Goal: Task Accomplishment & Management: Complete application form

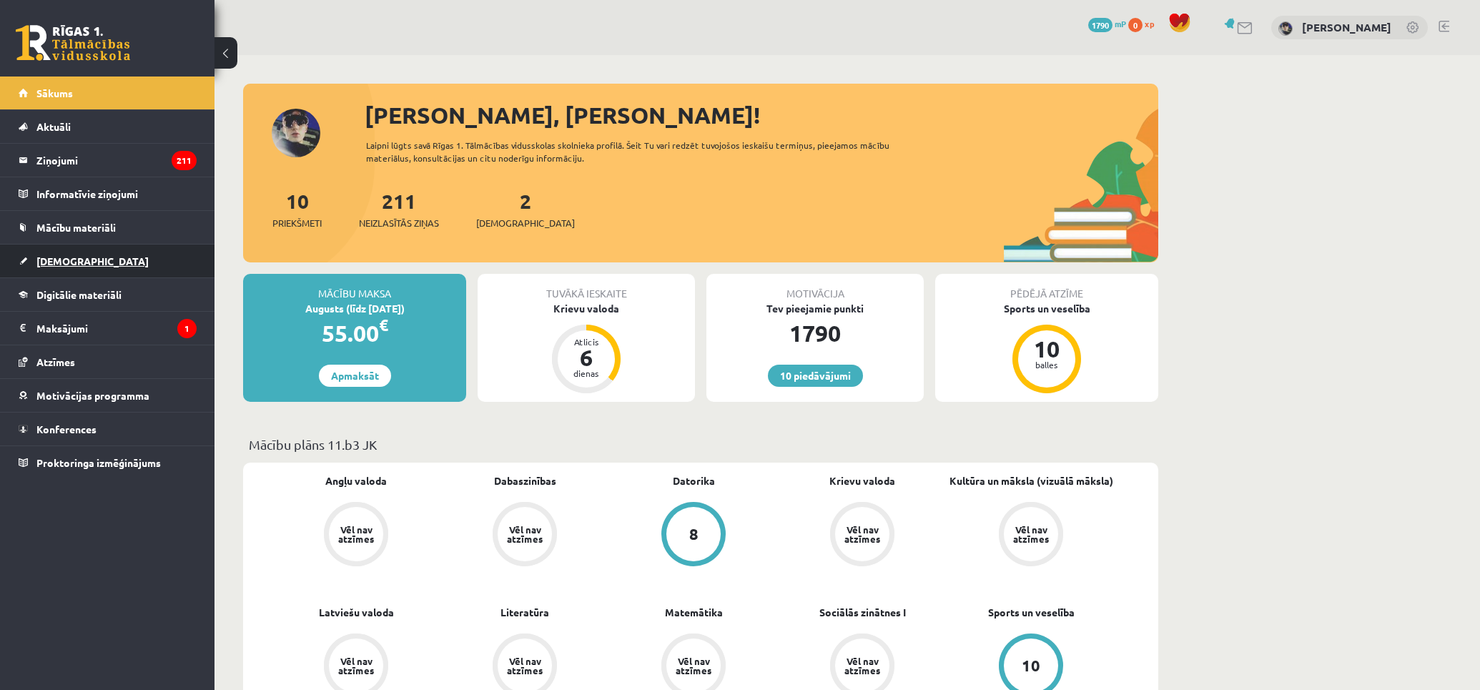
click at [77, 257] on span "[DEMOGRAPHIC_DATA]" at bounding box center [92, 261] width 112 height 13
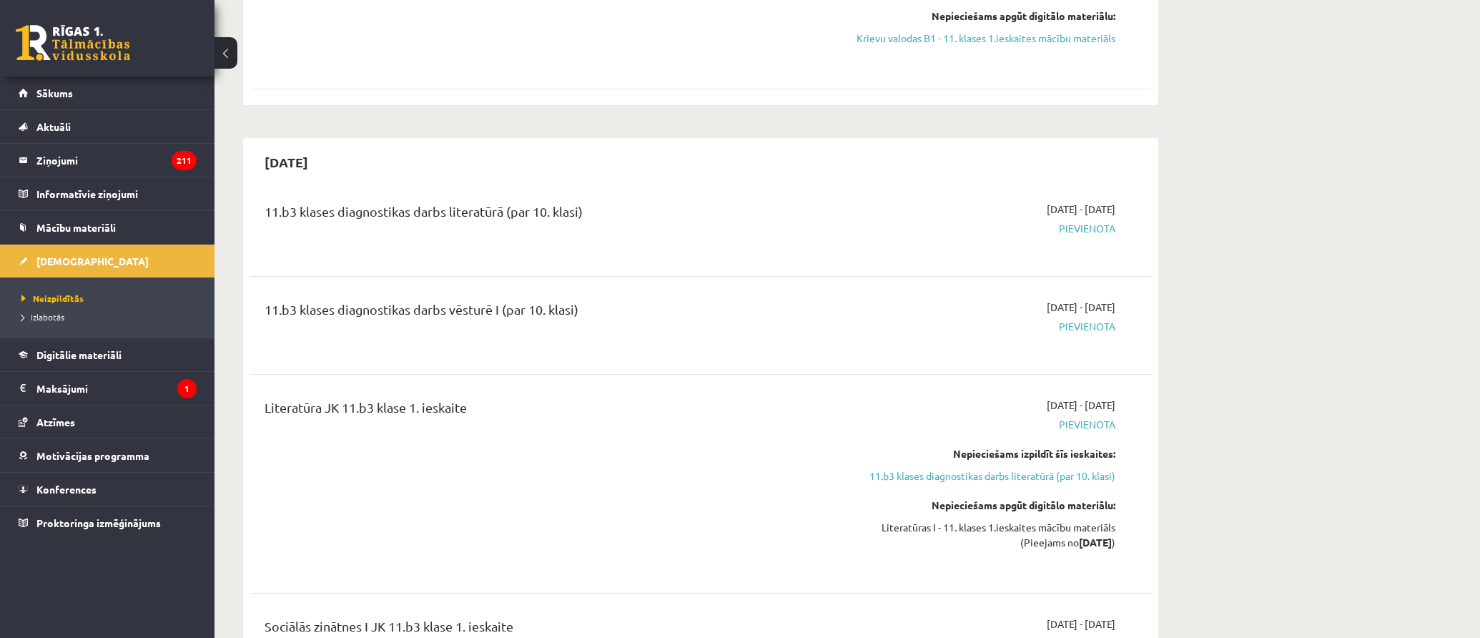
scroll to position [556, 0]
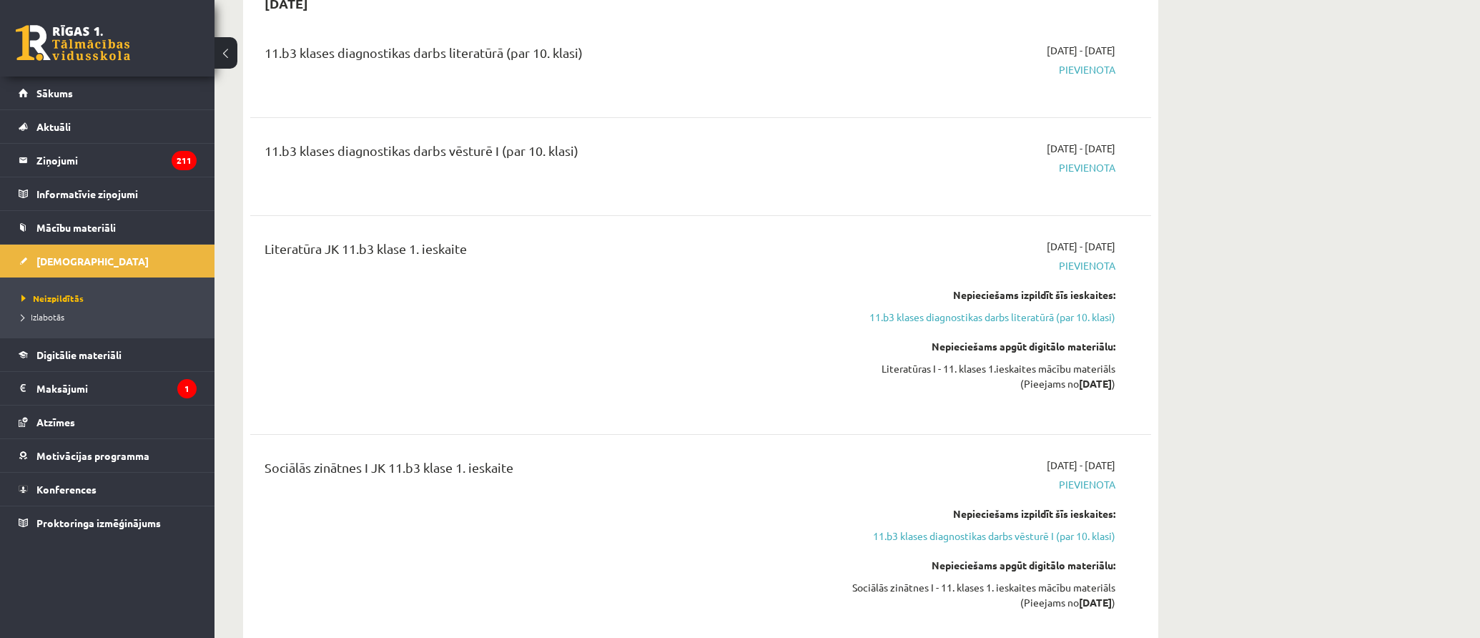
drag, startPoint x: 1126, startPoint y: 382, endPoint x: 804, endPoint y: 245, distance: 350.2
click at [804, 245] on div "Literatūra JK 11.b3 klase 1. ieskaite 2025-09-16 - 2025-09-30 Pievienota Nepiec…" at bounding box center [701, 325] width 872 height 172
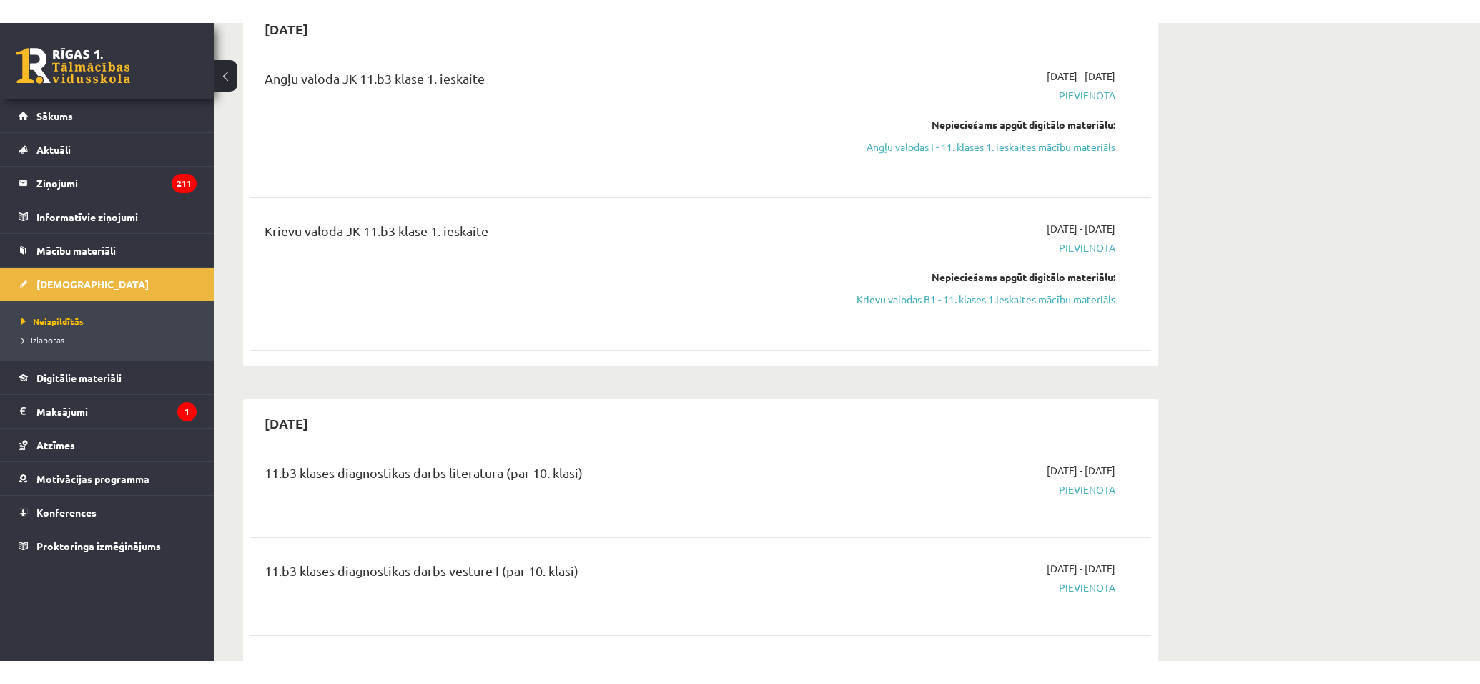
scroll to position [0, 0]
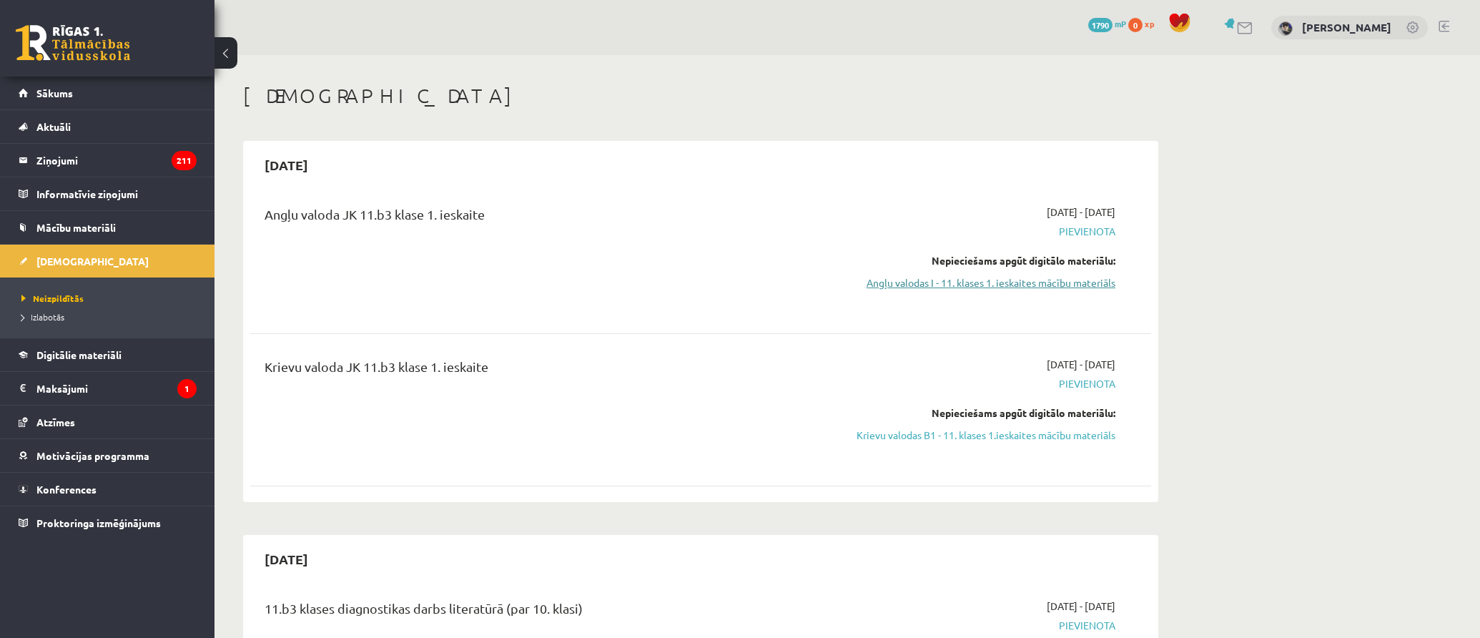
click at [1028, 286] on link "Angļu valodas I - 11. klases 1. ieskaites mācību materiāls" at bounding box center [981, 282] width 270 height 15
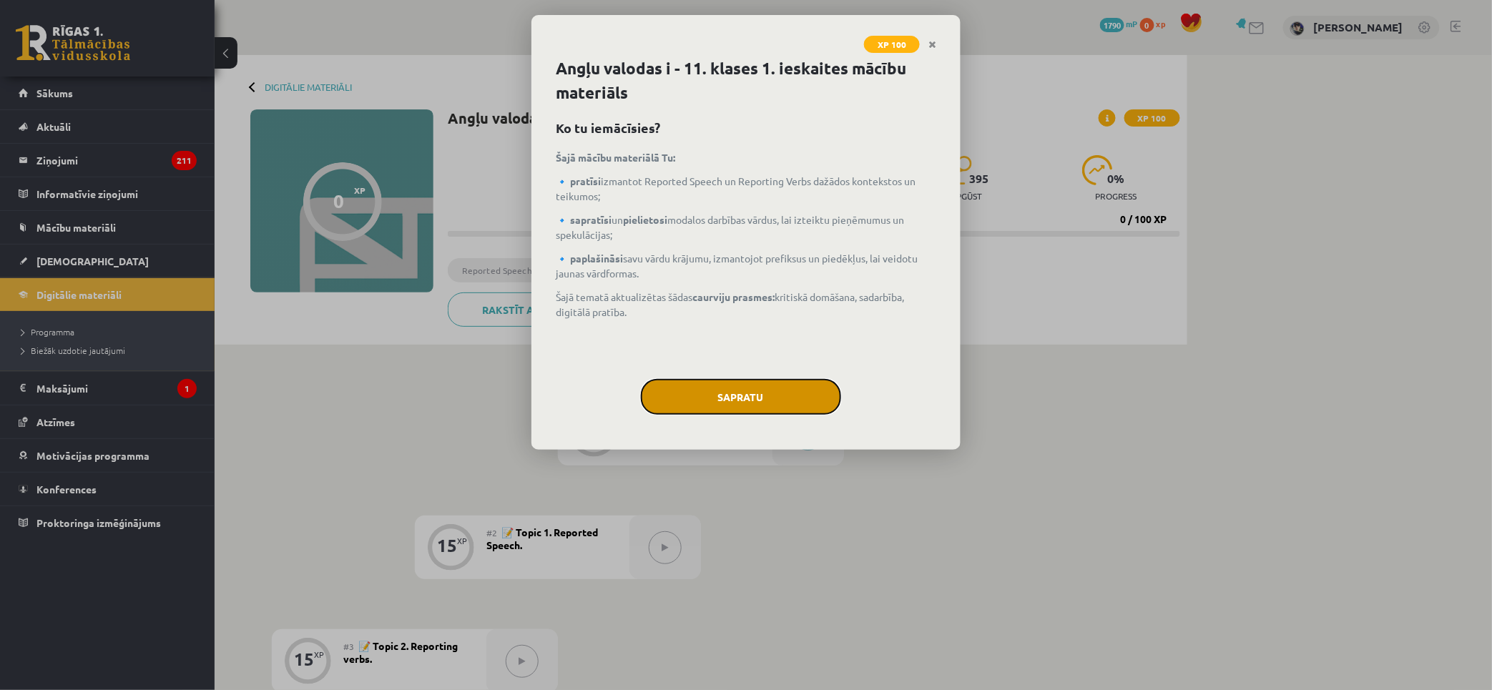
click at [753, 405] on button "Sapratu" at bounding box center [741, 397] width 200 height 36
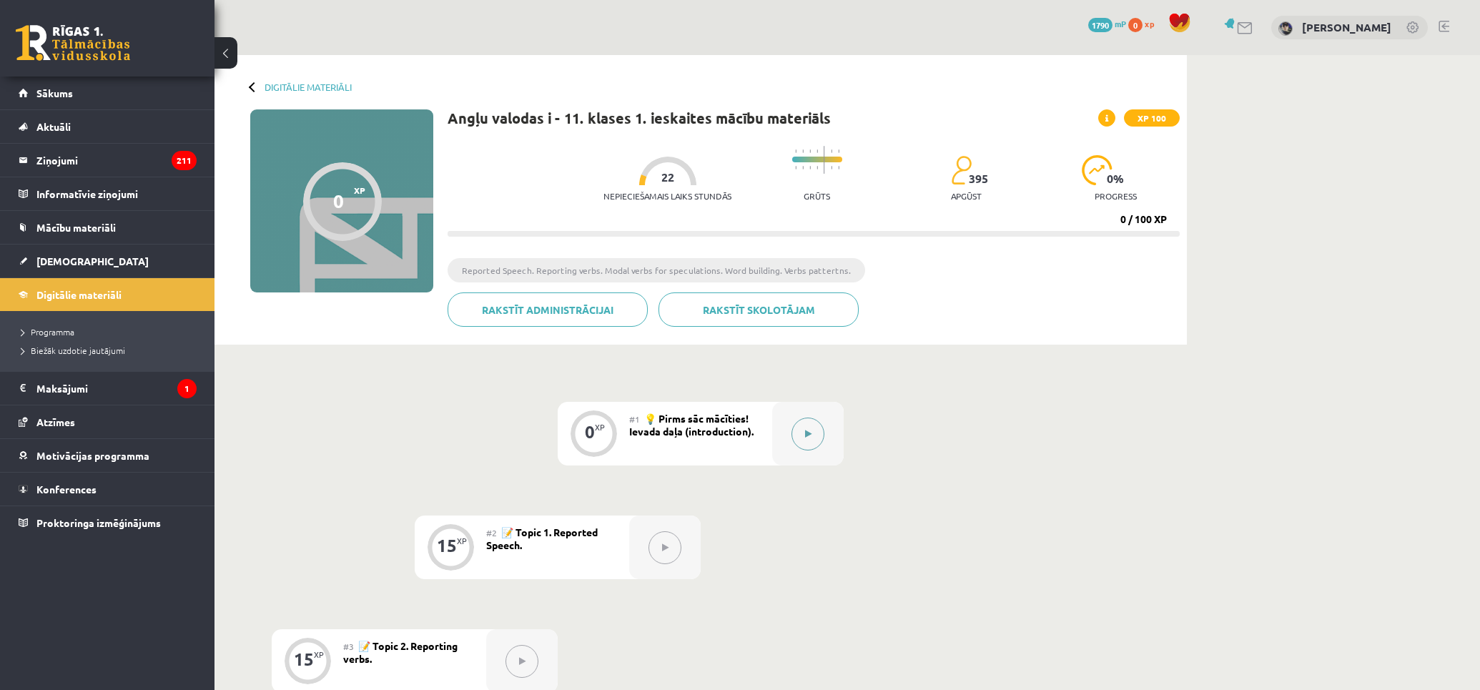
click at [811, 439] on button at bounding box center [808, 434] width 33 height 33
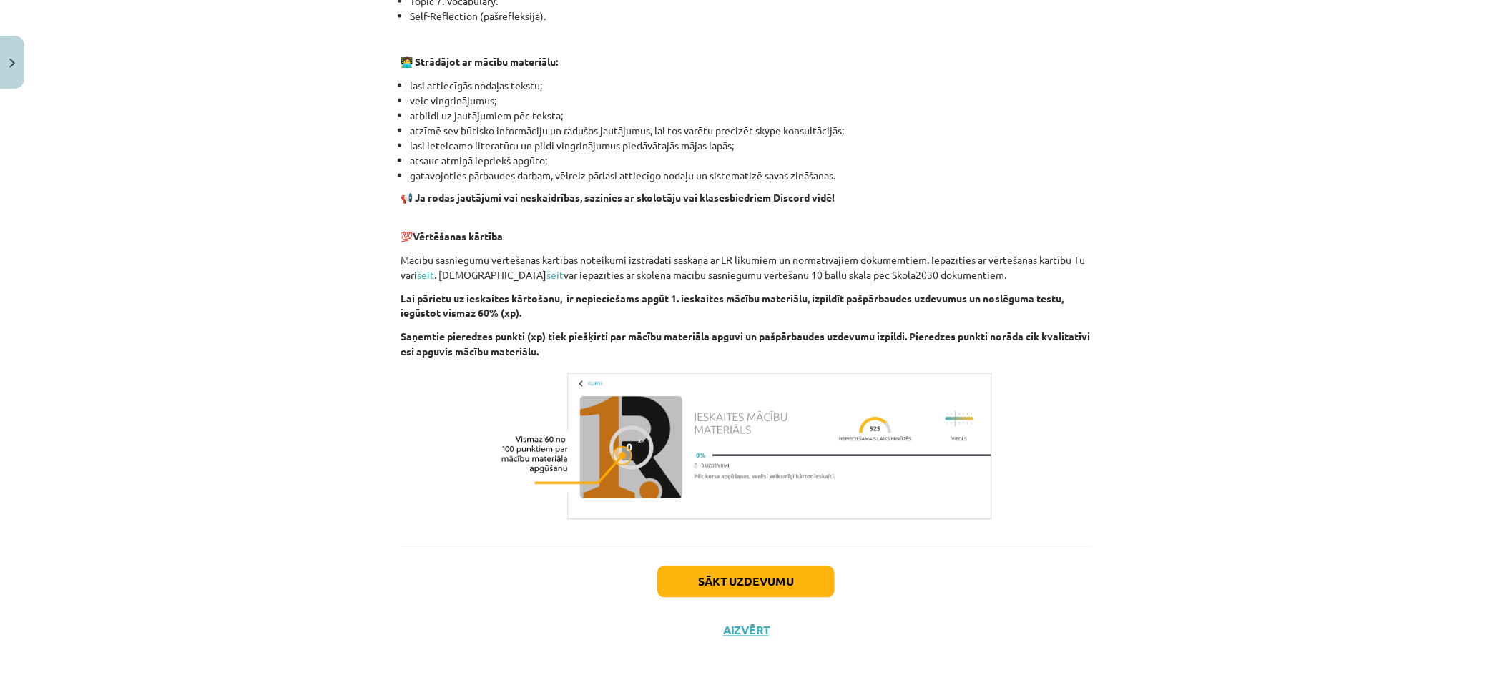
scroll to position [799, 0]
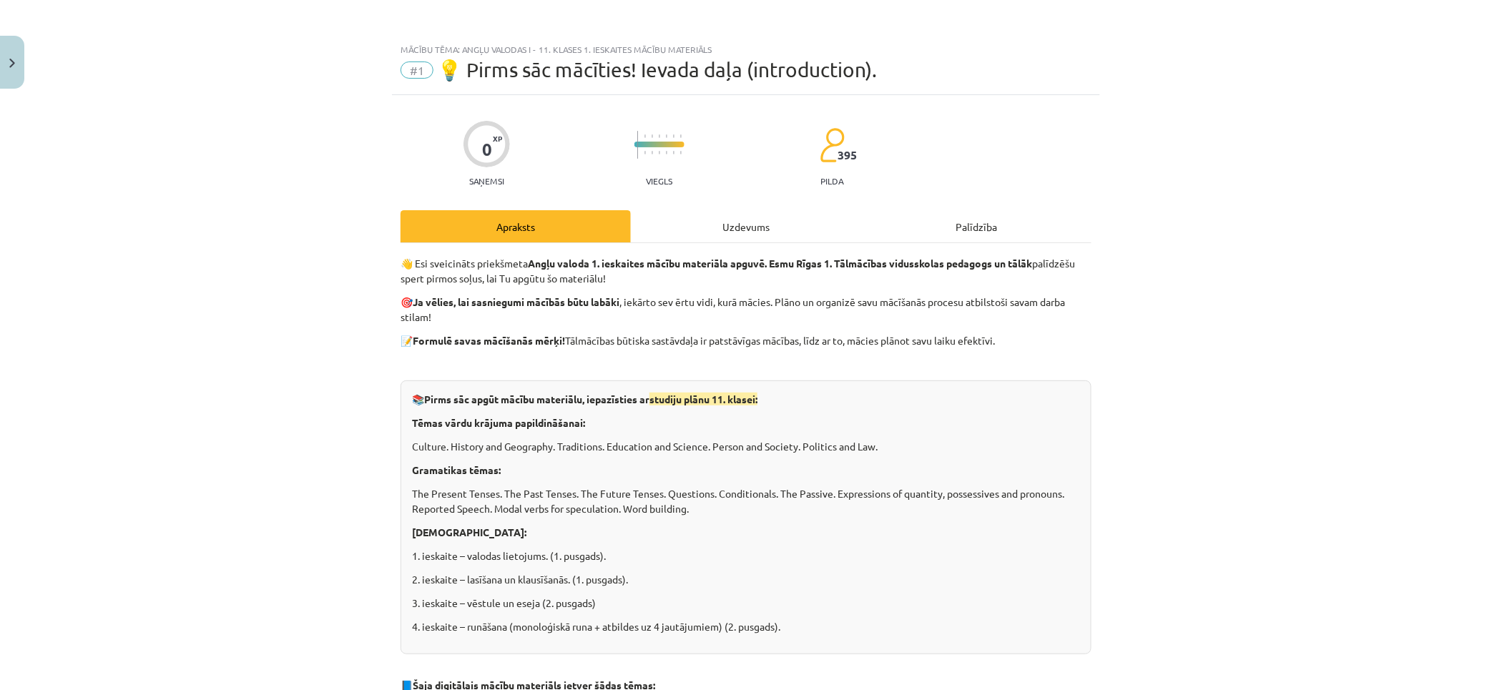
drag, startPoint x: 404, startPoint y: 394, endPoint x: 344, endPoint y: 126, distance: 274.8
click at [771, 230] on div "Uzdevums" at bounding box center [746, 226] width 230 height 32
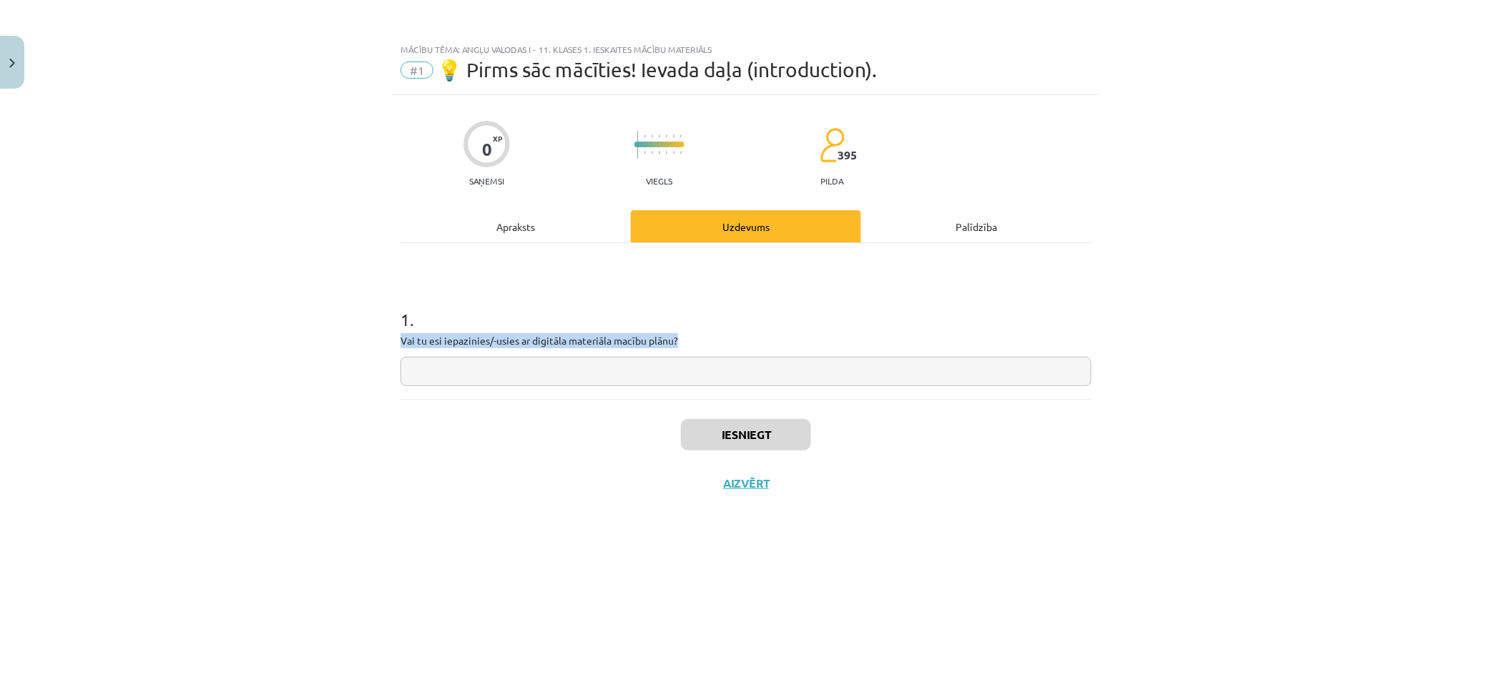
drag, startPoint x: 438, startPoint y: 344, endPoint x: 714, endPoint y: 341, distance: 276.0
click at [701, 341] on p "Vai tu esi iepazinies/-usies ar digitāla materiāla macību plānu?" at bounding box center [745, 340] width 691 height 15
click at [742, 341] on p "Vai tu esi iepazinies/-usies ar digitāla materiāla macību plānu?" at bounding box center [745, 340] width 691 height 15
click at [573, 241] on div "Apraksts" at bounding box center [515, 226] width 230 height 32
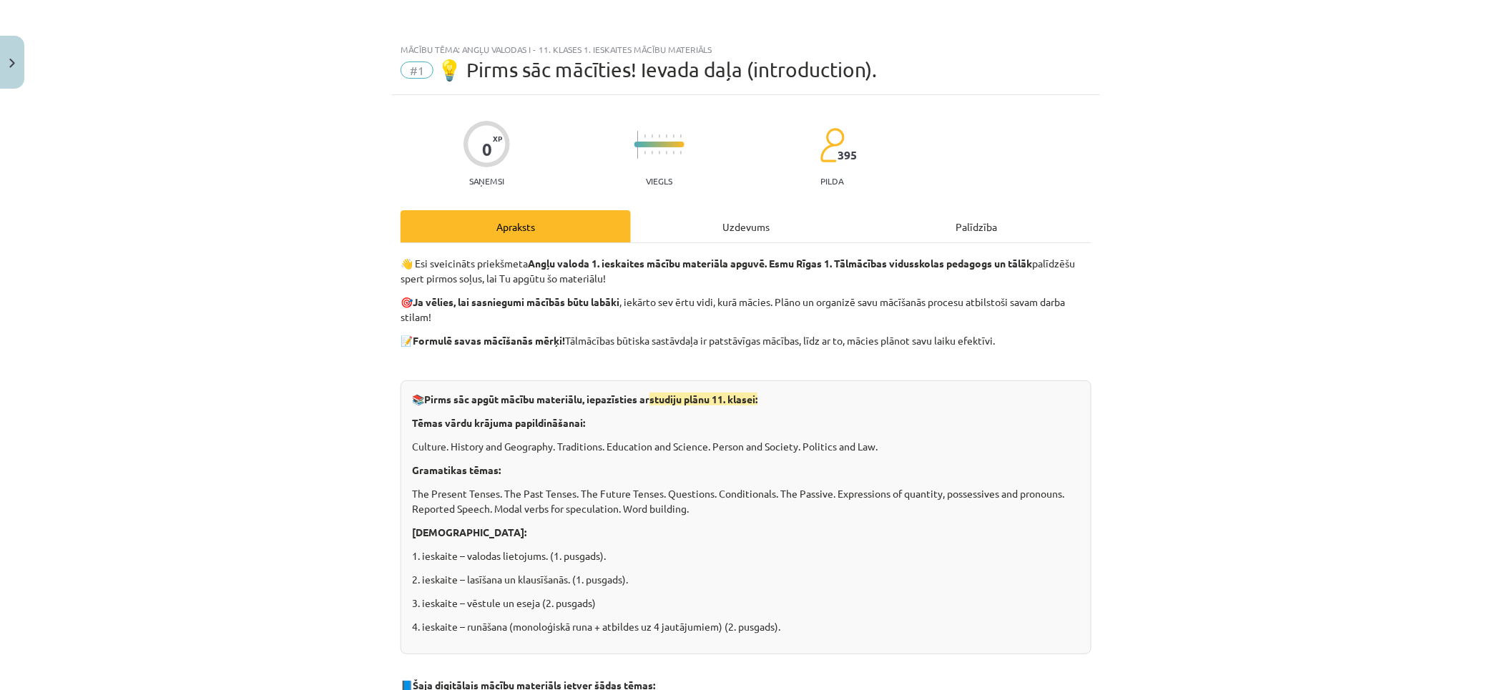
scroll to position [159, 0]
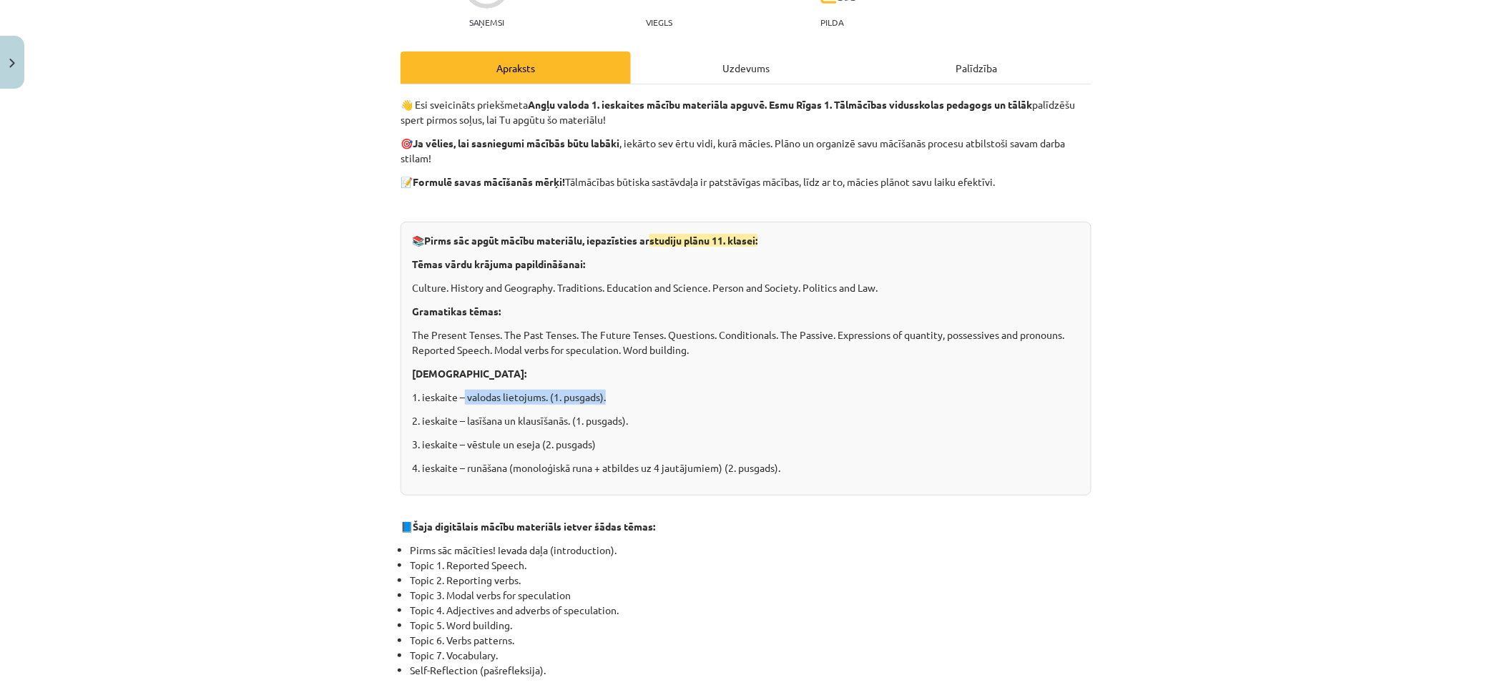
drag, startPoint x: 459, startPoint y: 387, endPoint x: 566, endPoint y: 406, distance: 108.3
click at [612, 400] on div "📚 Pirms sāc apgūt mācību materiālu, iepazīsties ar studiju plānu 11. klasei: Tē…" at bounding box center [745, 359] width 691 height 274
drag, startPoint x: 565, startPoint y: 413, endPoint x: 641, endPoint y: 428, distance: 77.1
click at [636, 427] on p "2. ieskaite – lasīšana un klausīšanās. (1. pusgads)." at bounding box center [746, 420] width 668 height 15
click at [562, 447] on p "3. ieskaite – vēstule un eseja (2. pusgads)" at bounding box center [746, 444] width 668 height 15
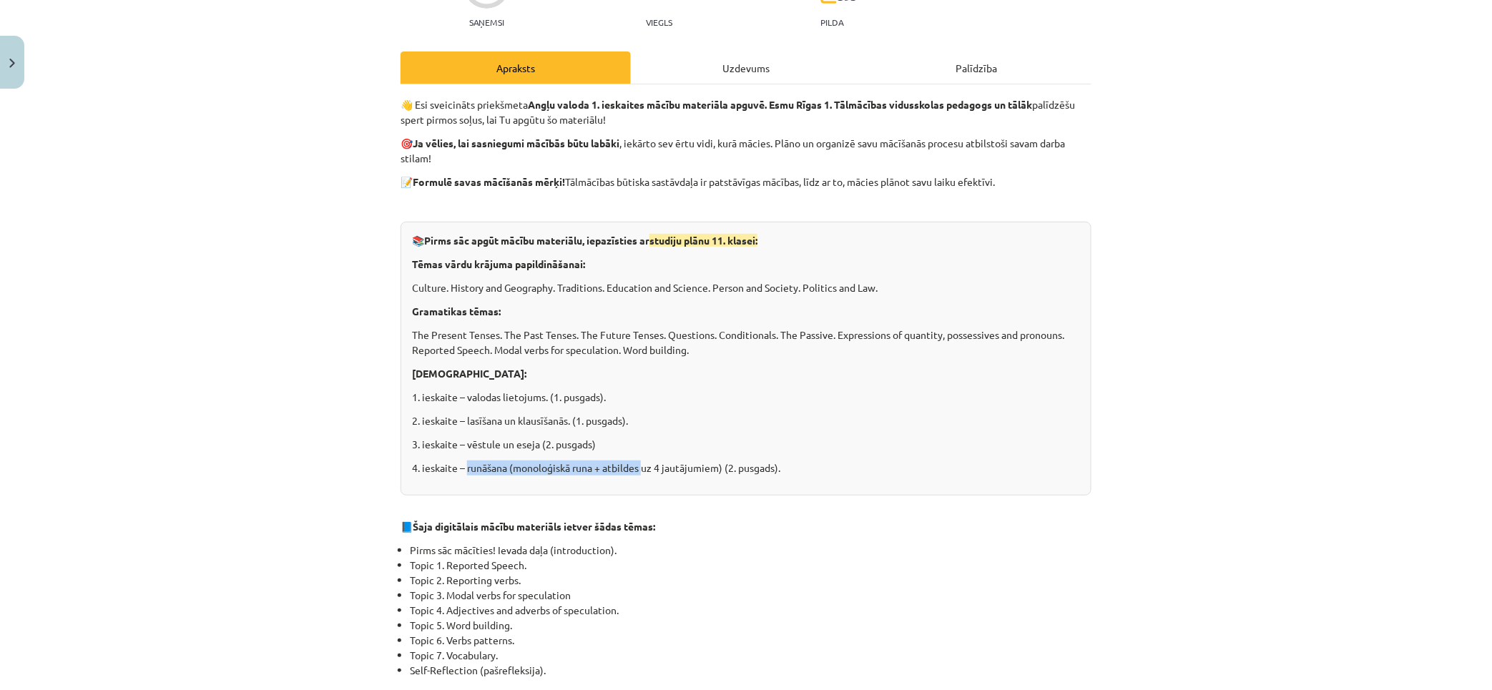
drag, startPoint x: 526, startPoint y: 459, endPoint x: 751, endPoint y: 463, distance: 225.3
click at [645, 458] on div "📚 Pirms sāc apgūt mācību materiālu, iepazīsties ar studiju plānu 11. klasei: Tē…" at bounding box center [745, 359] width 691 height 274
click at [900, 472] on p "4. ieskaite – runāšana (monoloģiskā runa + atbildes uz 4 jautājumiem) (2. pusga…" at bounding box center [746, 468] width 668 height 15
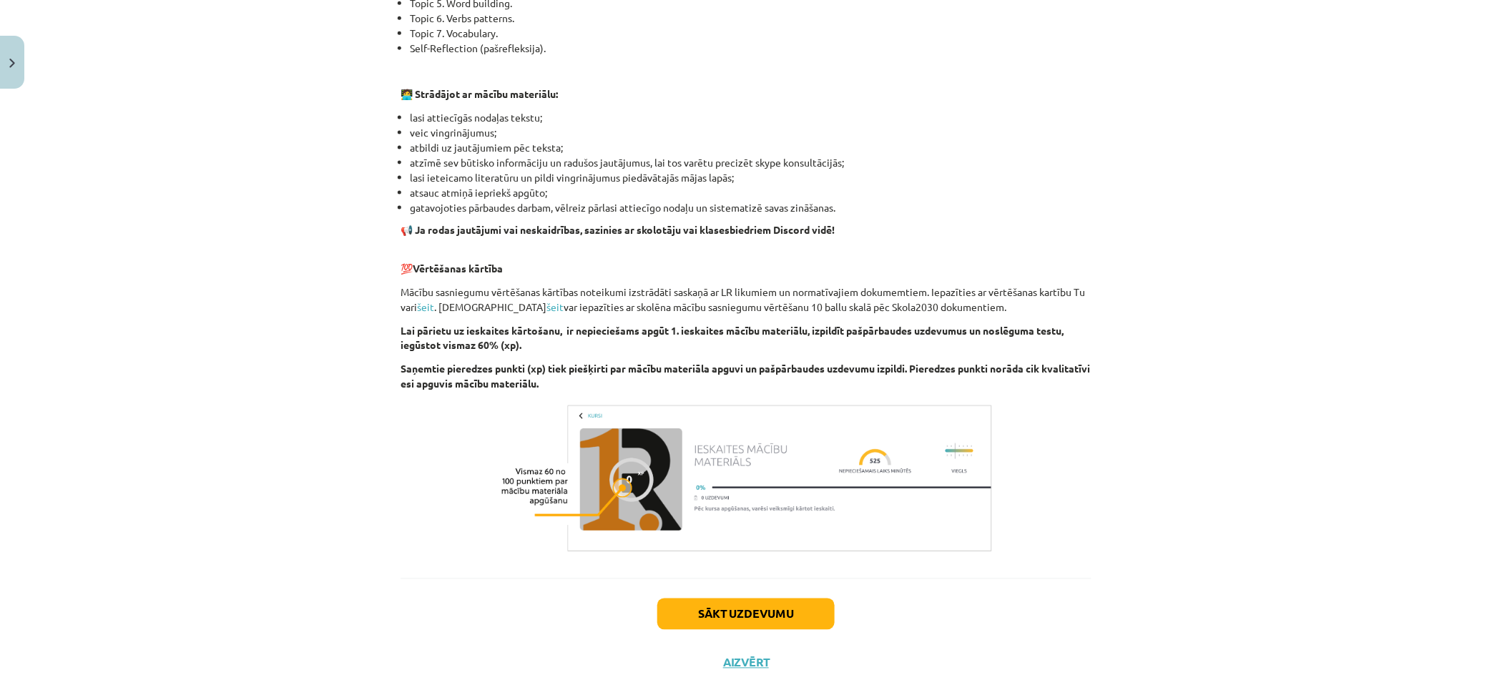
scroll to position [813, 0]
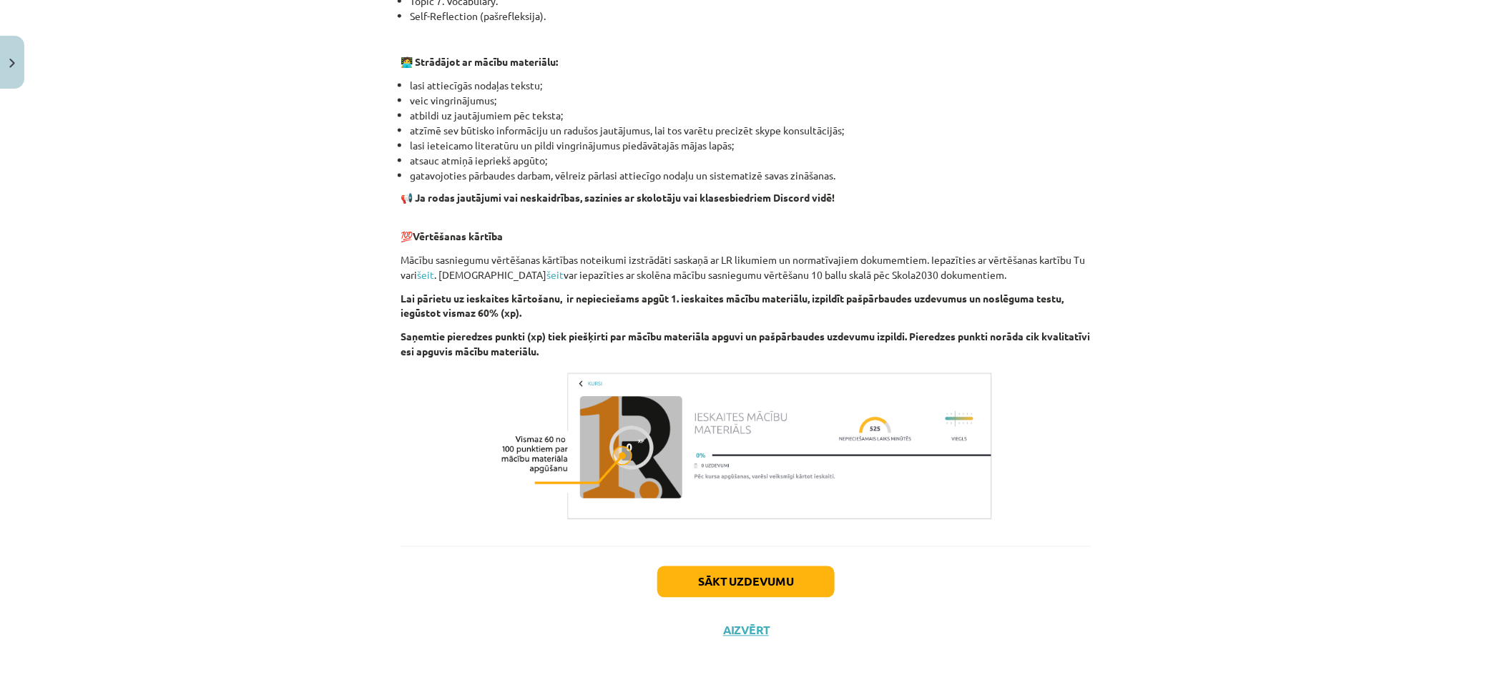
drag, startPoint x: 317, startPoint y: 148, endPoint x: 308, endPoint y: 206, distance: 58.6
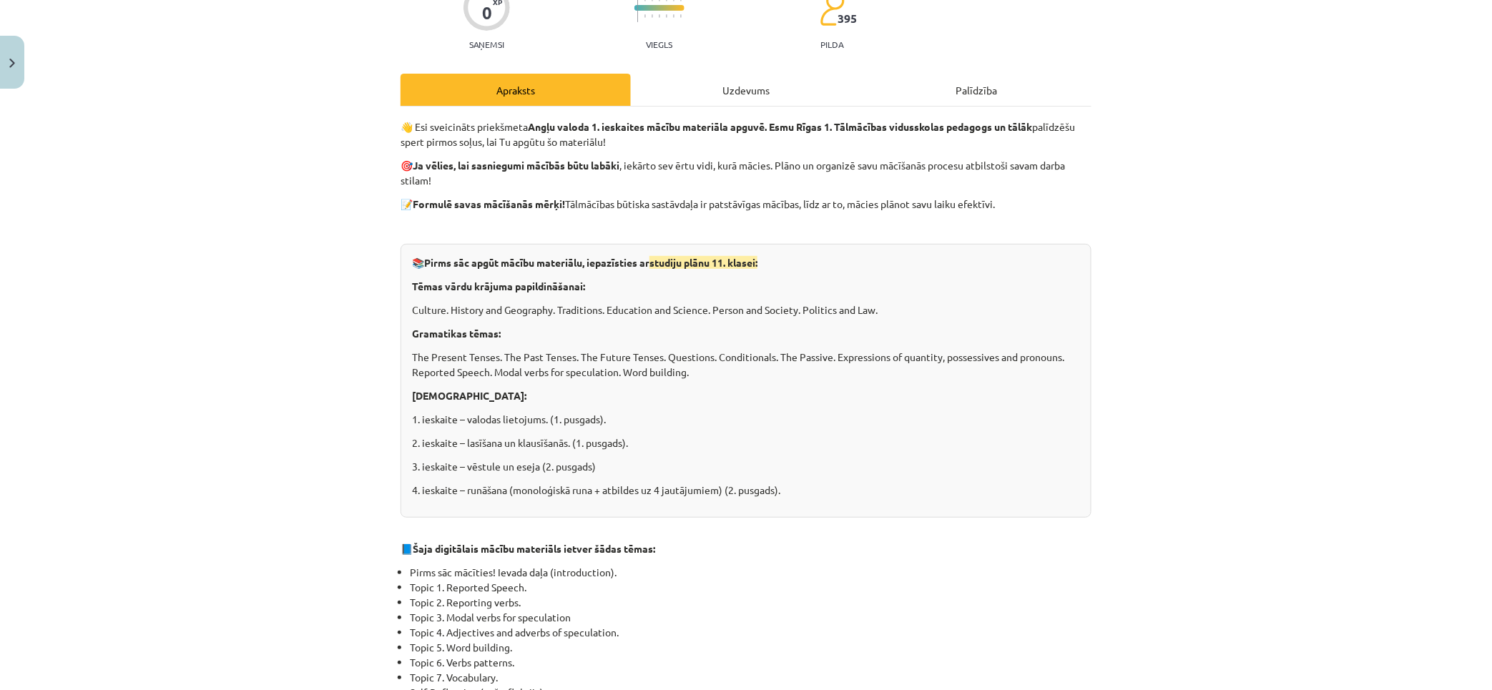
scroll to position [0, 0]
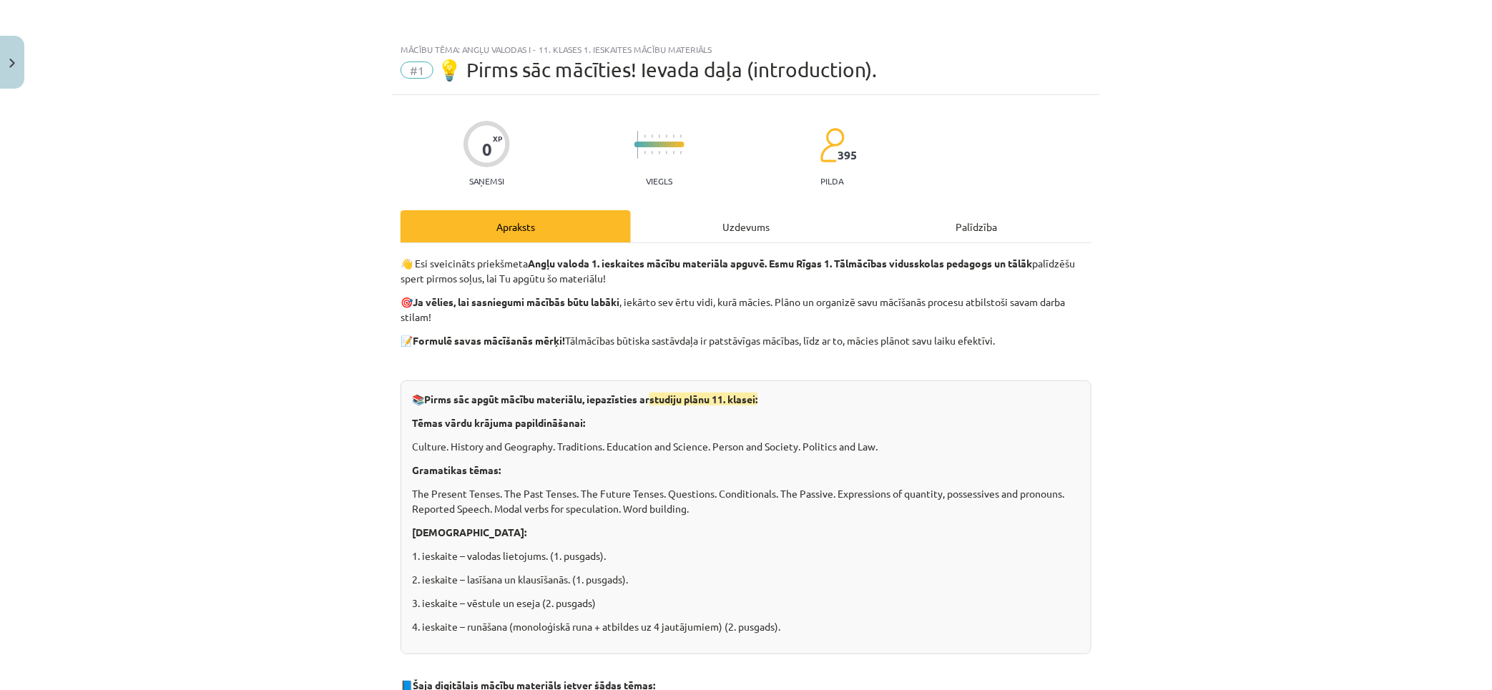
drag, startPoint x: 313, startPoint y: 468, endPoint x: 392, endPoint y: 327, distance: 162.0
click at [742, 227] on div "Uzdevums" at bounding box center [746, 226] width 230 height 32
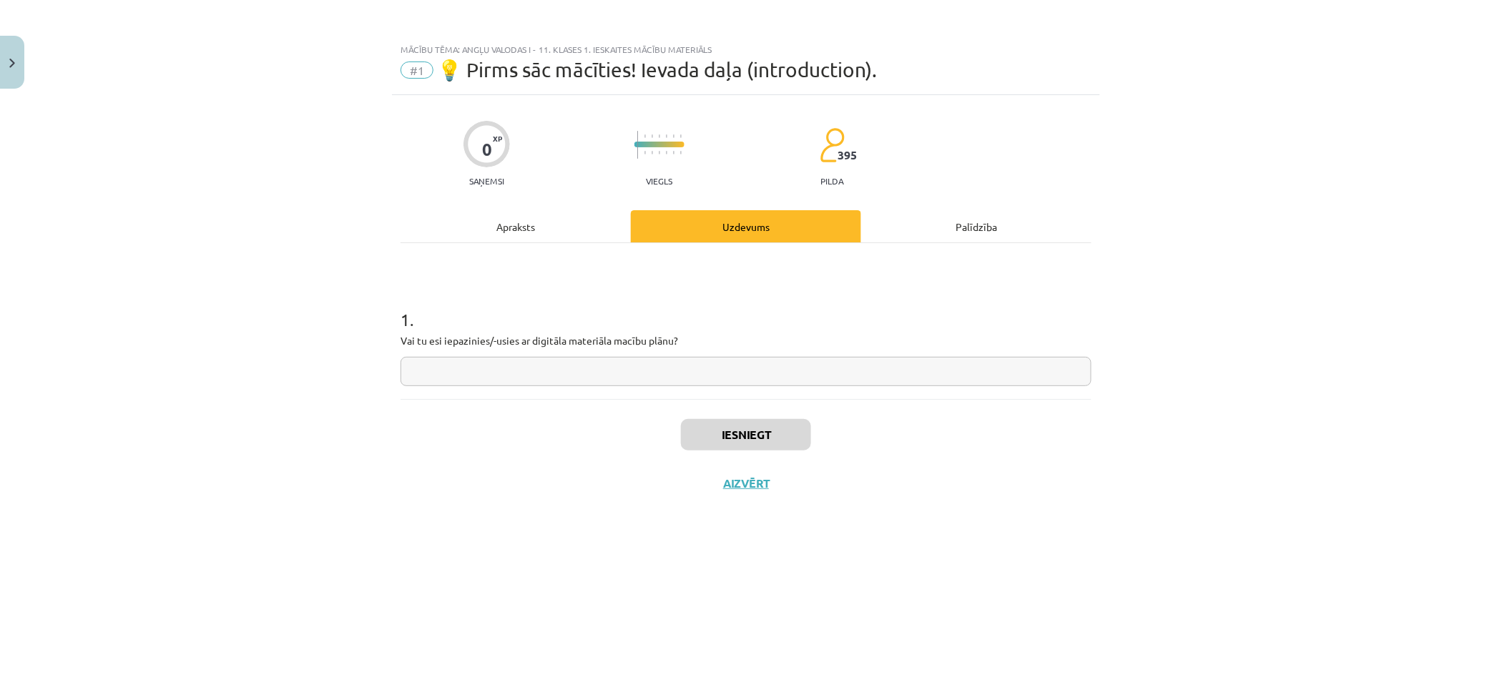
click at [619, 373] on input "text" at bounding box center [745, 371] width 691 height 29
click at [556, 342] on p "Vai tu esi iepazinies/-usies ar digitāla materiāla macību plānu?" at bounding box center [745, 340] width 691 height 15
copy p "ā"
click at [466, 374] on input "*" at bounding box center [745, 371] width 691 height 29
paste input "*"
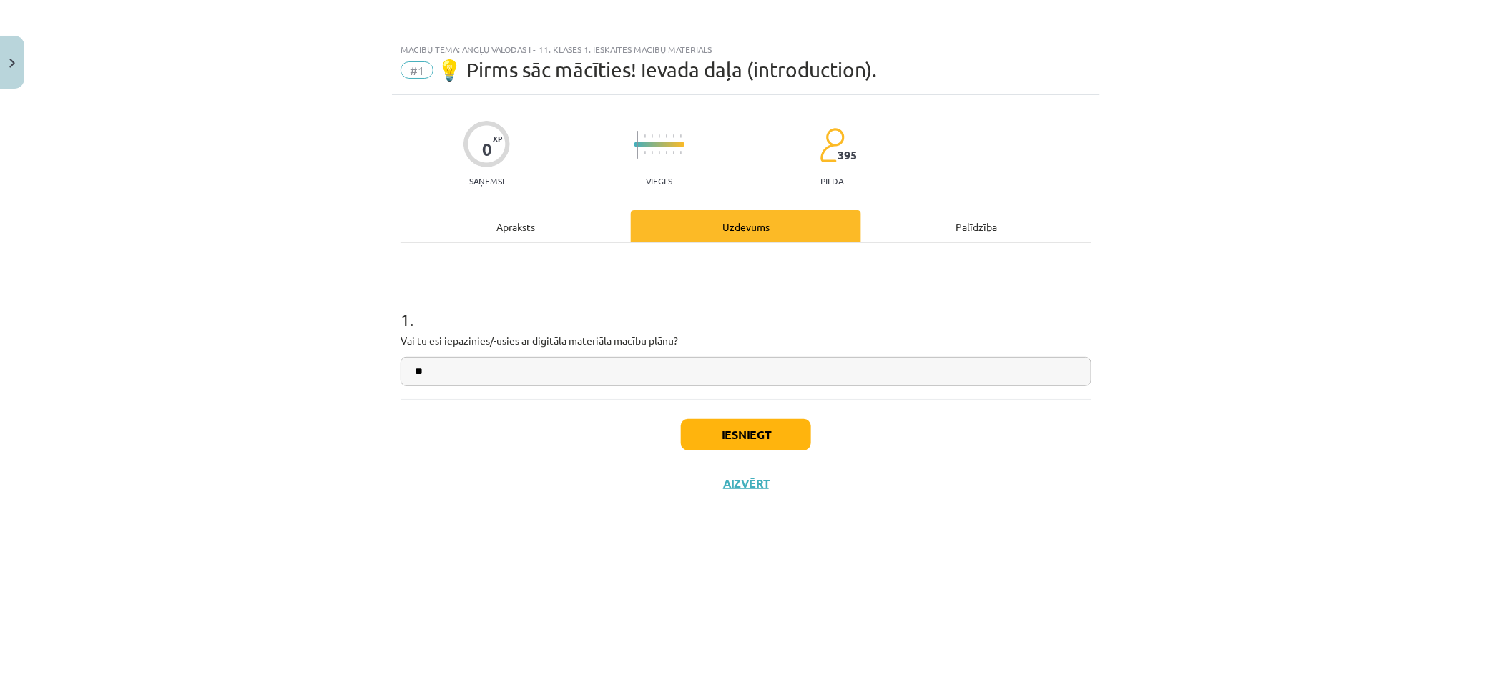
type input "**"
click at [742, 441] on button "Iesniegt" at bounding box center [746, 434] width 130 height 31
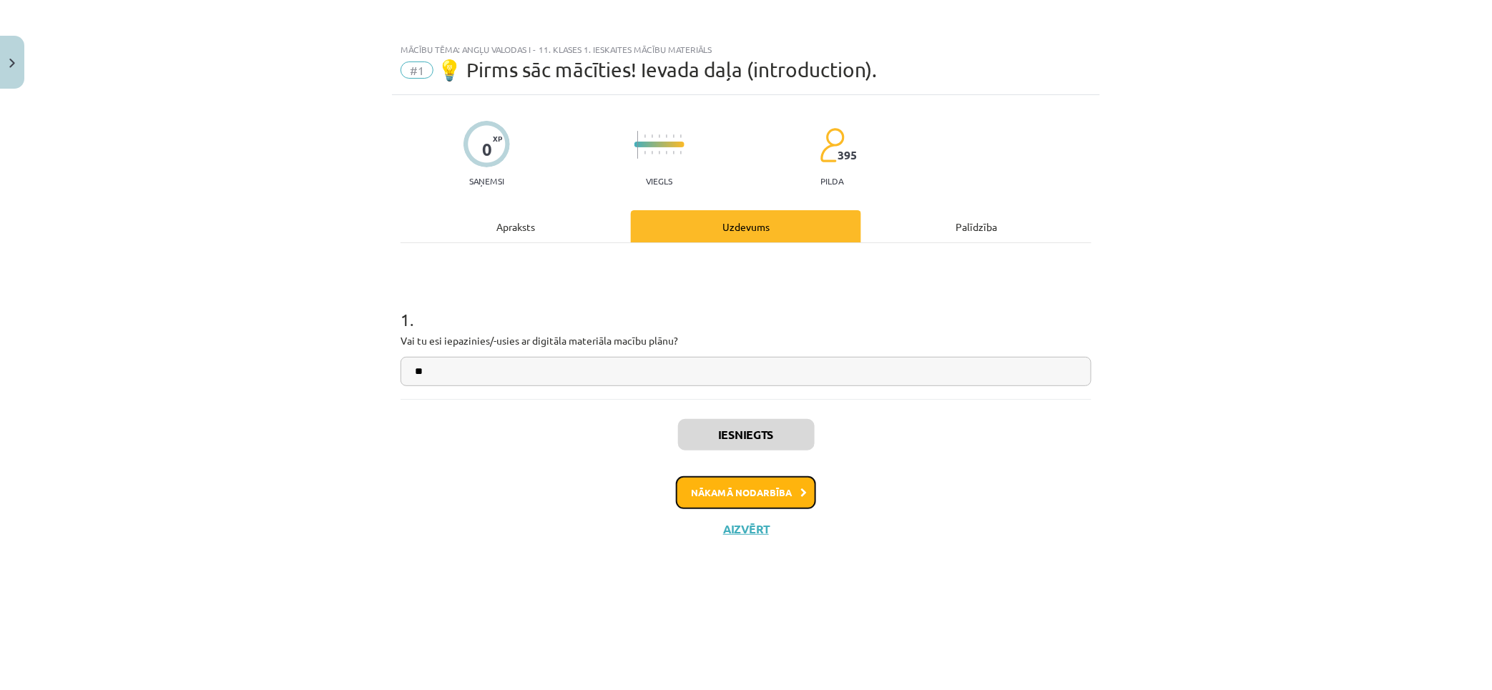
click at [735, 501] on button "Nākamā nodarbība" at bounding box center [746, 492] width 140 height 33
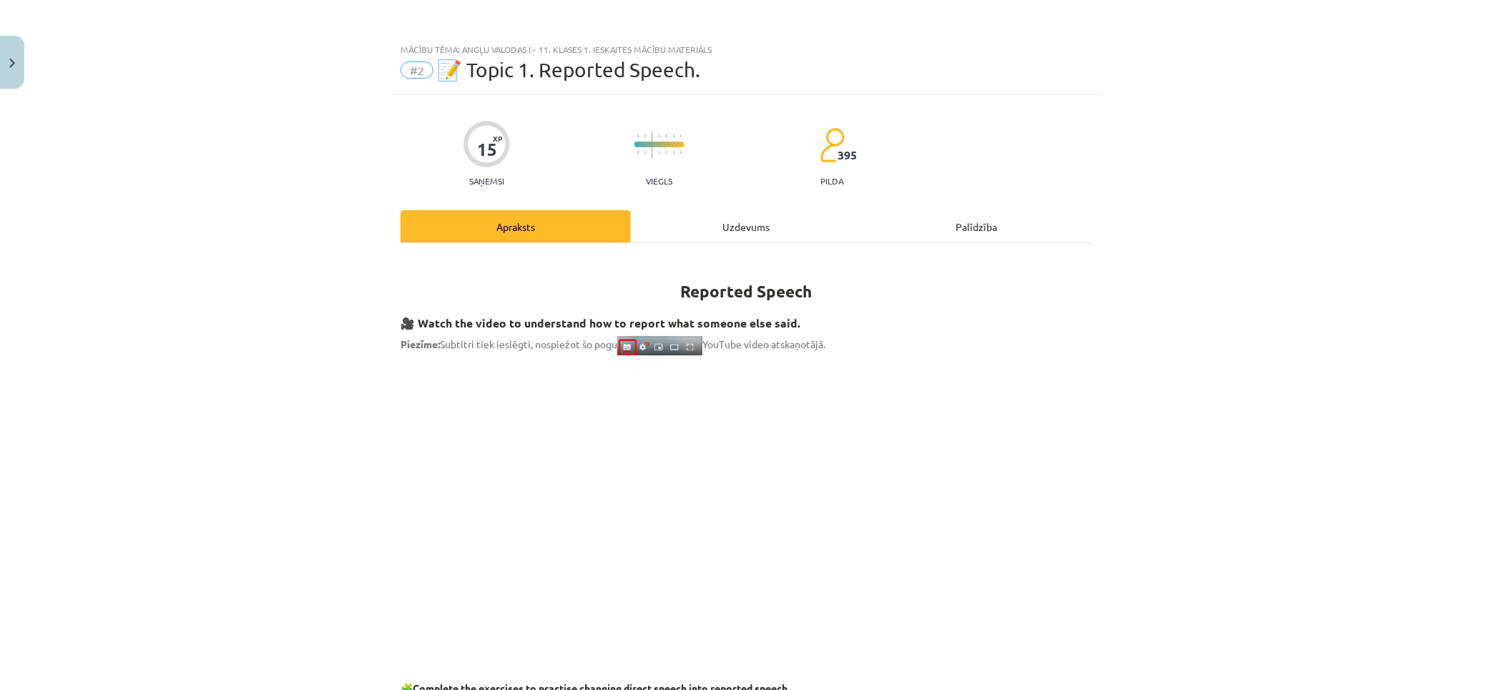
drag, startPoint x: 1103, startPoint y: 425, endPoint x: 1155, endPoint y: -18, distance: 446.3
click at [747, 225] on div "Uzdevums" at bounding box center [746, 226] width 230 height 32
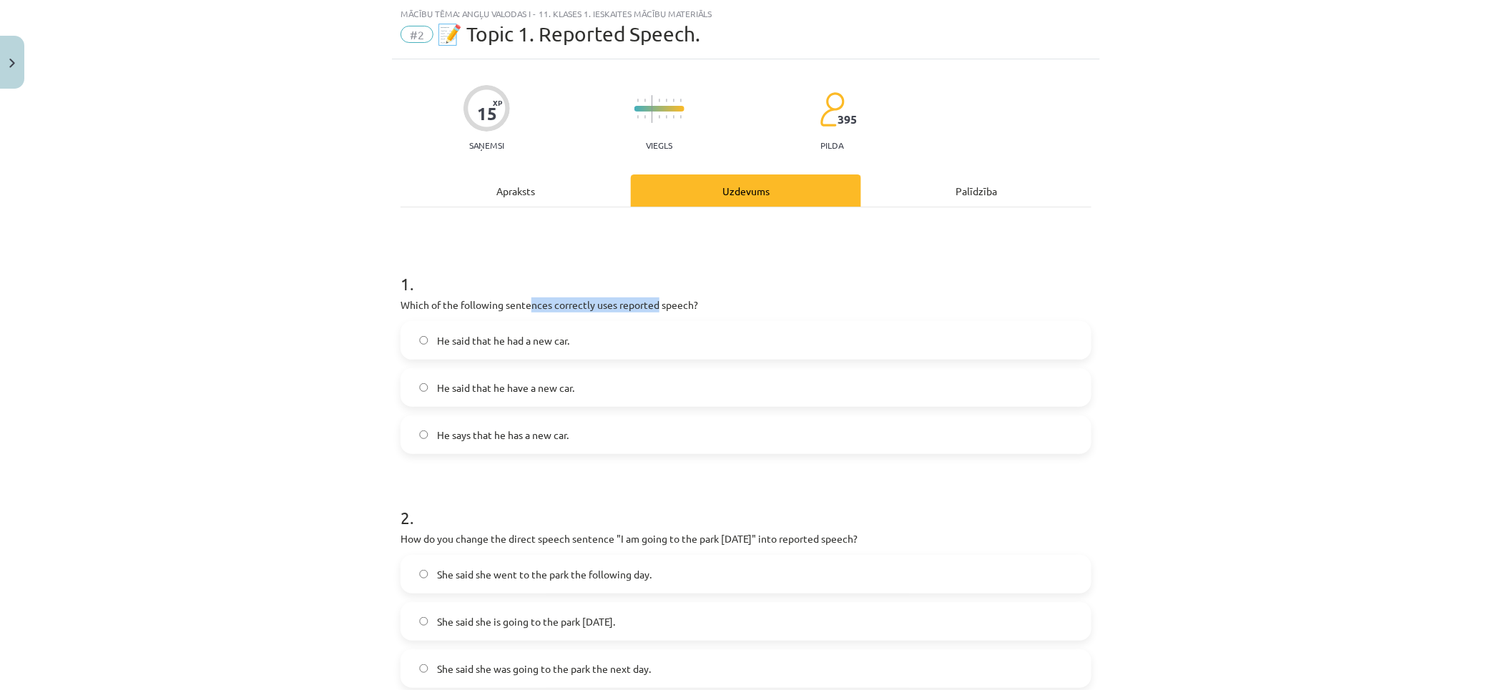
drag, startPoint x: 543, startPoint y: 297, endPoint x: 746, endPoint y: 291, distance: 202.5
click at [651, 297] on p "Which of the following sentences correctly uses reported speech?" at bounding box center [745, 304] width 691 height 15
click at [767, 289] on h1 "1 ." at bounding box center [745, 271] width 691 height 44
drag, startPoint x: 512, startPoint y: 301, endPoint x: 717, endPoint y: 322, distance: 206.3
click at [616, 303] on p "Which of the following sentences correctly uses reported speech?" at bounding box center [745, 304] width 691 height 15
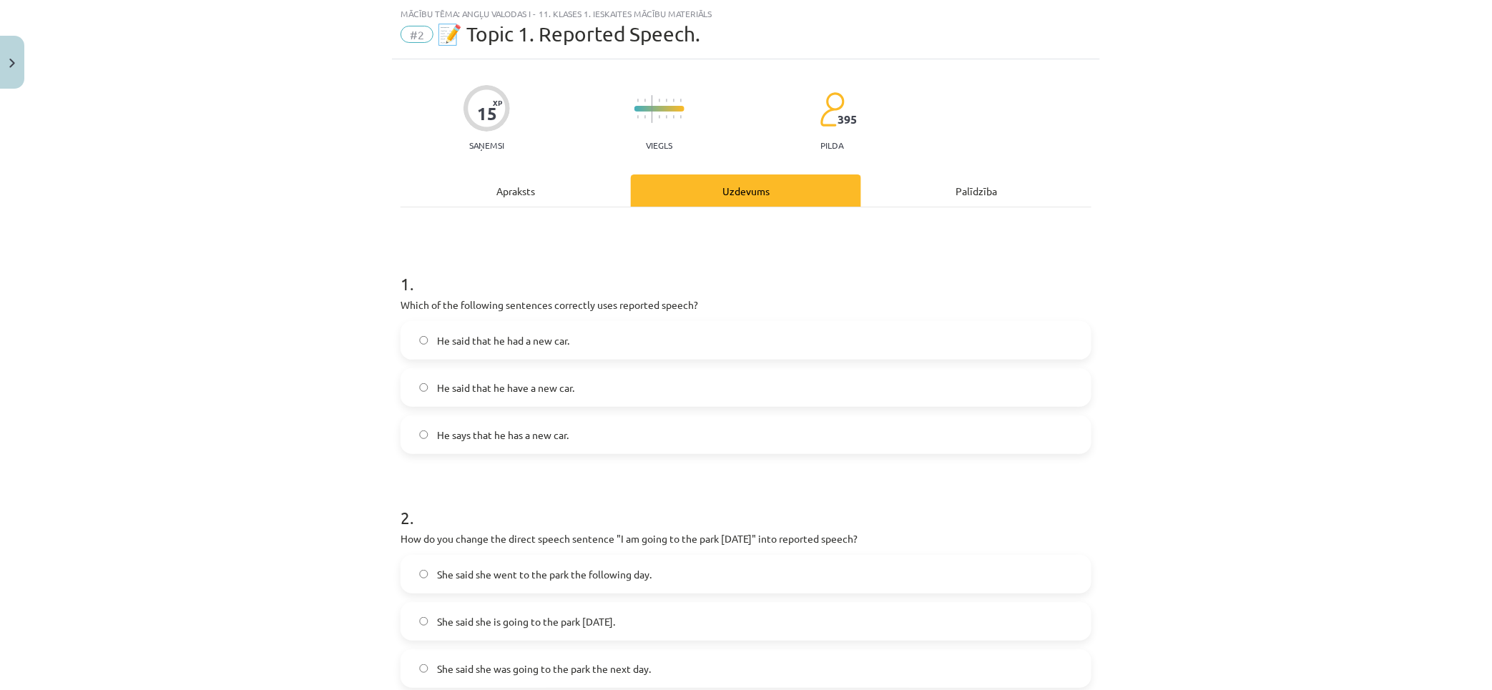
click at [782, 310] on p "Which of the following sentences correctly uses reported speech?" at bounding box center [745, 304] width 691 height 15
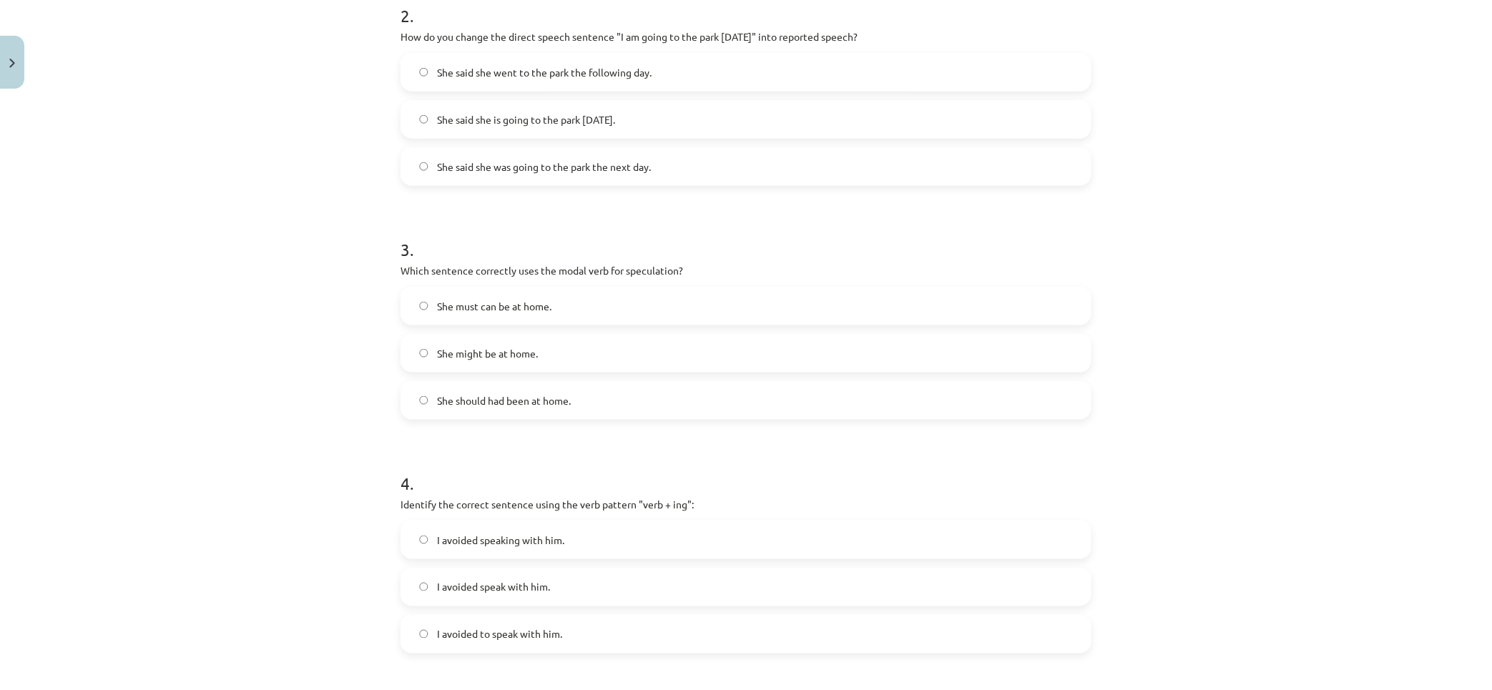
scroll to position [0, 0]
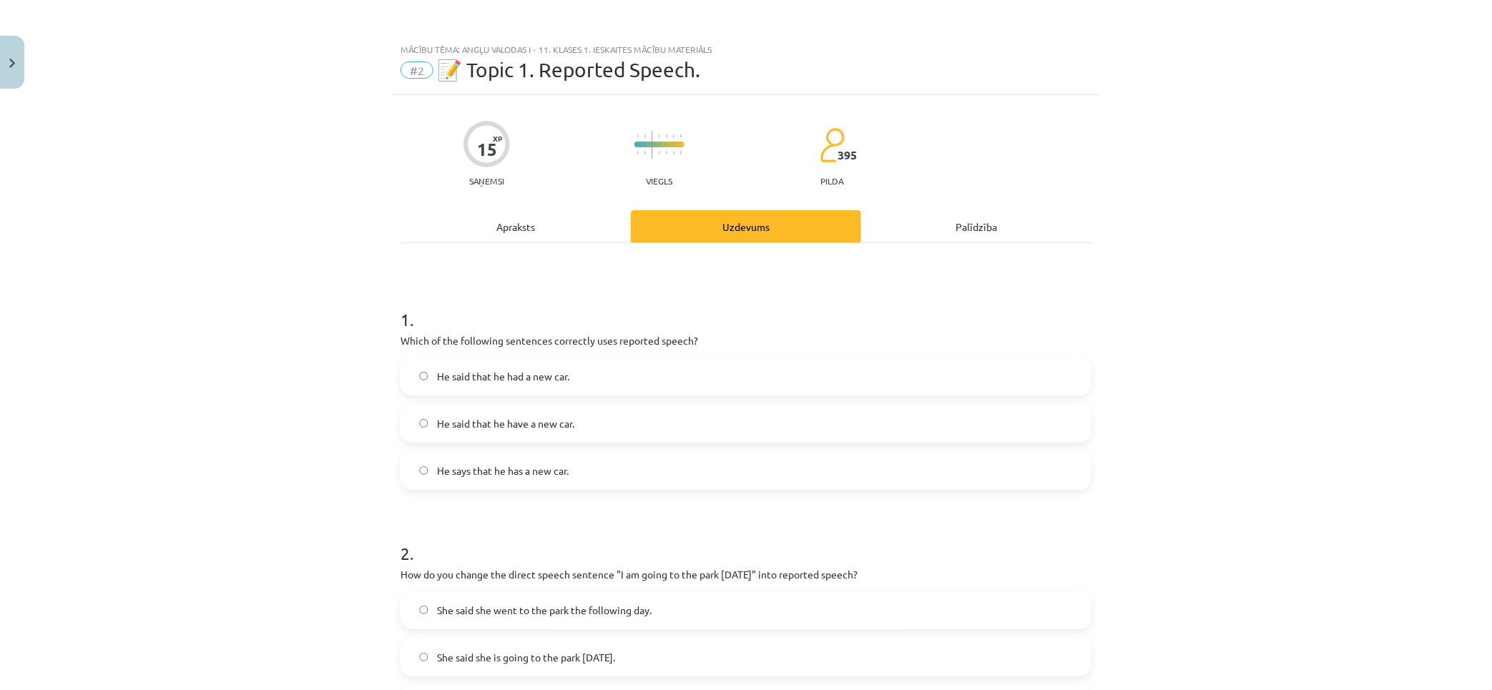
drag, startPoint x: 349, startPoint y: 227, endPoint x: 318, endPoint y: 115, distance: 116.6
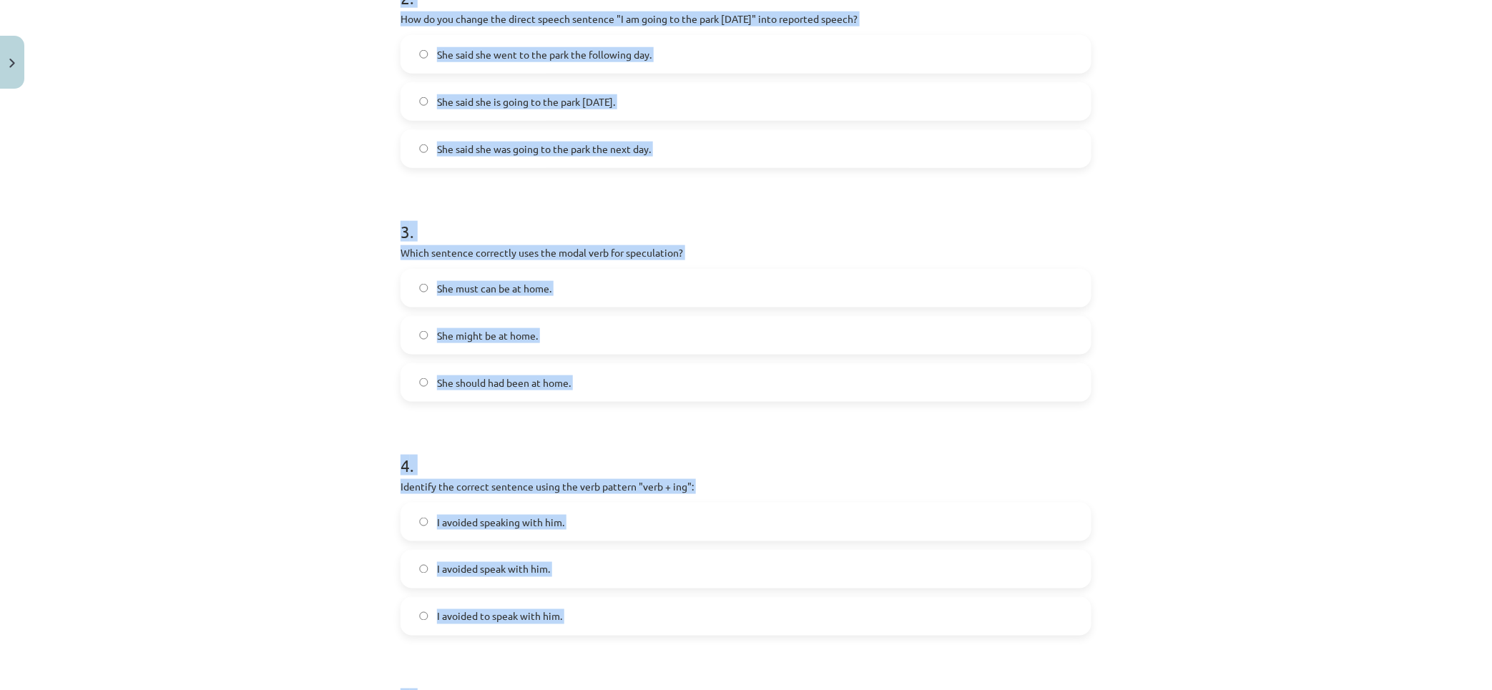
scroll to position [900, 0]
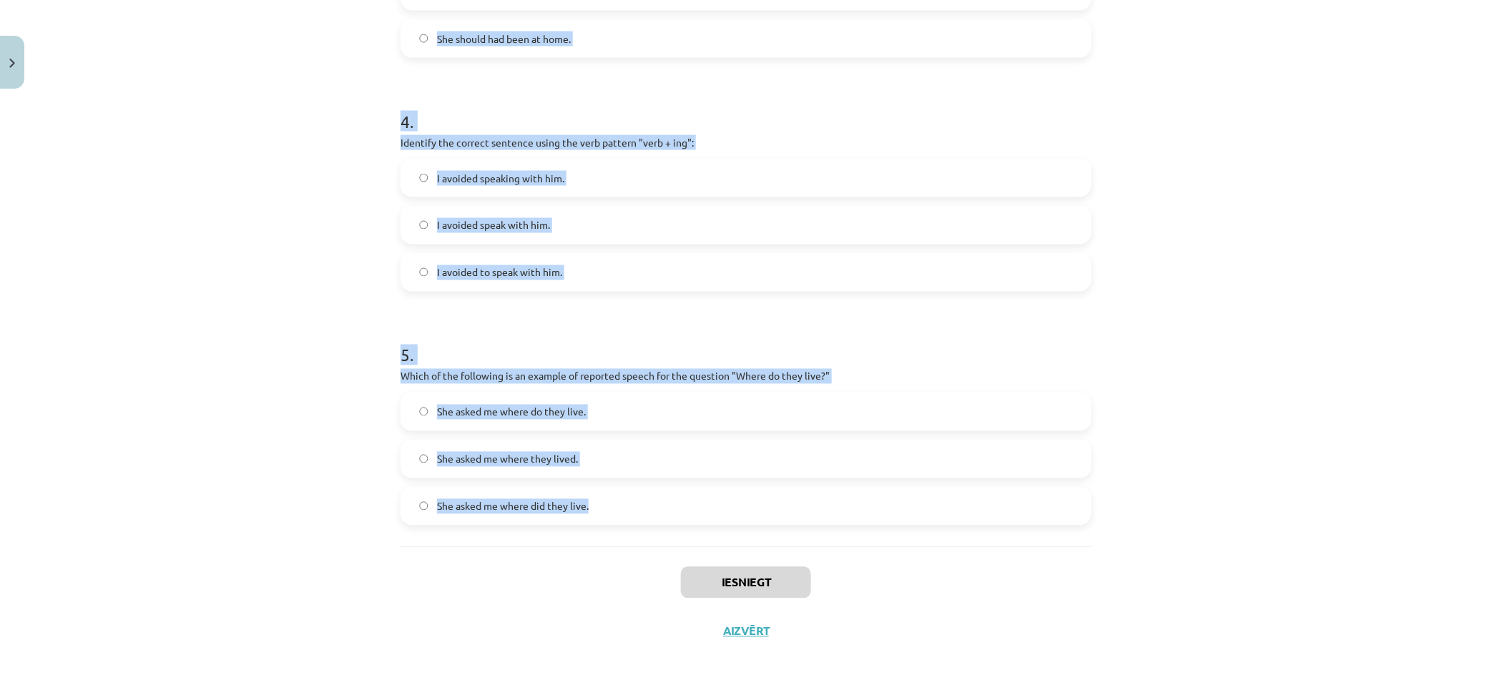
drag, startPoint x: 373, startPoint y: 310, endPoint x: 935, endPoint y: 519, distance: 599.9
click at [935, 519] on div "Mācību tēma: Angļu valodas i - 11. klases 1. ieskaites mācību materiāls #2 📝 To…" at bounding box center [746, 345] width 1492 height 690
copy form "1 . Which of the following sentences correctly uses reported speech? He said th…"
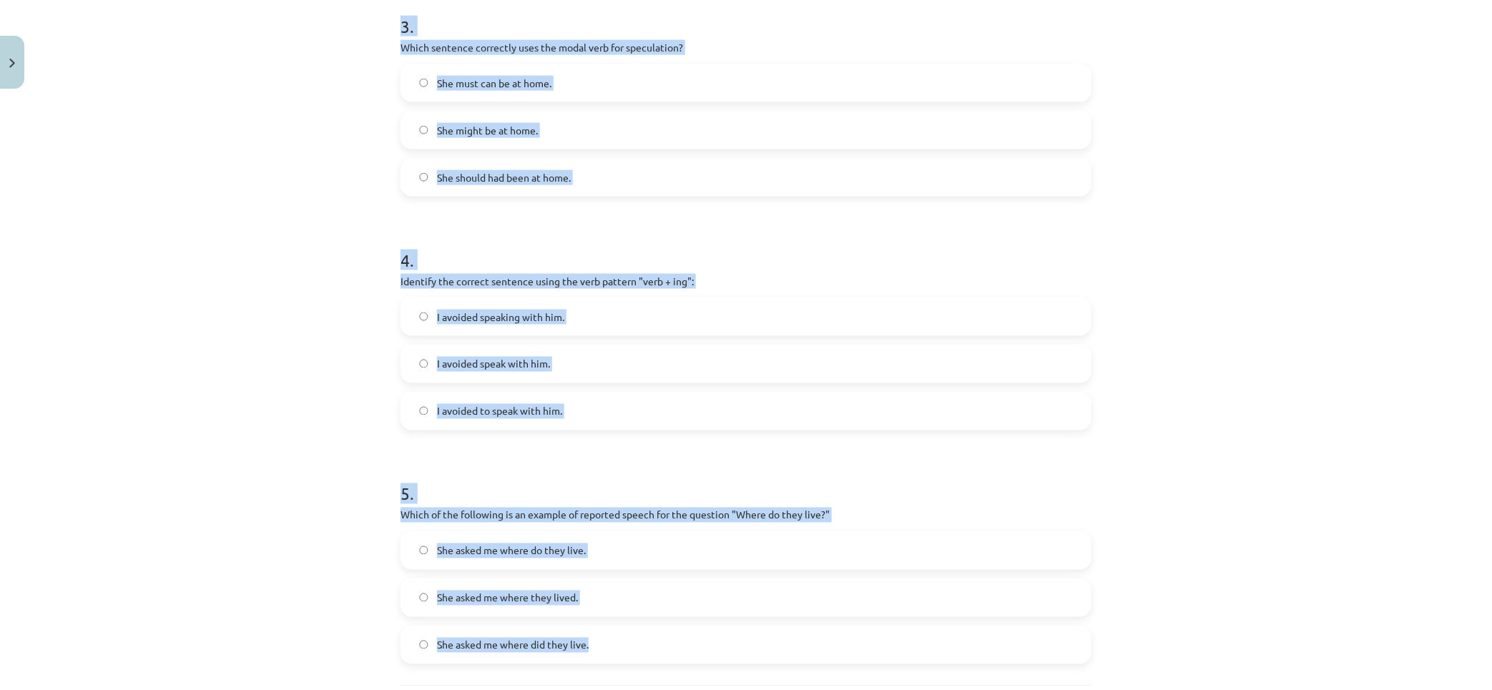
scroll to position [0, 0]
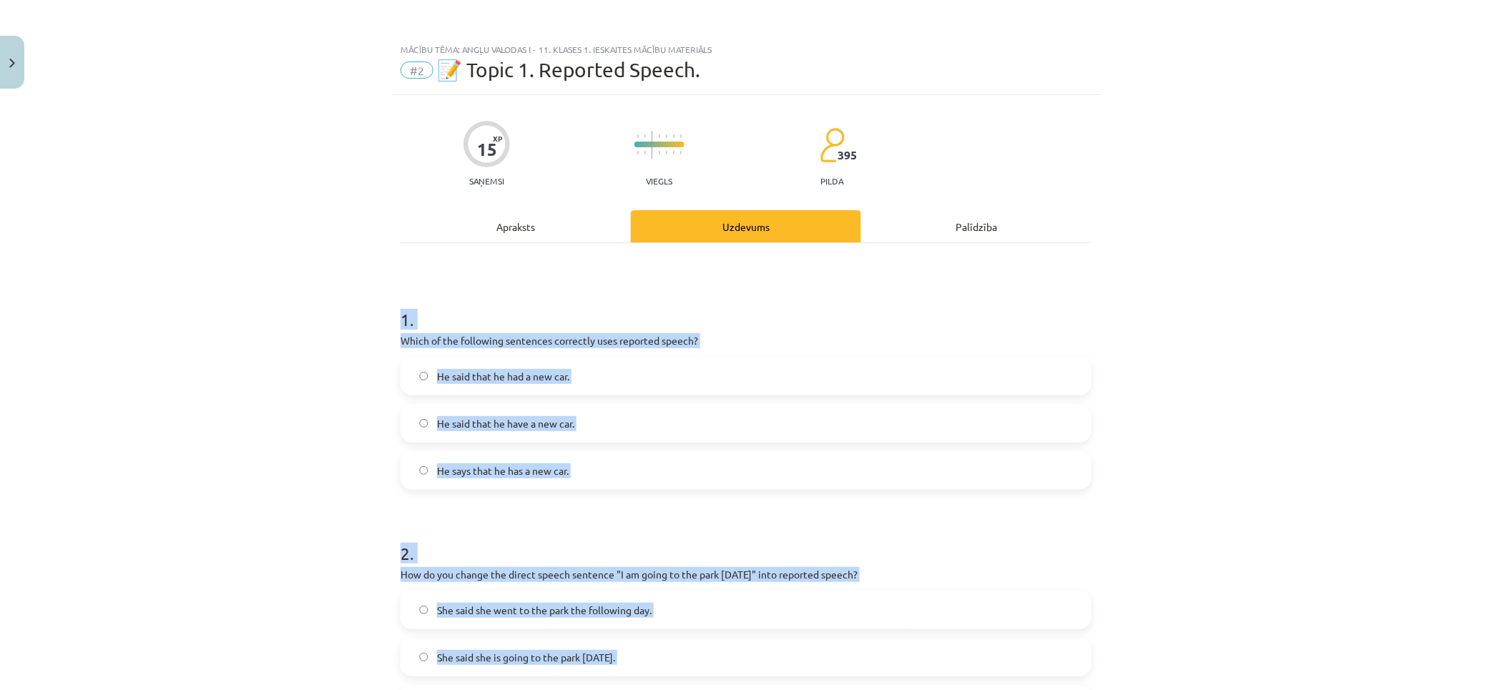
drag, startPoint x: 237, startPoint y: 313, endPoint x: 210, endPoint y: 195, distance: 120.9
click at [238, 438] on div "Mācību tēma: Angļu valodas i - 11. klases 1. ieskaites mācību materiāls #2 📝 To…" at bounding box center [746, 345] width 1492 height 690
click at [147, 410] on div "Mācību tēma: Angļu valodas i - 11. klases 1. ieskaites mācību materiāls #2 📝 To…" at bounding box center [746, 345] width 1492 height 690
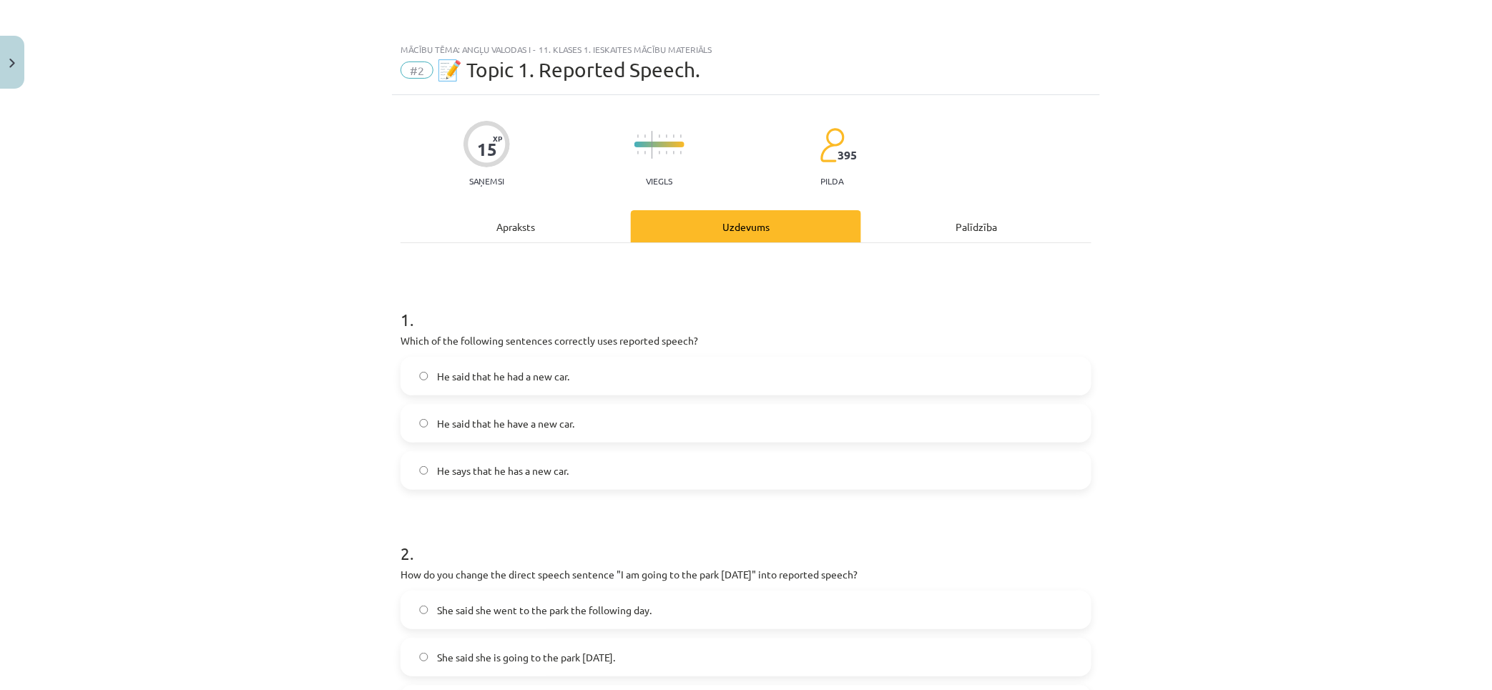
click at [602, 374] on label "He said that he had a new car." at bounding box center [746, 376] width 688 height 36
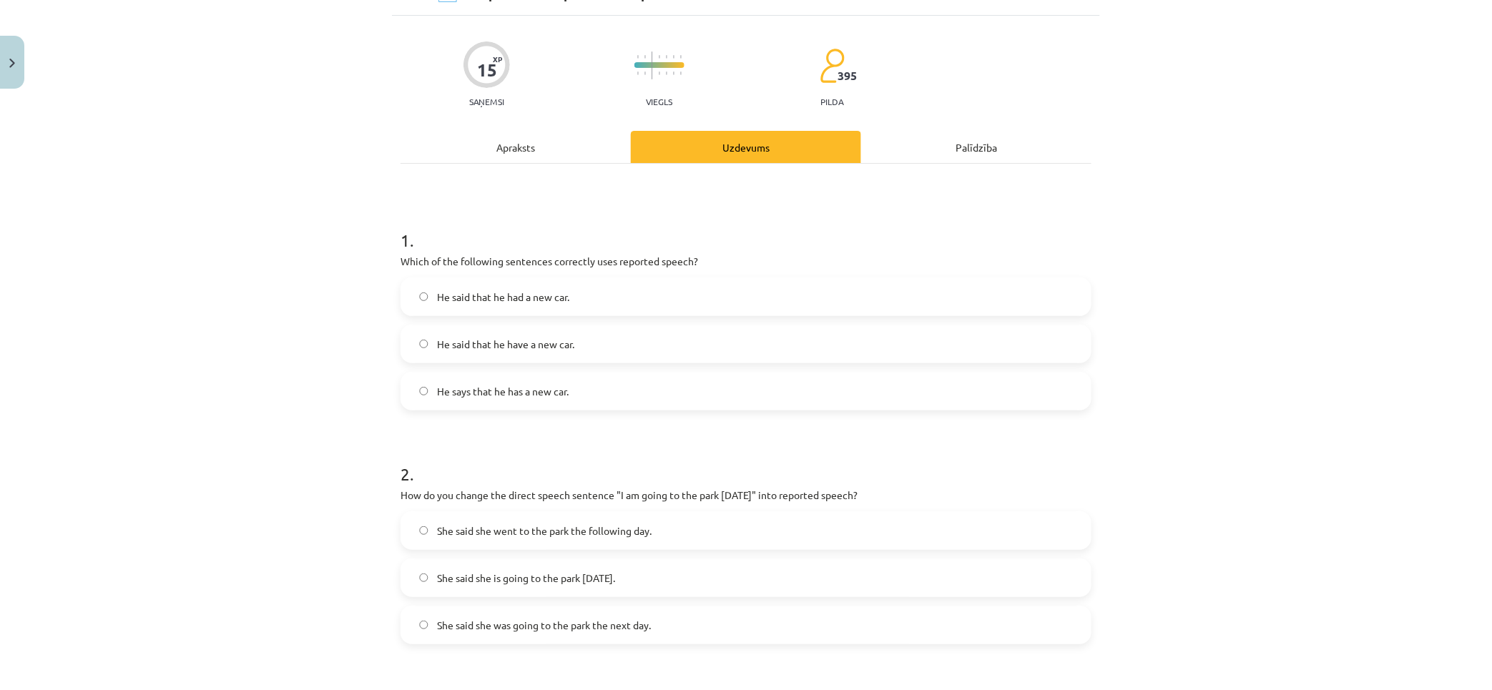
scroll to position [238, 0]
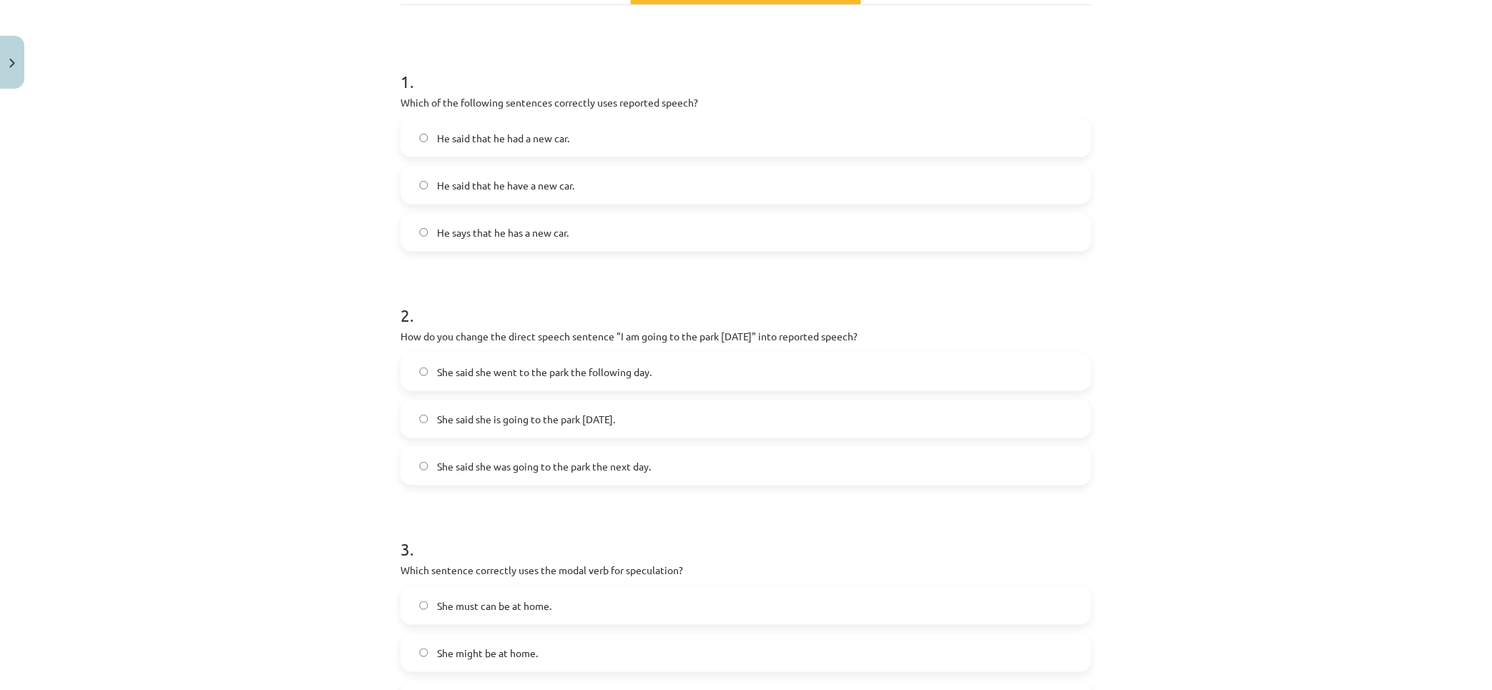
drag, startPoint x: 619, startPoint y: 453, endPoint x: 619, endPoint y: 463, distance: 9.3
click at [619, 458] on label "She said she was going to the park the next day." at bounding box center [746, 466] width 688 height 36
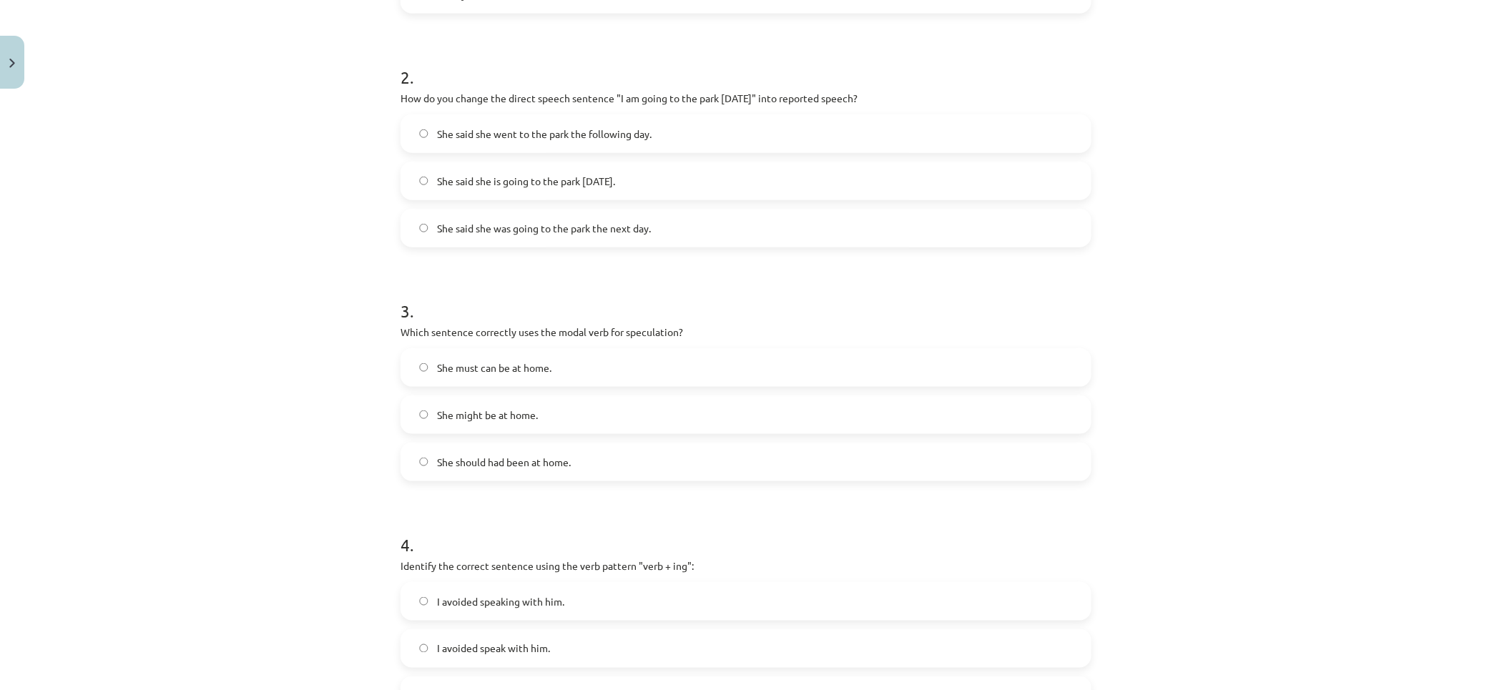
click at [556, 412] on label "She might be at home." at bounding box center [746, 415] width 688 height 36
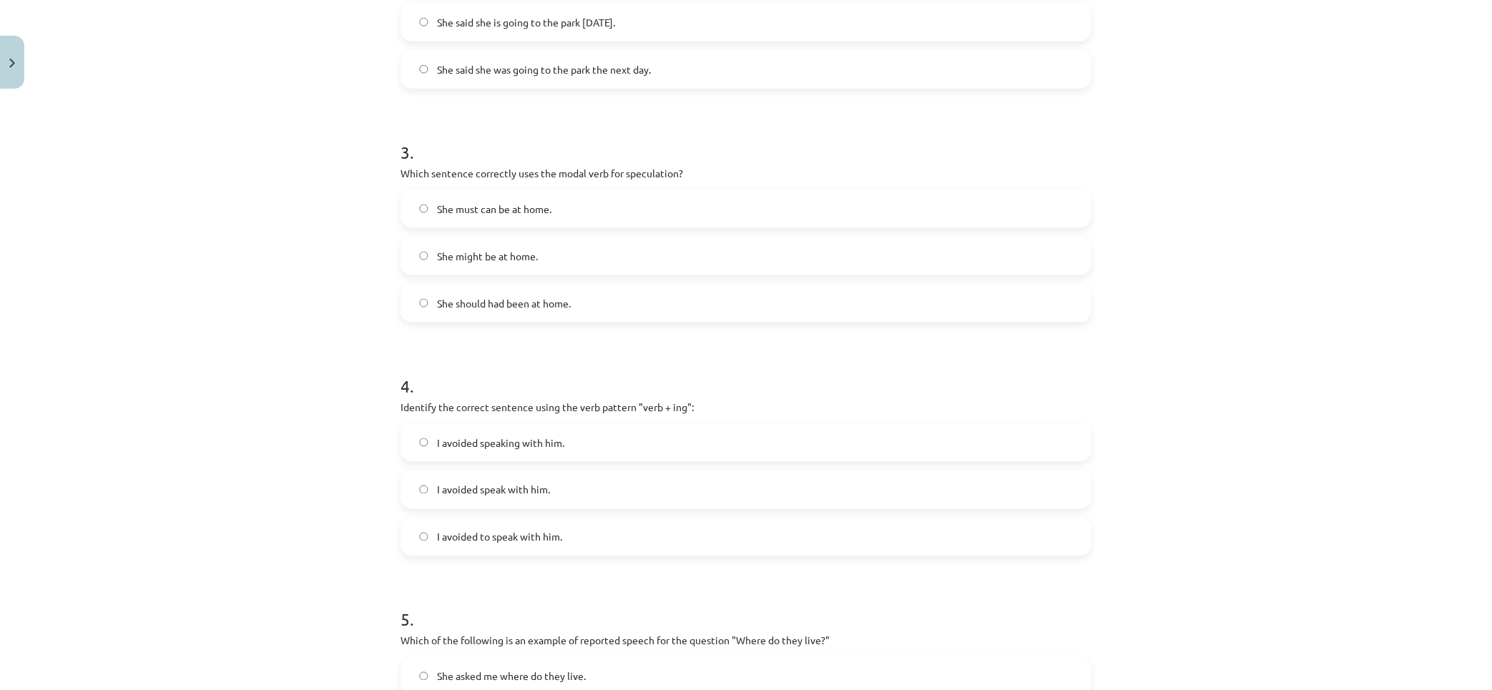
scroll to position [715, 0]
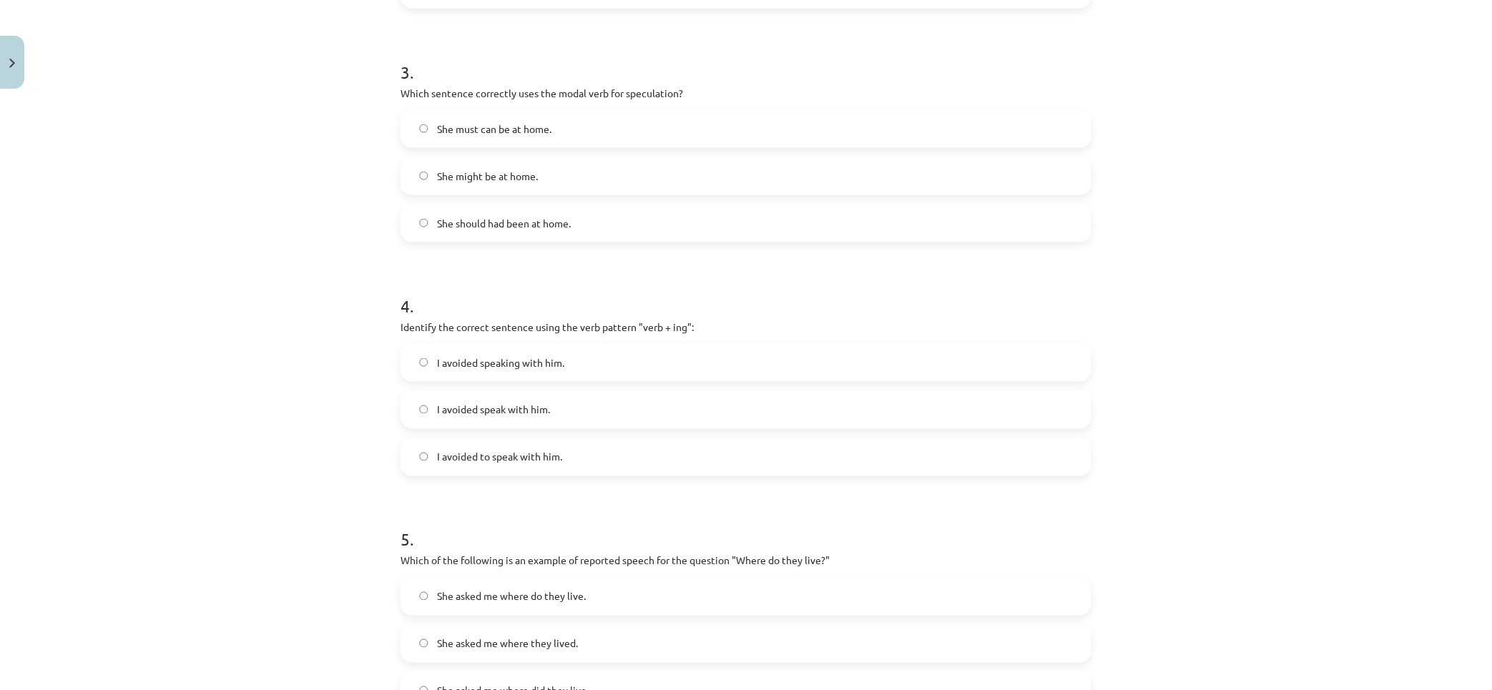
click at [563, 409] on label "I avoided speak with him." at bounding box center [746, 410] width 688 height 36
click at [538, 359] on span "I avoided speaking with him." at bounding box center [500, 362] width 127 height 15
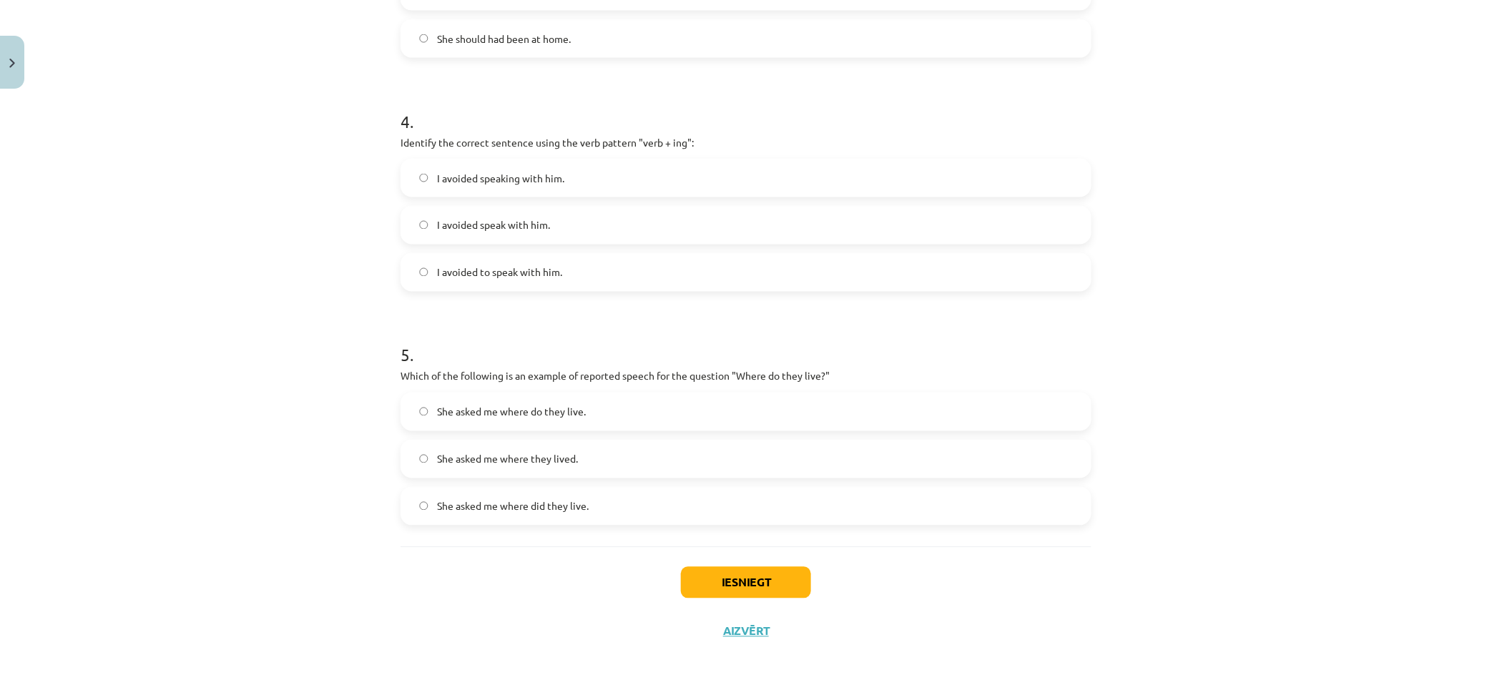
click at [594, 458] on label "She asked me where they lived." at bounding box center [746, 459] width 688 height 36
click at [606, 510] on label "She asked me where did they live." at bounding box center [746, 506] width 688 height 36
click at [590, 411] on label "She asked me where do they live." at bounding box center [746, 412] width 688 height 36
click at [592, 467] on label "She asked me where they lived." at bounding box center [746, 459] width 688 height 36
drag, startPoint x: 417, startPoint y: 375, endPoint x: 872, endPoint y: 375, distance: 455.5
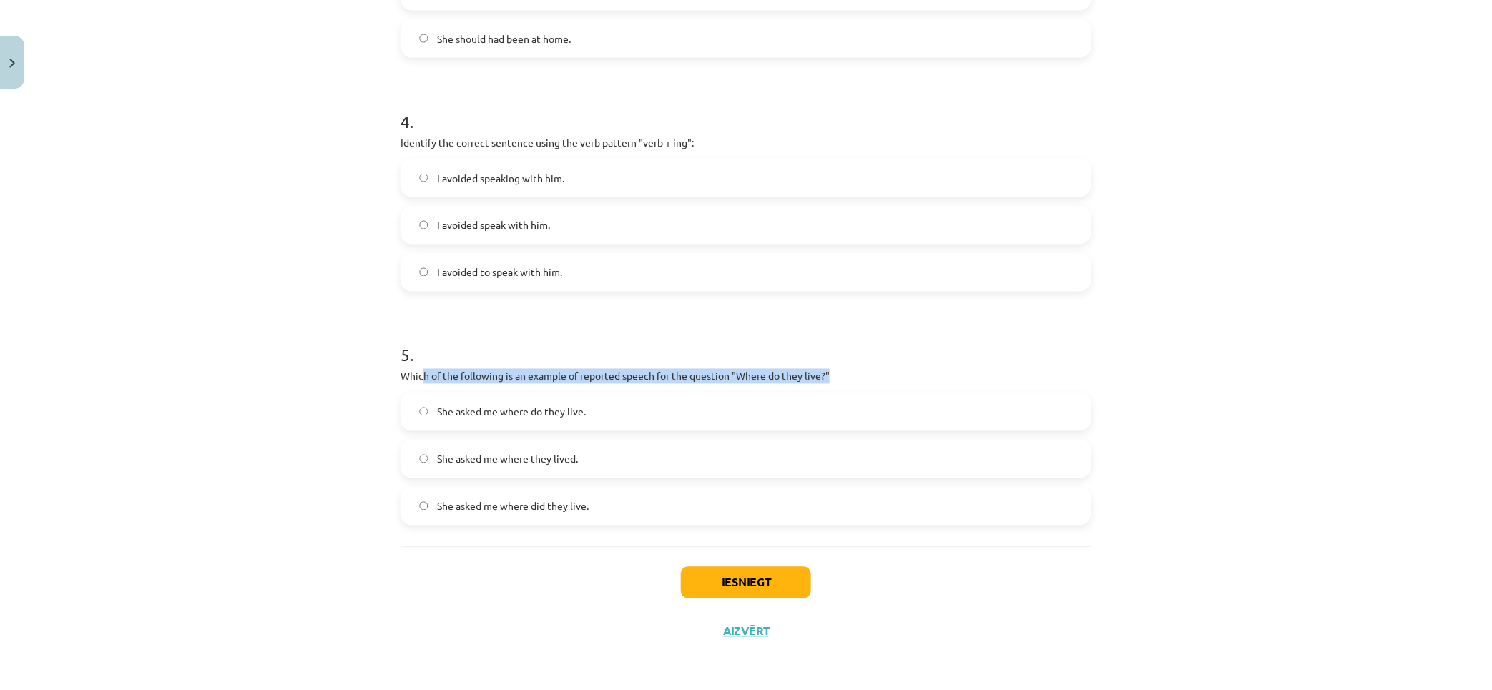
click at [865, 374] on p "Which of the following is an example of reported speech for the question "Where…" at bounding box center [745, 376] width 691 height 15
click at [872, 375] on p "Which of the following is an example of reported speech for the question "Where…" at bounding box center [745, 376] width 691 height 15
drag, startPoint x: 409, startPoint y: 380, endPoint x: 671, endPoint y: 373, distance: 261.8
click at [674, 373] on p "Which of the following is an example of reported speech for the question "Where…" at bounding box center [745, 376] width 691 height 15
click at [301, 456] on div "Mācību tēma: Angļu valodas i - 11. klases 1. ieskaites mācību materiāls #2 📝 To…" at bounding box center [746, 345] width 1492 height 690
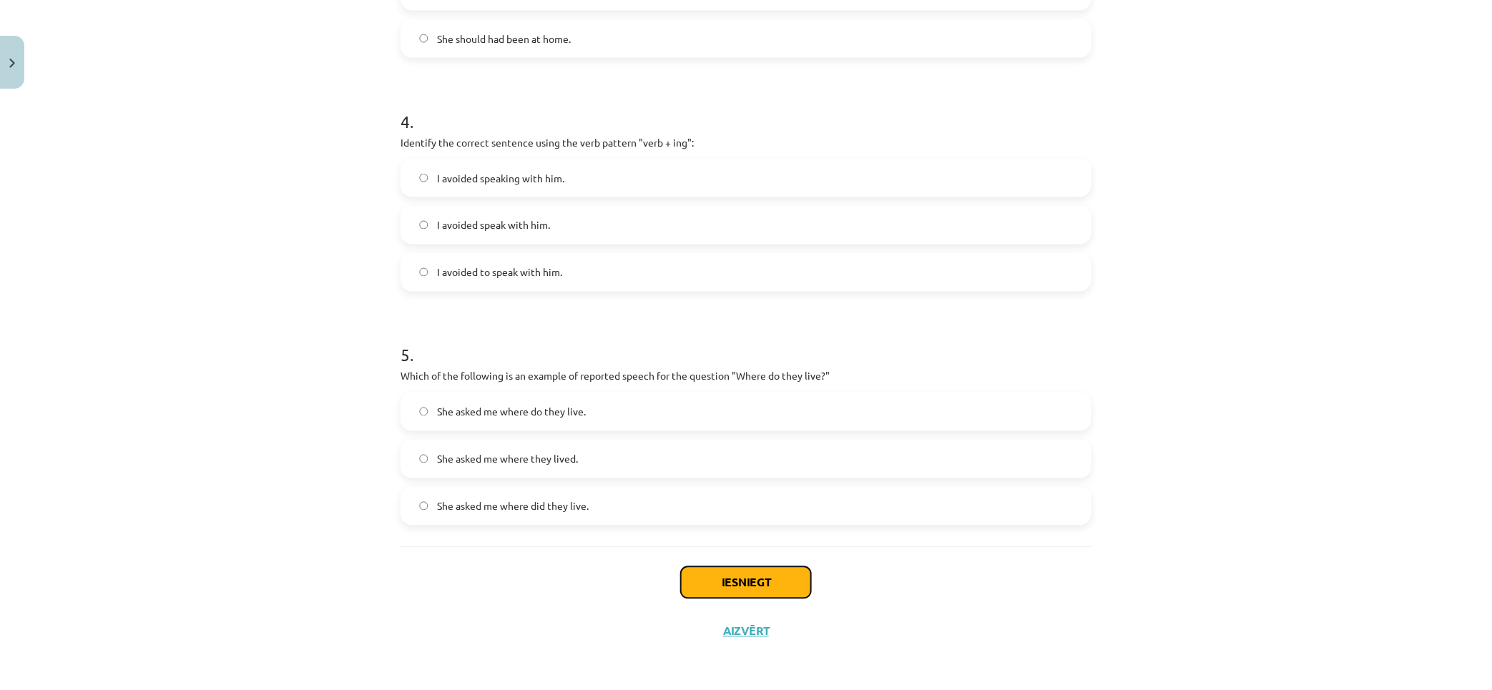
click at [783, 584] on button "Iesniegt" at bounding box center [746, 582] width 130 height 31
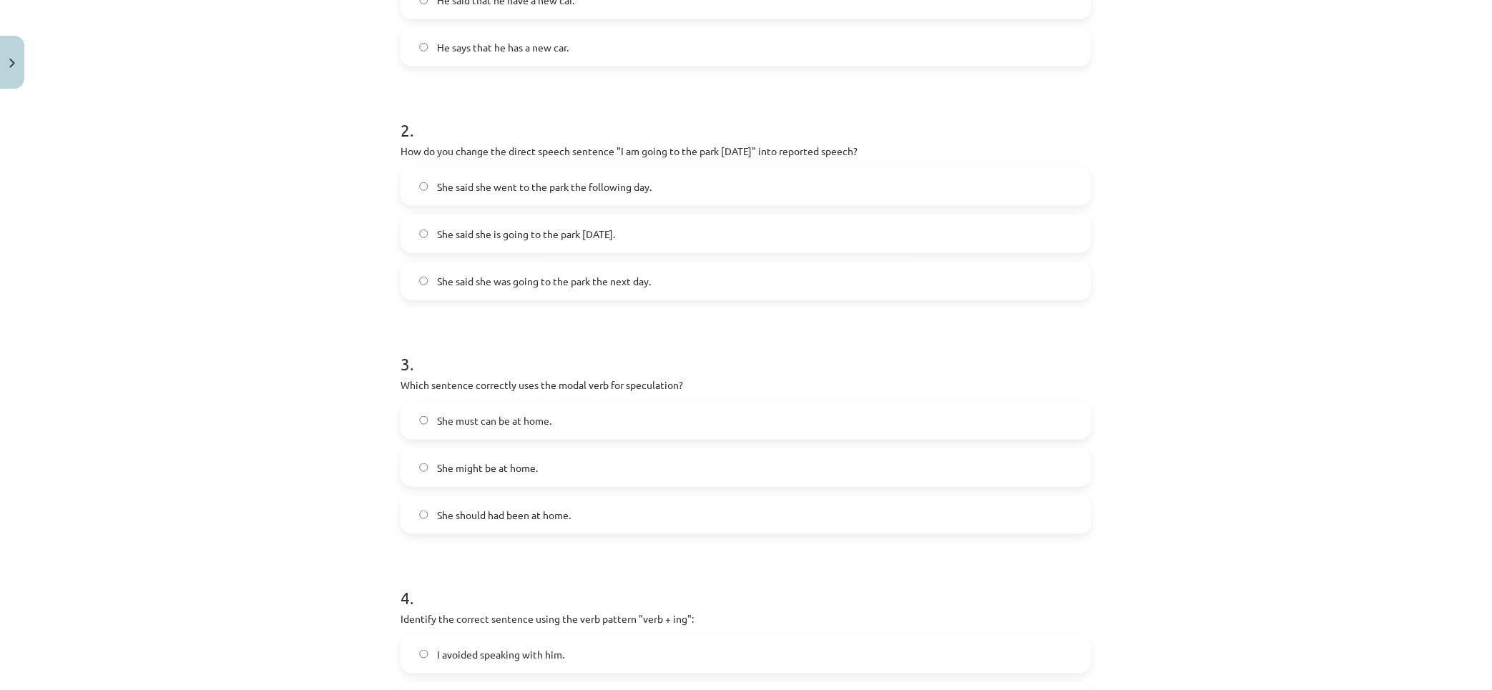
scroll to position [0, 0]
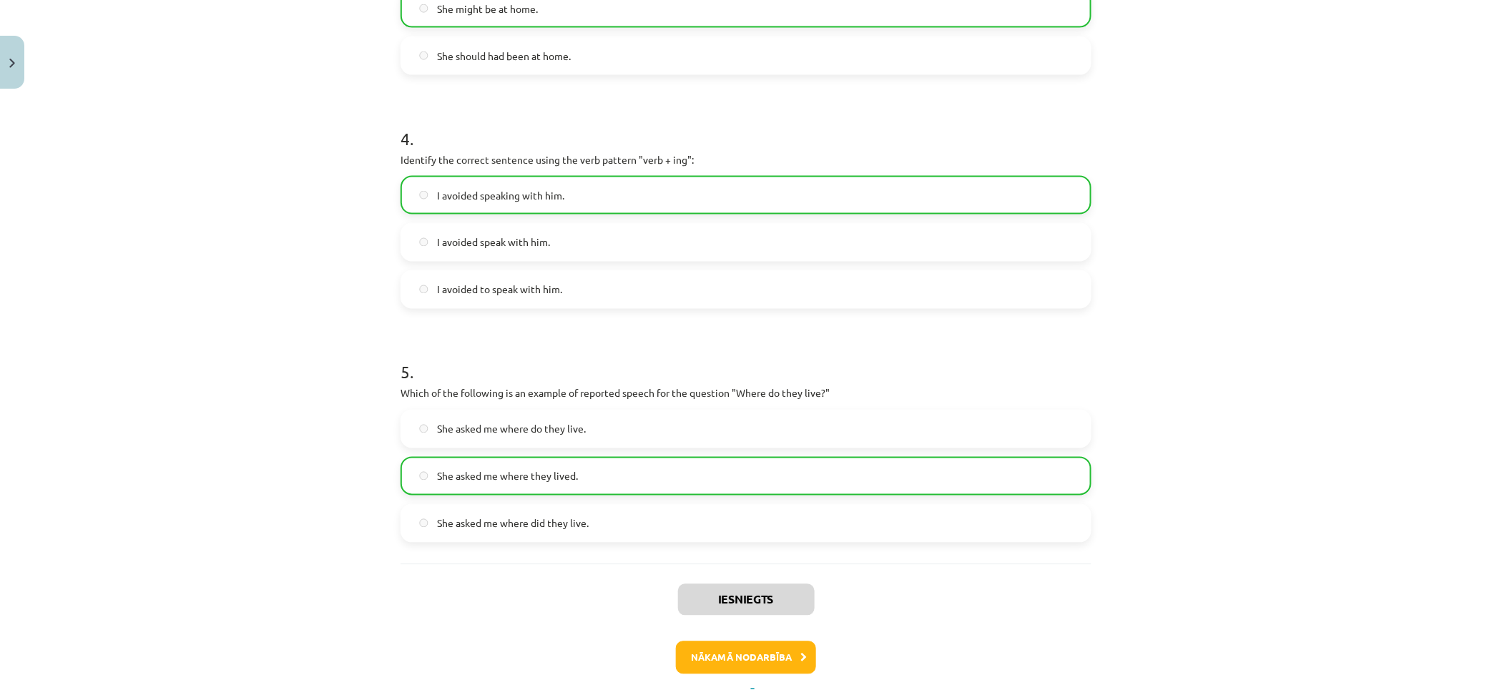
drag, startPoint x: 273, startPoint y: 315, endPoint x: 302, endPoint y: 419, distance: 108.4
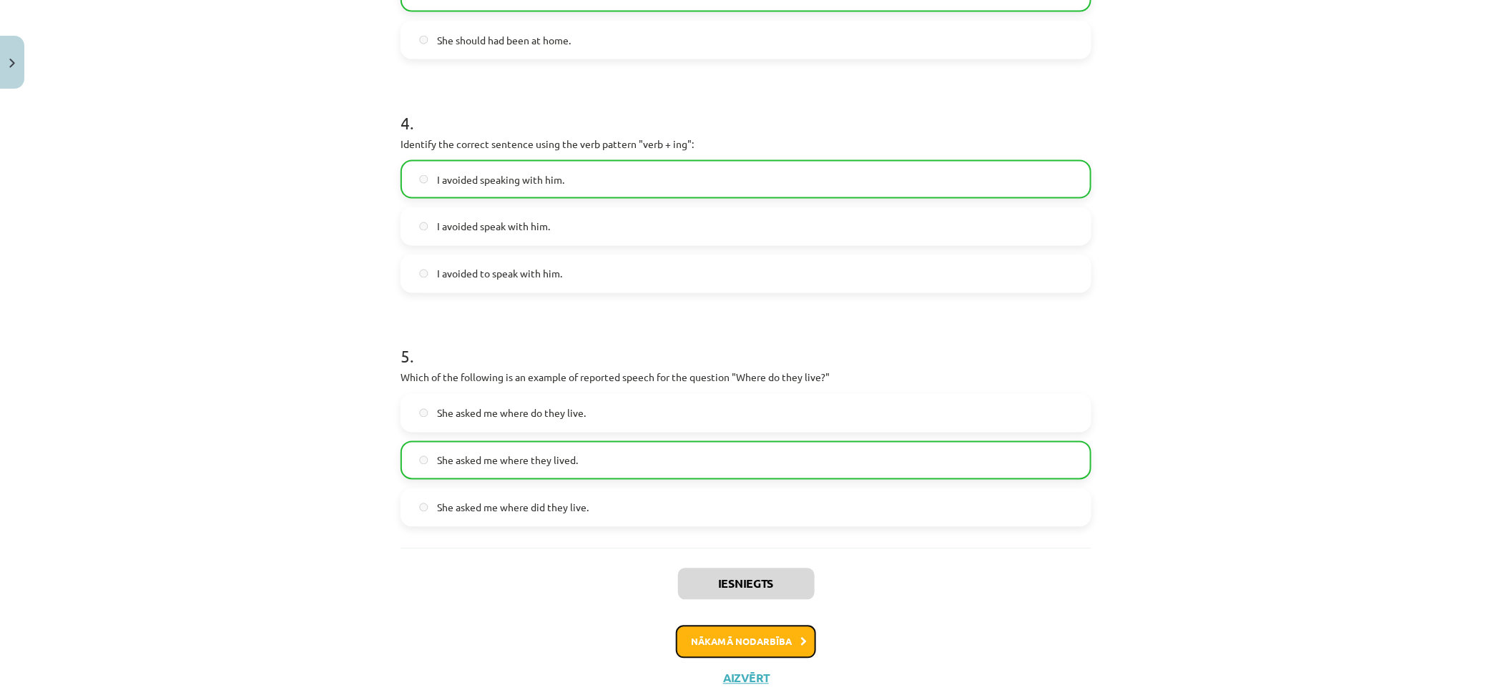
click at [761, 641] on button "Nākamā nodarbība" at bounding box center [746, 642] width 140 height 33
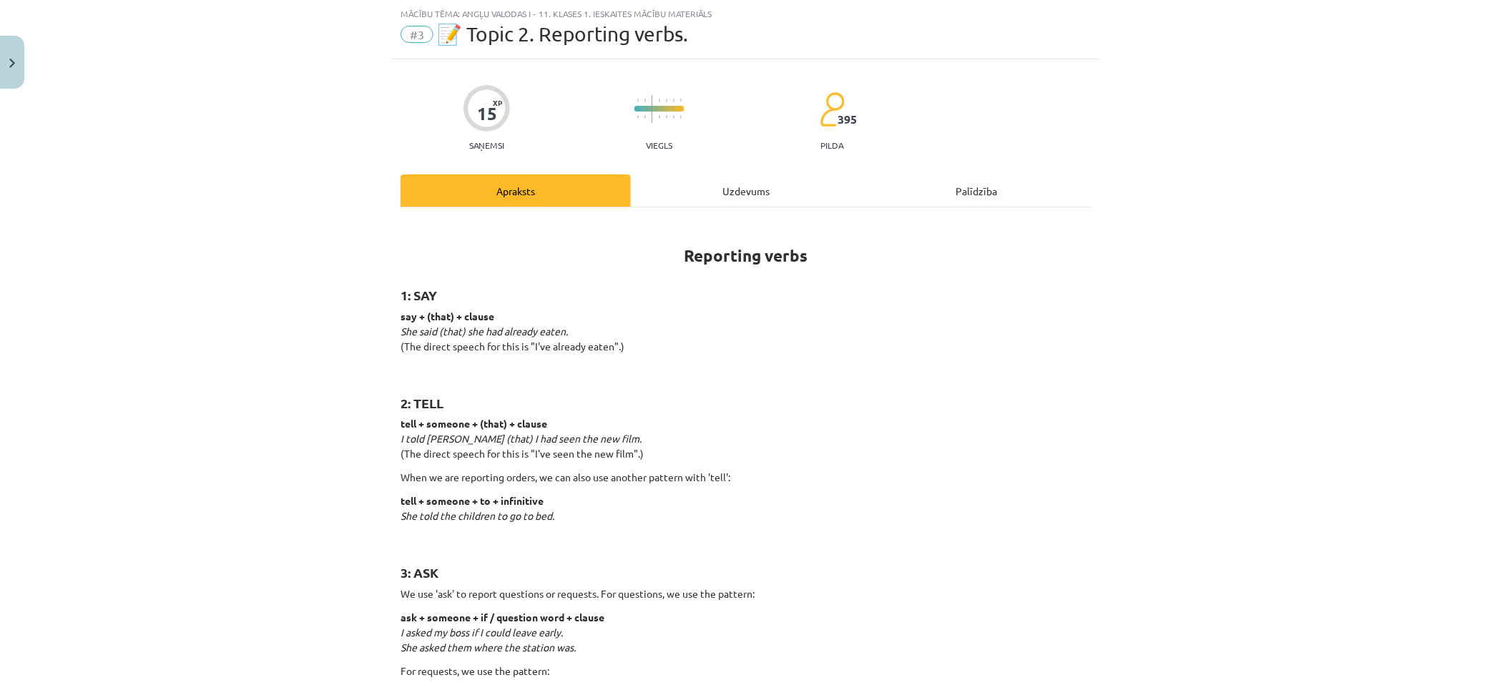
click at [717, 195] on div "Uzdevums" at bounding box center [746, 190] width 230 height 32
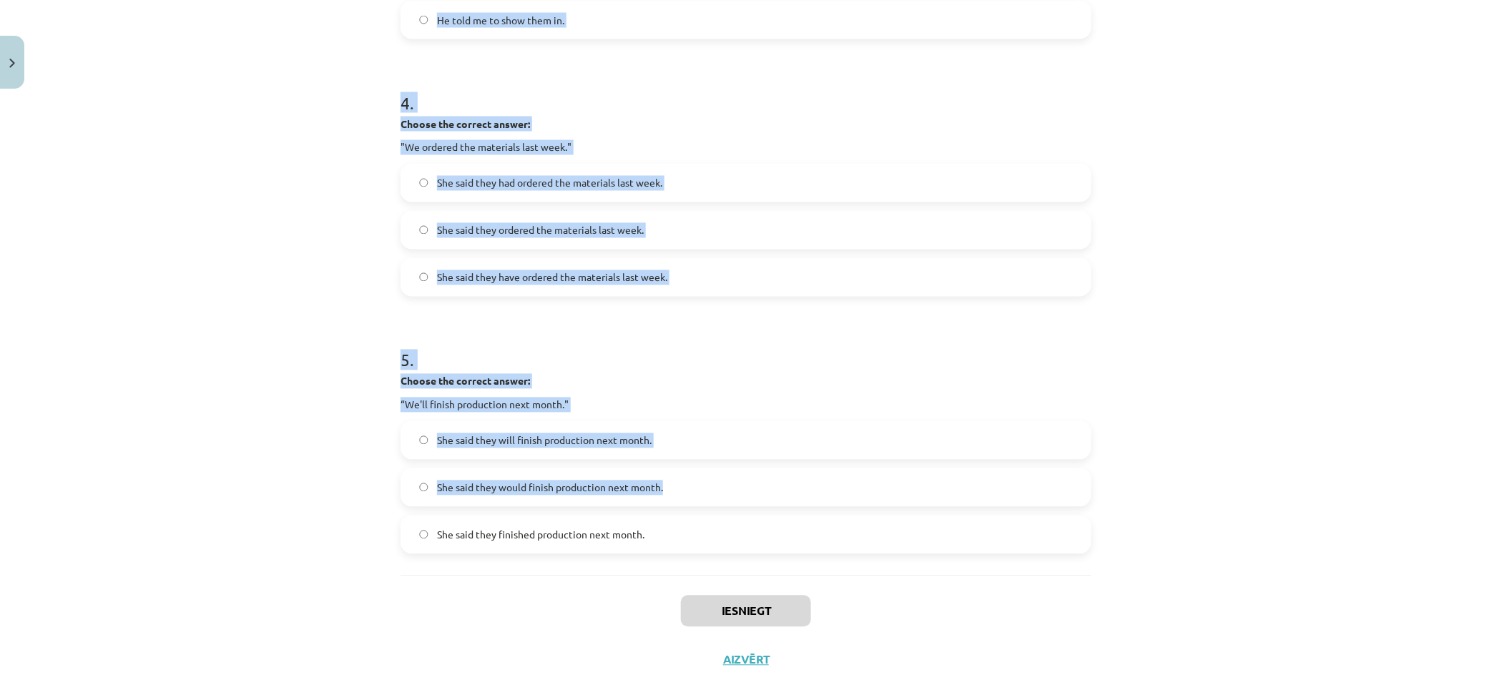
scroll to position [1018, 0]
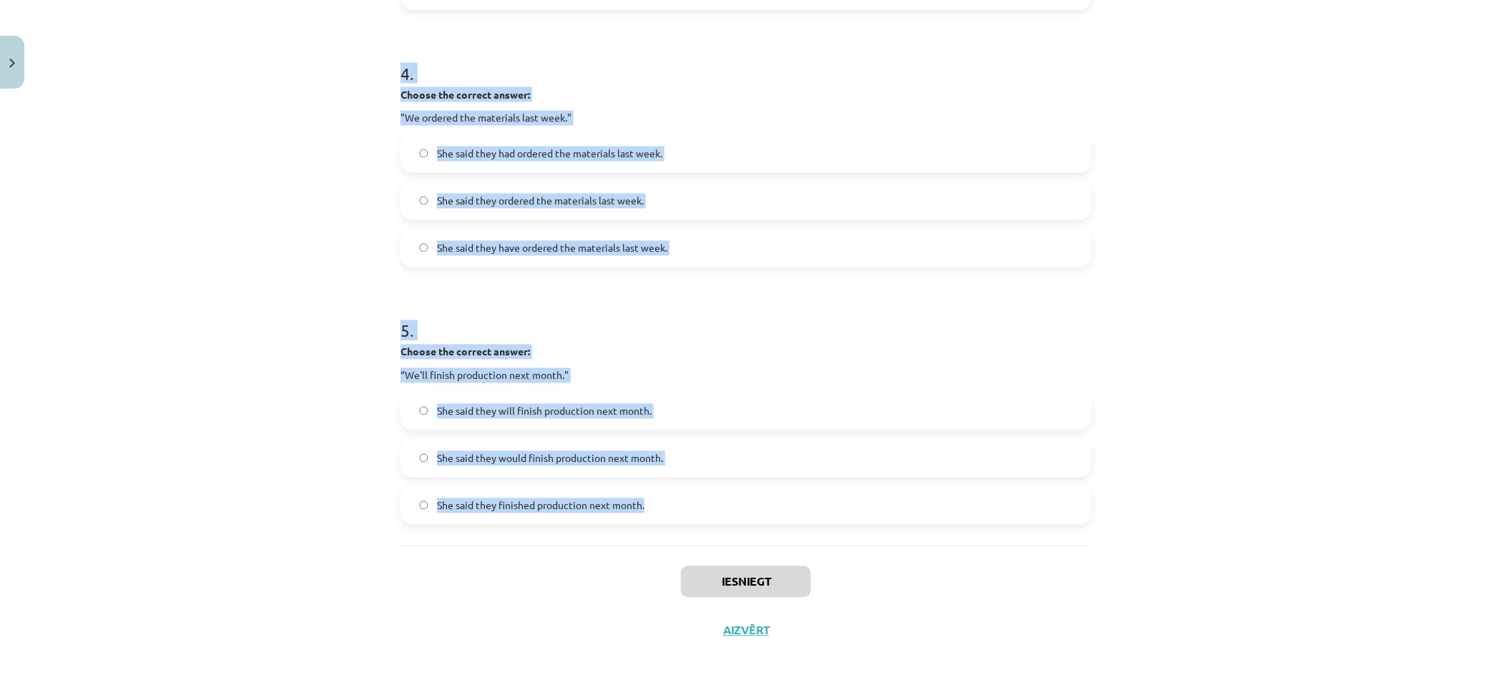
drag, startPoint x: 361, startPoint y: 275, endPoint x: 762, endPoint y: 498, distance: 458.1
click at [762, 498] on div "Mācību tēma: Angļu valodas i - 11. klases 1. ieskaites mācību materiāls #3 📝 To…" at bounding box center [746, 345] width 1492 height 690
copy form "1 . Choose the correct answer: "I'm ready for the meeting." He said he'll be re…"
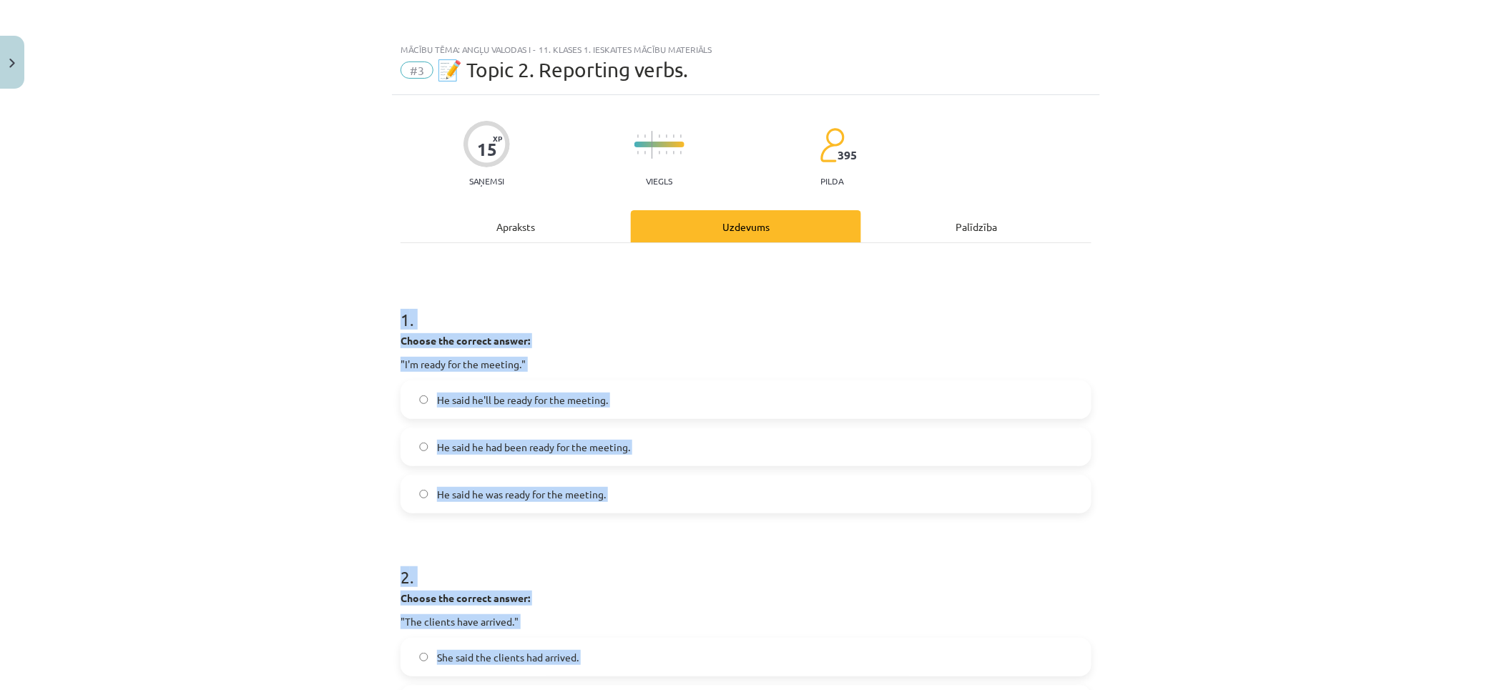
scroll to position [159, 0]
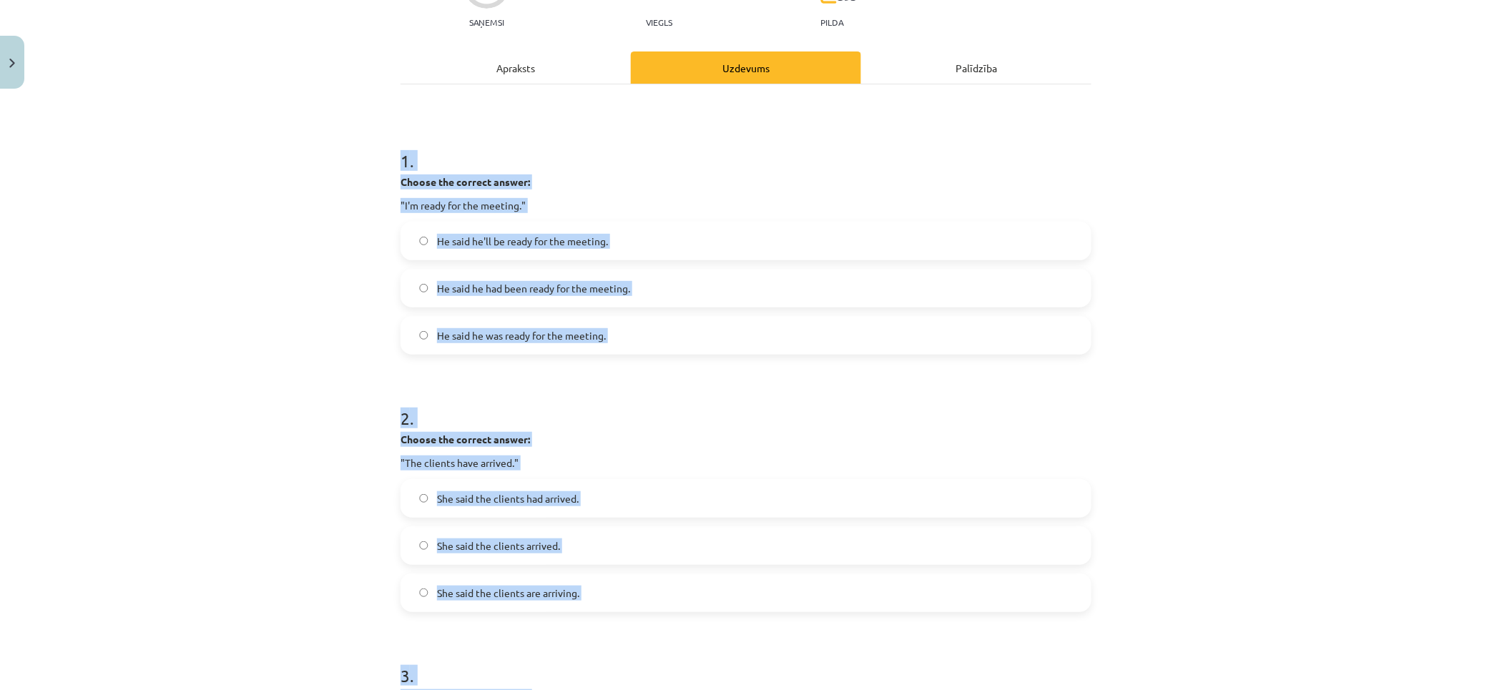
drag, startPoint x: 275, startPoint y: 352, endPoint x: 512, endPoint y: 344, distance: 236.8
click at [275, 351] on div "Mācību tēma: Angļu valodas i - 11. klases 1. ieskaites mācību materiāls #3 📝 To…" at bounding box center [746, 345] width 1492 height 690
click at [526, 330] on span "He said he was ready for the meeting." at bounding box center [521, 335] width 169 height 15
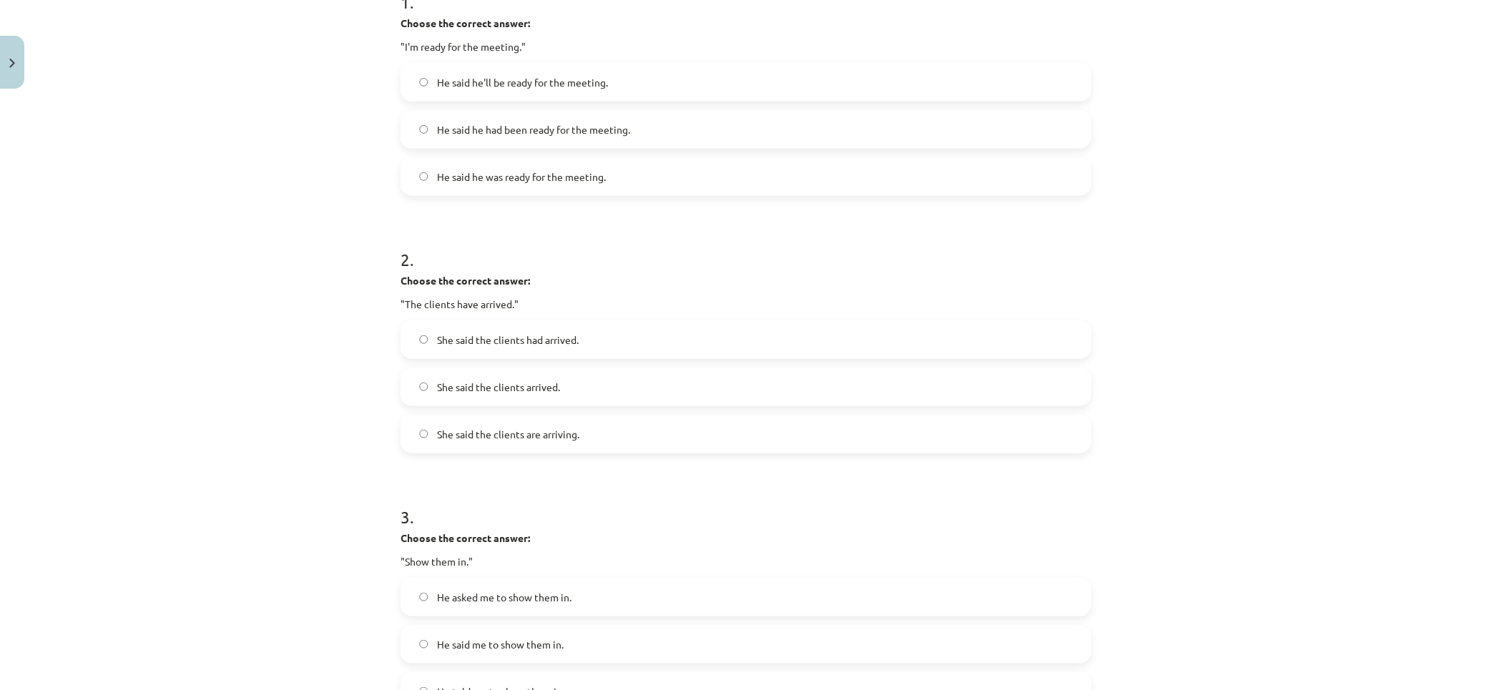
click at [508, 333] on span "She said the clients had arrived." at bounding box center [508, 340] width 142 height 15
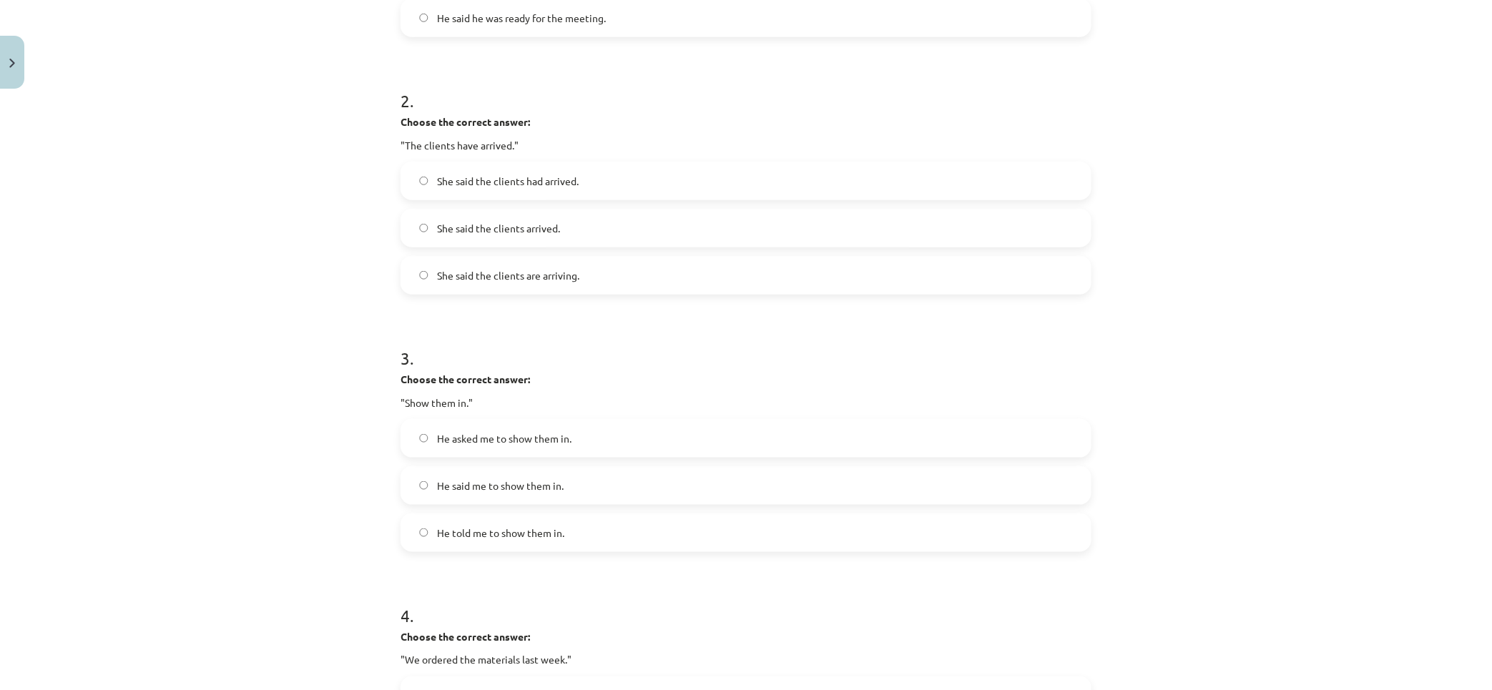
click at [467, 438] on span "He asked me to show them in." at bounding box center [504, 438] width 134 height 15
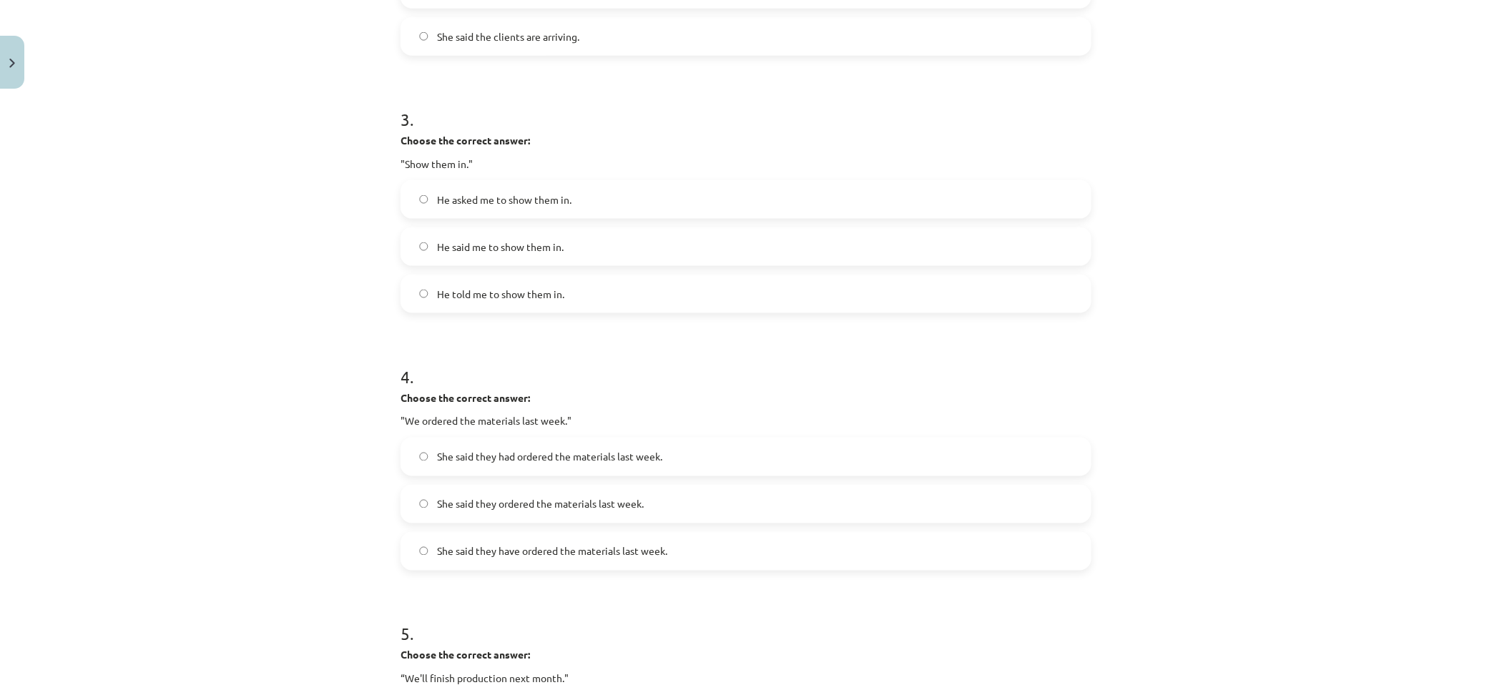
drag, startPoint x: 460, startPoint y: 461, endPoint x: 333, endPoint y: 410, distance: 136.8
click at [460, 458] on span "She said they had ordered the materials last week." at bounding box center [549, 457] width 225 height 15
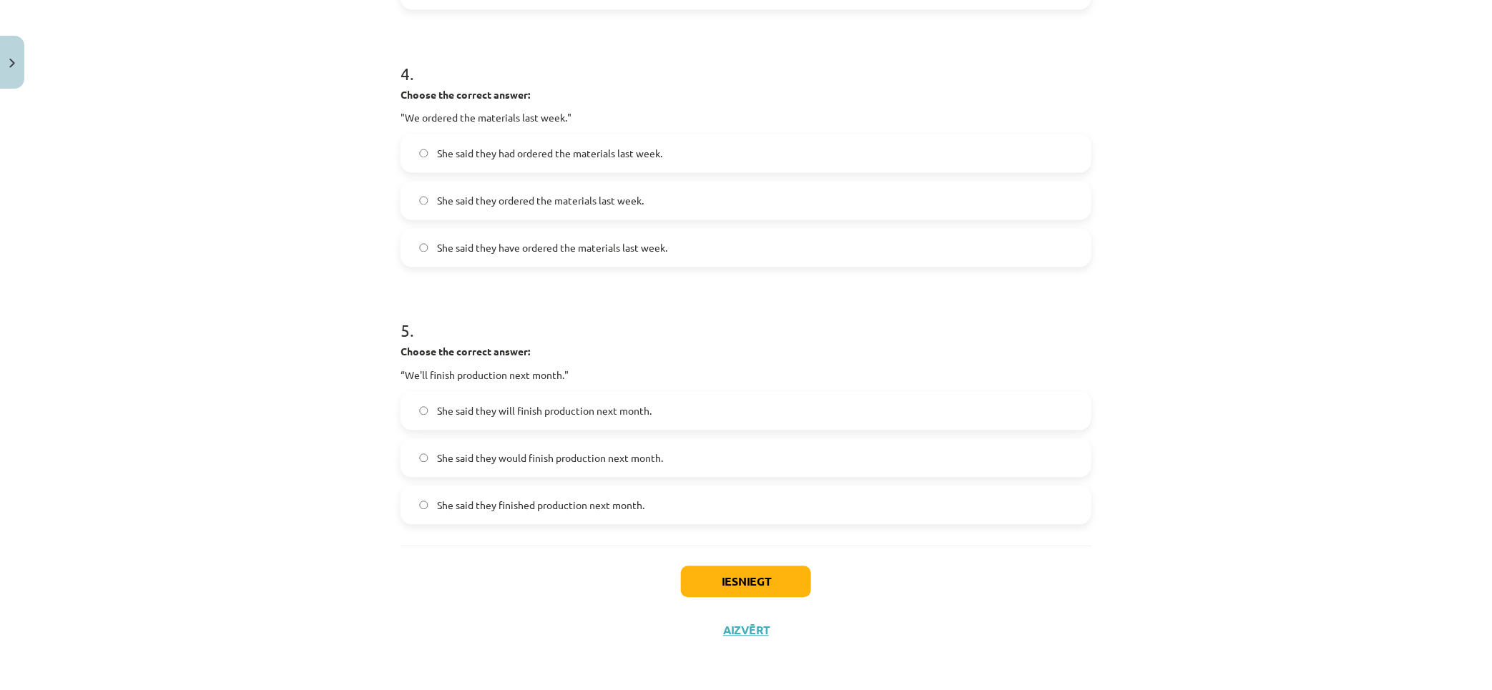
click at [462, 456] on span "She said they would finish production next month." at bounding box center [550, 458] width 226 height 15
click at [762, 568] on button "Iesniegt" at bounding box center [746, 581] width 130 height 31
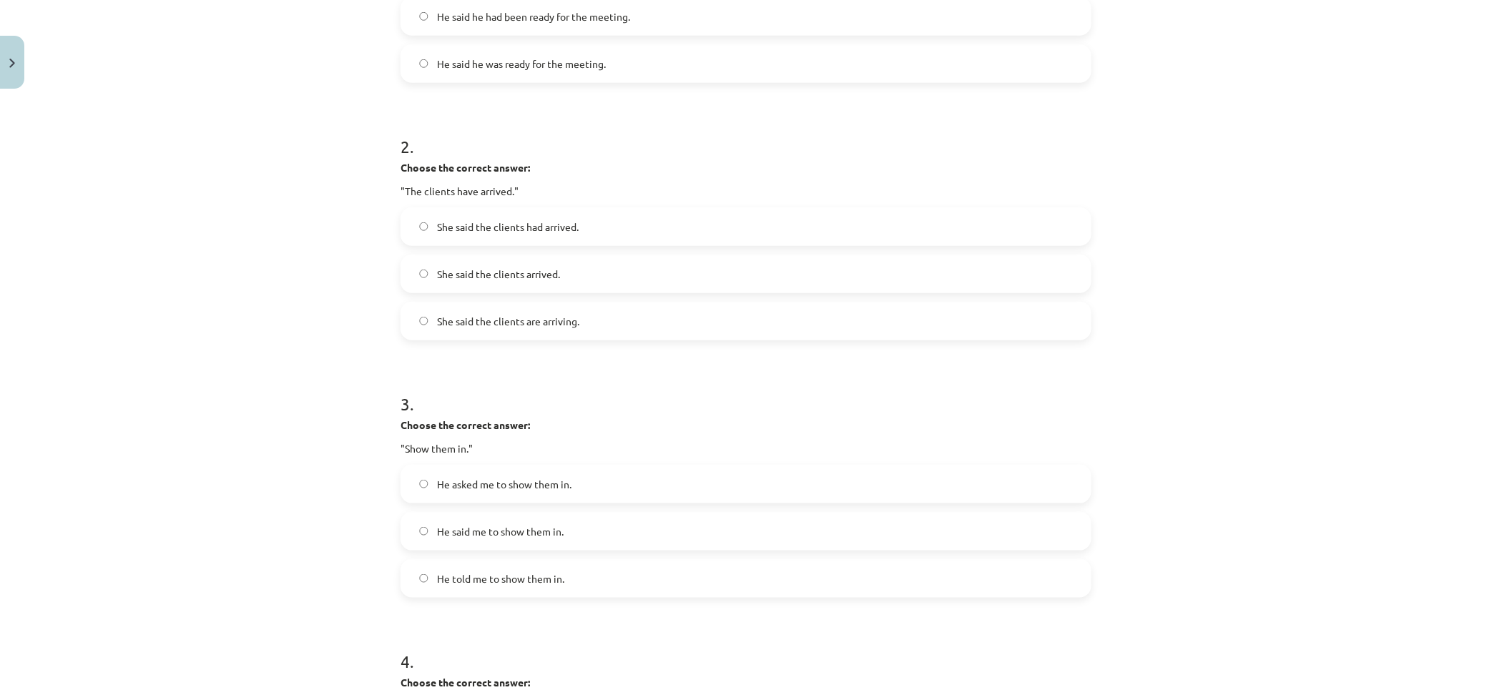
scroll to position [0, 0]
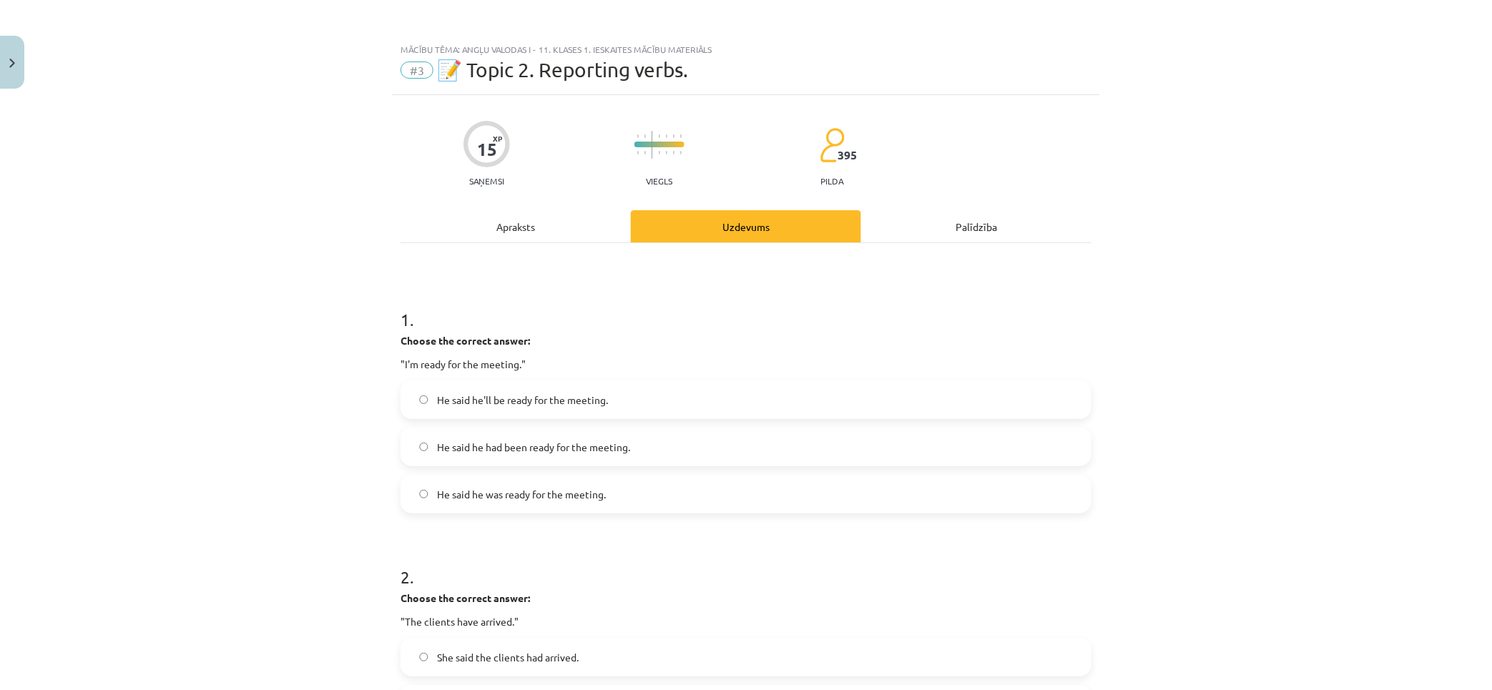
drag, startPoint x: 260, startPoint y: 284, endPoint x: 255, endPoint y: 164, distance: 119.5
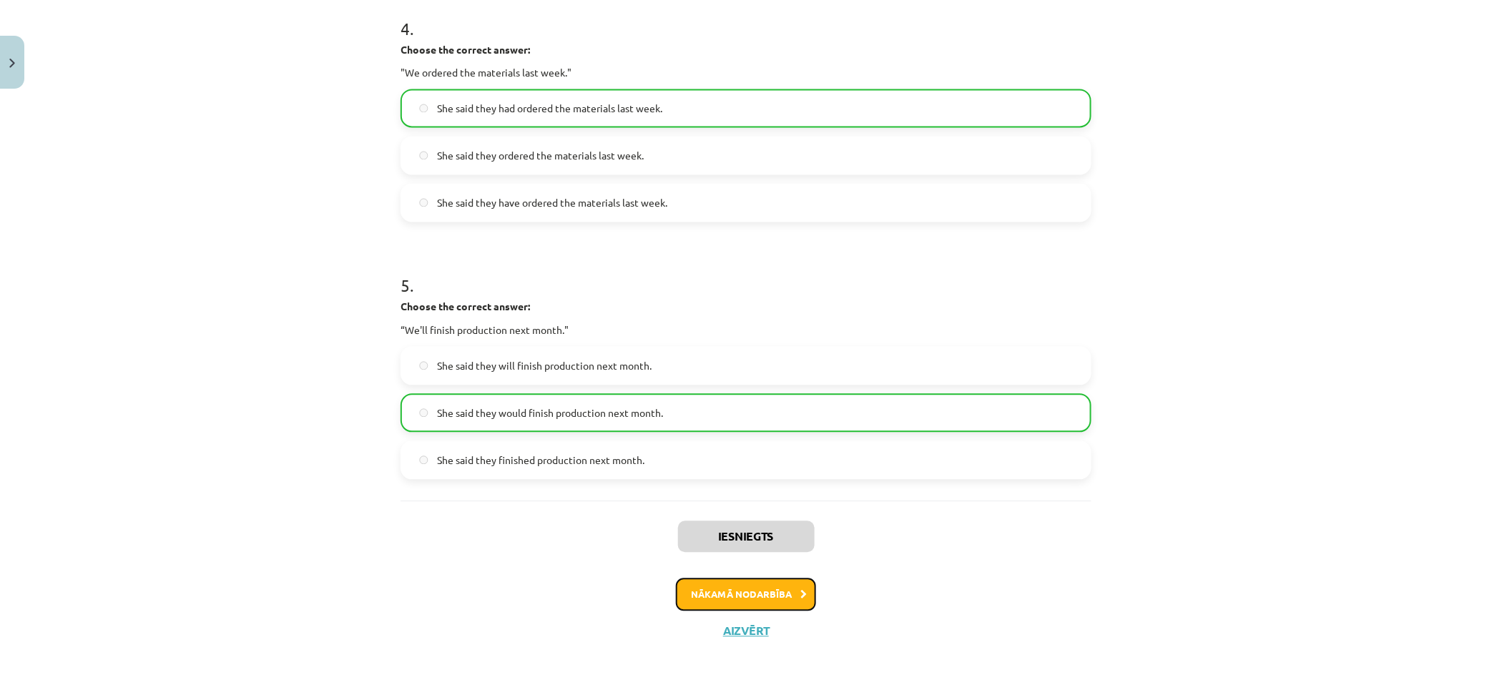
click at [735, 609] on button "Nākamā nodarbība" at bounding box center [746, 595] width 140 height 33
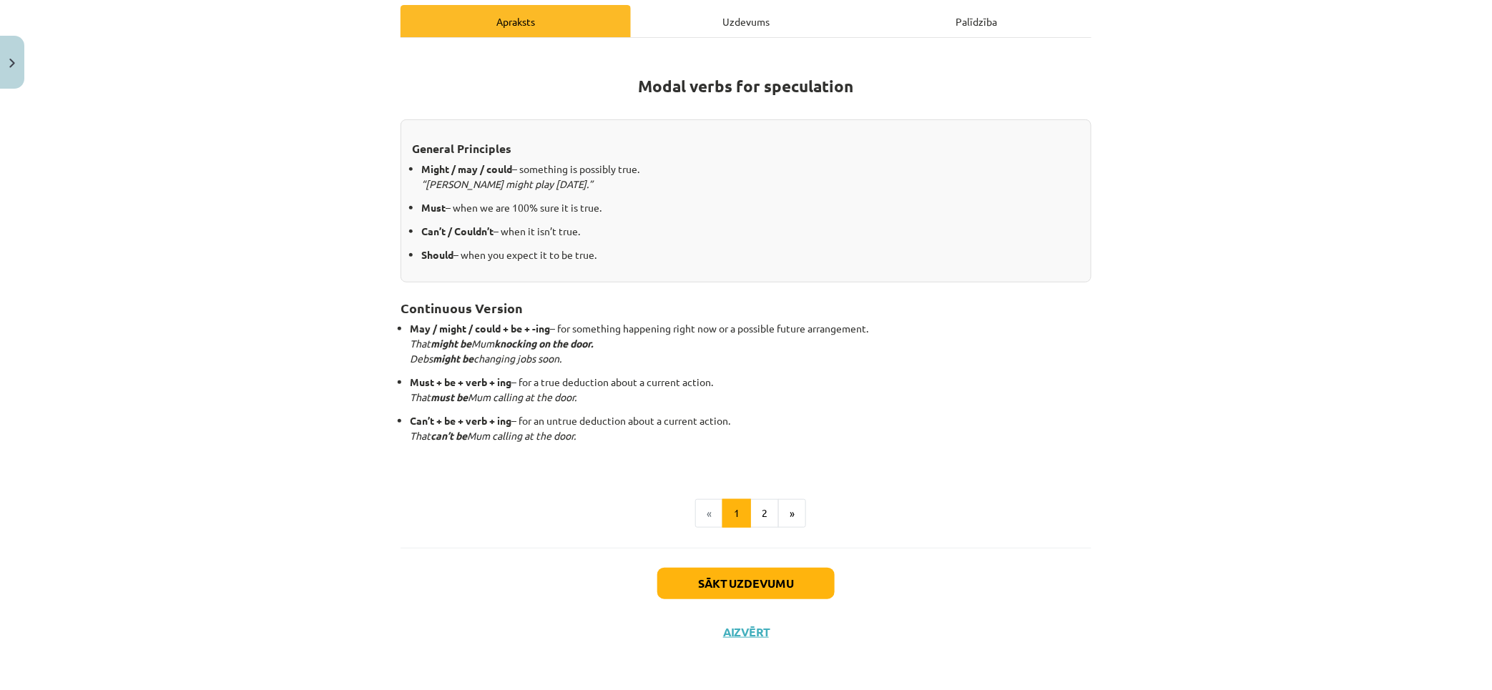
scroll to position [0, 0]
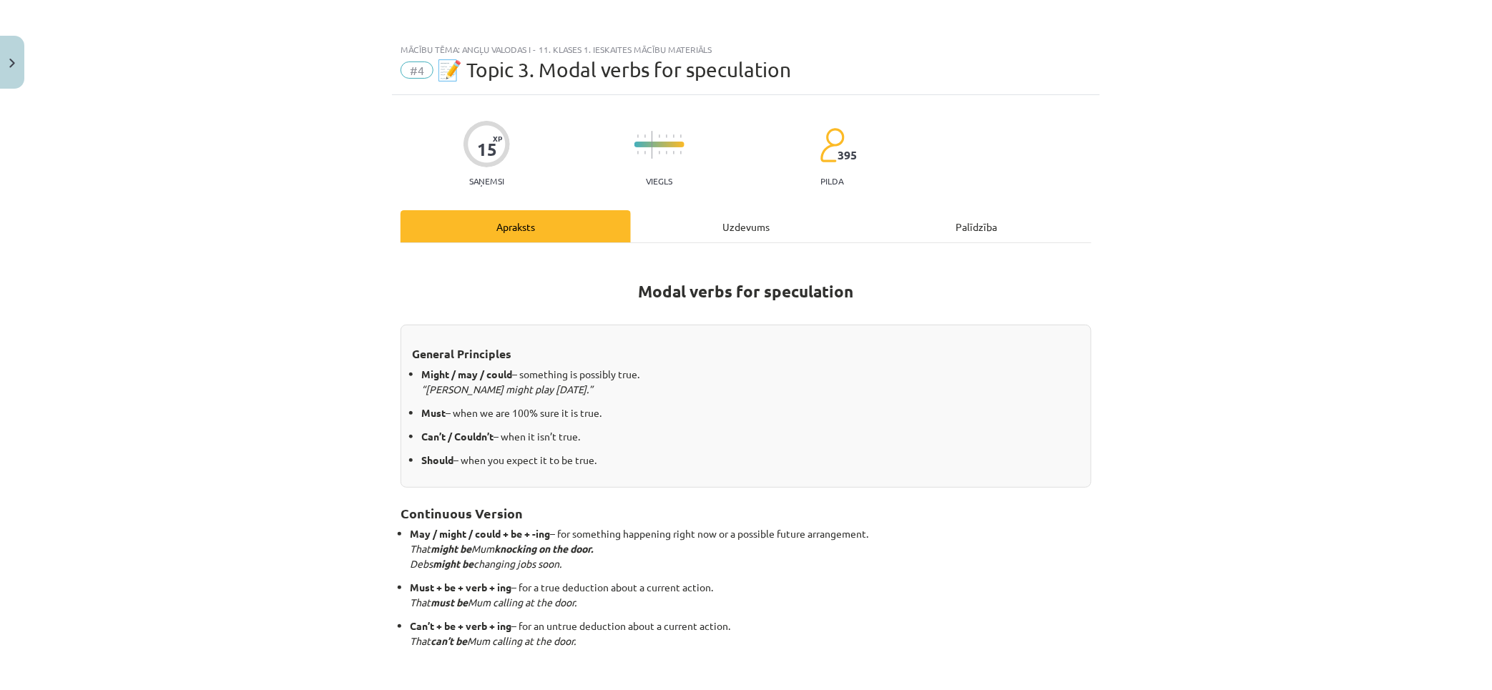
click at [738, 237] on div "Uzdevums" at bounding box center [746, 226] width 230 height 32
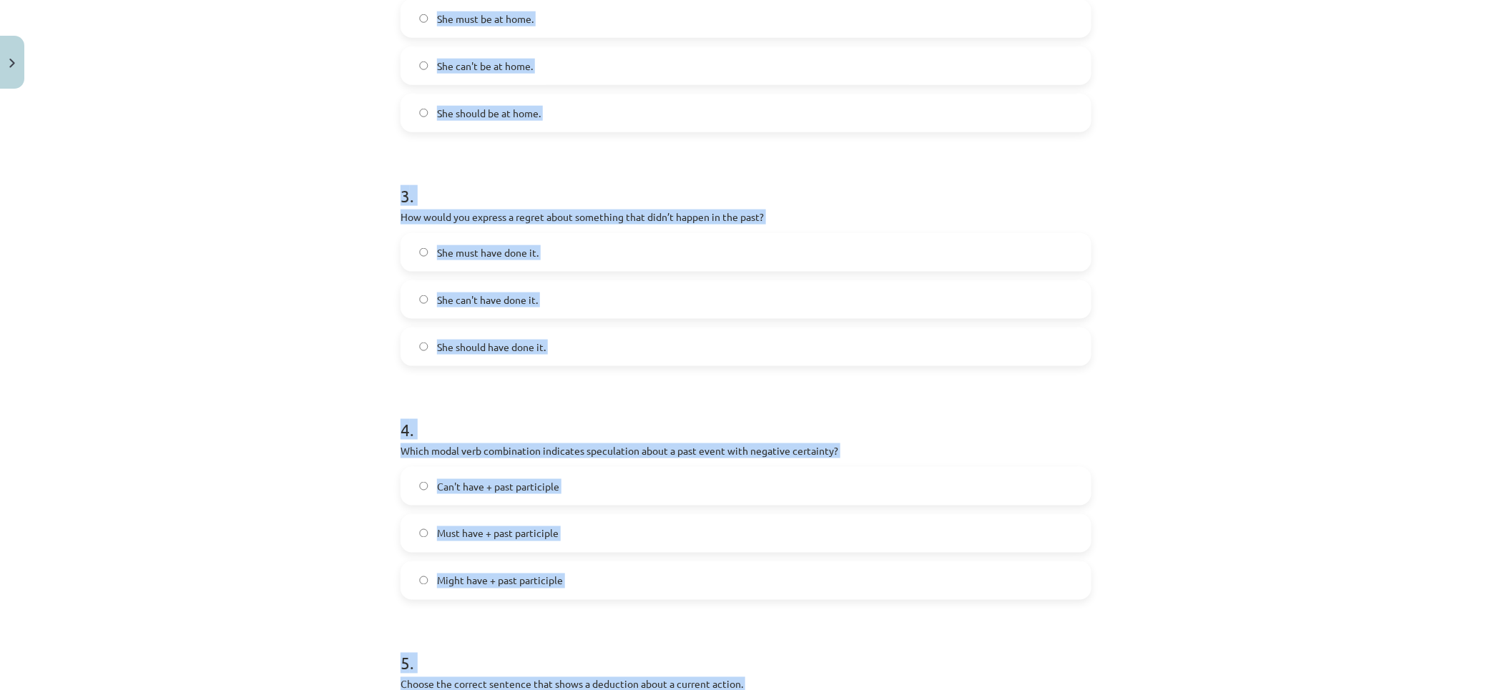
scroll to position [900, 0]
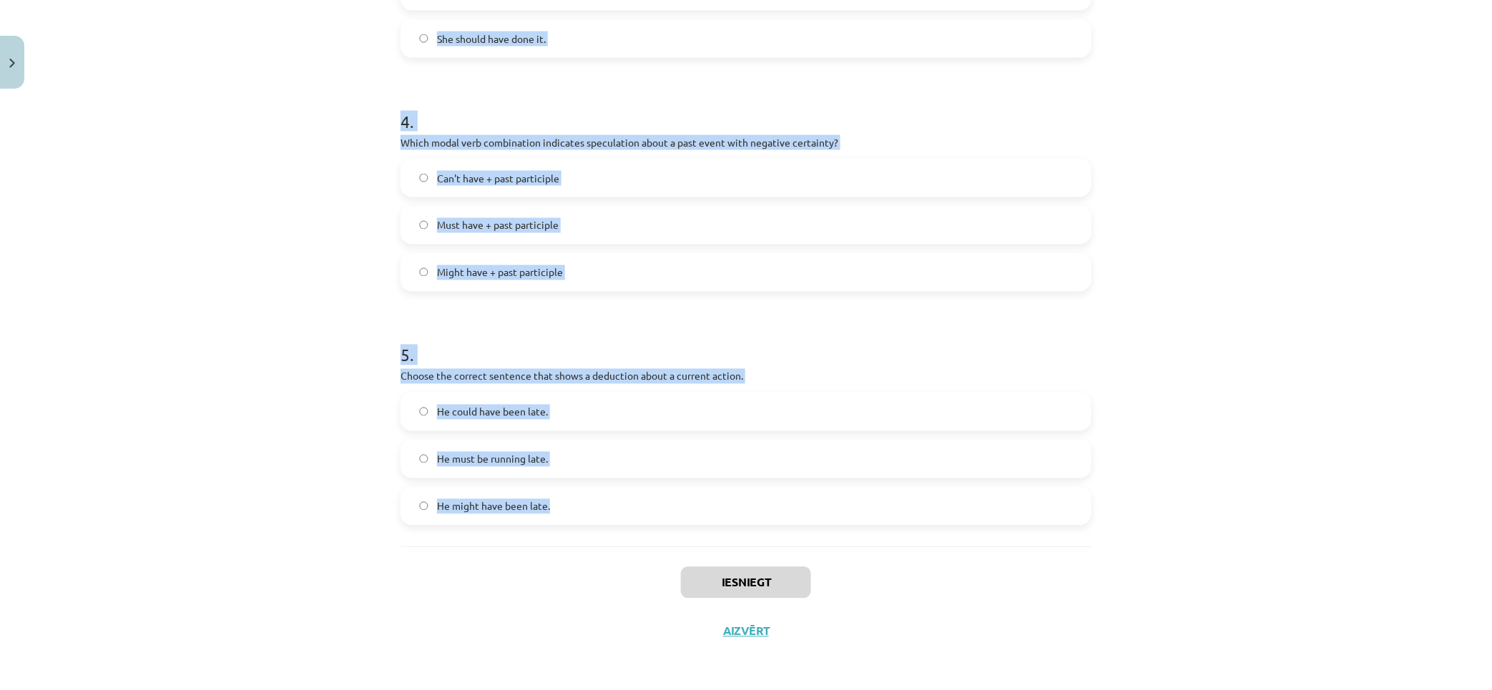
drag, startPoint x: 416, startPoint y: 296, endPoint x: 1012, endPoint y: 523, distance: 637.6
click at [1012, 523] on div "Mācību tēma: Angļu valodas i - 11. klases 1. ieskaites mācību materiāls #4 📝 To…" at bounding box center [746, 345] width 1492 height 690
copy form "1 . Which modal verb would you use to speculate about something that is possibl…"
click at [1317, 266] on div "Mācību tēma: Angļu valodas i - 11. klases 1. ieskaites mācību materiāls #4 📝 To…" at bounding box center [746, 345] width 1492 height 690
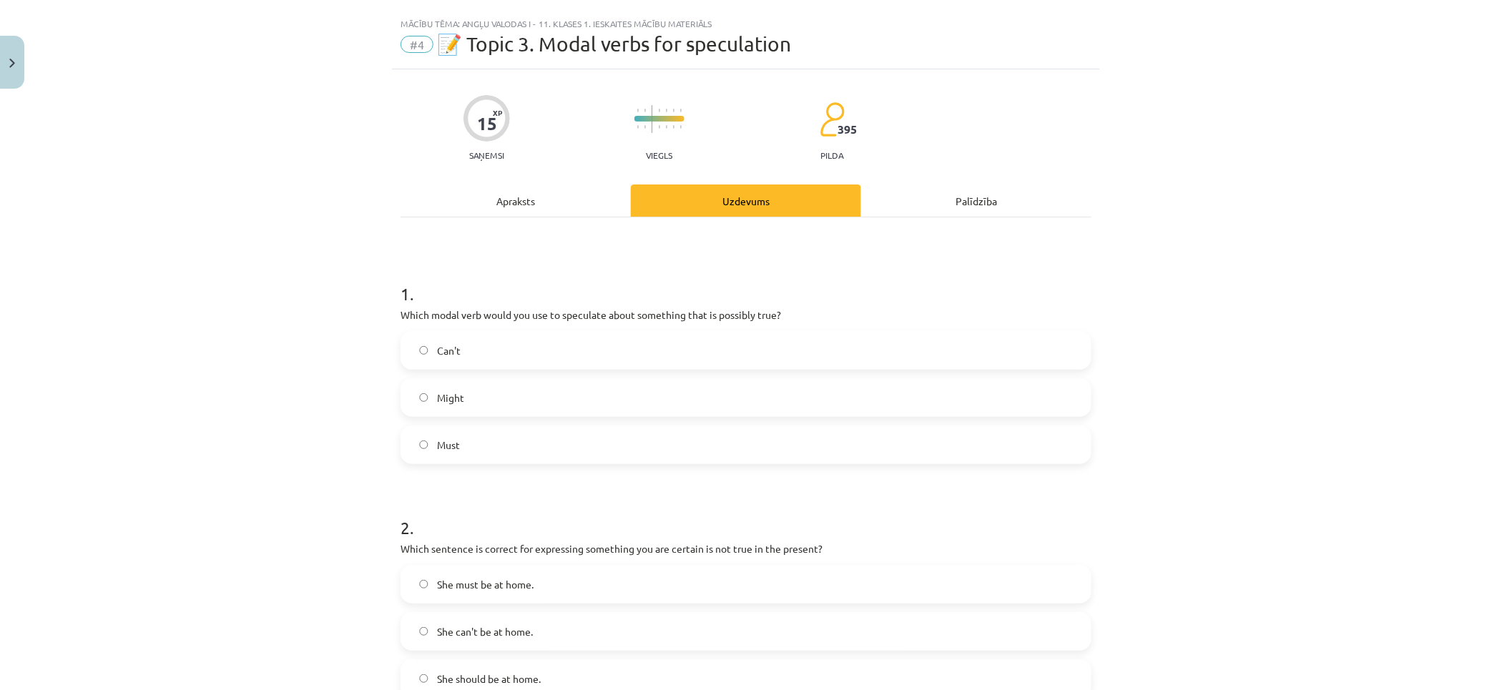
click at [560, 390] on label "Might" at bounding box center [746, 398] width 688 height 36
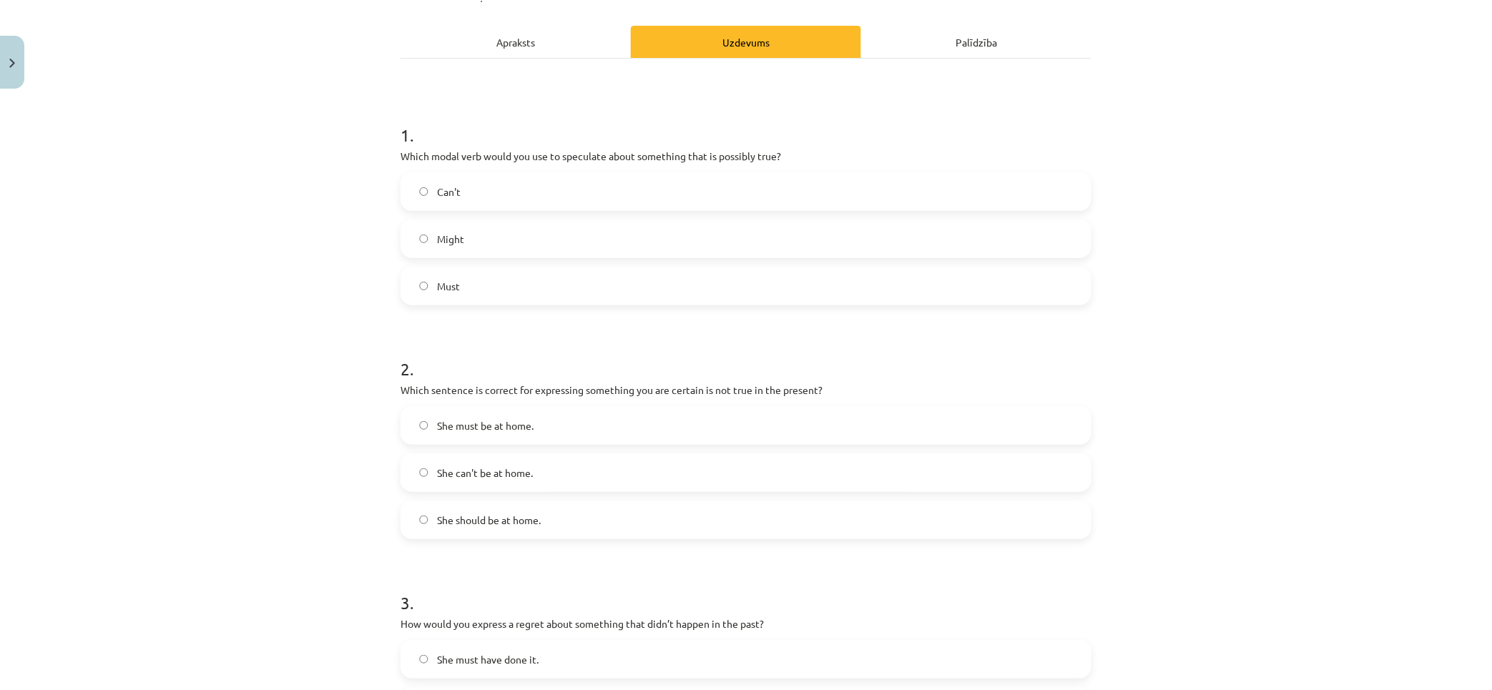
click at [529, 467] on label "She can't be at home." at bounding box center [746, 473] width 688 height 36
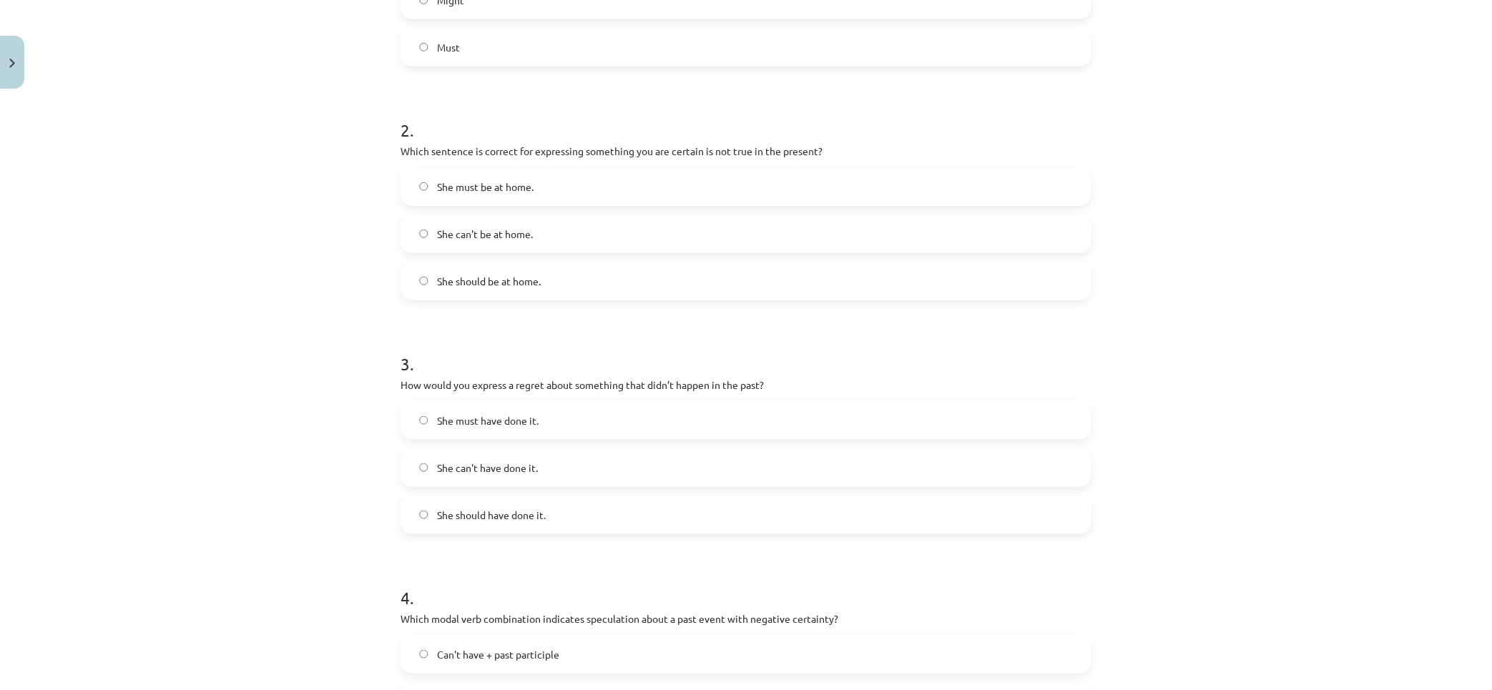
click at [472, 498] on label "She should have done it." at bounding box center [746, 515] width 688 height 36
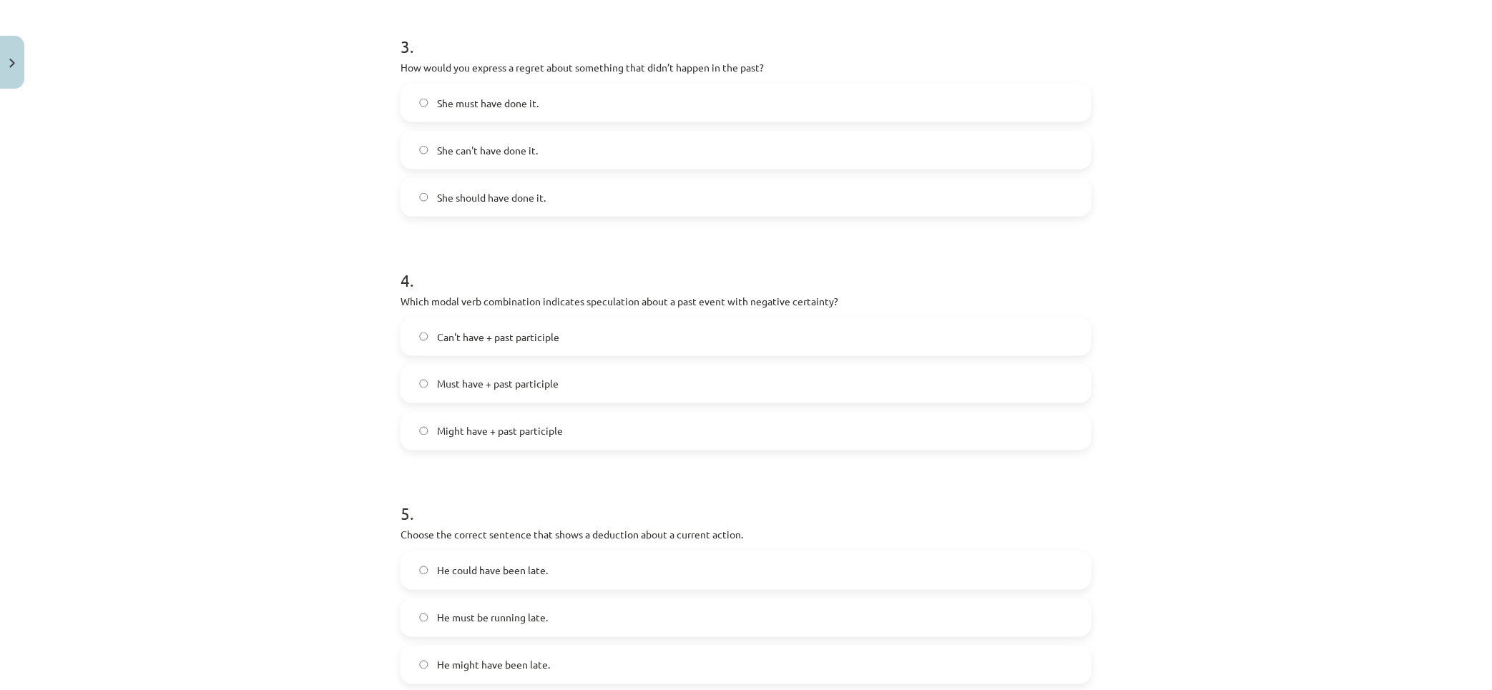
drag, startPoint x: 440, startPoint y: 333, endPoint x: 334, endPoint y: 330, distance: 105.9
click at [441, 333] on span "Can't have + past participle" at bounding box center [498, 337] width 122 height 15
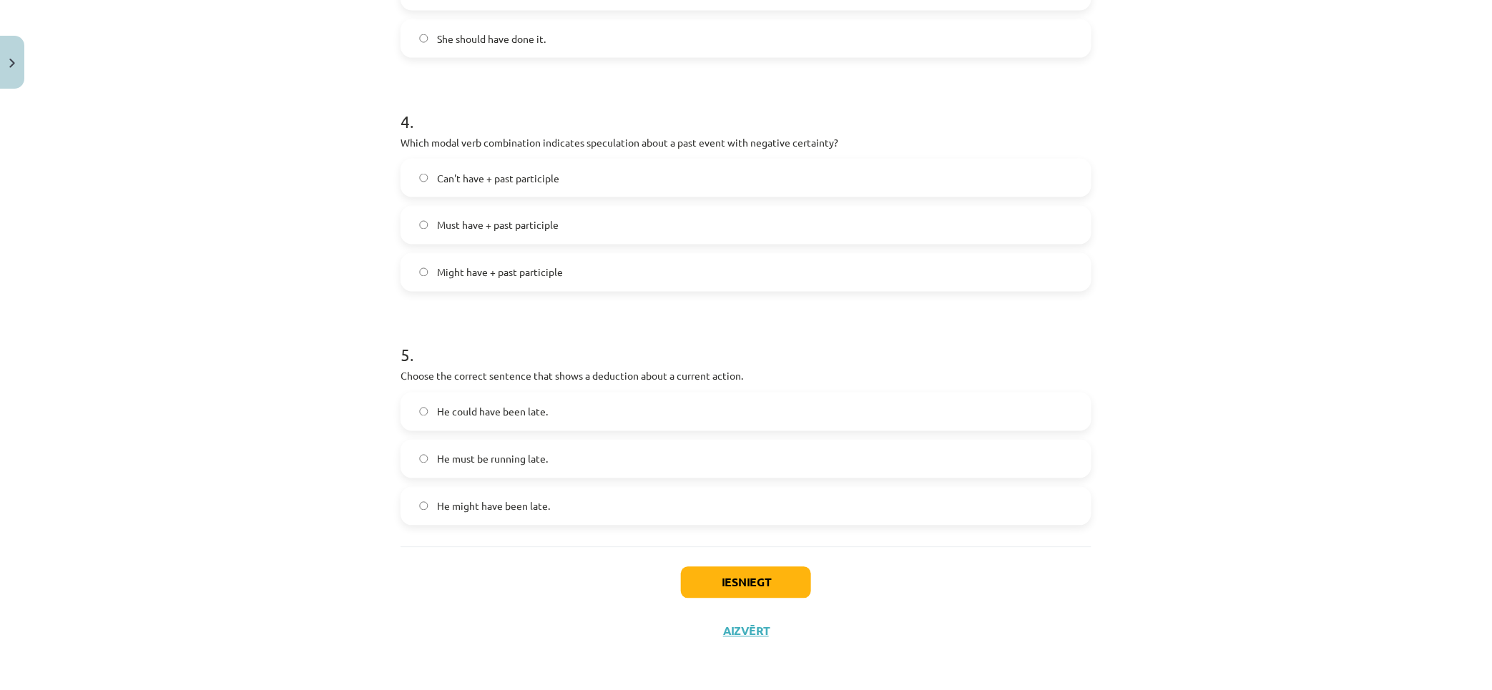
click at [536, 473] on label "He must be running late." at bounding box center [746, 459] width 688 height 36
click at [767, 576] on button "Iesniegt" at bounding box center [746, 582] width 130 height 31
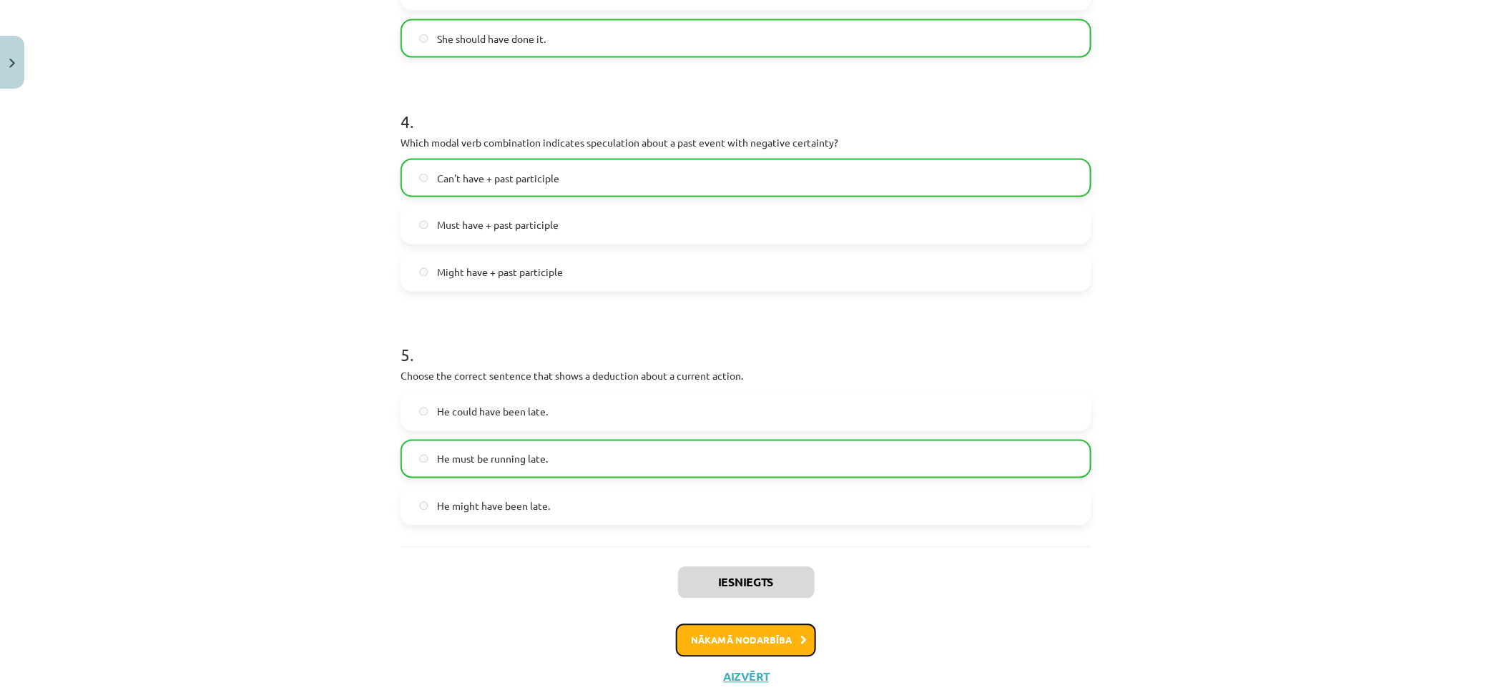
click at [800, 645] on icon at bounding box center [803, 640] width 6 height 9
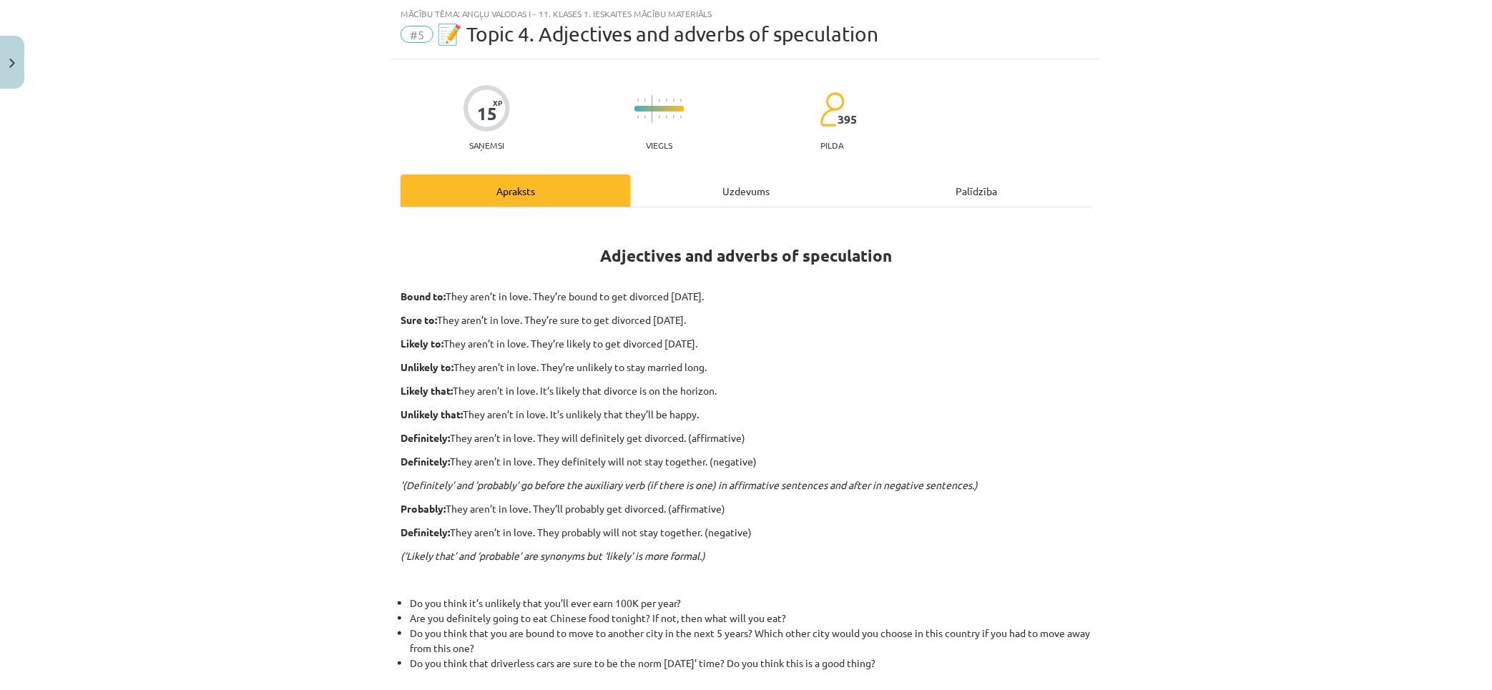
click at [726, 197] on div "Uzdevums" at bounding box center [746, 190] width 230 height 32
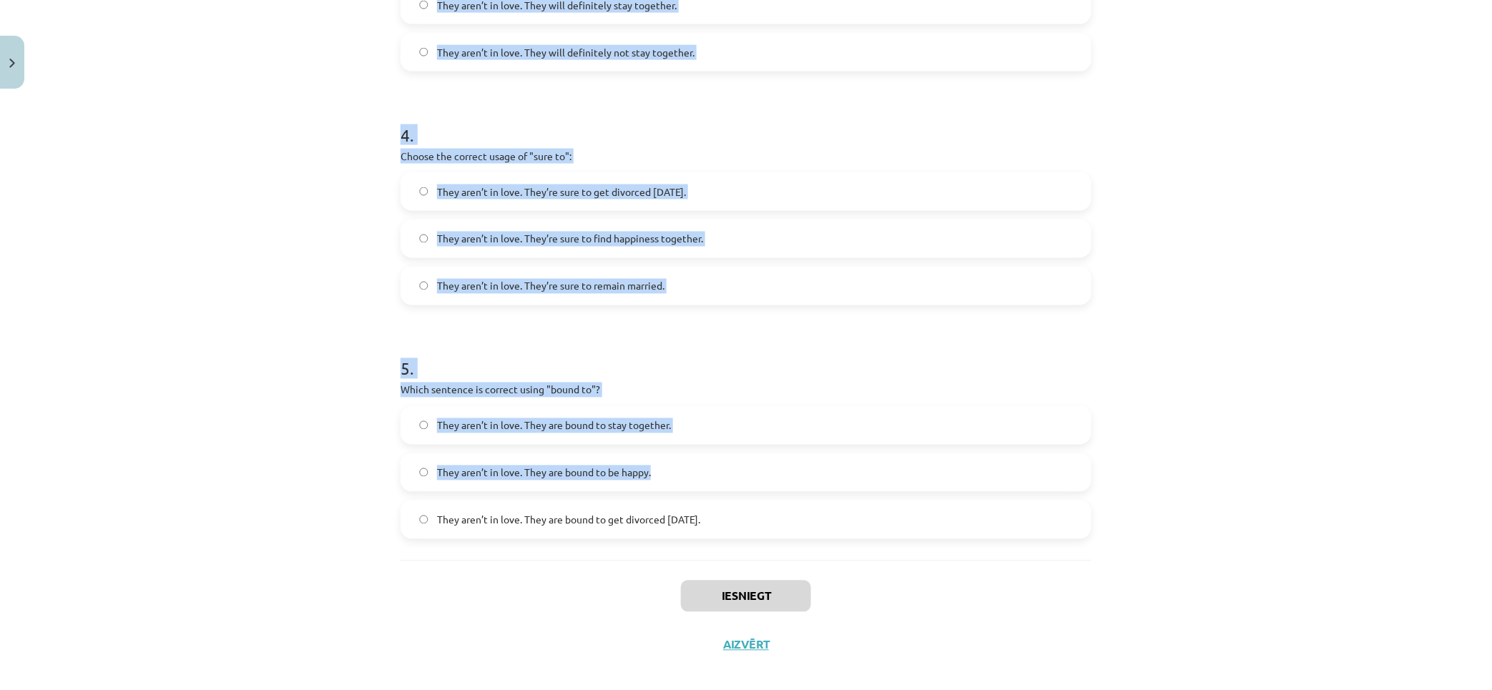
scroll to position [924, 0]
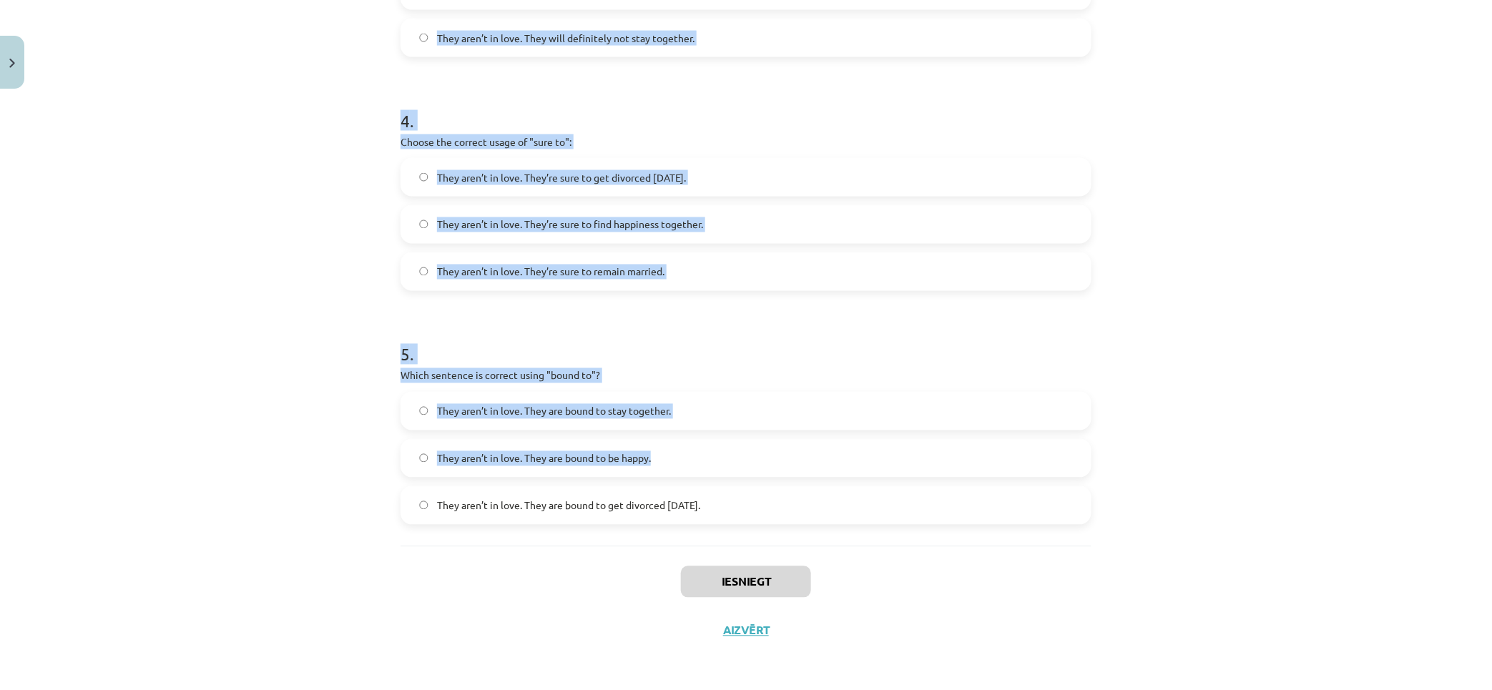
drag, startPoint x: 360, startPoint y: 268, endPoint x: 953, endPoint y: 502, distance: 637.3
click at [933, 508] on div "Mācību tēma: Angļu valodas i - 11. klases 1. ieskaites mācību materiāls #5 📝 To…" at bounding box center [746, 345] width 1492 height 690
copy form "1 . Choose the correct sentence using "probably" in an affirmative context: The…"
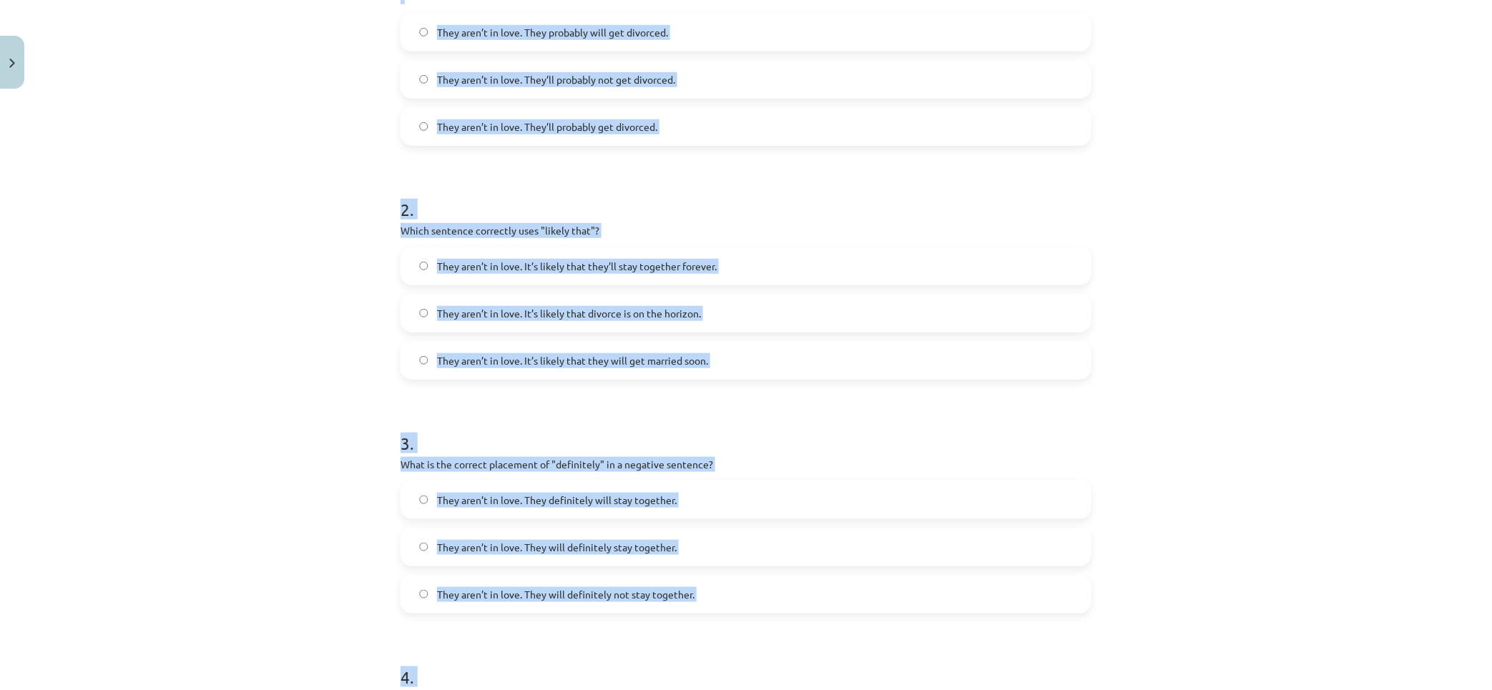
scroll to position [0, 0]
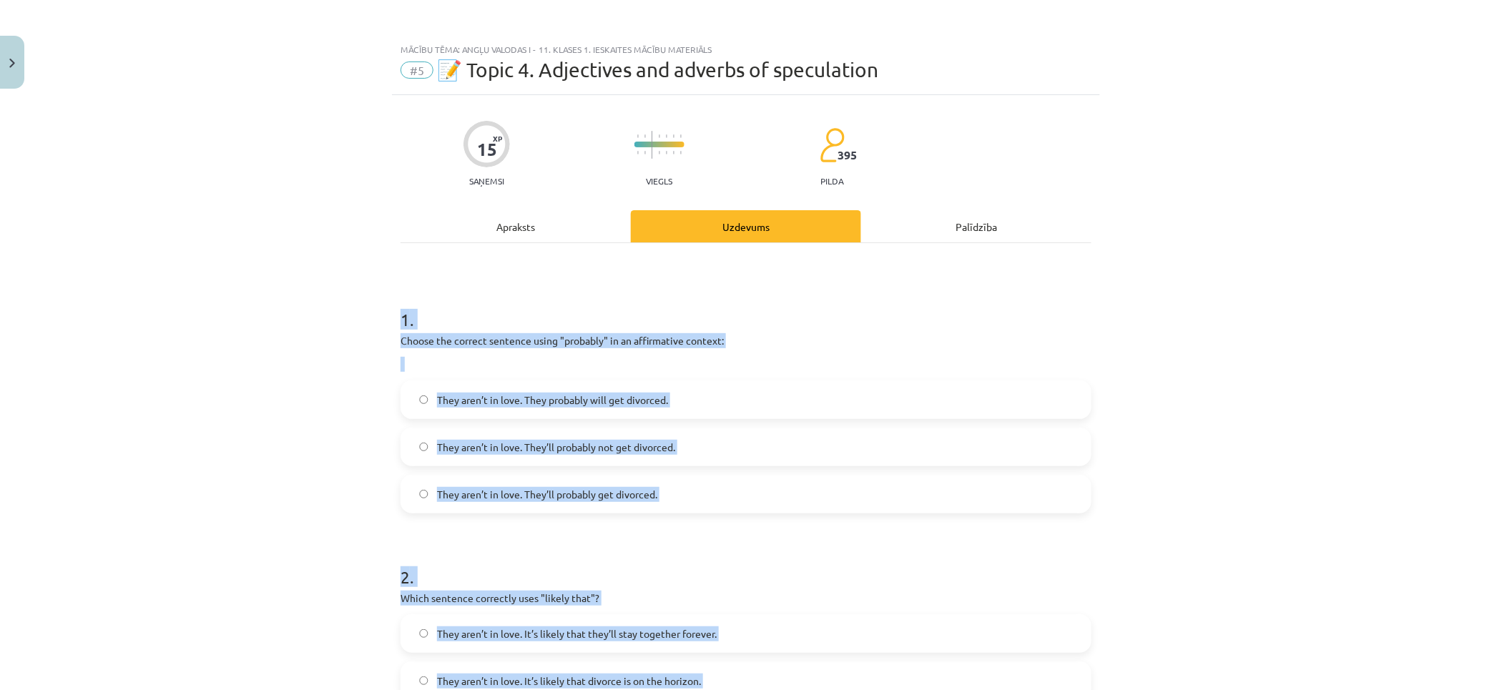
click at [555, 496] on span "They aren’t in love. They’ll probably get divorced." at bounding box center [547, 494] width 220 height 15
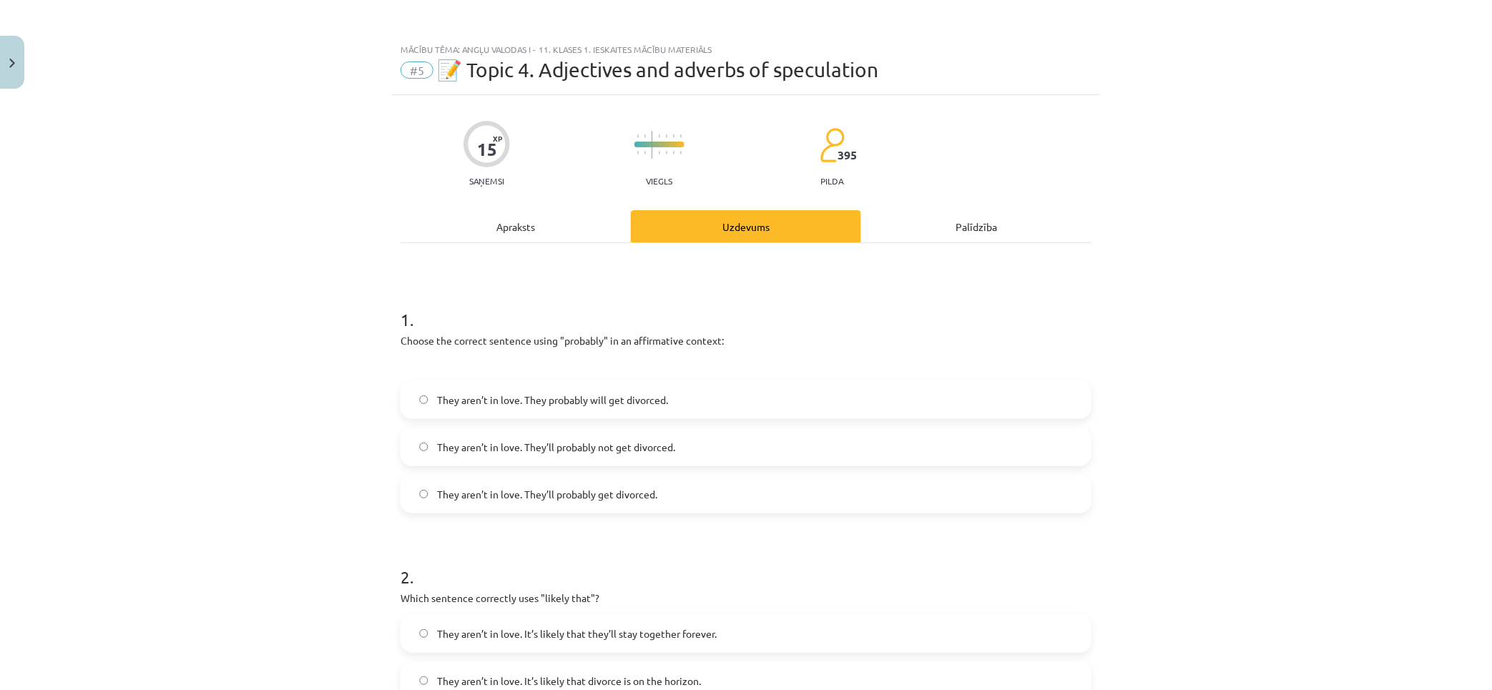
scroll to position [238, 0]
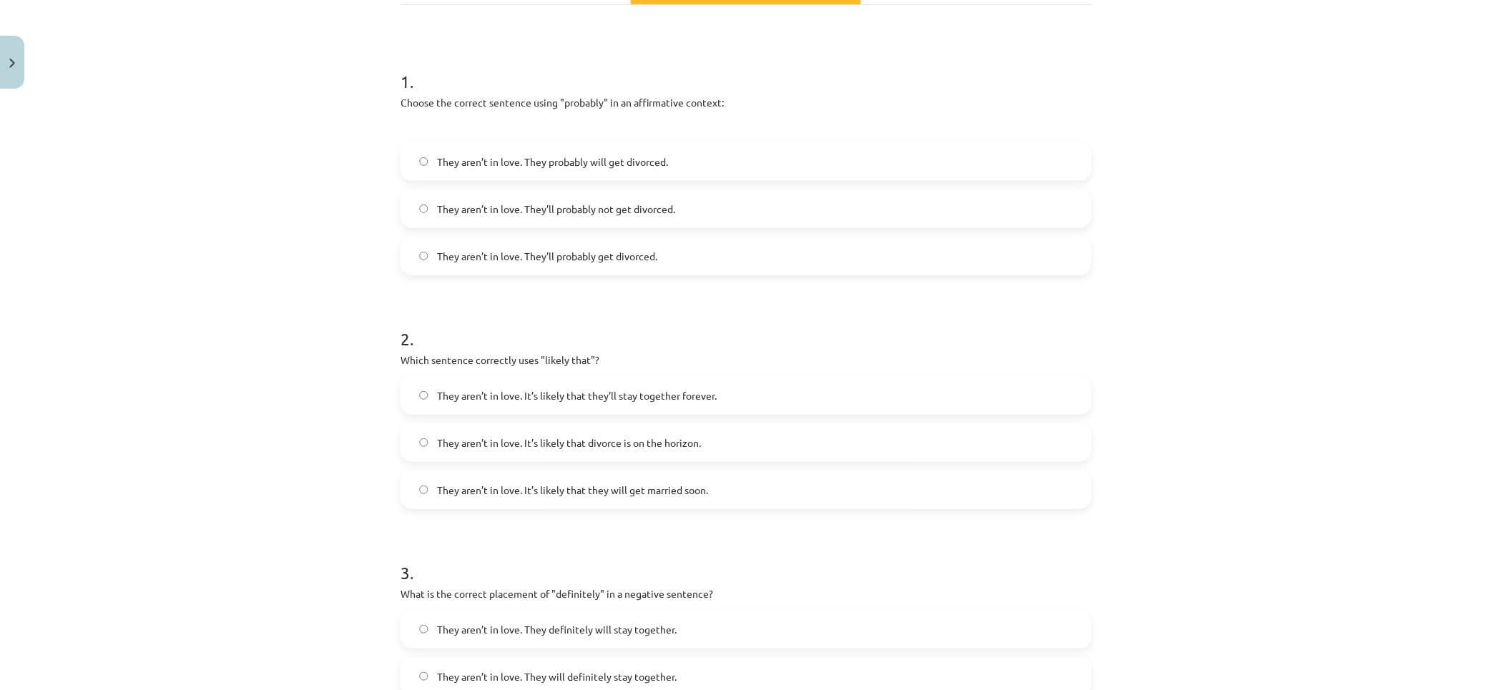
click at [476, 436] on span "They aren’t in love. It’s likely that divorce is on the horizon." at bounding box center [569, 443] width 264 height 15
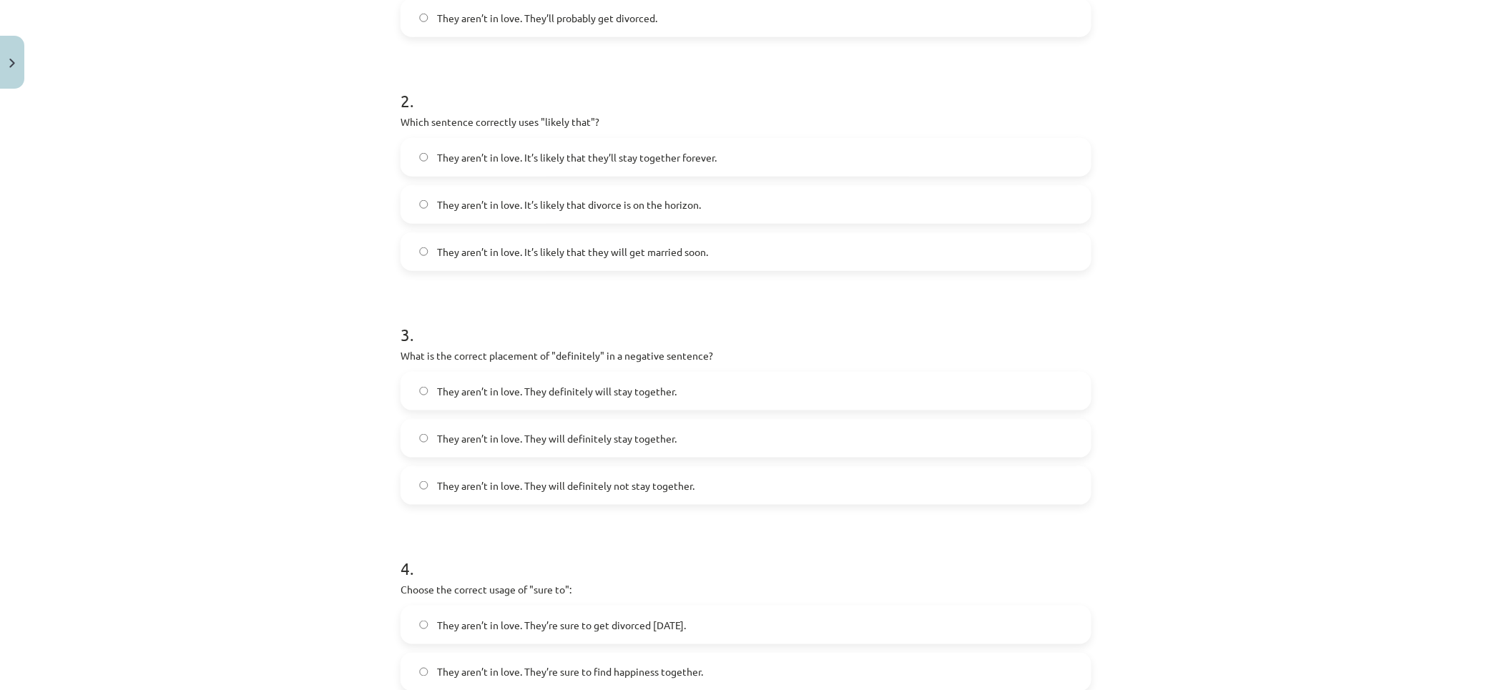
click at [479, 480] on span "They aren’t in love. They will definitely not stay together." at bounding box center [565, 485] width 257 height 15
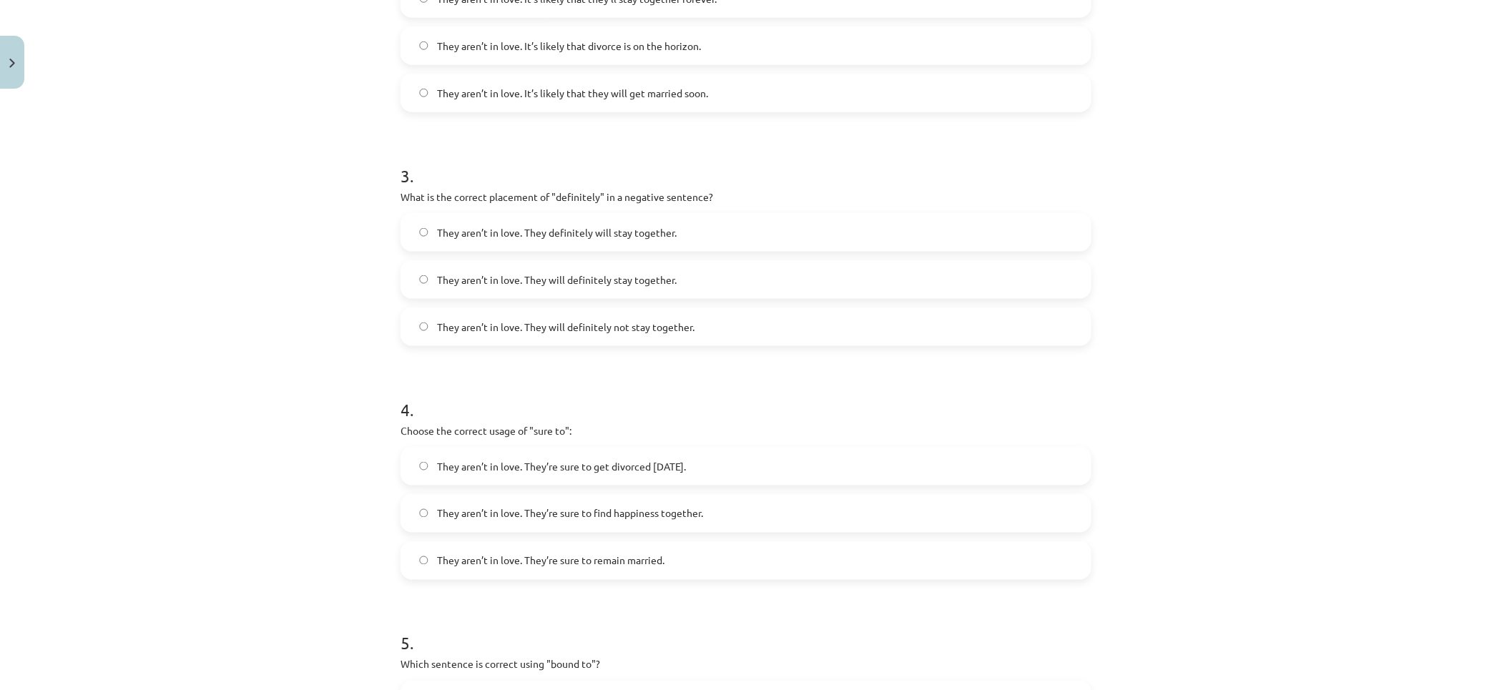
click at [503, 469] on span "They aren’t in love. They’re sure to get divorced within six months." at bounding box center [561, 466] width 249 height 15
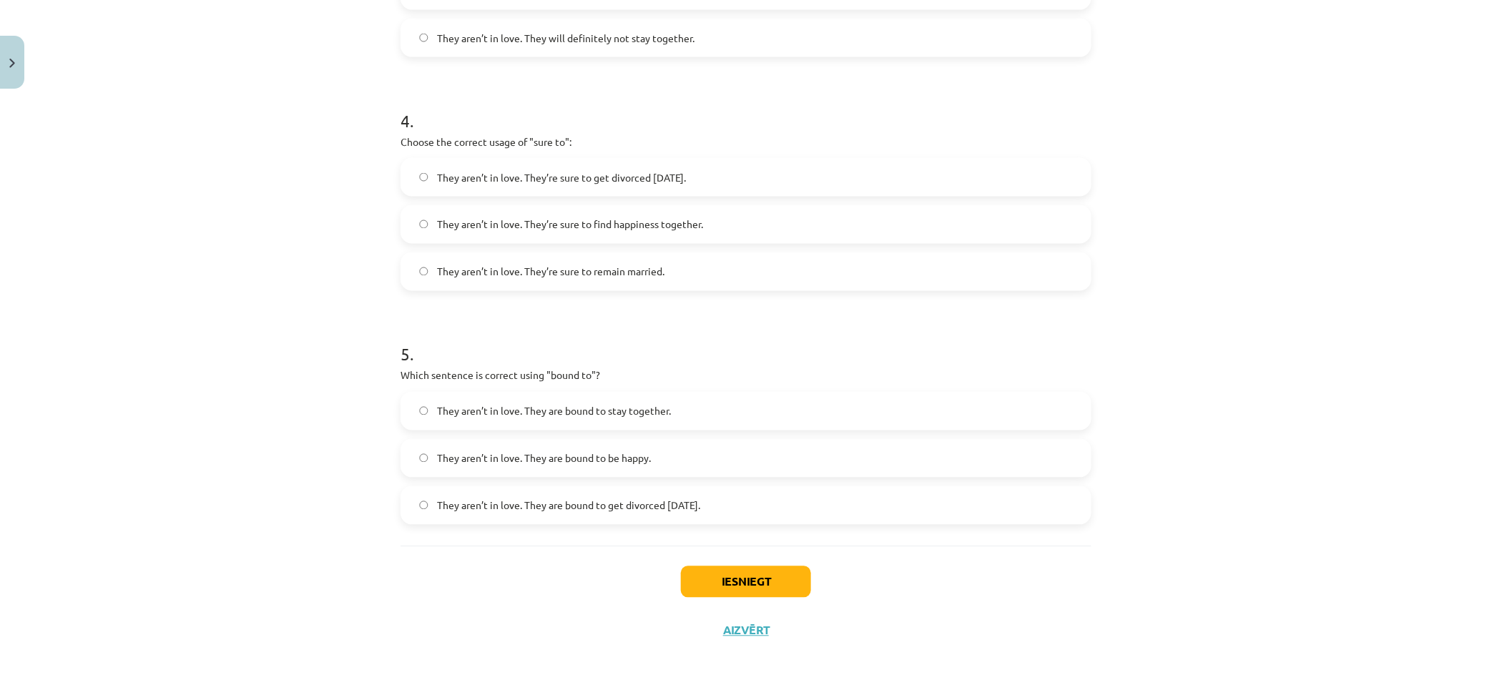
click at [479, 501] on span "They aren’t in love. They are bound to get divorced within six months." at bounding box center [568, 505] width 263 height 15
click at [732, 573] on button "Iesniegt" at bounding box center [746, 581] width 130 height 31
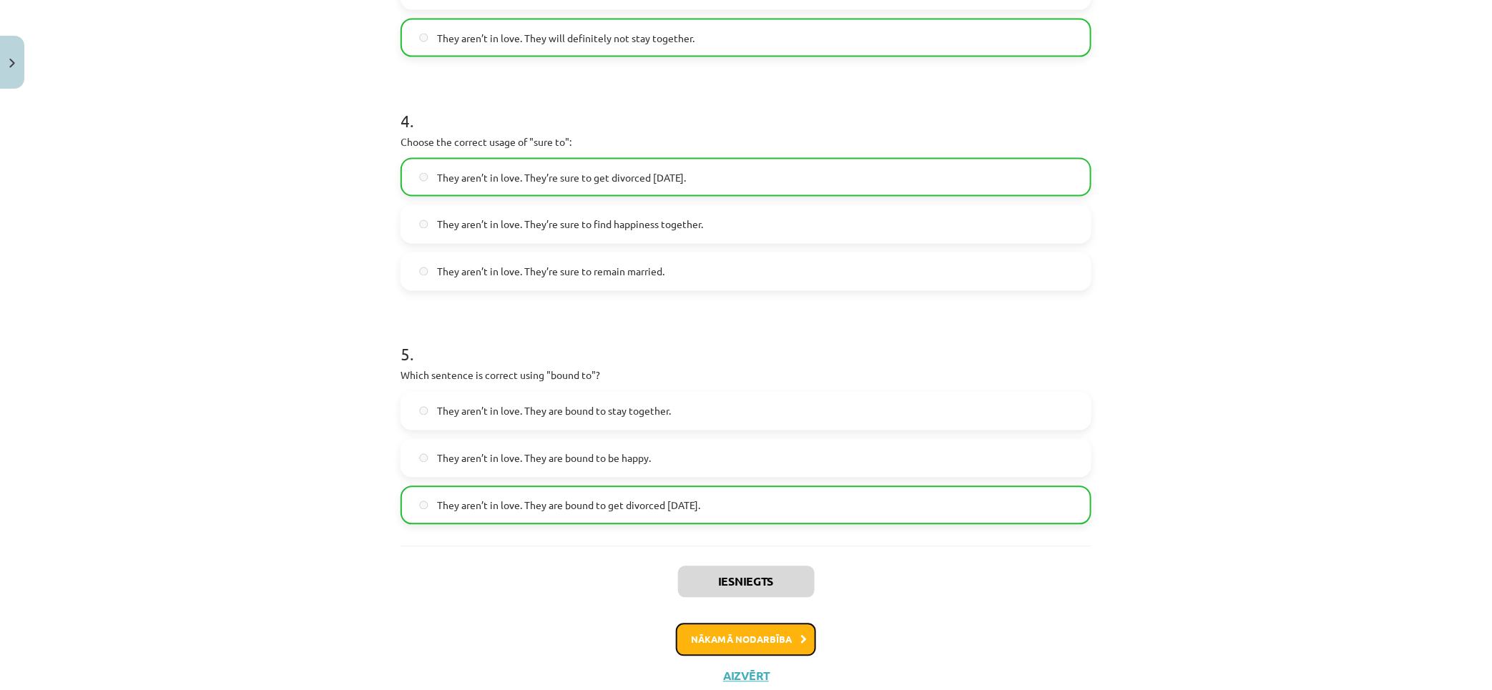
click at [759, 630] on button "Nākamā nodarbība" at bounding box center [746, 640] width 140 height 33
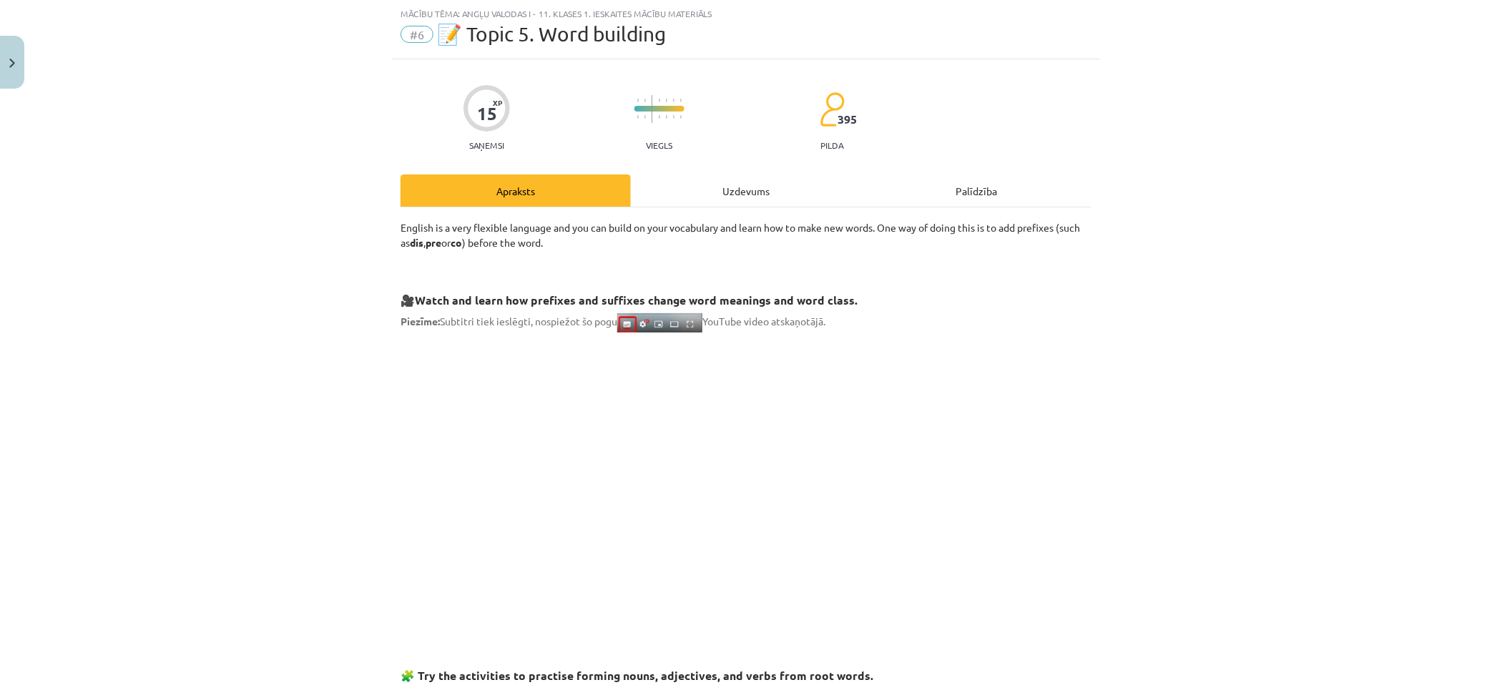
click at [744, 197] on div "Uzdevums" at bounding box center [746, 190] width 230 height 32
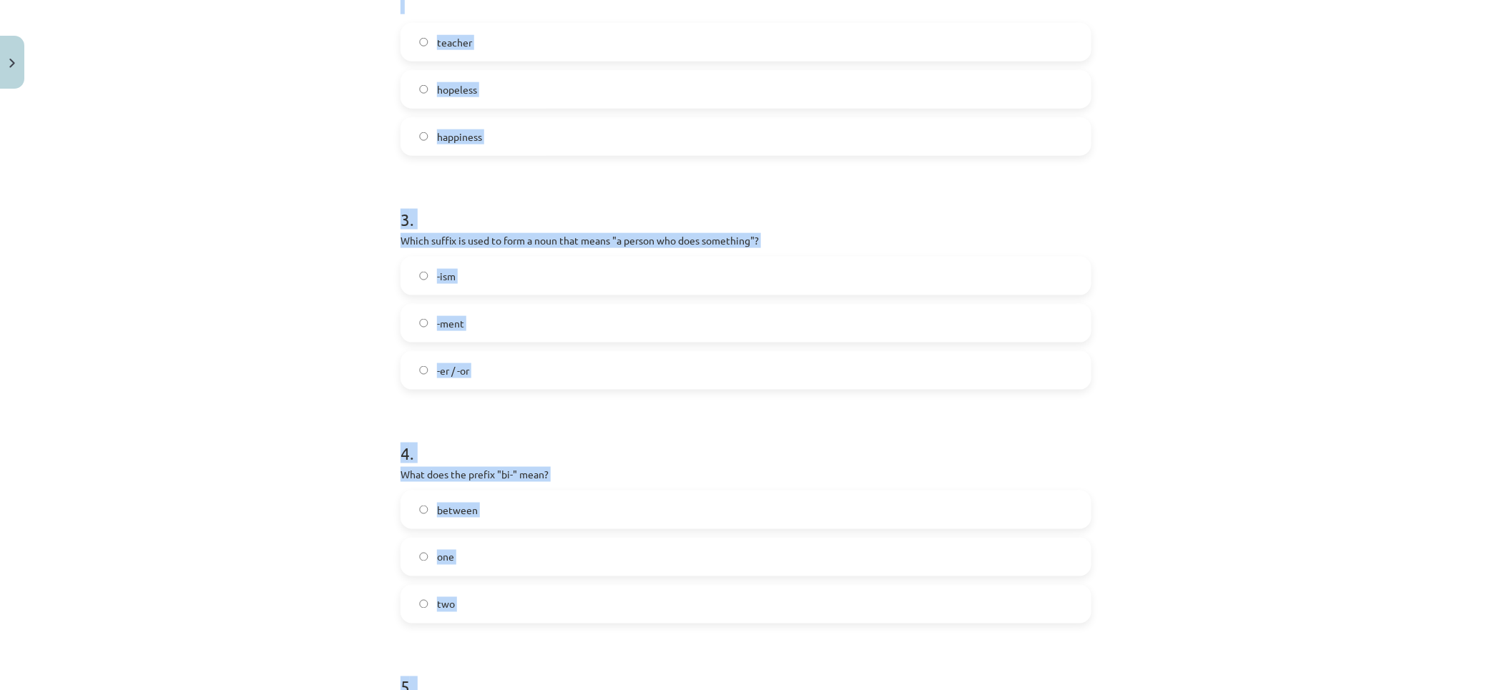
scroll to position [924, 0]
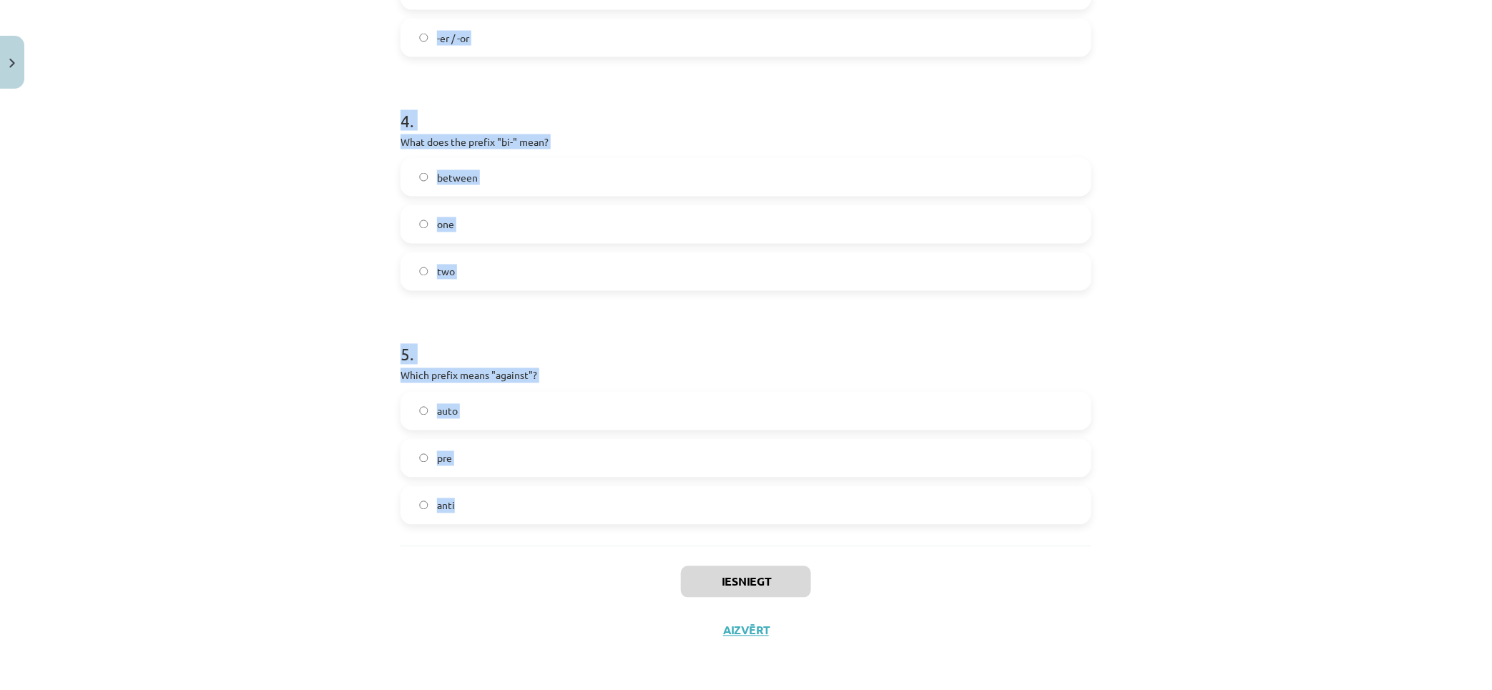
drag, startPoint x: 340, startPoint y: 248, endPoint x: 1080, endPoint y: 508, distance: 784.6
click at [1080, 508] on div "Mācību tēma: Angļu valodas i - 11. klases 1. ieskaites mācību materiāls #6 📝 To…" at bounding box center [746, 345] width 1492 height 690
copy form "1 . What does the prefix "sub-" mean? above across under 2 . Which of the follo…"
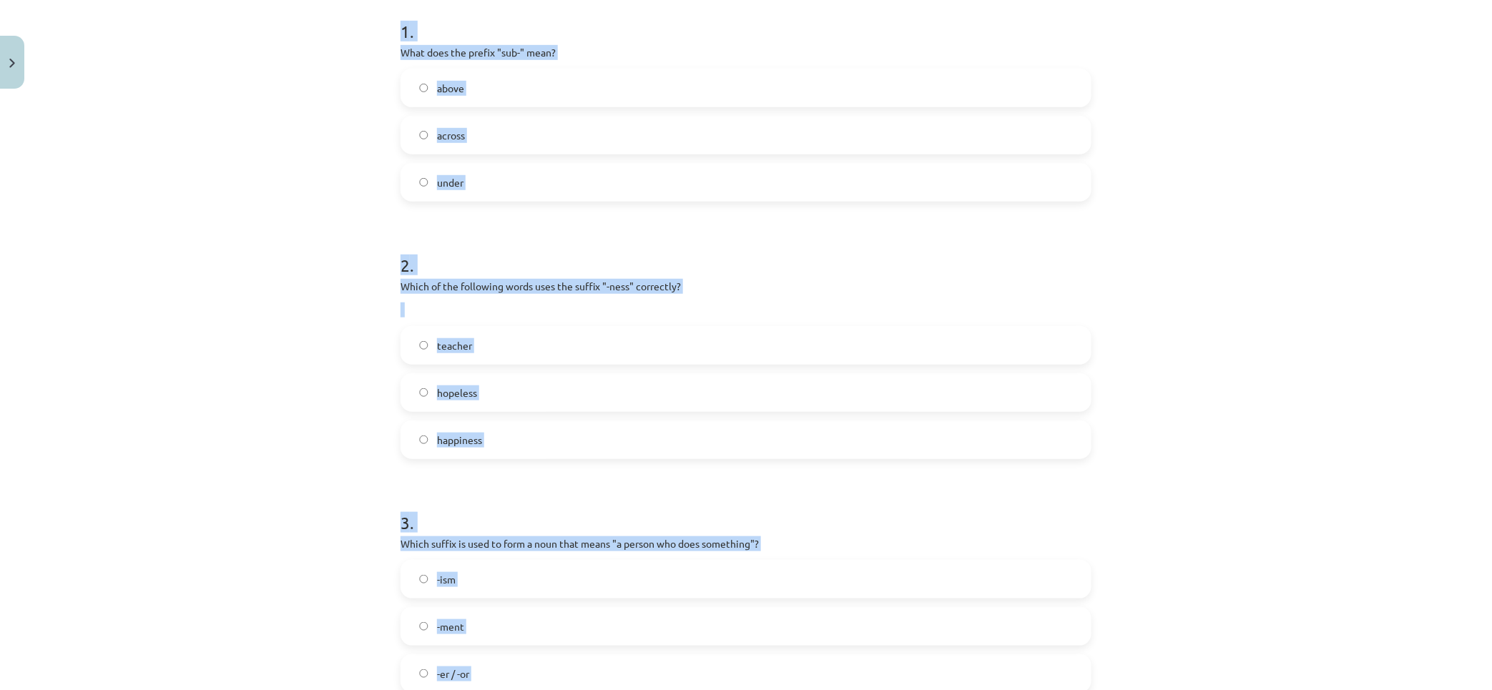
scroll to position [0, 0]
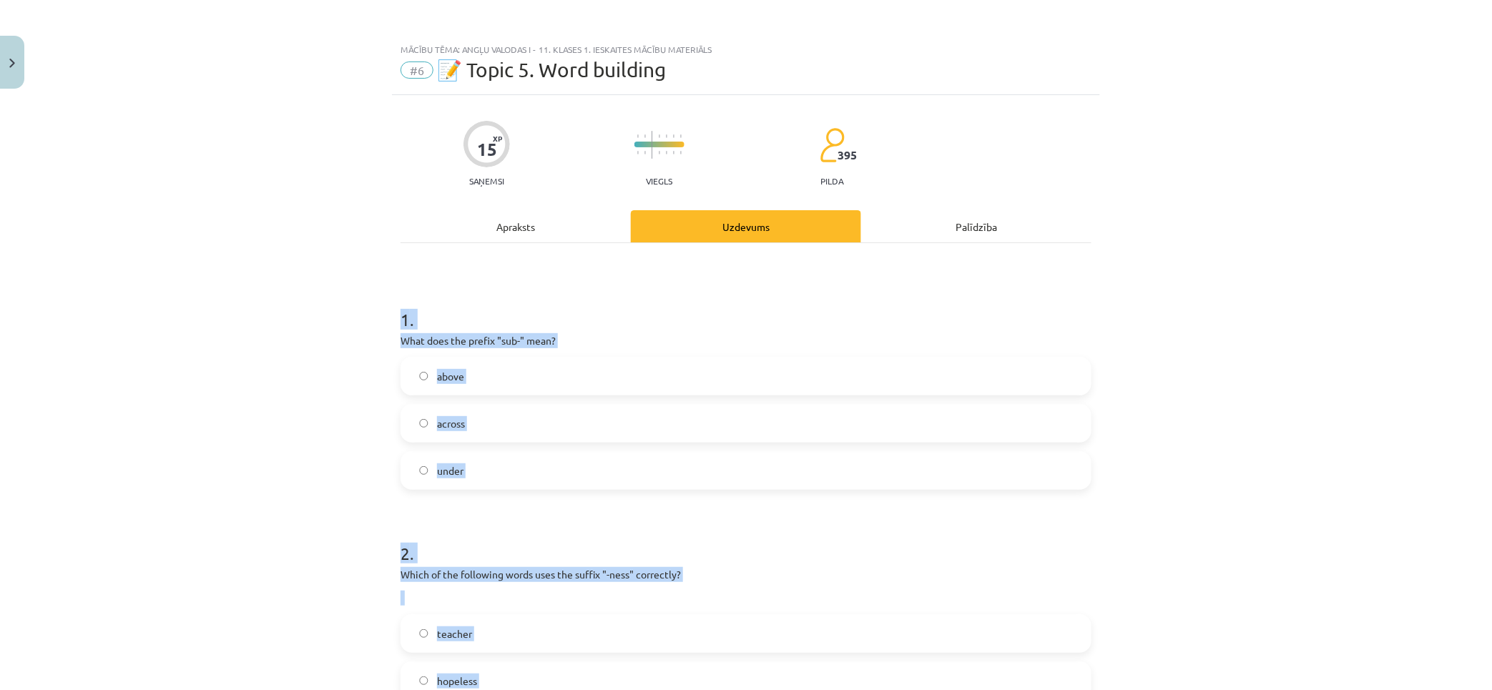
click at [584, 484] on label "under" at bounding box center [746, 471] width 688 height 36
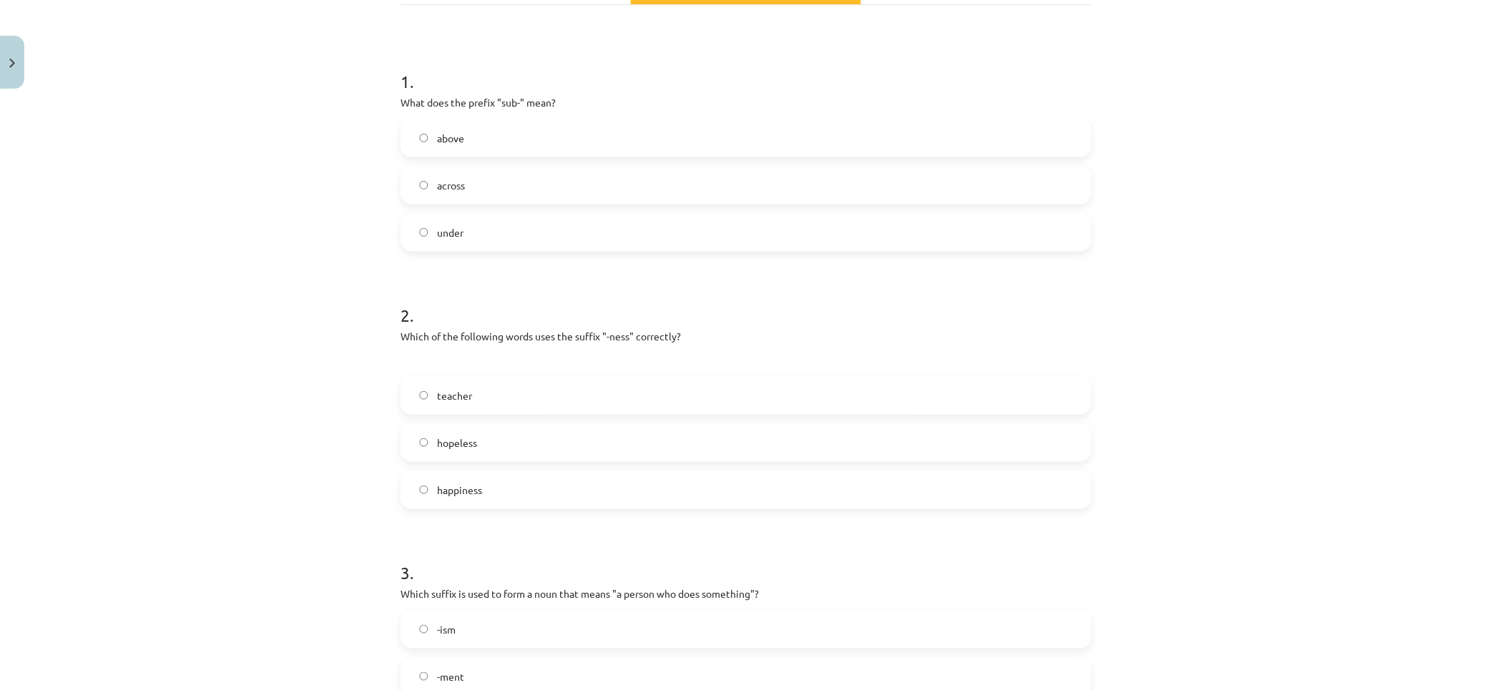
click at [462, 481] on label "happiness" at bounding box center [746, 490] width 688 height 36
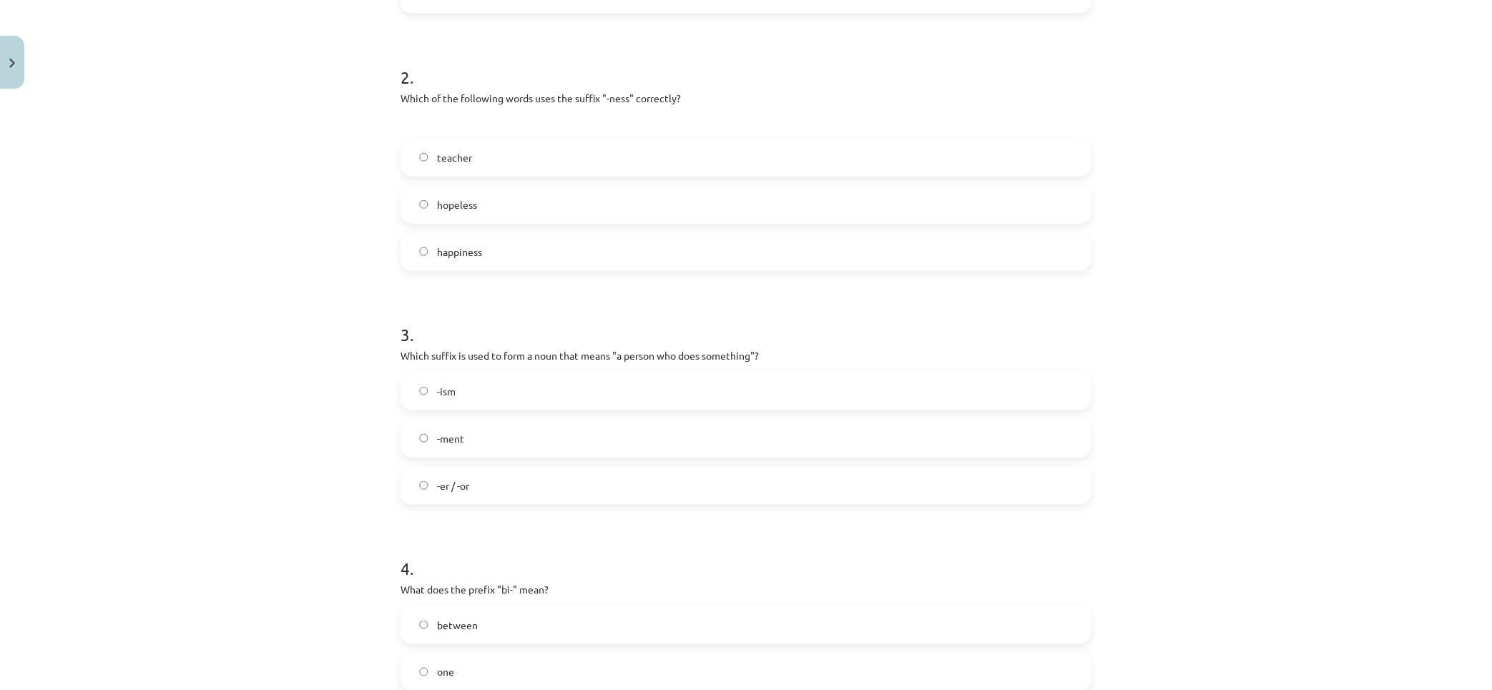
click at [513, 487] on label "-er / -or" at bounding box center [746, 486] width 688 height 36
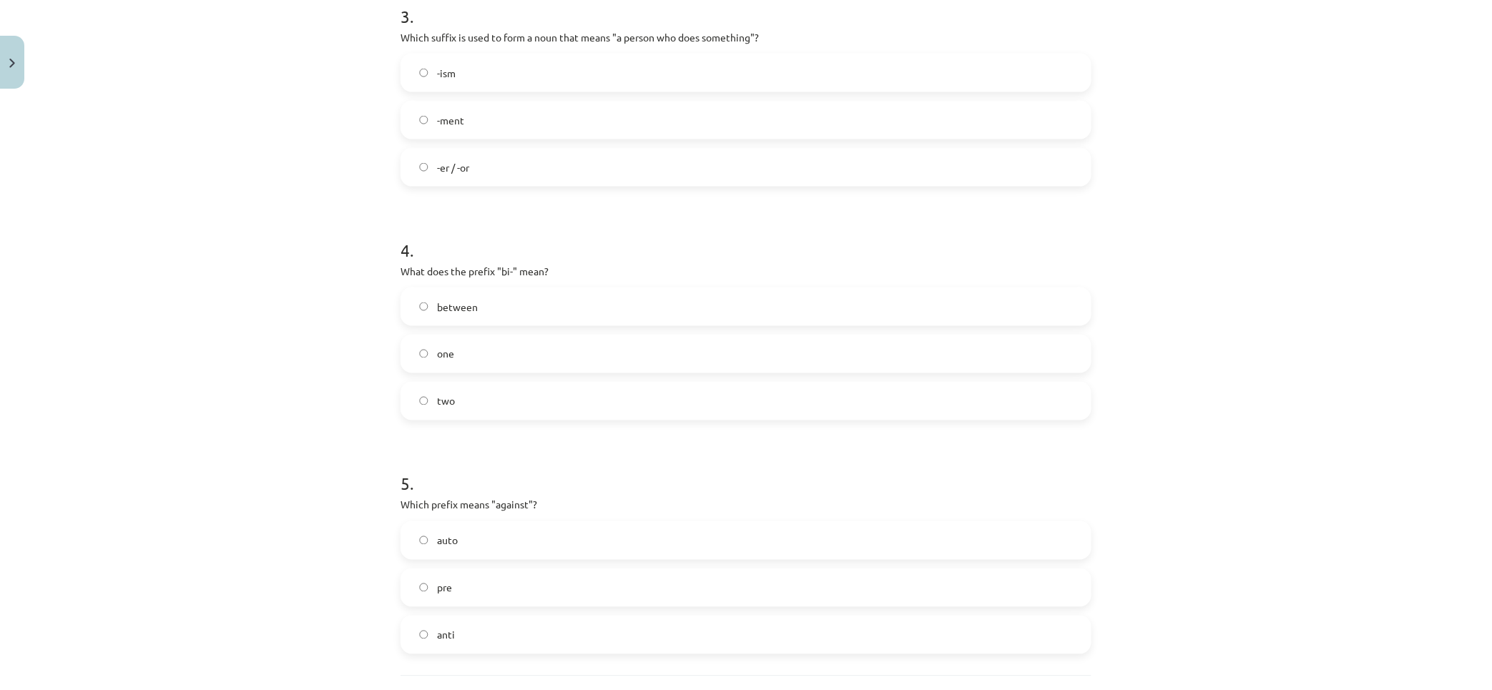
click at [473, 412] on label "two" at bounding box center [746, 401] width 688 height 36
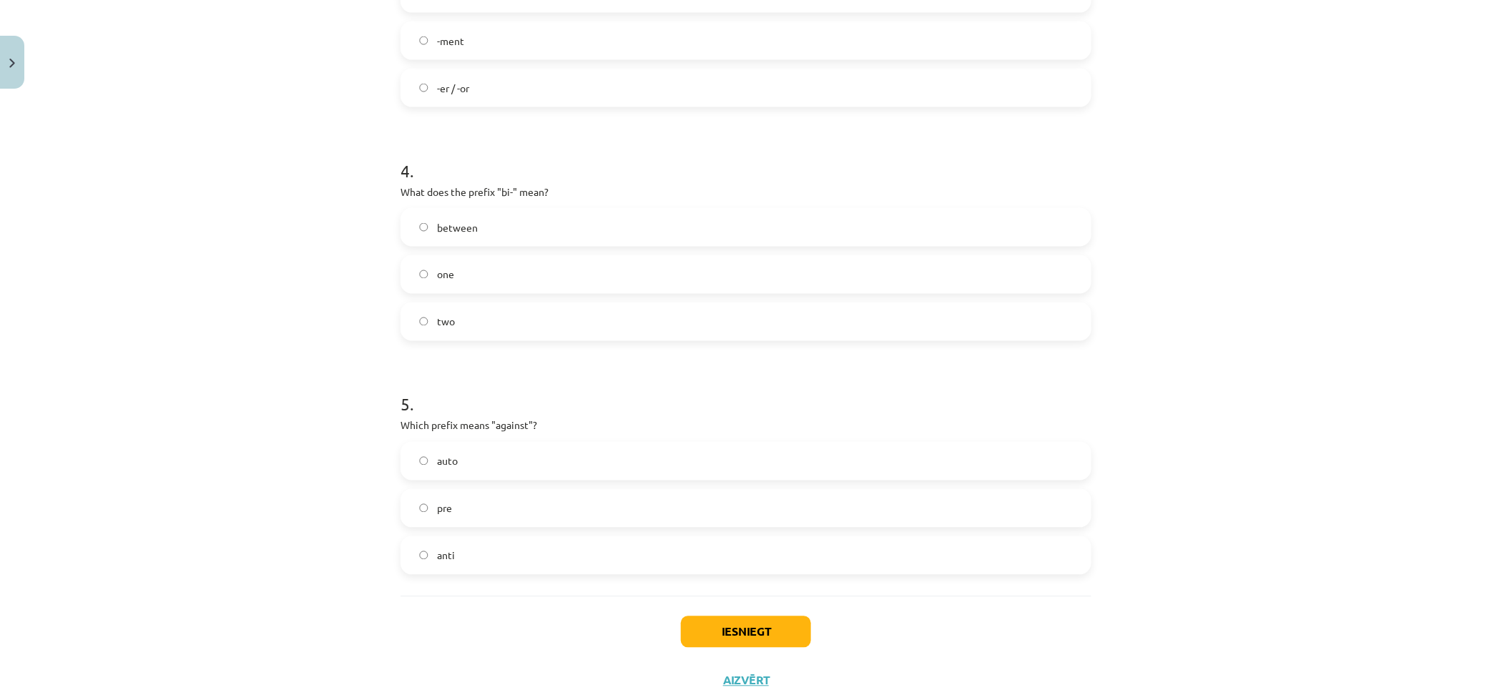
scroll to position [924, 0]
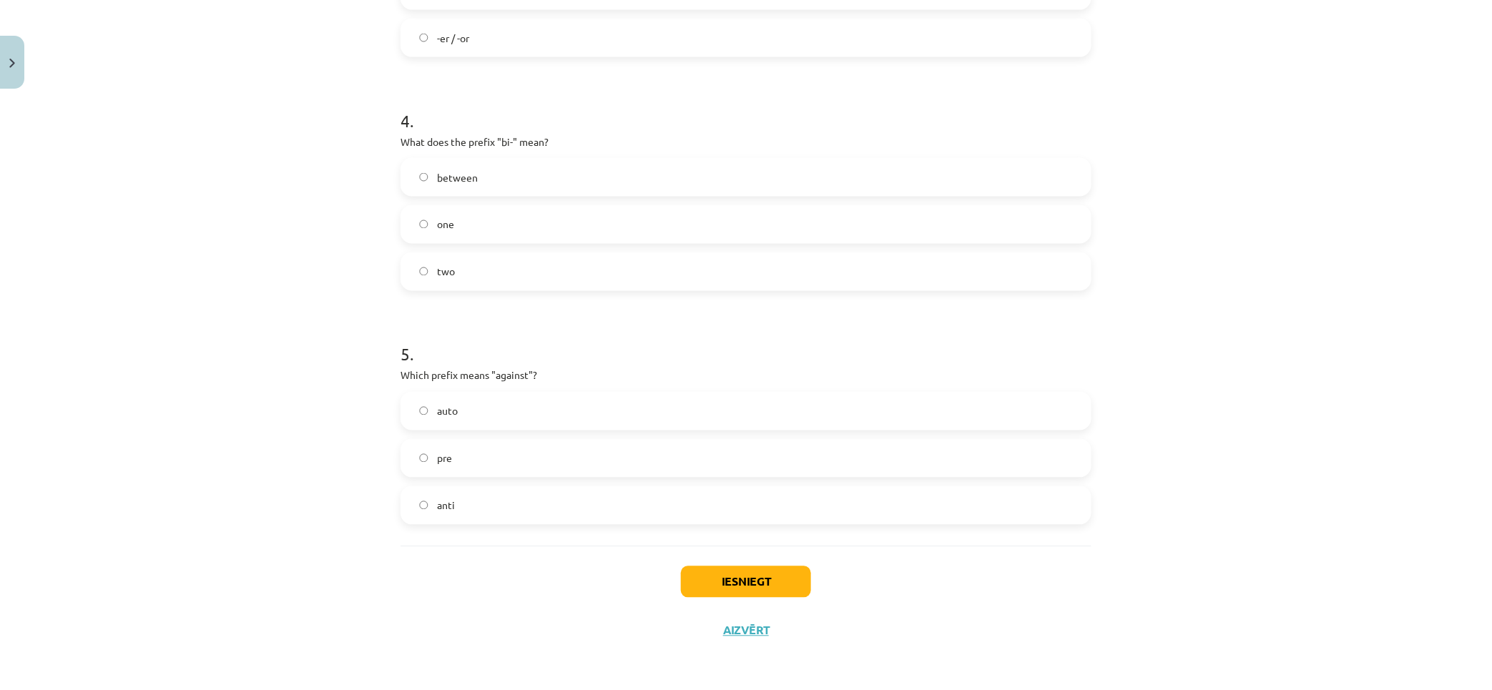
click at [513, 518] on label "anti" at bounding box center [746, 506] width 688 height 36
click at [738, 582] on button "Iesniegt" at bounding box center [746, 581] width 130 height 31
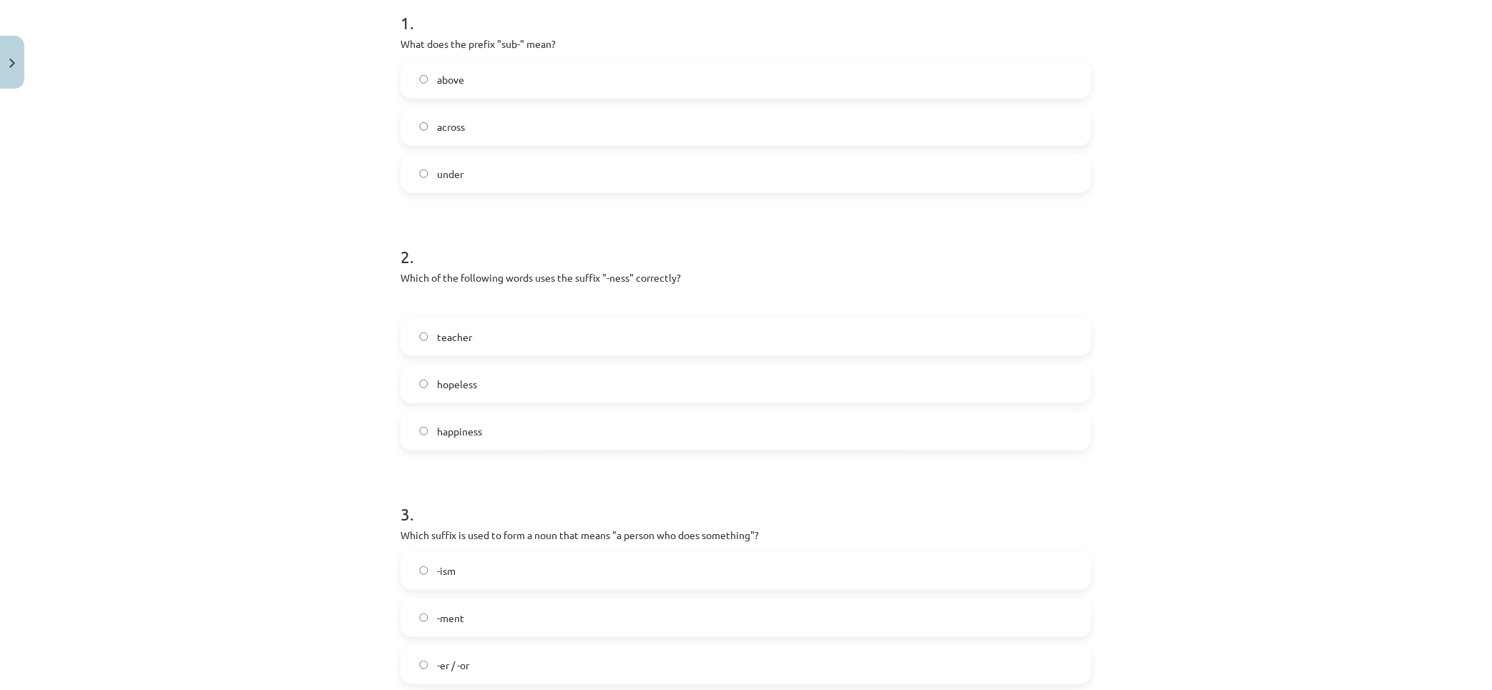
drag, startPoint x: 302, startPoint y: 498, endPoint x: 295, endPoint y: 344, distance: 154.7
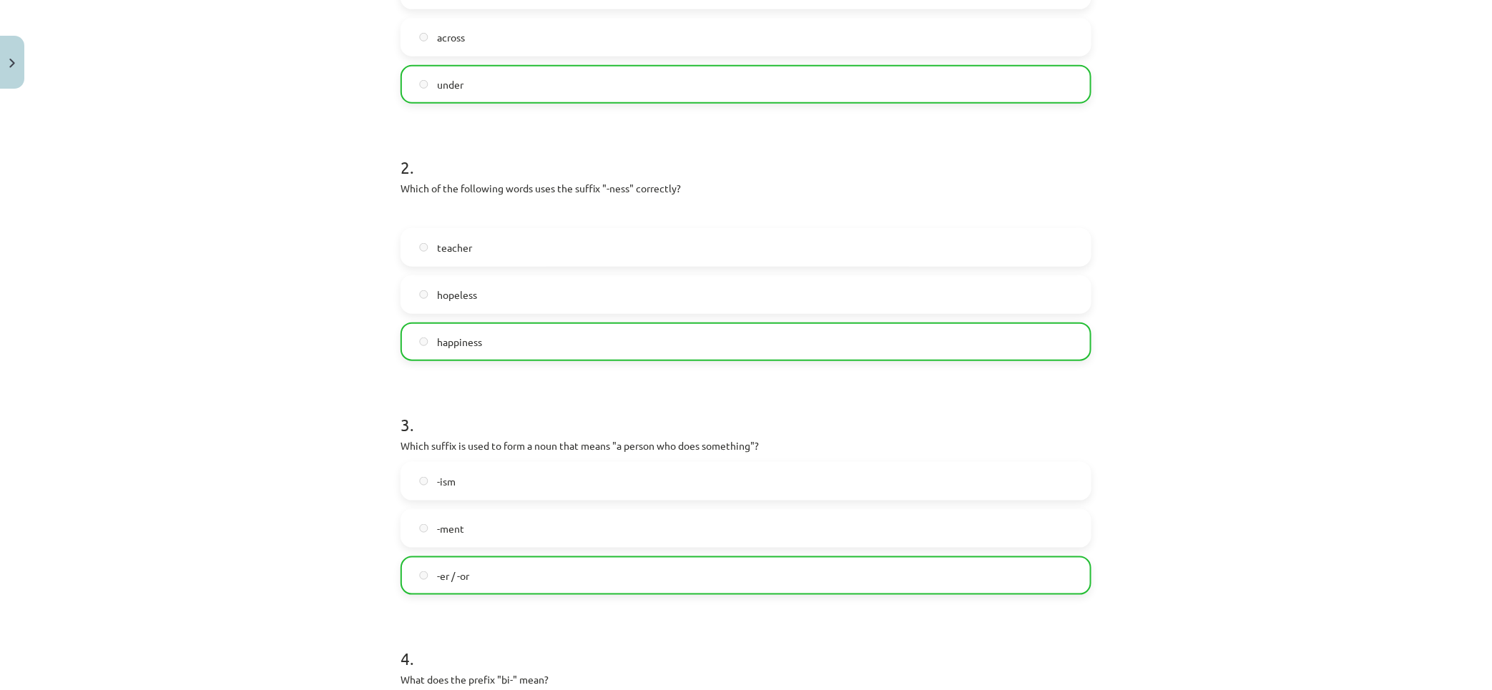
scroll to position [969, 0]
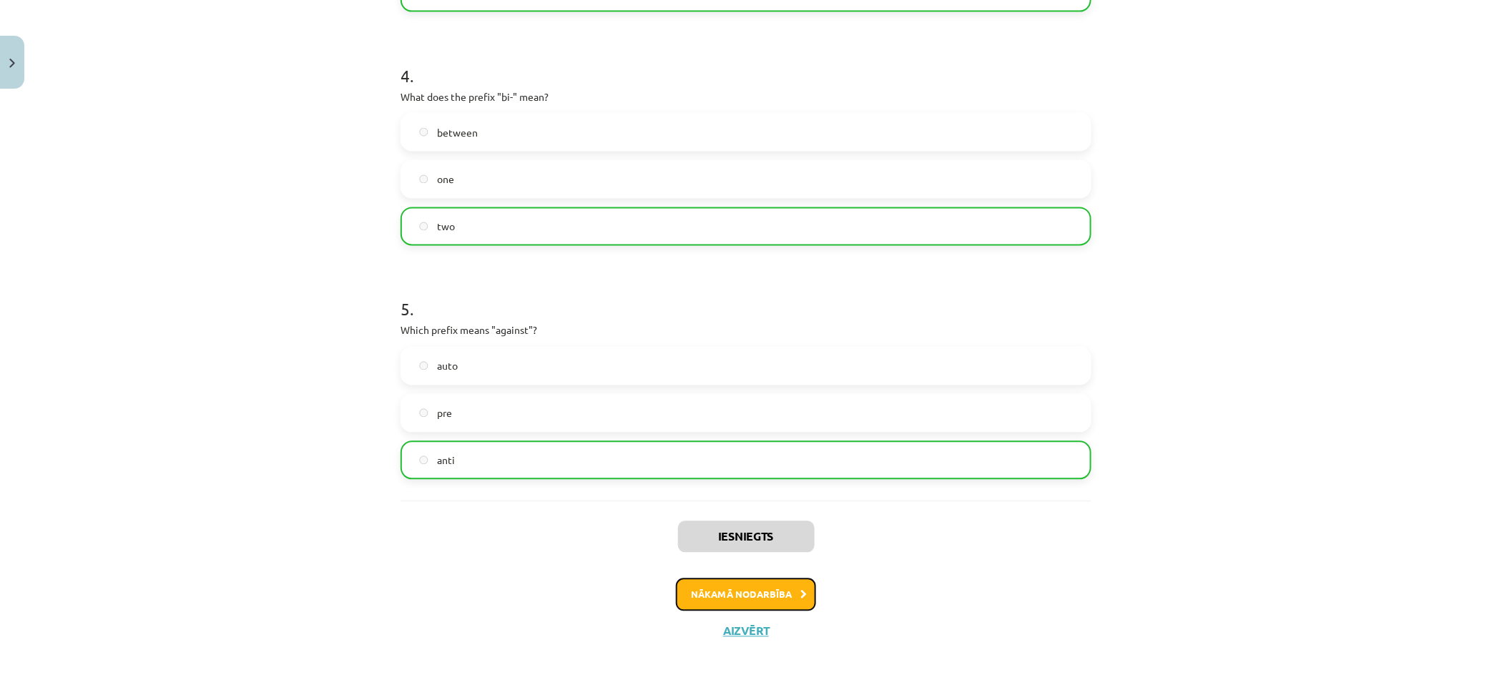
click at [778, 594] on button "Nākamā nodarbība" at bounding box center [746, 595] width 140 height 33
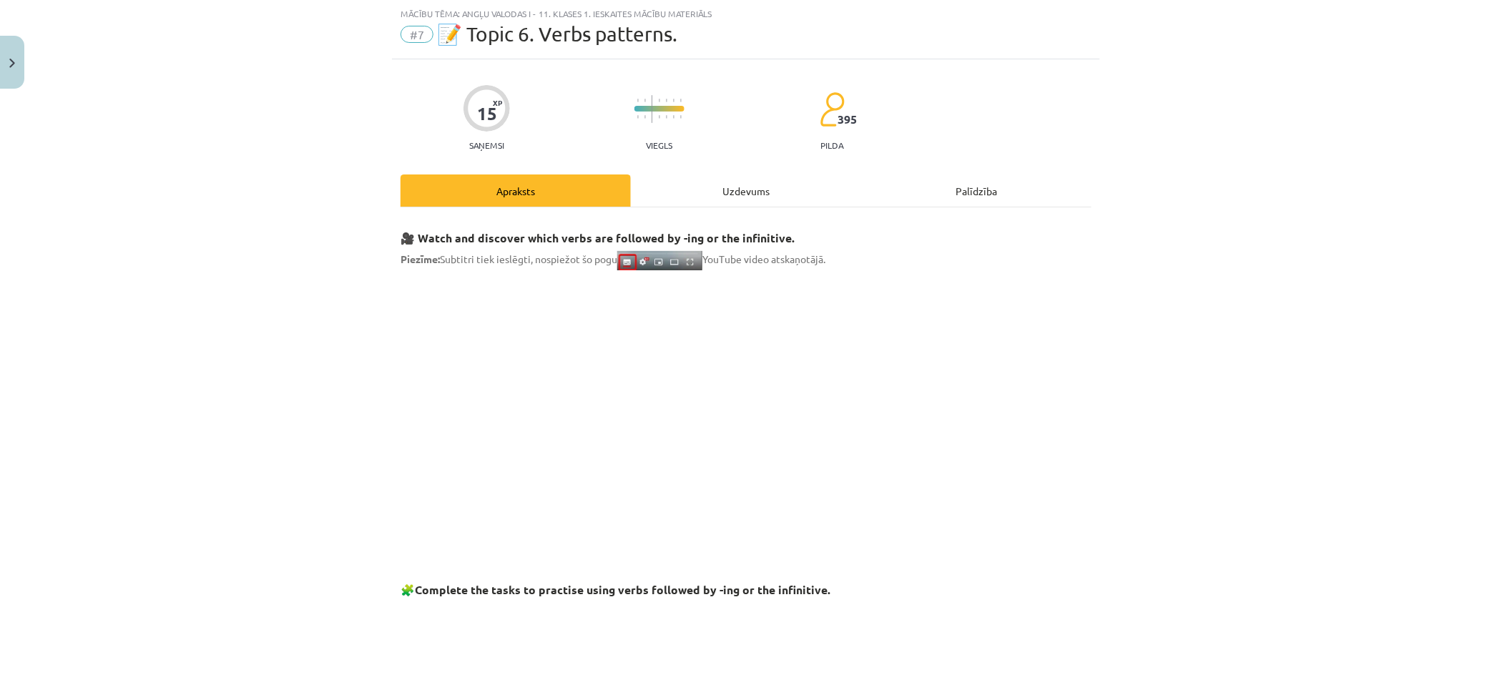
click at [738, 189] on div "Uzdevums" at bounding box center [746, 190] width 230 height 32
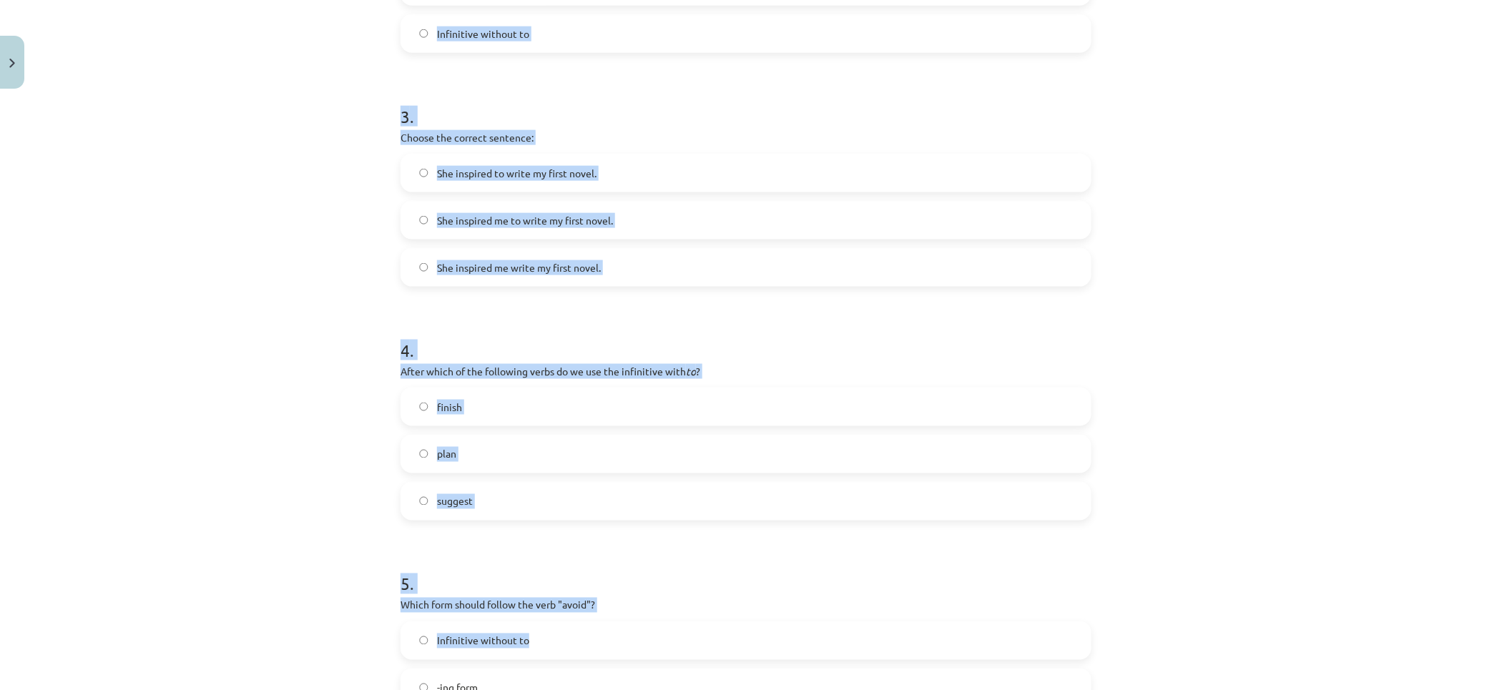
scroll to position [900, 0]
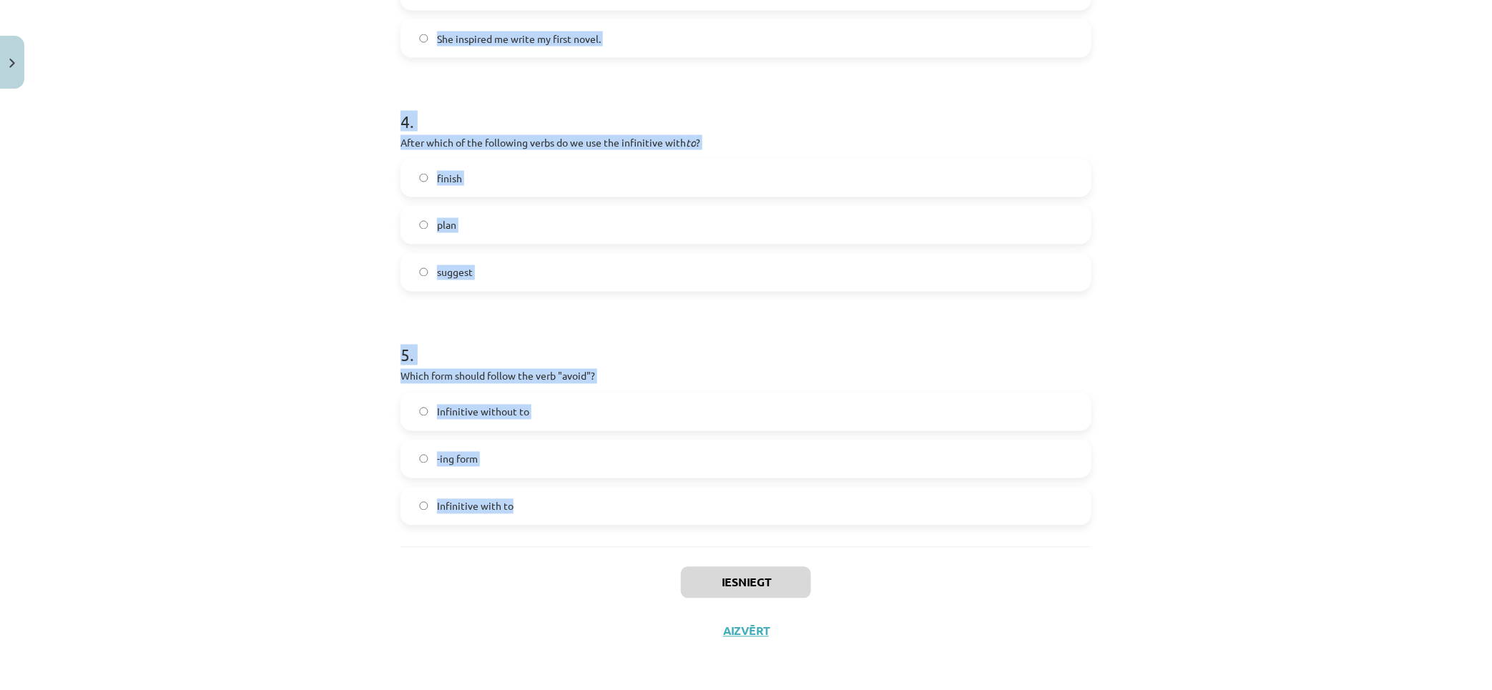
drag, startPoint x: 549, startPoint y: 325, endPoint x: 927, endPoint y: 537, distance: 433.2
click at [927, 537] on div "Mācību tēma: Angļu valodas i - 11. klases 1. ieskaites mācību materiāls #7 📝 To…" at bounding box center [746, 345] width 1492 height 690
copy form "1 . What is the difference in meaning between "stop talking" and "stop to talk"…"
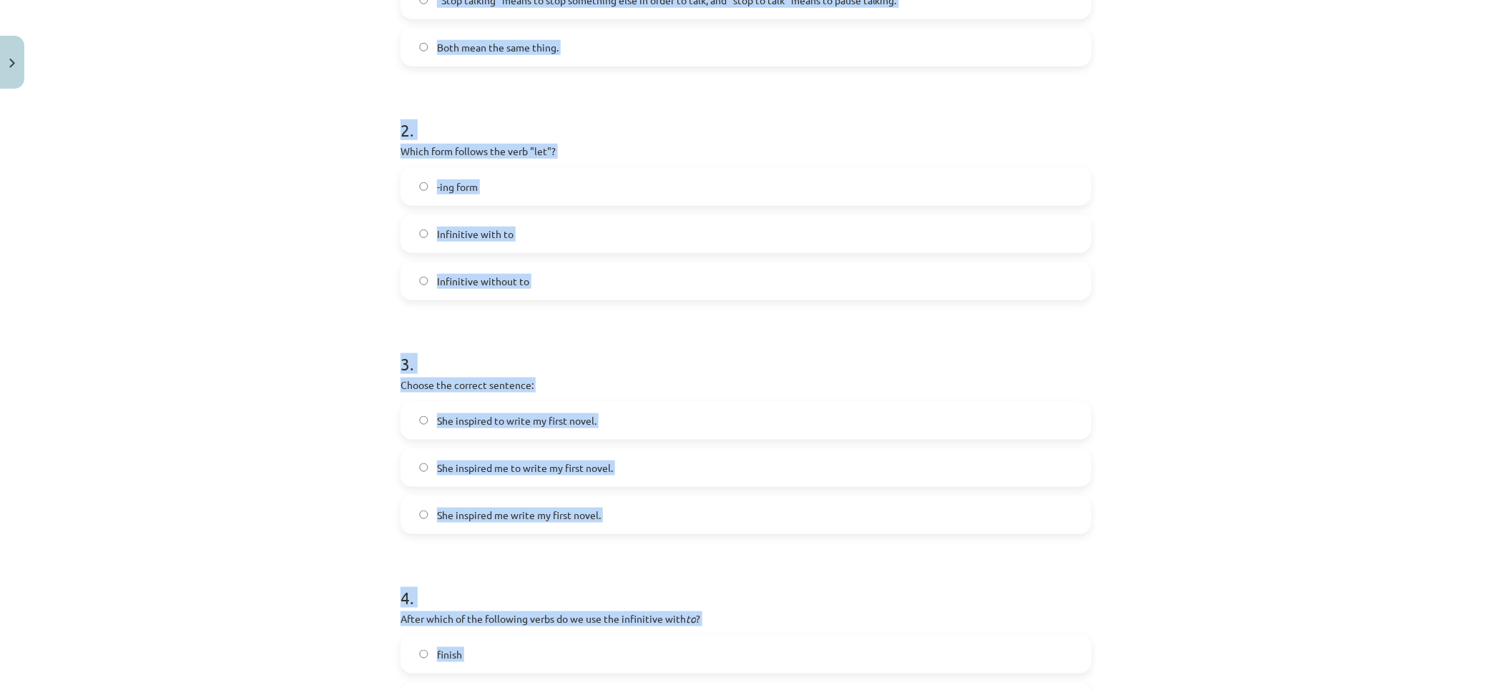
scroll to position [0, 0]
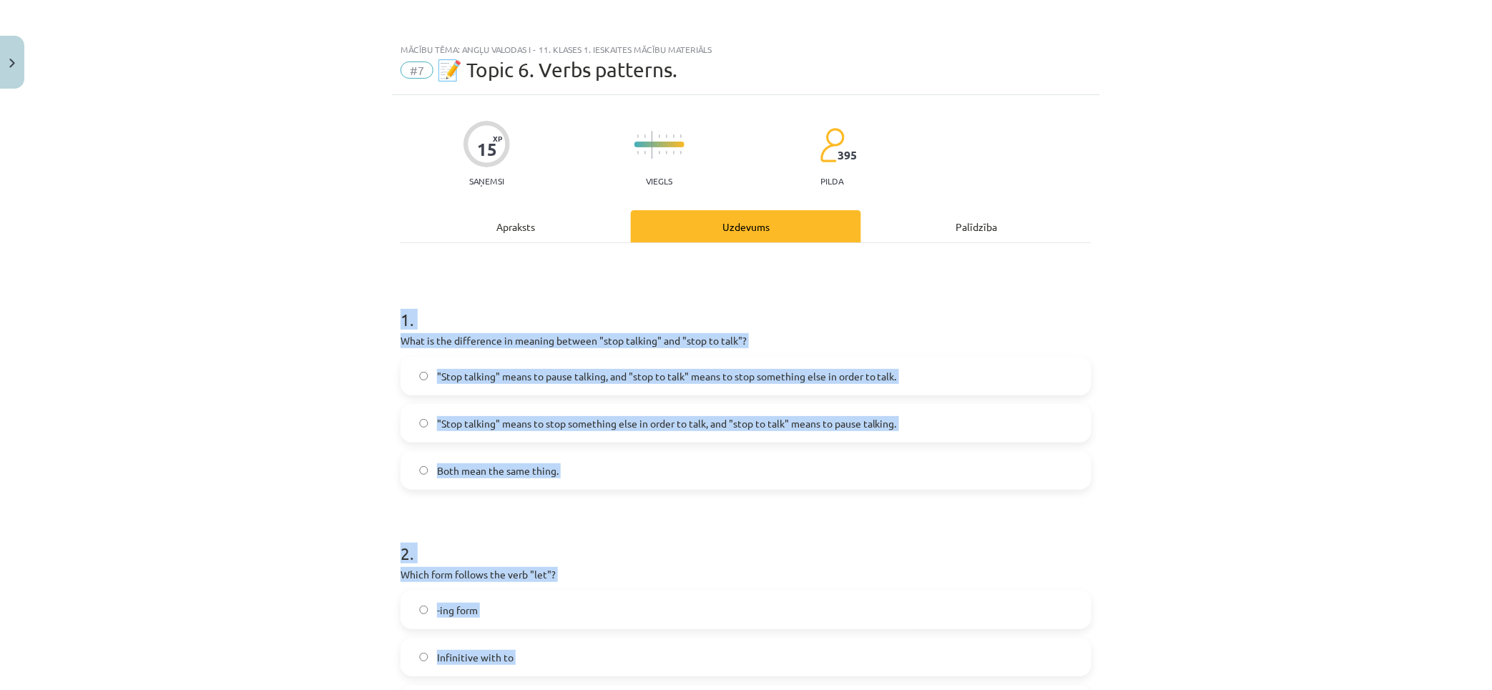
click at [471, 375] on span ""Stop talking" means to pause talking, and "stop to talk" means to stop somethi…" at bounding box center [667, 376] width 460 height 15
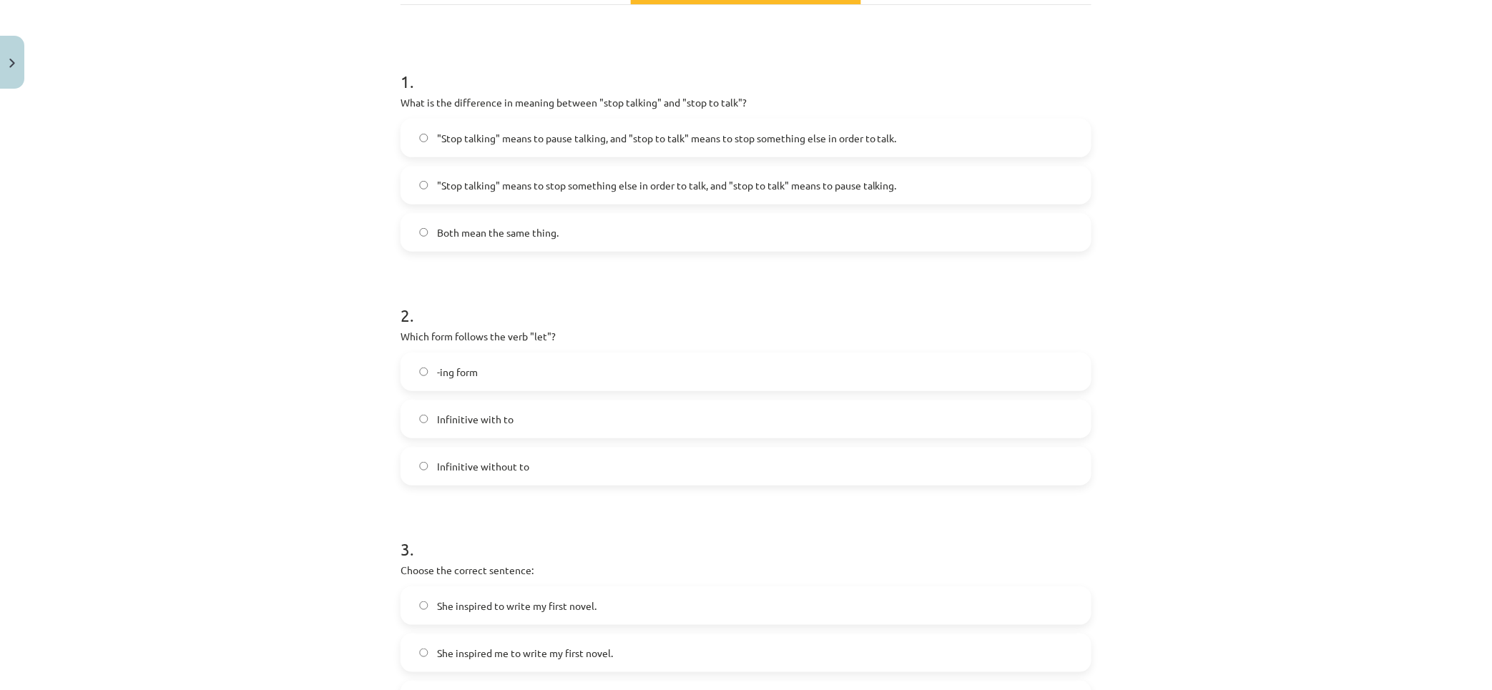
click at [549, 466] on label "Infinitive without to" at bounding box center [746, 466] width 688 height 36
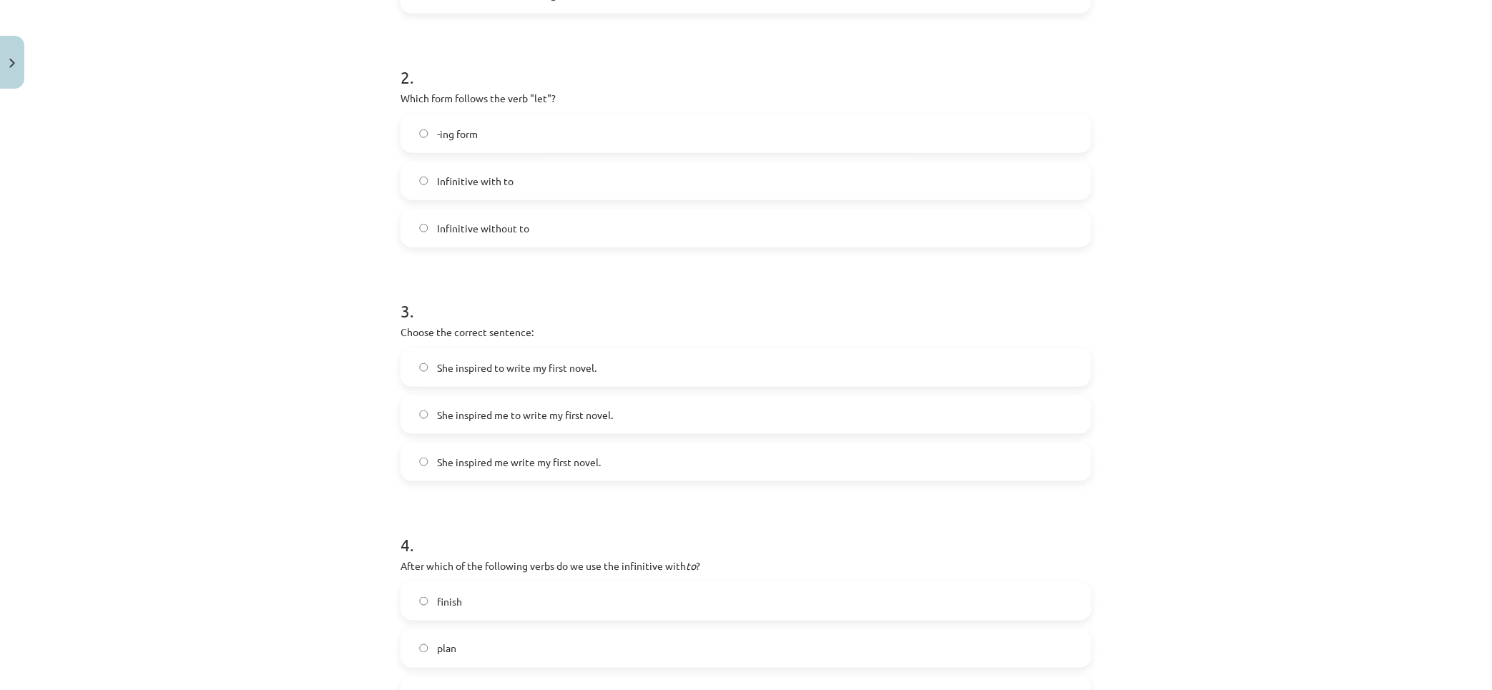
click at [506, 412] on span "She inspired me to write my first novel." at bounding box center [525, 415] width 176 height 15
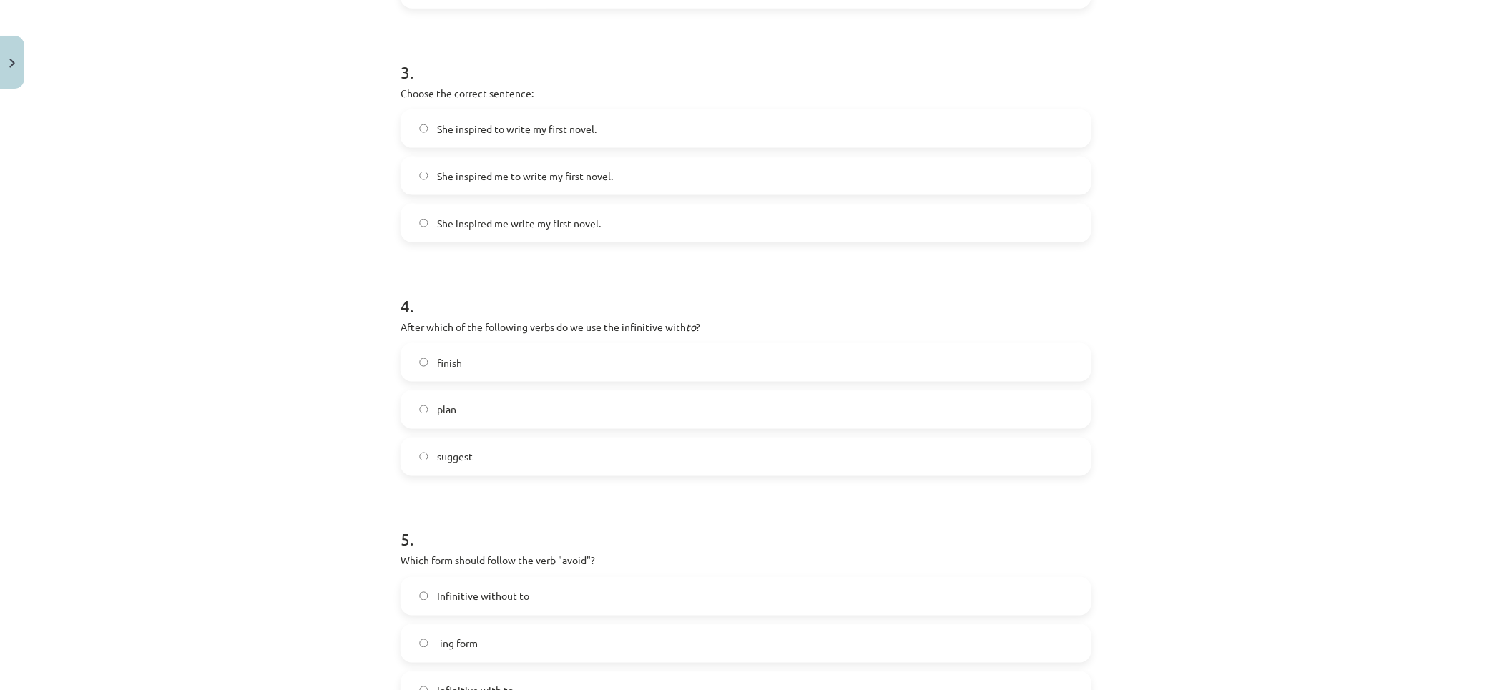
click at [472, 398] on label "plan" at bounding box center [746, 410] width 688 height 36
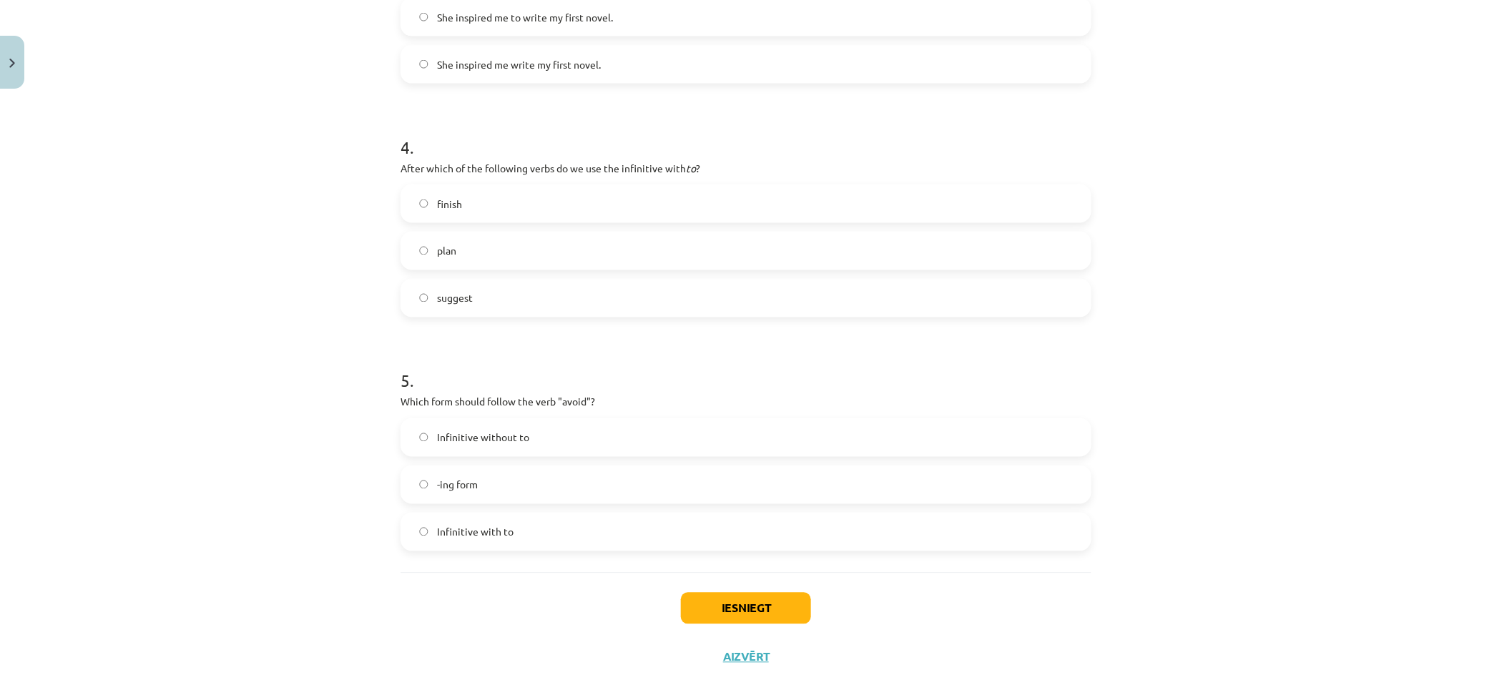
drag, startPoint x: 518, startPoint y: 498, endPoint x: 604, endPoint y: 534, distance: 93.0
click at [519, 498] on label "-ing form" at bounding box center [746, 485] width 688 height 36
click at [759, 604] on button "Iesniegt" at bounding box center [746, 608] width 130 height 31
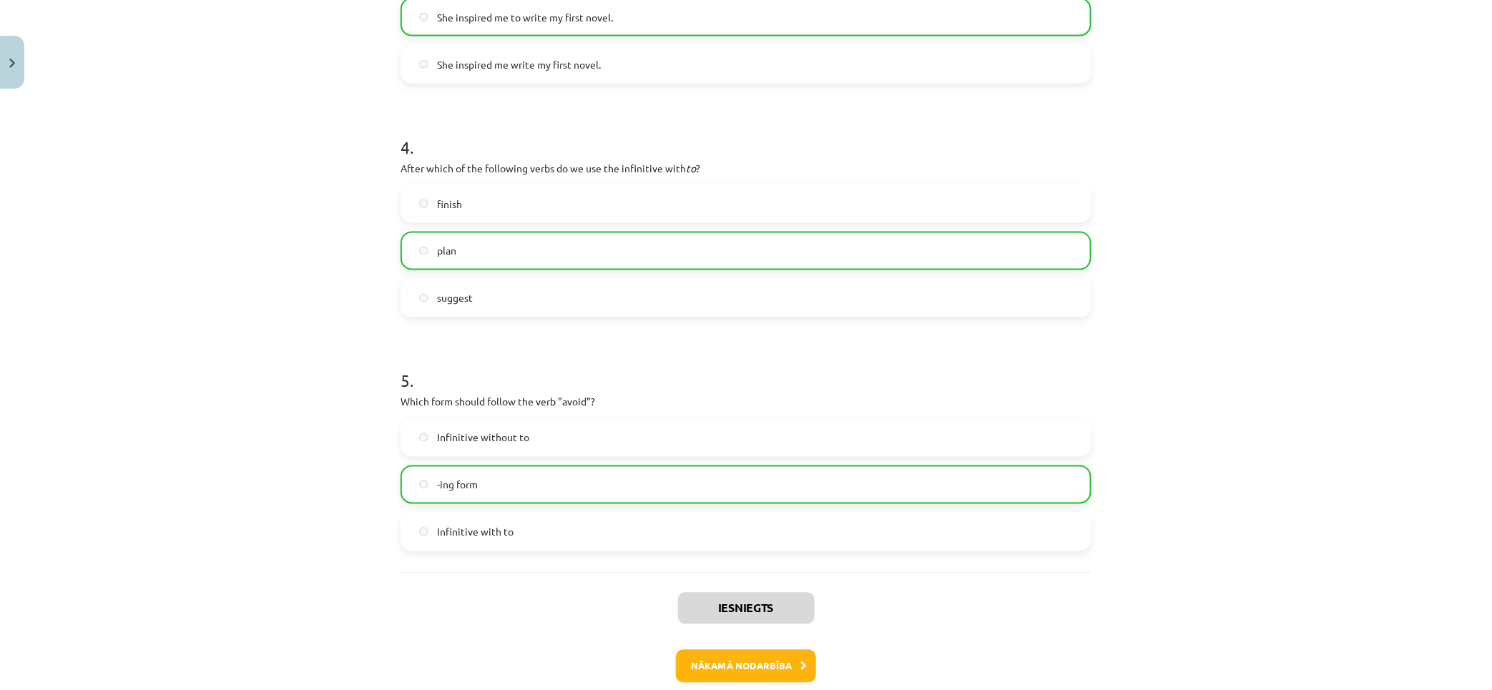
click at [777, 644] on div "Iesniegts Nākamā nodarbība Aizvērt" at bounding box center [745, 646] width 691 height 146
click at [779, 650] on button "Nākamā nodarbība" at bounding box center [746, 666] width 140 height 33
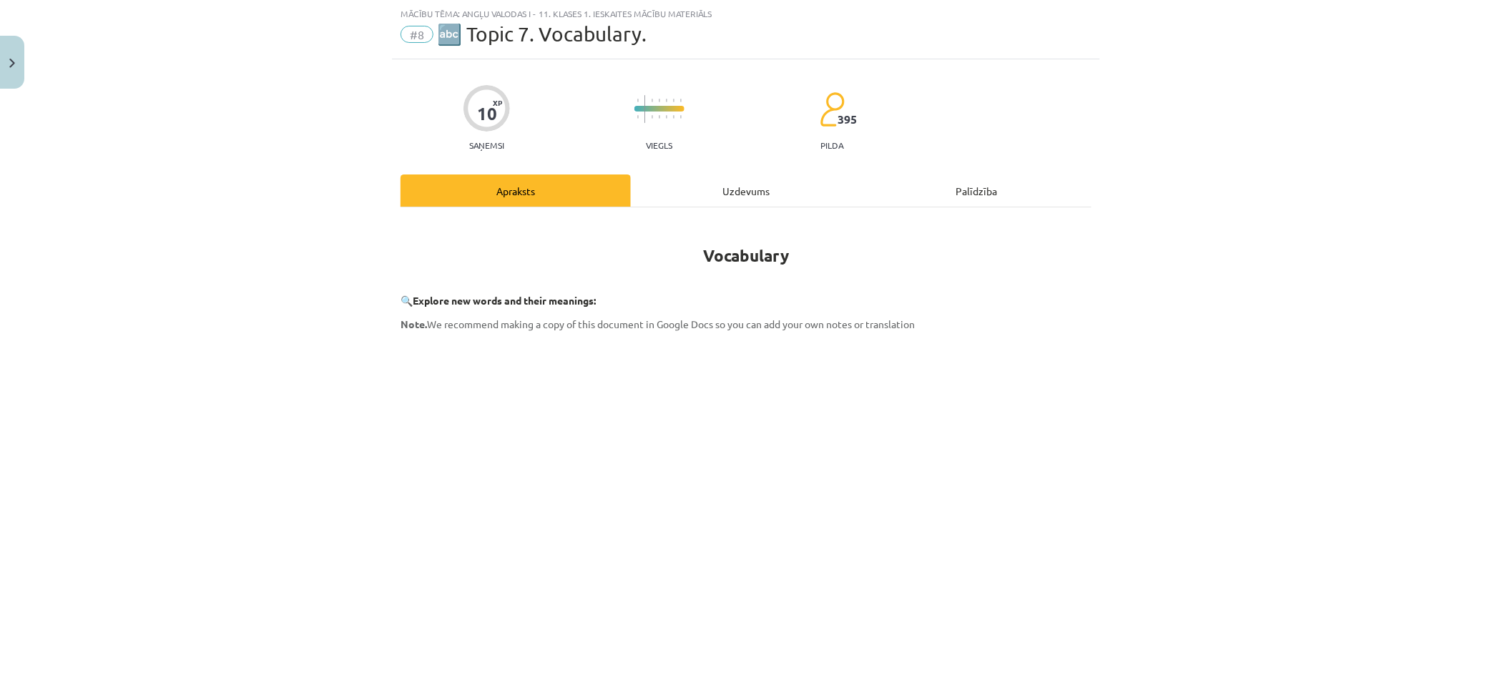
click at [741, 187] on div "Uzdevums" at bounding box center [746, 190] width 230 height 32
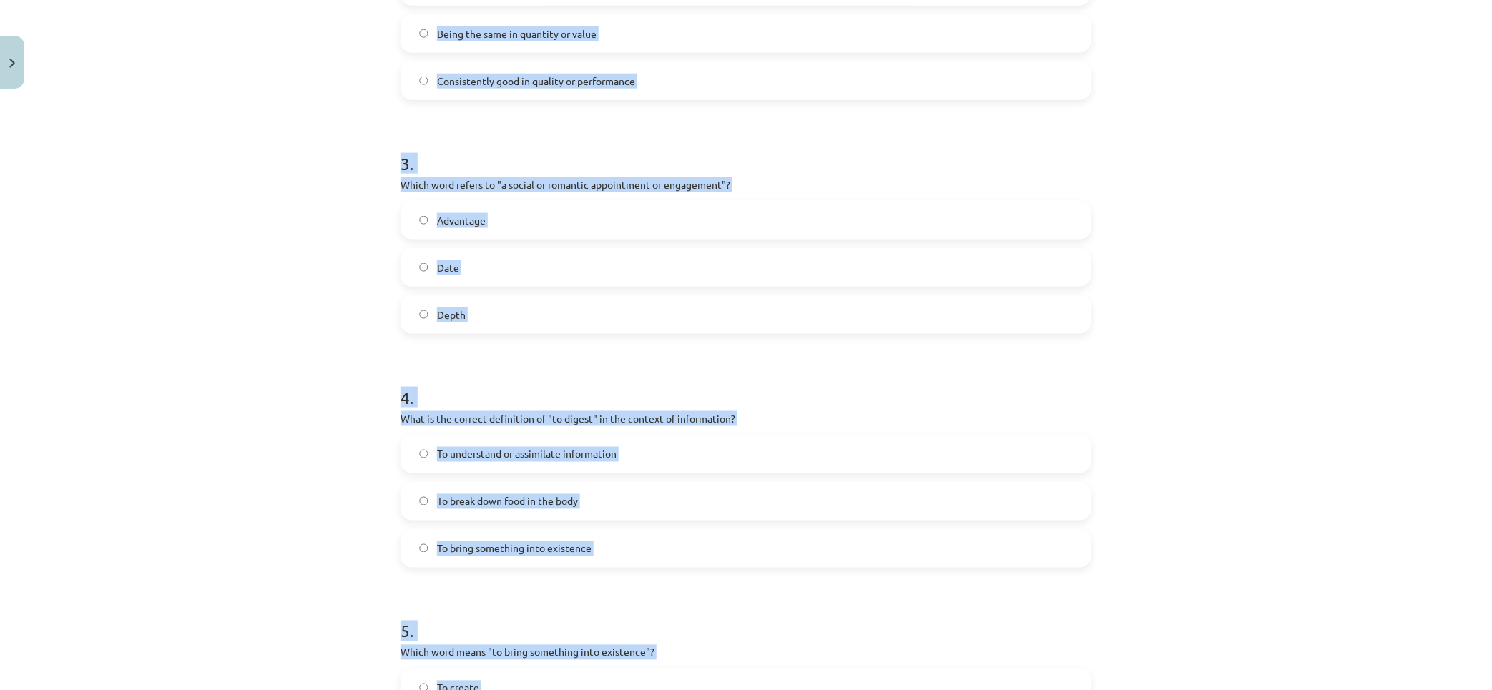
scroll to position [948, 0]
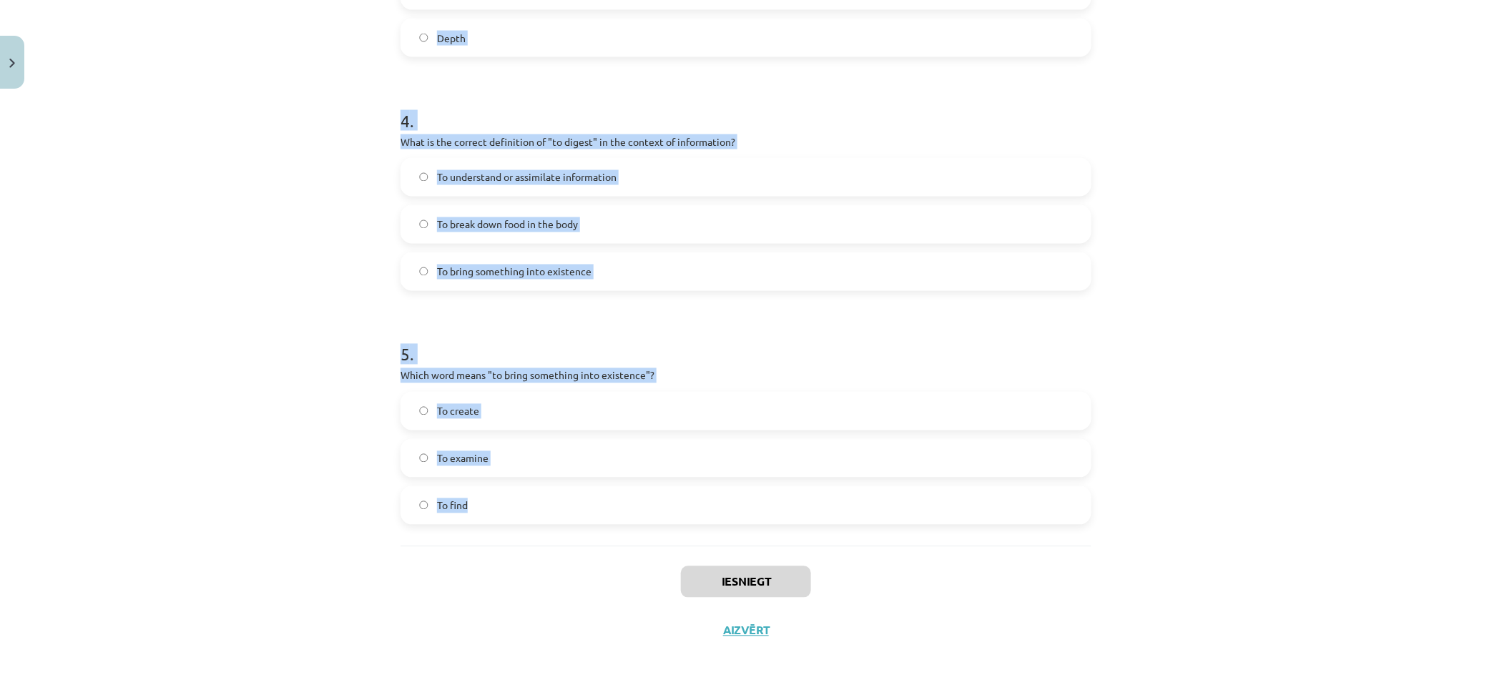
drag, startPoint x: 249, startPoint y: 251, endPoint x: 905, endPoint y: 501, distance: 701.9
click at [905, 503] on div "Mācību tēma: Angļu valodas i - 11. klases 1. ieskaites mācību materiāls #8 🔤 To…" at bounding box center [746, 345] width 1492 height 690
copy form "1 . Which of the following means "the surroundings or conditions in which a per…"
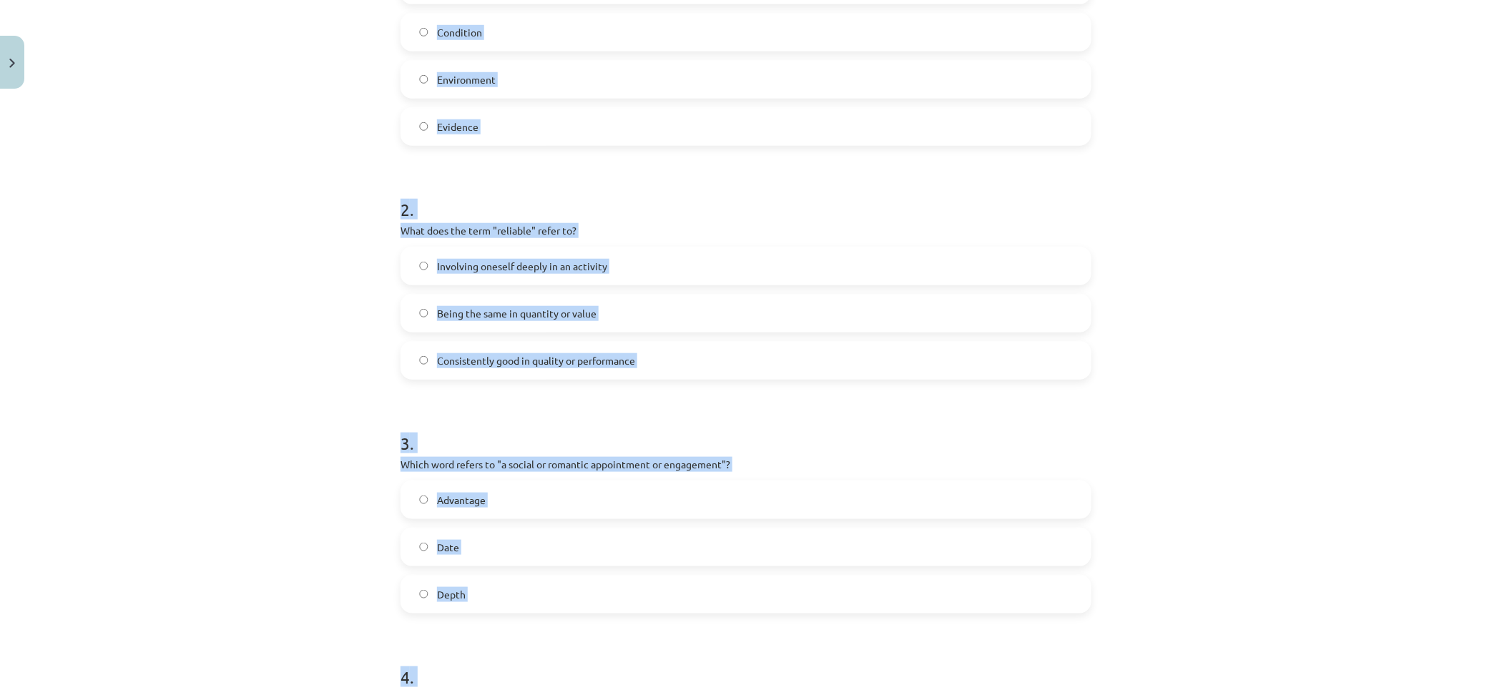
scroll to position [0, 0]
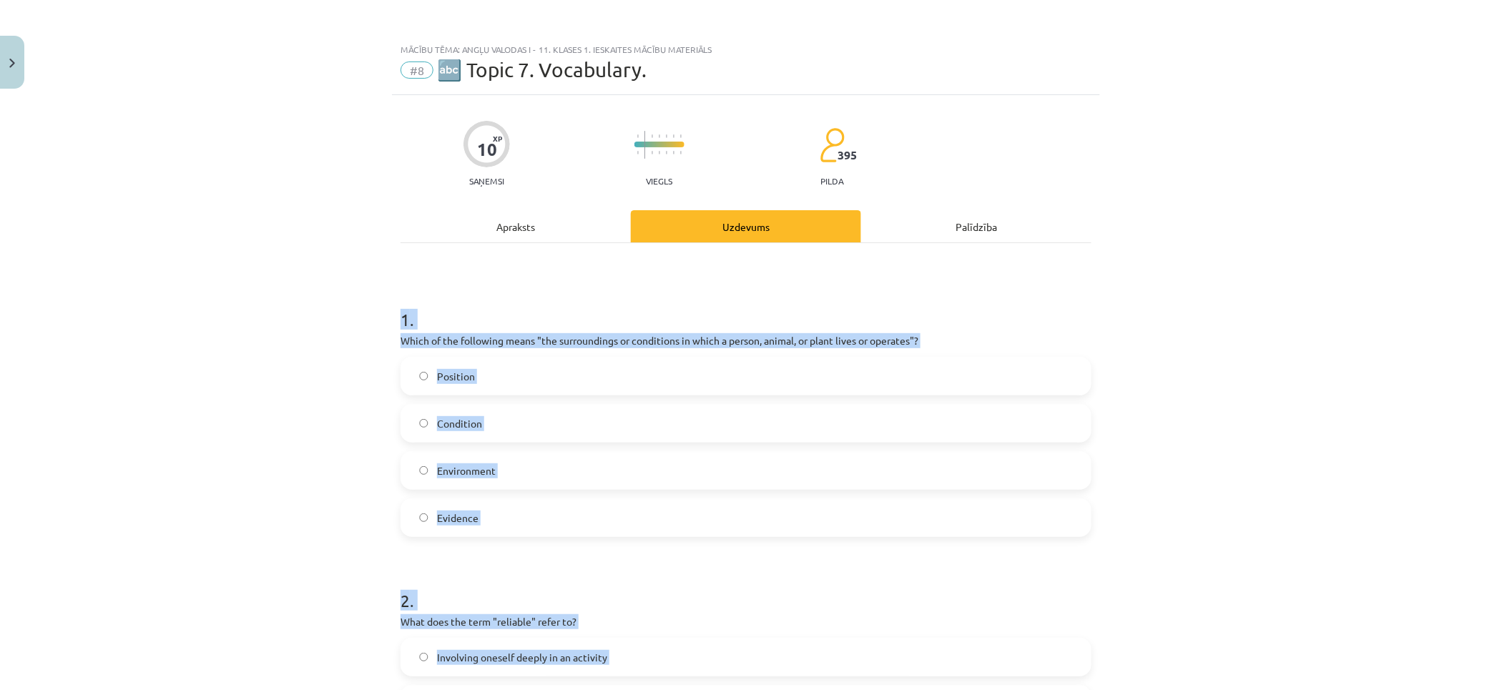
drag, startPoint x: 523, startPoint y: 520, endPoint x: 511, endPoint y: 518, distance: 11.6
click at [521, 520] on label "Evidence" at bounding box center [746, 518] width 688 height 36
click at [488, 453] on label "Environment" at bounding box center [746, 471] width 688 height 36
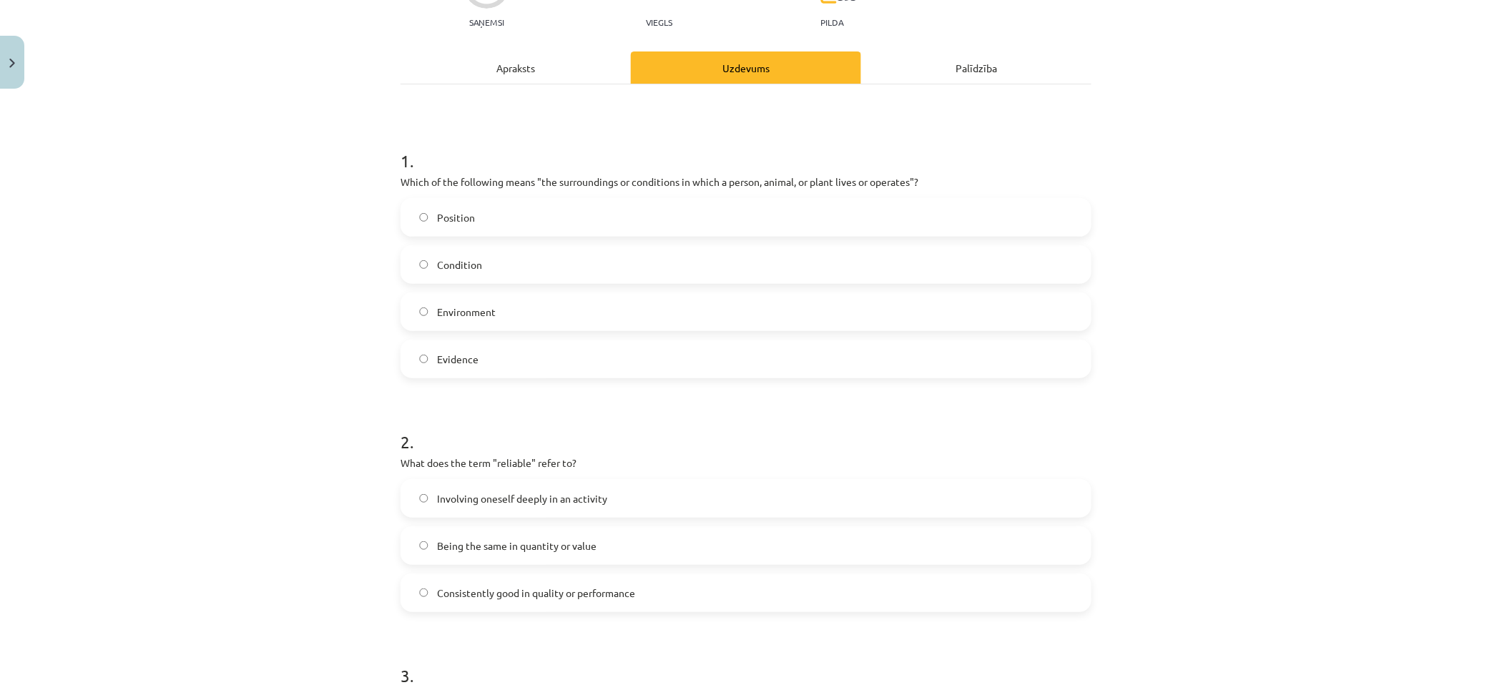
scroll to position [238, 0]
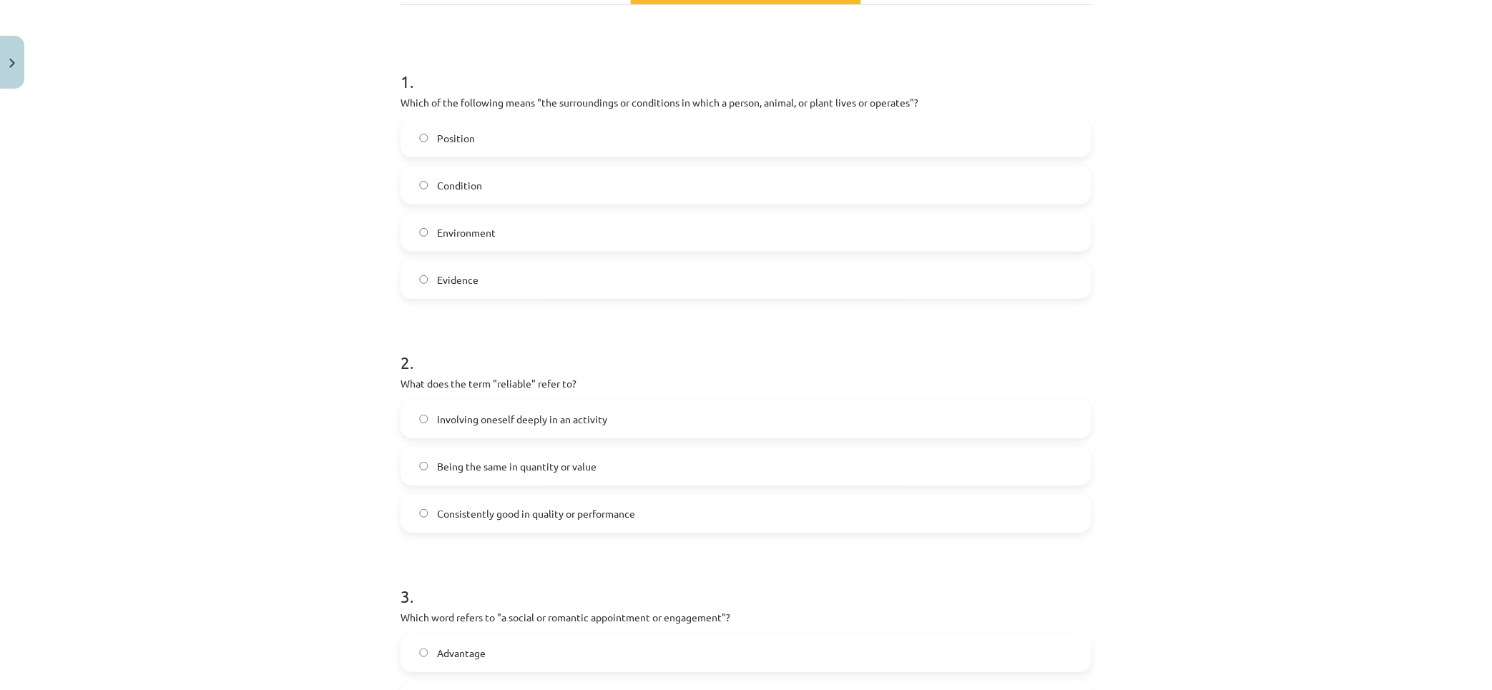
click at [471, 506] on span "Consistently good in quality or performance" at bounding box center [536, 513] width 198 height 15
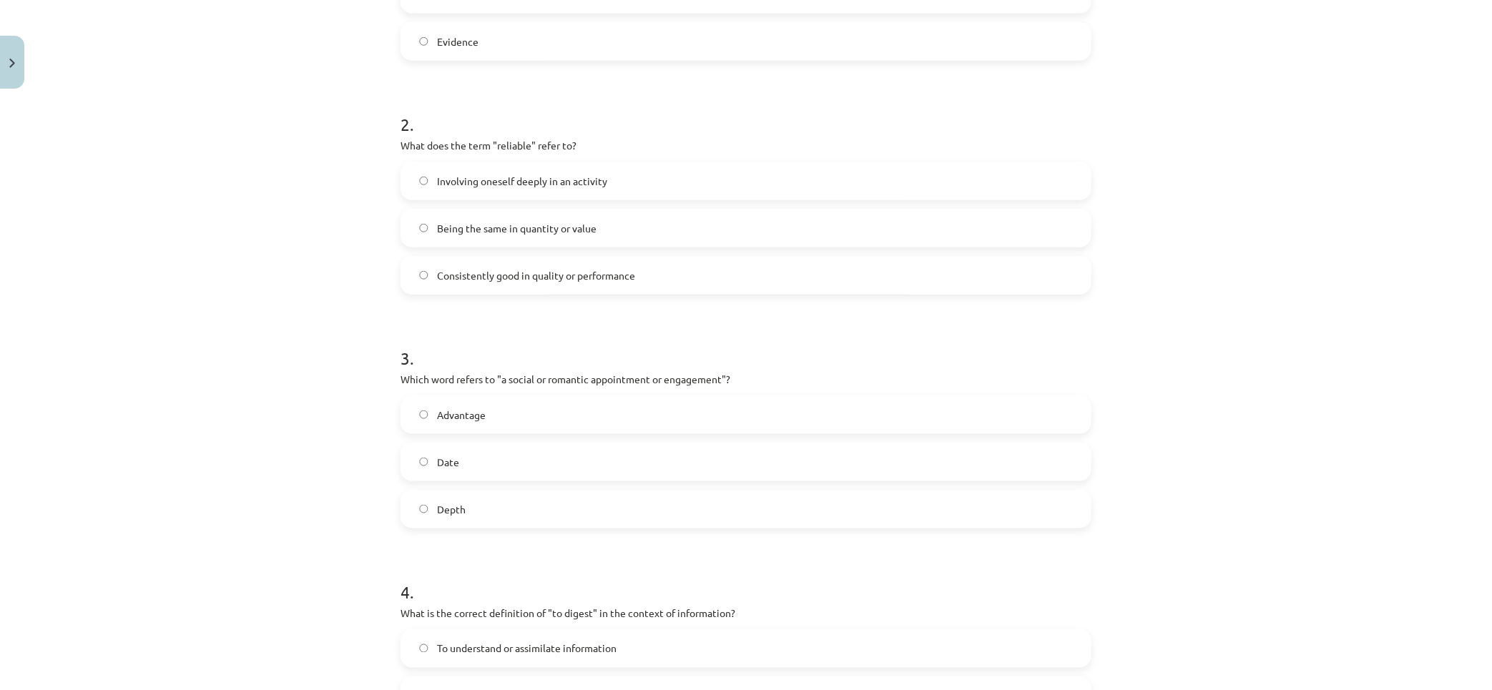
click at [458, 451] on label "Date" at bounding box center [746, 462] width 688 height 36
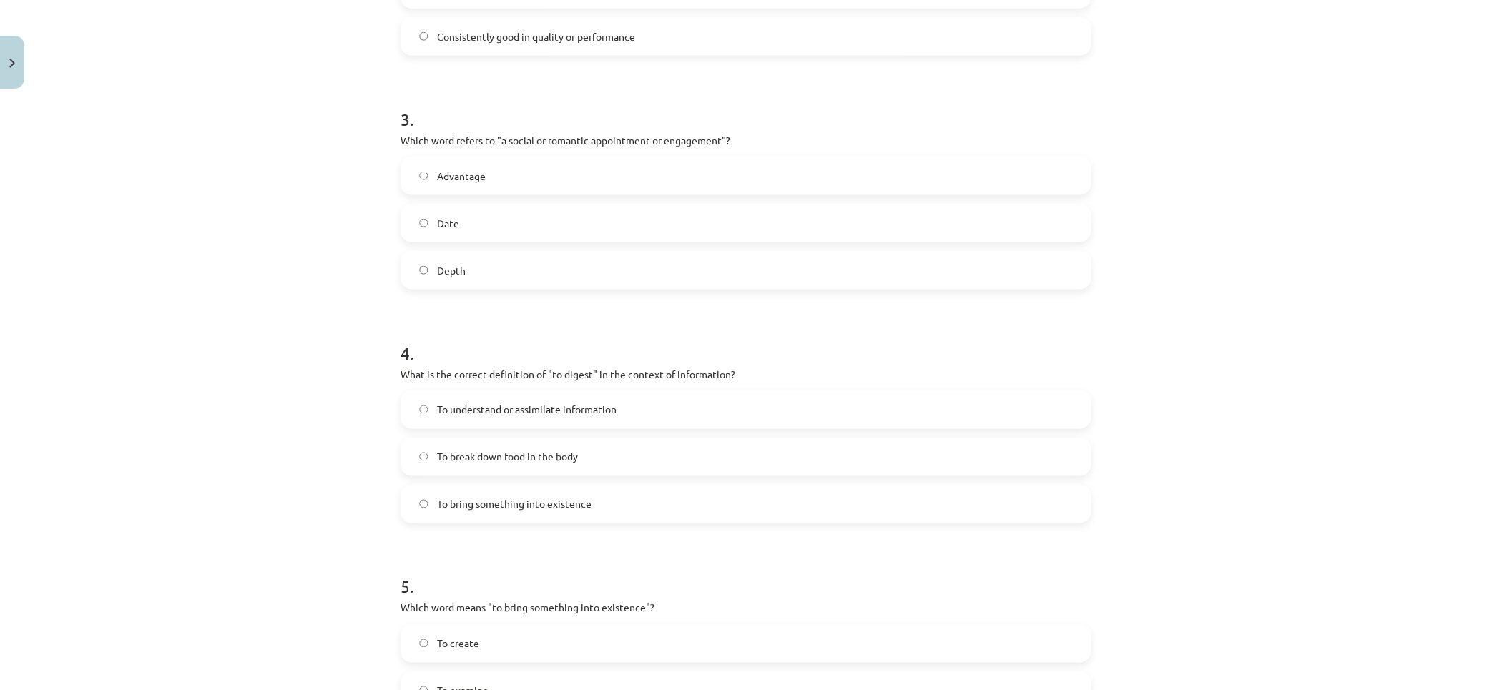
click at [473, 413] on span "To understand or assimilate information" at bounding box center [526, 410] width 179 height 15
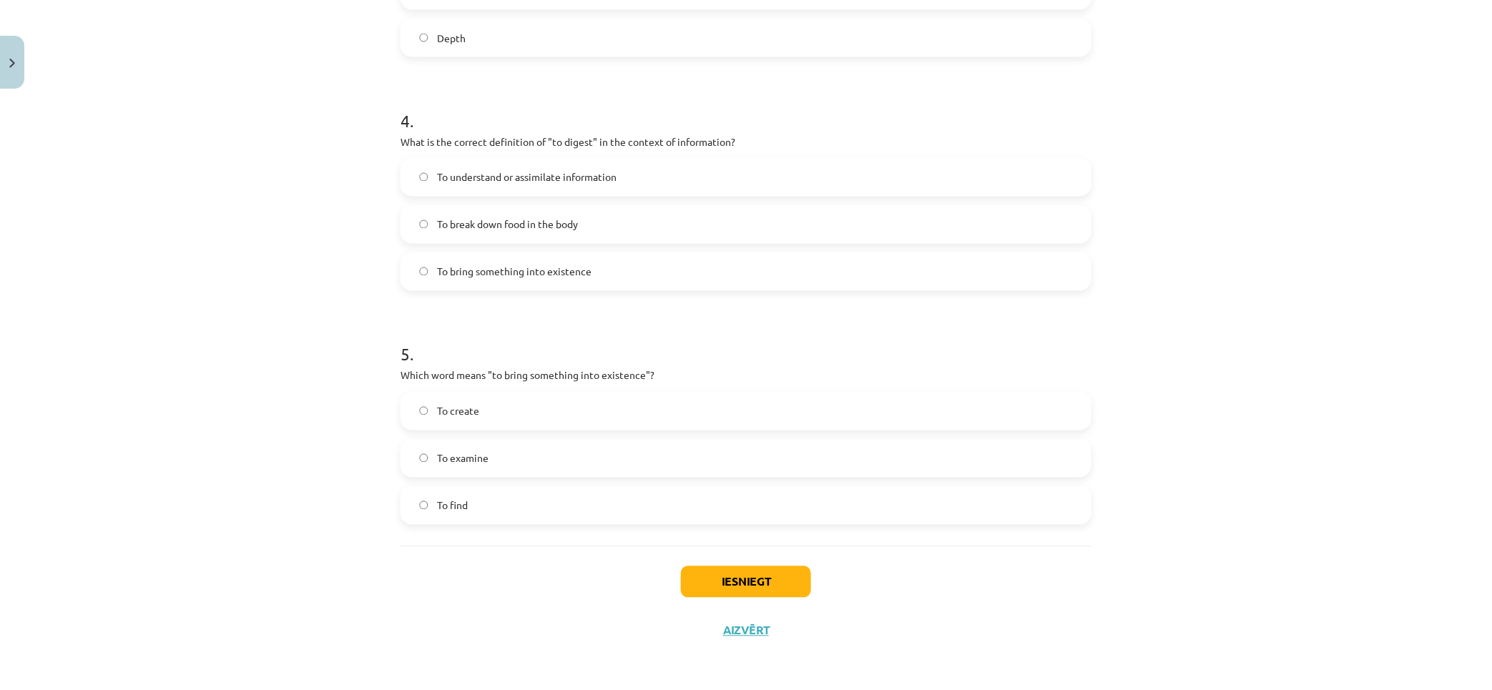
click at [470, 405] on span "To create" at bounding box center [458, 411] width 42 height 15
click at [719, 552] on div "Iesniegt Aizvērt" at bounding box center [745, 596] width 691 height 100
click at [726, 570] on button "Iesniegt" at bounding box center [746, 581] width 130 height 31
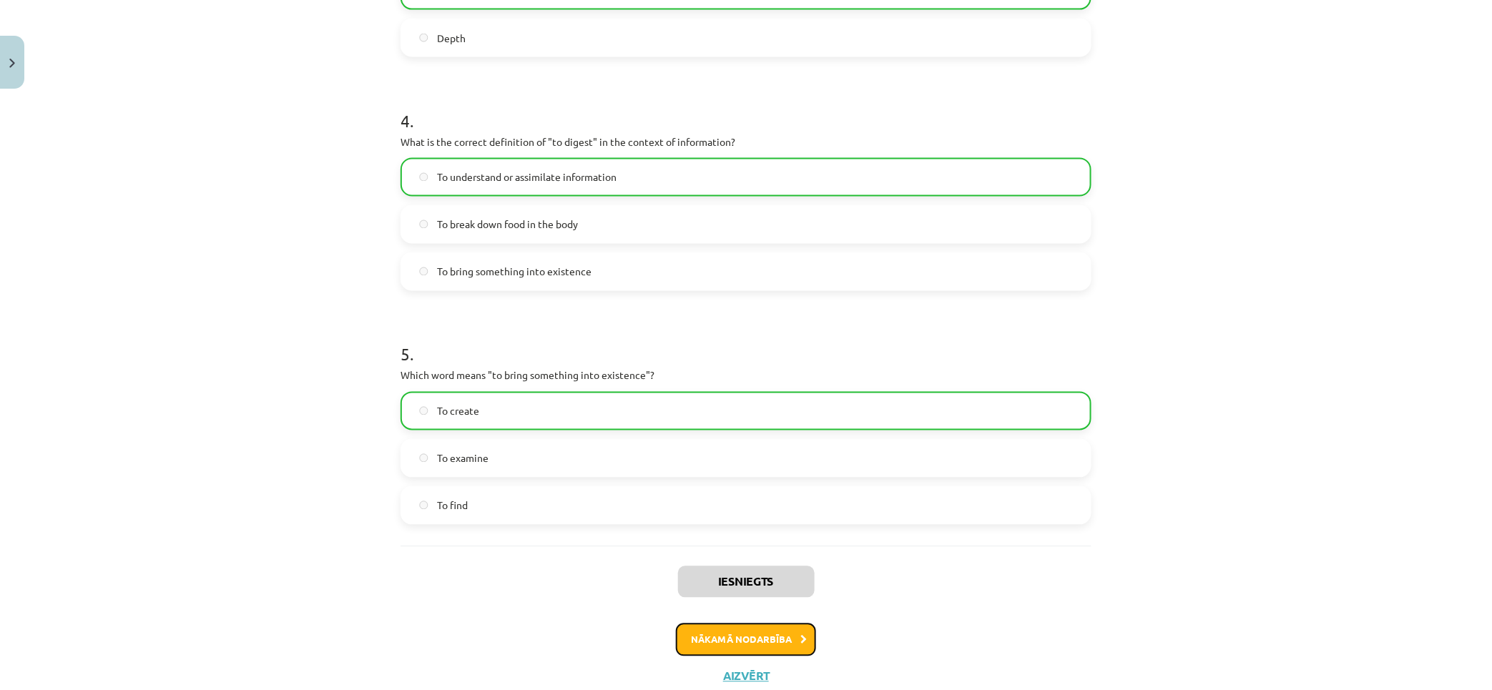
click at [748, 626] on button "Nākamā nodarbība" at bounding box center [746, 640] width 140 height 33
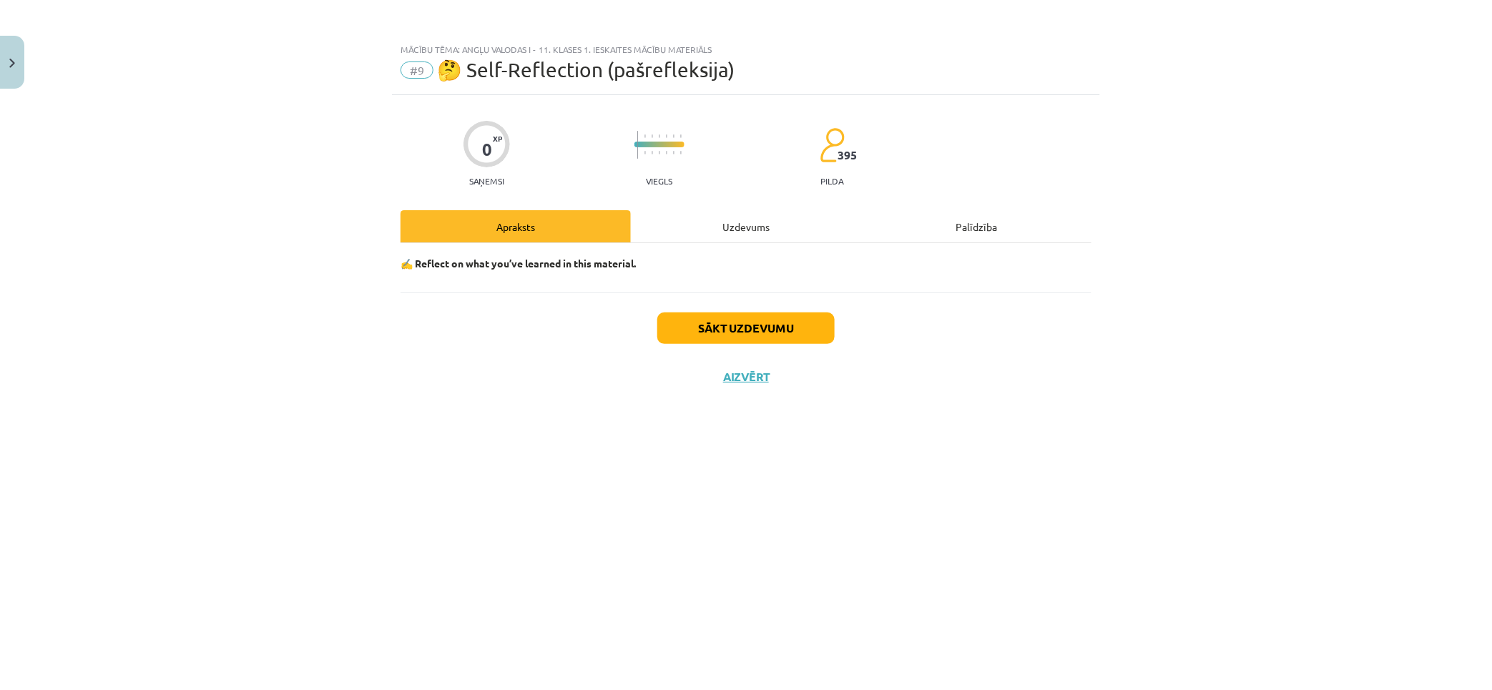
scroll to position [0, 0]
click at [757, 316] on button "Sākt uzdevumu" at bounding box center [745, 328] width 177 height 31
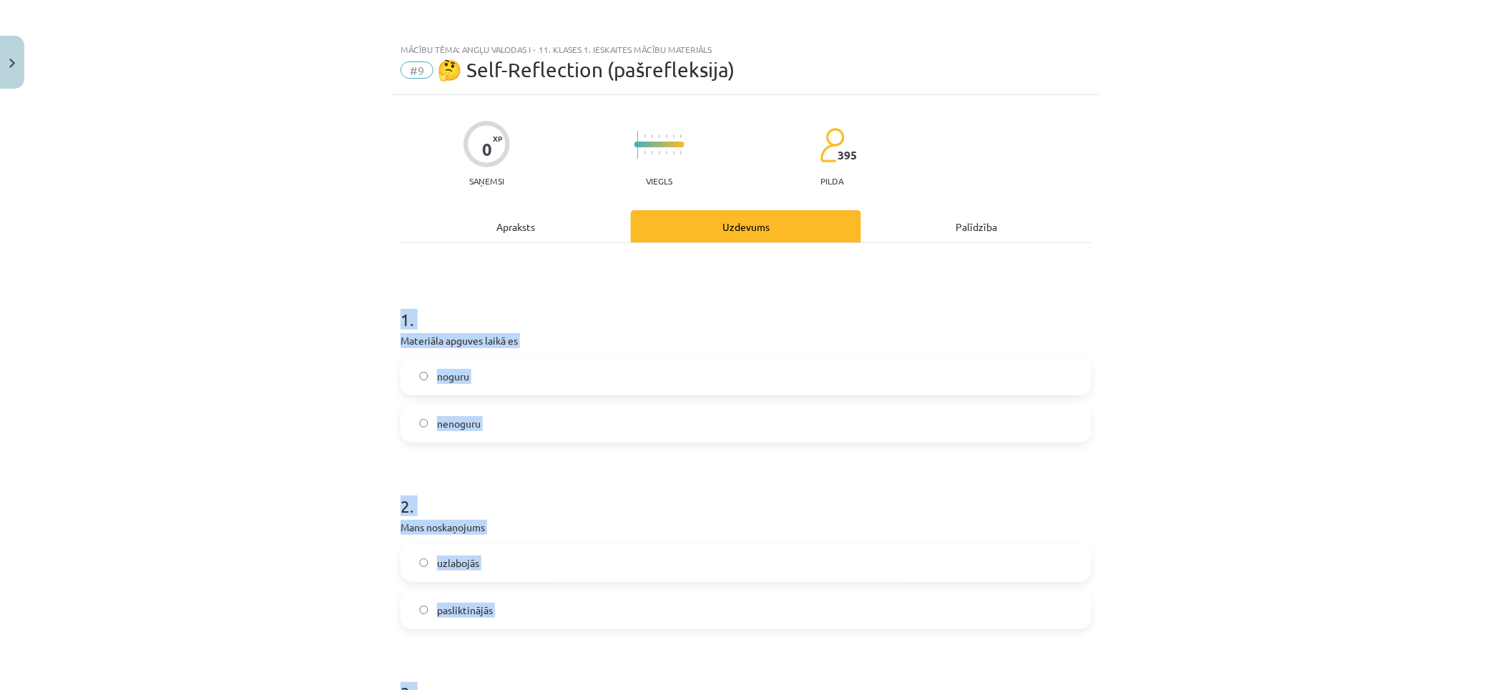
scroll to position [635, 0]
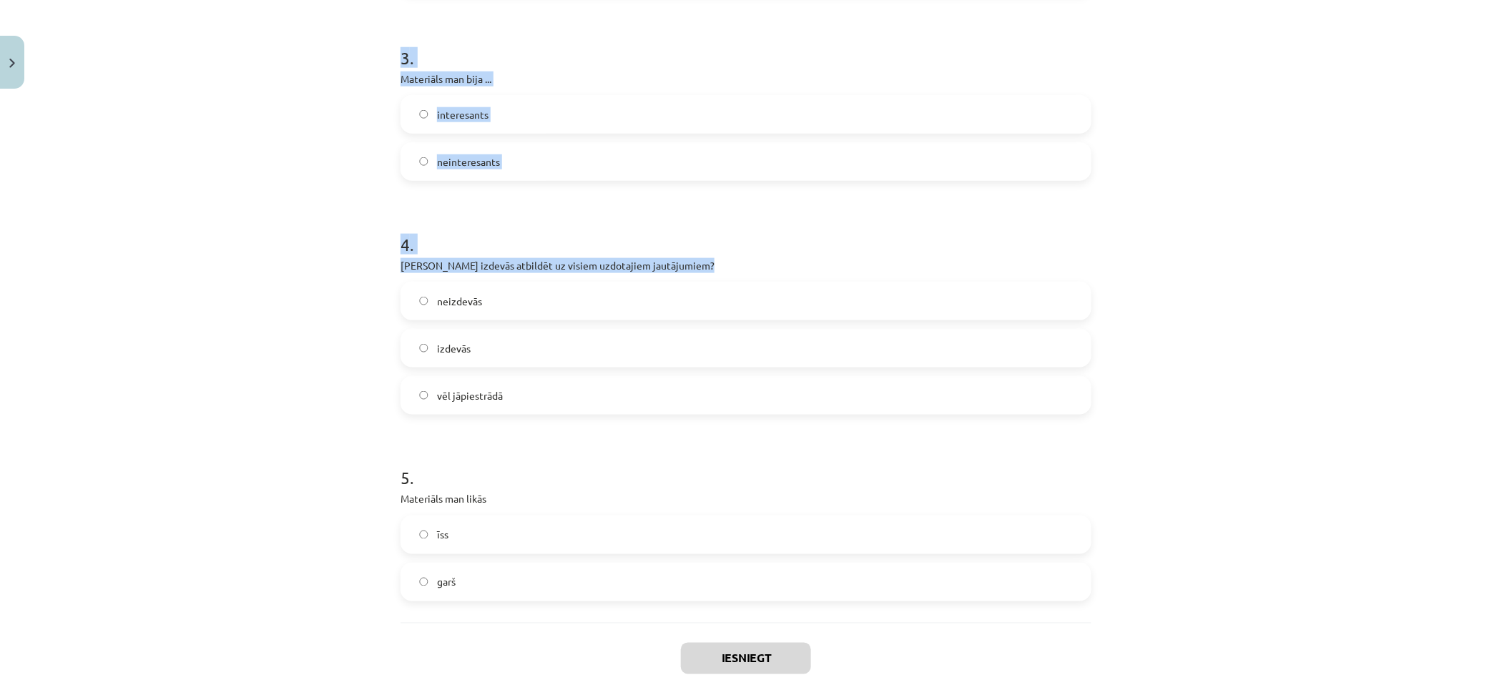
drag, startPoint x: 468, startPoint y: 323, endPoint x: 340, endPoint y: 298, distance: 131.1
click at [387, 312] on div "Mācību tēma: Angļu valodas i - 11. klases 1. ieskaites mācību materiāls #9 🤔 Se…" at bounding box center [746, 345] width 1492 height 690
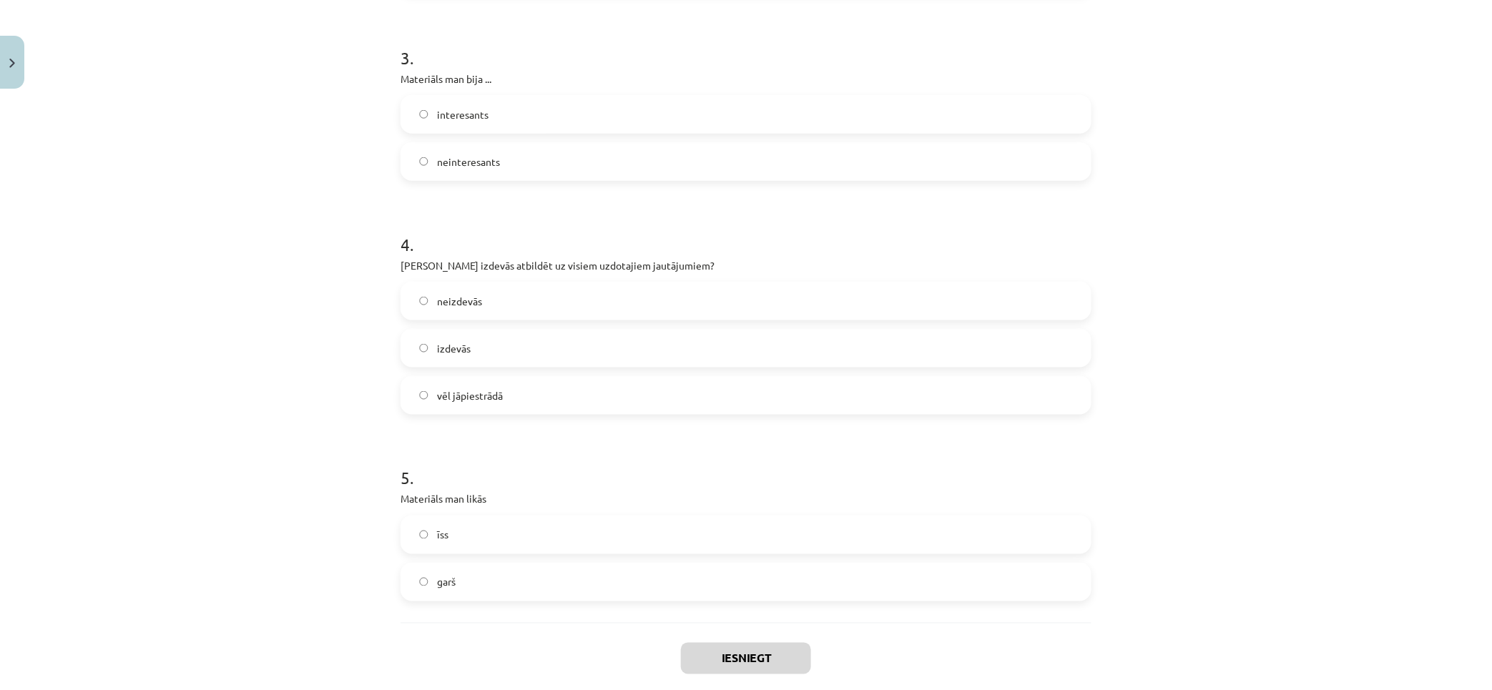
click at [305, 289] on div "Mācību tēma: Angļu valodas i - 11. klases 1. ieskaites mācību materiāls #9 🤔 Se…" at bounding box center [746, 345] width 1492 height 690
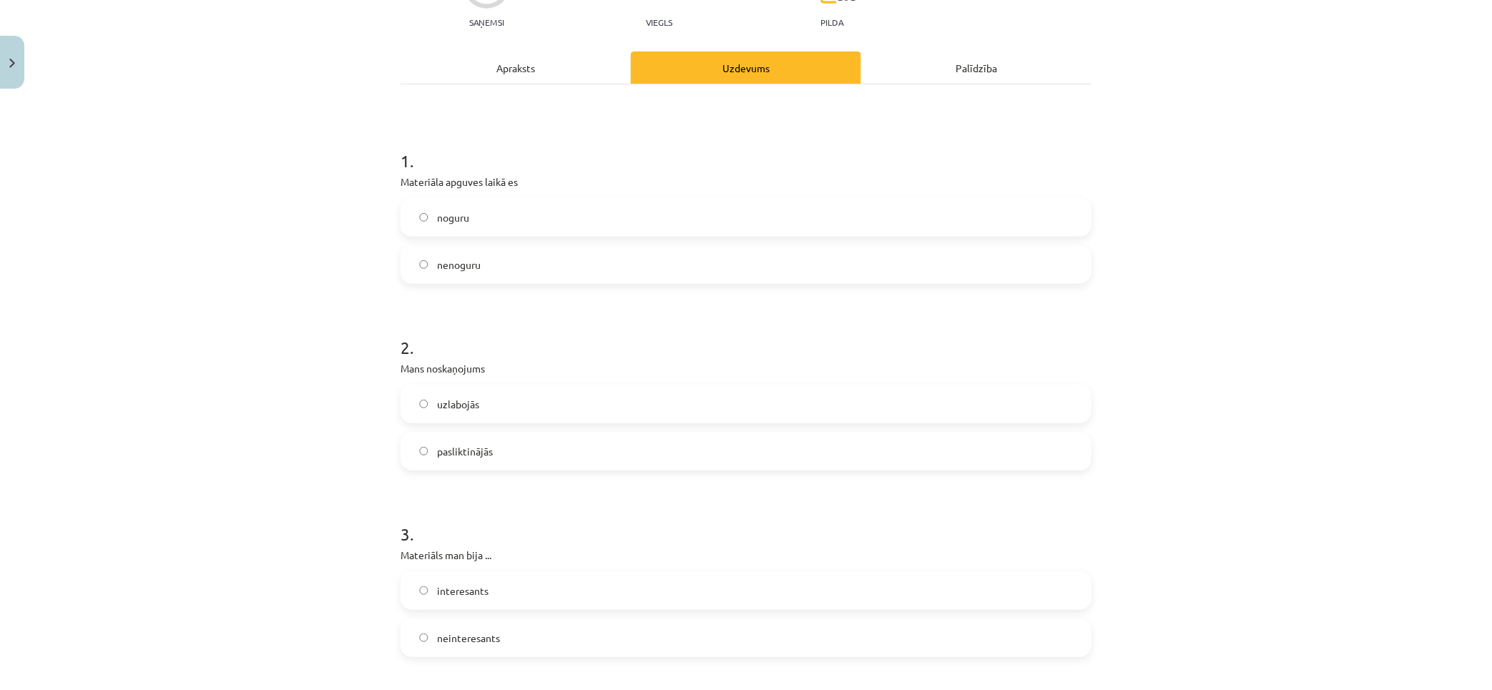
click at [484, 250] on label "nenoguru" at bounding box center [746, 265] width 688 height 36
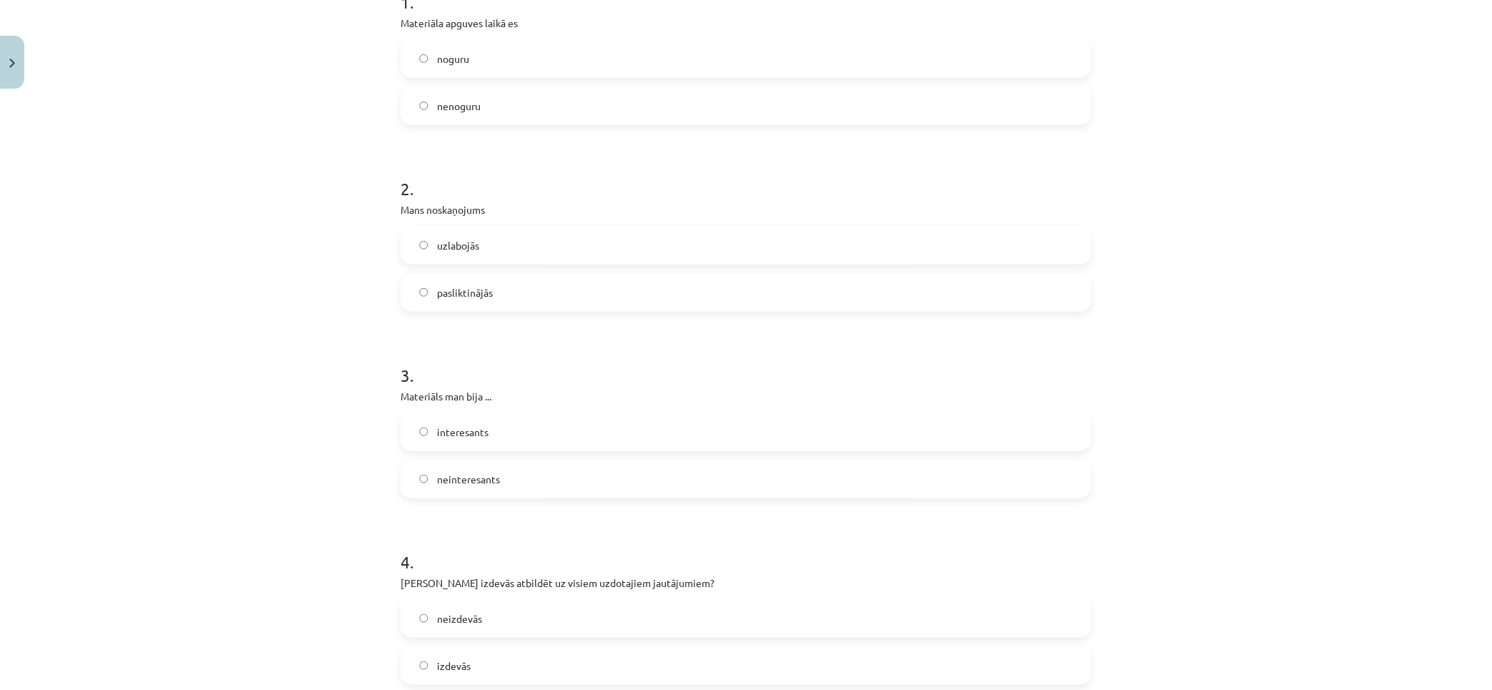
click at [485, 244] on label "uzlabojās" at bounding box center [746, 245] width 688 height 36
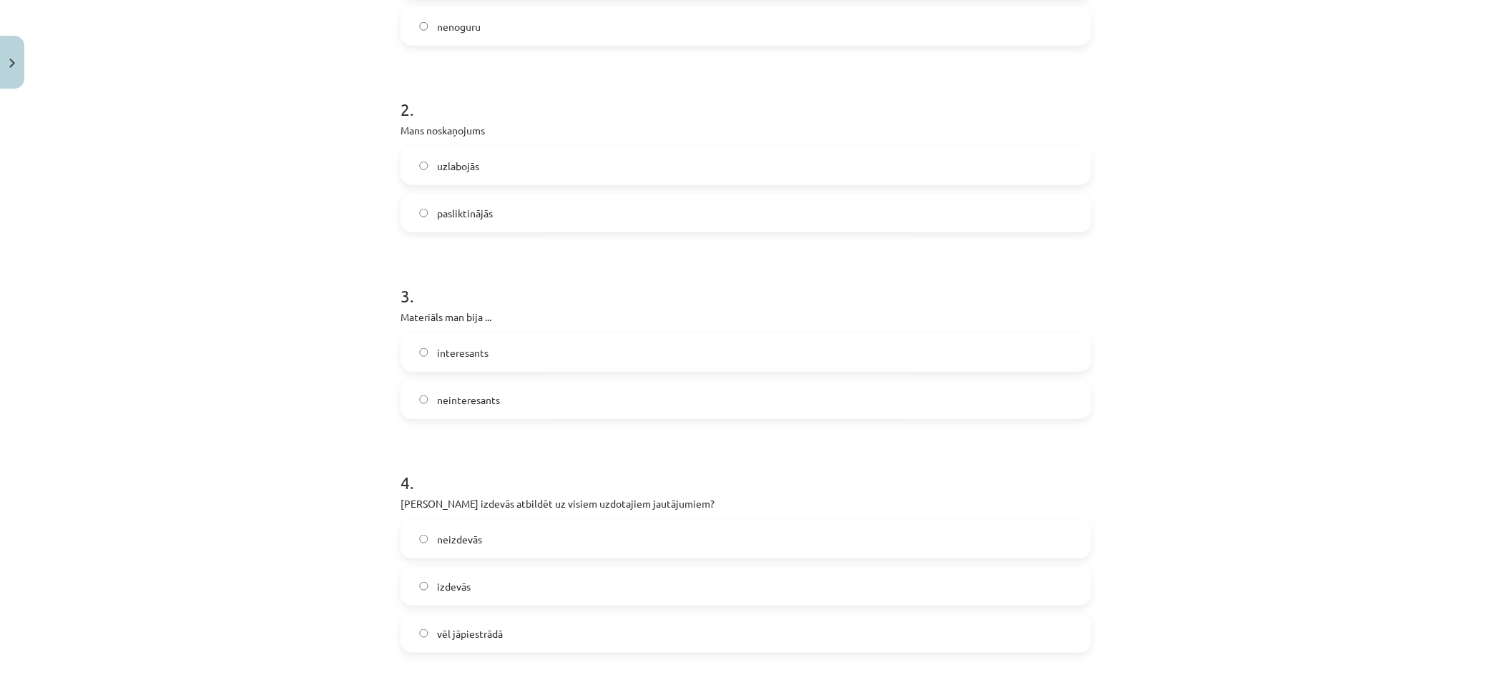
scroll to position [476, 0]
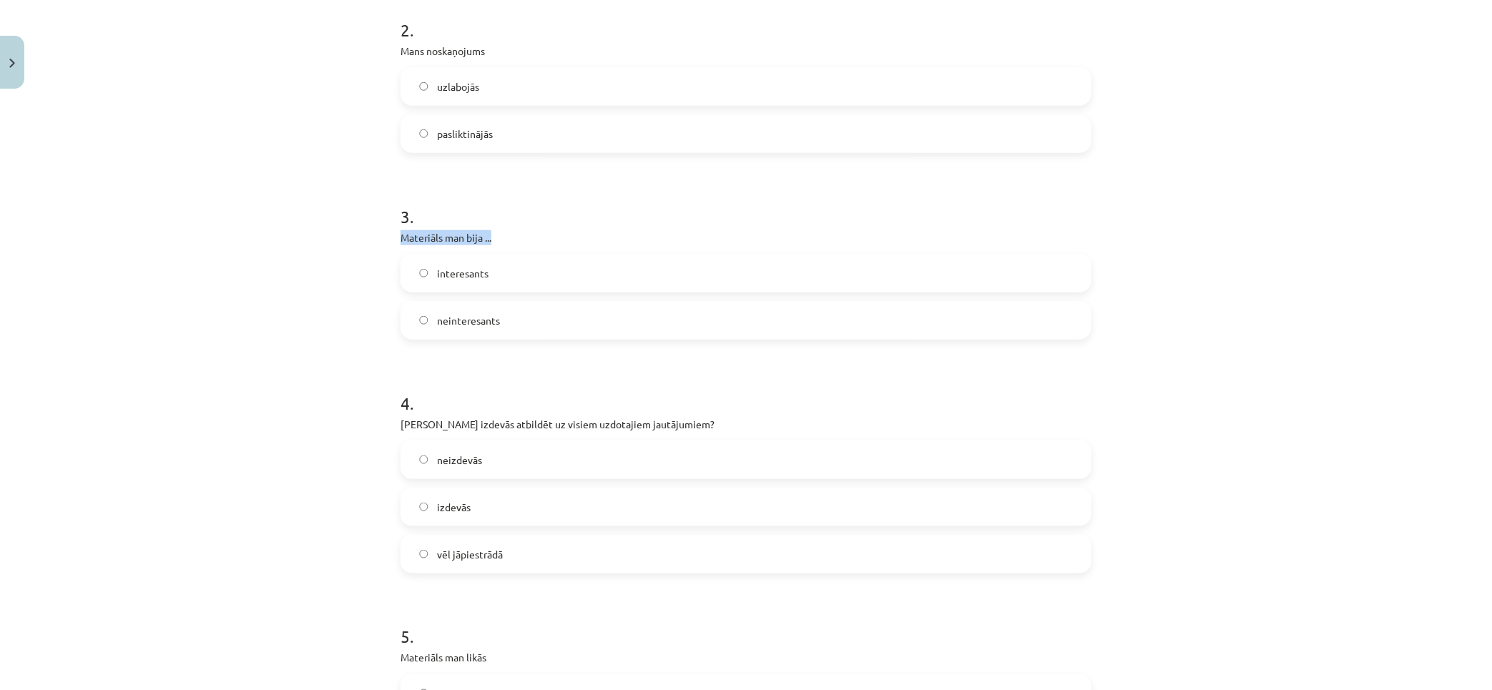
drag, startPoint x: 398, startPoint y: 241, endPoint x: 521, endPoint y: 226, distance: 123.9
click at [504, 229] on div "3 . Materiāls man bija ... interesants neinteresants" at bounding box center [745, 261] width 691 height 158
click at [532, 270] on label "interesants" at bounding box center [746, 273] width 688 height 36
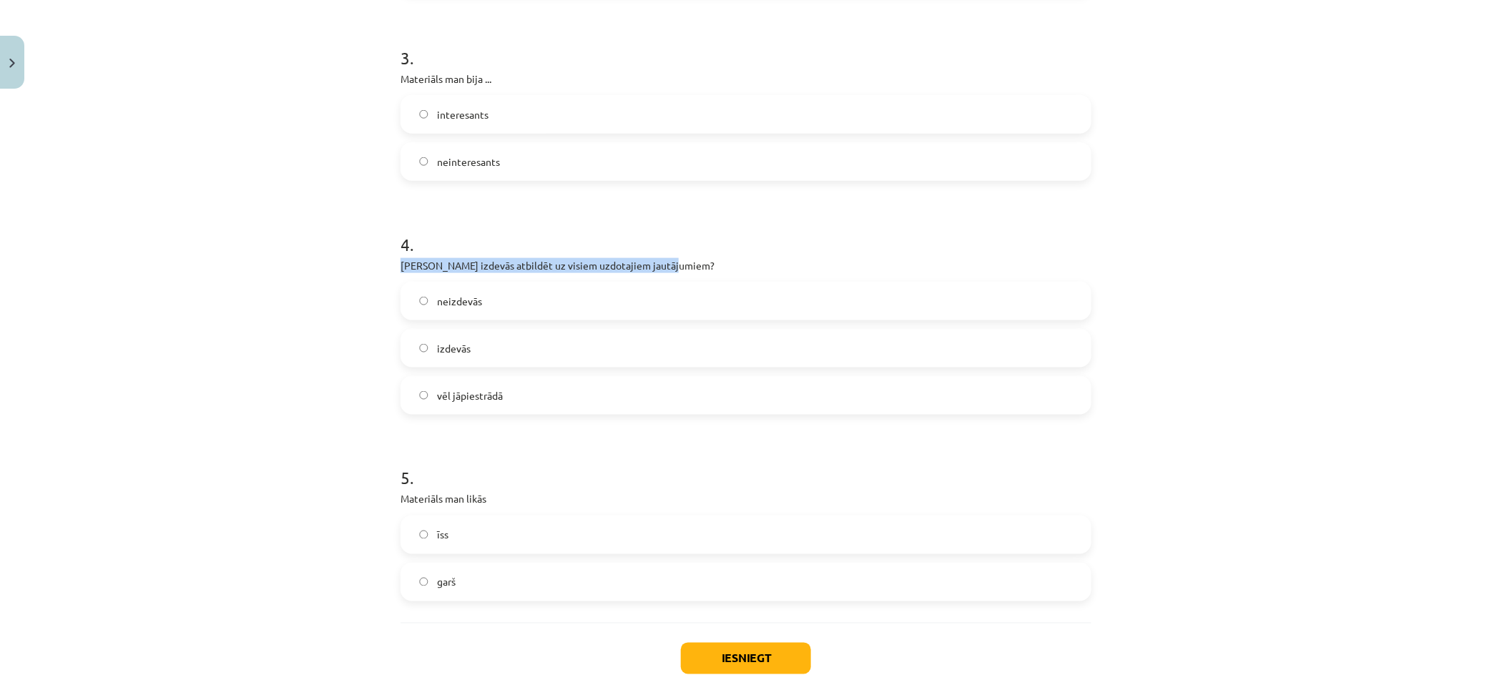
drag, startPoint x: 395, startPoint y: 258, endPoint x: 727, endPoint y: 263, distance: 331.8
click at [678, 262] on p "Vai Tev izdevās atbildēt uz visiem uzdotajiem jautājumiem?" at bounding box center [745, 265] width 691 height 15
click at [727, 263] on p "Vai Tev izdevās atbildēt uz visiem uzdotajiem jautājumiem?" at bounding box center [745, 265] width 691 height 15
click at [559, 341] on label "izdevās" at bounding box center [746, 348] width 688 height 36
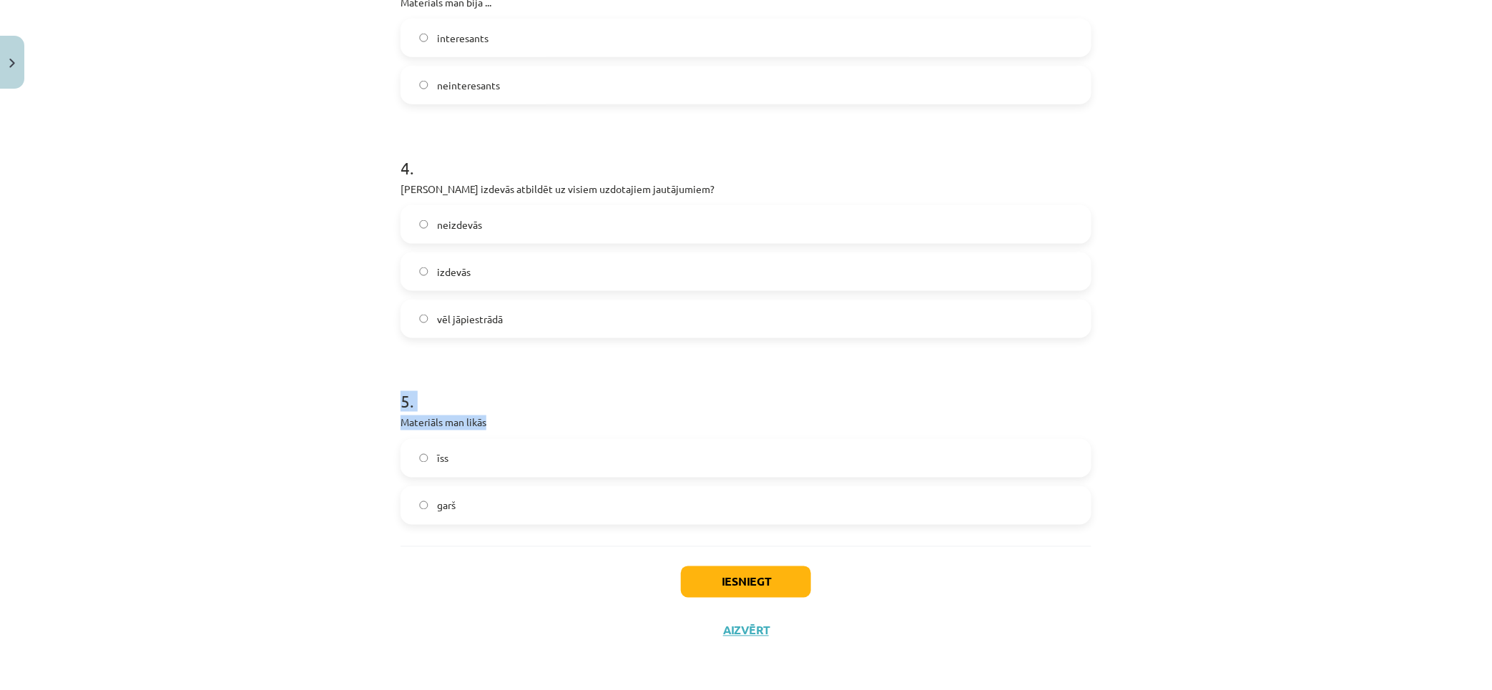
drag, startPoint x: 380, startPoint y: 403, endPoint x: 578, endPoint y: 410, distance: 197.5
click at [556, 410] on div "Mācību tēma: Angļu valodas i - 11. klases 1. ieskaites mācību materiāls #9 🤔 Se…" at bounding box center [746, 345] width 1492 height 690
click at [578, 410] on h1 "5 ." at bounding box center [745, 389] width 691 height 44
drag, startPoint x: 453, startPoint y: 415, endPoint x: 366, endPoint y: 403, distance: 88.2
click at [368, 403] on div "Mācību tēma: Angļu valodas i - 11. klases 1. ieskaites mācību materiāls #9 🤔 Se…" at bounding box center [746, 345] width 1492 height 690
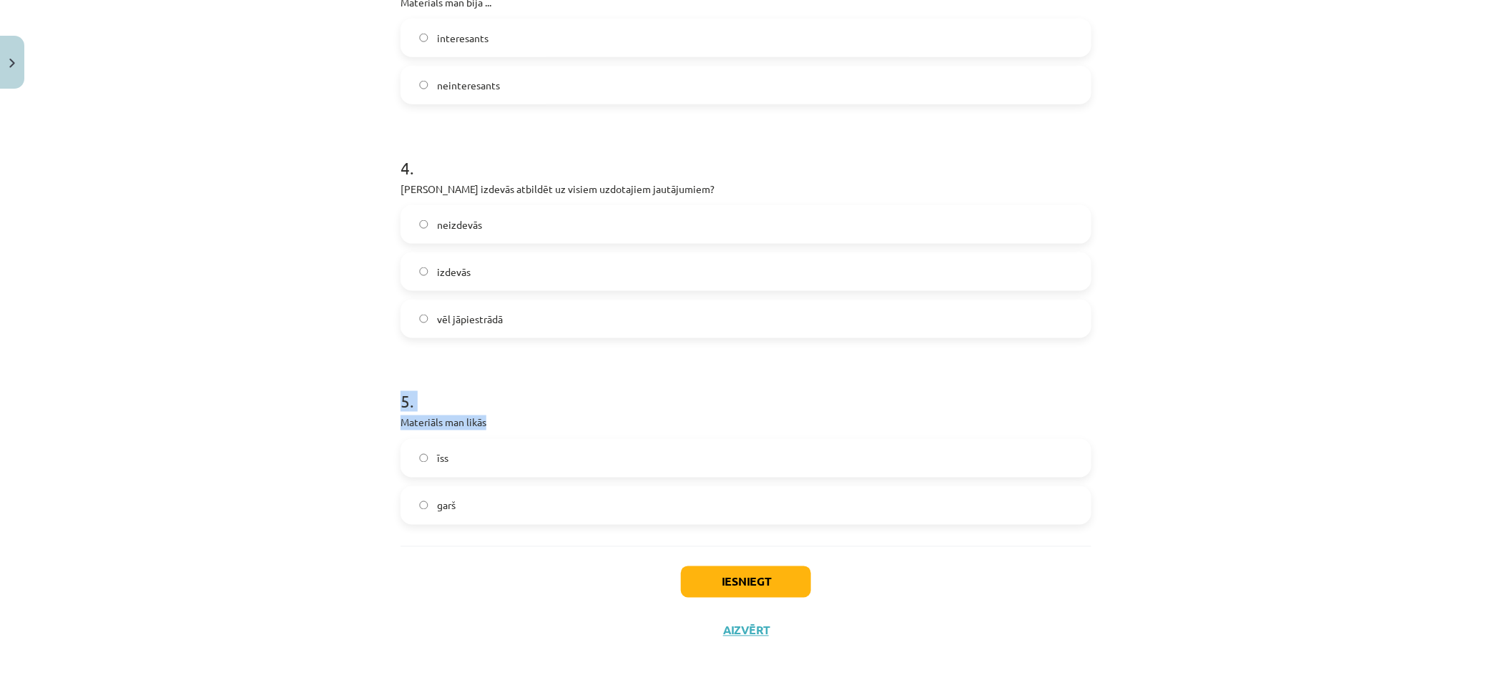
click at [318, 401] on div "Mācību tēma: Angļu valodas i - 11. klases 1. ieskaites mācību materiāls #9 🤔 Se…" at bounding box center [746, 345] width 1492 height 690
click at [481, 463] on label "īss" at bounding box center [746, 459] width 688 height 36
click at [762, 569] on button "Iesniegt" at bounding box center [746, 581] width 130 height 31
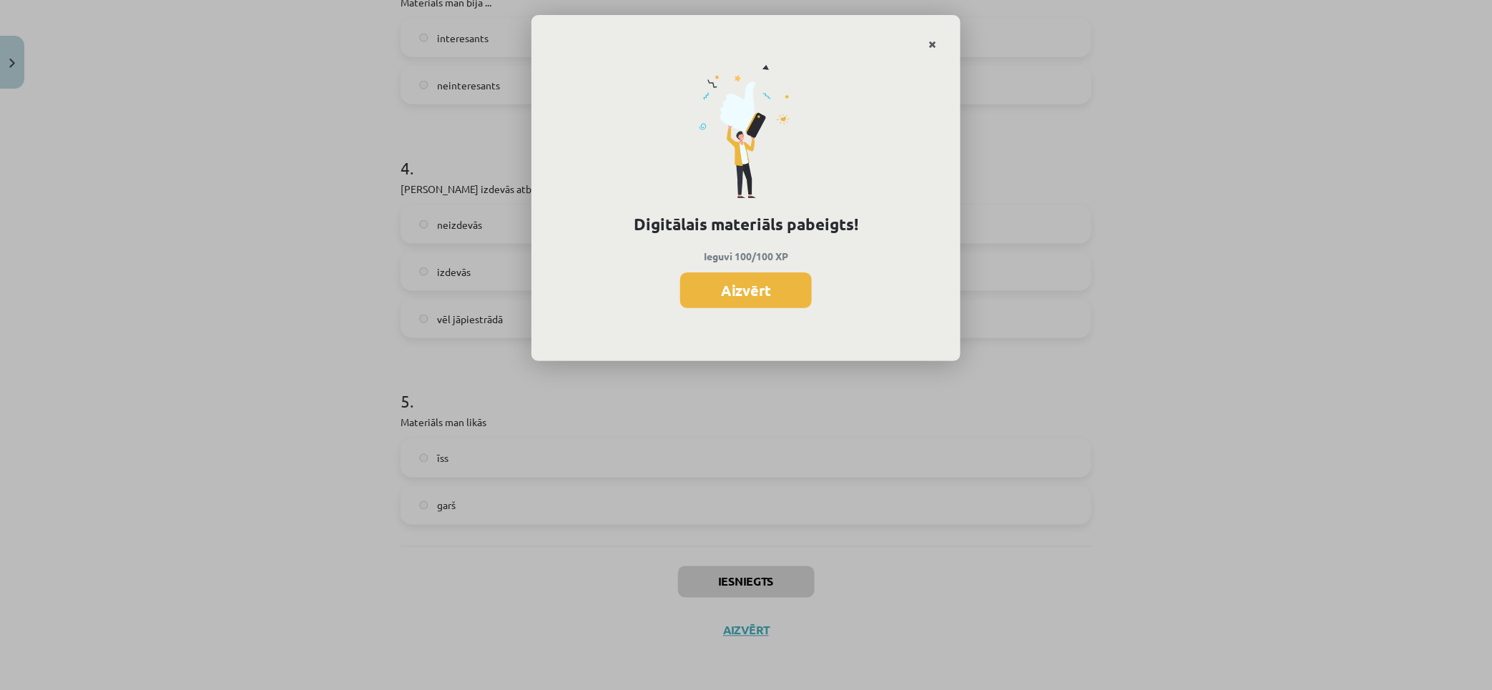
click at [931, 40] on icon "Close" at bounding box center [932, 45] width 8 height 10
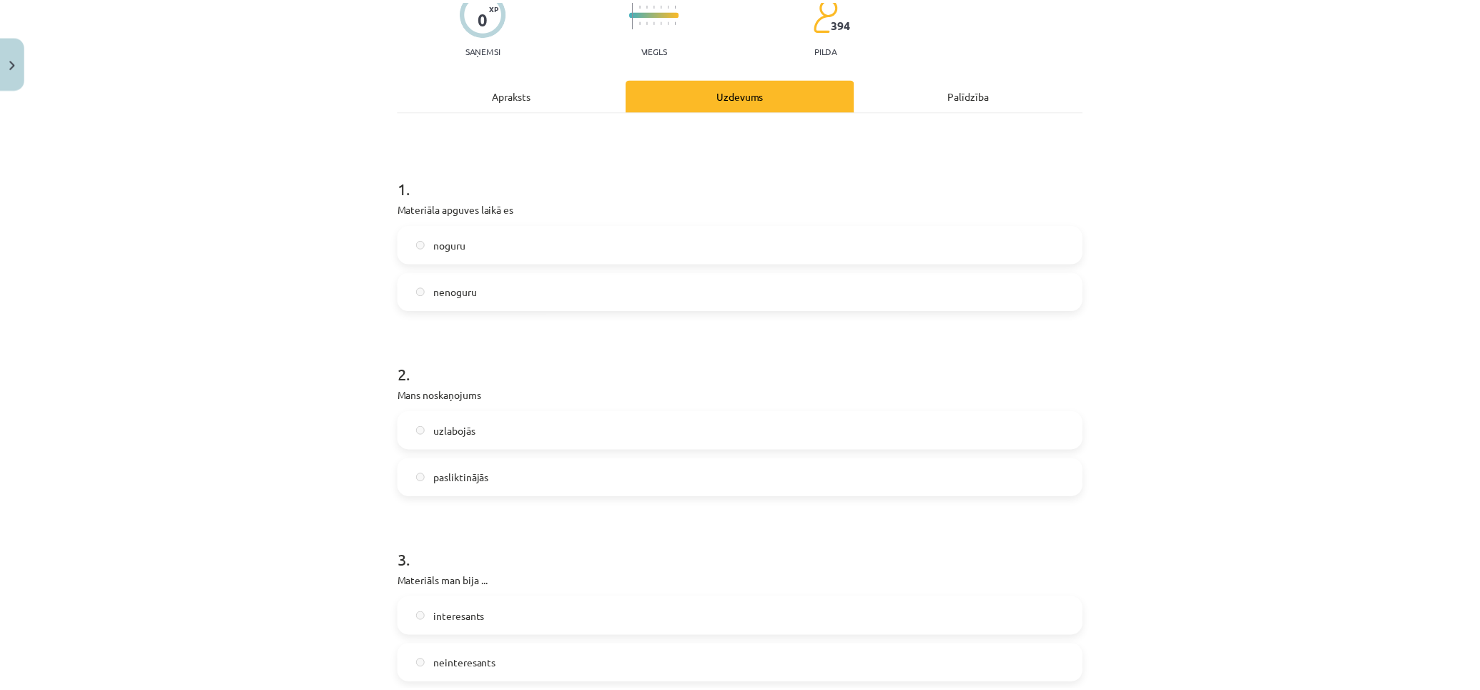
scroll to position [0, 0]
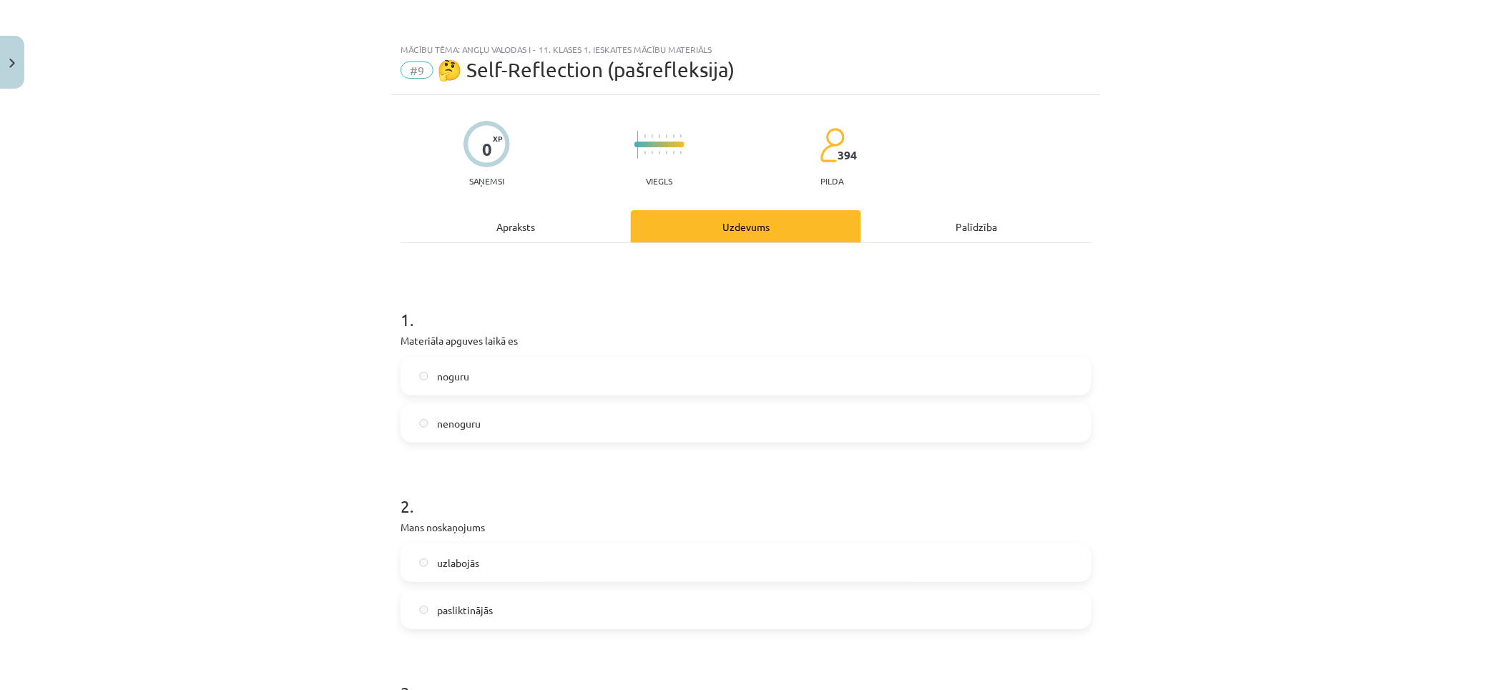
drag, startPoint x: 182, startPoint y: 246, endPoint x: 174, endPoint y: 45, distance: 201.1
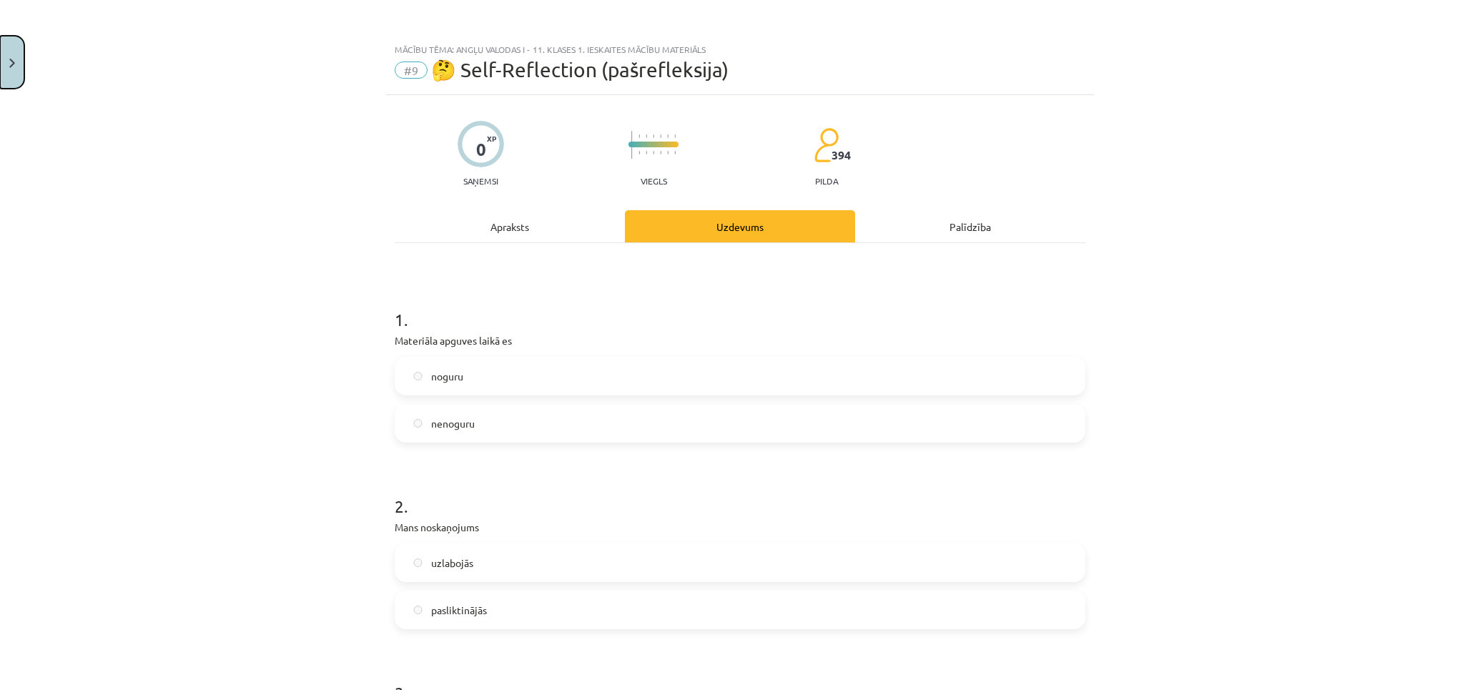
click at [22, 48] on button "Close" at bounding box center [12, 62] width 24 height 53
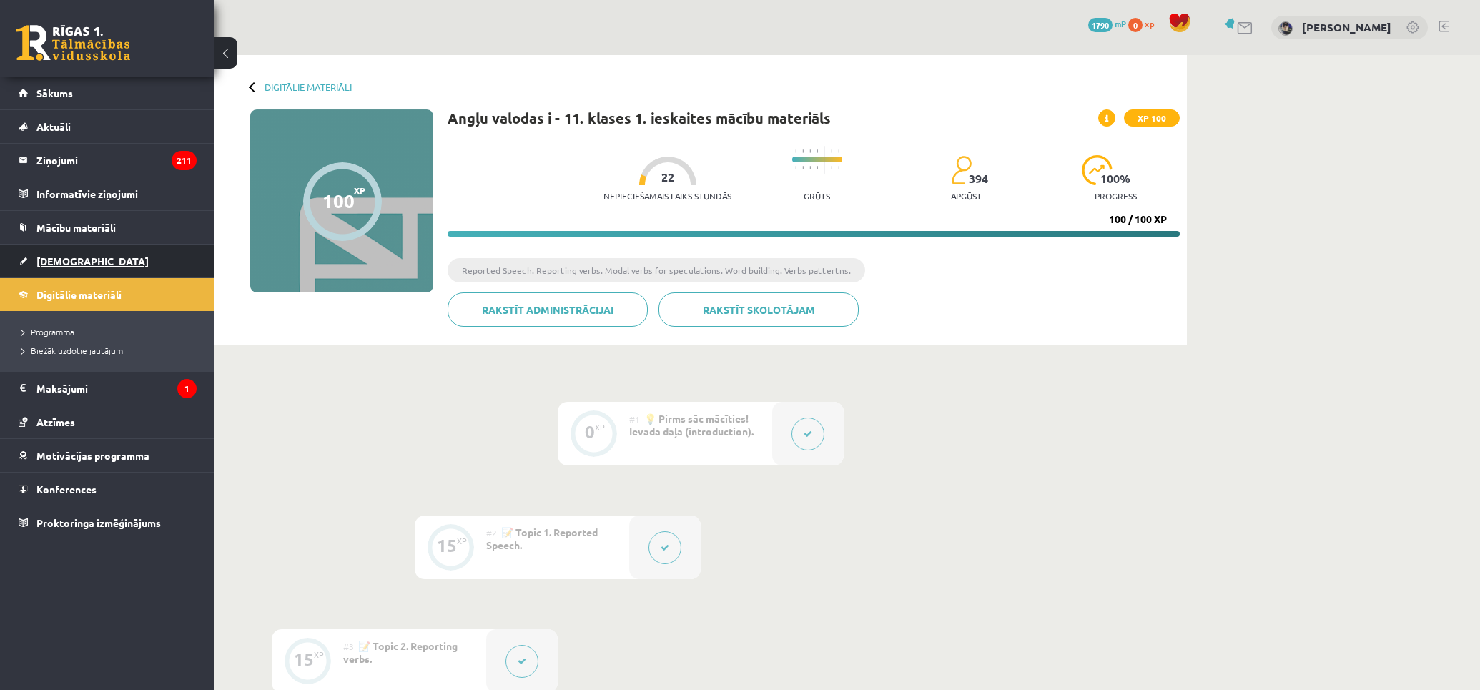
click at [60, 262] on span "[DEMOGRAPHIC_DATA]" at bounding box center [92, 261] width 112 height 13
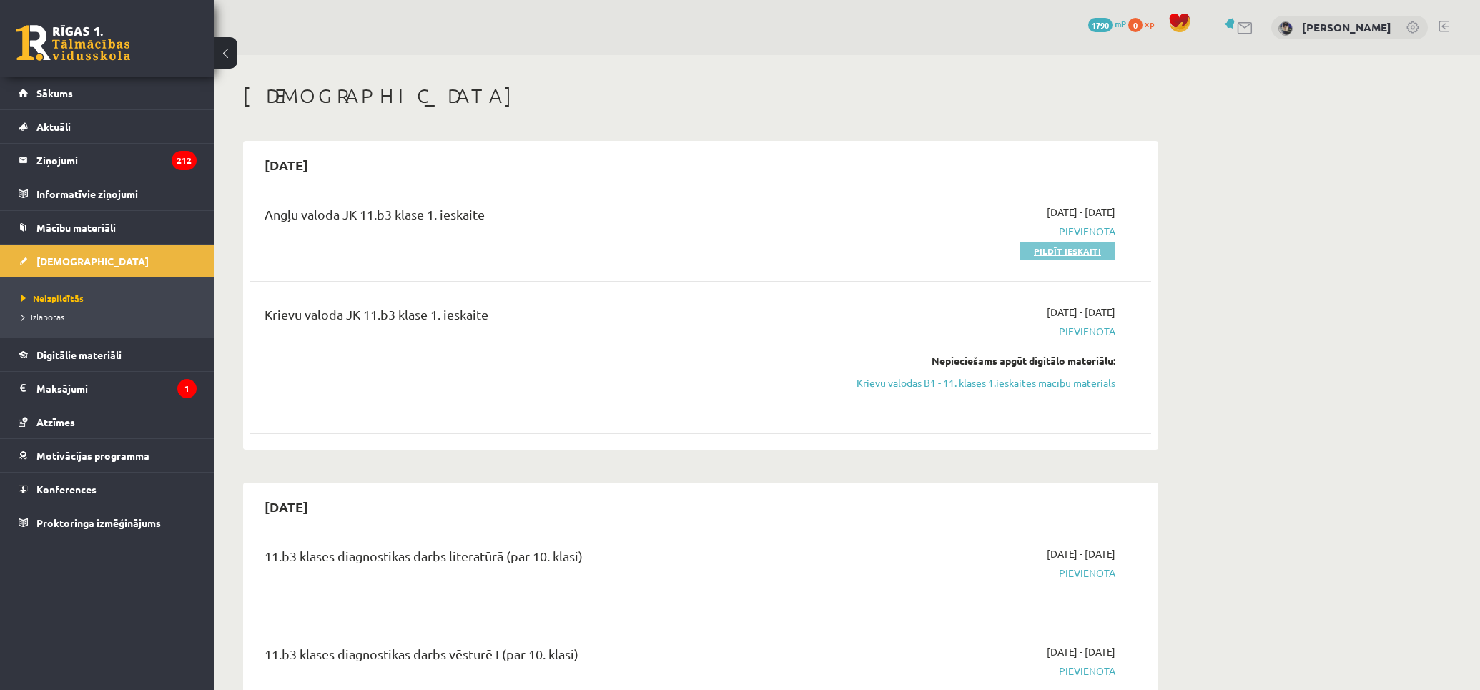
click at [1081, 243] on link "Pildīt ieskaiti" at bounding box center [1068, 251] width 96 height 19
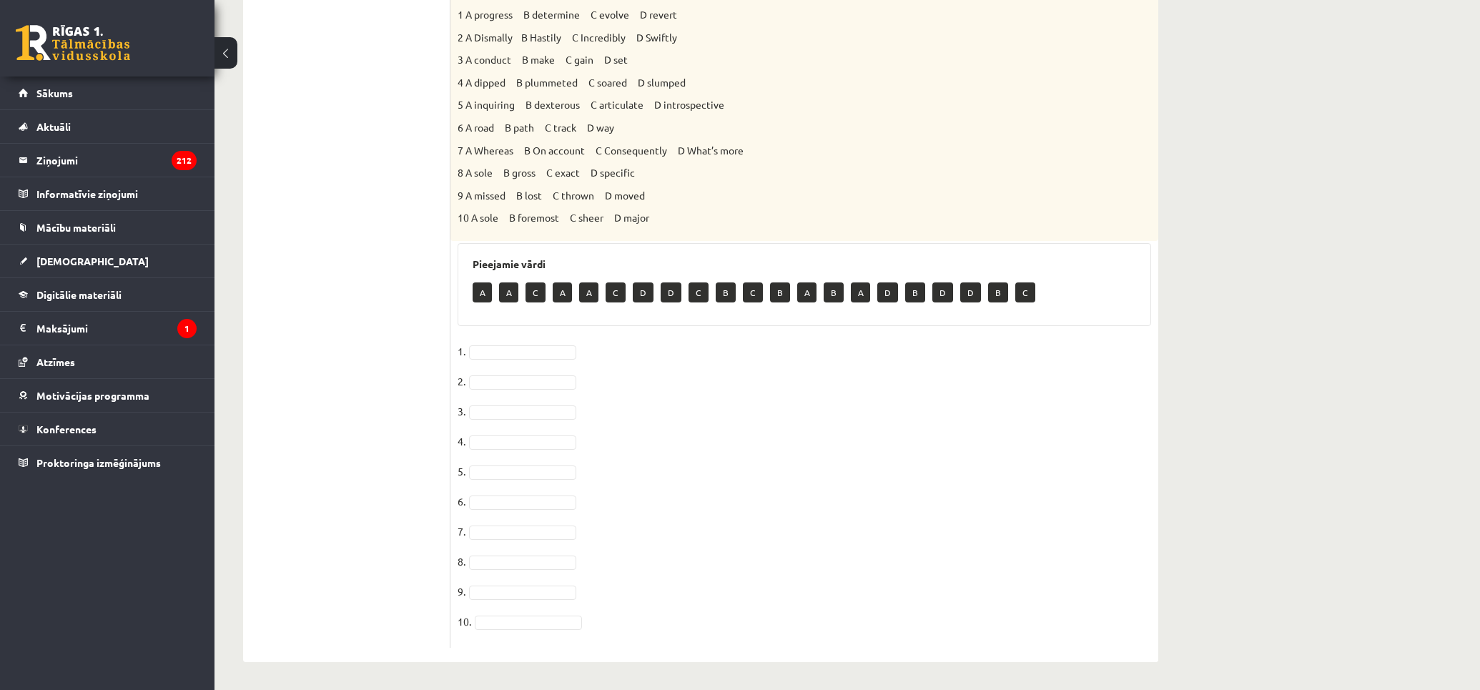
scroll to position [22, 0]
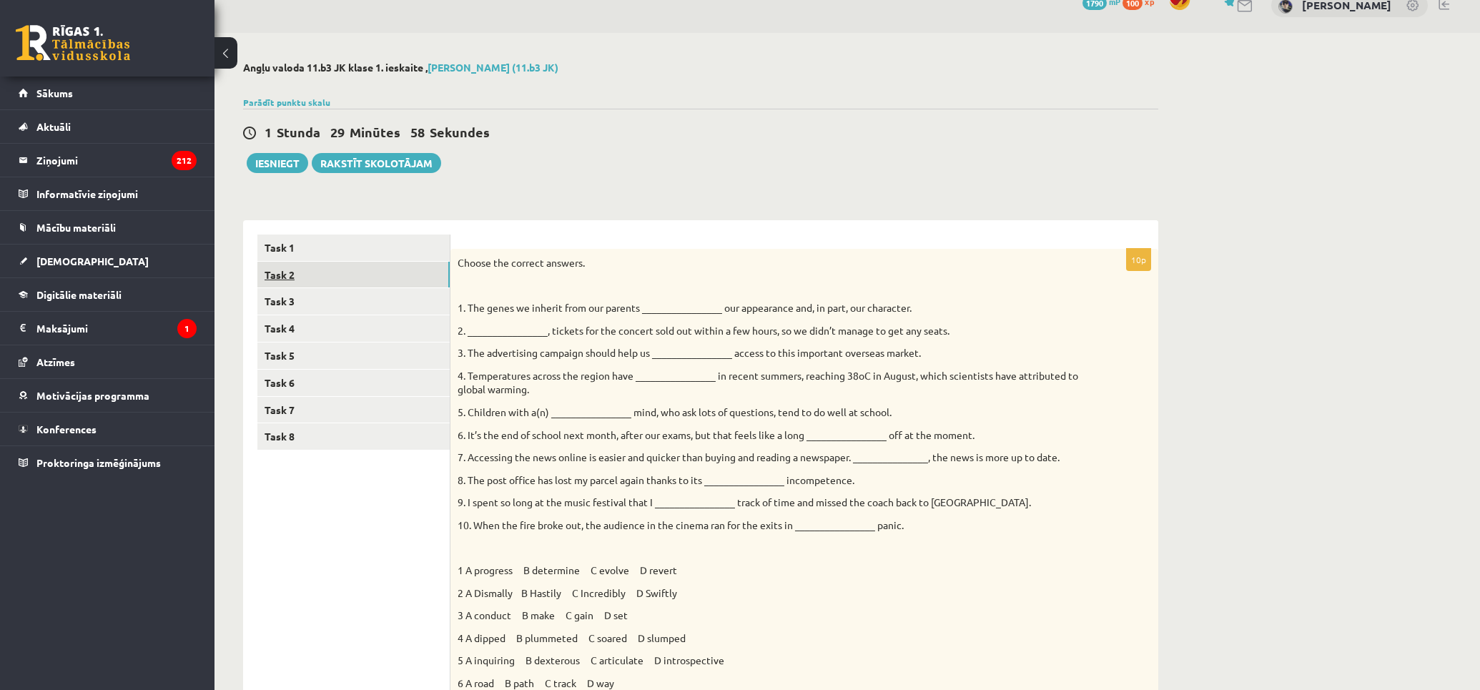
click at [322, 274] on link "Task 2" at bounding box center [353, 275] width 192 height 26
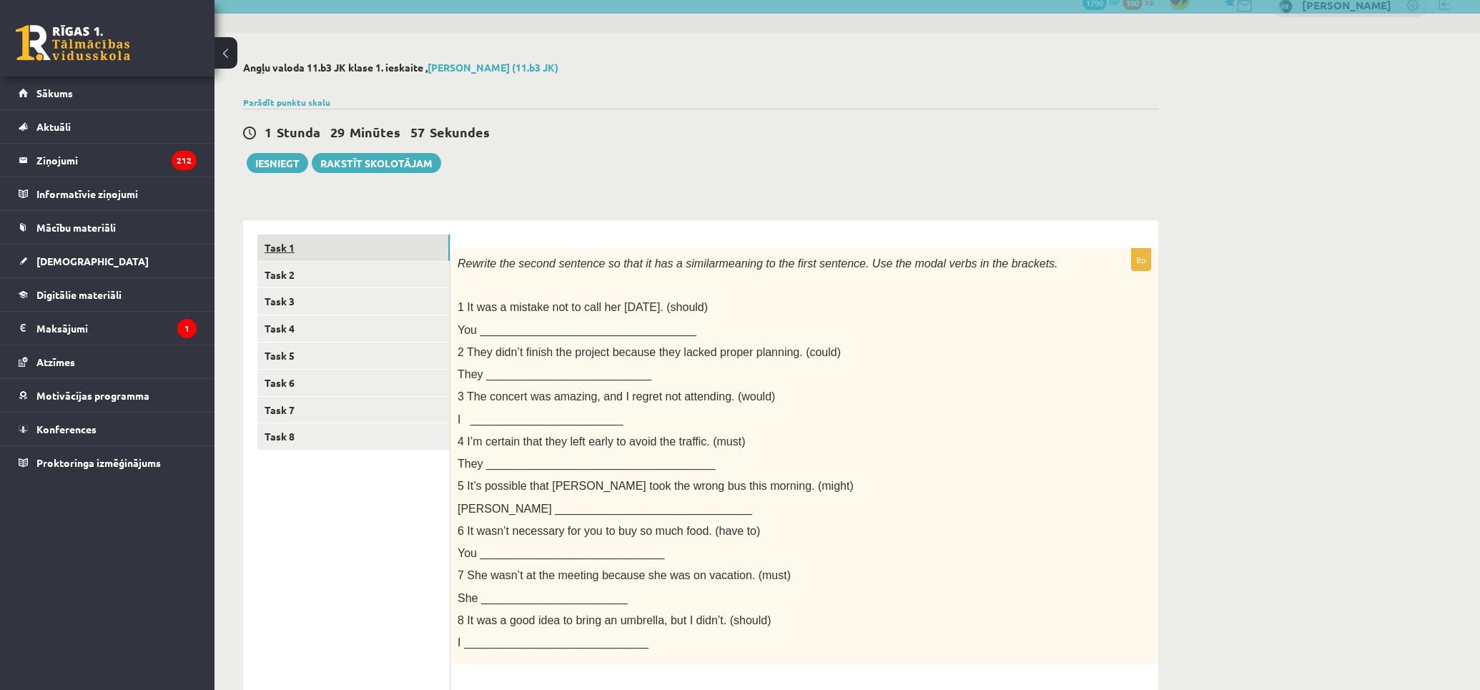
click at [326, 257] on link "Task 1" at bounding box center [353, 248] width 192 height 26
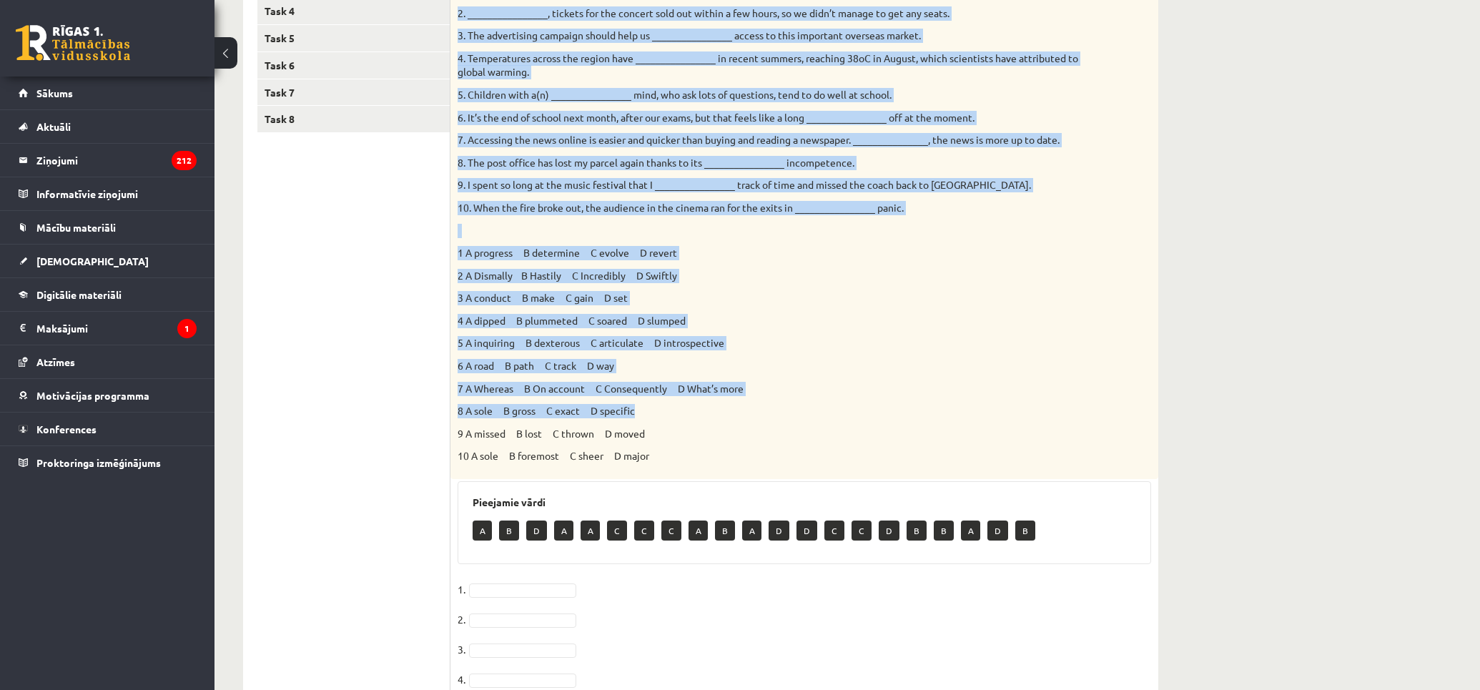
scroll to position [578, 0]
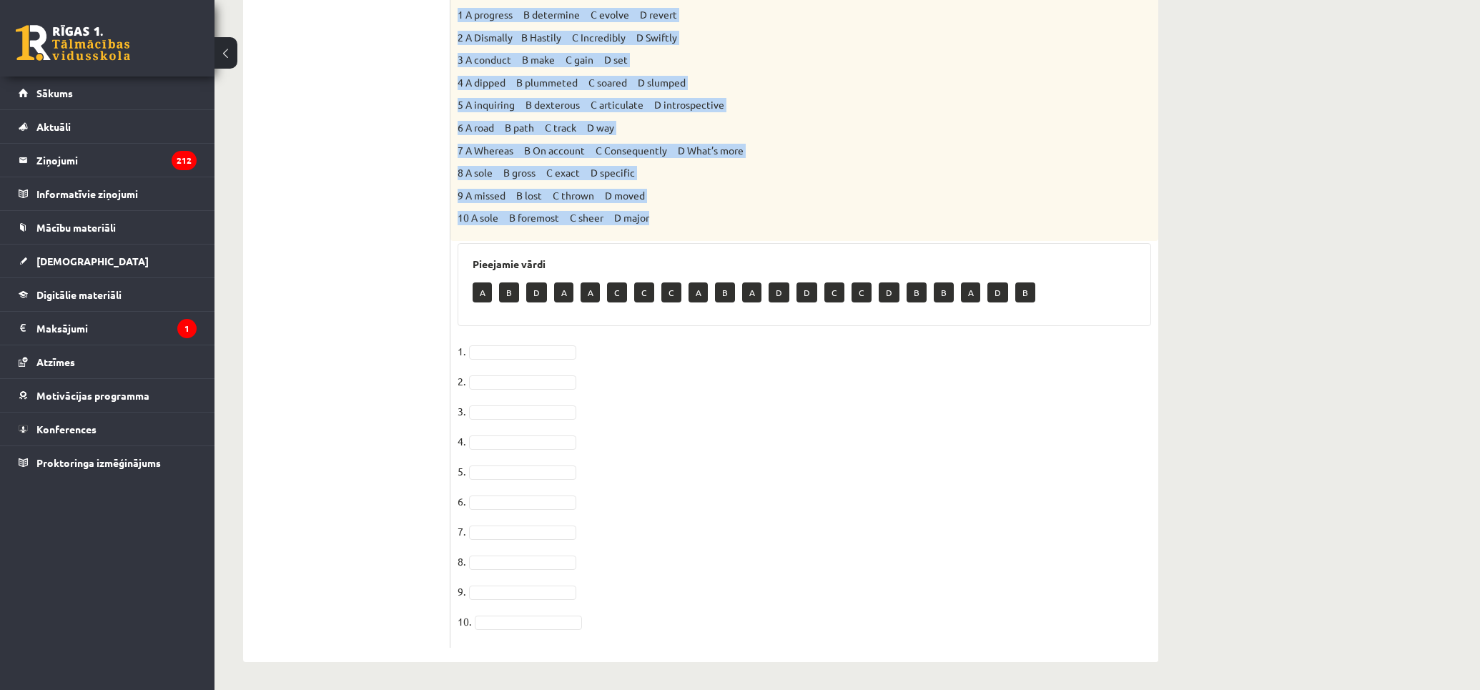
drag, startPoint x: 456, startPoint y: 260, endPoint x: 710, endPoint y: 206, distance: 259.5
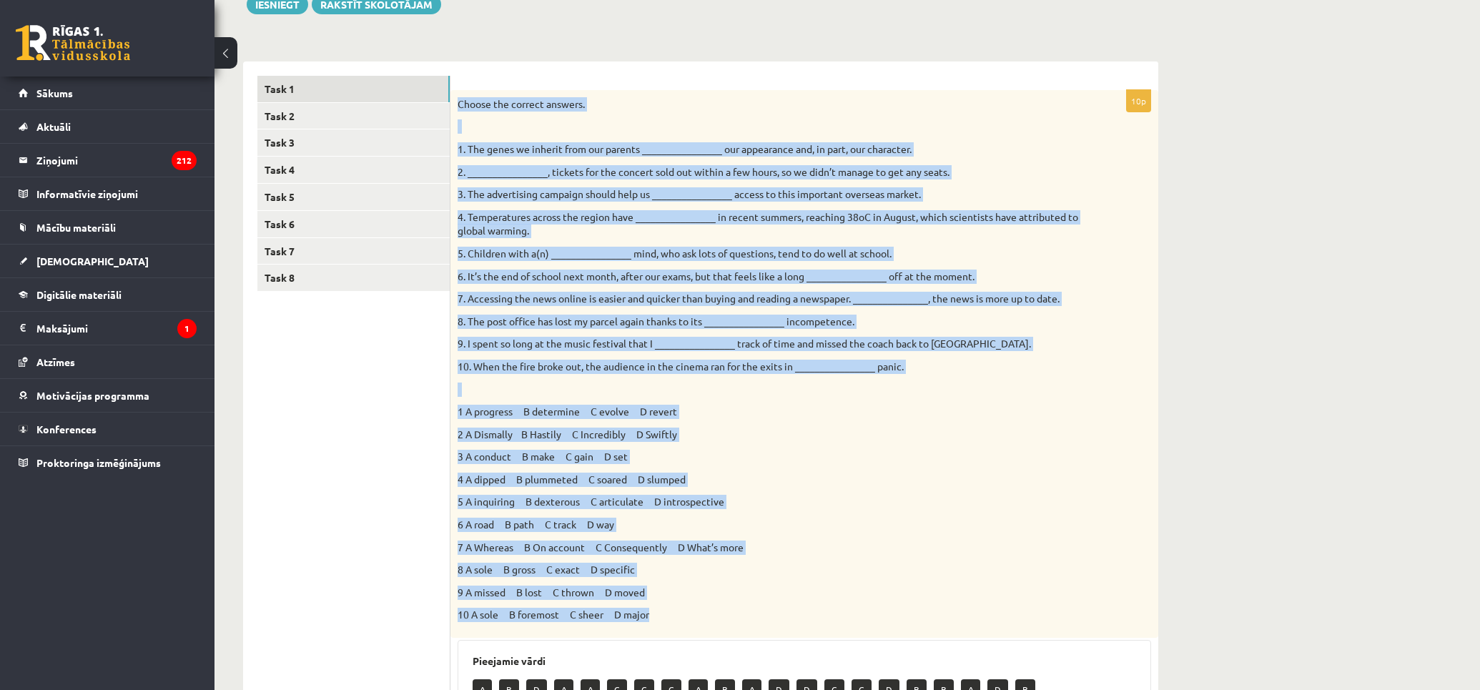
scroll to position [260, 0]
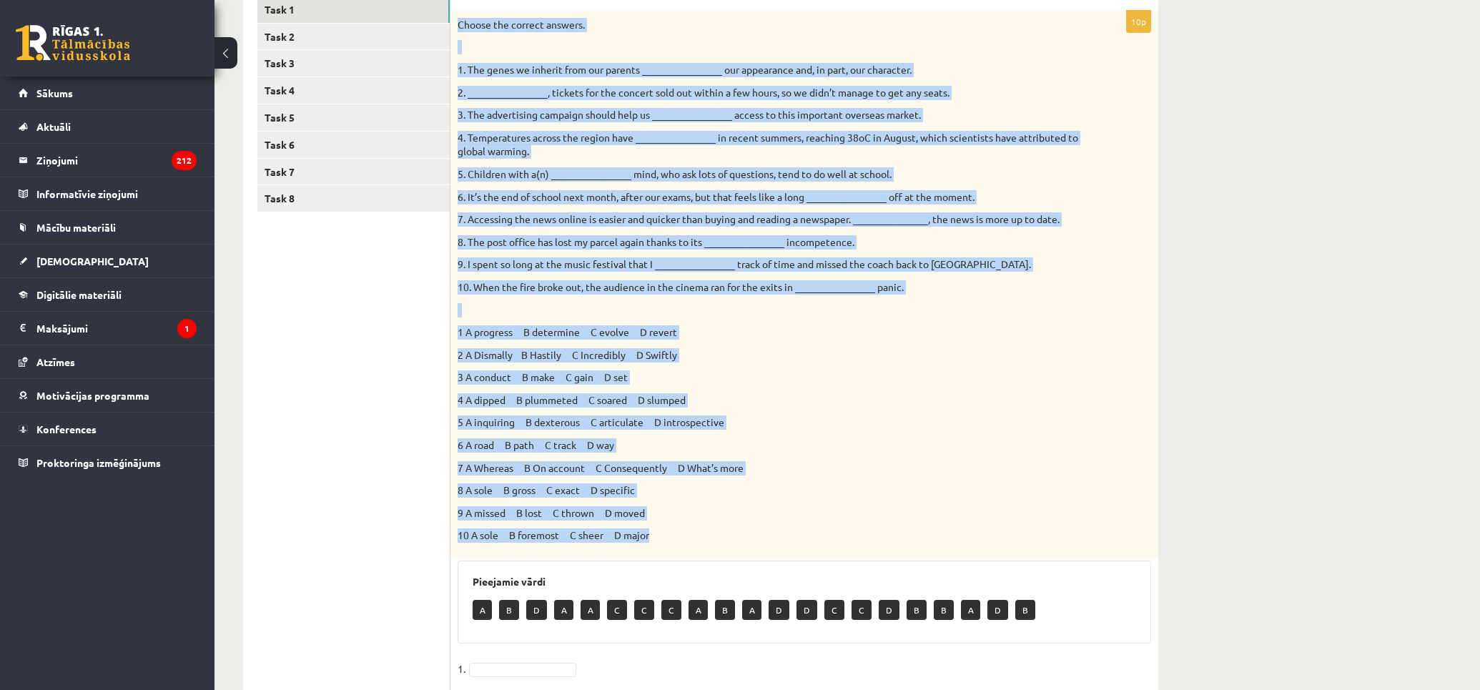
copy div "Loremi dol sitamet consect. 6. Adi elits do eiusmod temp inc utlabor __________…"
click at [842, 384] on div "Choose the correct answers. 1. The genes we inherit from our parents __________…" at bounding box center [805, 285] width 708 height 548
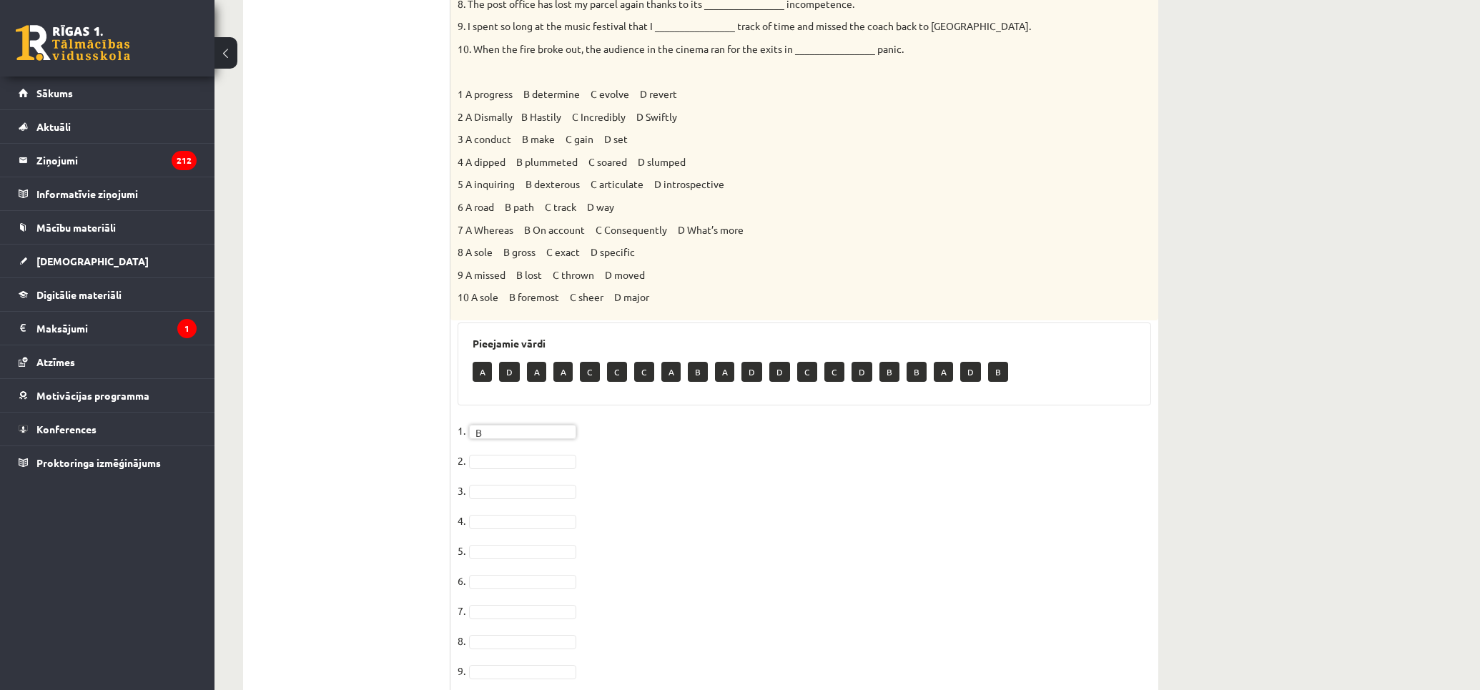
scroll to position [578, 0]
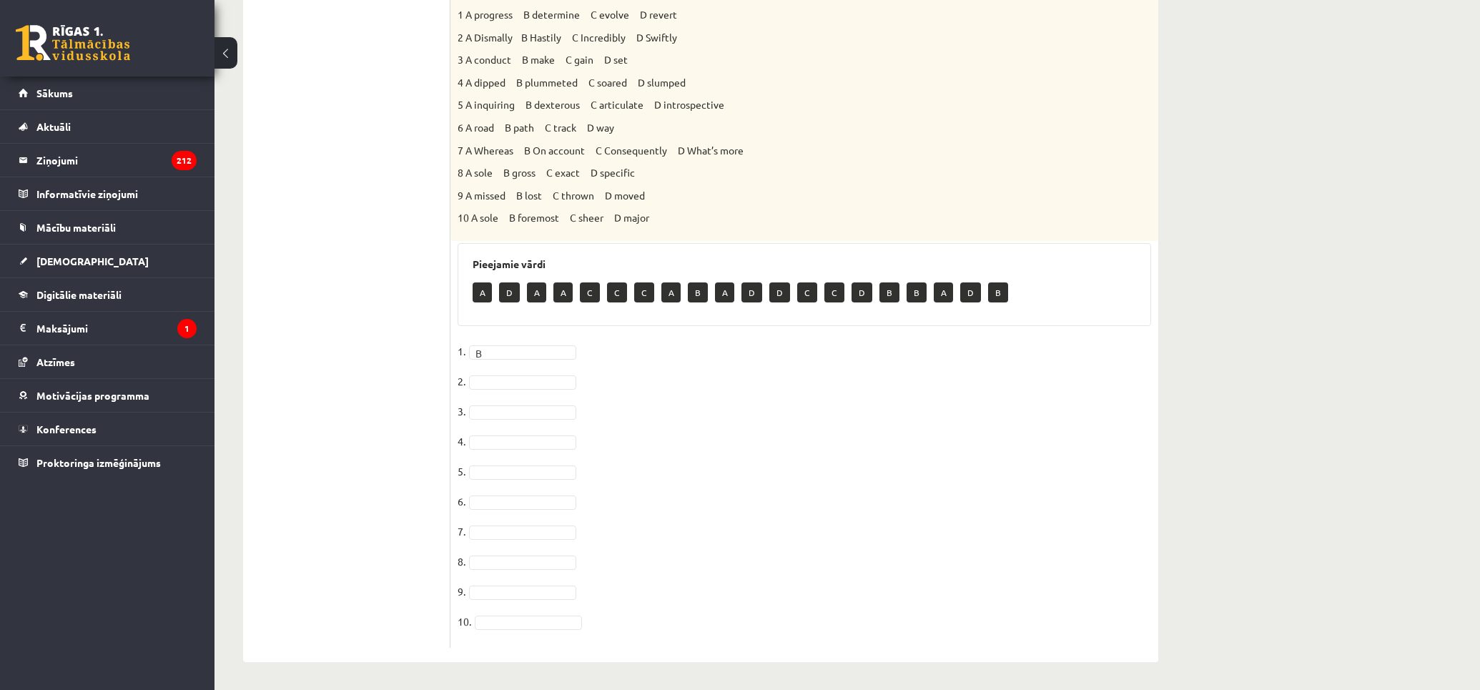
click at [539, 392] on fieldset "1. B * 2. 3. 4. 5. 6. 7. 8. 9. 10." at bounding box center [805, 490] width 694 height 300
click at [540, 518] on fieldset "1. B * 2. C * 3. C * 4. C * 5. A * 6. D * 7. 8. 9. 10." at bounding box center [805, 490] width 694 height 300
click at [509, 582] on fieldset "1. B * 2. C * 3. C * 4. C * 5. A * 6. D * 7. D * 8. B * 9. 10." at bounding box center [805, 490] width 694 height 300
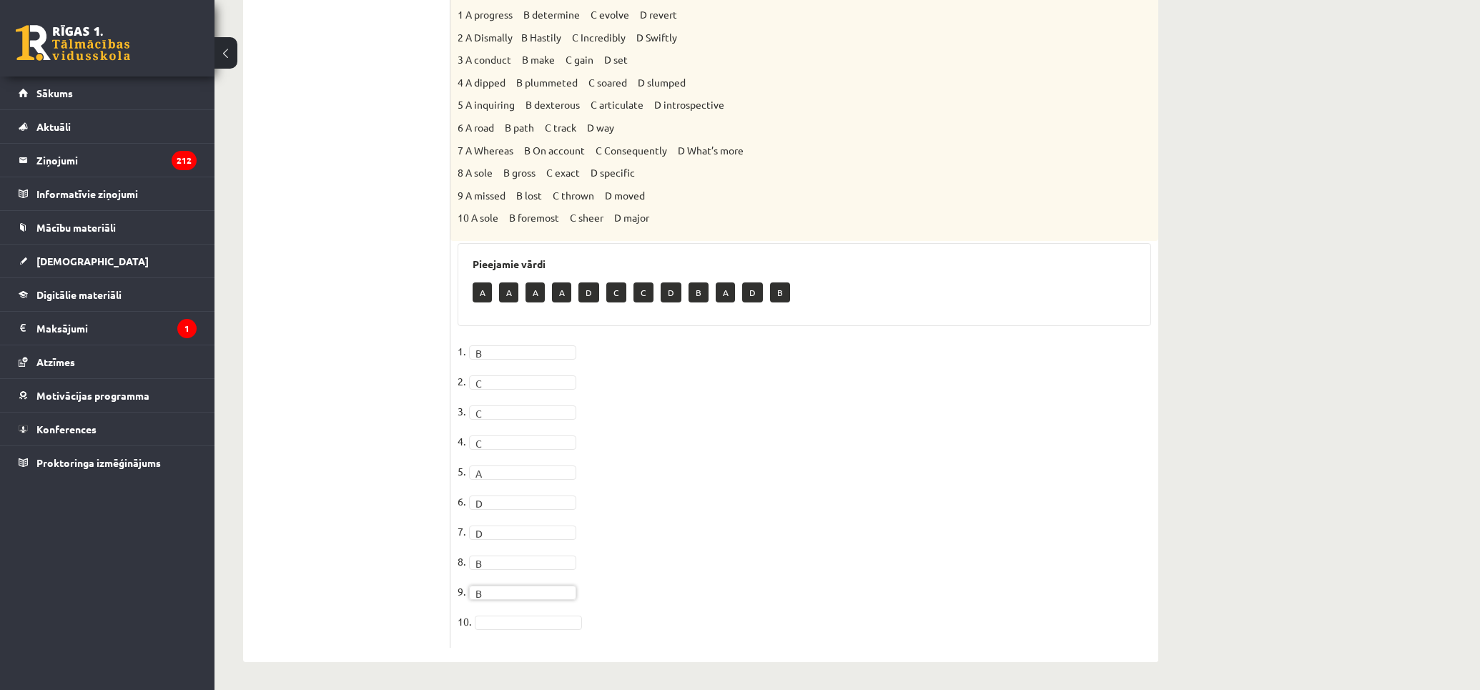
click at [518, 613] on fieldset "1. B * 2. C * 3. C * 4. C * 5. A * 6. D * 7. D * 8. B * 9. B * 10." at bounding box center [805, 490] width 694 height 300
drag, startPoint x: 499, startPoint y: 581, endPoint x: 463, endPoint y: 537, distance: 57.4
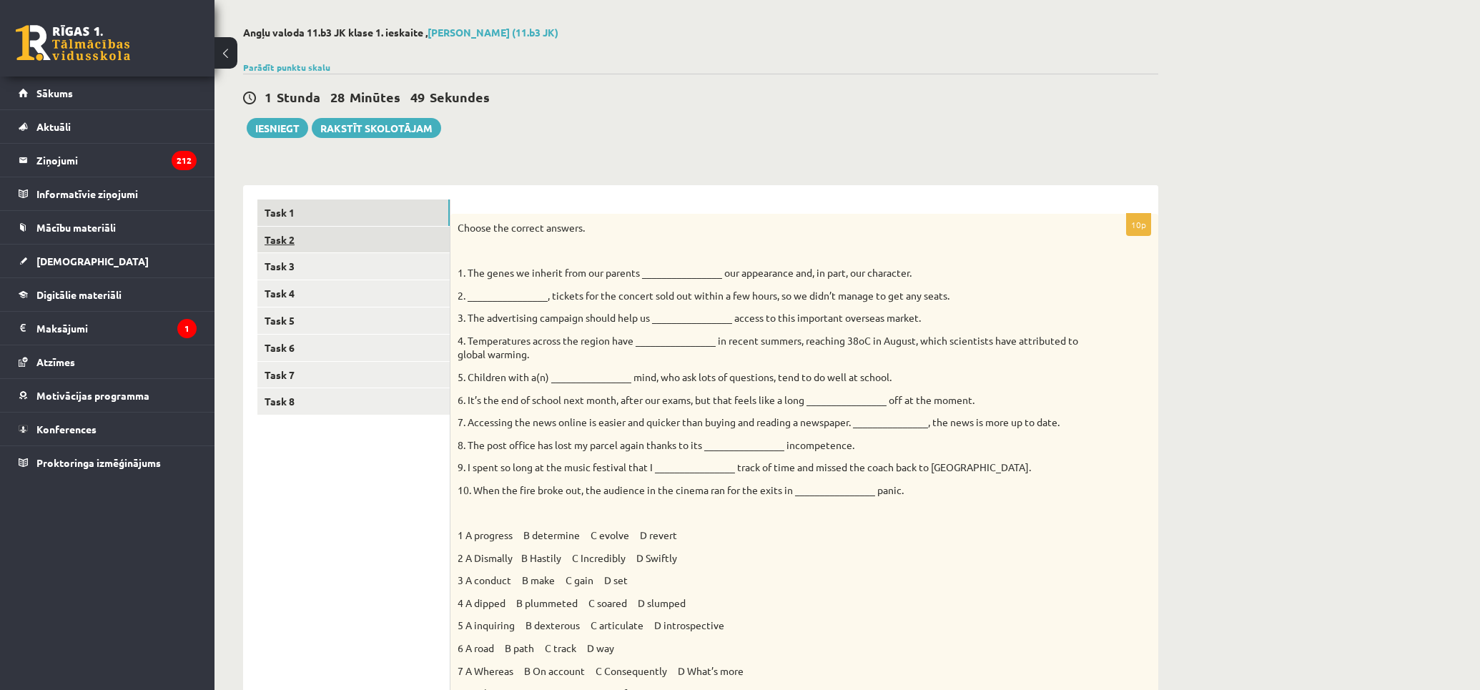
scroll to position [0, 0]
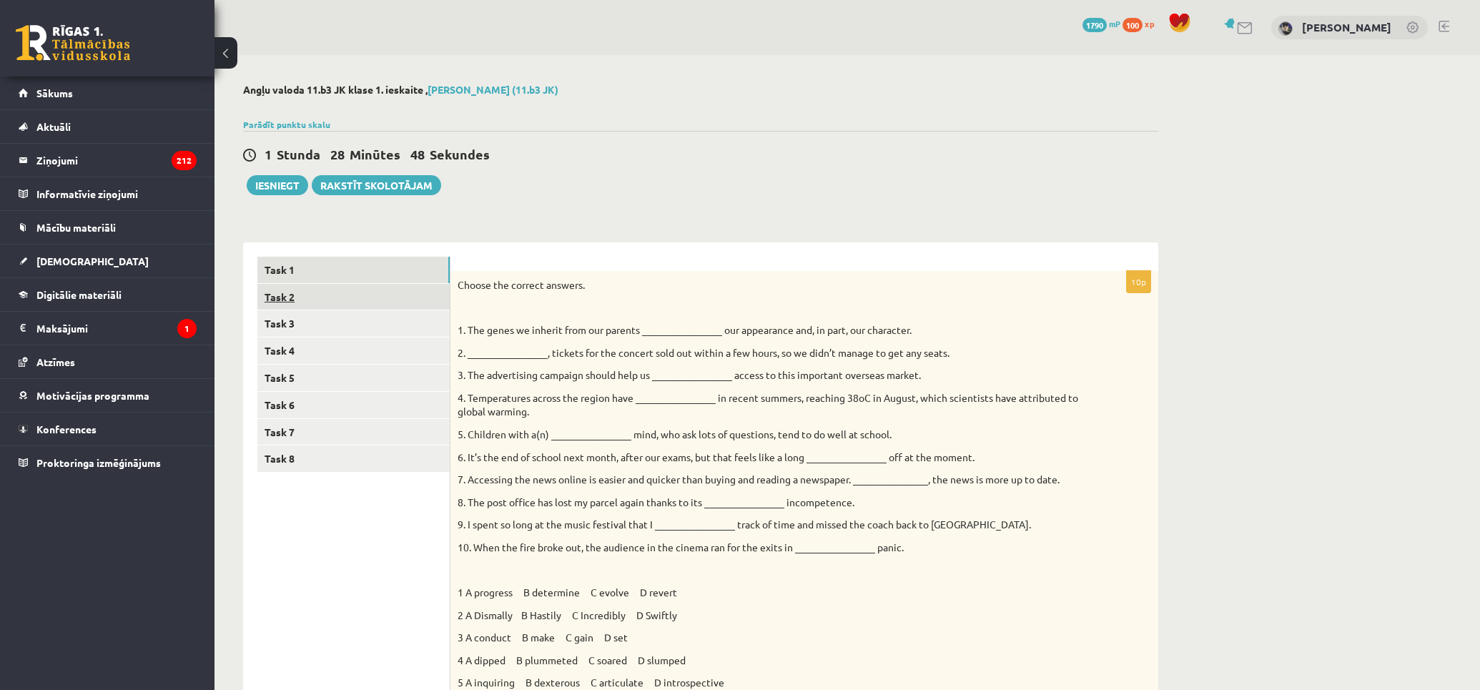
click at [349, 303] on link "Task 2" at bounding box center [353, 297] width 192 height 26
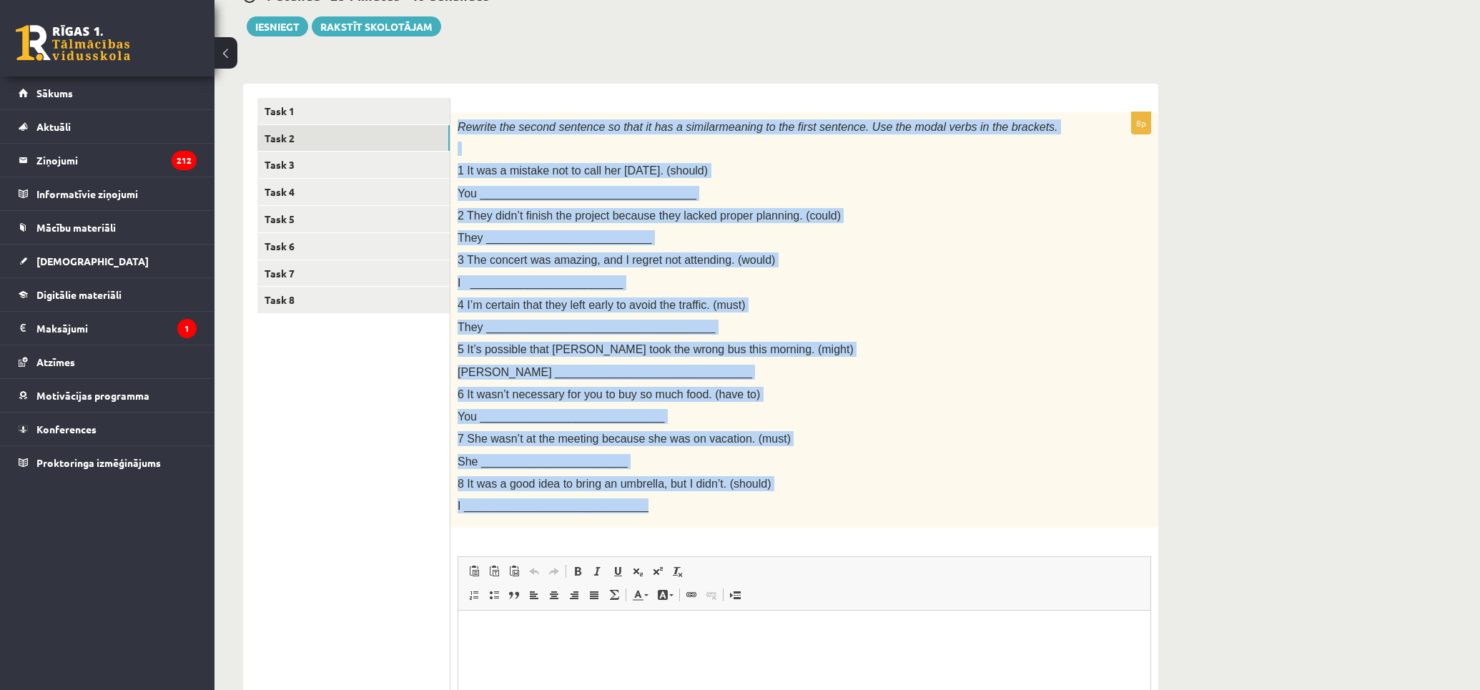
scroll to position [238, 0]
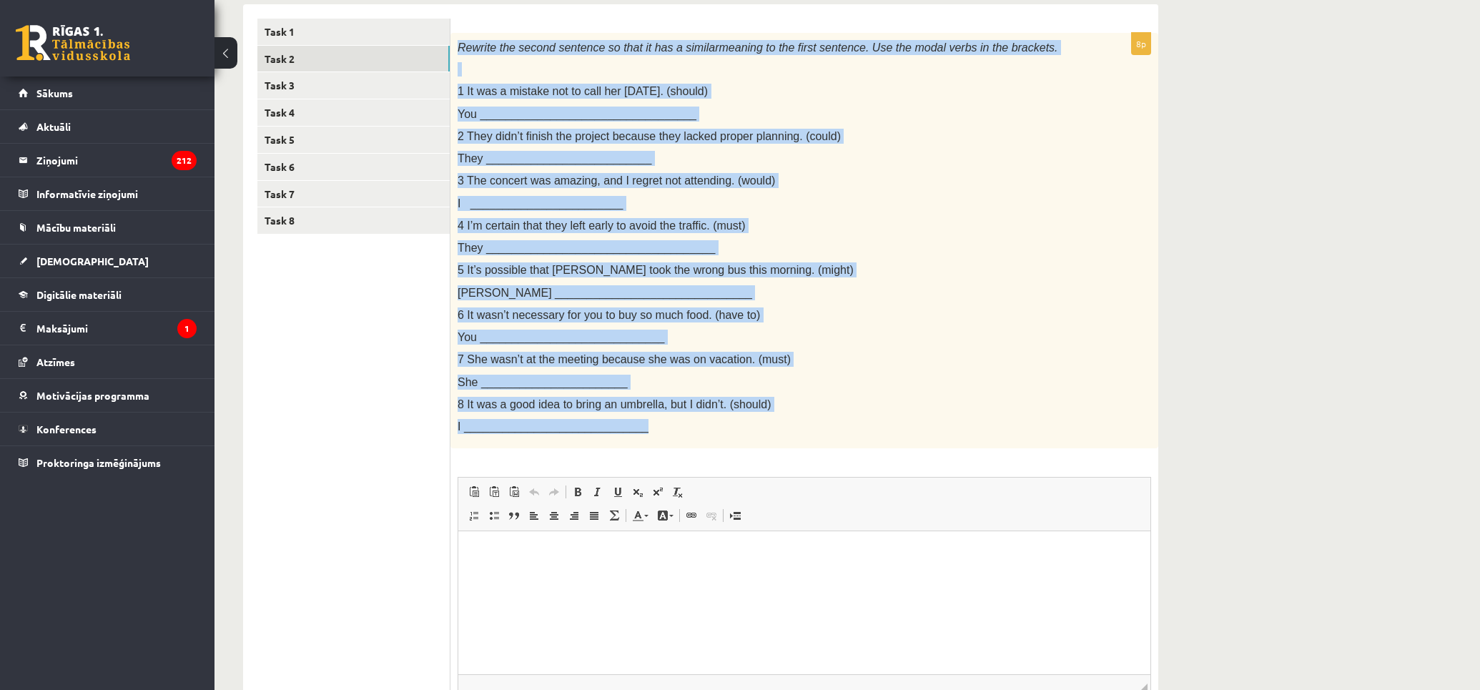
drag, startPoint x: 456, startPoint y: 122, endPoint x: 810, endPoint y: 423, distance: 464.2
click at [810, 423] on div "Rewrite the second sentence so that it has a similar meaning to the first sente…" at bounding box center [805, 241] width 708 height 416
copy div "Rewrite the second sentence so that it has a similar meaning to the first sente…"
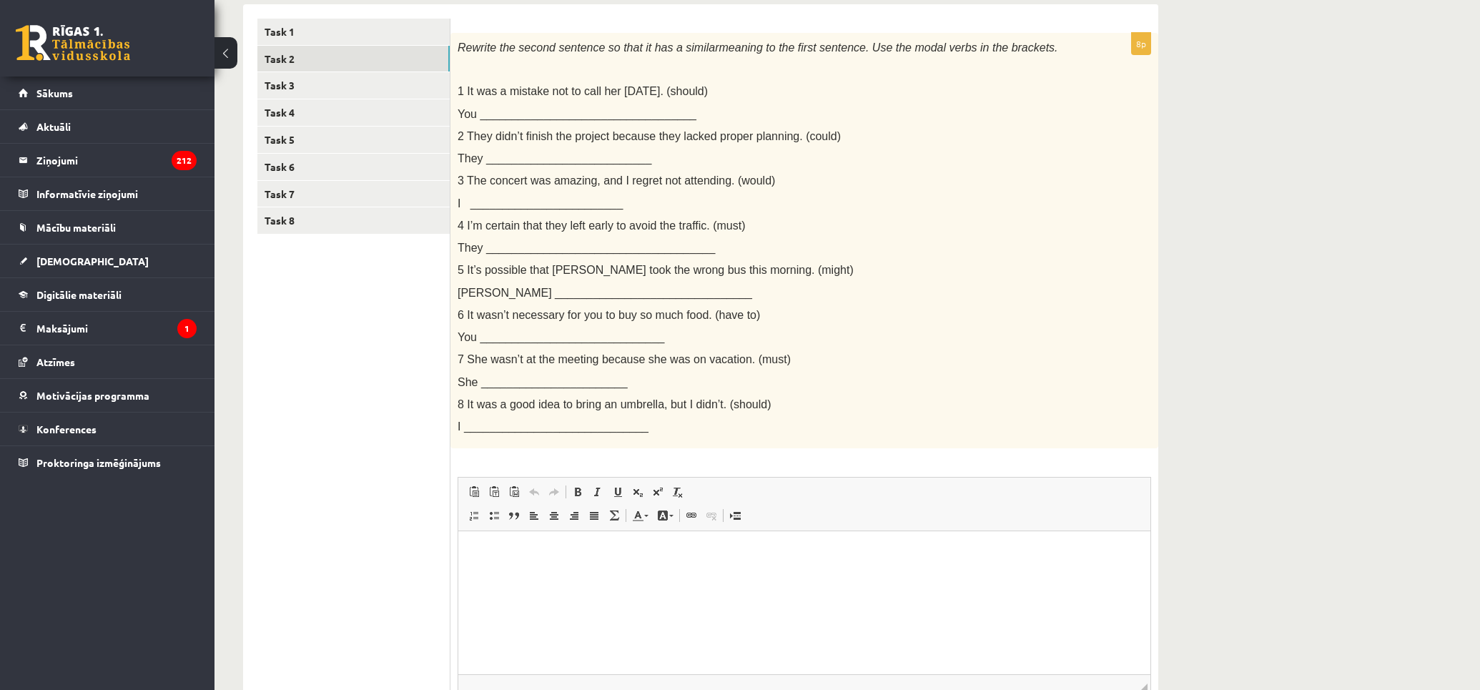
click at [380, 430] on ul "Task 1 Task 2 Task 3 Task 4 Task 5 Task 6 Task 7 Task 8" at bounding box center [353, 397] width 193 height 757
click at [628, 575] on html at bounding box center [804, 553] width 692 height 44
click at [585, 559] on p "Визуальный текстовый редактор, wiswyg-editor-user-answer-47024888041440" at bounding box center [805, 553] width 664 height 15
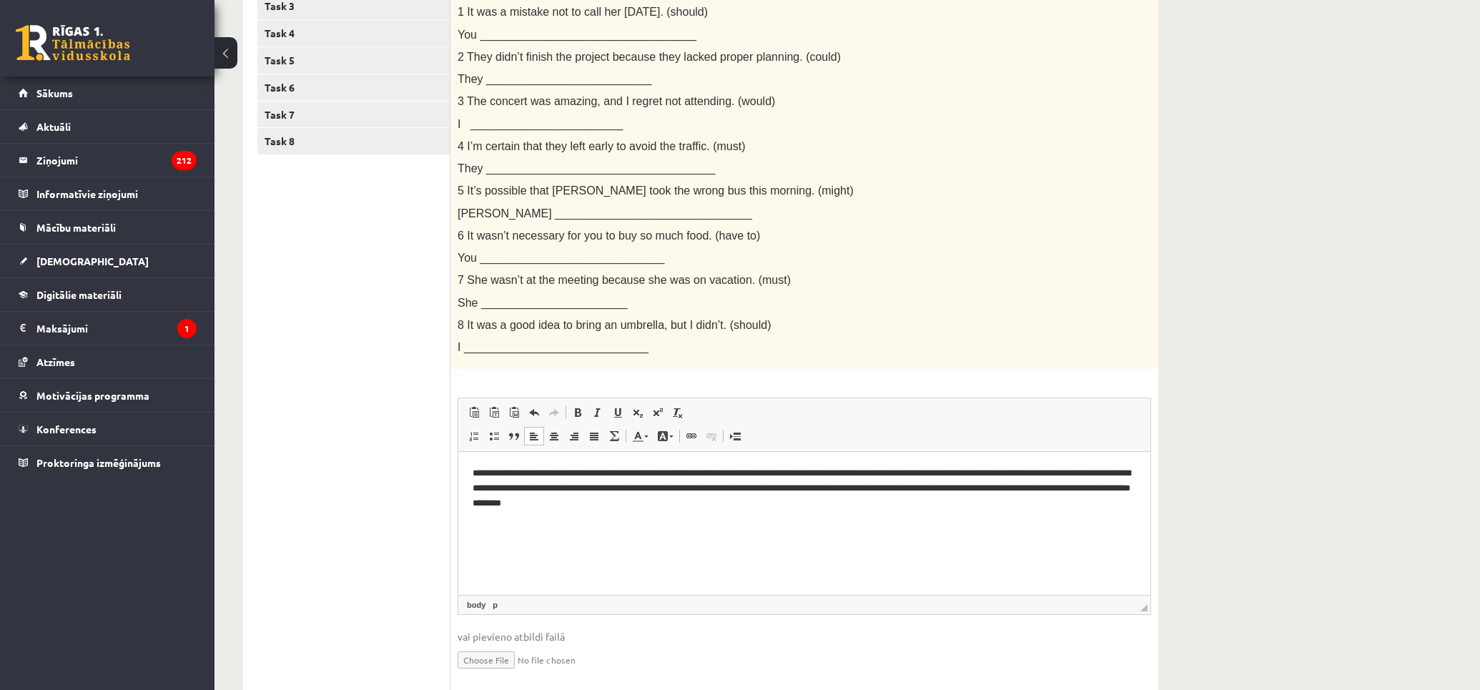
scroll to position [366, 0]
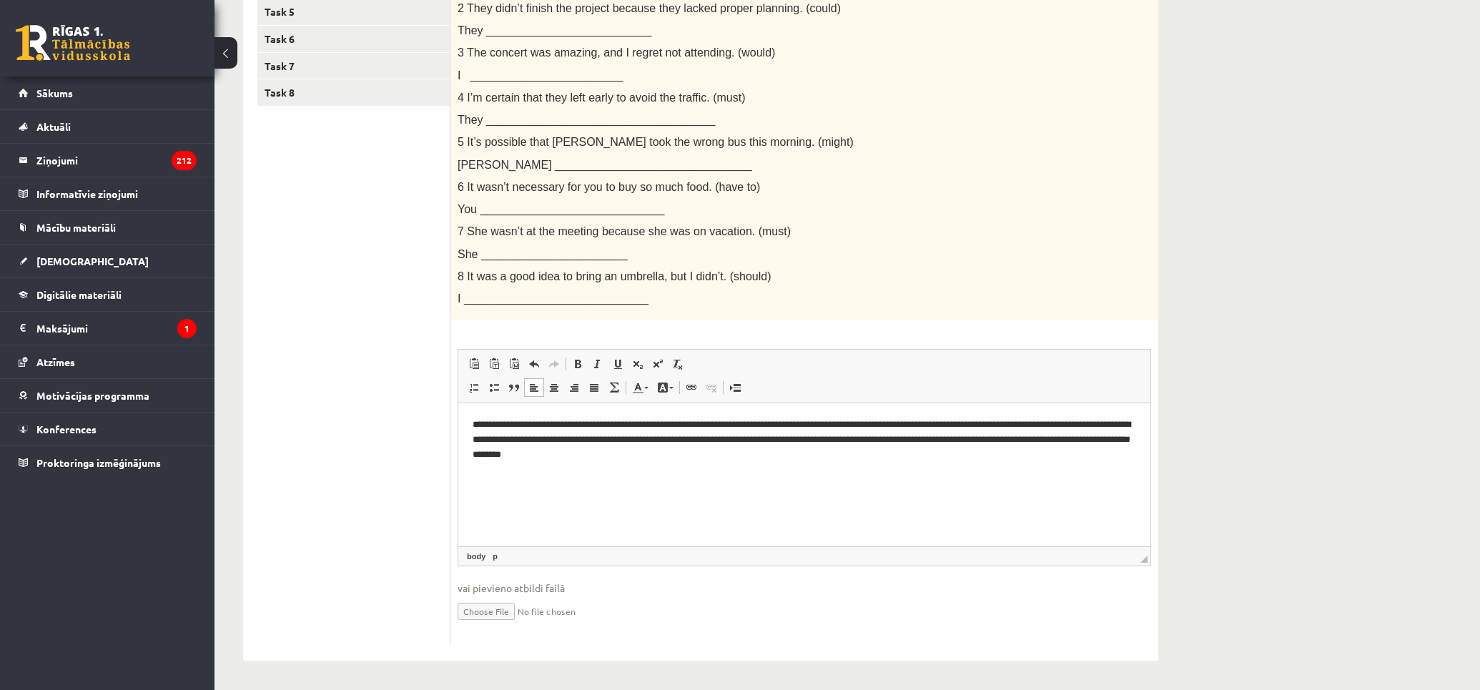
click at [471, 427] on html "**********" at bounding box center [804, 439] width 692 height 73
click at [638, 427] on p "**********" at bounding box center [805, 440] width 664 height 44
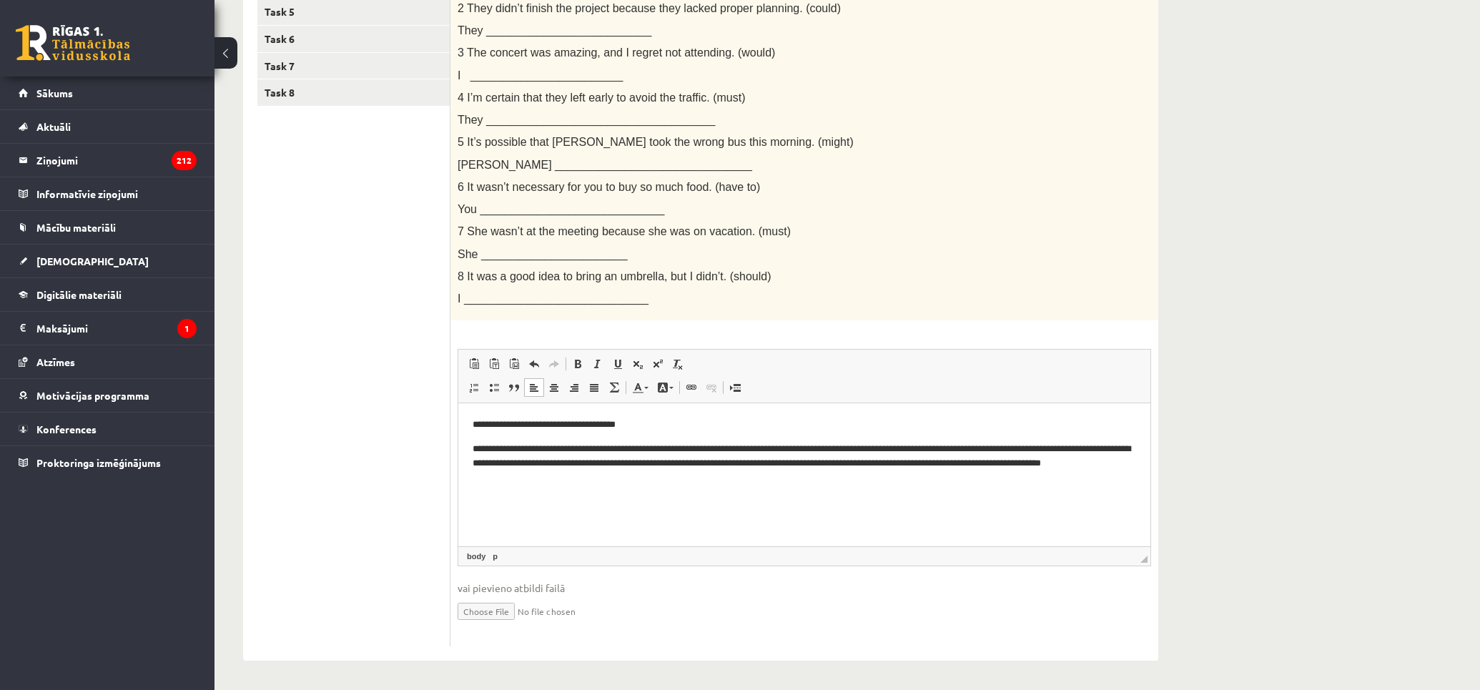
click at [749, 448] on p "**********" at bounding box center [805, 464] width 664 height 44
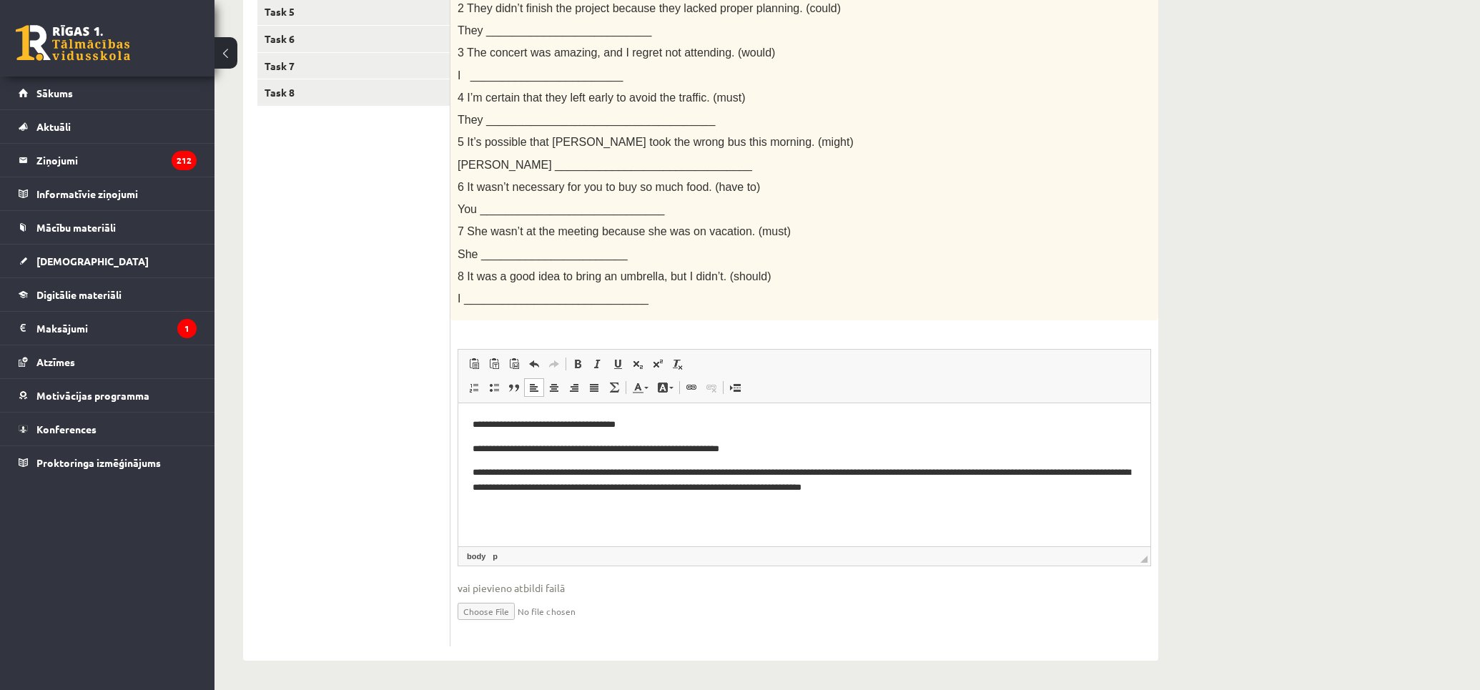
click at [643, 475] on p "**********" at bounding box center [805, 481] width 664 height 30
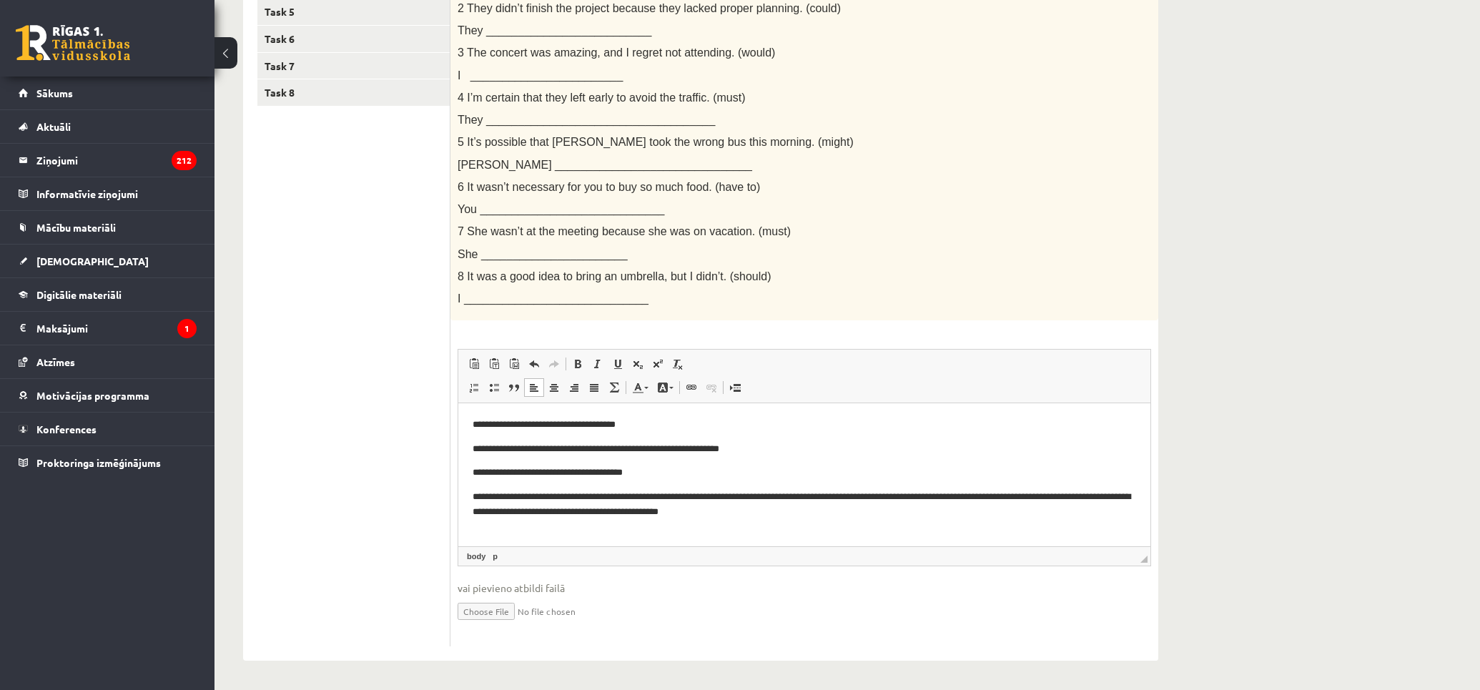
click at [659, 499] on p "**********" at bounding box center [805, 505] width 664 height 30
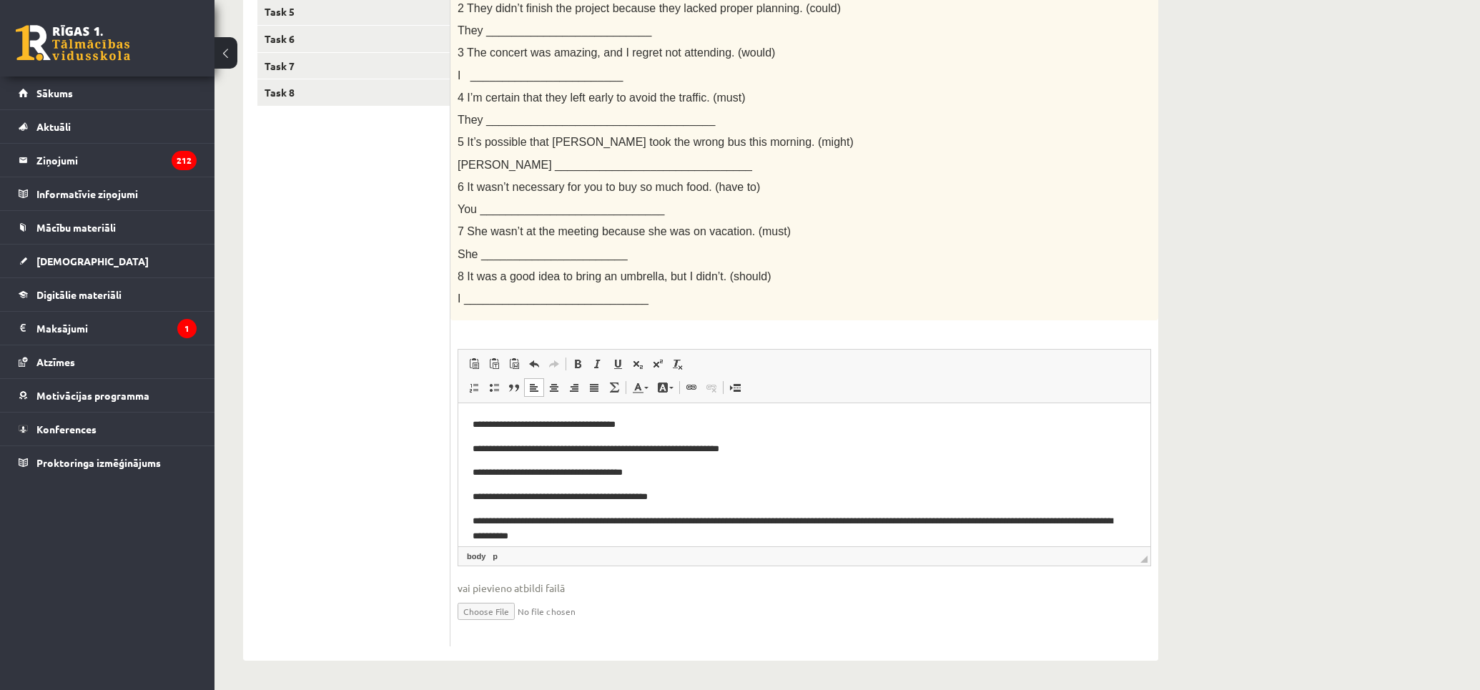
click at [691, 518] on p "**********" at bounding box center [798, 529] width 651 height 30
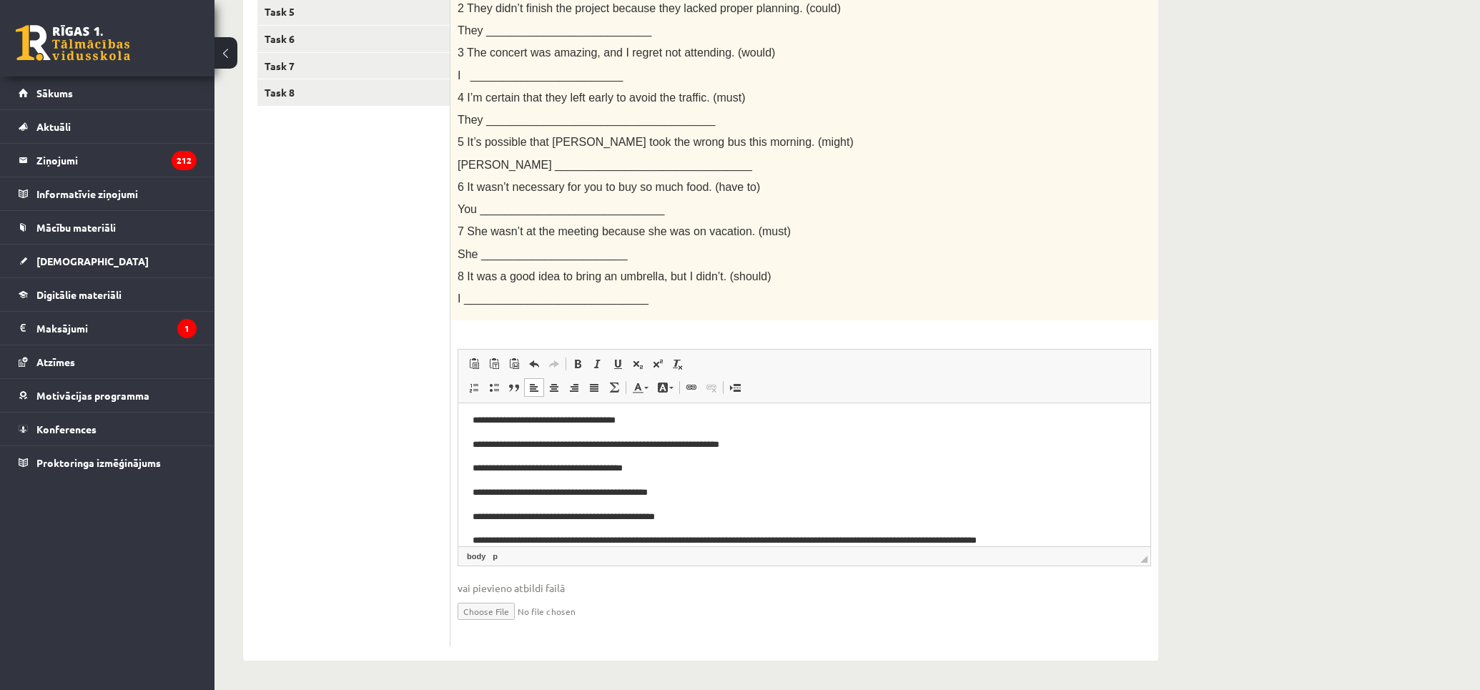
scroll to position [21, 0]
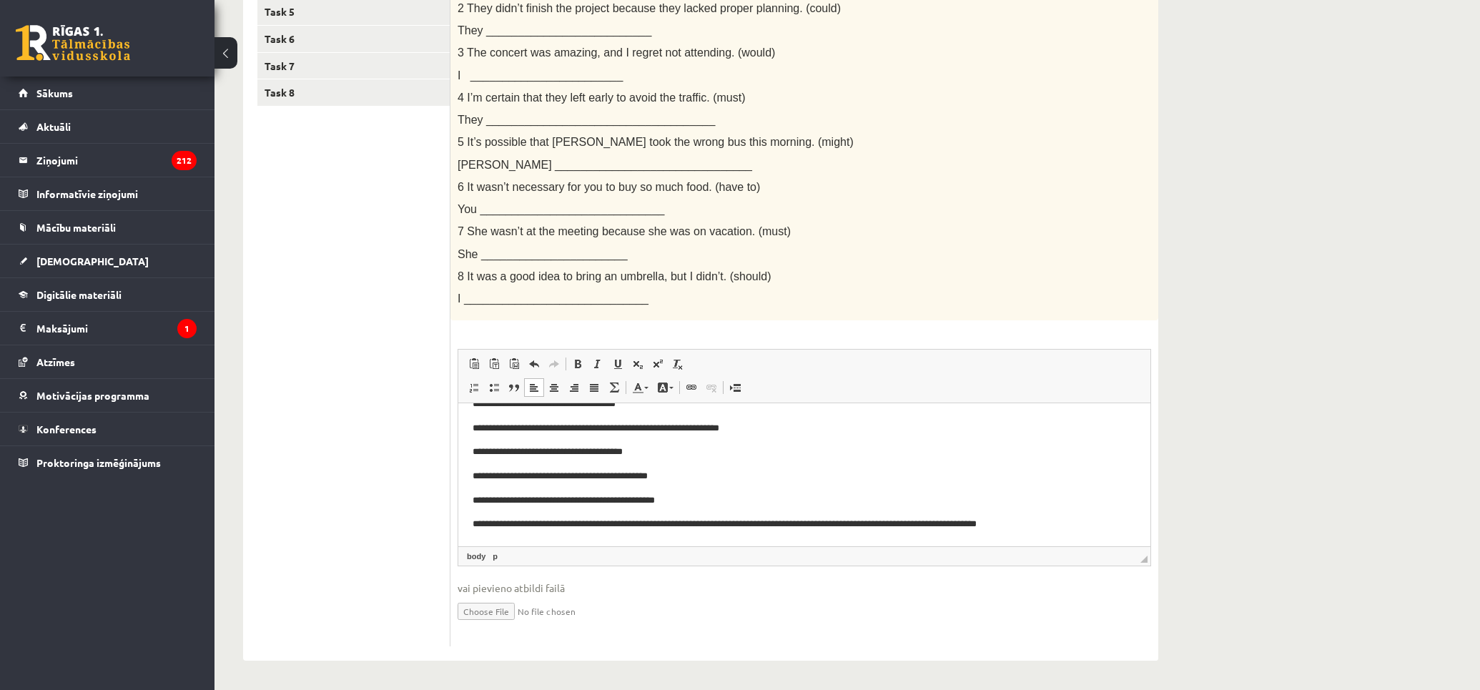
click at [631, 526] on p "**********" at bounding box center [798, 524] width 651 height 15
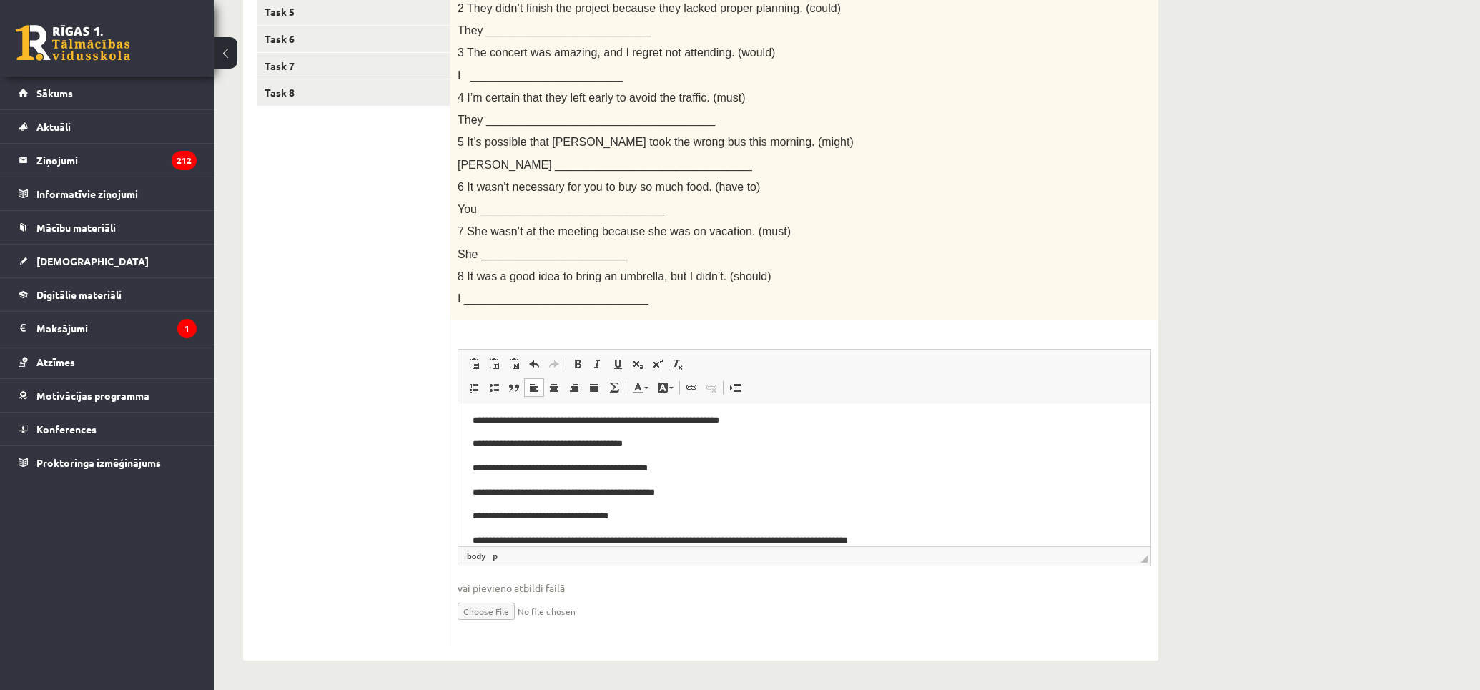
scroll to position [45, 0]
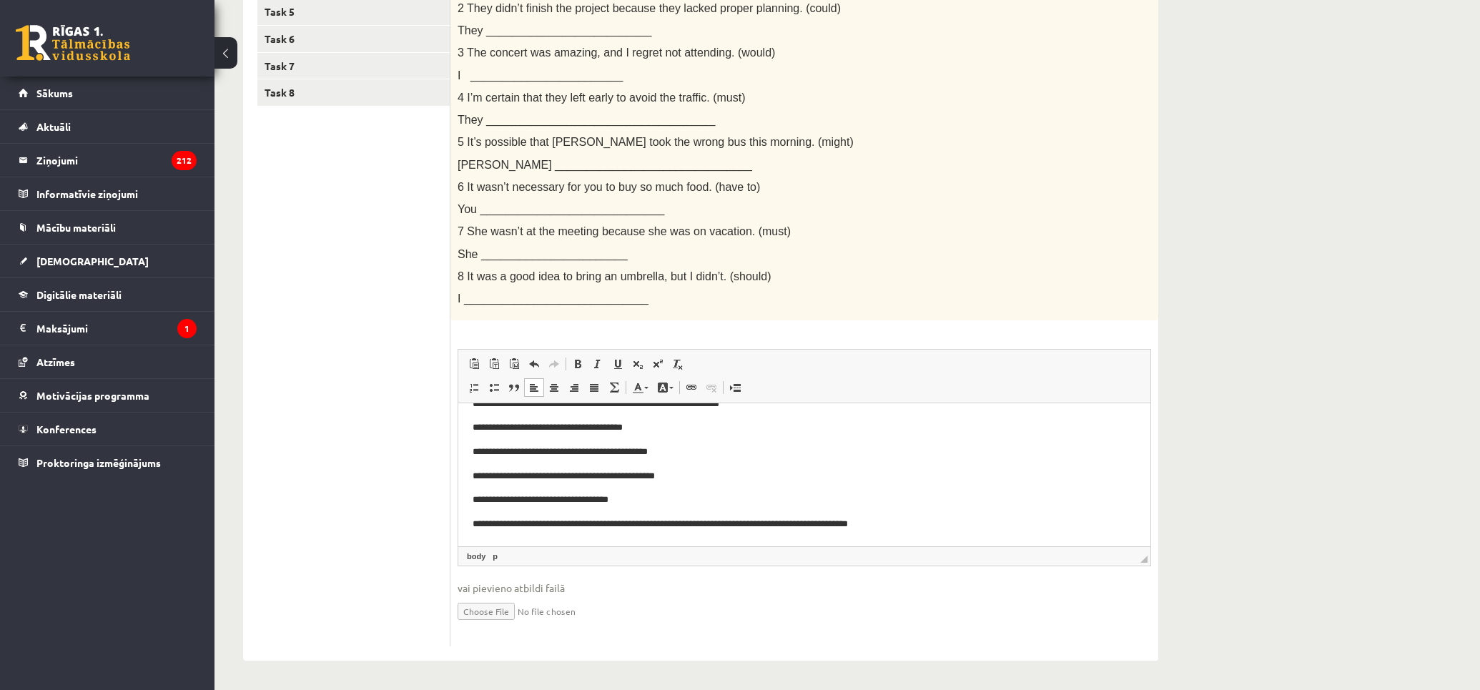
click at [774, 521] on p "**********" at bounding box center [798, 524] width 651 height 15
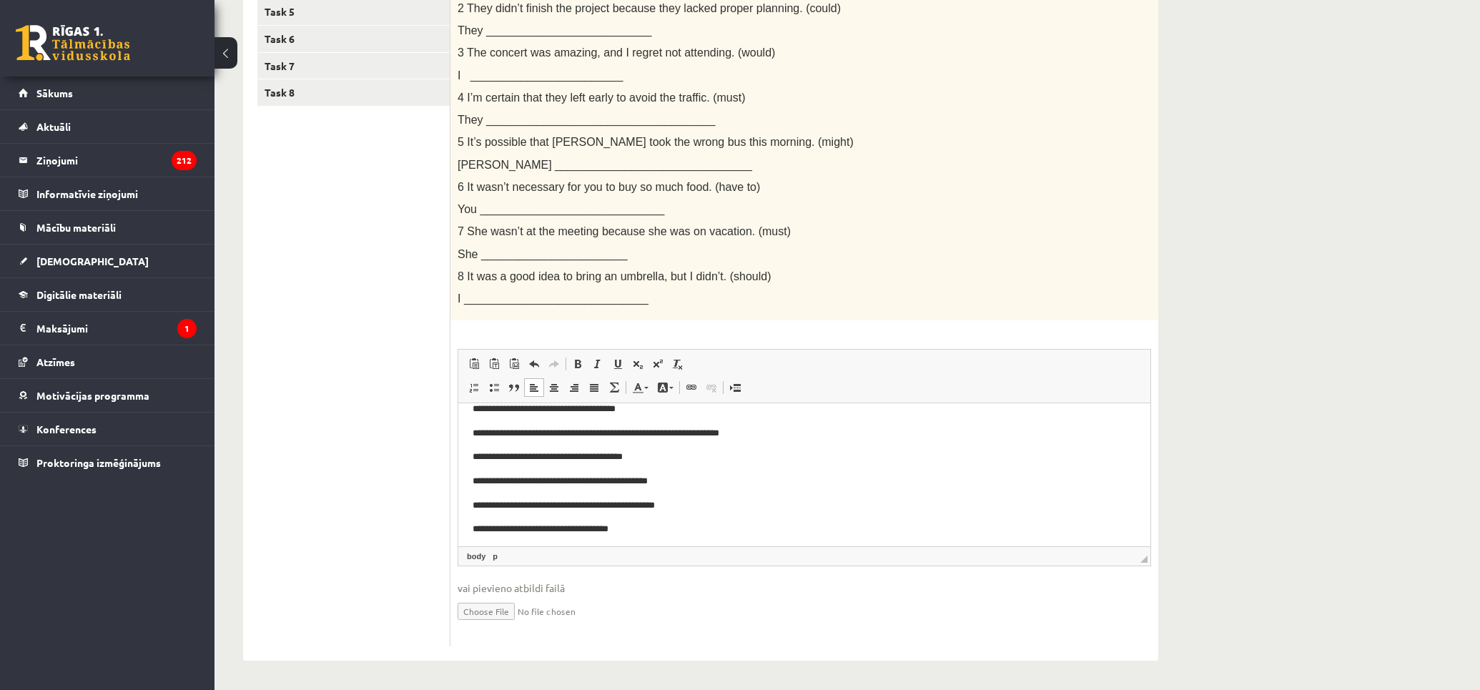
click at [486, 410] on p "**********" at bounding box center [798, 409] width 651 height 15
click at [816, 496] on body "**********" at bounding box center [805, 494] width 664 height 184
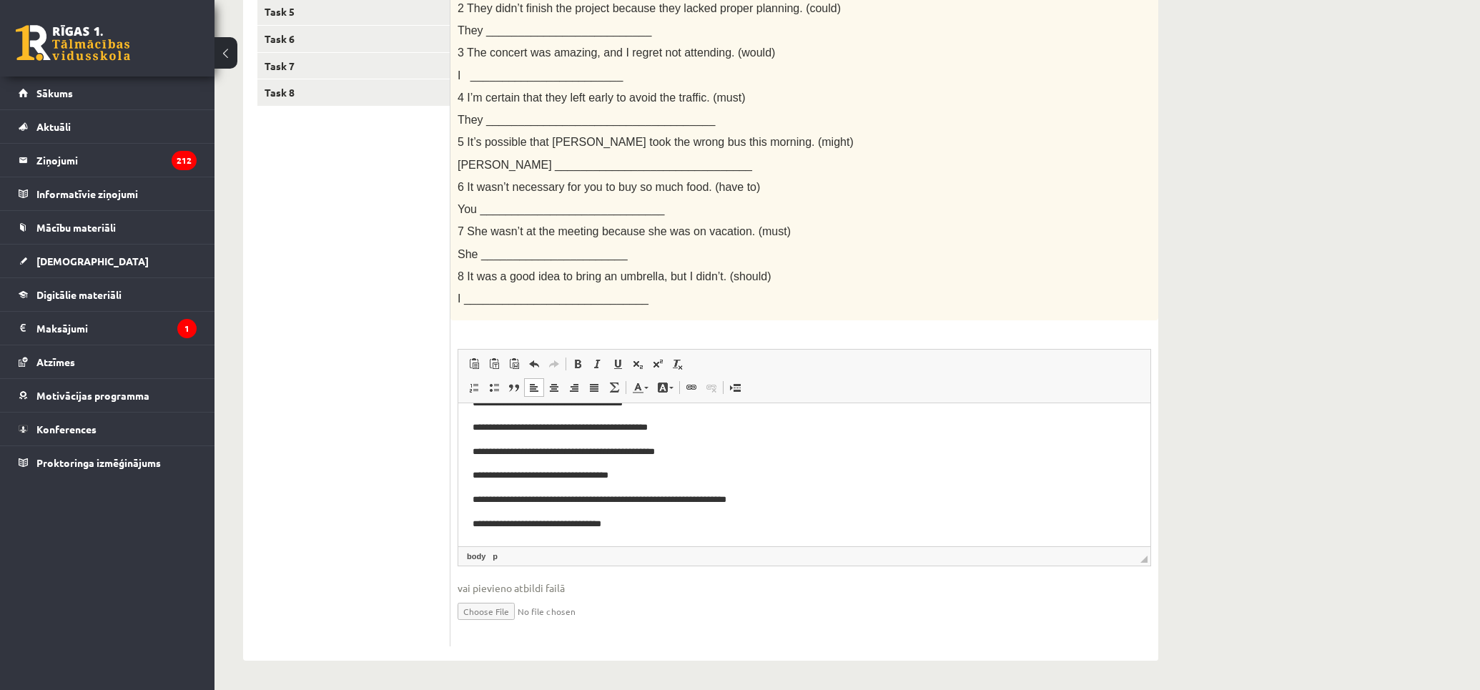
click at [710, 523] on p "**********" at bounding box center [798, 524] width 651 height 15
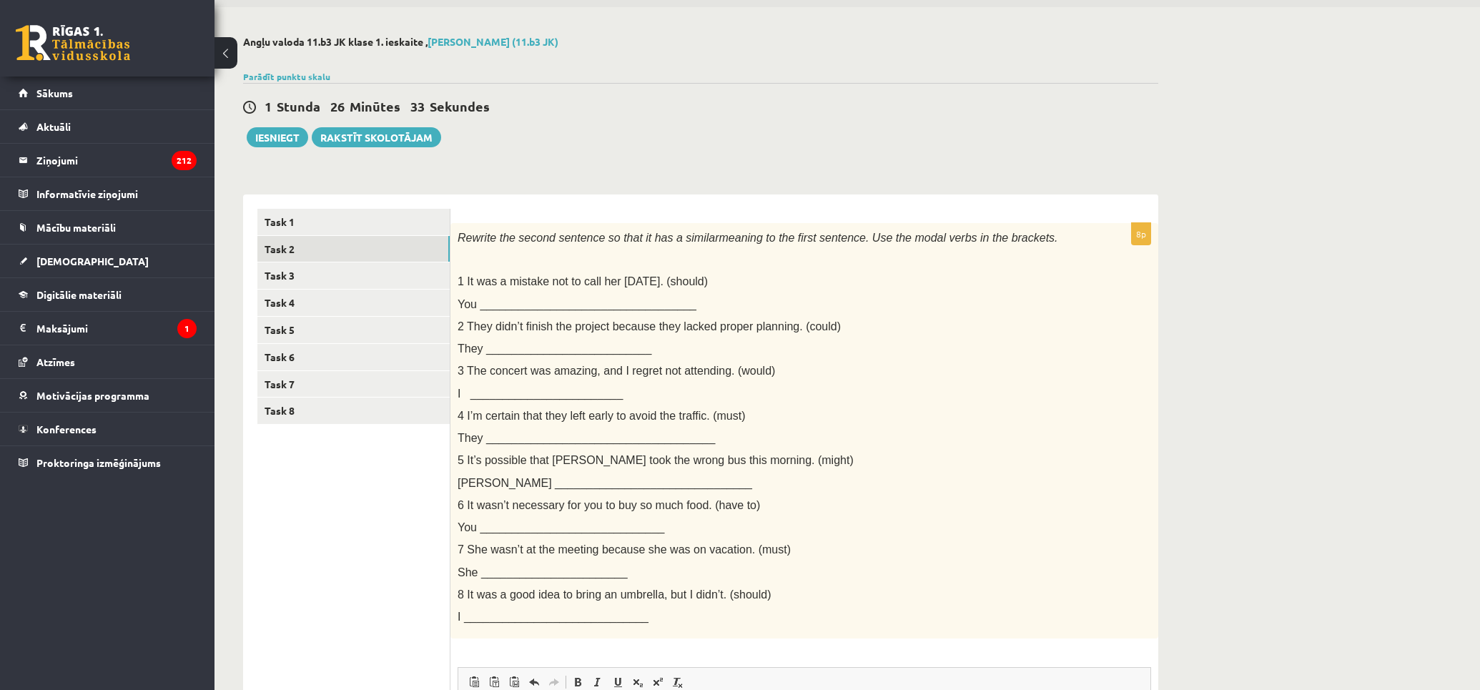
scroll to position [366, 0]
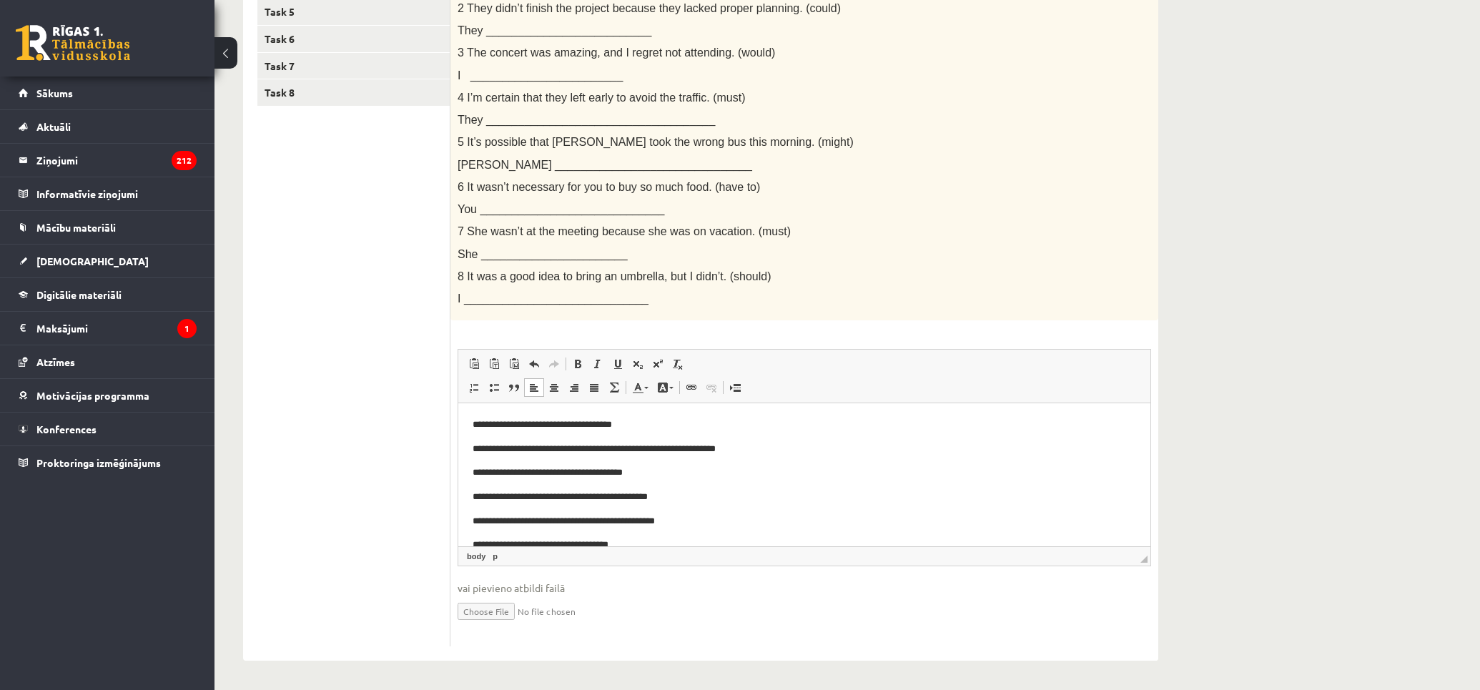
click at [368, 483] on ul "Task 1 Task 2 Task 3 Task 4 Task 5 Task 6 Task 7 Task 8" at bounding box center [353, 269] width 193 height 757
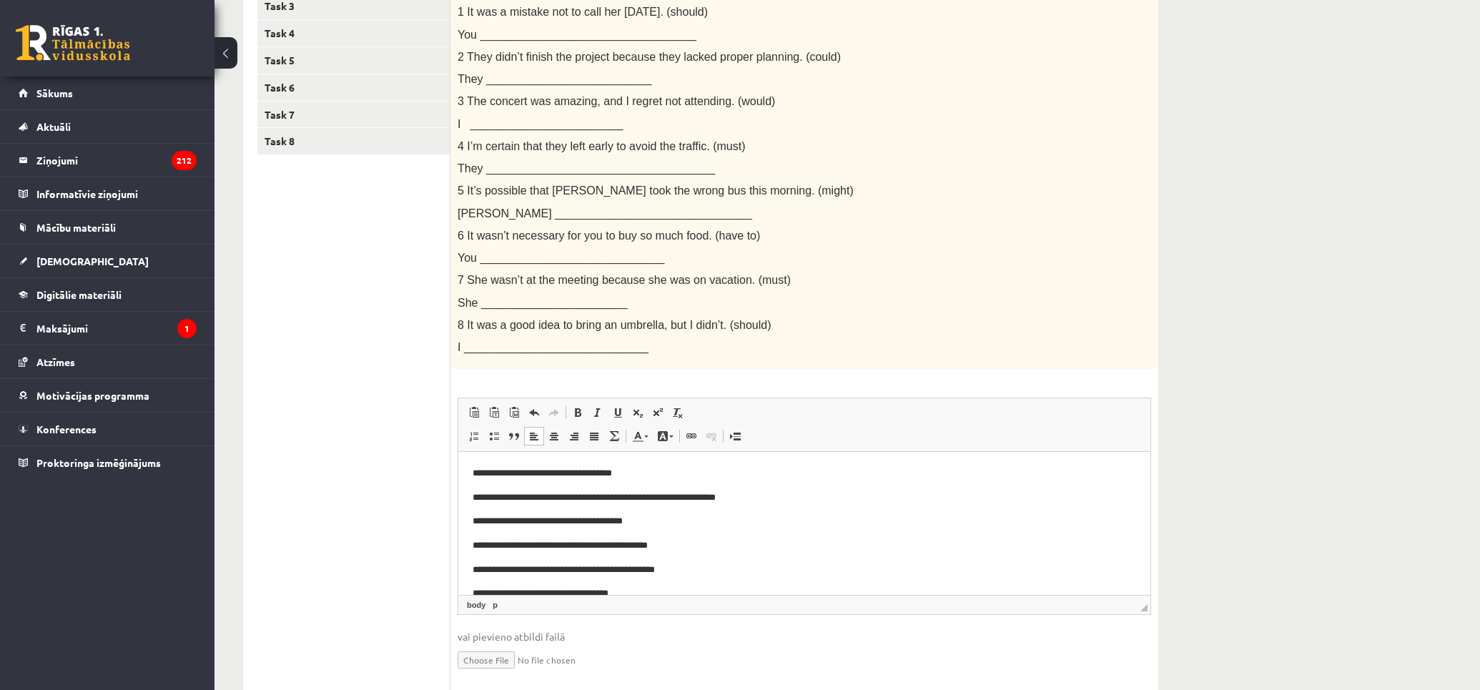
scroll to position [0, 0]
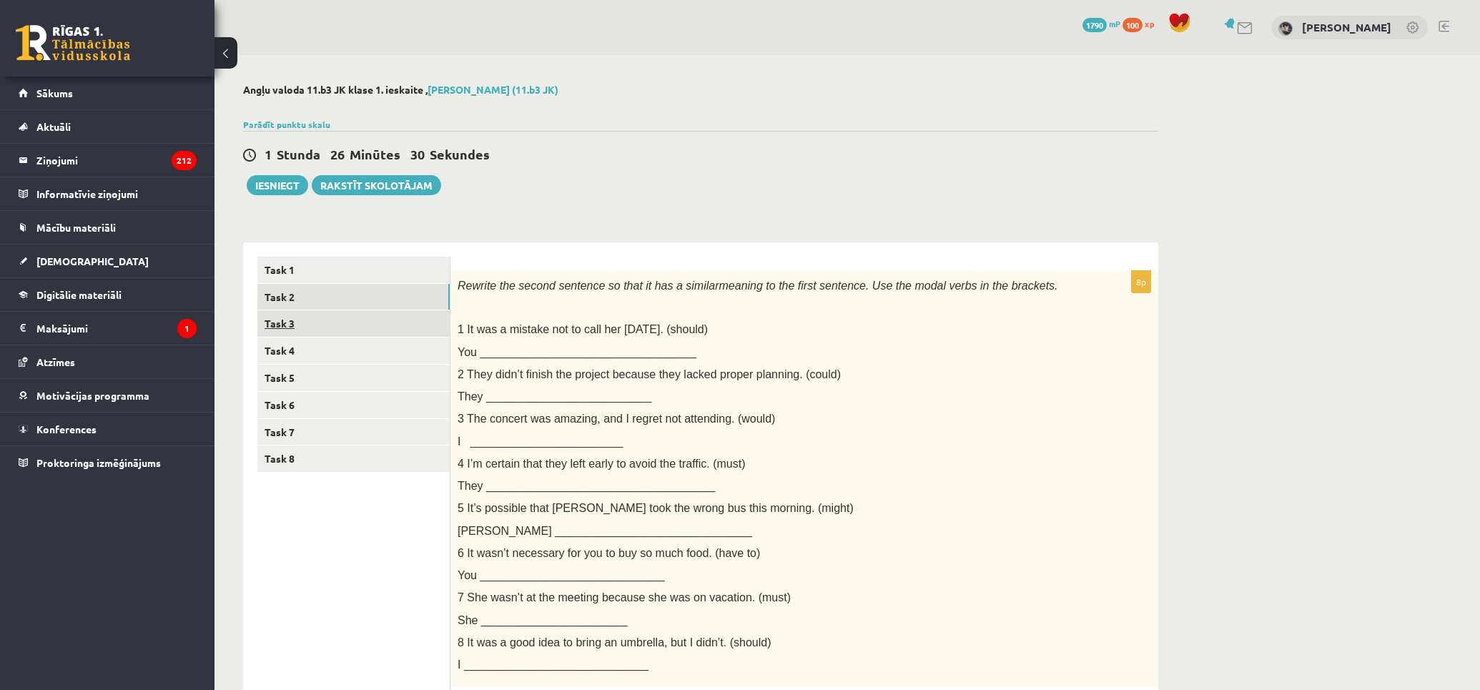
click at [375, 330] on link "Task 3" at bounding box center [353, 323] width 192 height 26
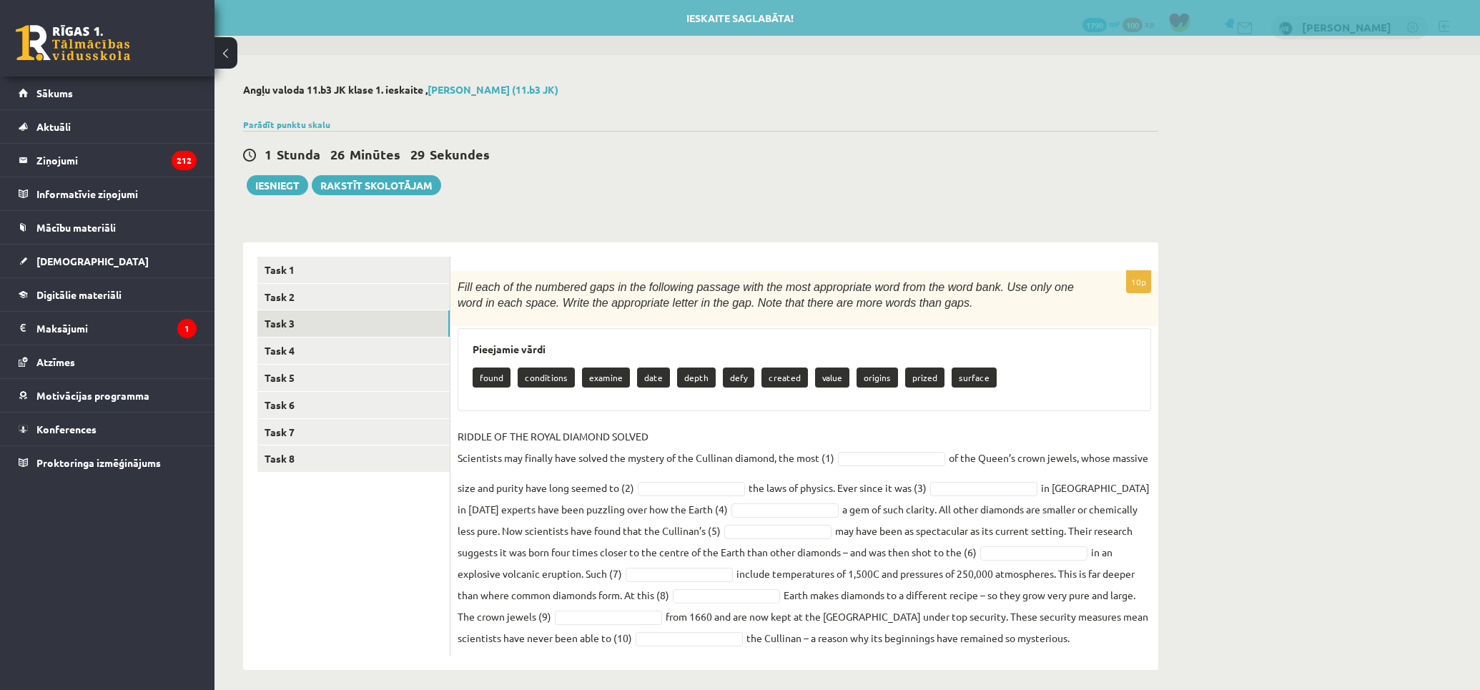
scroll to position [9, 0]
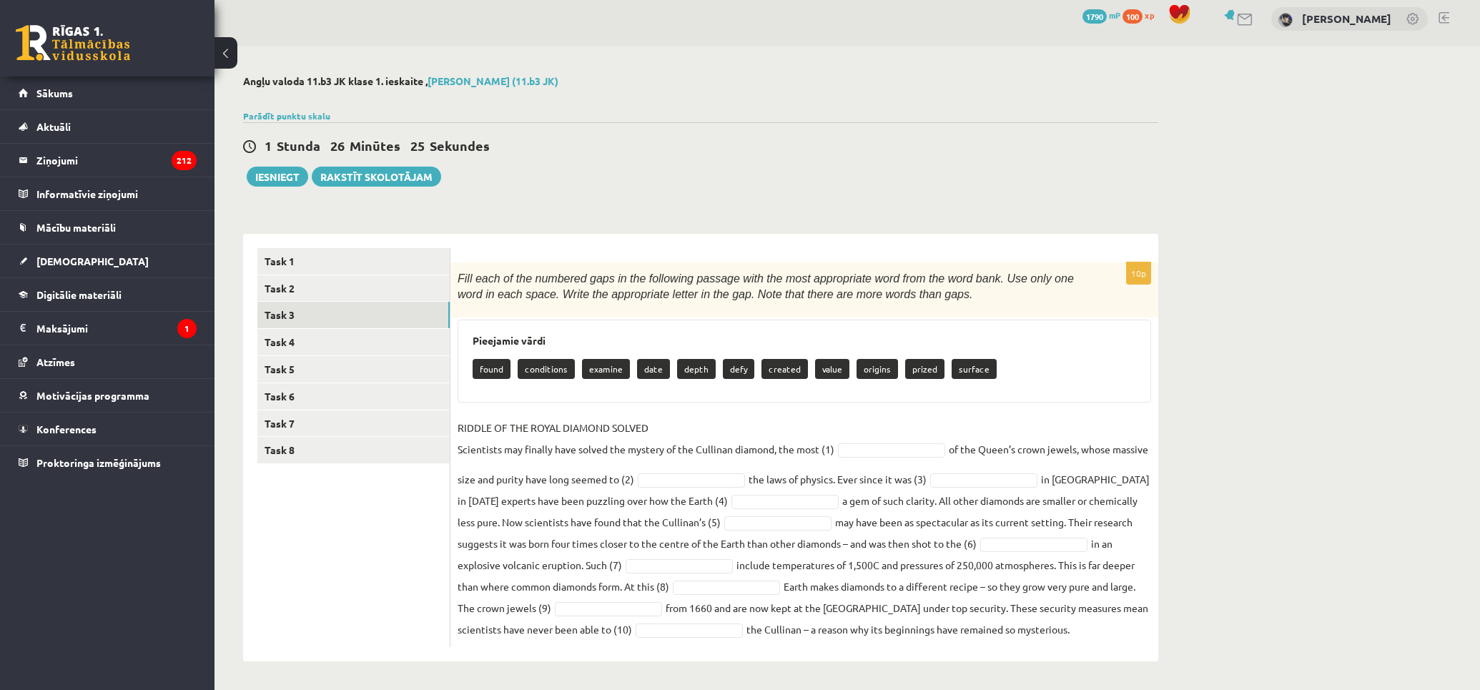
drag, startPoint x: 459, startPoint y: 273, endPoint x: 1157, endPoint y: 638, distance: 787.5
click at [1157, 638] on div "10p Fill each of the numbered gaps in the following passage with the most appro…" at bounding box center [805, 454] width 708 height 385
copy div "Fill each of the numbered gaps in the following passage with the most appropria…"
click at [732, 425] on p "RIDDLE OF THE ROYAL DIAMOND SOLVED Scientists may finally have solved the myste…" at bounding box center [646, 438] width 377 height 43
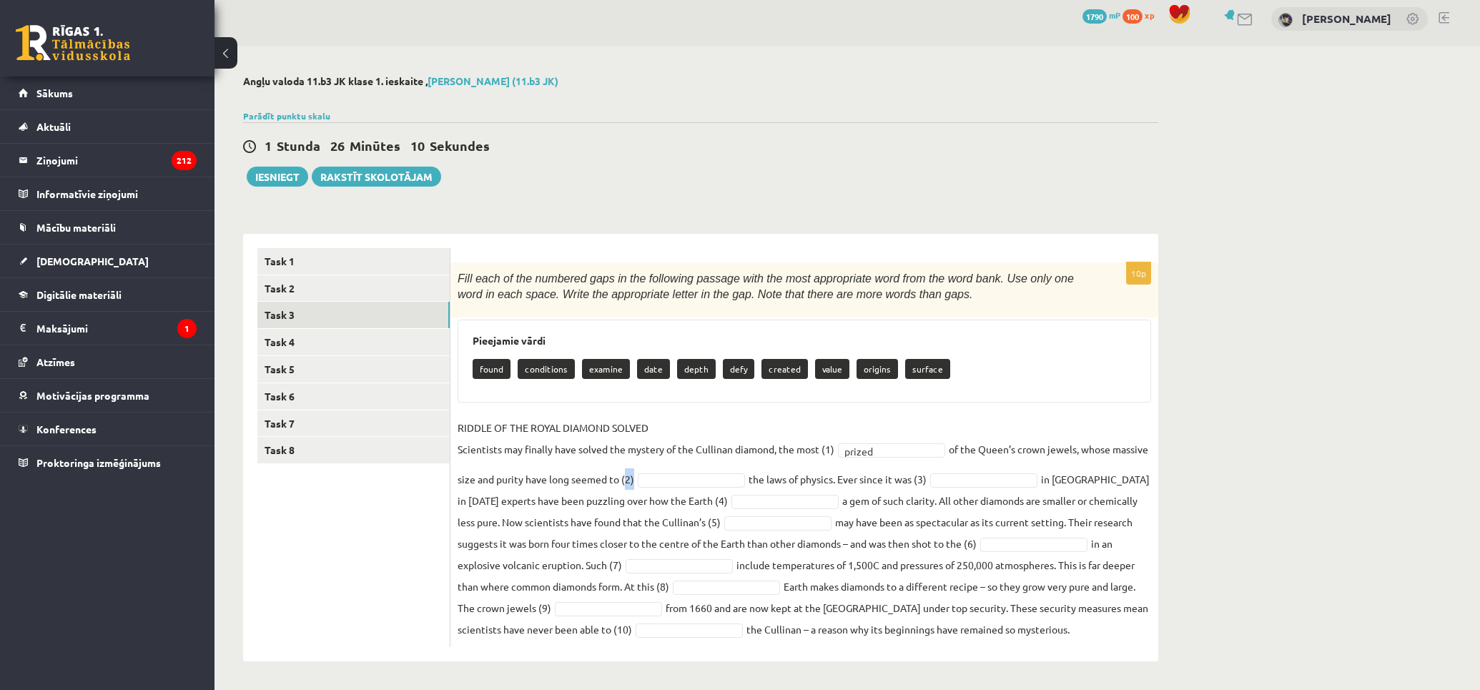
drag, startPoint x: 661, startPoint y: 476, endPoint x: 669, endPoint y: 478, distance: 8.8
click at [669, 478] on fieldset "RIDDLE OF THE ROYAL DIAMOND SOLVED Scientists may finally have solved the myste…" at bounding box center [805, 528] width 694 height 223
click at [919, 474] on fieldset "RIDDLE OF THE ROYAL DIAMOND SOLVED Scientists may finally have solved the myste…" at bounding box center [805, 528] width 694 height 223
click at [727, 489] on fieldset "RIDDLE OF THE ROYAL DIAMOND SOLVED Scientists may finally have solved the myste…" at bounding box center [805, 528] width 694 height 223
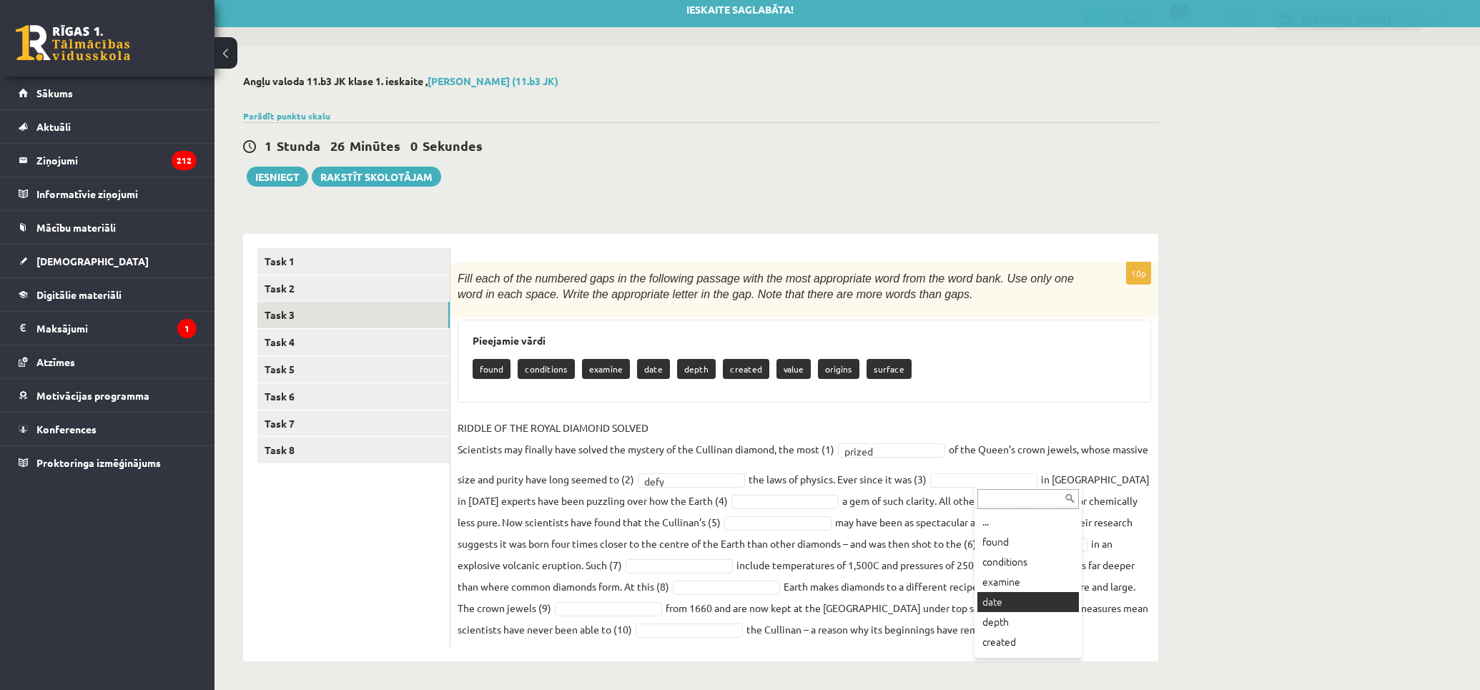
scroll to position [0, 0]
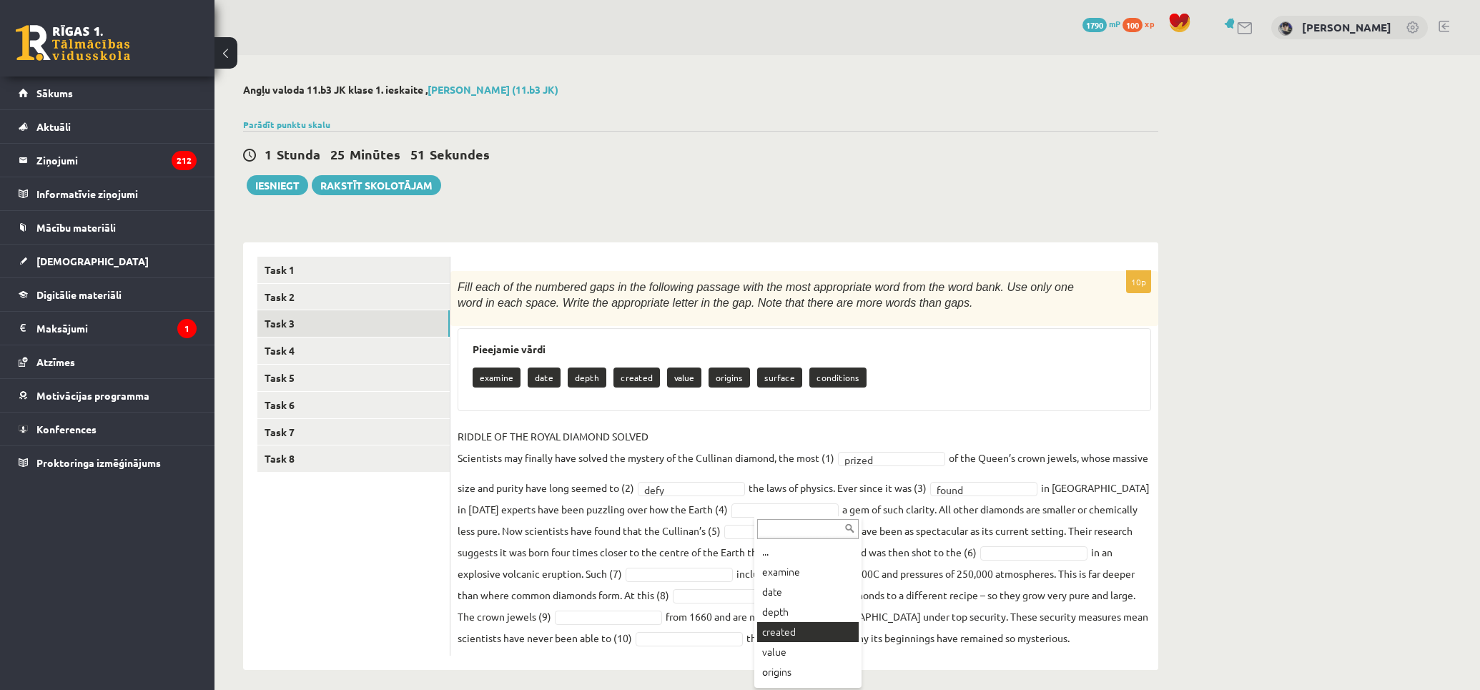
drag, startPoint x: 805, startPoint y: 628, endPoint x: 895, endPoint y: 613, distance: 91.3
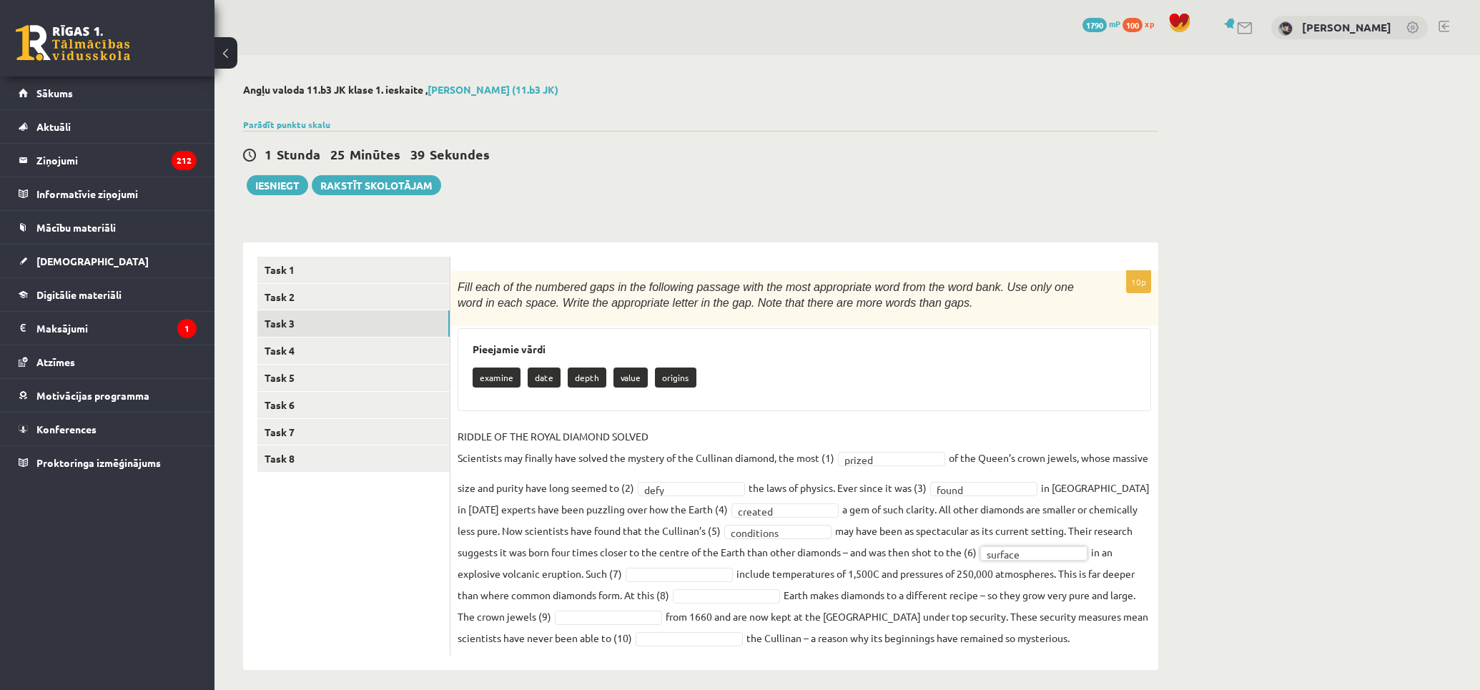
scroll to position [9, 0]
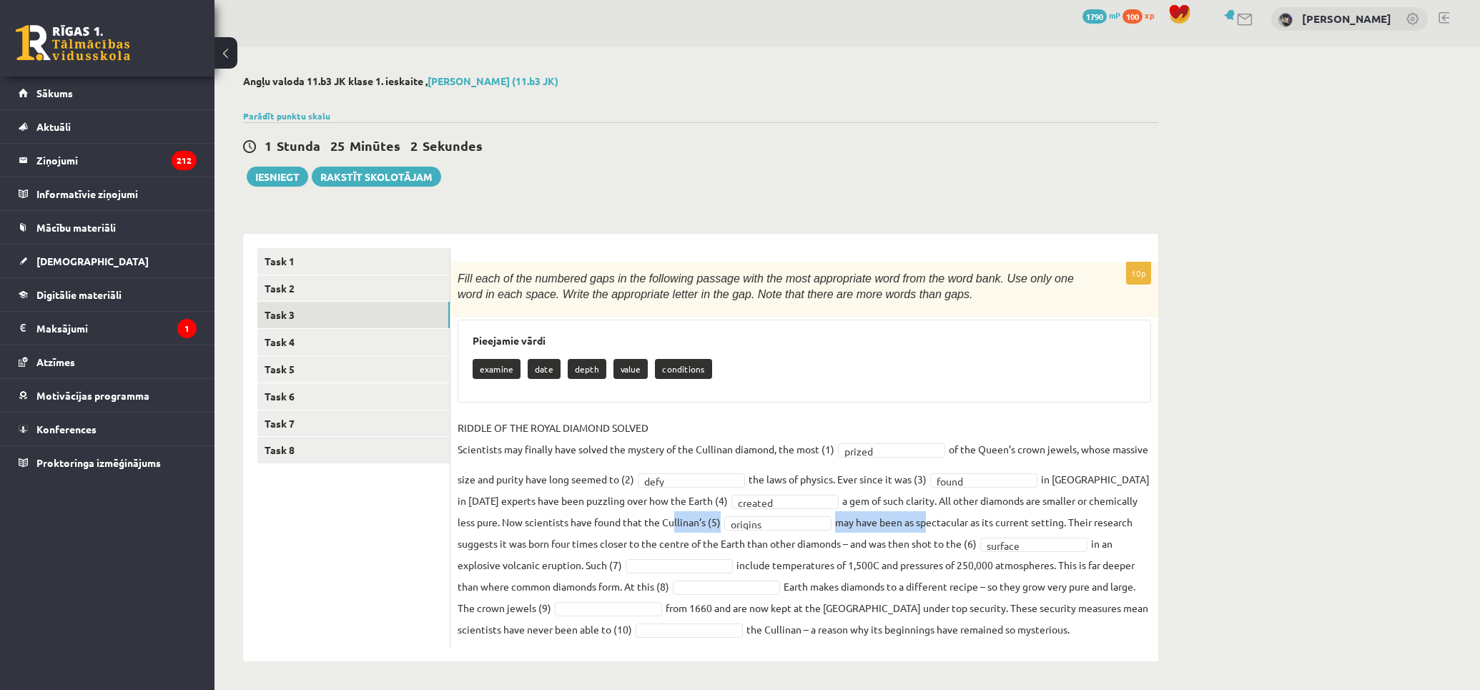
drag, startPoint x: 724, startPoint y: 518, endPoint x: 998, endPoint y: 527, distance: 274.0
click at [975, 528] on fieldset "RIDDLE OF THE ROYAL DIAMOND SOLVED Scientists may finally have solved the myste…" at bounding box center [805, 528] width 694 height 223
click at [998, 527] on fieldset "RIDDLE OF THE ROYAL DIAMOND SOLVED Scientists may finally have solved the myste…" at bounding box center [805, 528] width 694 height 223
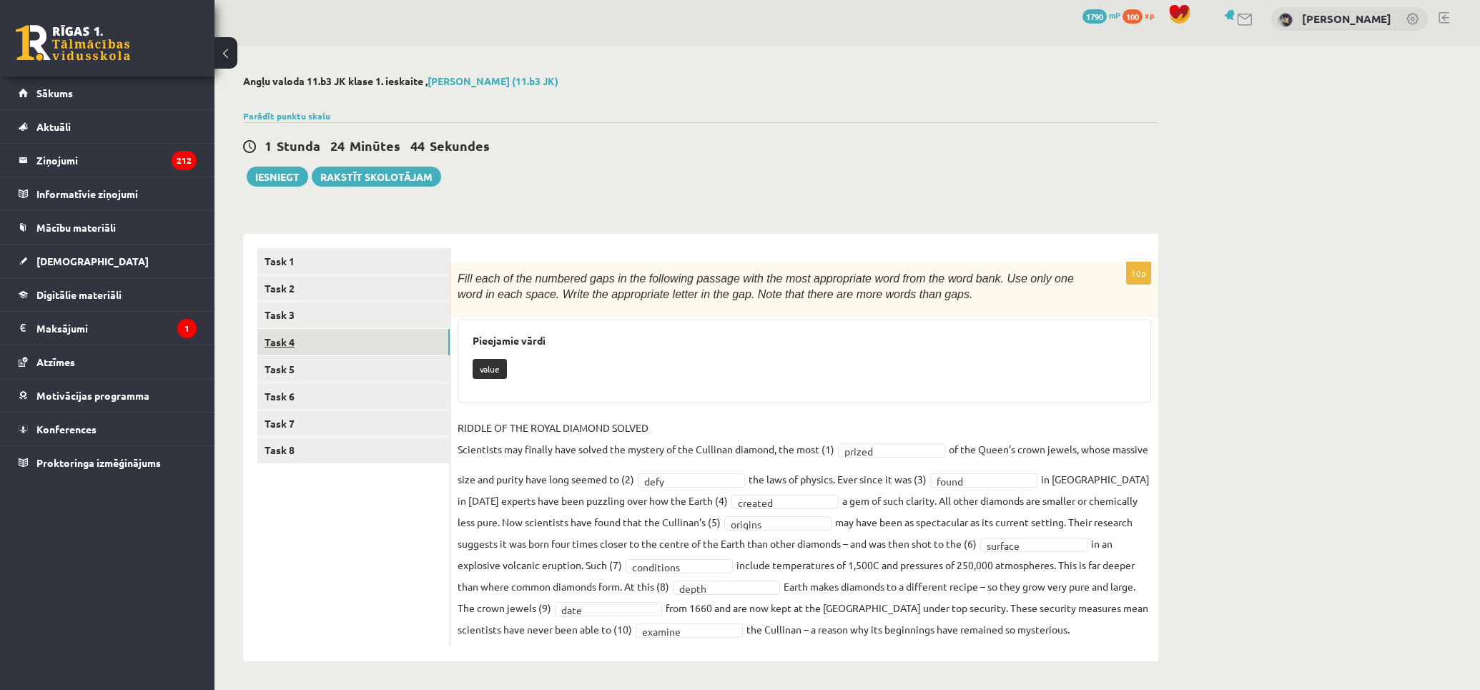
click at [401, 338] on link "Task 4" at bounding box center [353, 342] width 192 height 26
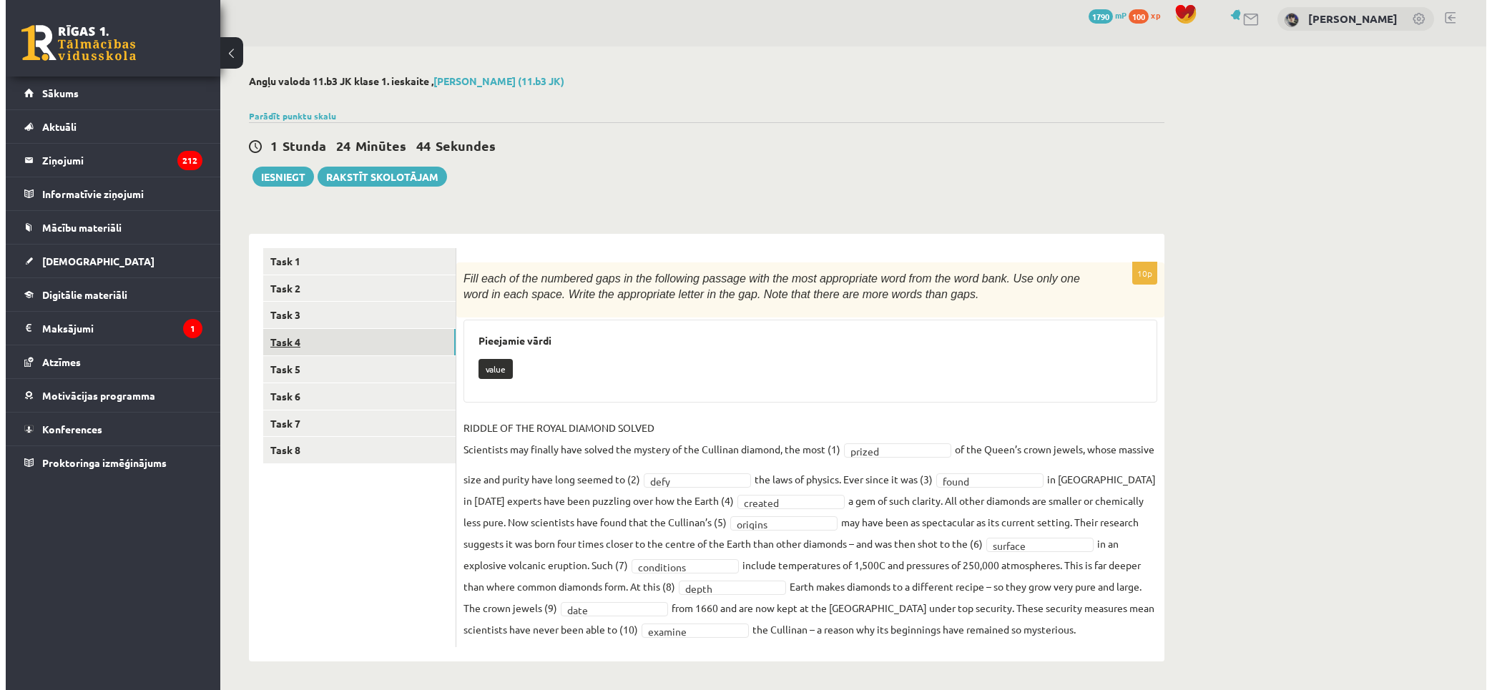
scroll to position [0, 0]
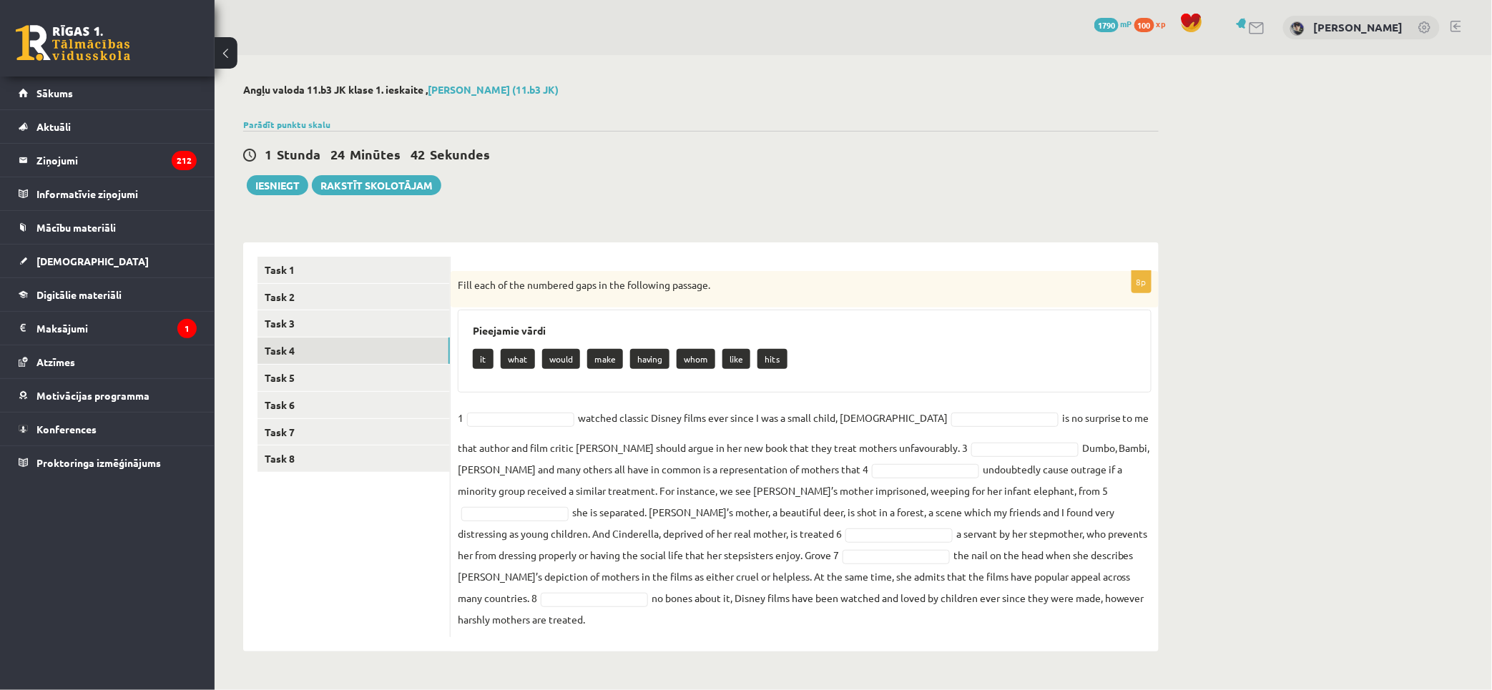
drag, startPoint x: 456, startPoint y: 280, endPoint x: 1196, endPoint y: 602, distance: 807.4
click at [1196, 602] on div "Angļu valoda 11.b3 JK klase 1. ieskaite , Gavriils Ševčenko (11.b3 JK) Parādīt …" at bounding box center [853, 367] width 1277 height 625
copy div "Fill each of the numbered gaps in the following passage. Pieejamie vārdi it wha…"
click at [513, 410] on fieldset "1 watched classic Disney films ever since I was a small child, 2 is no surprise…" at bounding box center [805, 518] width 694 height 223
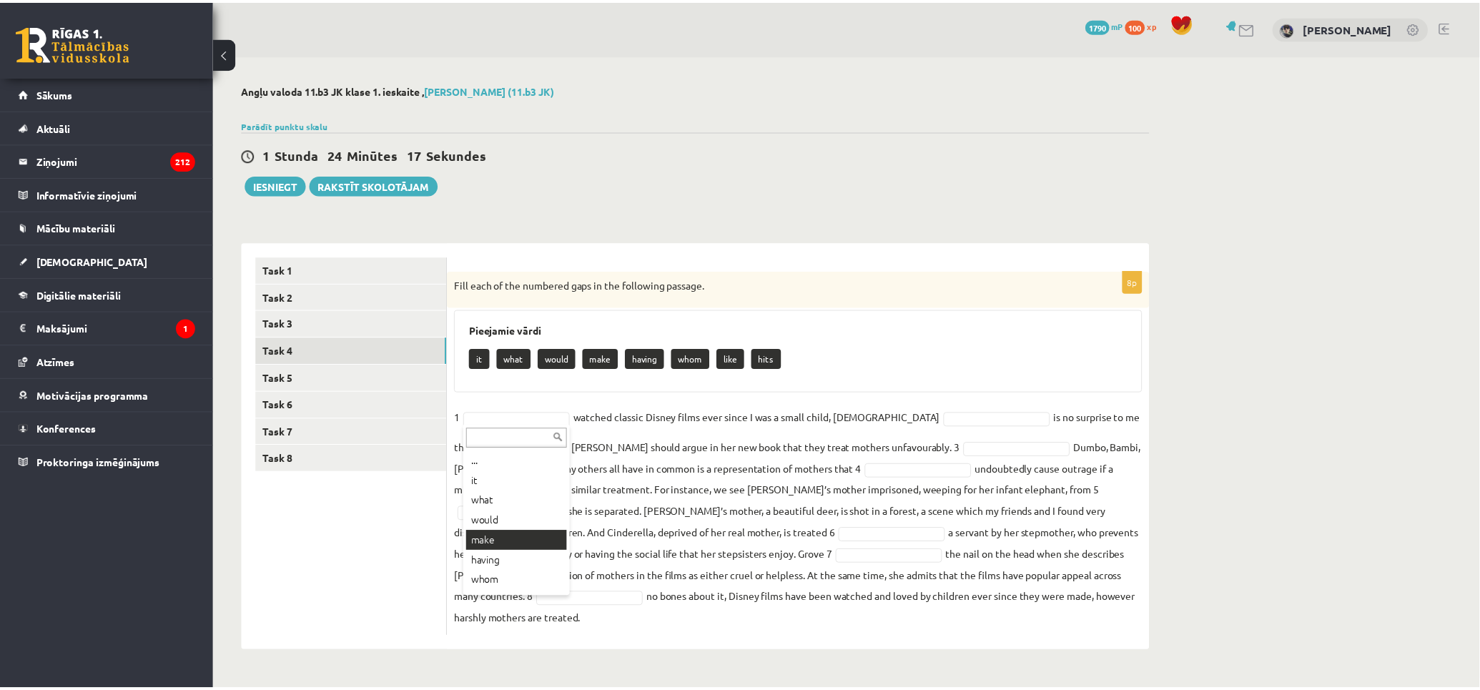
scroll to position [37, 0]
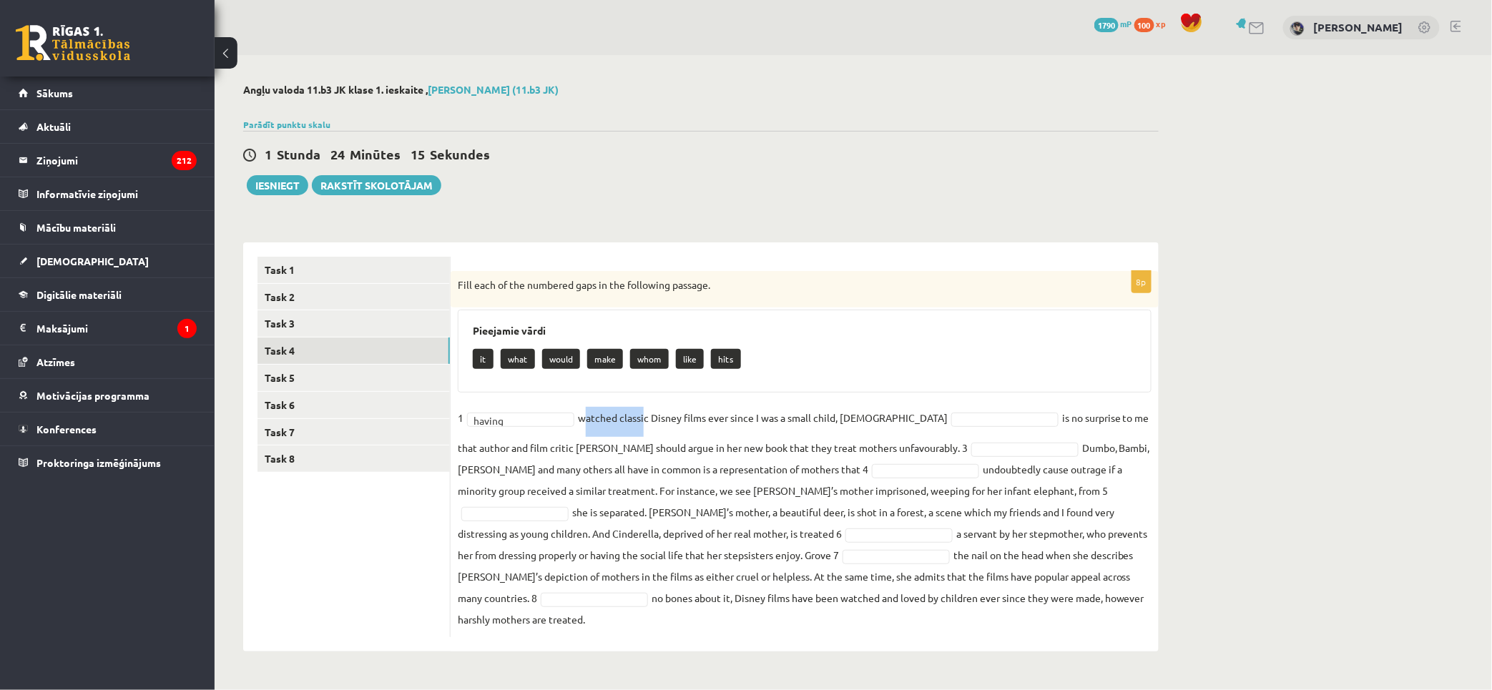
drag, startPoint x: 583, startPoint y: 420, endPoint x: 642, endPoint y: 431, distance: 60.3
click at [642, 431] on fieldset "1 having ****** watched classic Disney films ever since I was a small child, 2 …" at bounding box center [805, 518] width 694 height 223
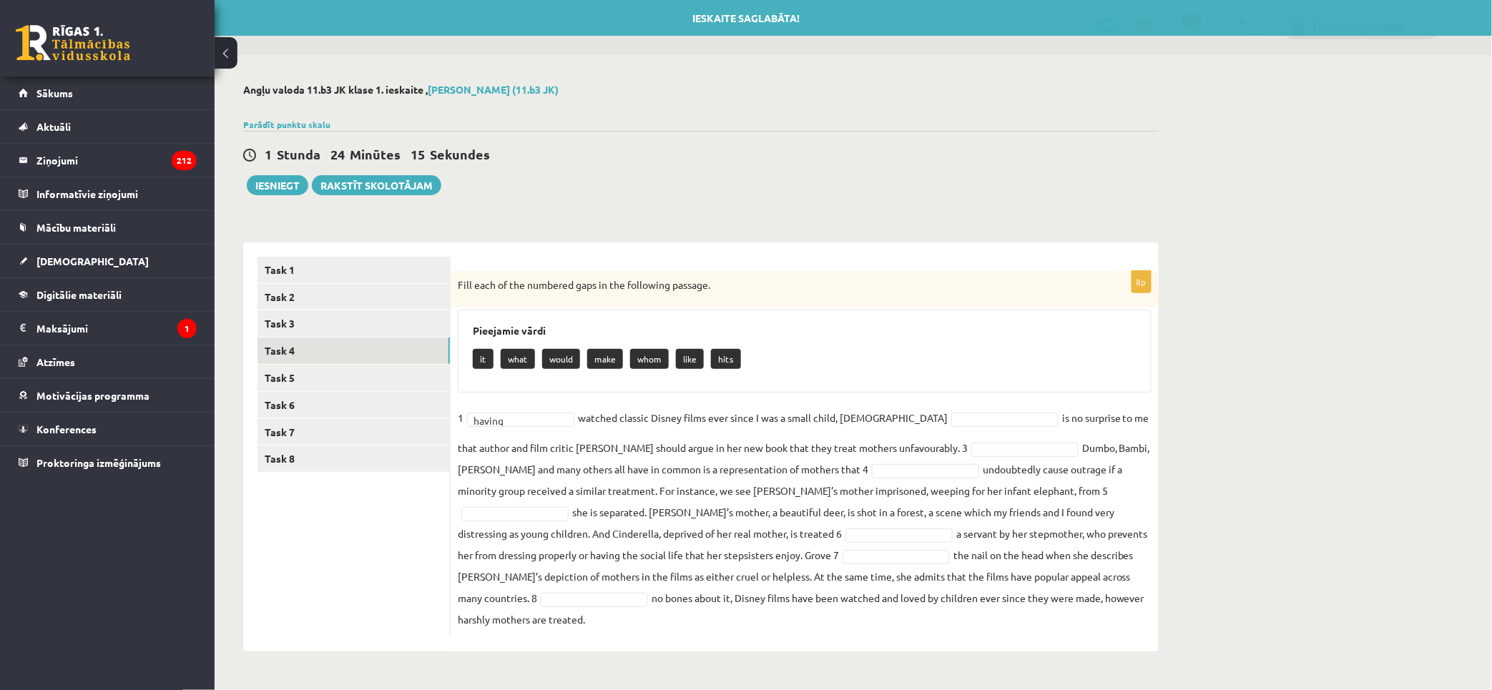
click at [681, 422] on fieldset "1 having ****** watched classic Disney films ever since I was a small child, 2 …" at bounding box center [805, 518] width 694 height 223
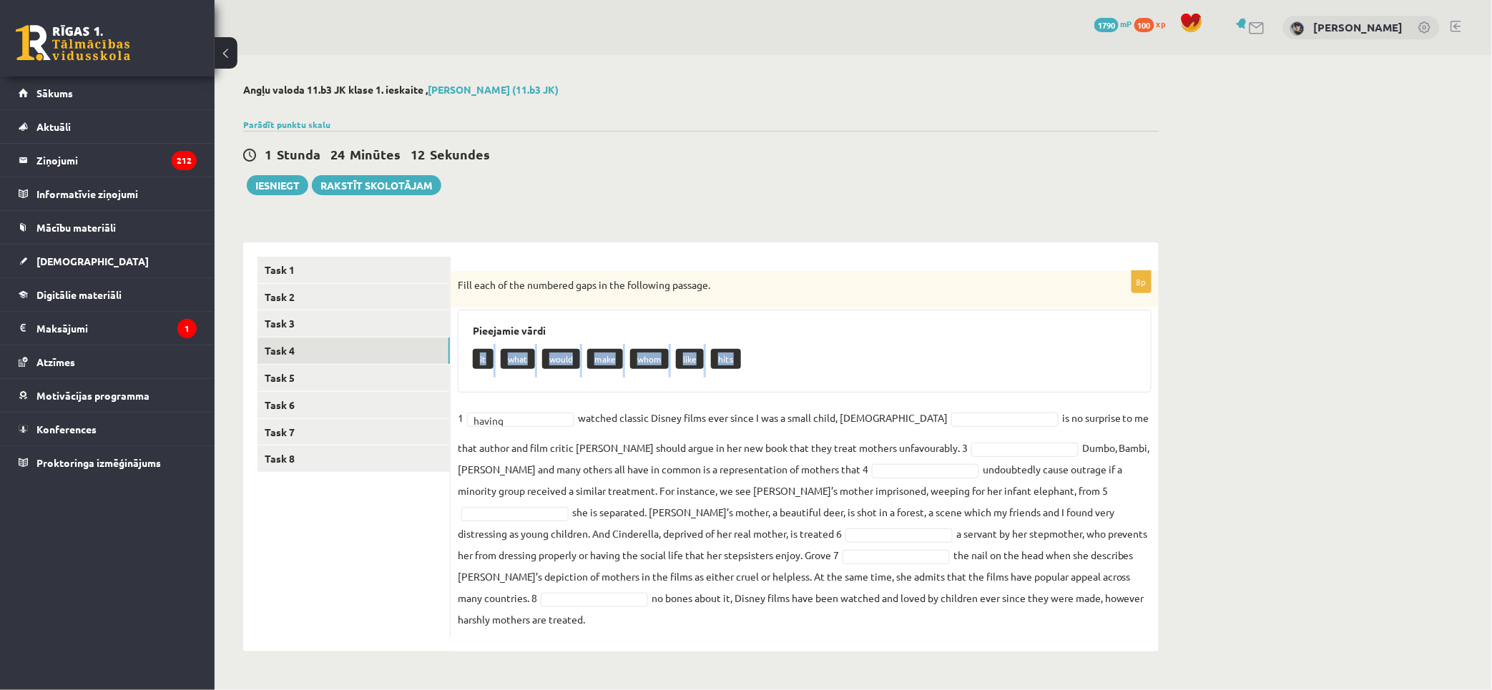
drag, startPoint x: 682, startPoint y: 354, endPoint x: 473, endPoint y: 358, distance: 208.9
click at [473, 358] on div "it what would make whom like hits" at bounding box center [805, 361] width 664 height 34
click at [674, 412] on fieldset "1 having ****** watched classic Disney films ever since I was a small child, 2 …" at bounding box center [805, 518] width 694 height 223
drag, startPoint x: 594, startPoint y: 417, endPoint x: 630, endPoint y: 411, distance: 36.2
click at [630, 411] on fieldset "1 having ****** watched classic Disney films ever since I was a small child, 2 …" at bounding box center [805, 518] width 694 height 223
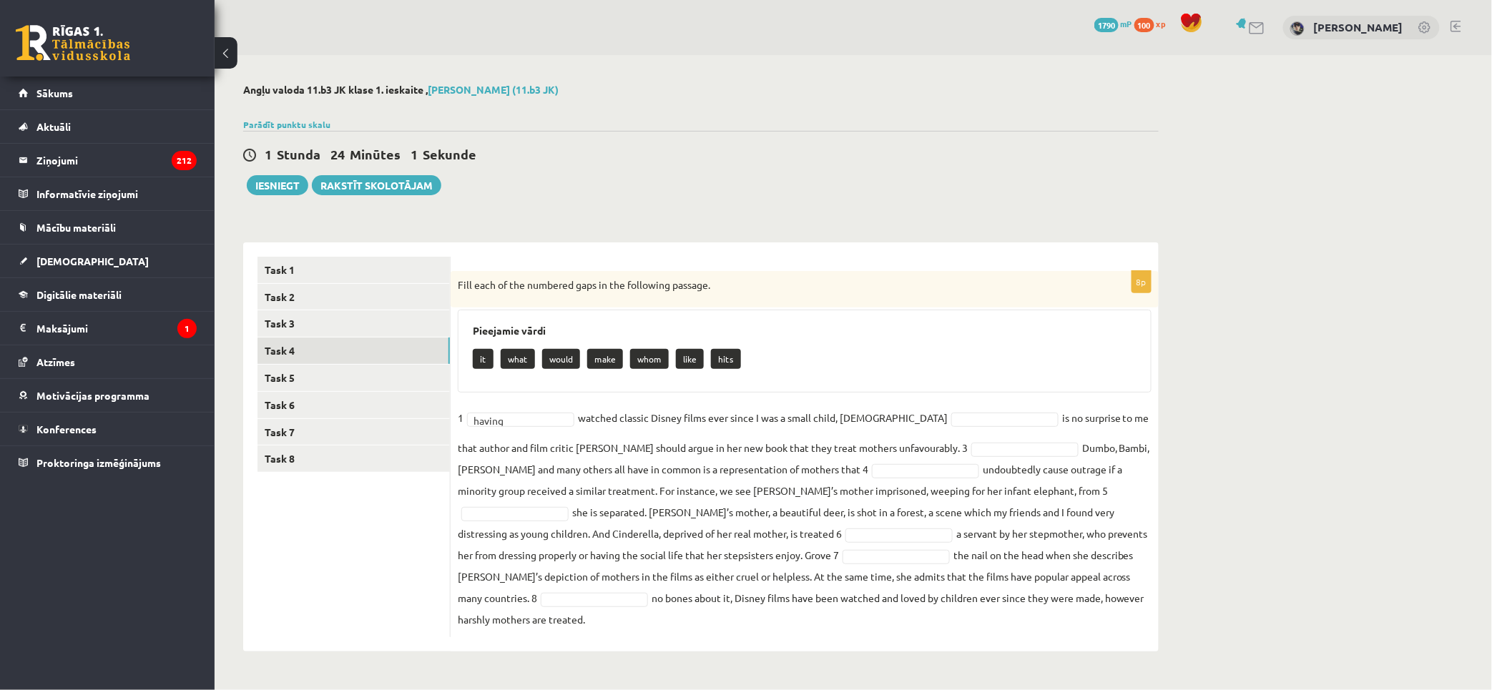
click at [858, 374] on div "it what would make whom like hits" at bounding box center [805, 361] width 664 height 34
click at [895, 409] on fieldset "1 having ****** watched classic Disney films ever since I was a small child, 2 …" at bounding box center [805, 518] width 694 height 223
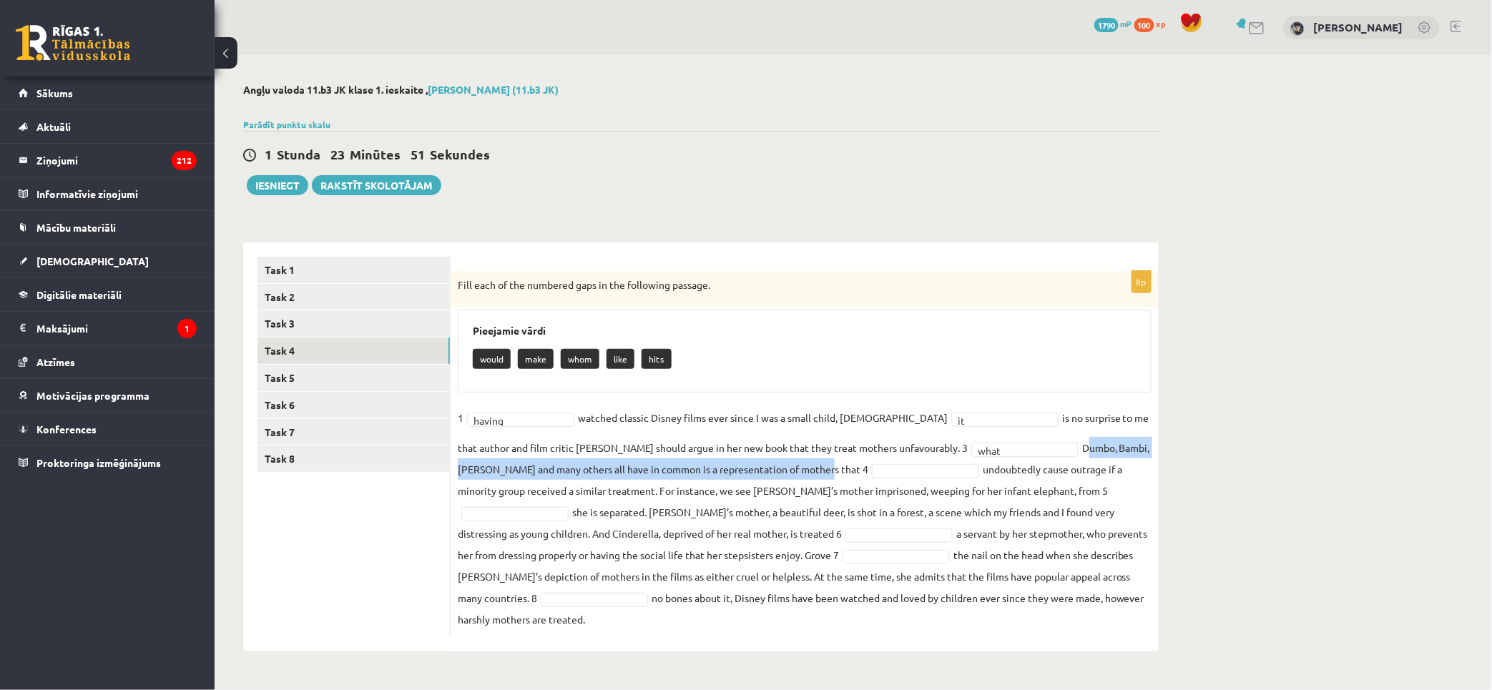
drag, startPoint x: 989, startPoint y: 448, endPoint x: 719, endPoint y: 468, distance: 270.4
click at [719, 468] on fieldset "1 having ****** watched classic Disney films ever since I was a small child, 2 …" at bounding box center [805, 518] width 694 height 223
click at [963, 479] on fieldset "1 having ****** watched classic Disney films ever since I was a small child, 2 …" at bounding box center [805, 518] width 694 height 223
click at [802, 479] on fieldset "1 having ****** watched classic Disney films ever since I was a small child, 2 …" at bounding box center [805, 518] width 694 height 223
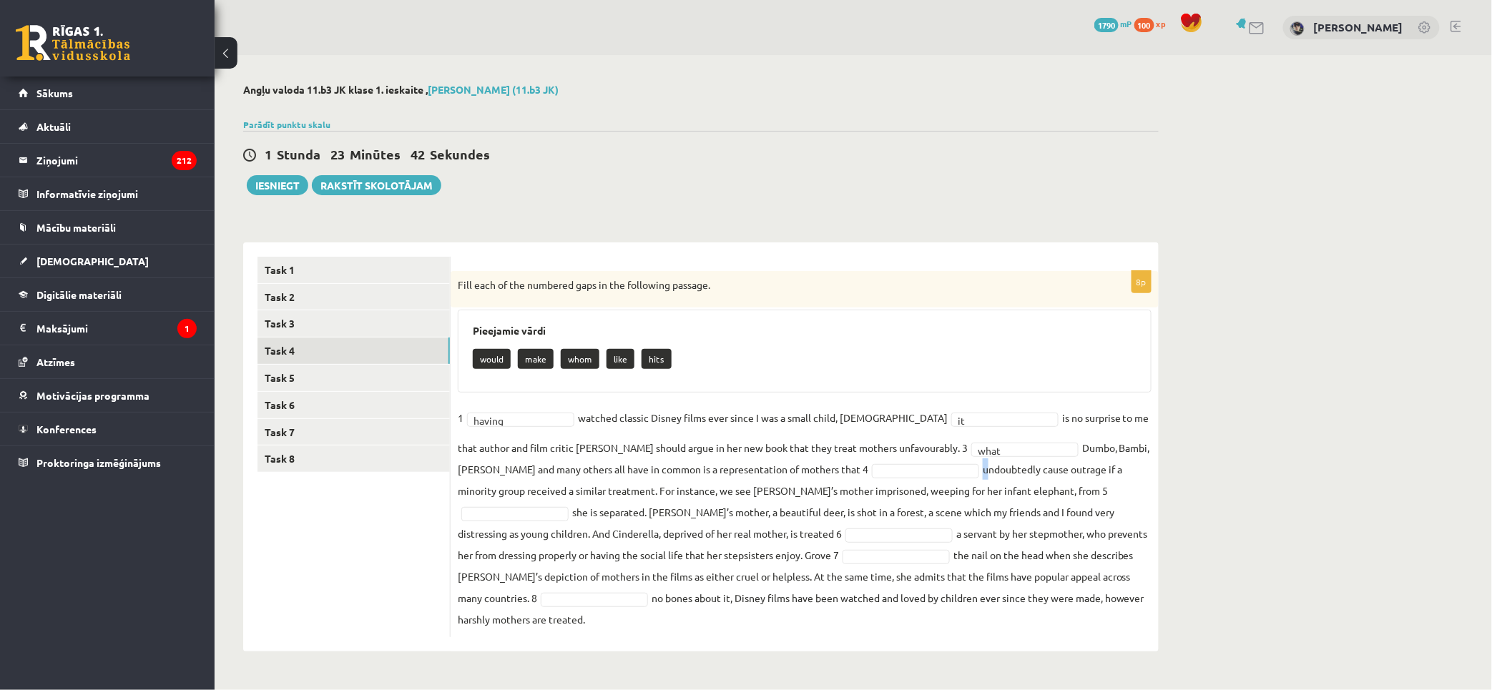
click at [803, 480] on fieldset "1 having ****** watched classic Disney films ever since I was a small child, 2 …" at bounding box center [805, 518] width 694 height 223
drag, startPoint x: 668, startPoint y: 544, endPoint x: 666, endPoint y: 553, distance: 8.7
click at [666, 548] on fieldset "1 having ****** watched classic Disney films ever since I was a small child, 2 …" at bounding box center [805, 518] width 694 height 223
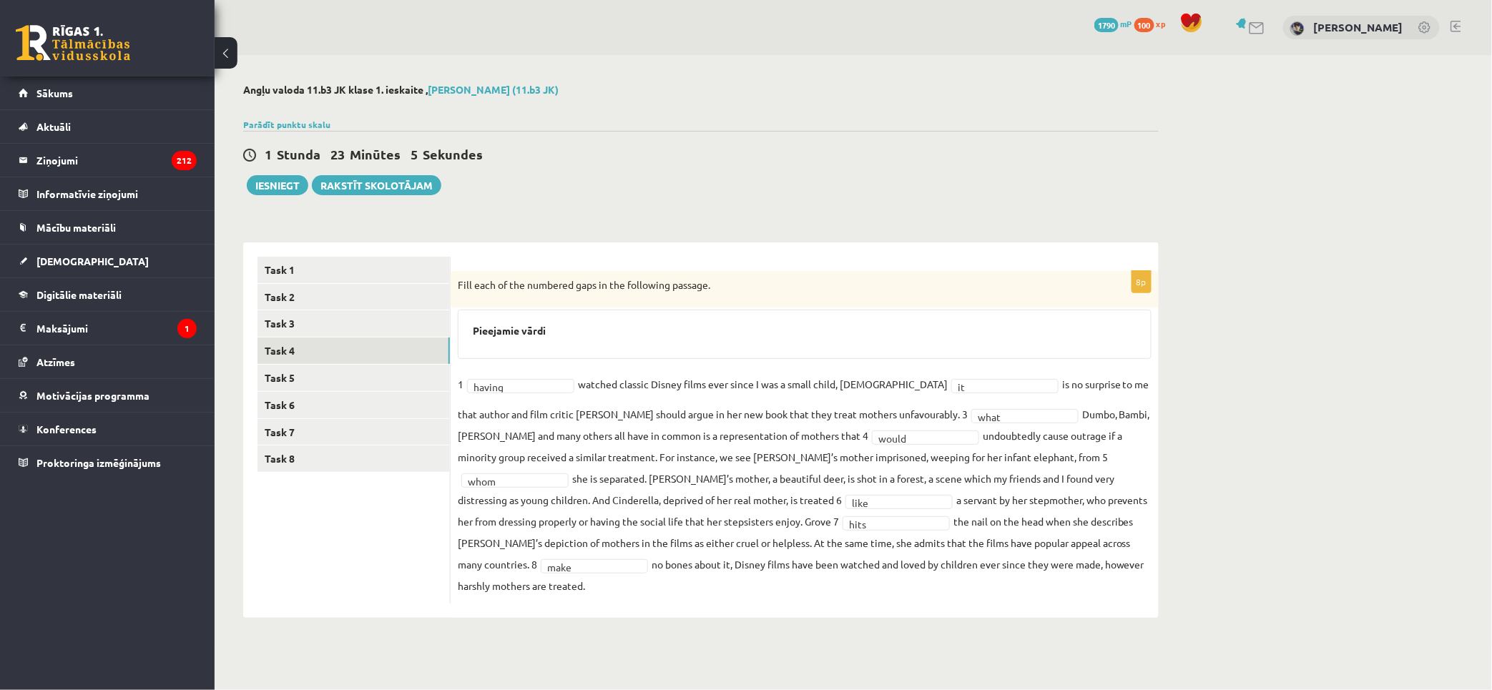
drag, startPoint x: 592, startPoint y: 332, endPoint x: 639, endPoint y: 343, distance: 48.6
click at [660, 343] on div "Pieejamie vārdi" at bounding box center [805, 334] width 694 height 49
drag, startPoint x: 498, startPoint y: 338, endPoint x: 660, endPoint y: 346, distance: 162.6
click at [628, 344] on div "Pieejamie vārdi" at bounding box center [805, 334] width 694 height 49
click at [667, 346] on div "Pieejamie vārdi" at bounding box center [805, 334] width 694 height 49
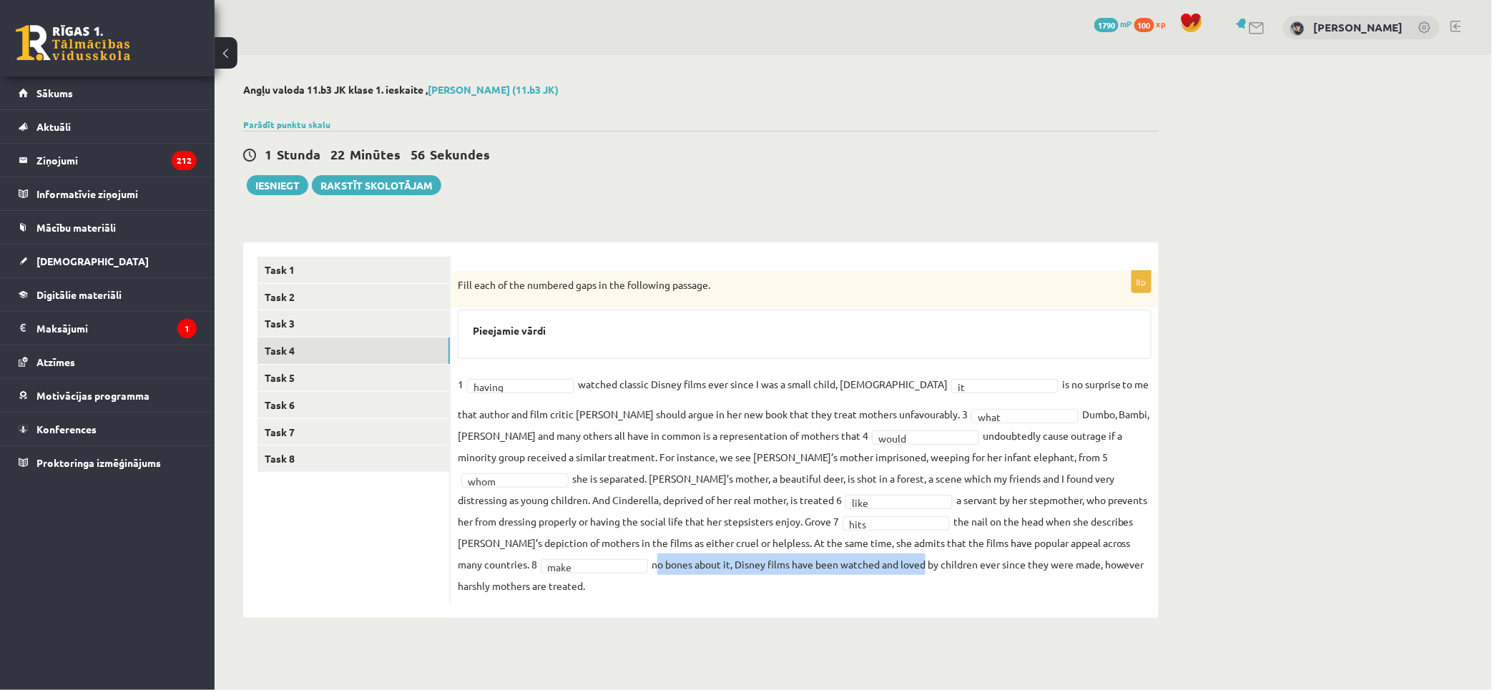
drag, startPoint x: 1031, startPoint y: 542, endPoint x: 611, endPoint y: 570, distance: 420.7
click at [611, 560] on fieldset "1 having ****** watched classic Disney films ever since I was a small child, 2 …" at bounding box center [805, 484] width 694 height 223
click at [611, 570] on fieldset "1 having ****** watched classic Disney films ever since I was a small child, 2 …" at bounding box center [805, 484] width 694 height 223
click at [282, 369] on link "Task 5" at bounding box center [353, 378] width 192 height 26
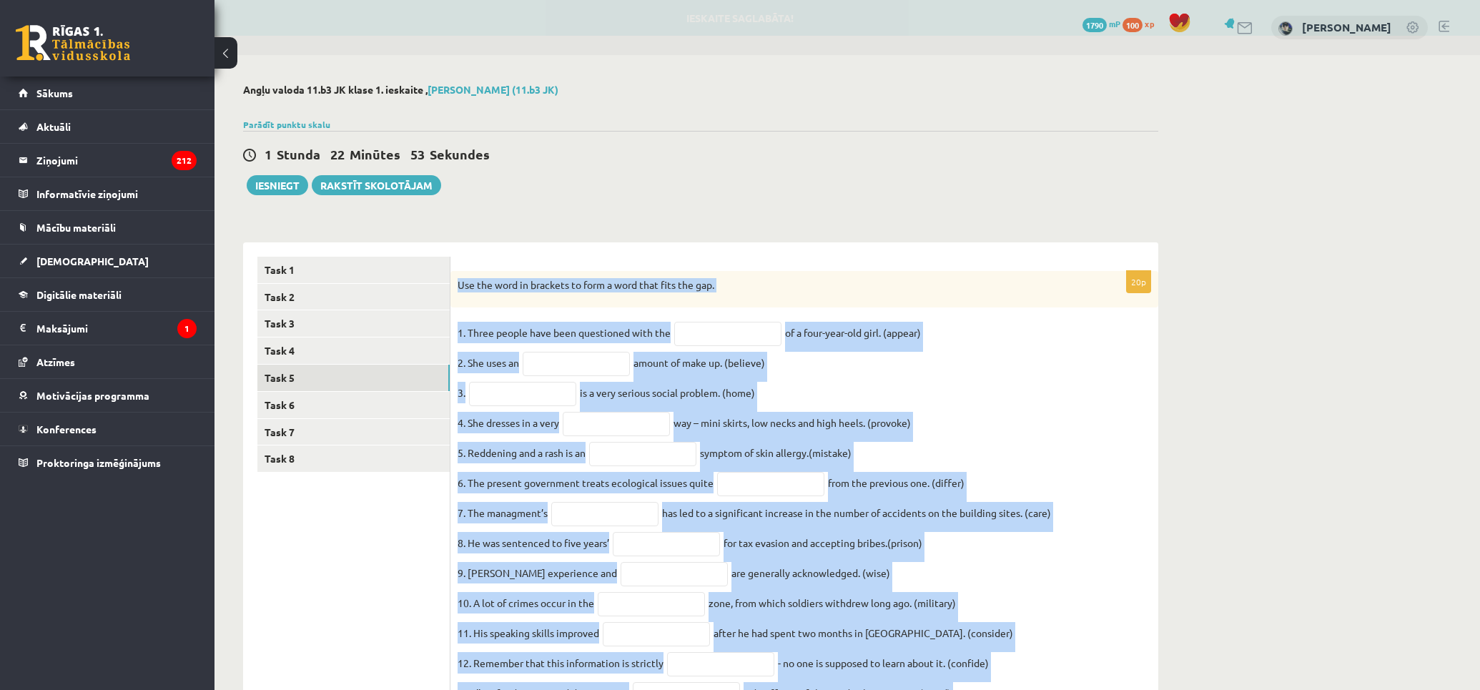
scroll to position [313, 0]
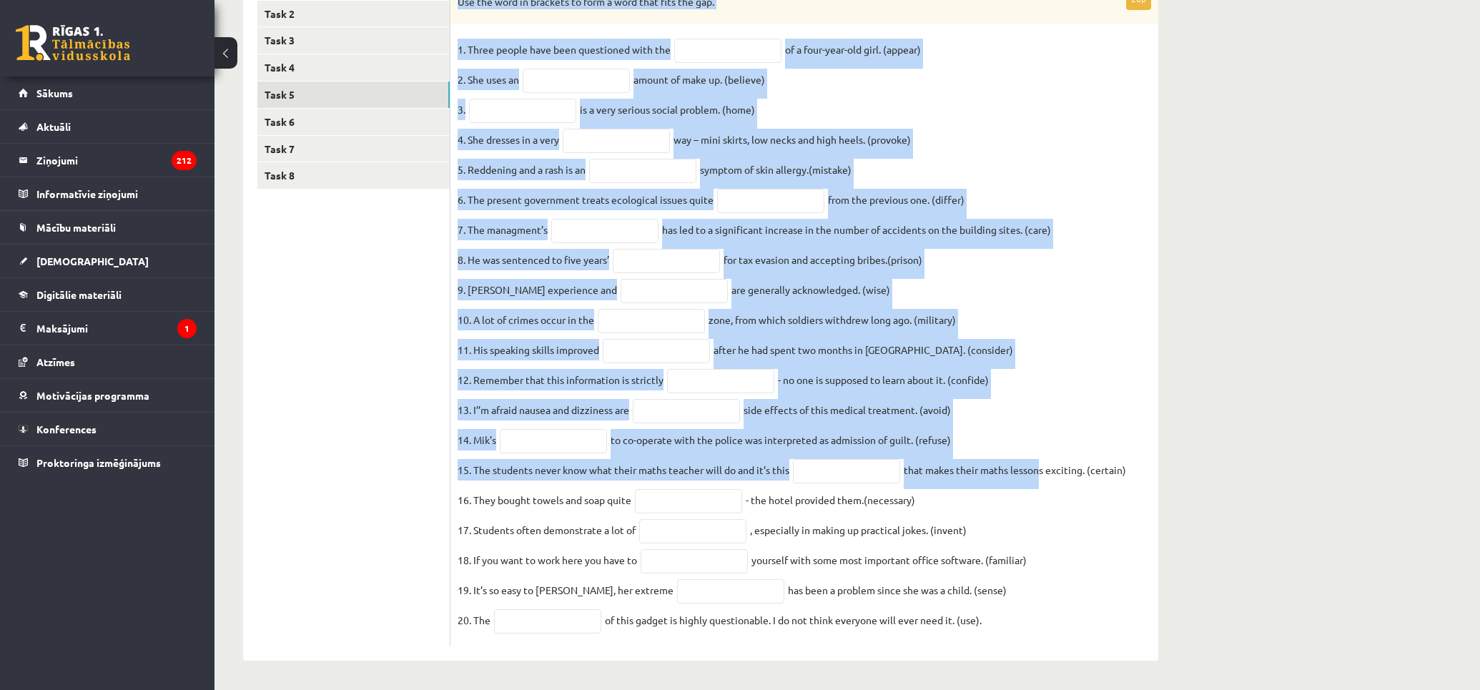
drag, startPoint x: 456, startPoint y: 280, endPoint x: 1128, endPoint y: 620, distance: 753.2
click at [1128, 620] on div "20p Use the word in brackets to form a word that fits the gap. 1. Three people …" at bounding box center [805, 317] width 708 height 659
copy div "Use the word in brackets to form a word that fits the gap. 1. Three people have…"
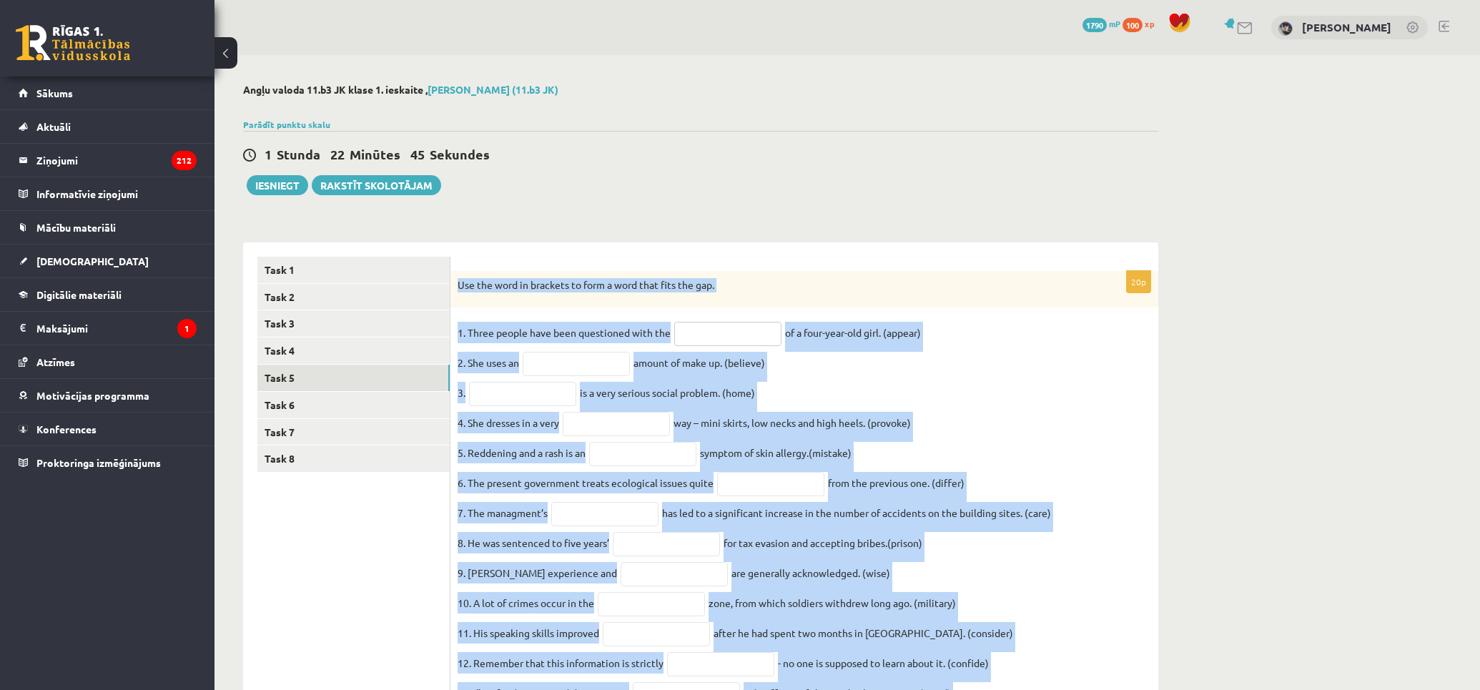
click at [707, 338] on input "text" at bounding box center [727, 334] width 107 height 24
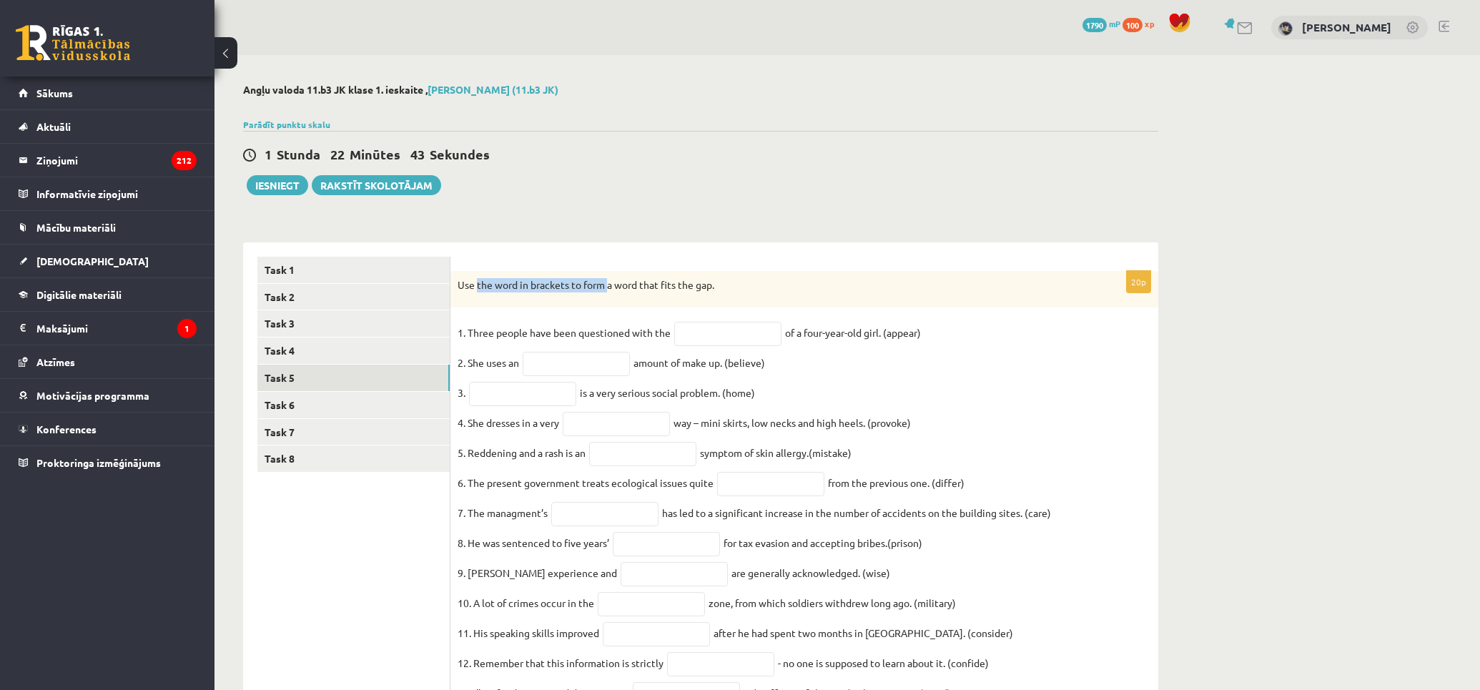
drag, startPoint x: 477, startPoint y: 286, endPoint x: 758, endPoint y: 308, distance: 281.9
click at [609, 286] on p "Use the word in brackets to form a word that fits the gap." at bounding box center [769, 285] width 622 height 14
click at [820, 294] on div "Use the word in brackets to form a word that fits the gap." at bounding box center [805, 289] width 708 height 37
drag, startPoint x: 717, startPoint y: 328, endPoint x: 683, endPoint y: 277, distance: 60.9
click at [717, 330] on input "text" at bounding box center [727, 334] width 107 height 24
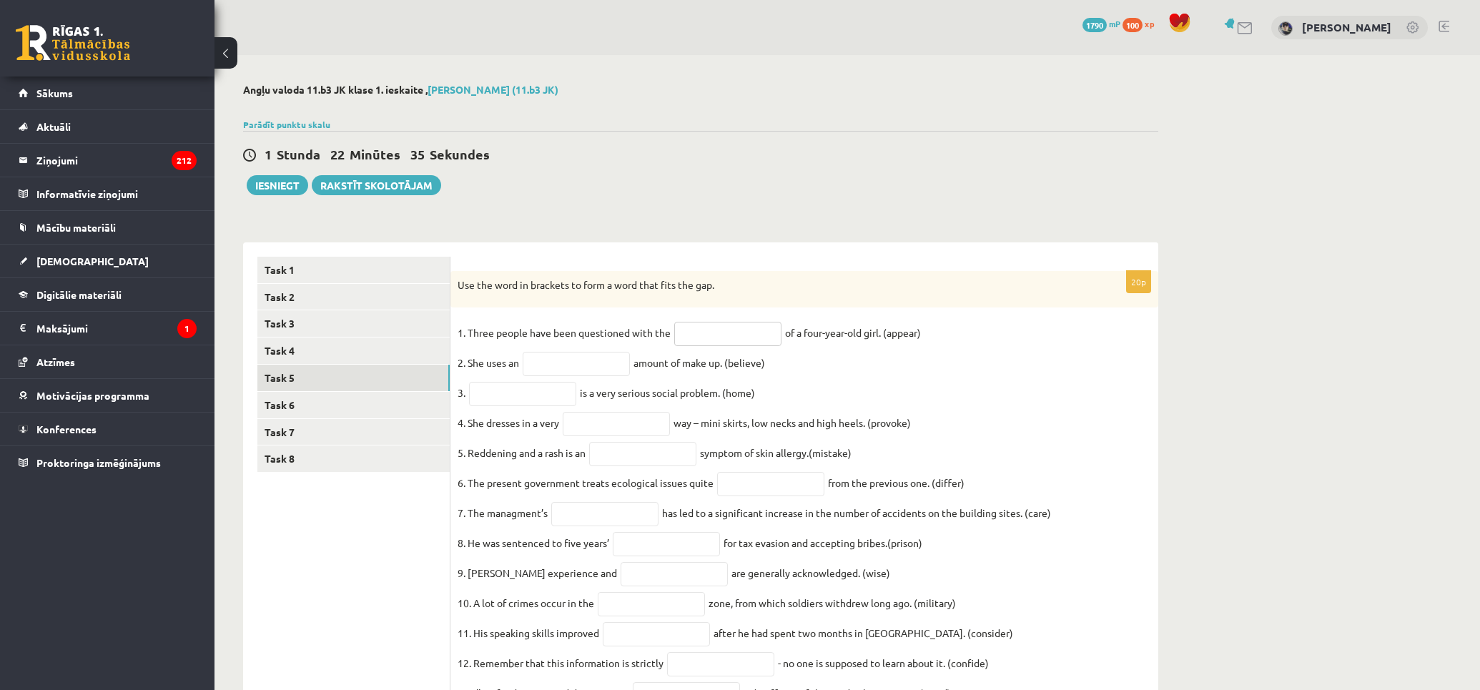
paste input "**********"
type input "**********"
click at [551, 366] on input "text" at bounding box center [576, 364] width 107 height 24
paste input "**********"
type input "**********"
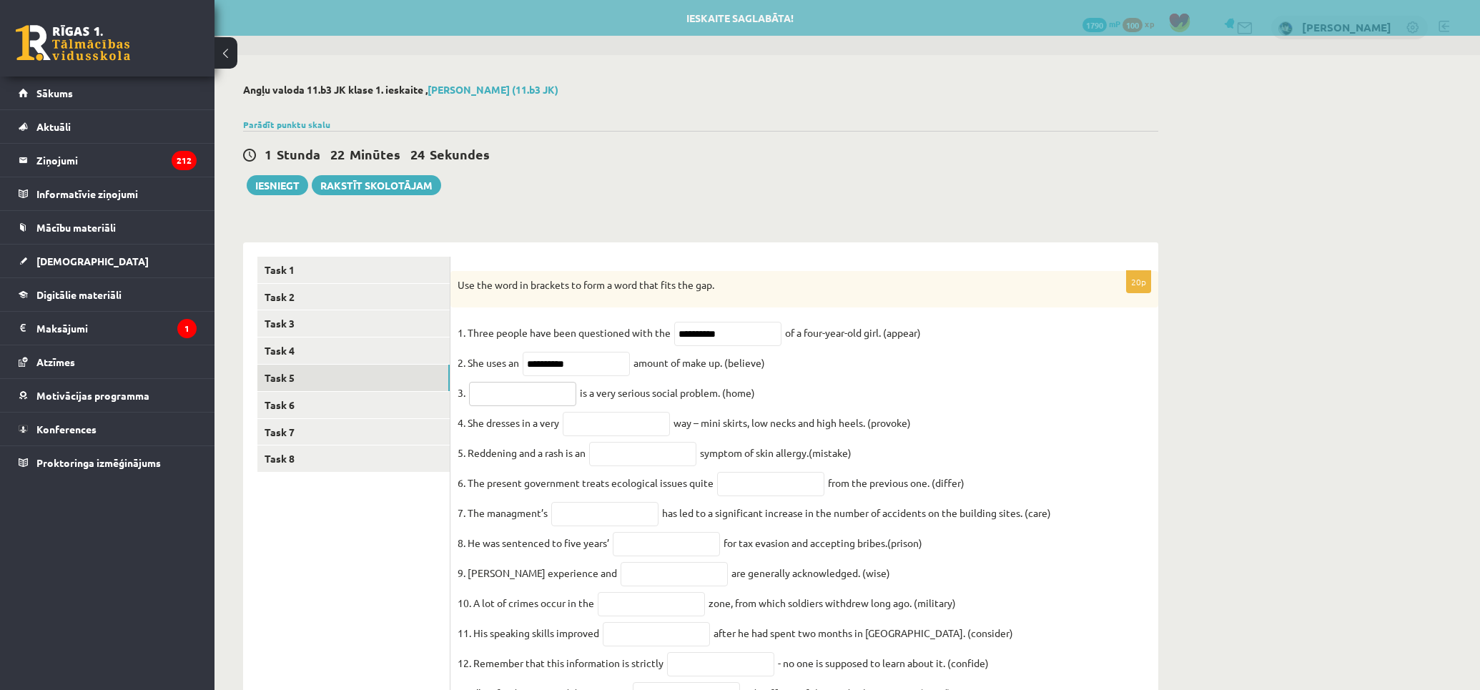
click at [535, 387] on input "text" at bounding box center [522, 394] width 107 height 24
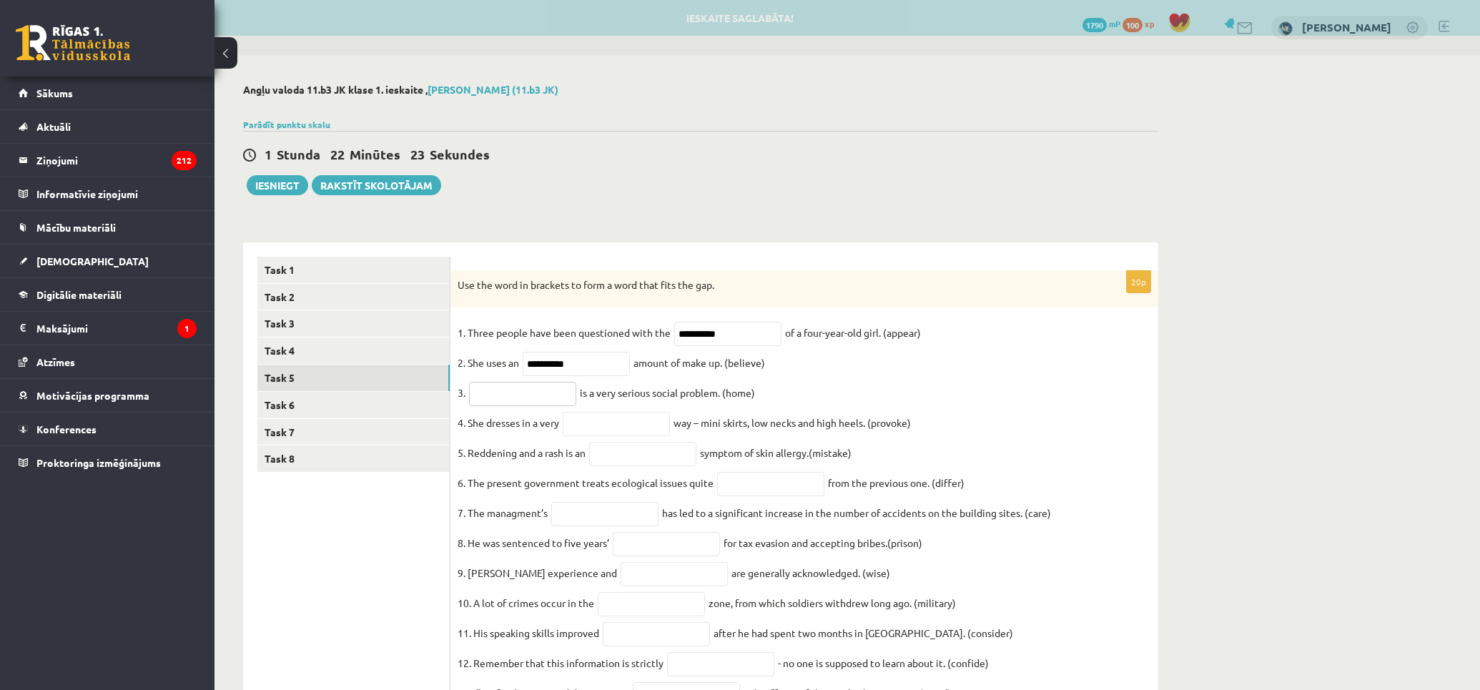
scroll to position [238, 0]
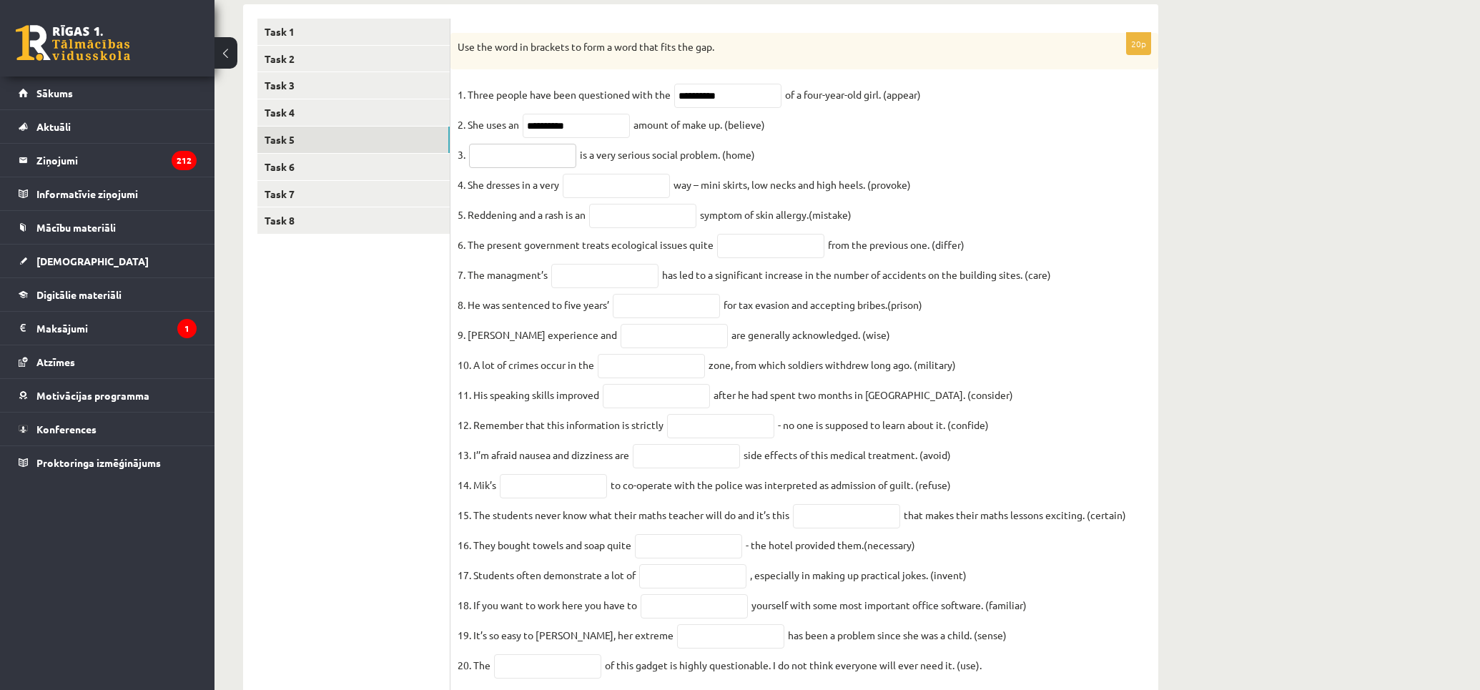
paste input "**********"
type input "**********"
click at [624, 186] on input "text" at bounding box center [616, 186] width 107 height 24
paste input "**********"
type input "**********"
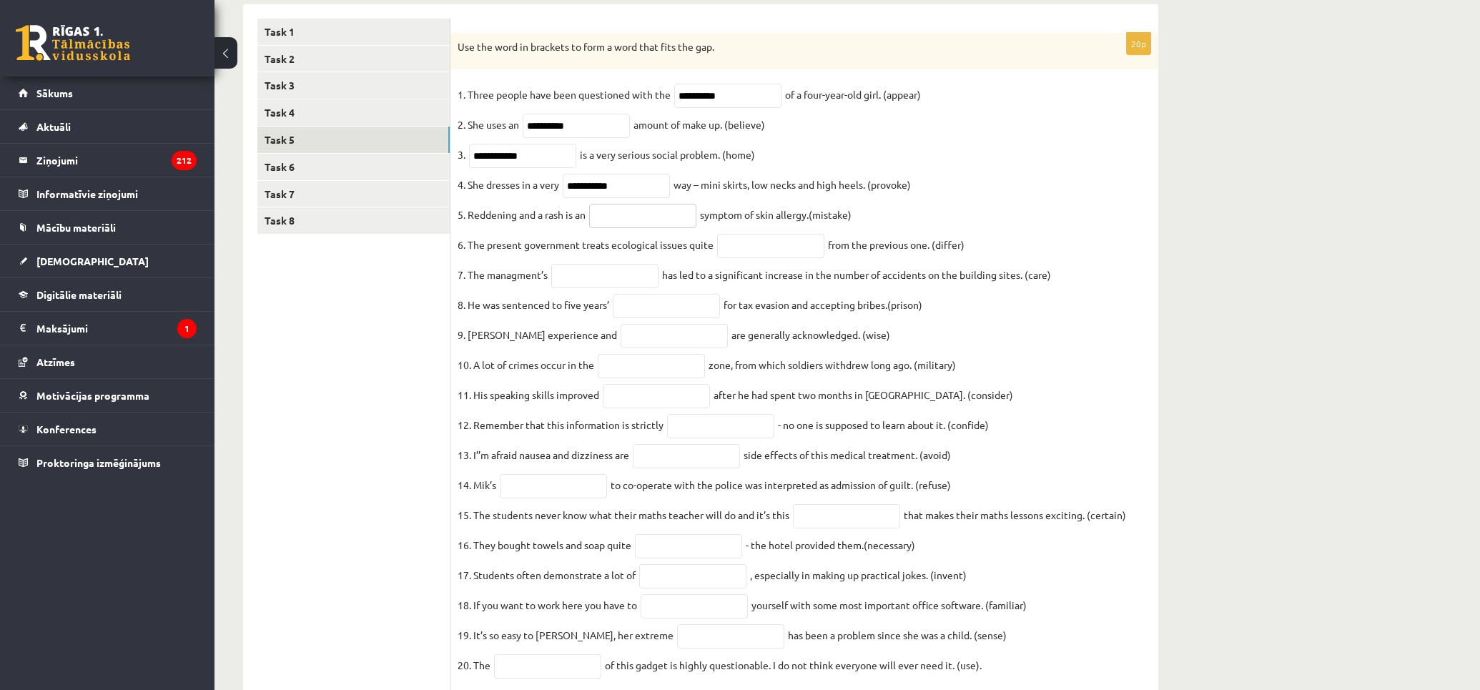
click at [653, 225] on input "text" at bounding box center [642, 216] width 107 height 24
paste input "********"
type input "********"
click at [760, 255] on input "text" at bounding box center [770, 246] width 107 height 24
paste input "**********"
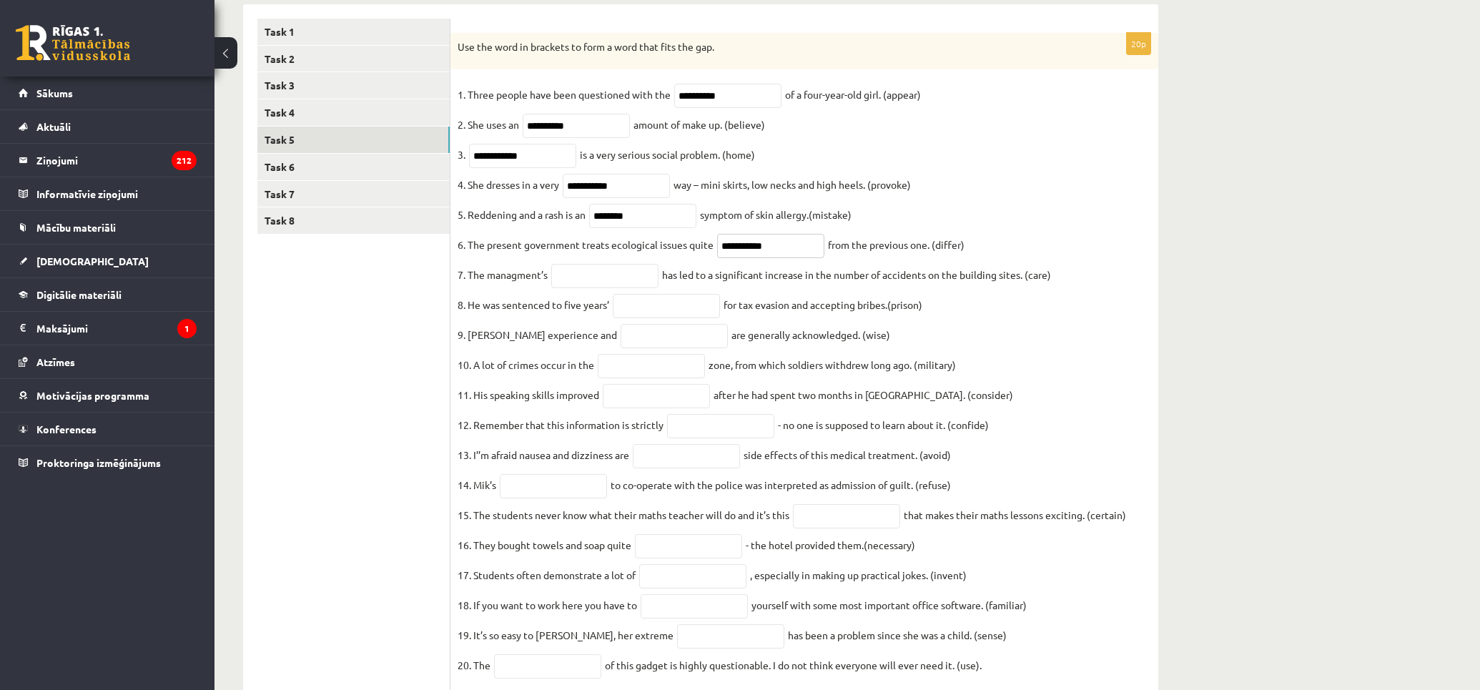
type input "**********"
drag, startPoint x: 601, startPoint y: 281, endPoint x: 592, endPoint y: 273, distance: 12.2
click at [601, 281] on input "text" at bounding box center [604, 276] width 107 height 24
paste input "**********"
type input "**********"
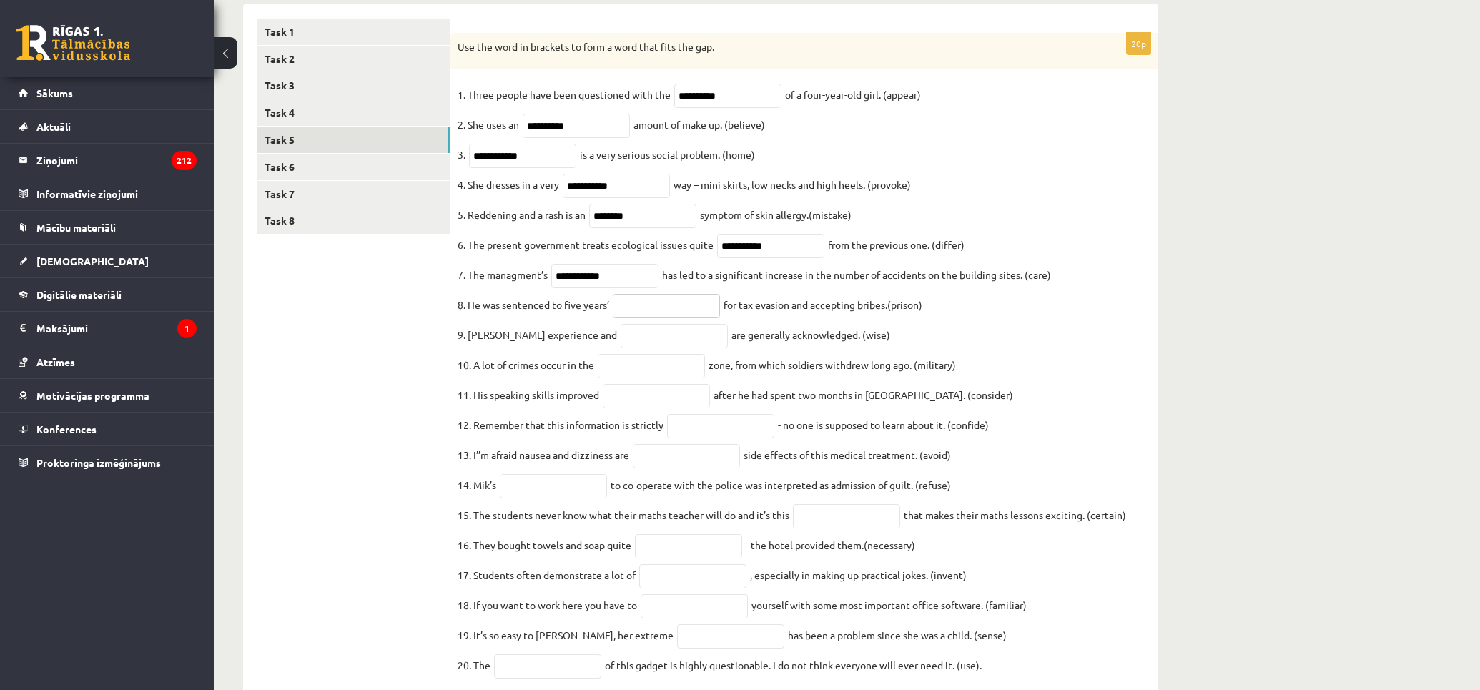
click at [635, 318] on input "text" at bounding box center [666, 306] width 107 height 24
paste input "**********"
type input "**********"
drag, startPoint x: 659, startPoint y: 352, endPoint x: 566, endPoint y: 273, distance: 121.2
click at [659, 348] on input "text" at bounding box center [674, 336] width 107 height 24
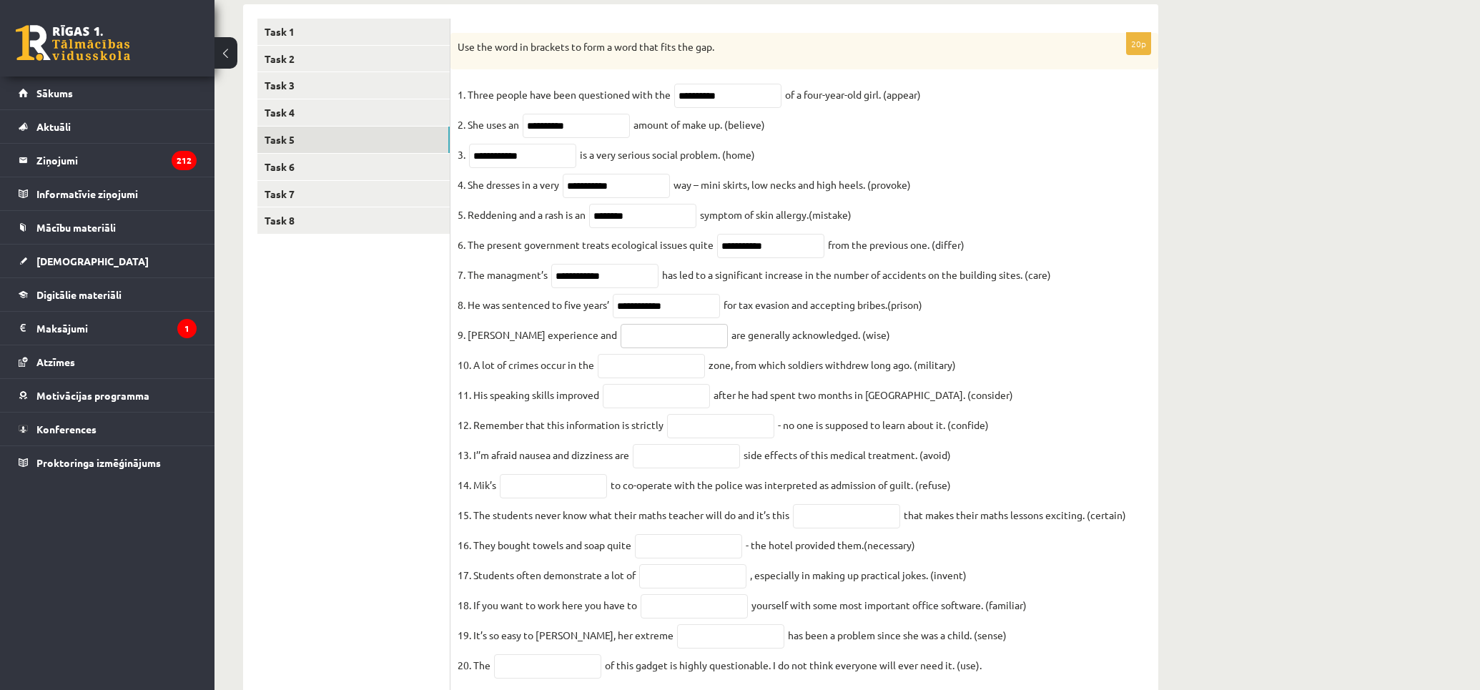
paste input "******"
type input "******"
click at [651, 378] on input "text" at bounding box center [651, 366] width 107 height 24
paste input "**********"
type input "**********"
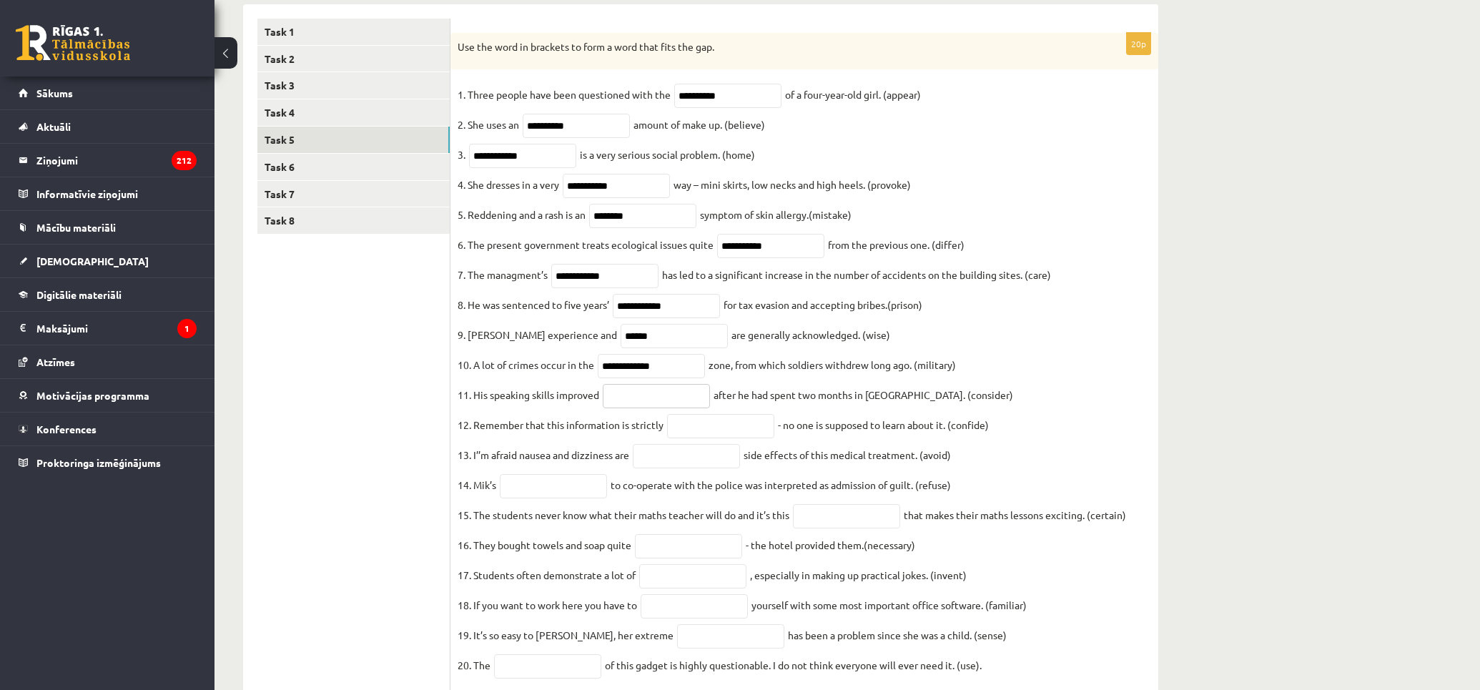
click at [659, 408] on input "text" at bounding box center [656, 396] width 107 height 24
paste input "**********"
type input "**********"
click at [711, 438] on input "text" at bounding box center [720, 426] width 107 height 24
paste input "**********"
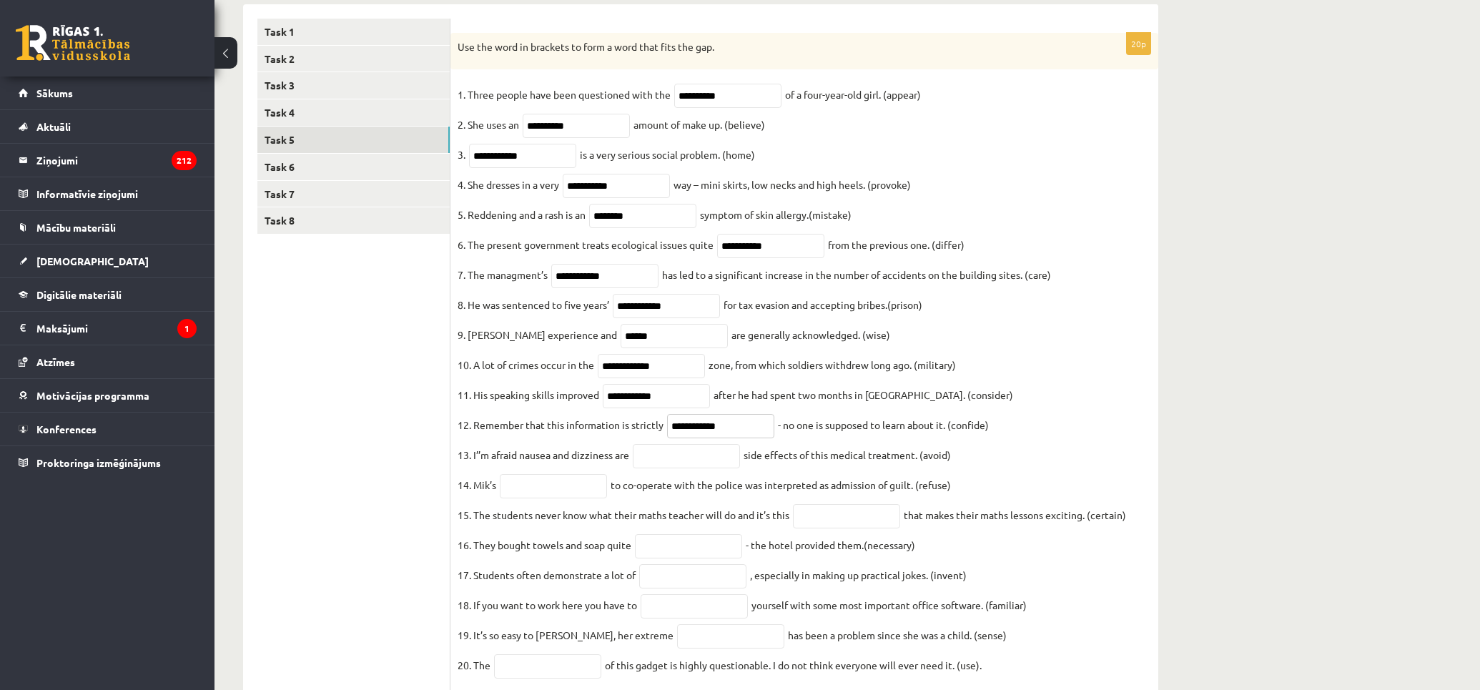
type input "**********"
click at [699, 468] on input "text" at bounding box center [686, 456] width 107 height 24
paste input "**********"
type input "**********"
click at [564, 498] on input "text" at bounding box center [553, 486] width 107 height 24
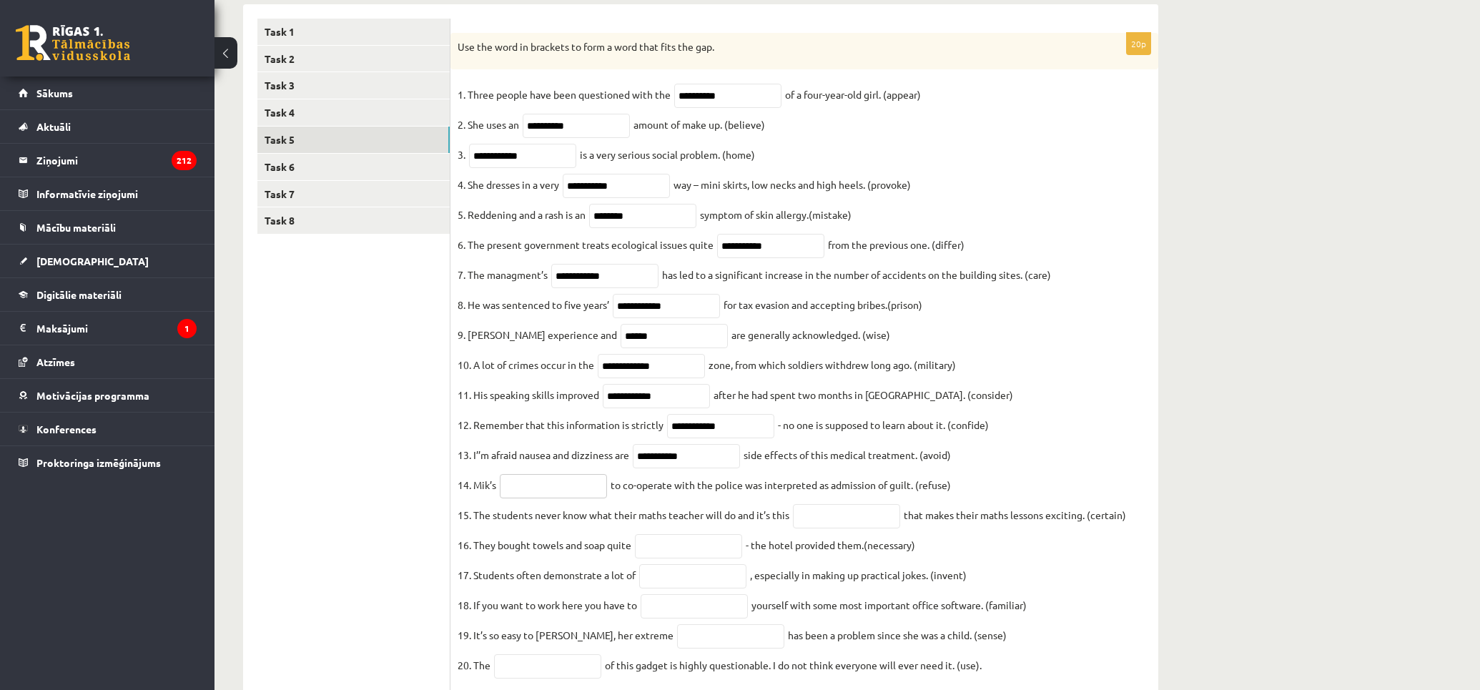
paste input "*******"
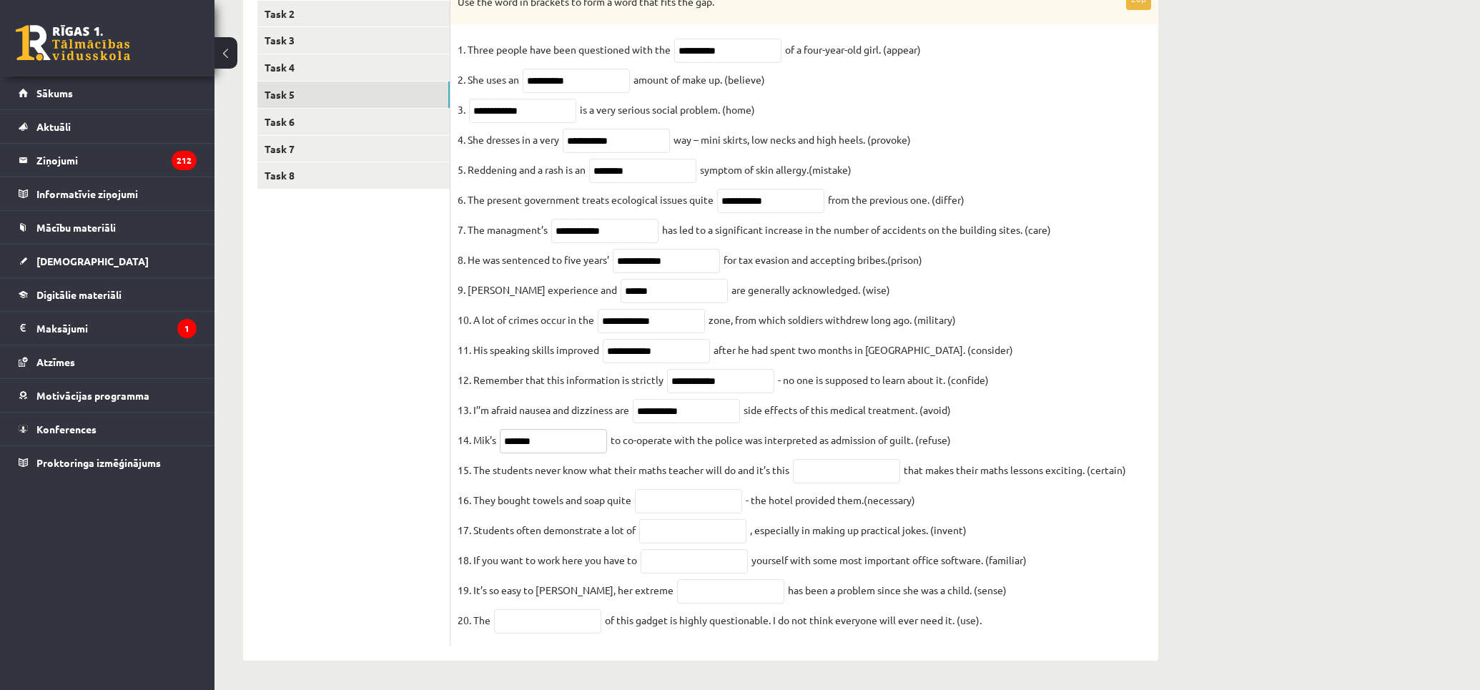
type input "*******"
click at [833, 466] on input "text" at bounding box center [846, 471] width 107 height 24
paste input "**********"
type input "**********"
click at [709, 498] on input "text" at bounding box center [688, 501] width 107 height 24
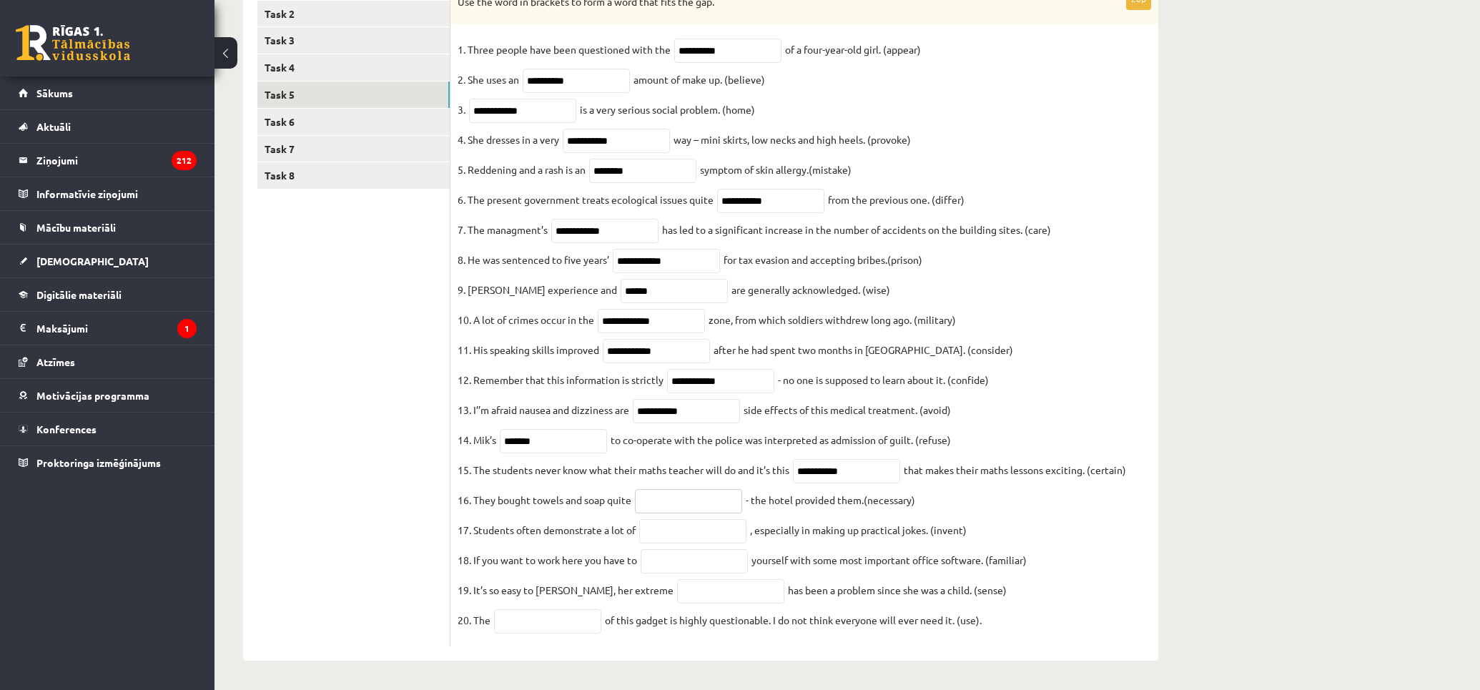
paste input "**********"
type input "**********"
click at [704, 527] on input "text" at bounding box center [692, 531] width 107 height 24
paste input "**********"
click at [644, 525] on input "**********" at bounding box center [692, 531] width 107 height 24
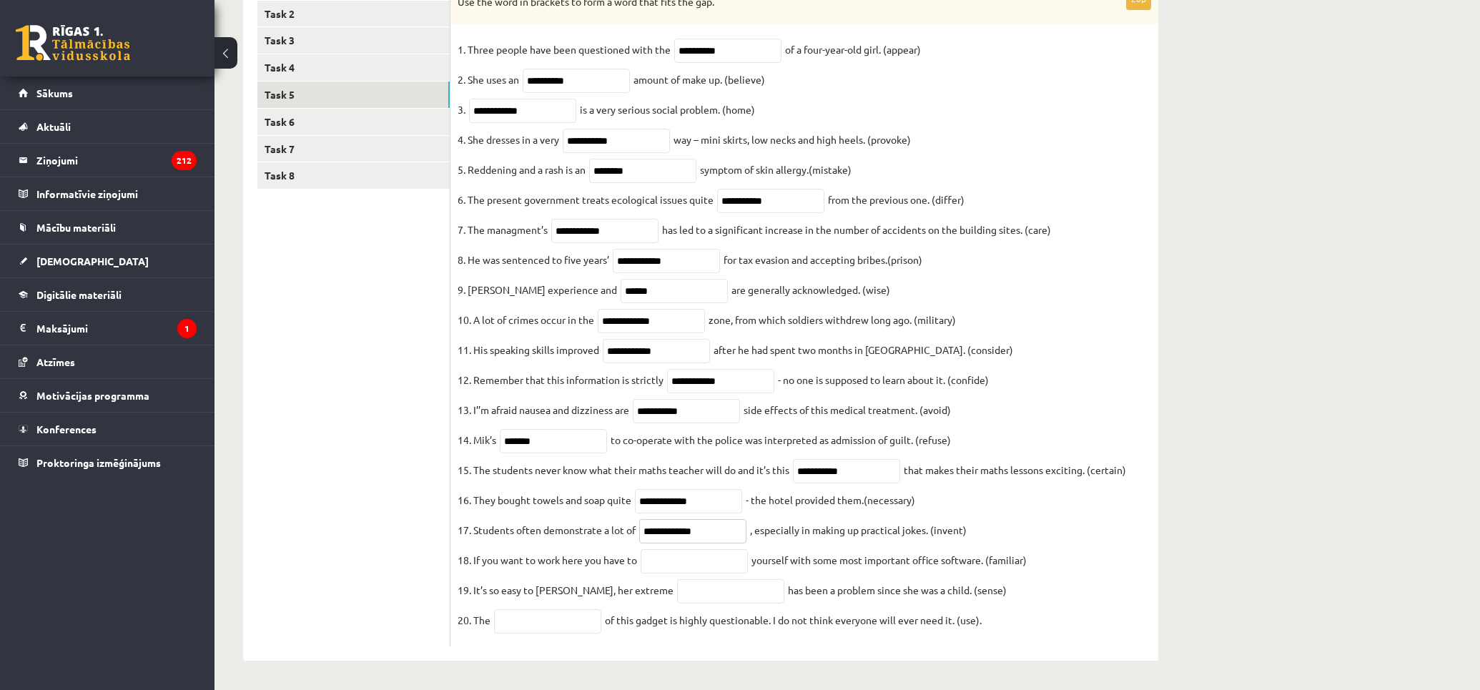
type input "**********"
click at [641, 495] on input "**********" at bounding box center [688, 501] width 107 height 24
click at [797, 462] on input "**********" at bounding box center [846, 471] width 107 height 24
click at [504, 429] on input "*******" at bounding box center [553, 441] width 107 height 24
click at [716, 532] on input "**********" at bounding box center [692, 531] width 107 height 24
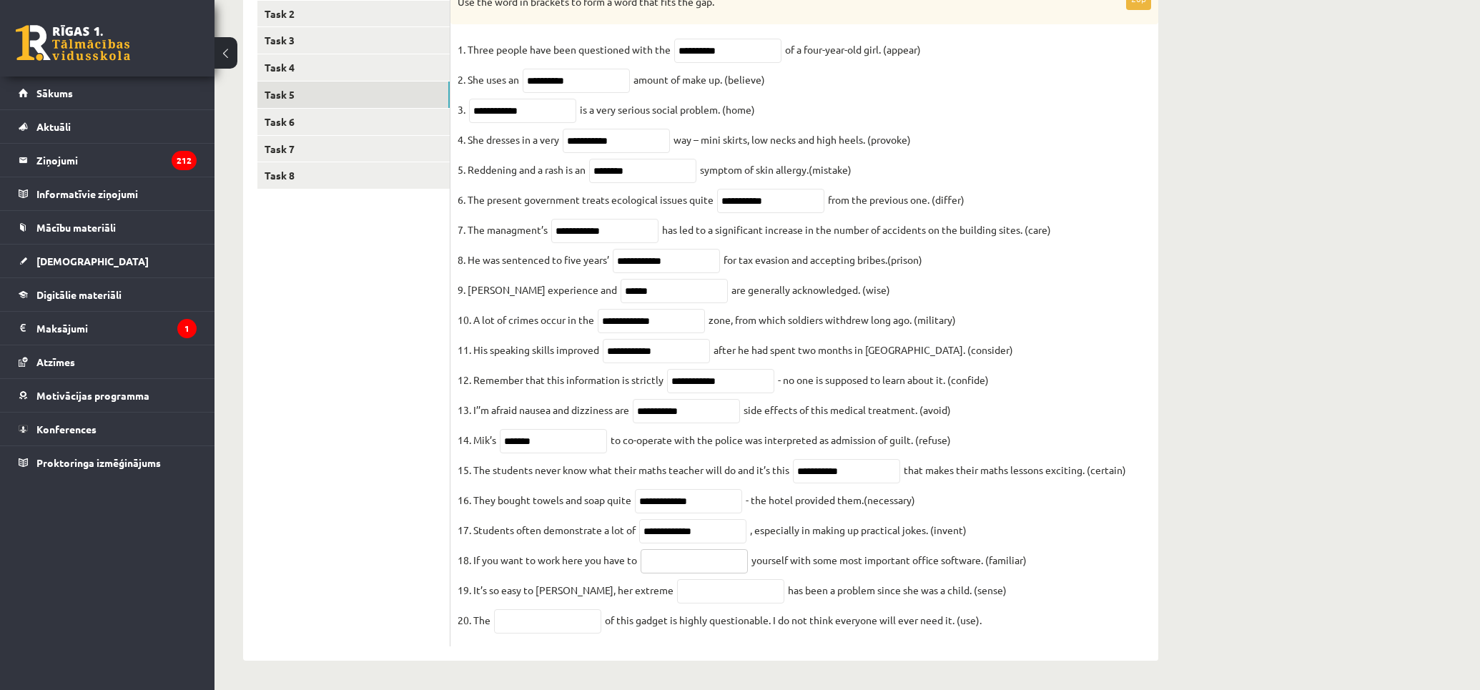
click at [716, 551] on input "text" at bounding box center [694, 561] width 107 height 24
paste input "**********"
type input "**********"
click at [726, 596] on input "text" at bounding box center [730, 591] width 107 height 24
paste input "**********"
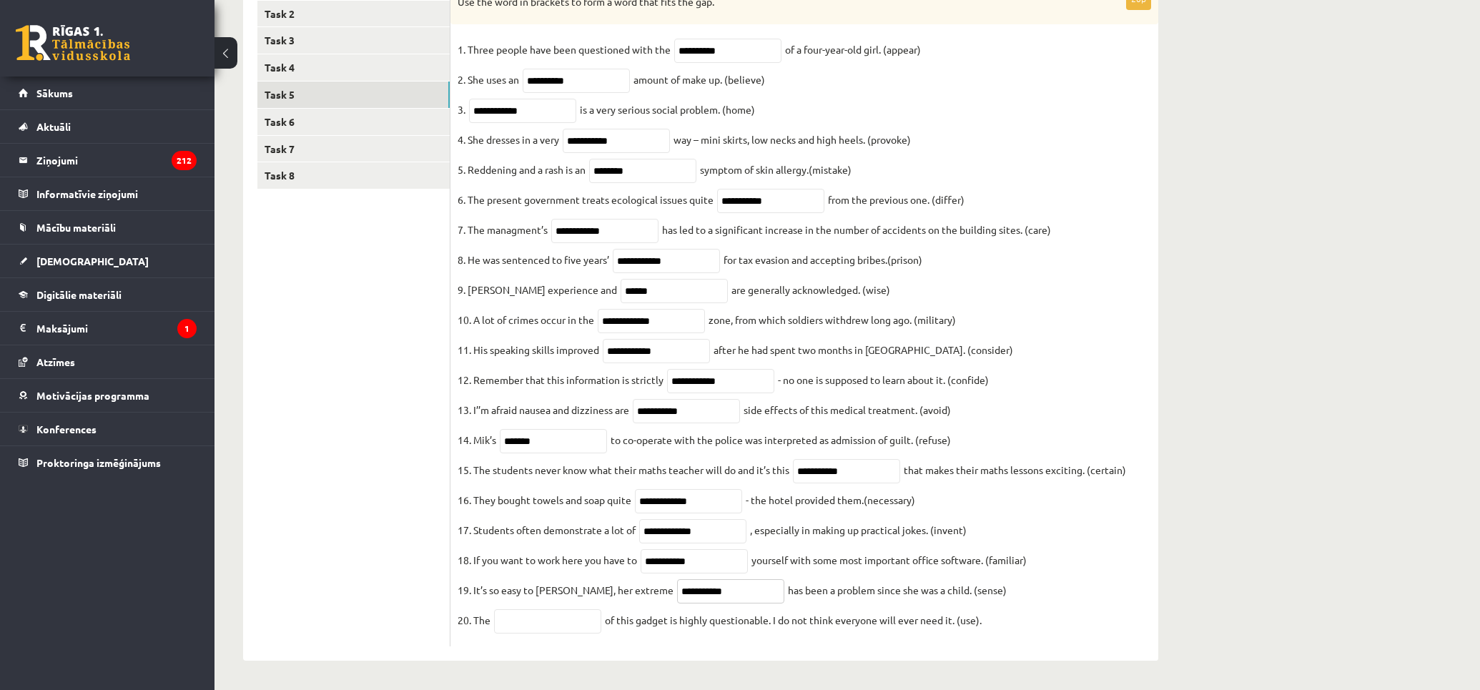
type input "**********"
click at [566, 615] on input "text" at bounding box center [547, 621] width 107 height 24
paste input "**********"
type input "**********"
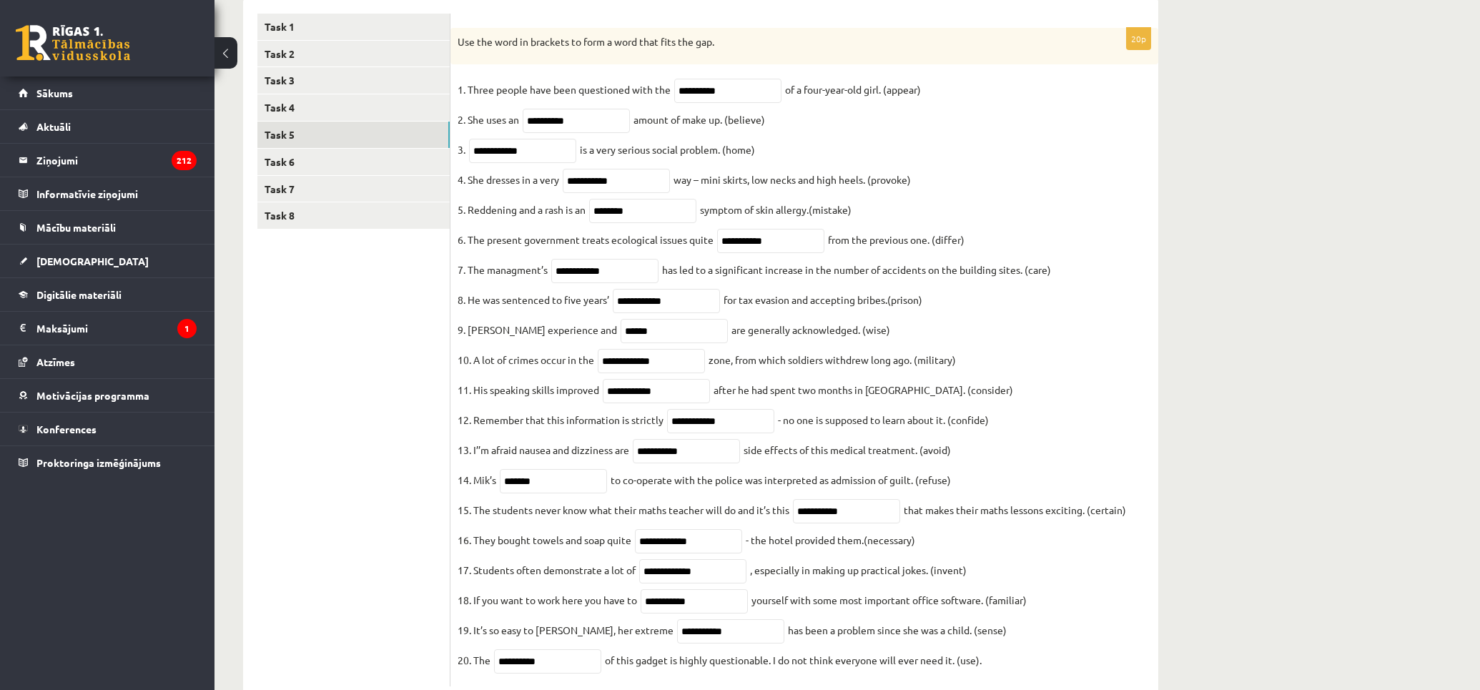
scroll to position [0, 0]
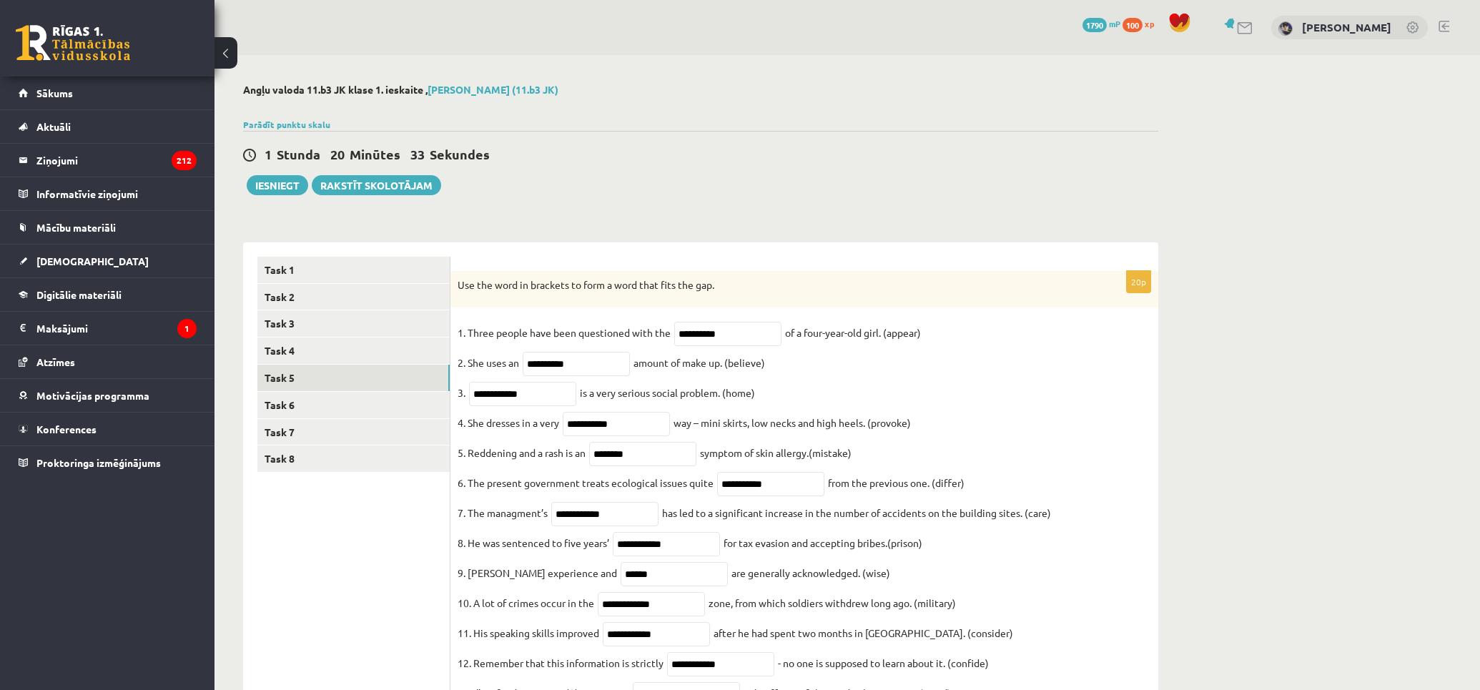
drag, startPoint x: 388, startPoint y: 584, endPoint x: 406, endPoint y: 431, distance: 153.4
click at [315, 400] on link "Task 6" at bounding box center [353, 405] width 192 height 26
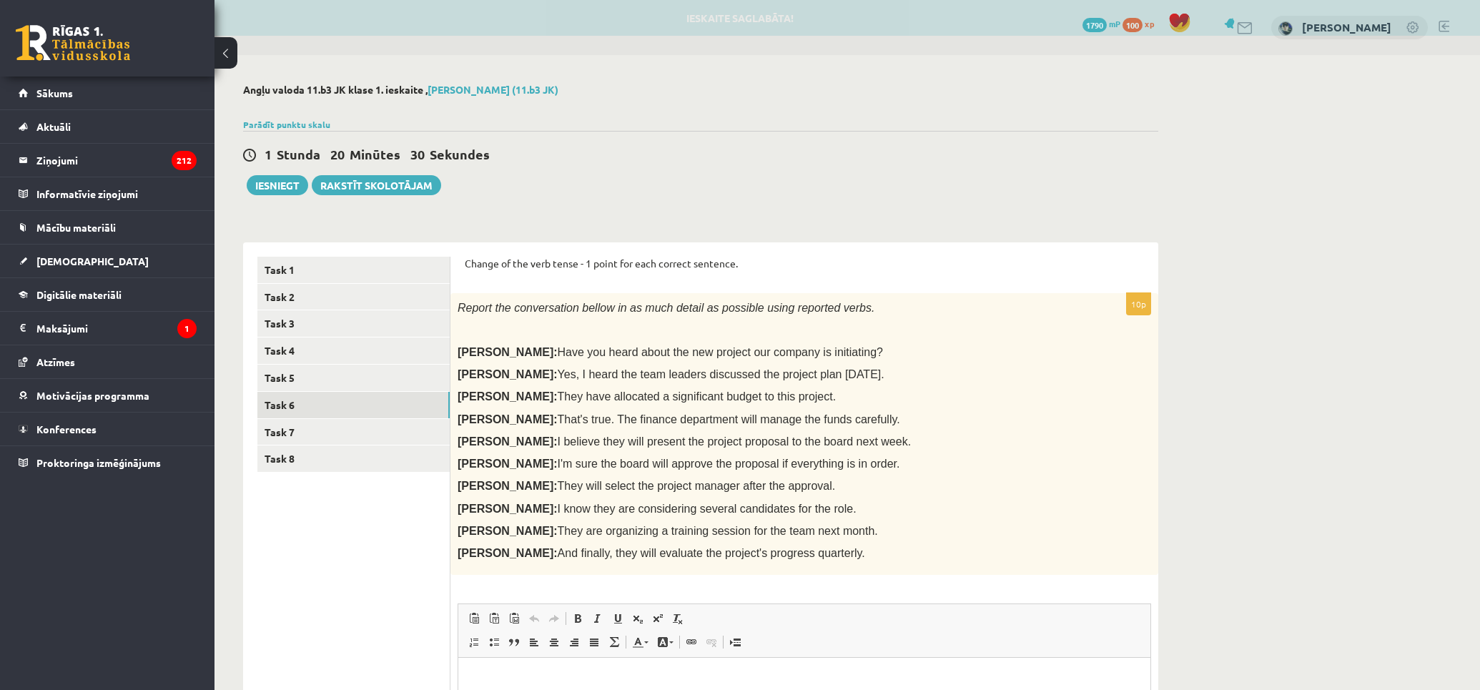
scroll to position [254, 0]
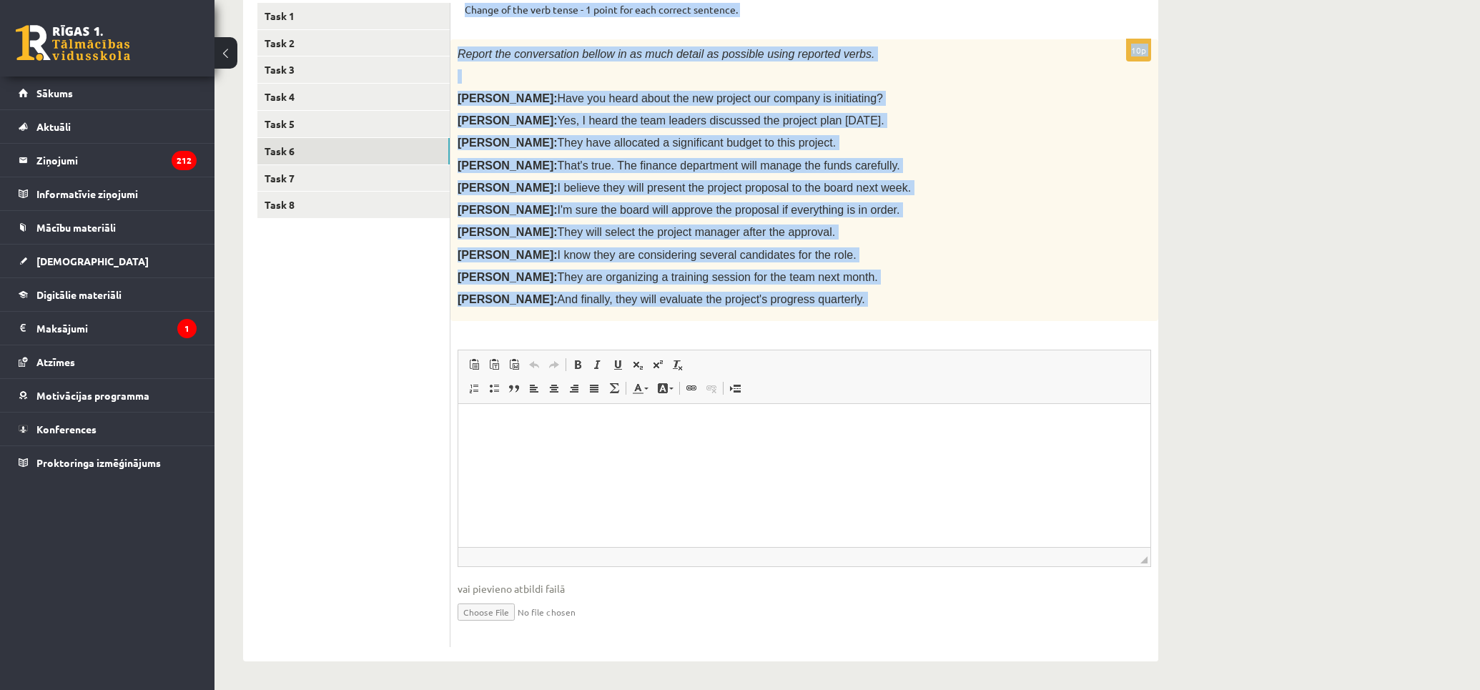
drag, startPoint x: 469, startPoint y: 261, endPoint x: 982, endPoint y: 319, distance: 516.0
click at [977, 322] on form "Change of the verb tense - 1 point for each correct sentence. 10p Report the co…" at bounding box center [804, 325] width 679 height 645
copy form "Change of the verb tense - 1 point for each correct sentence. 10p Report the co…"
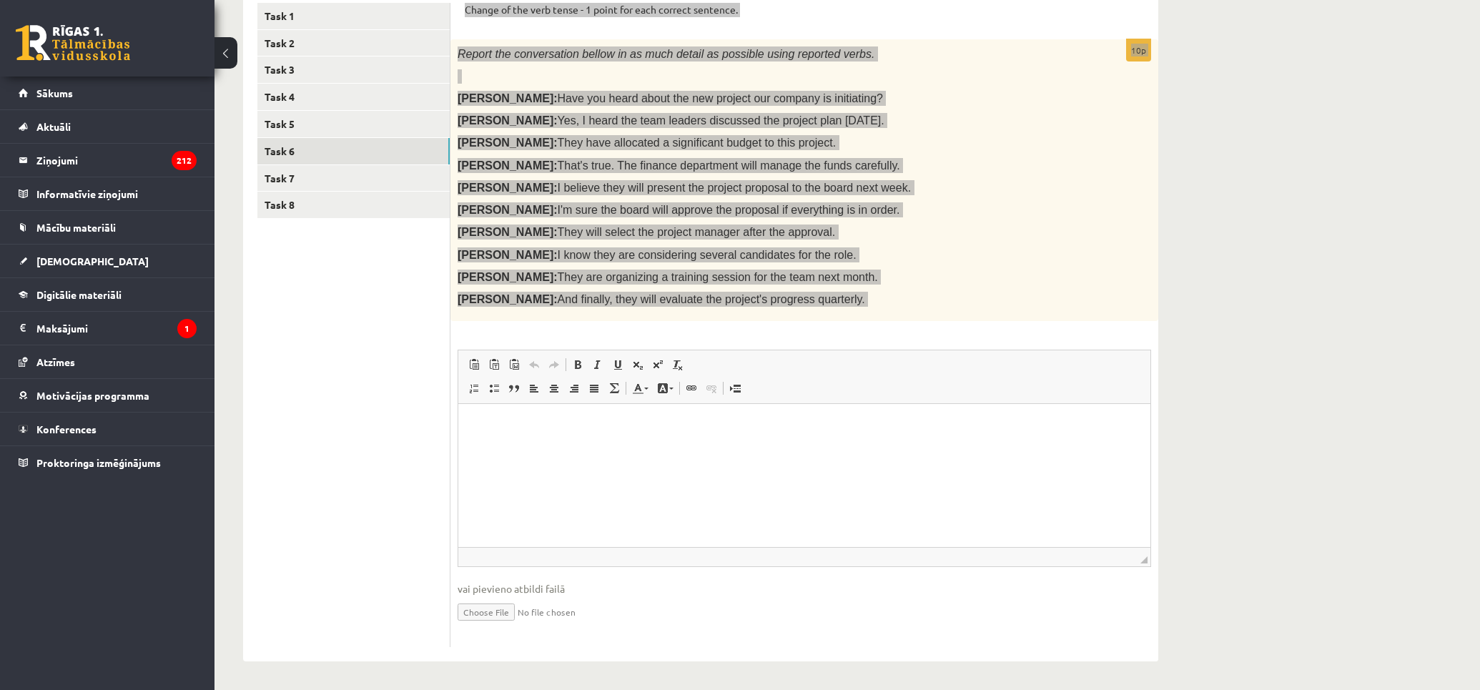
click at [571, 408] on html at bounding box center [804, 426] width 692 height 44
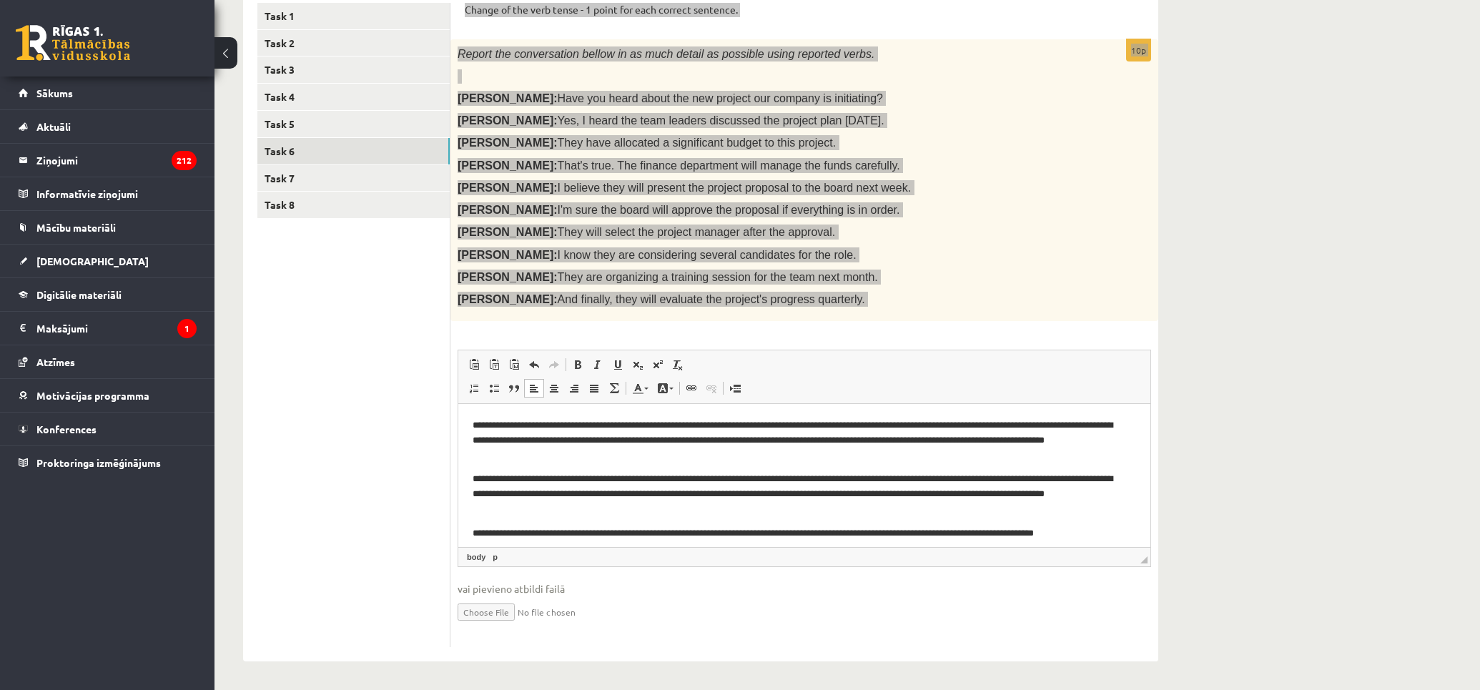
scroll to position [8, 0]
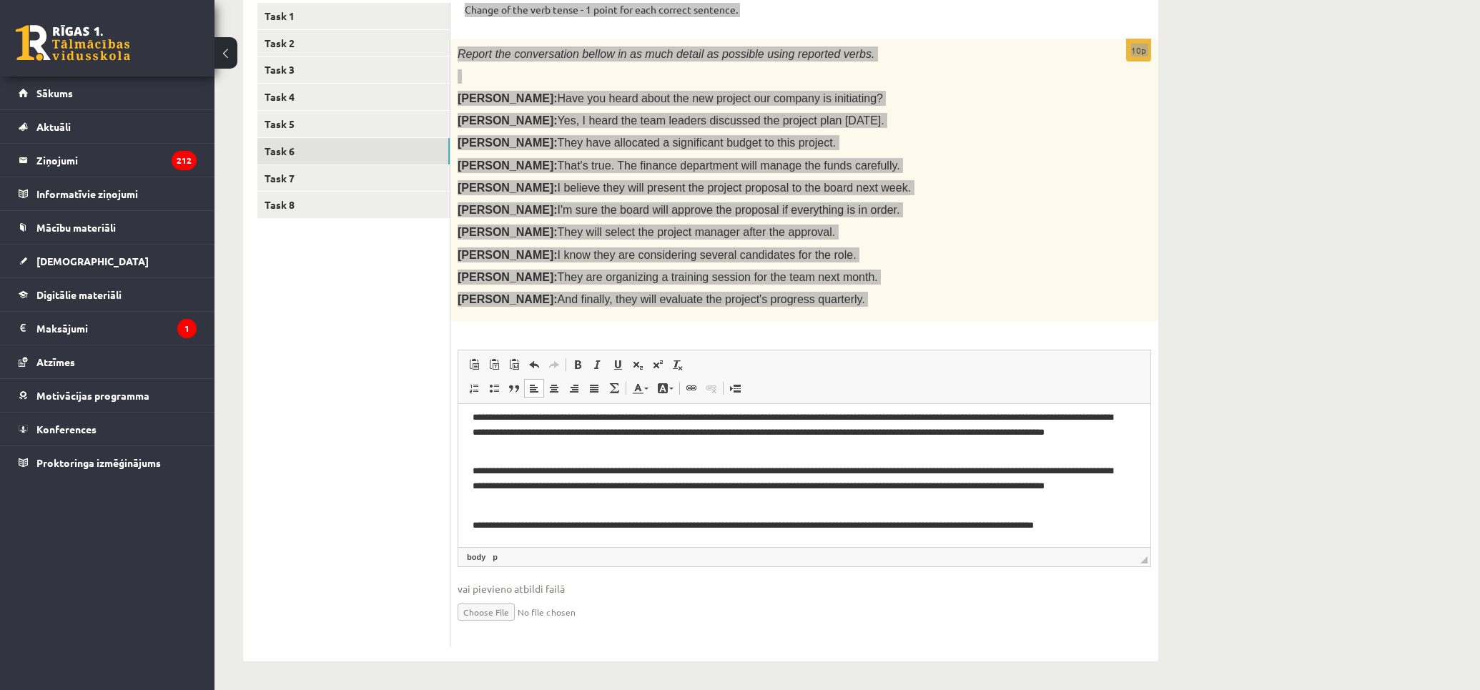
click at [473, 472] on p "**********" at bounding box center [798, 486] width 651 height 44
click at [1112, 526] on p "**********" at bounding box center [798, 525] width 651 height 15
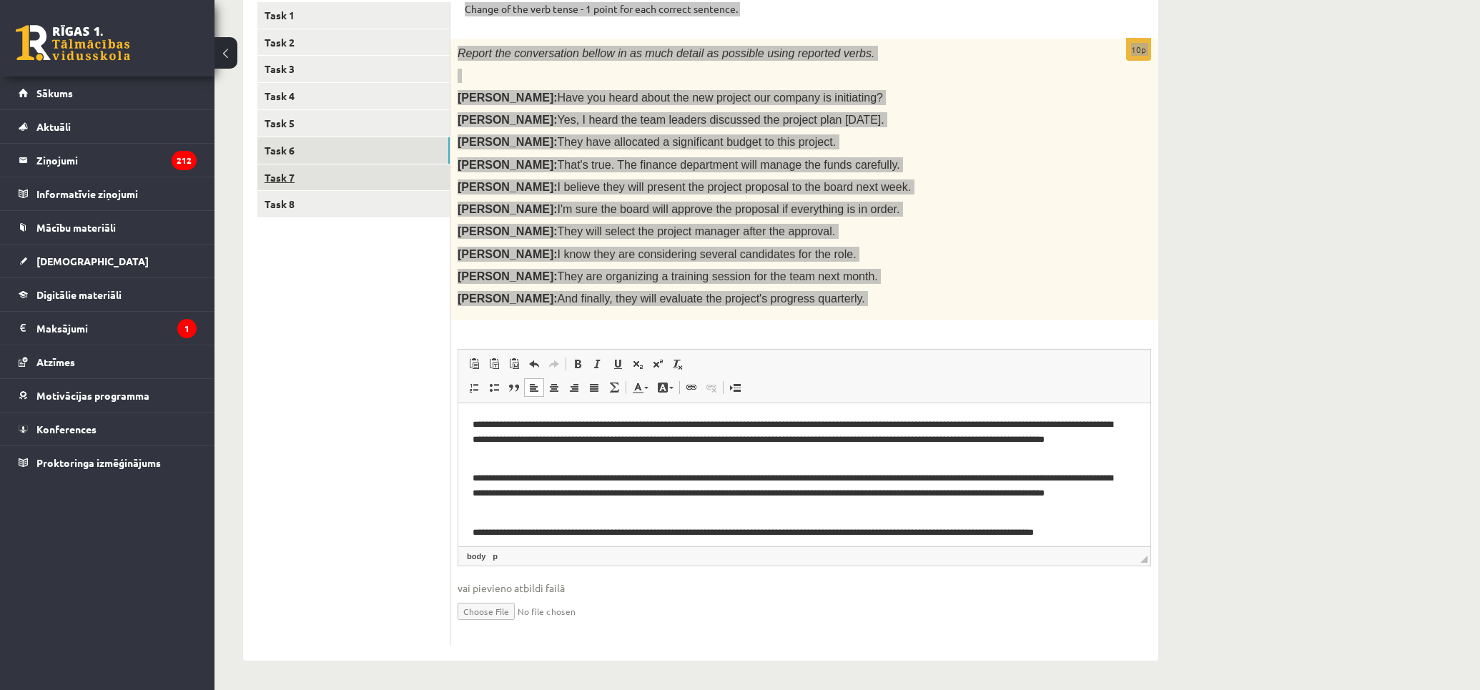
scroll to position [0, 0]
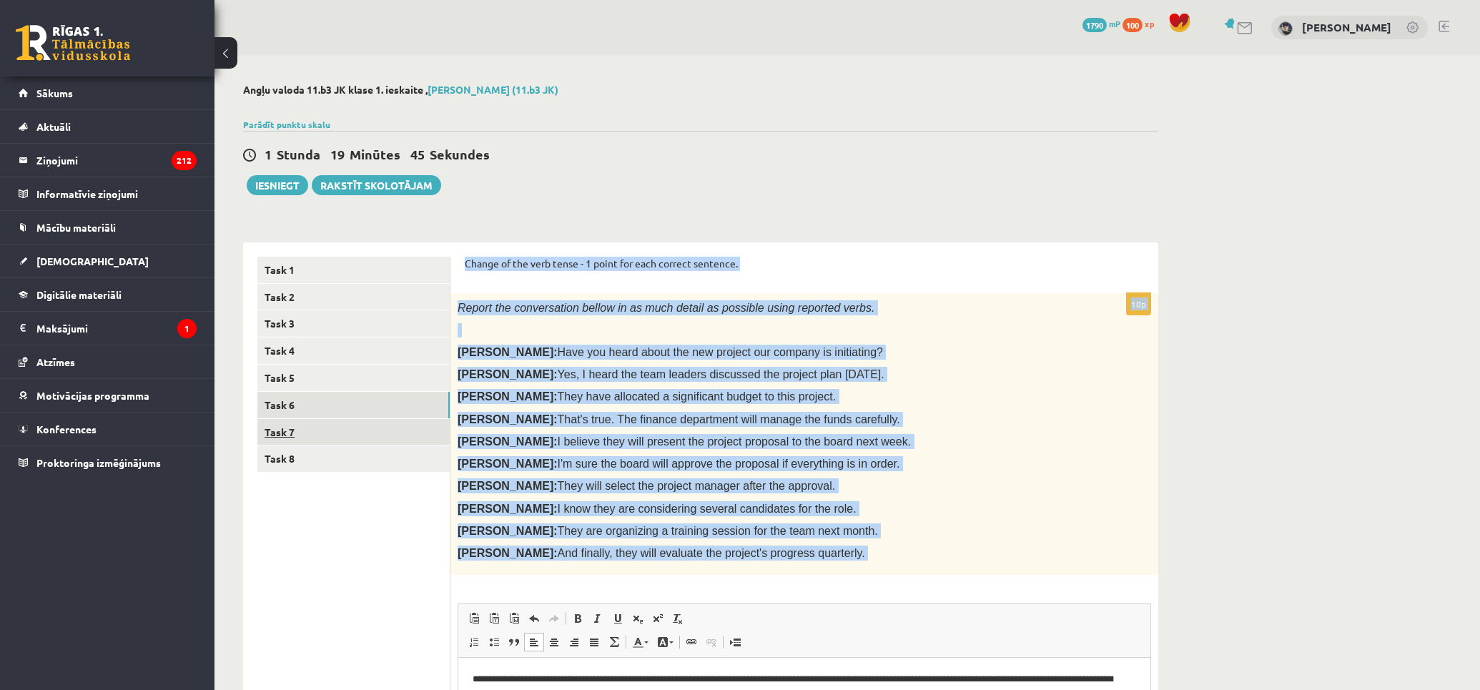
click at [339, 429] on link "Task 7" at bounding box center [353, 432] width 192 height 26
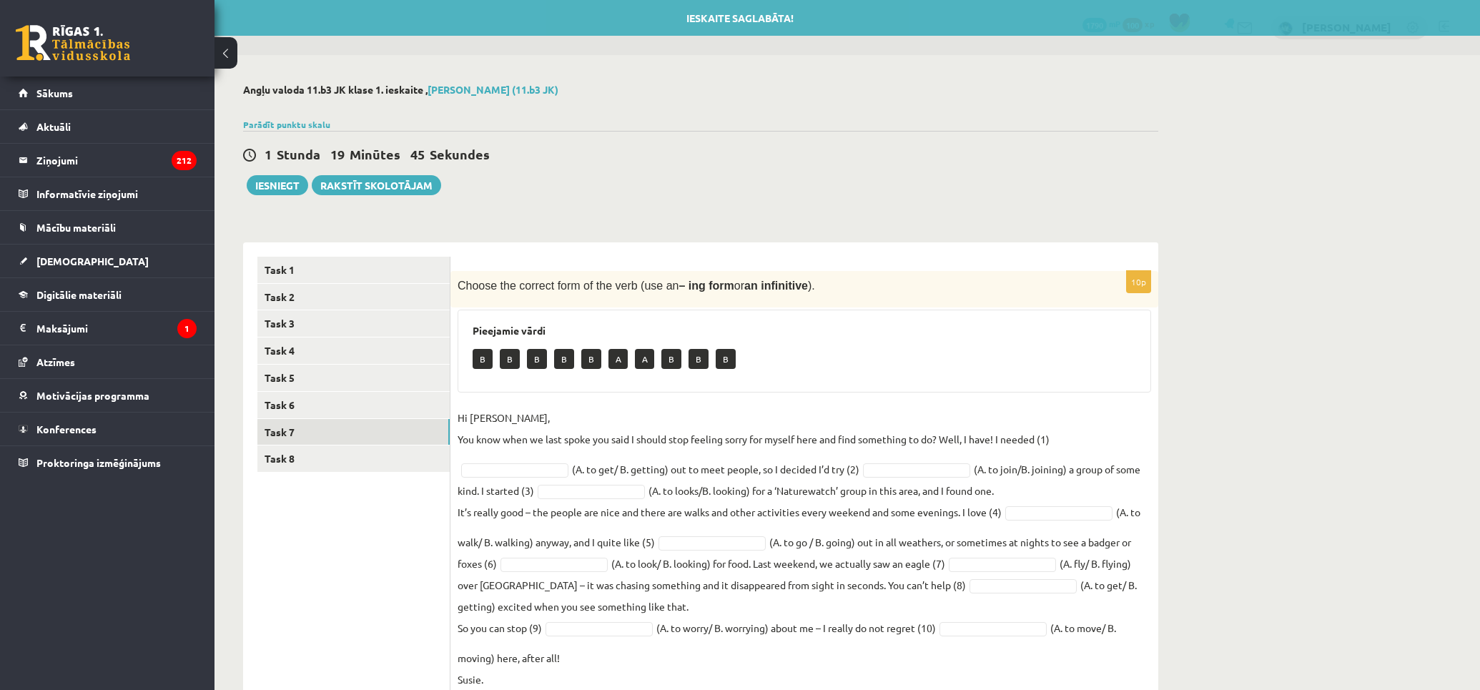
scroll to position [51, 0]
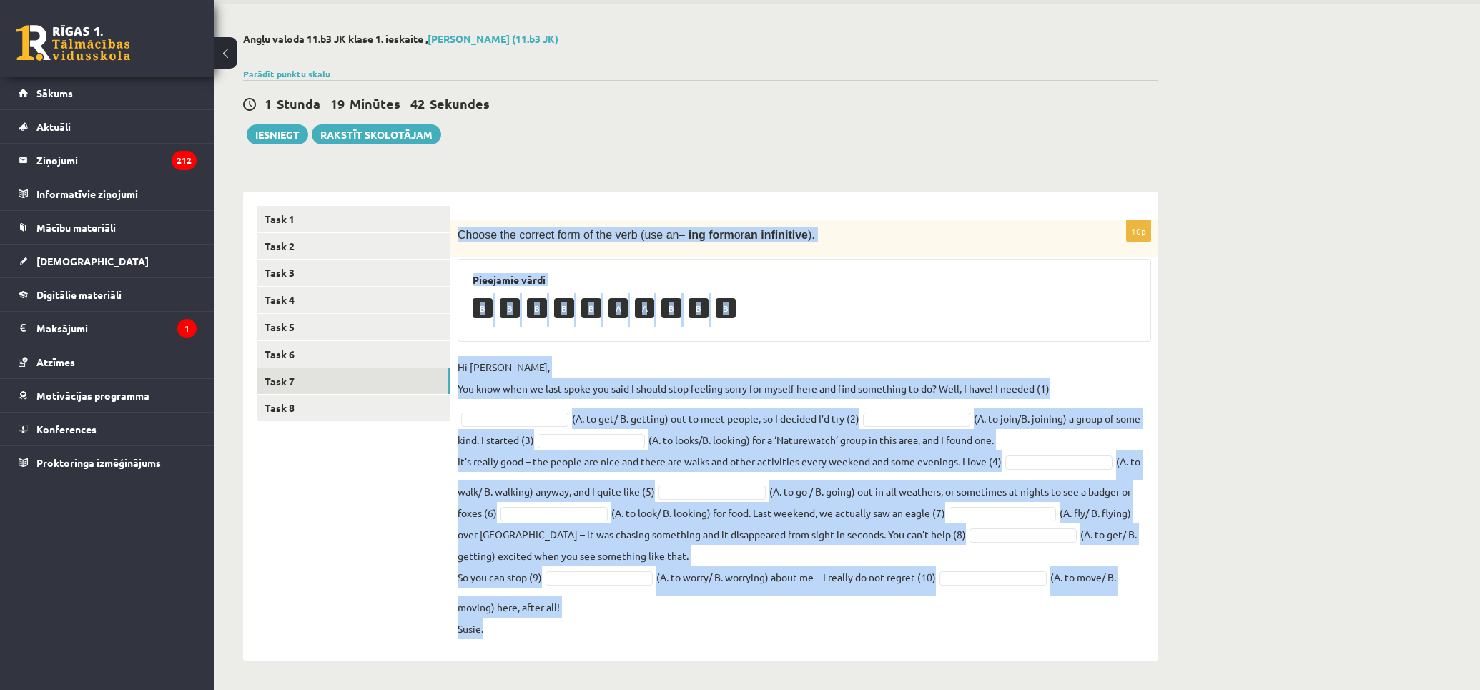
drag, startPoint x: 459, startPoint y: 230, endPoint x: 907, endPoint y: 631, distance: 601.1
click at [907, 631] on div "10p Choose the correct form of the verb (use an – ing form or an infinitive ). …" at bounding box center [805, 433] width 708 height 426
copy div "Choose the correct form of the verb (use an – ing form or an infinitive ). Piee…"
click at [958, 358] on p "Hi Caroline, You know when we last spoke you said I should stop feeling sorry f…" at bounding box center [754, 377] width 592 height 43
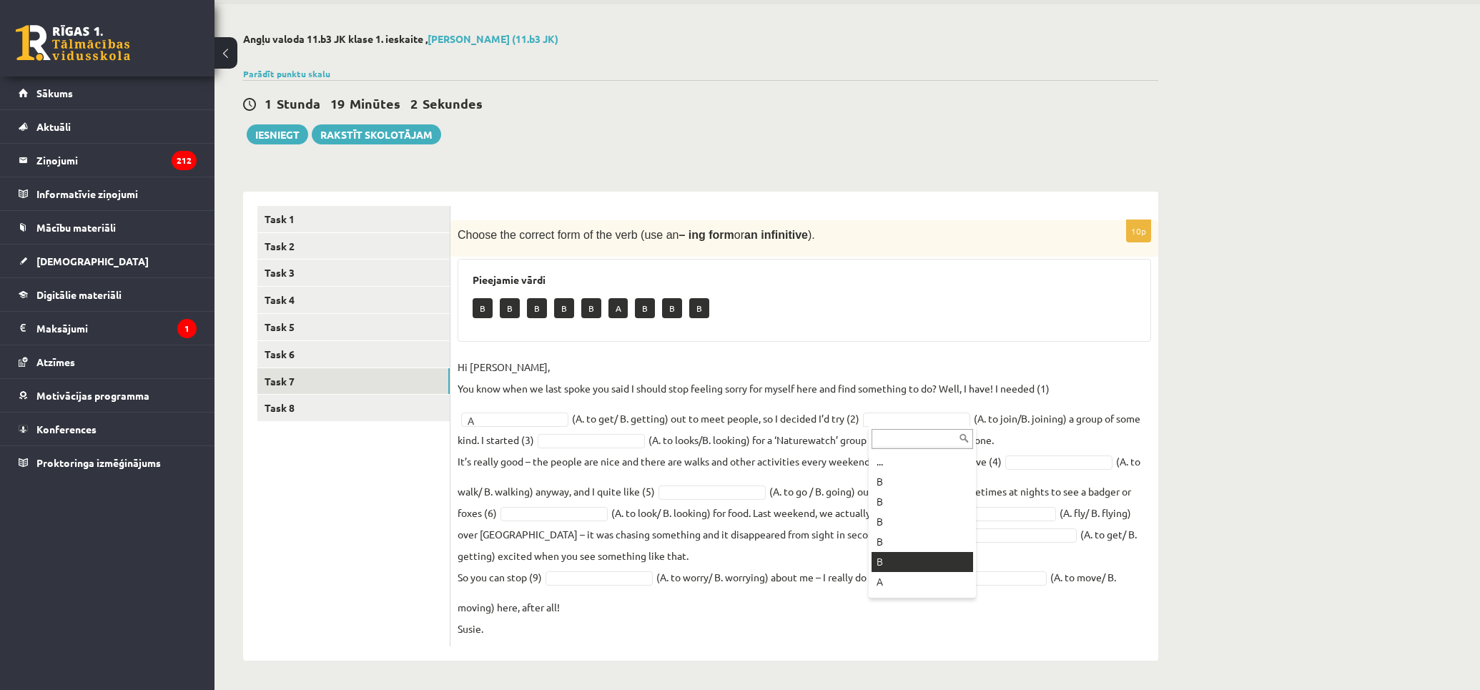
scroll to position [56, 0]
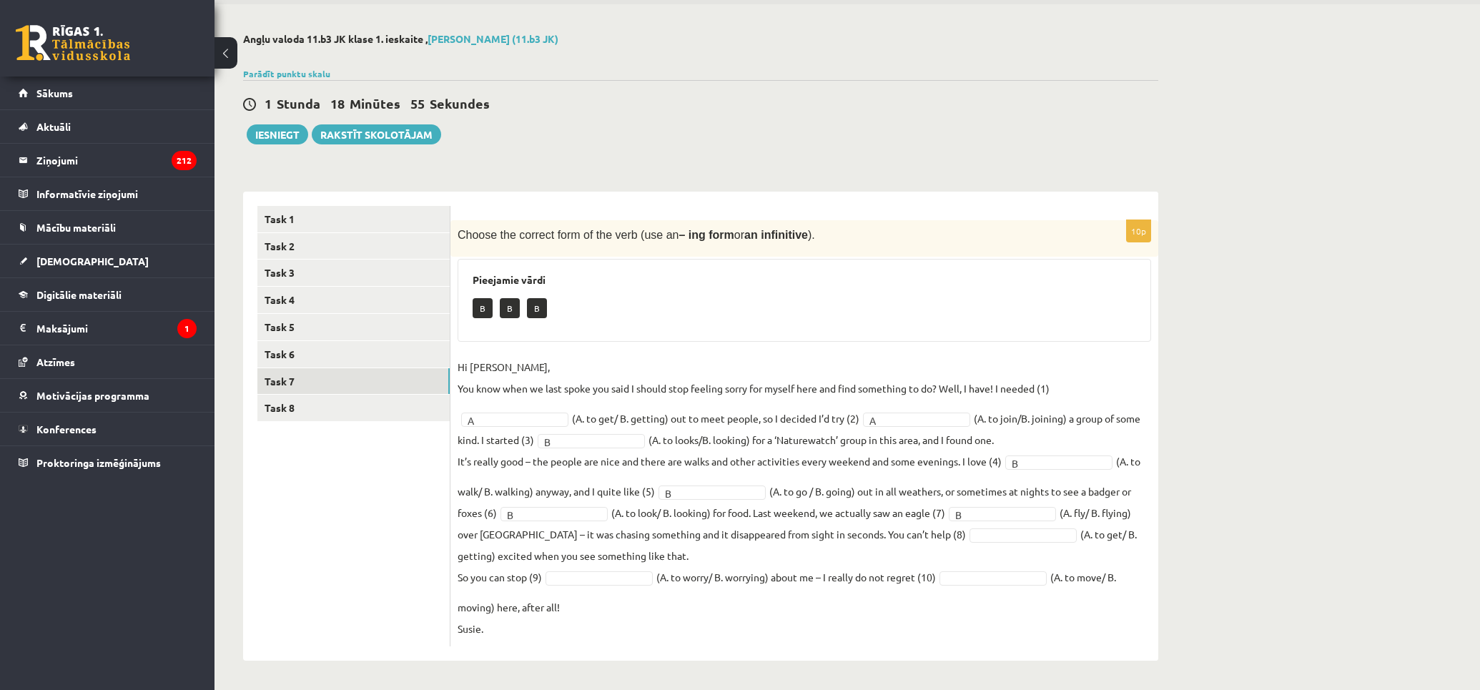
drag, startPoint x: 895, startPoint y: 542, endPoint x: 921, endPoint y: 538, distance: 26.1
click at [897, 541] on fieldset "Hi Caroline, You know when we last spoke you said I should stop feeling sorry f…" at bounding box center [805, 497] width 694 height 283
drag, startPoint x: 923, startPoint y: 601, endPoint x: 702, endPoint y: 572, distance: 222.8
drag, startPoint x: 1002, startPoint y: 569, endPoint x: 999, endPoint y: 577, distance: 8.4
click at [1002, 569] on fieldset "Hi Caroline, You know when we last spoke you said I should stop feeling sorry f…" at bounding box center [805, 497] width 694 height 283
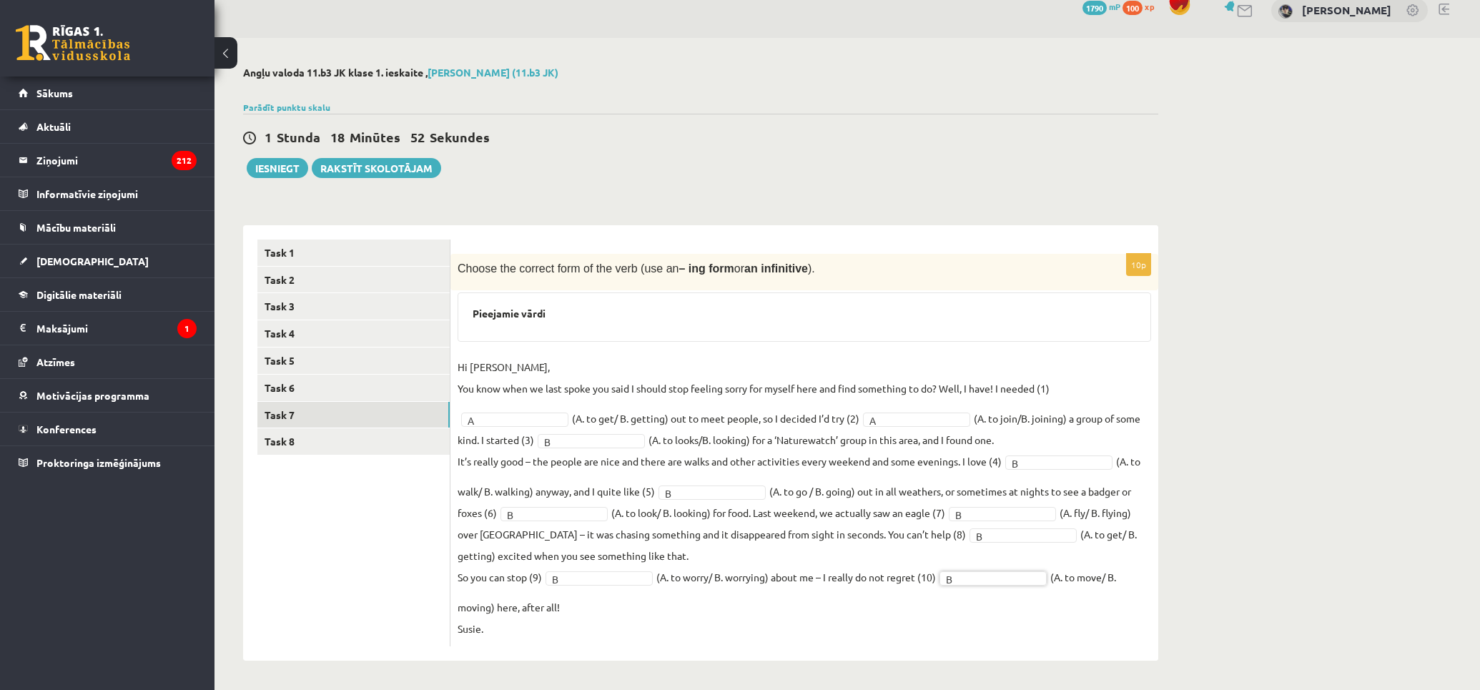
scroll to position [16, 0]
click at [340, 438] on link "Task 8" at bounding box center [353, 442] width 192 height 26
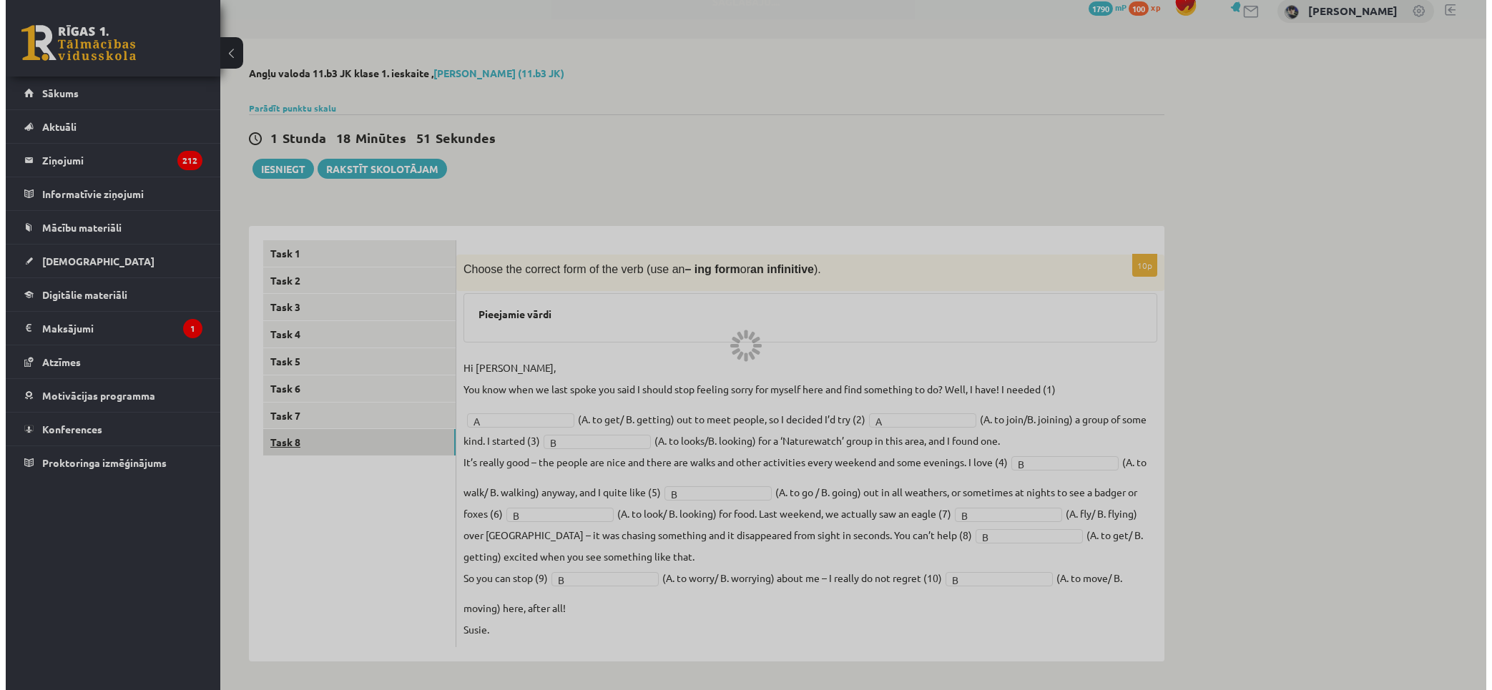
scroll to position [0, 0]
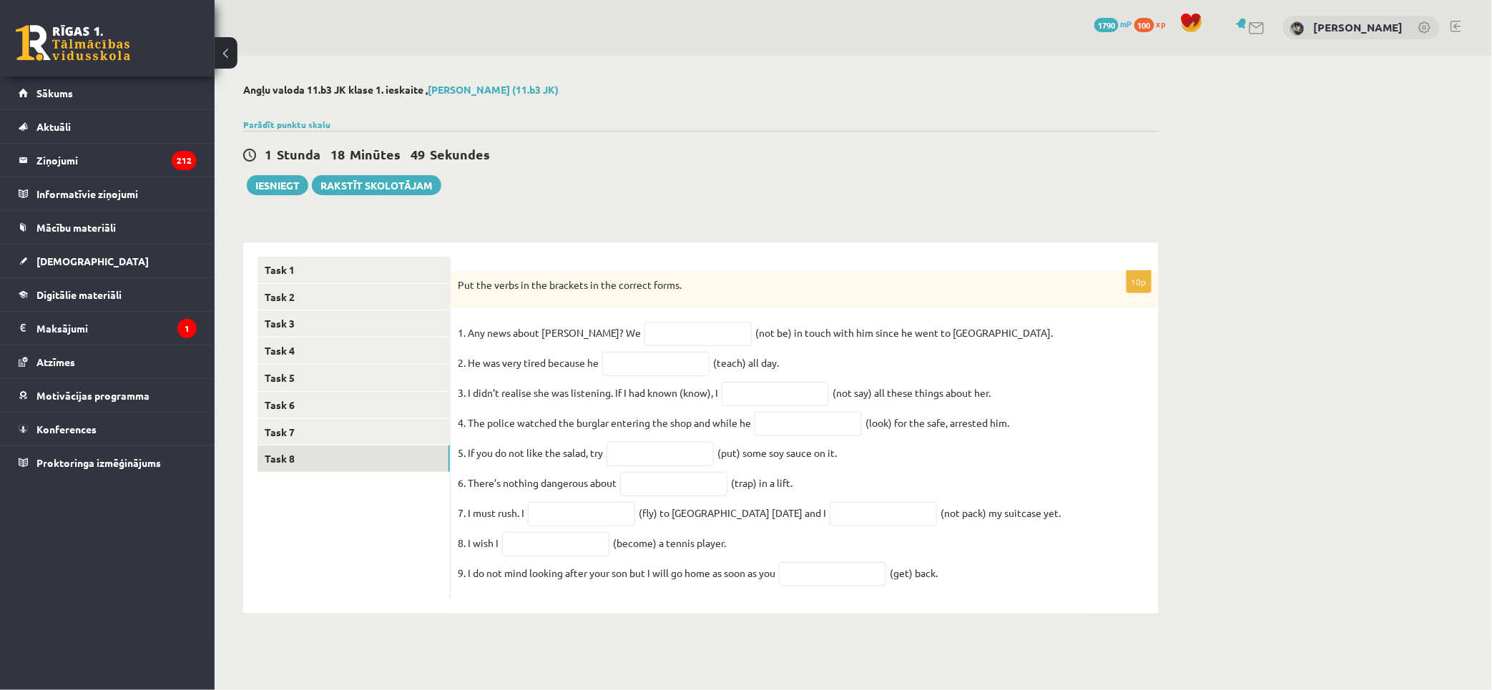
drag, startPoint x: 453, startPoint y: 281, endPoint x: 1114, endPoint y: 602, distance: 734.6
click at [1114, 600] on div "10p Put the verbs in the brackets in the correct forms. 1. Any news about Georg…" at bounding box center [805, 435] width 708 height 329
copy div "Put the verbs in the brackets in the correct forms. 1. Any news about George? W…"
click at [719, 294] on div "Put the verbs in the brackets in the correct forms." at bounding box center [805, 289] width 708 height 37
click at [654, 325] on input "text" at bounding box center [697, 334] width 107 height 24
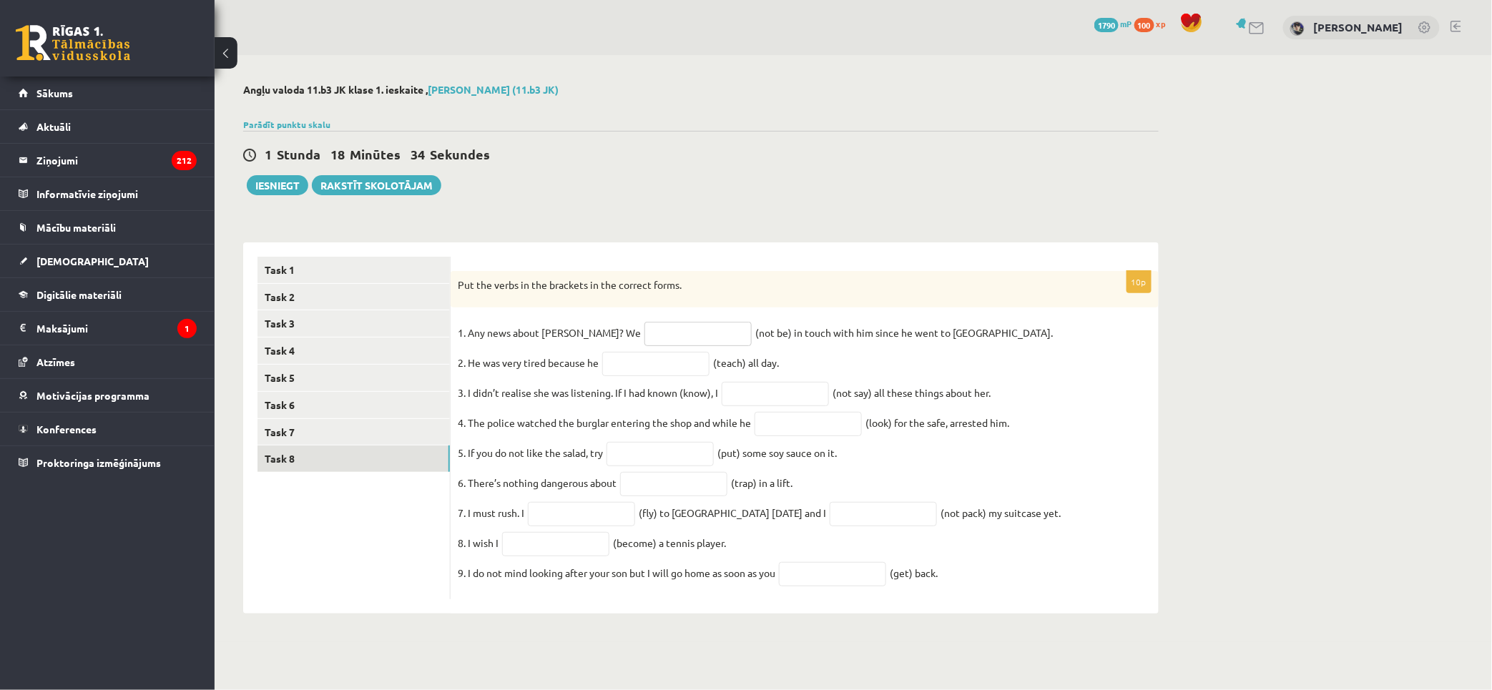
paste input "**********"
type input "**********"
click at [624, 363] on input "text" at bounding box center [655, 364] width 107 height 24
paste input "**********"
type input "**********"
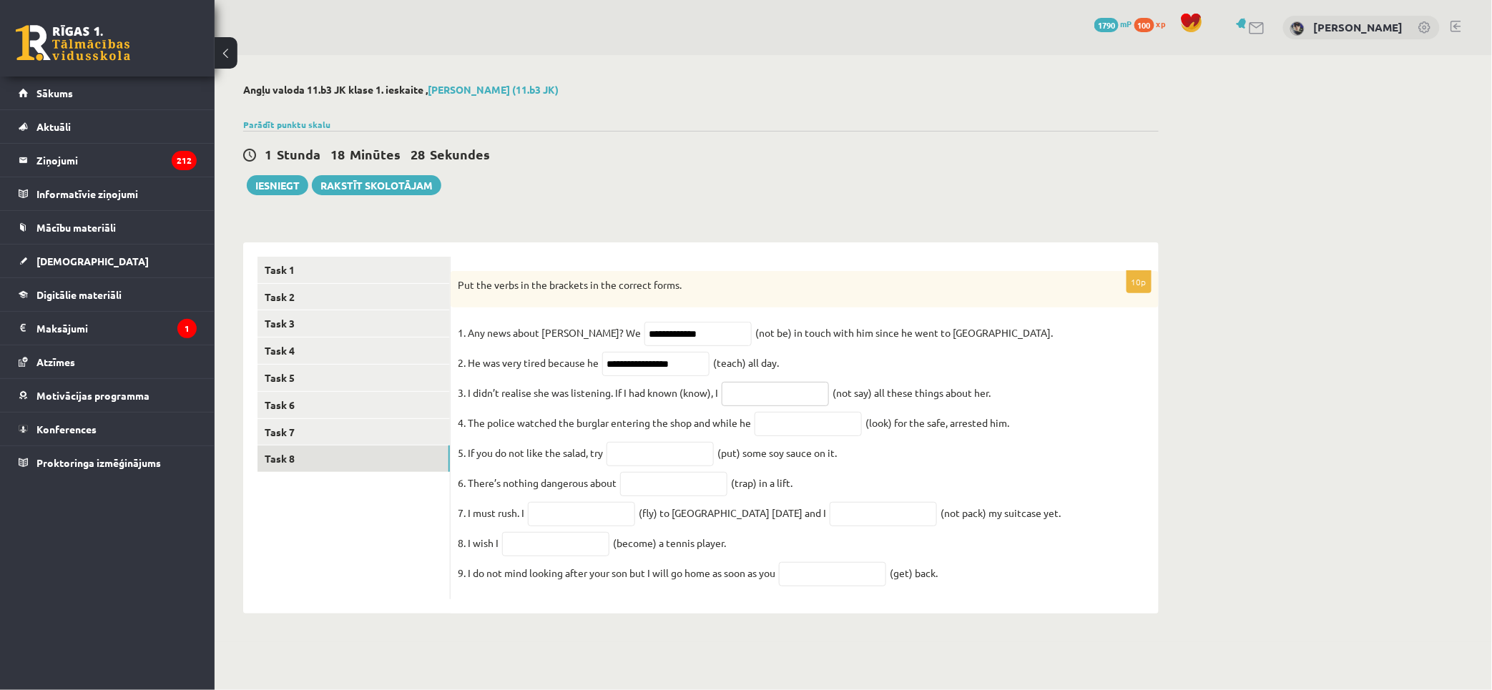
click at [777, 391] on input "text" at bounding box center [775, 394] width 107 height 24
paste input "**********"
type input "**********"
paste input "**********"
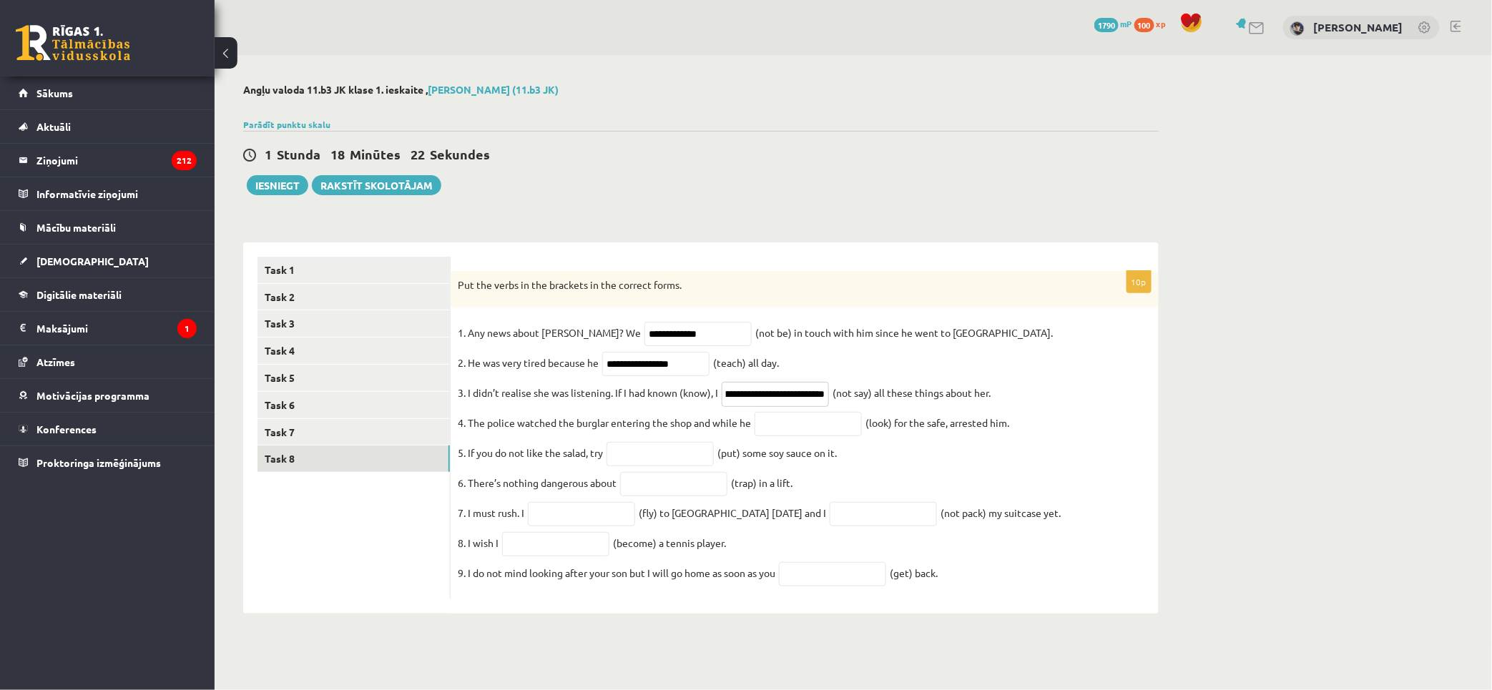
type input "**********"
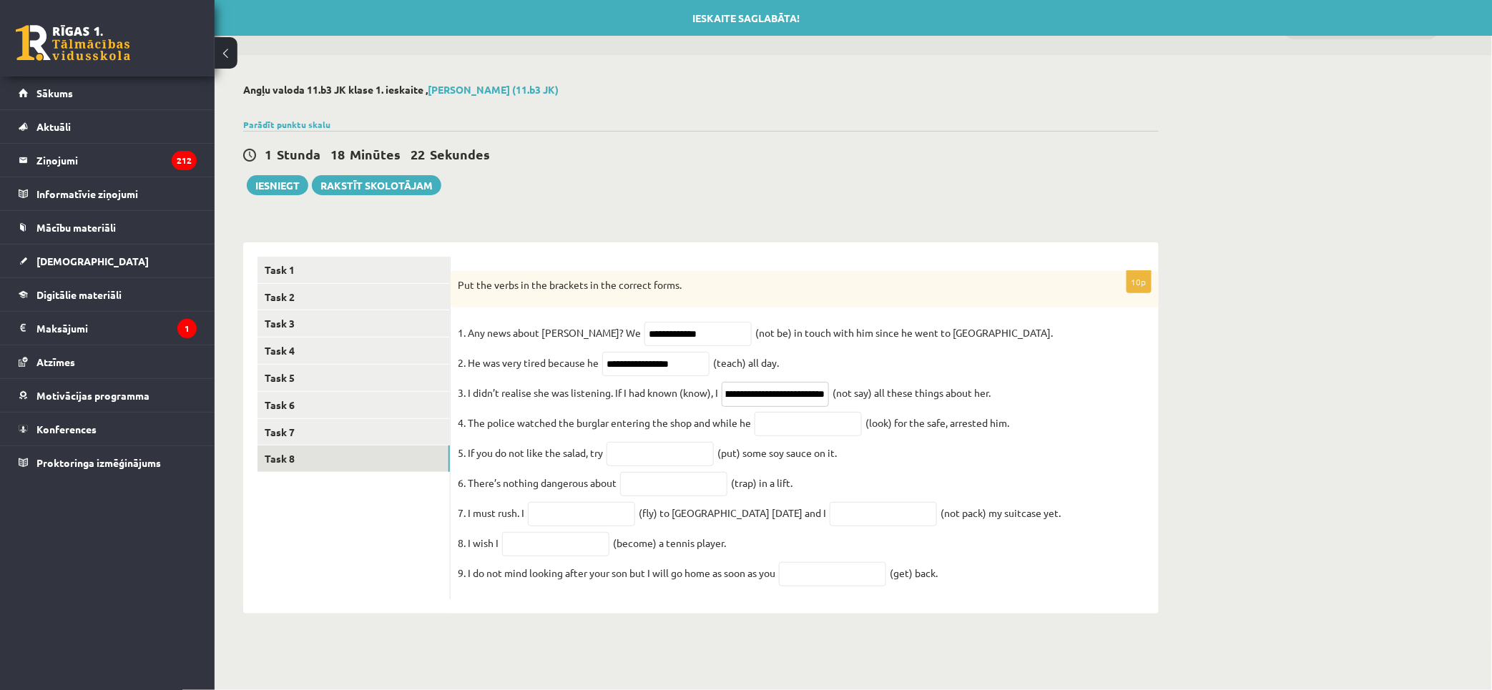
scroll to position [0, 0]
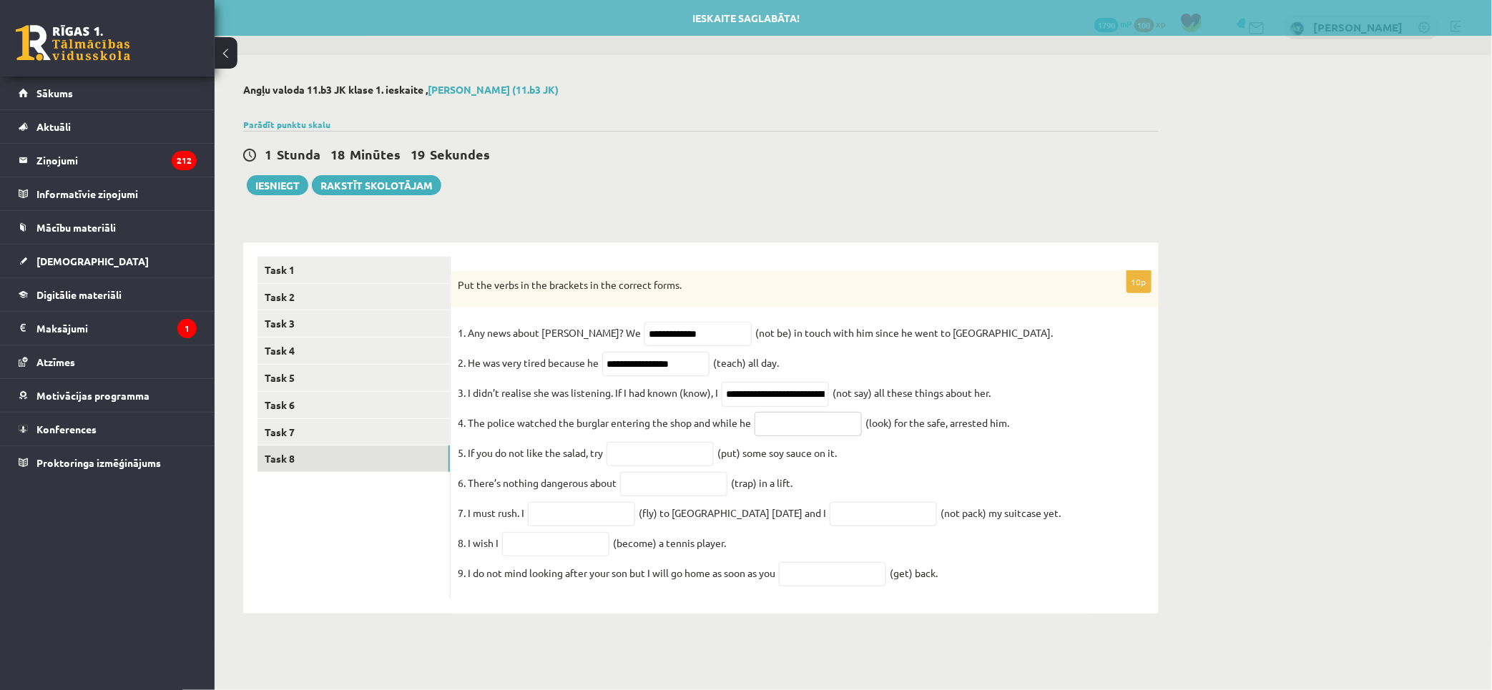
click at [819, 433] on input "text" at bounding box center [807, 424] width 107 height 24
paste input "**********"
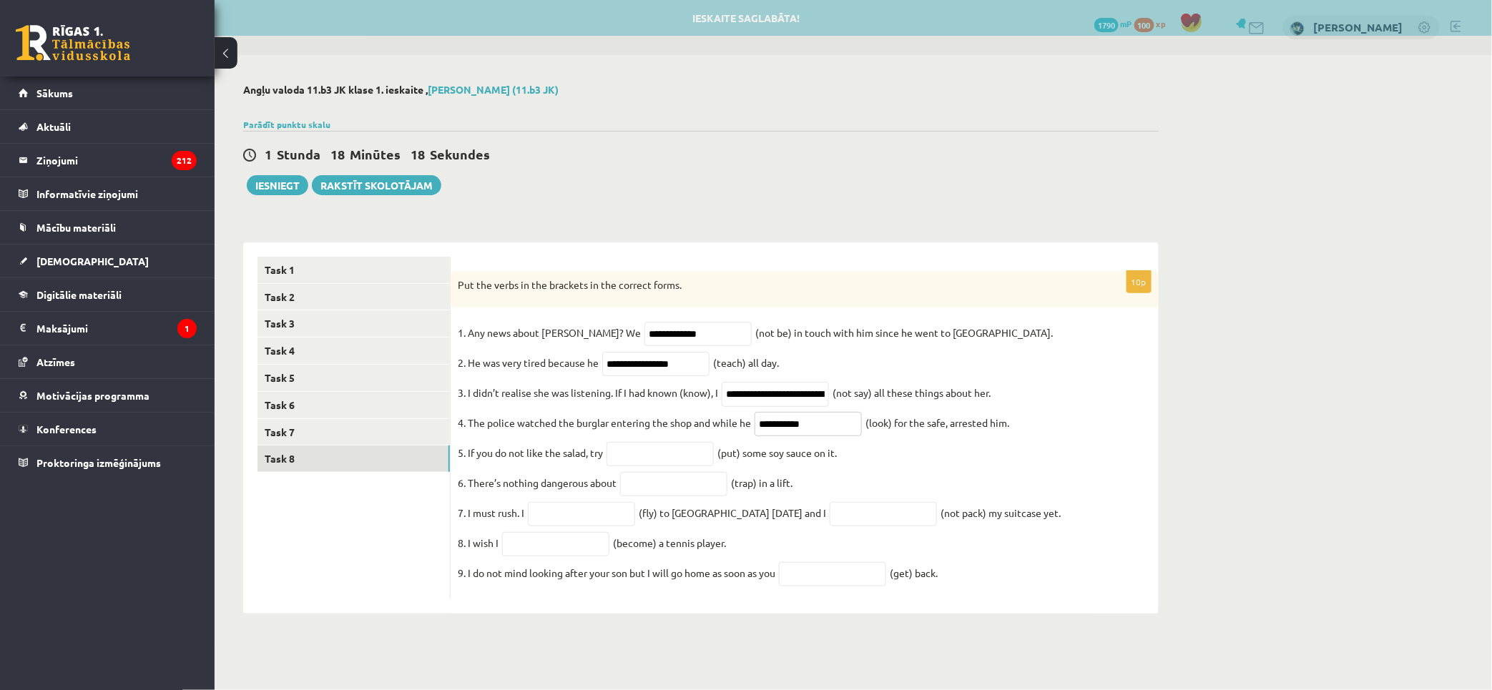
type input "**********"
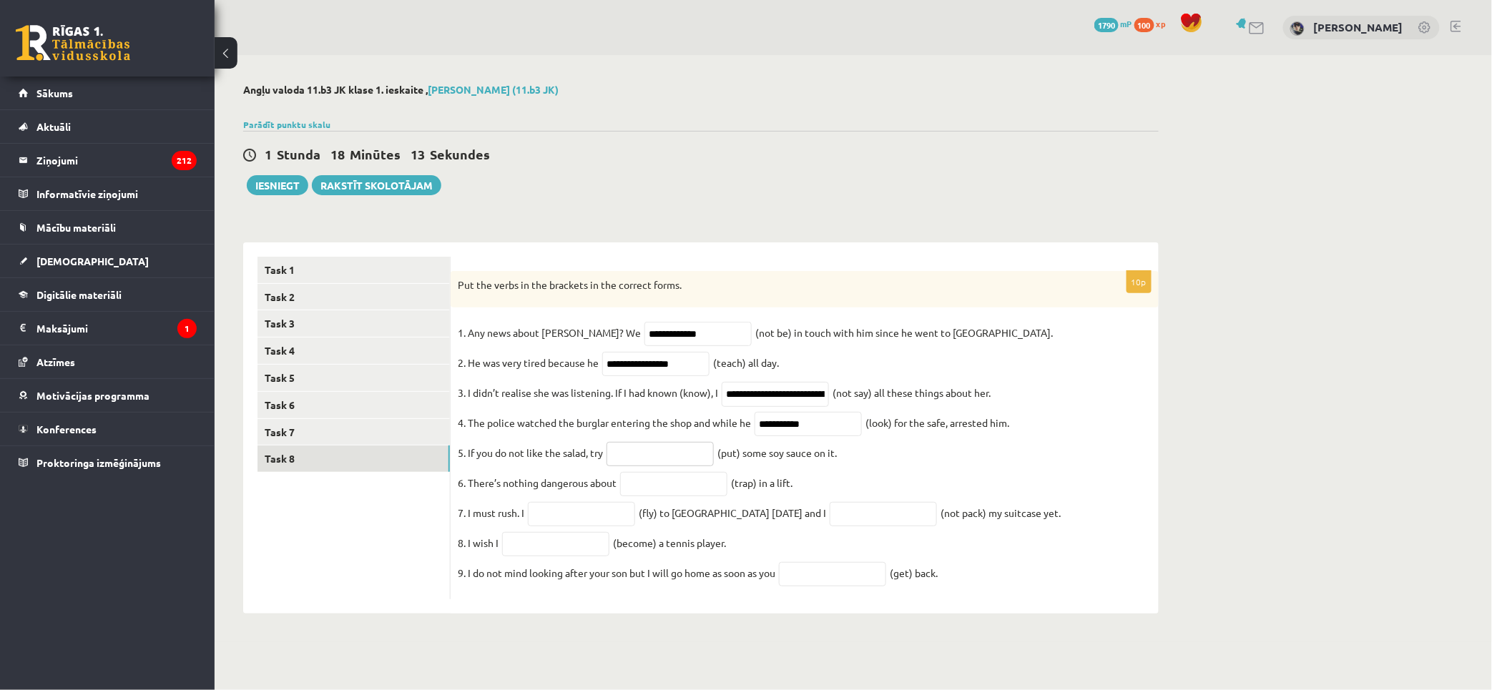
click at [676, 456] on input "text" at bounding box center [659, 454] width 107 height 24
paste input "*******"
type input "*******"
click at [699, 496] on input "text" at bounding box center [673, 484] width 107 height 24
paste input "**********"
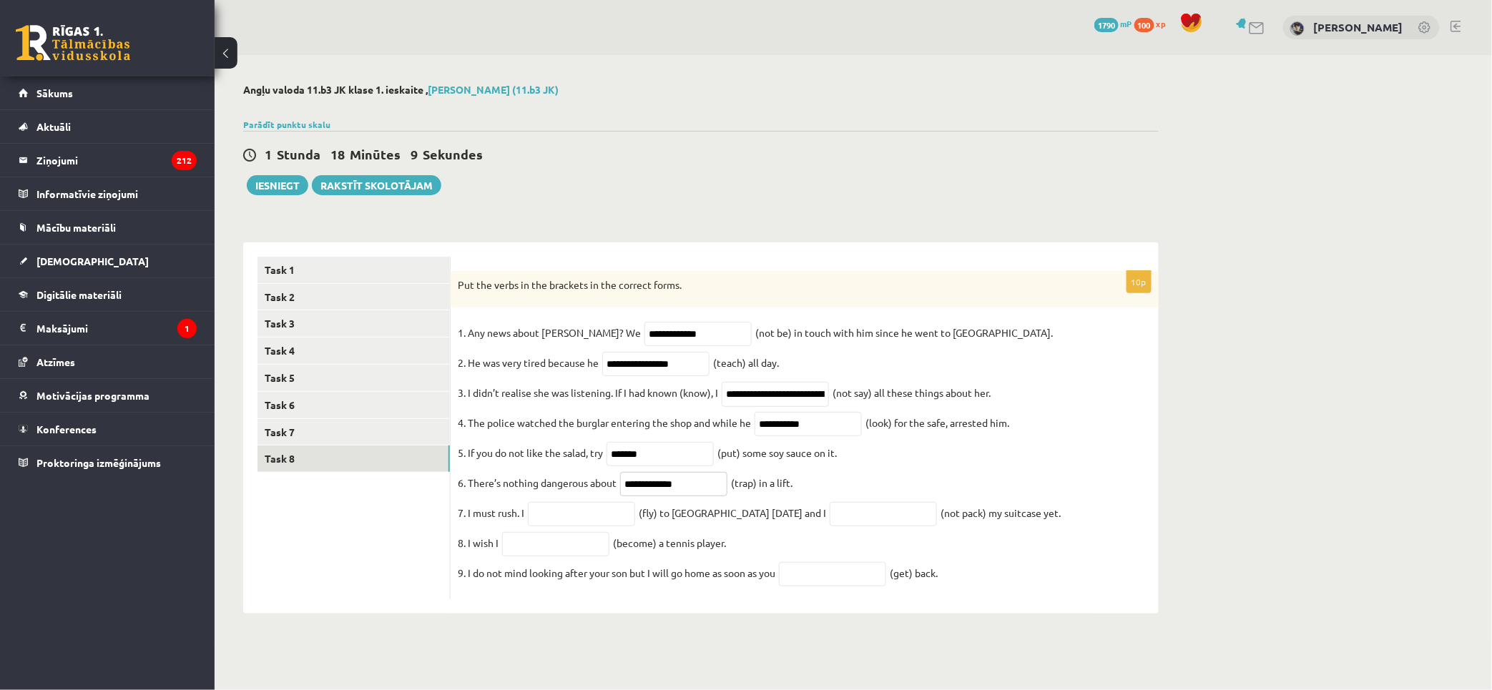
type input "**********"
click at [883, 518] on input "text" at bounding box center [883, 514] width 107 height 24
paste input "**********"
type input "**********"
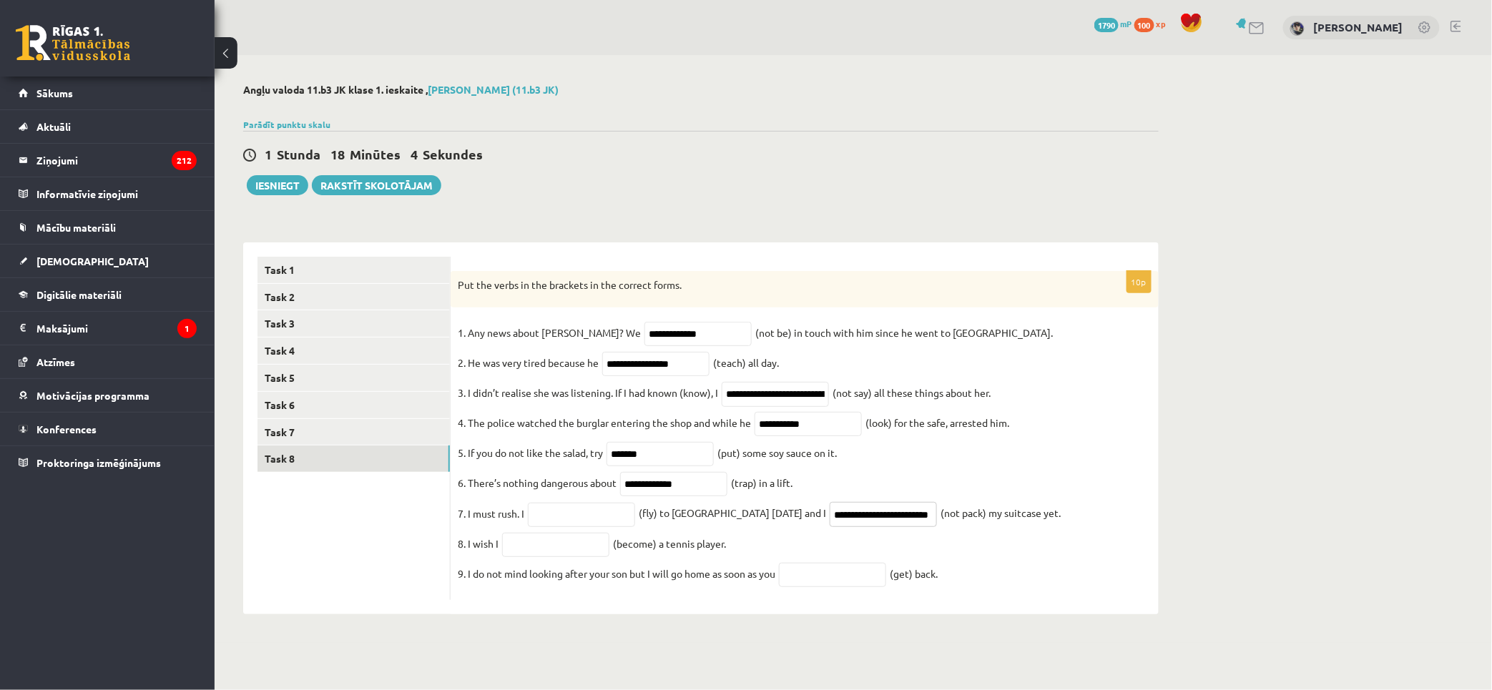
scroll to position [0, 0]
click at [572, 525] on input "text" at bounding box center [581, 515] width 107 height 24
paste input "**********"
type input "**********"
click at [575, 555] on input "text" at bounding box center [555, 545] width 107 height 24
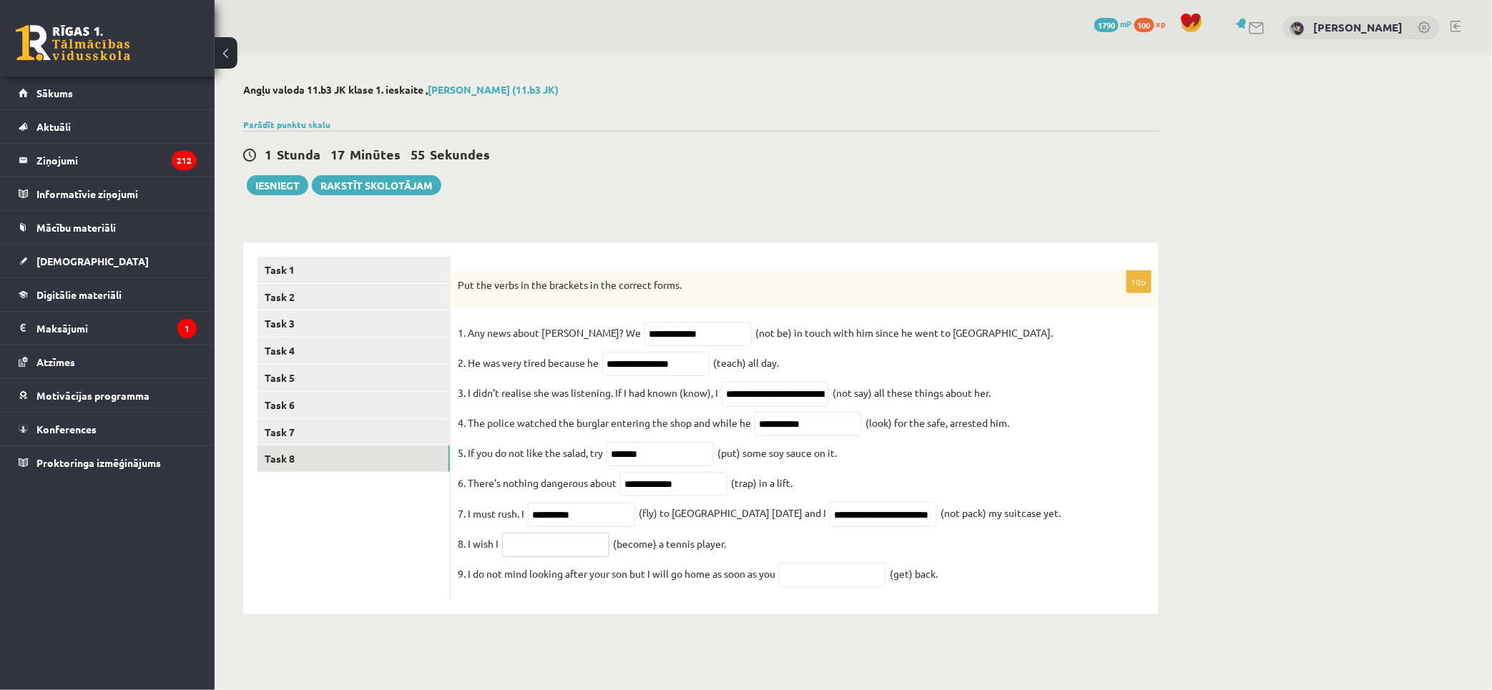
paste input "***"
type input "***"
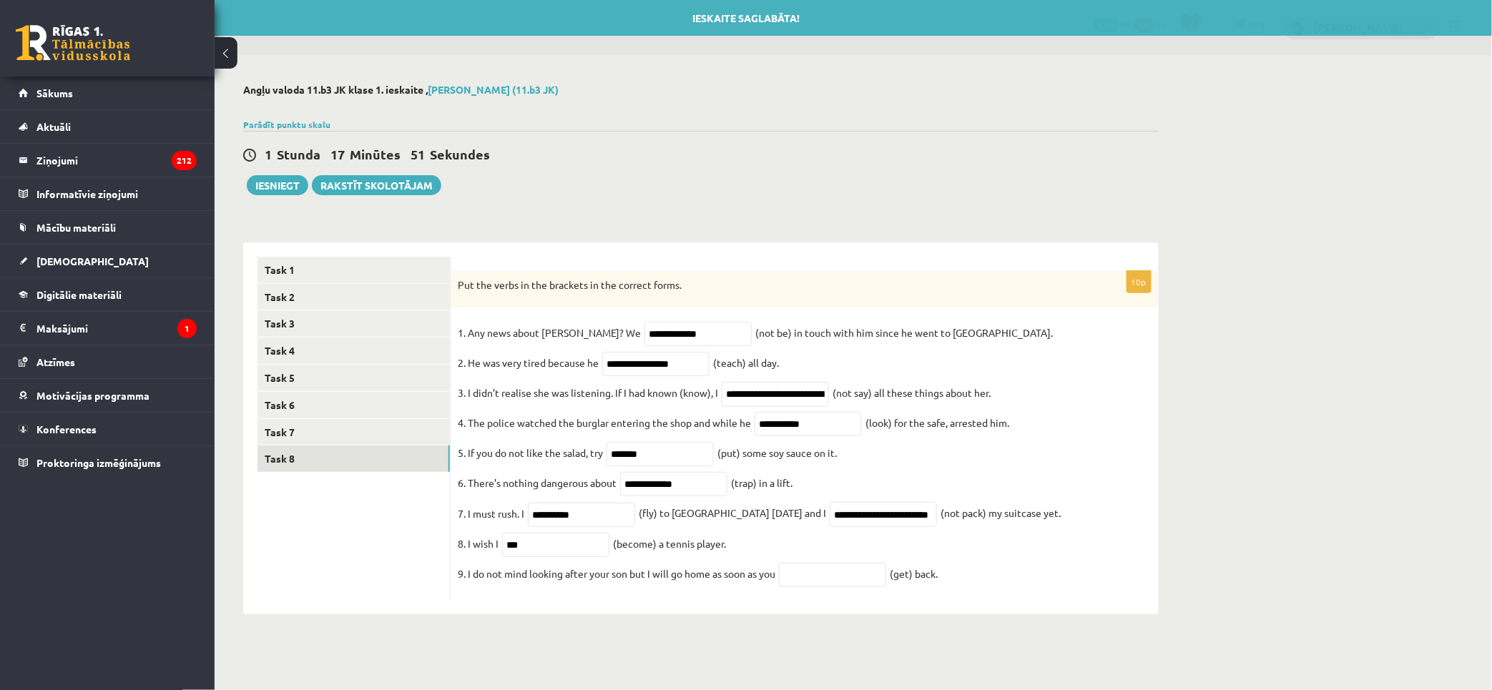
click at [1055, 427] on fieldset "**********" at bounding box center [805, 457] width 694 height 270
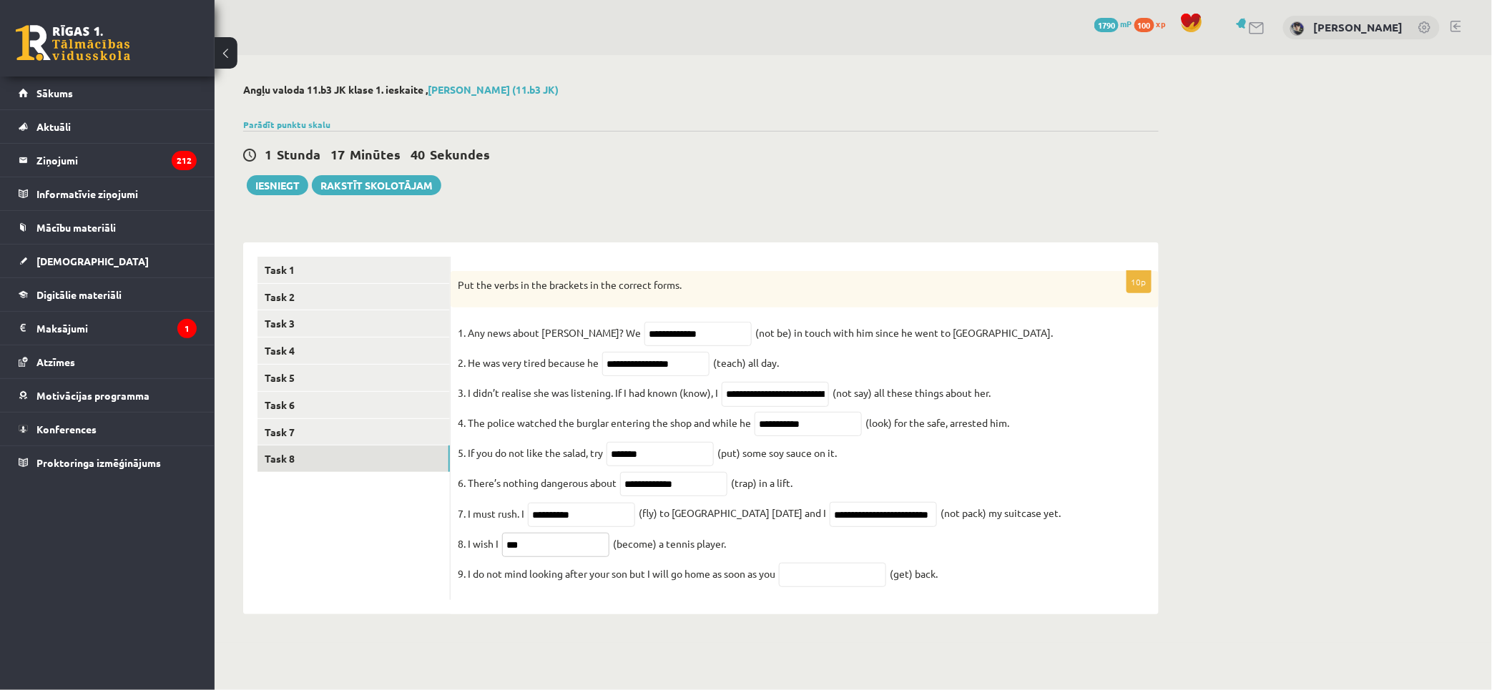
click at [546, 548] on input "***" at bounding box center [555, 545] width 107 height 24
click at [835, 587] on input "text" at bounding box center [832, 575] width 107 height 24
paste input "***"
type input "***"
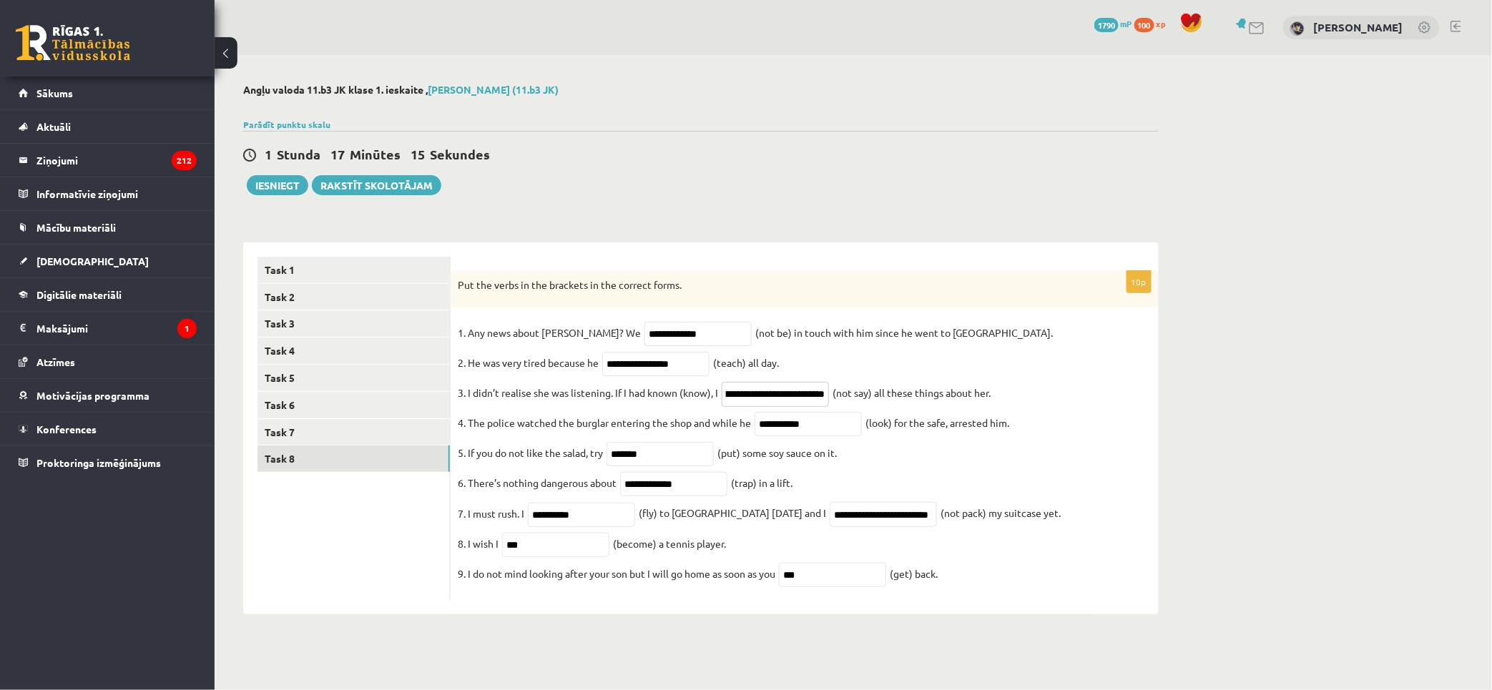
drag, startPoint x: 735, startPoint y: 393, endPoint x: 883, endPoint y: 398, distance: 148.1
click at [855, 403] on fieldset "**********" at bounding box center [805, 457] width 694 height 270
click at [883, 398] on fieldset "**********" at bounding box center [805, 457] width 694 height 270
drag, startPoint x: 797, startPoint y: 395, endPoint x: 627, endPoint y: 392, distance: 170.2
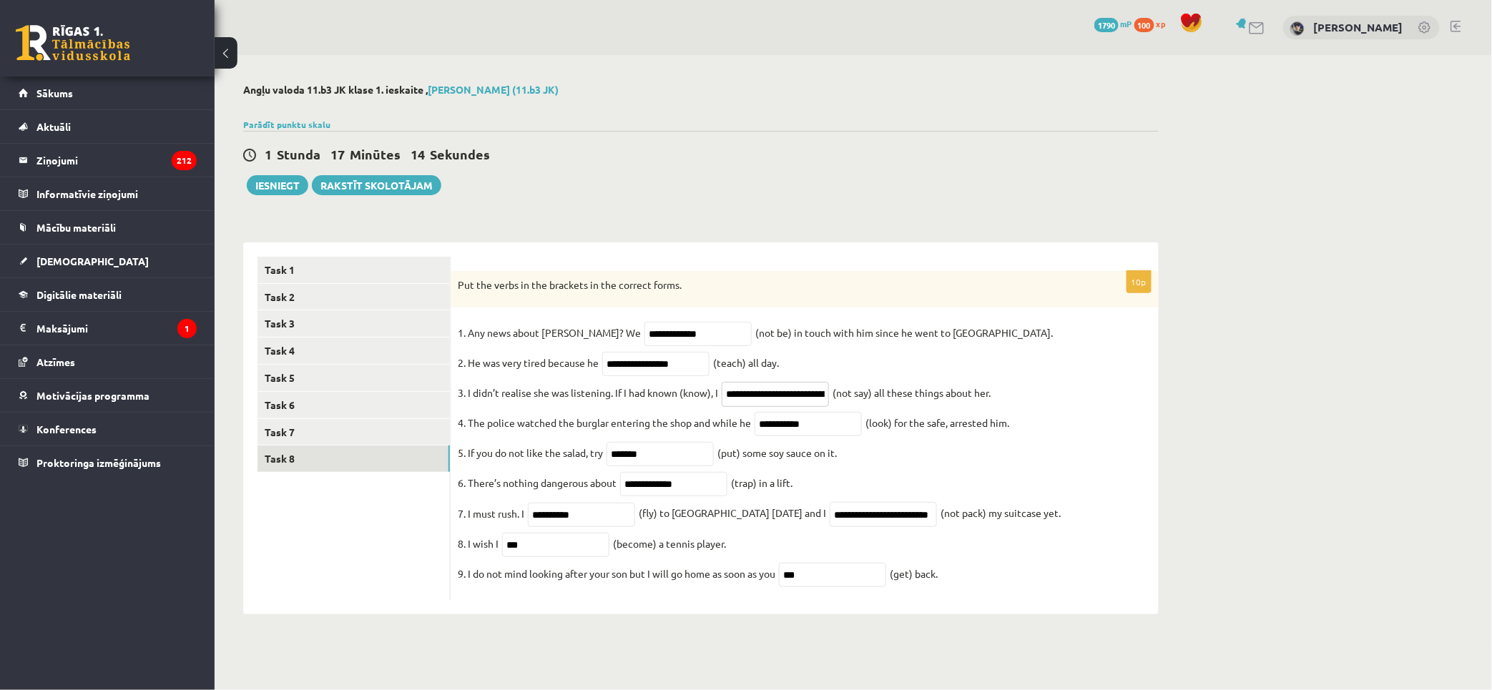
click at [651, 395] on fieldset "**********" at bounding box center [805, 457] width 694 height 270
click at [616, 390] on p "3. I didn’t realise she was listening. If I had known (know), I" at bounding box center [588, 392] width 260 height 21
click at [571, 395] on p "3. I didn’t realise she was listening. If I had known (know), I" at bounding box center [588, 392] width 260 height 21
drag, startPoint x: 784, startPoint y: 394, endPoint x: 833, endPoint y: 405, distance: 50.7
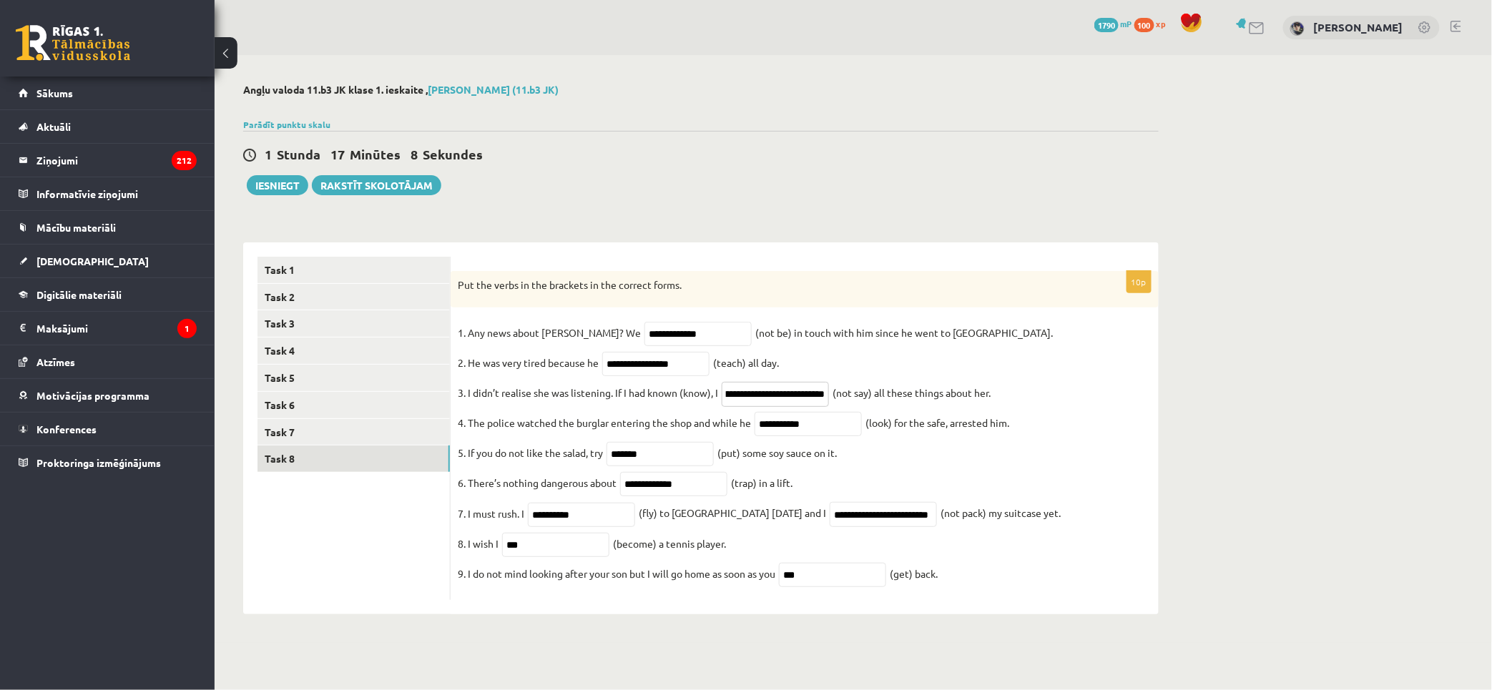
click at [833, 405] on fieldset "**********" at bounding box center [805, 457] width 694 height 270
click at [862, 399] on fieldset "**********" at bounding box center [805, 457] width 694 height 270
drag, startPoint x: 789, startPoint y: 392, endPoint x: 870, endPoint y: 408, distance: 81.8
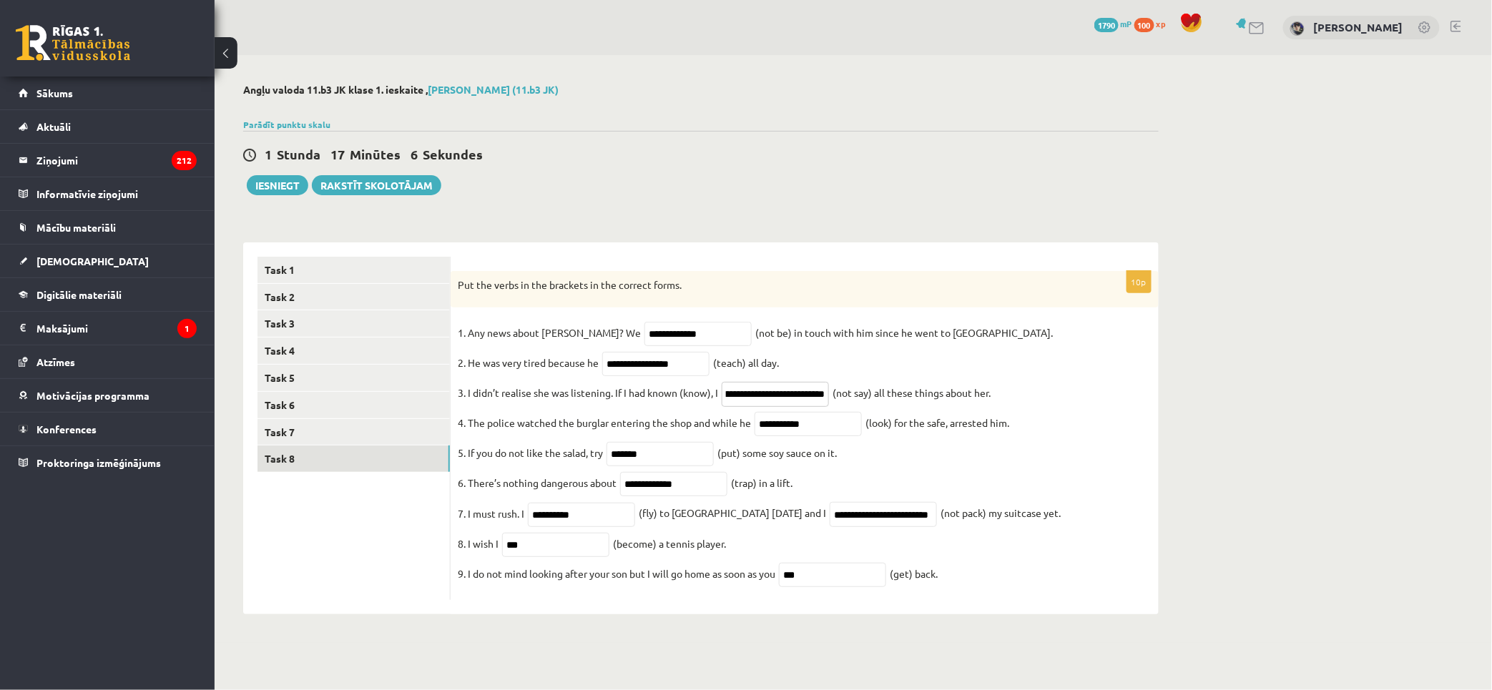
click at [870, 408] on fieldset "**********" at bounding box center [805, 457] width 694 height 270
click at [912, 402] on fieldset "**********" at bounding box center [805, 457] width 694 height 270
drag, startPoint x: 788, startPoint y: 400, endPoint x: 978, endPoint y: 426, distance: 192.0
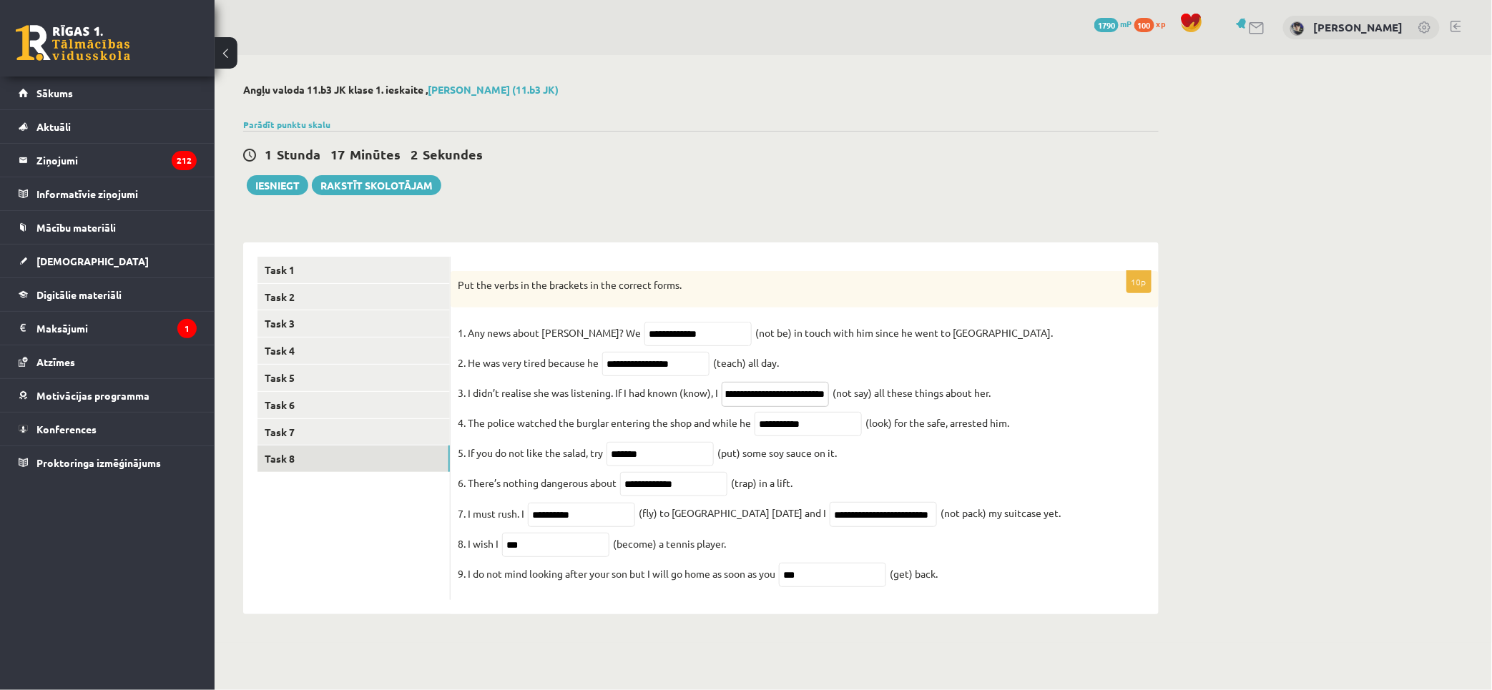
click at [921, 417] on fieldset "**********" at bounding box center [805, 457] width 694 height 270
click at [989, 425] on fieldset "**********" at bounding box center [805, 457] width 694 height 270
drag, startPoint x: 830, startPoint y: 520, endPoint x: 784, endPoint y: 533, distance: 48.2
click at [777, 533] on fieldset "**********" at bounding box center [805, 457] width 694 height 270
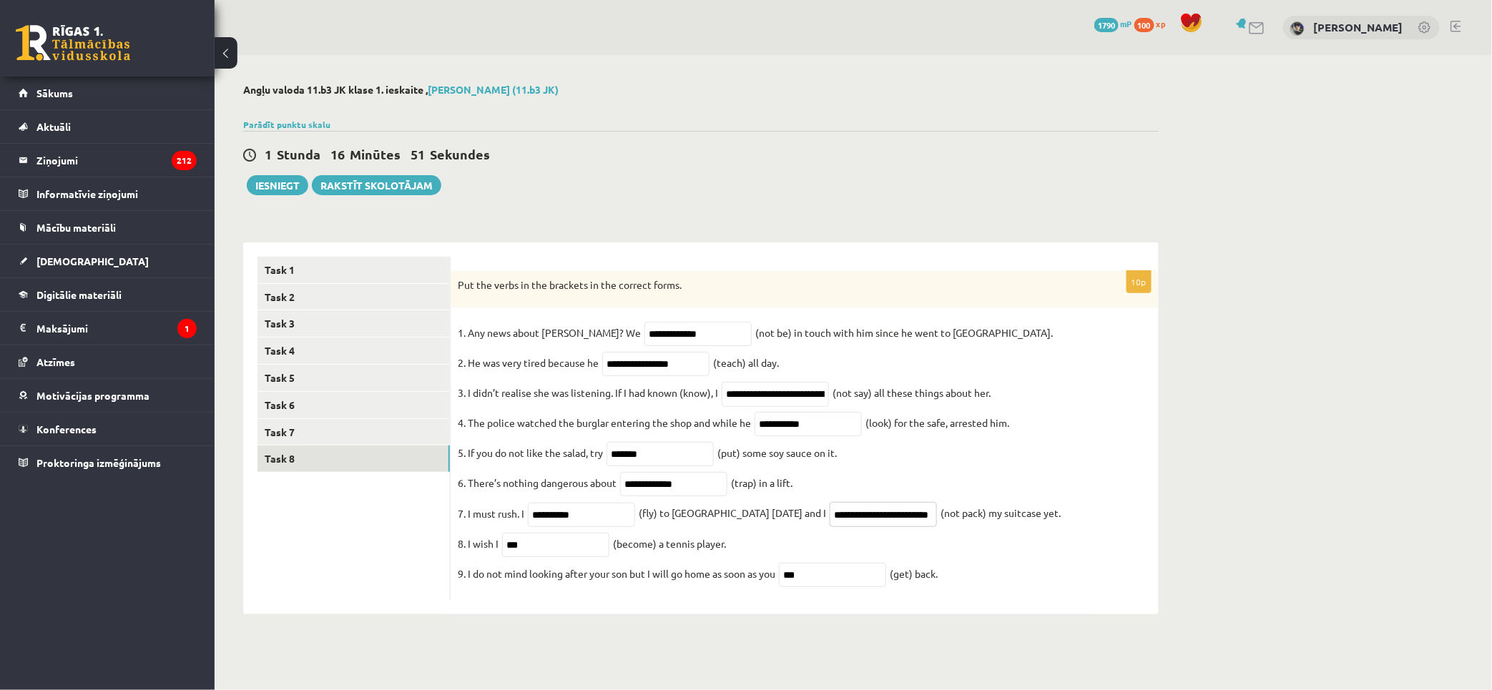
drag, startPoint x: 828, startPoint y: 523, endPoint x: 781, endPoint y: 532, distance: 48.1
click at [781, 532] on fieldset "**********" at bounding box center [805, 457] width 694 height 270
drag, startPoint x: 597, startPoint y: 526, endPoint x: 482, endPoint y: 516, distance: 115.5
click at [482, 516] on fieldset "**********" at bounding box center [805, 457] width 694 height 270
paste input "text"
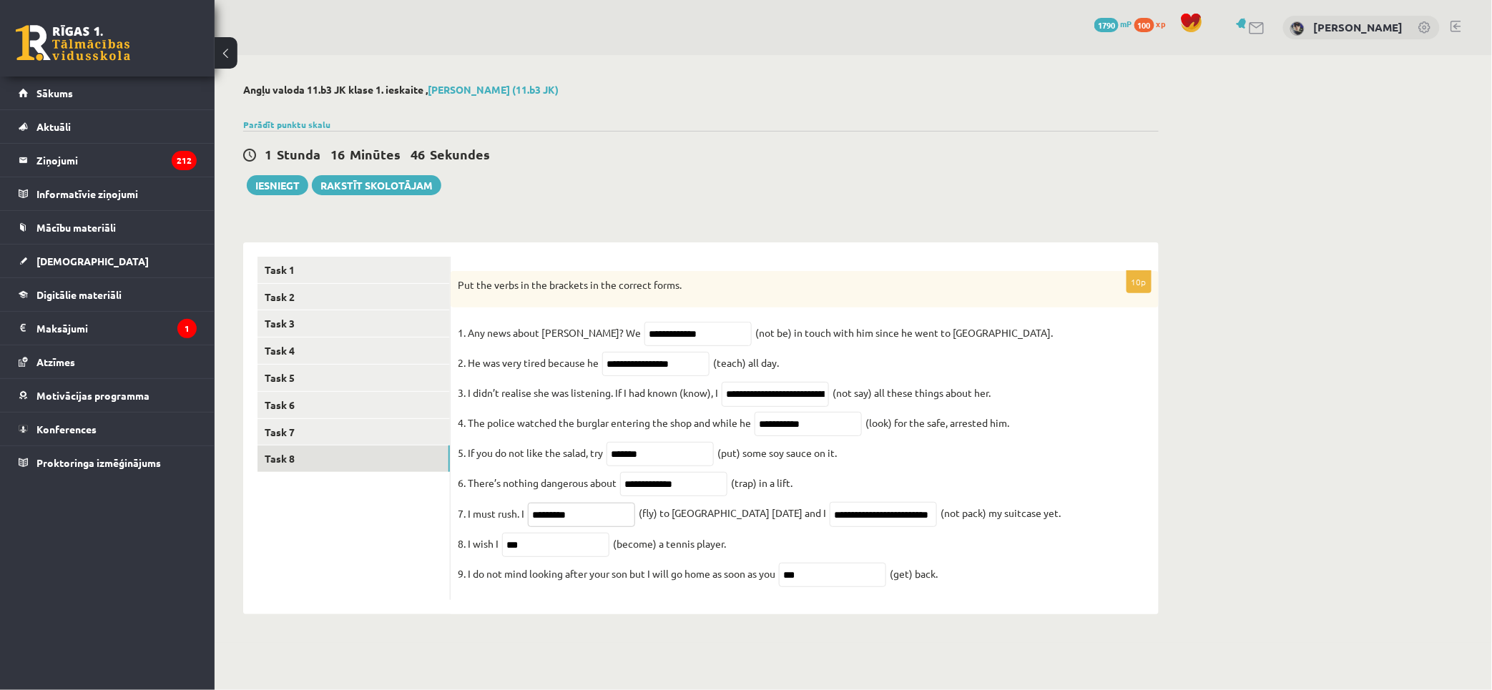
type input "*********"
drag, startPoint x: 838, startPoint y: 522, endPoint x: 920, endPoint y: 523, distance: 81.5
click at [920, 523] on fieldset "**********" at bounding box center [805, 457] width 694 height 270
paste input "text"
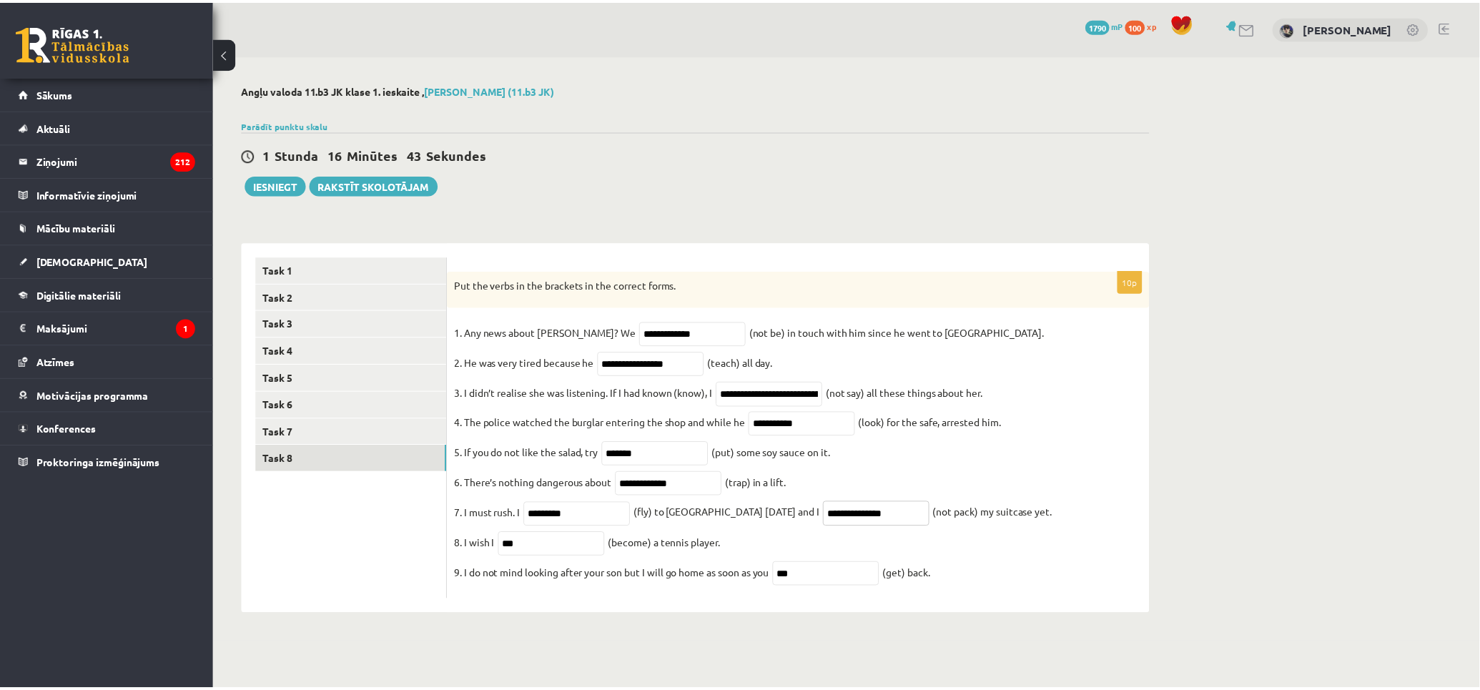
scroll to position [0, 0]
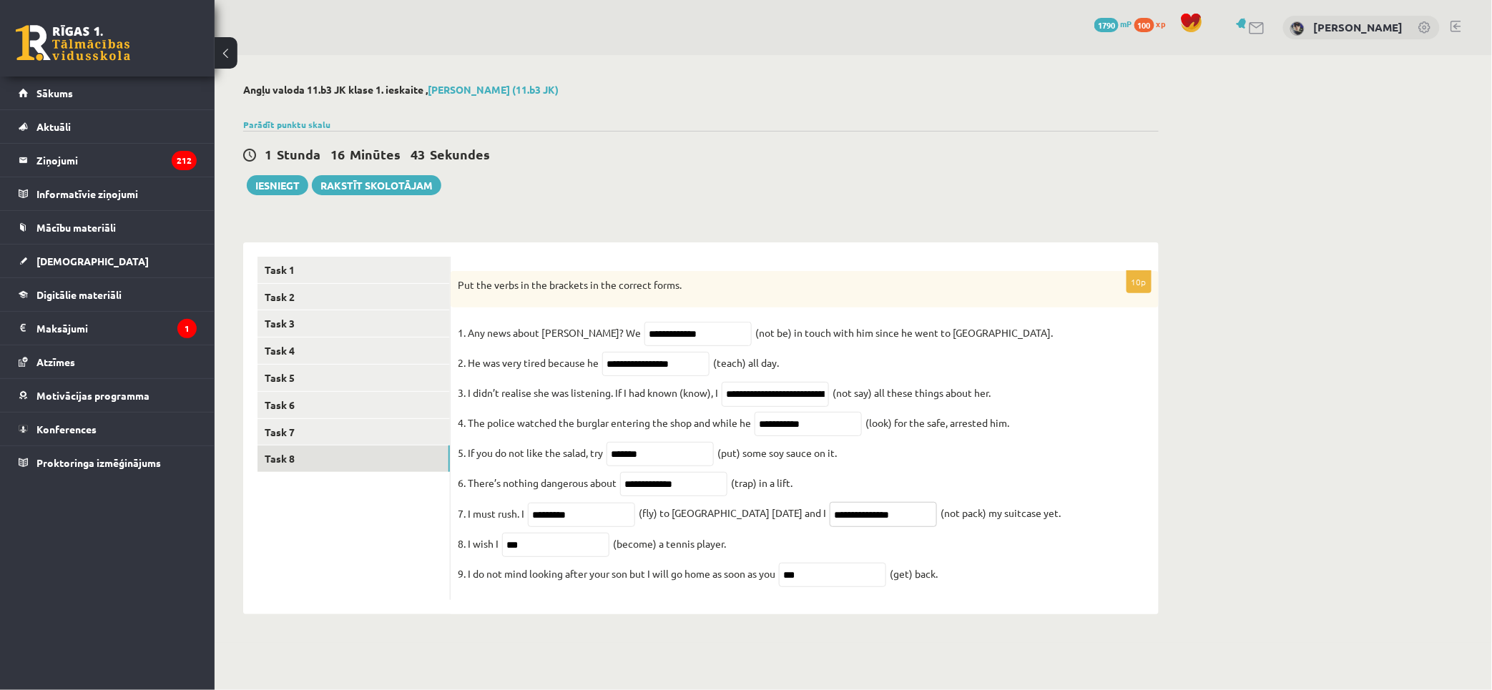
type input "**********"
click at [984, 533] on fieldset "**********" at bounding box center [805, 457] width 694 height 270
click at [577, 557] on input "***" at bounding box center [555, 545] width 107 height 24
paste input "*******"
type input "**********"
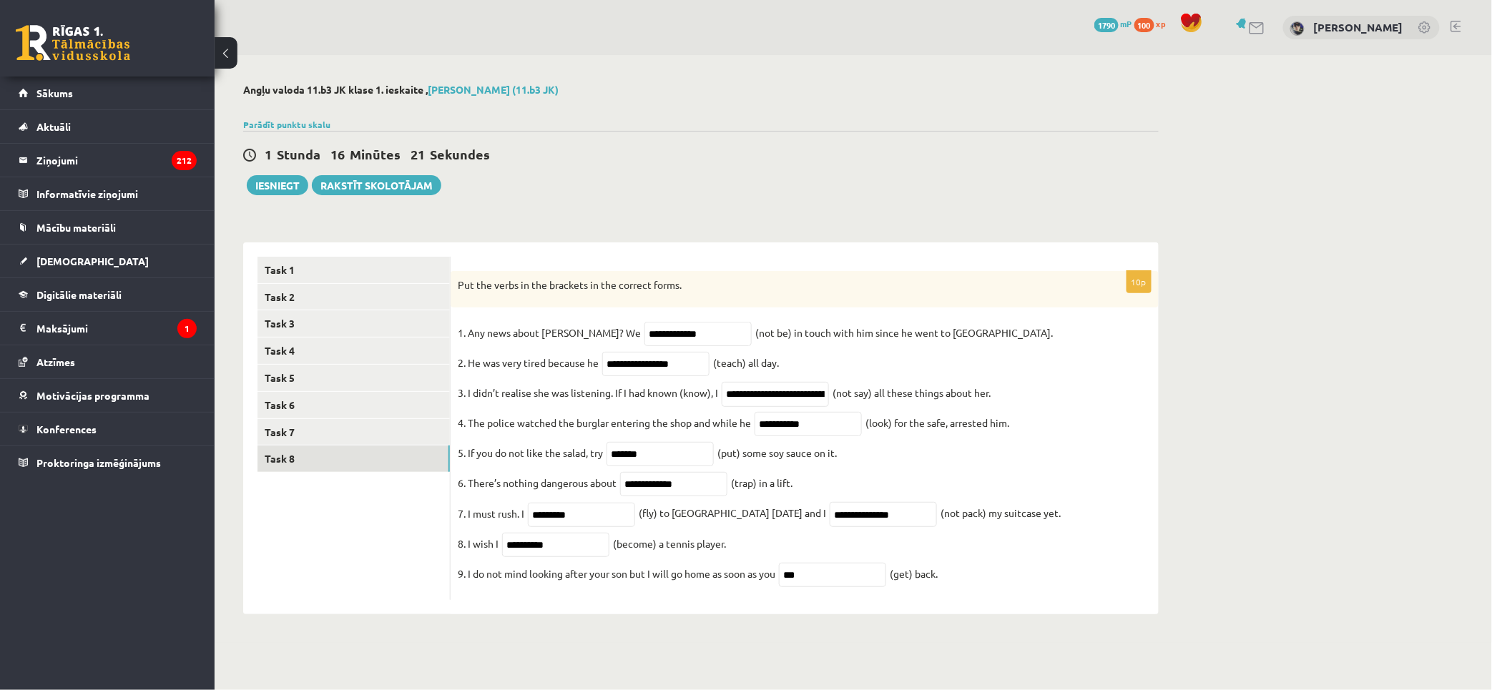
click at [840, 556] on fieldset "**********" at bounding box center [805, 457] width 694 height 270
click at [318, 262] on link "Task 1" at bounding box center [353, 270] width 192 height 26
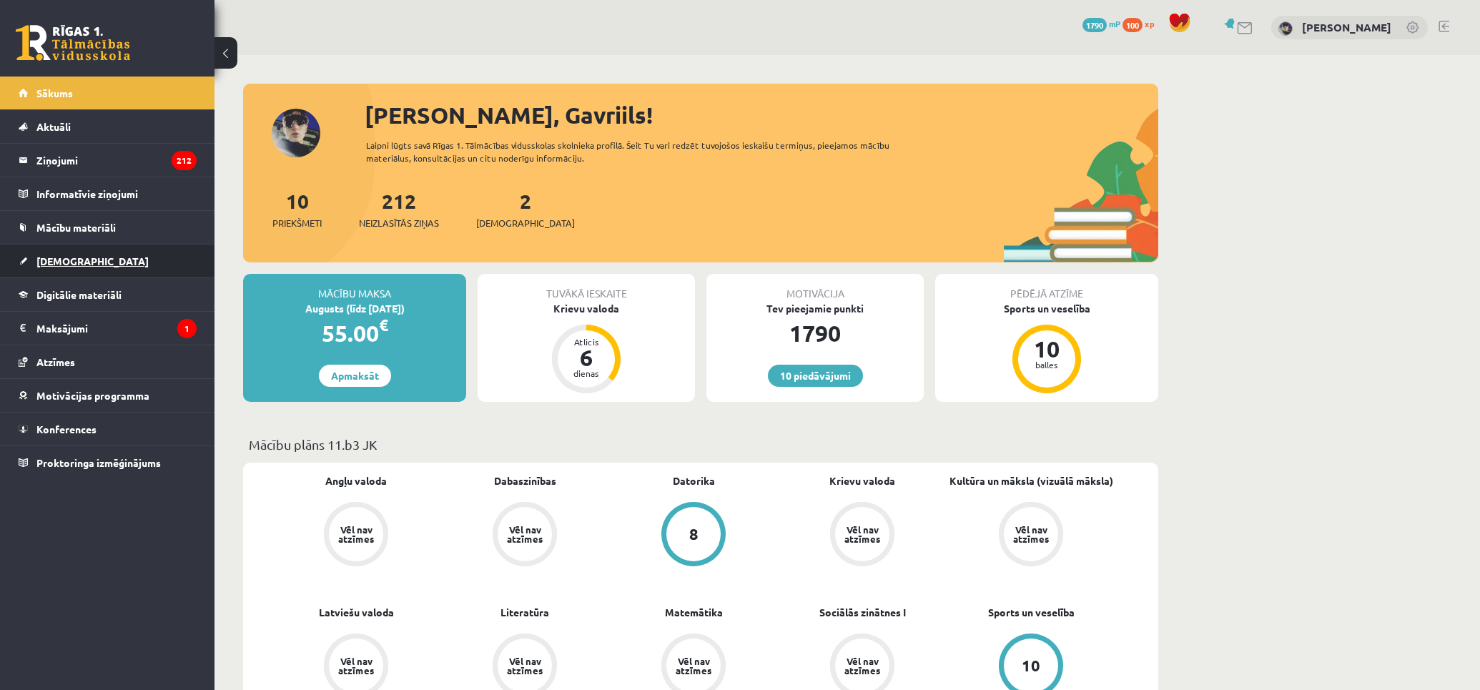
click at [67, 270] on link "[DEMOGRAPHIC_DATA]" at bounding box center [108, 261] width 178 height 33
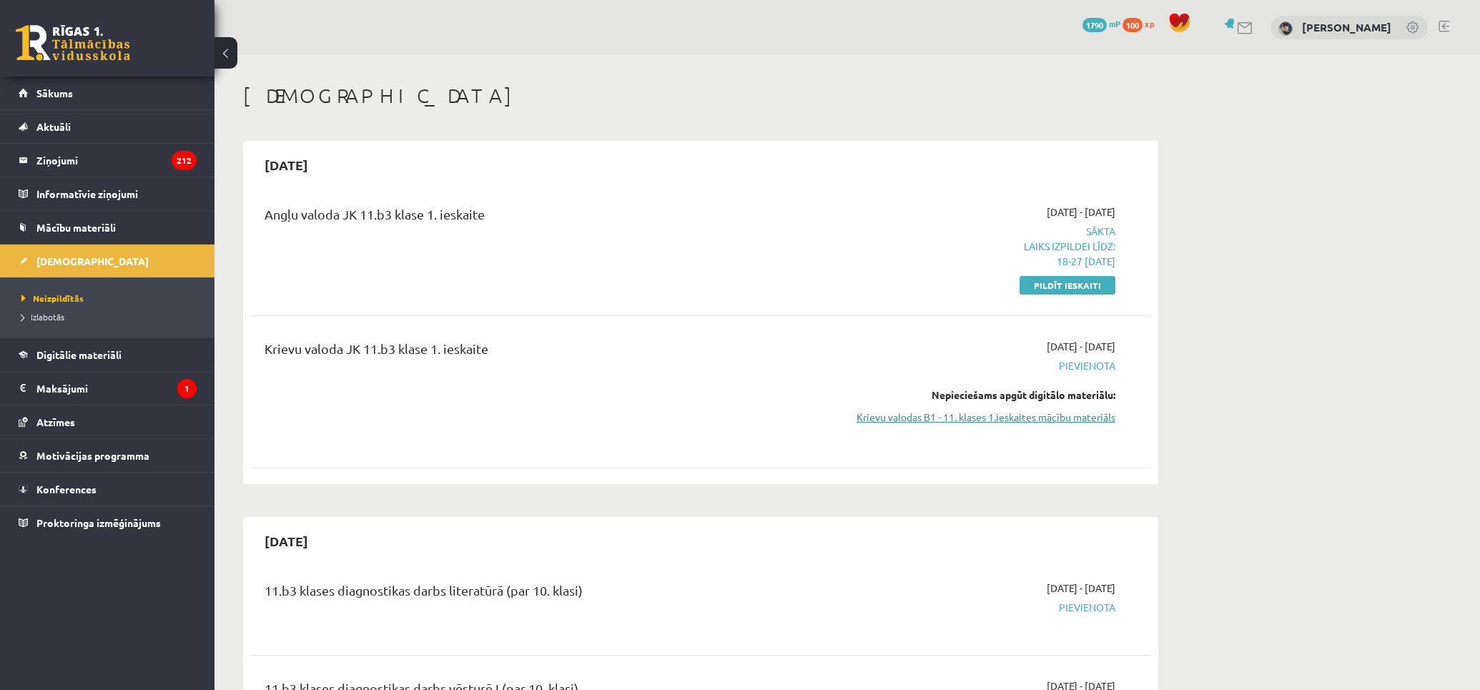
click at [1081, 415] on link "Krievu valodas B1 - 11. klases 1.ieskaites mācību materiāls" at bounding box center [981, 417] width 270 height 15
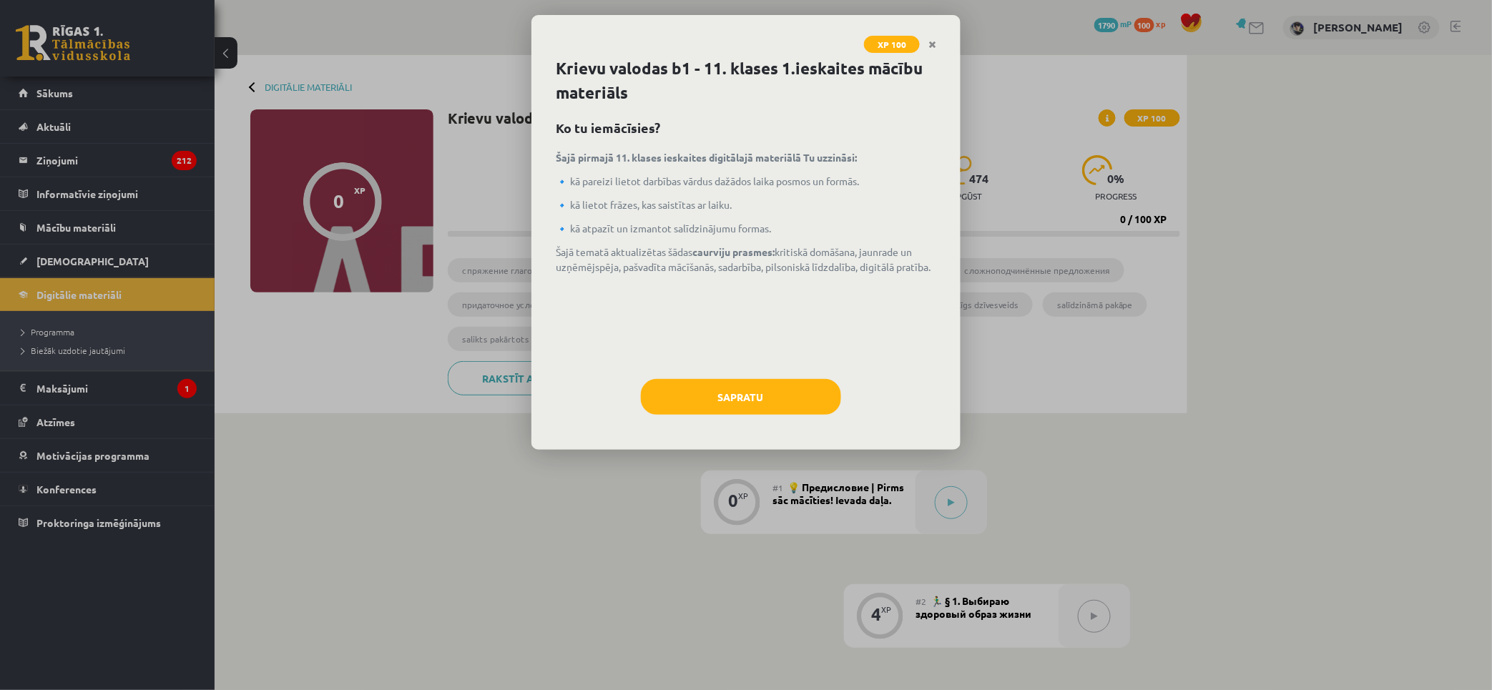
click at [740, 430] on div "Krievu valodas b1 - 11. klases 1.ieskaites mācību materiāls Ko tu iemācīsies? Š…" at bounding box center [745, 252] width 429 height 393
click at [744, 410] on button "Sapratu" at bounding box center [741, 397] width 200 height 36
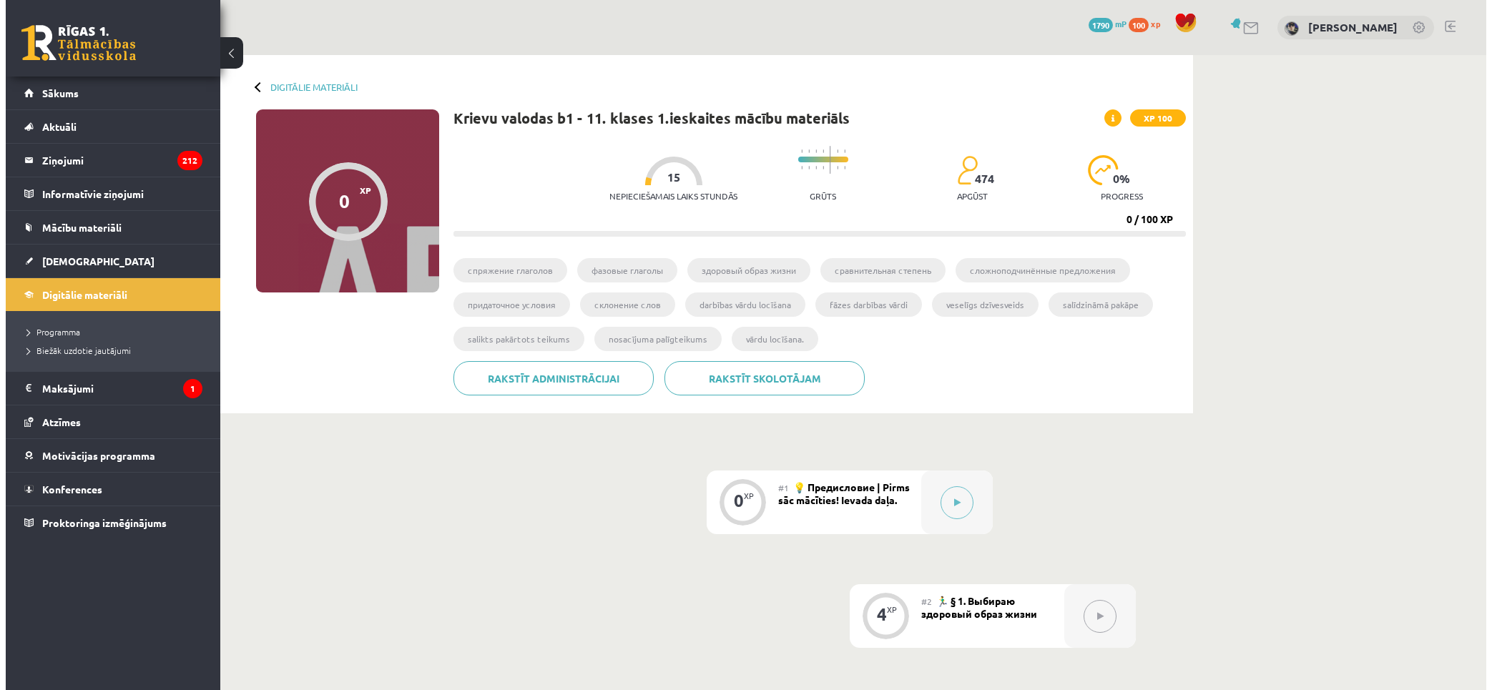
scroll to position [159, 0]
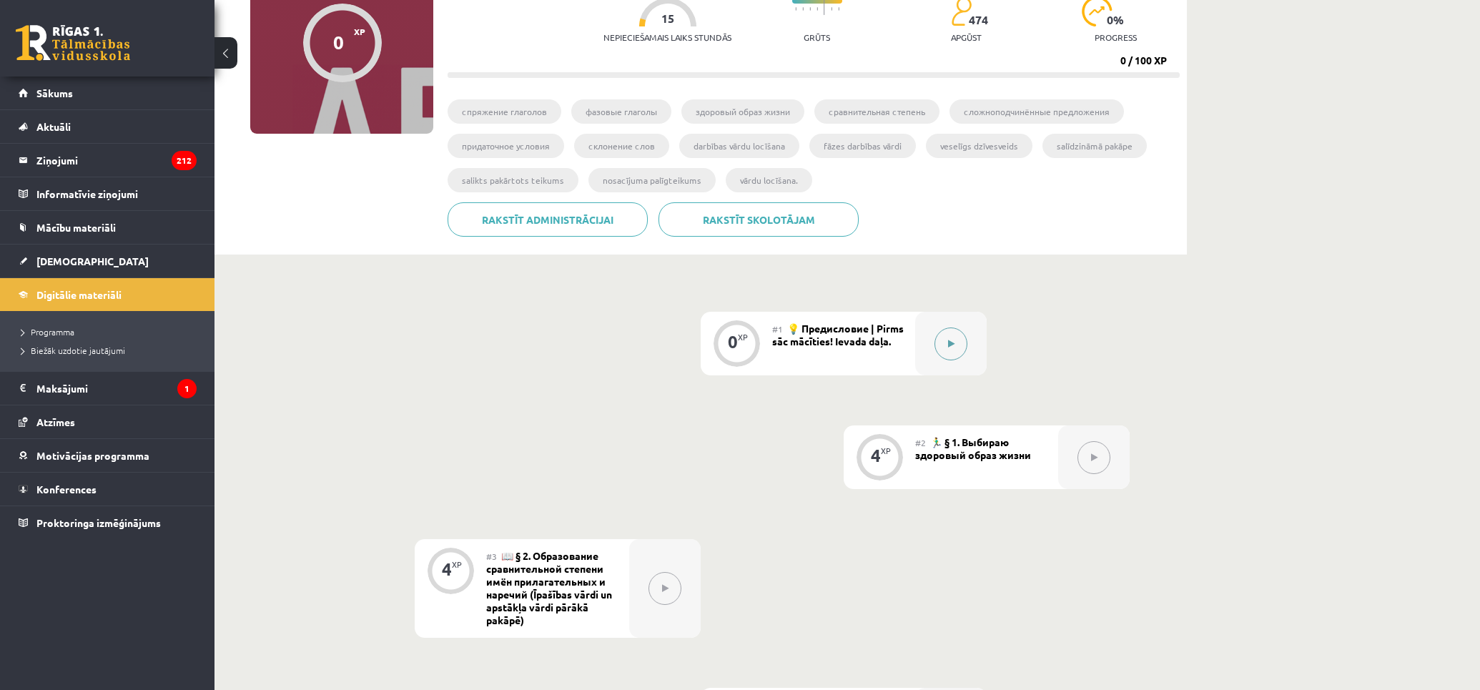
click at [952, 348] on button at bounding box center [951, 344] width 33 height 33
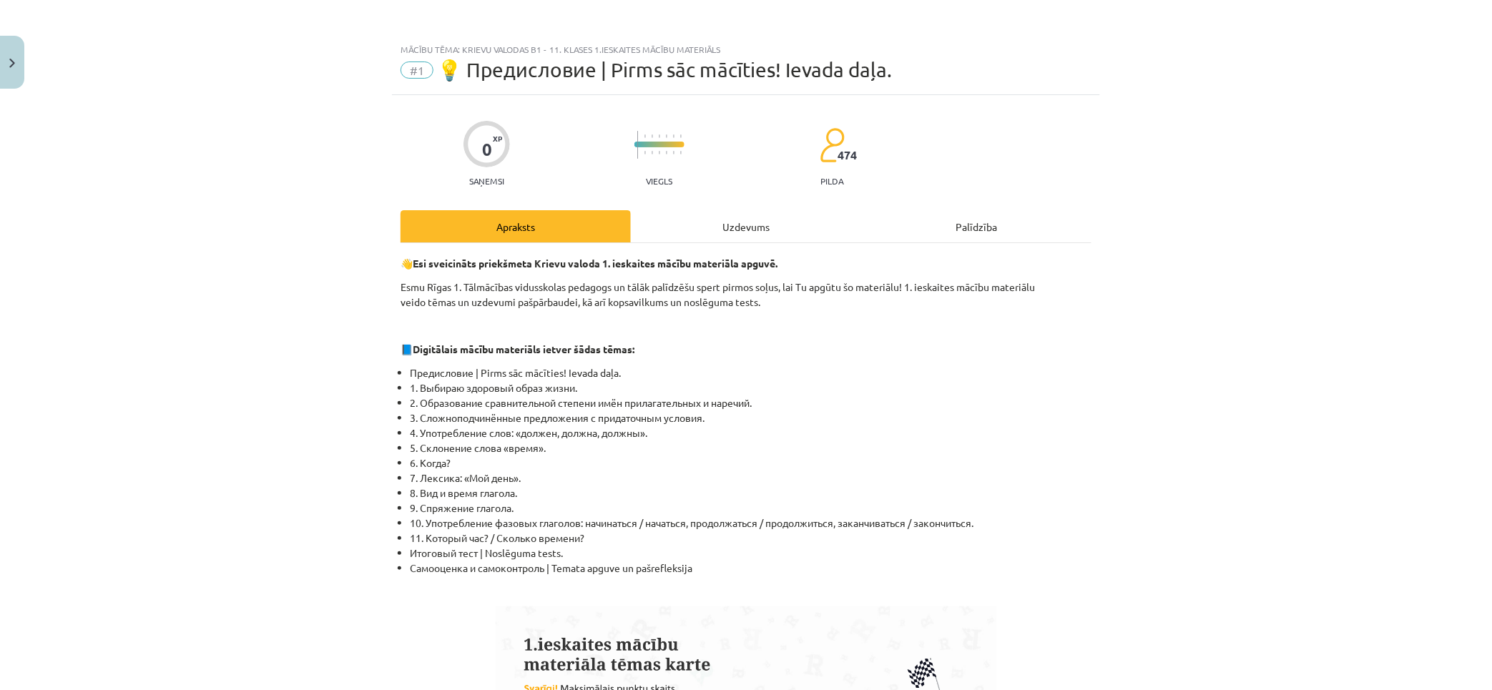
click at [739, 240] on div "Uzdevums" at bounding box center [746, 226] width 230 height 32
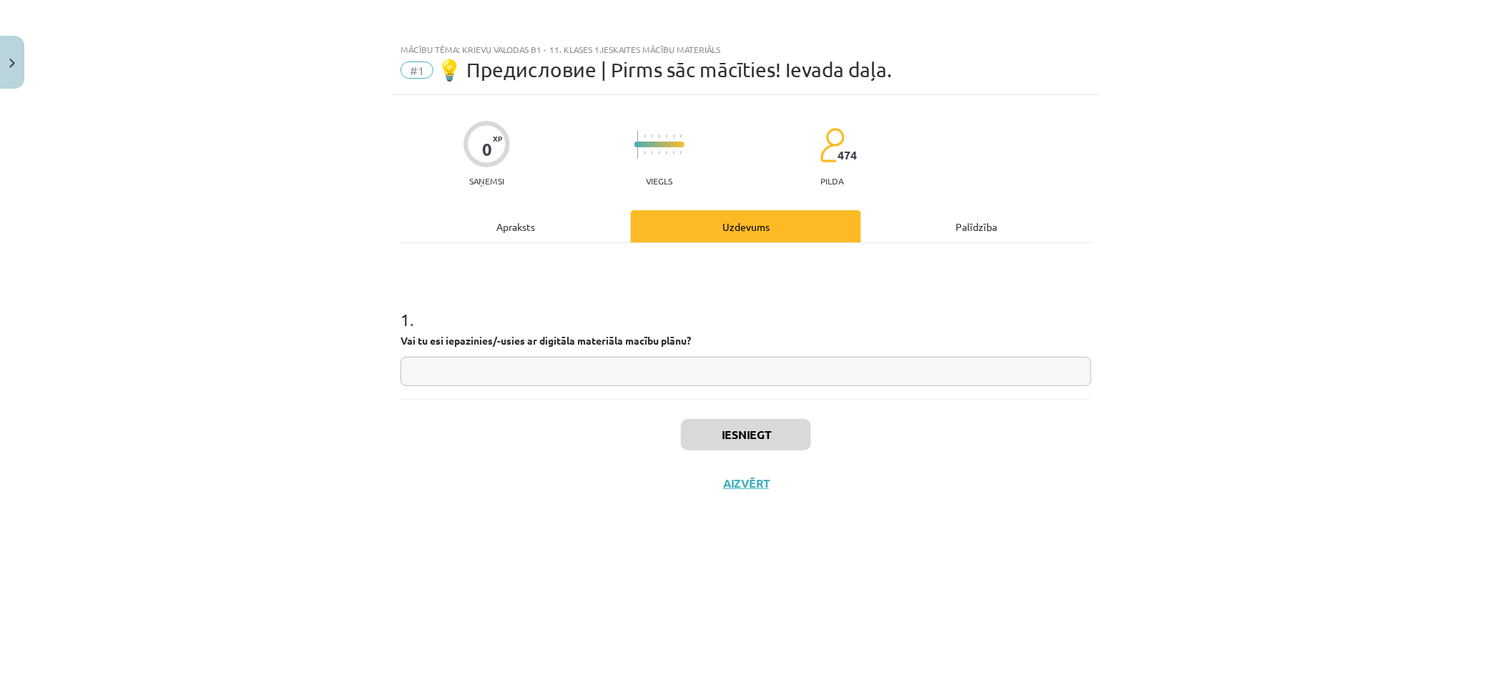
scroll to position [0, 0]
click at [508, 211] on div "Apraksts" at bounding box center [515, 226] width 230 height 32
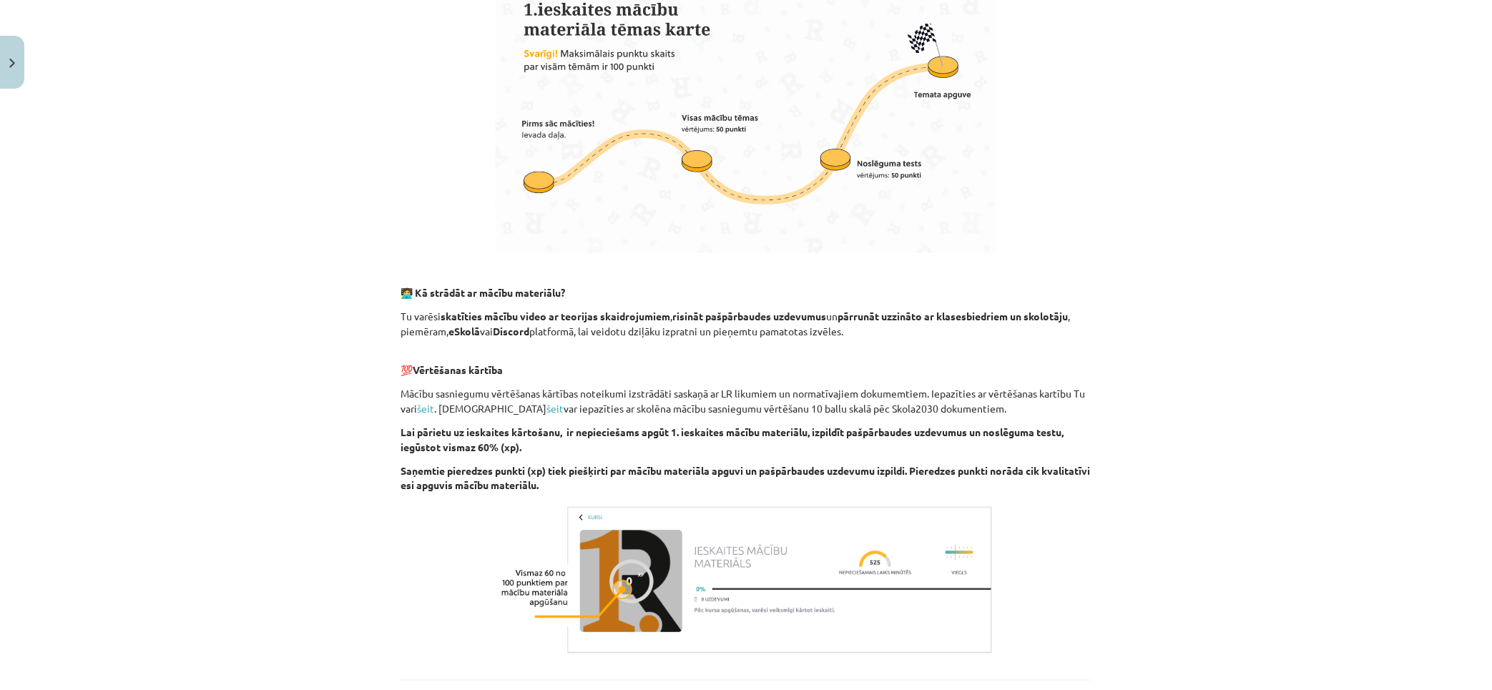
scroll to position [159, 0]
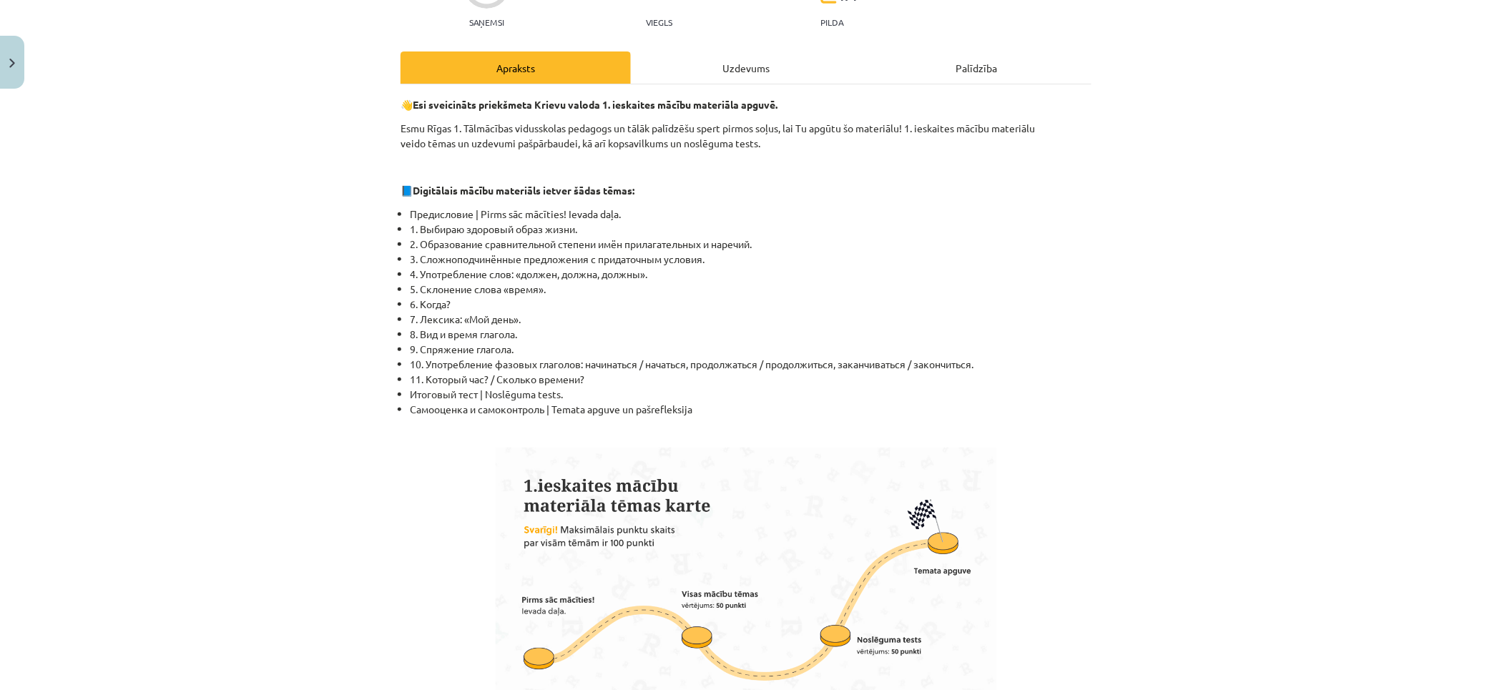
click at [692, 69] on div "Uzdevums" at bounding box center [746, 67] width 230 height 32
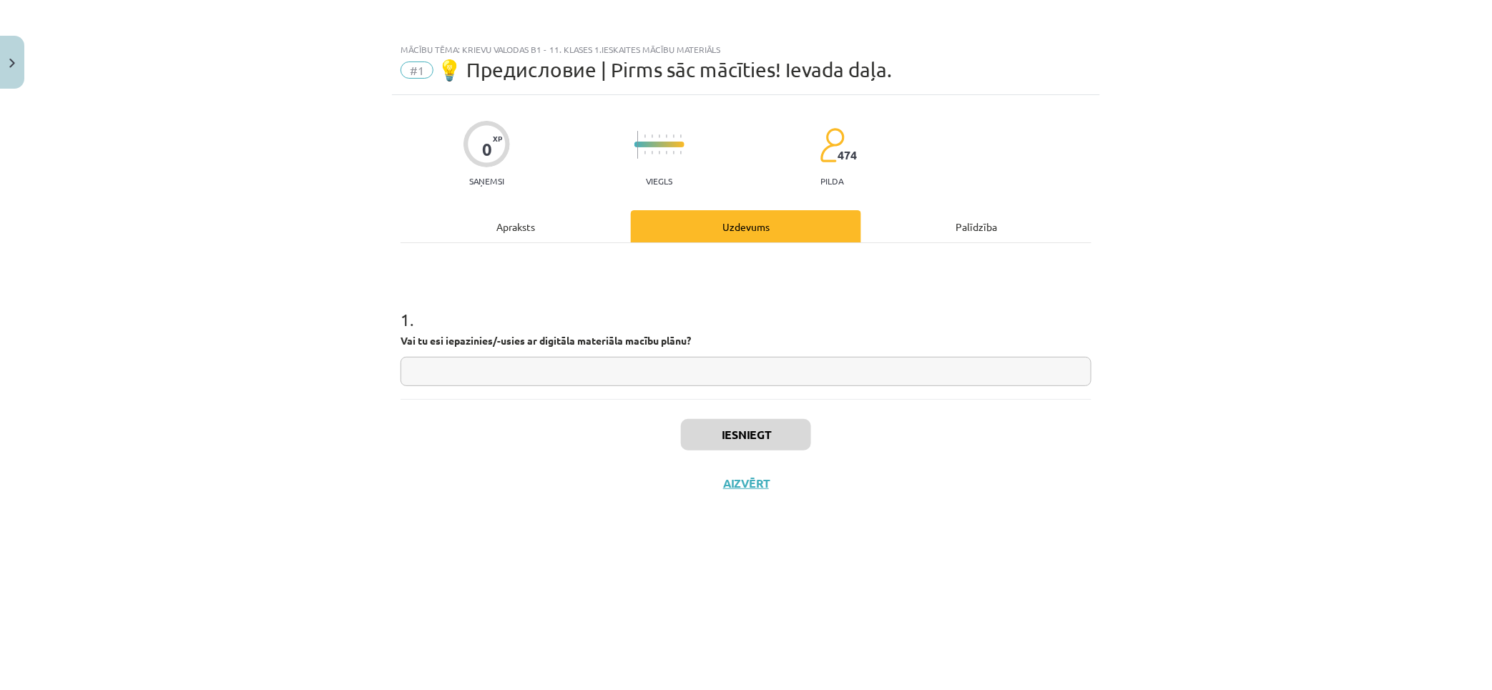
scroll to position [0, 0]
click at [580, 368] on input "text" at bounding box center [745, 371] width 691 height 29
click at [567, 344] on strong "Vai tu esi iepazinies/-usies ar digitāla materiāla macību plānu?" at bounding box center [545, 340] width 290 height 13
copy strong "ā"
click at [520, 376] on input "*" at bounding box center [745, 371] width 691 height 29
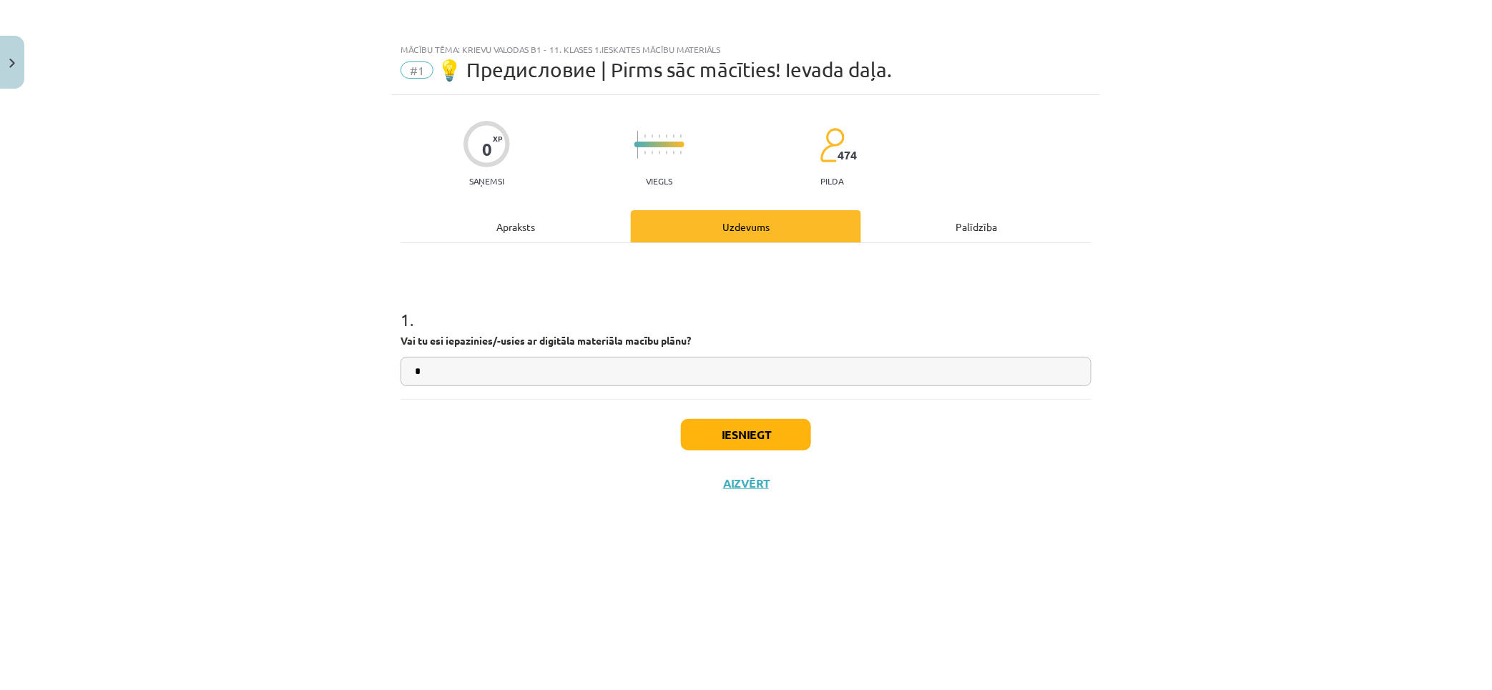
paste input "*"
type input "**"
click at [742, 434] on button "Iesniegt" at bounding box center [746, 434] width 130 height 31
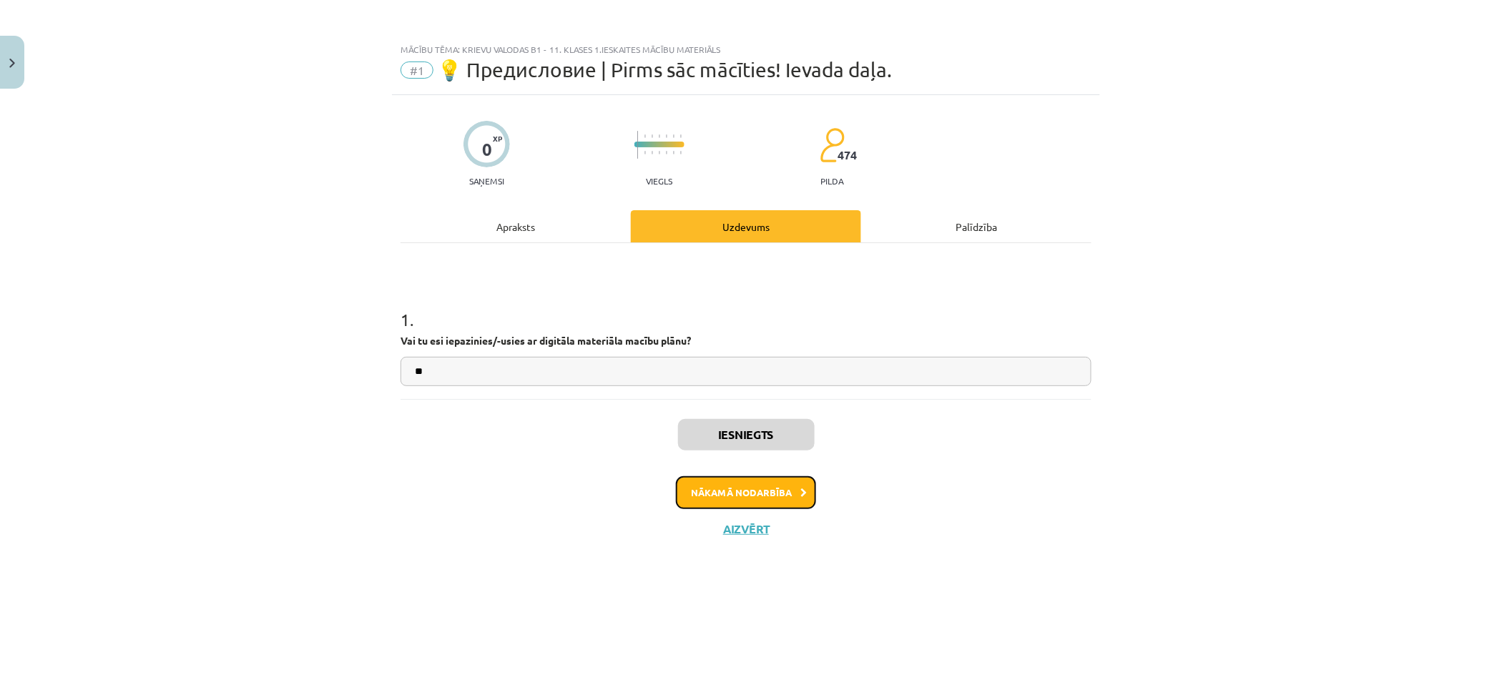
click at [757, 492] on button "Nākamā nodarbība" at bounding box center [746, 492] width 140 height 33
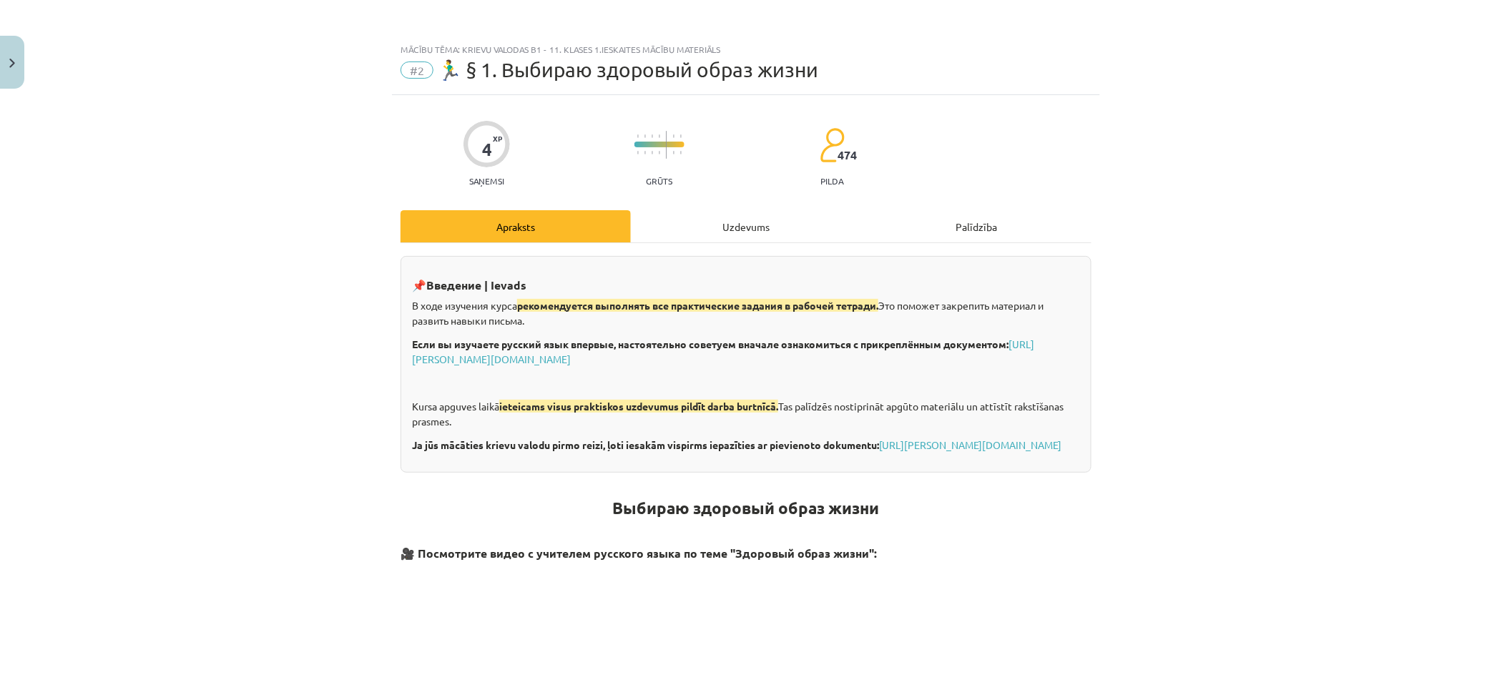
click at [749, 222] on div "Uzdevums" at bounding box center [746, 226] width 230 height 32
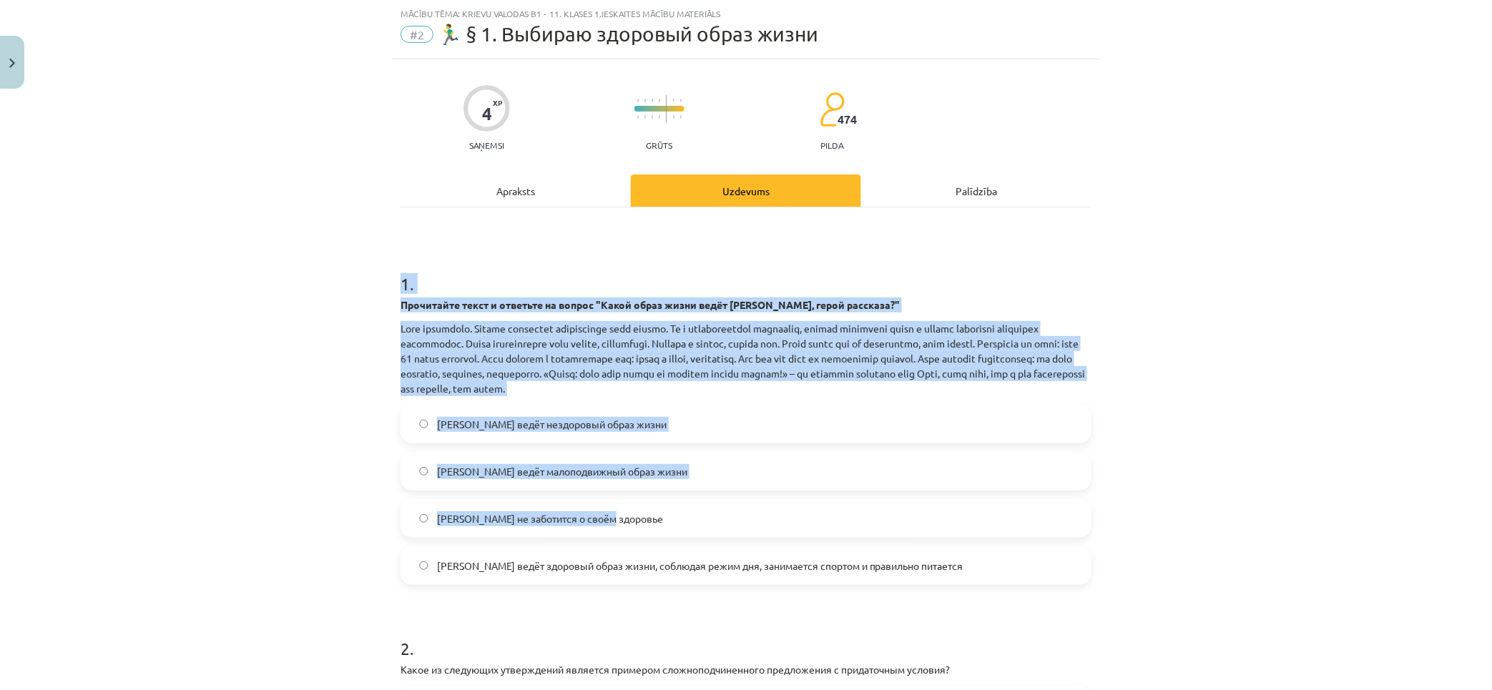
scroll to position [377, 0]
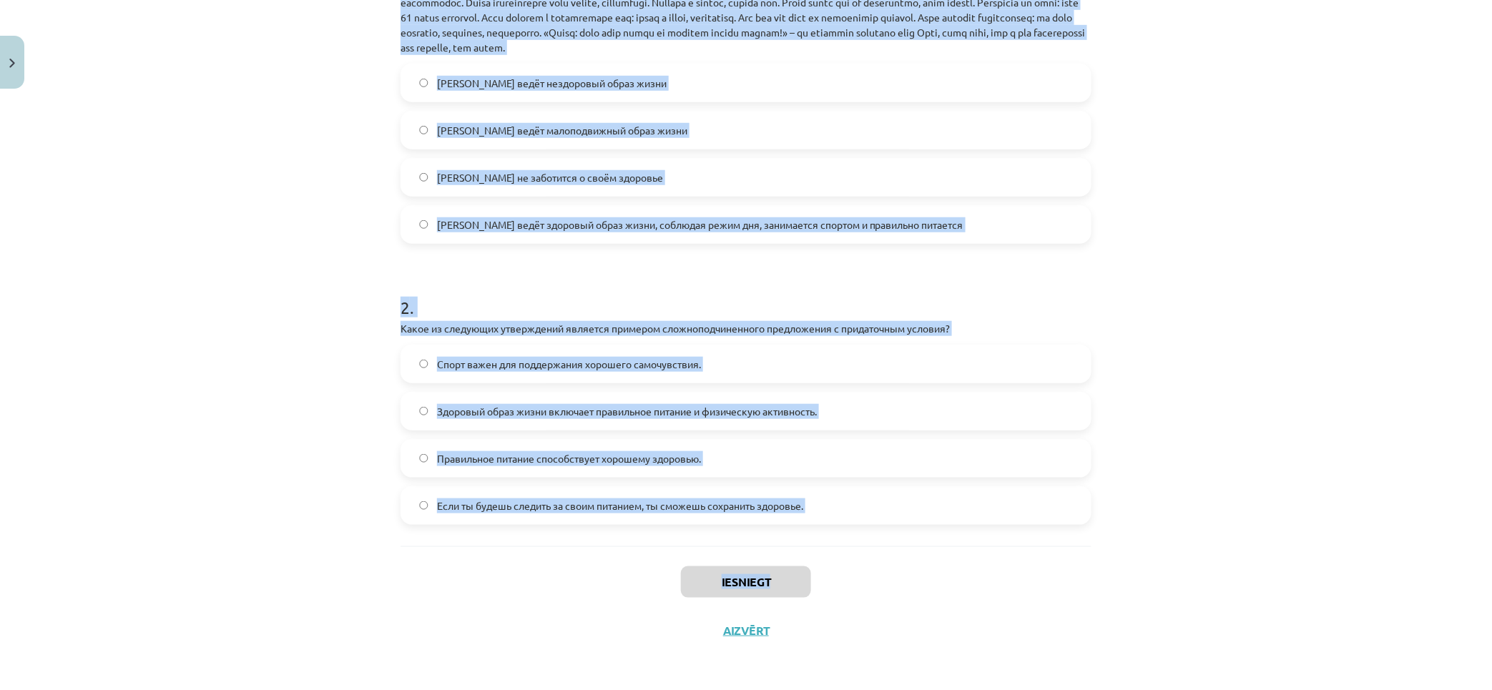
drag, startPoint x: 376, startPoint y: 266, endPoint x: 1141, endPoint y: 566, distance: 821.1
click at [1141, 566] on div "Mācību tēma: Krievu valodas b1 - 11. klases 1.ieskaites mācību materiāls #2 🏃‍♂…" at bounding box center [746, 345] width 1492 height 690
click at [354, 224] on div "Mācību tēma: Krievu valodas b1 - 11. klases 1.ieskaites mācību materiāls #2 🏃‍♂…" at bounding box center [746, 345] width 1492 height 690
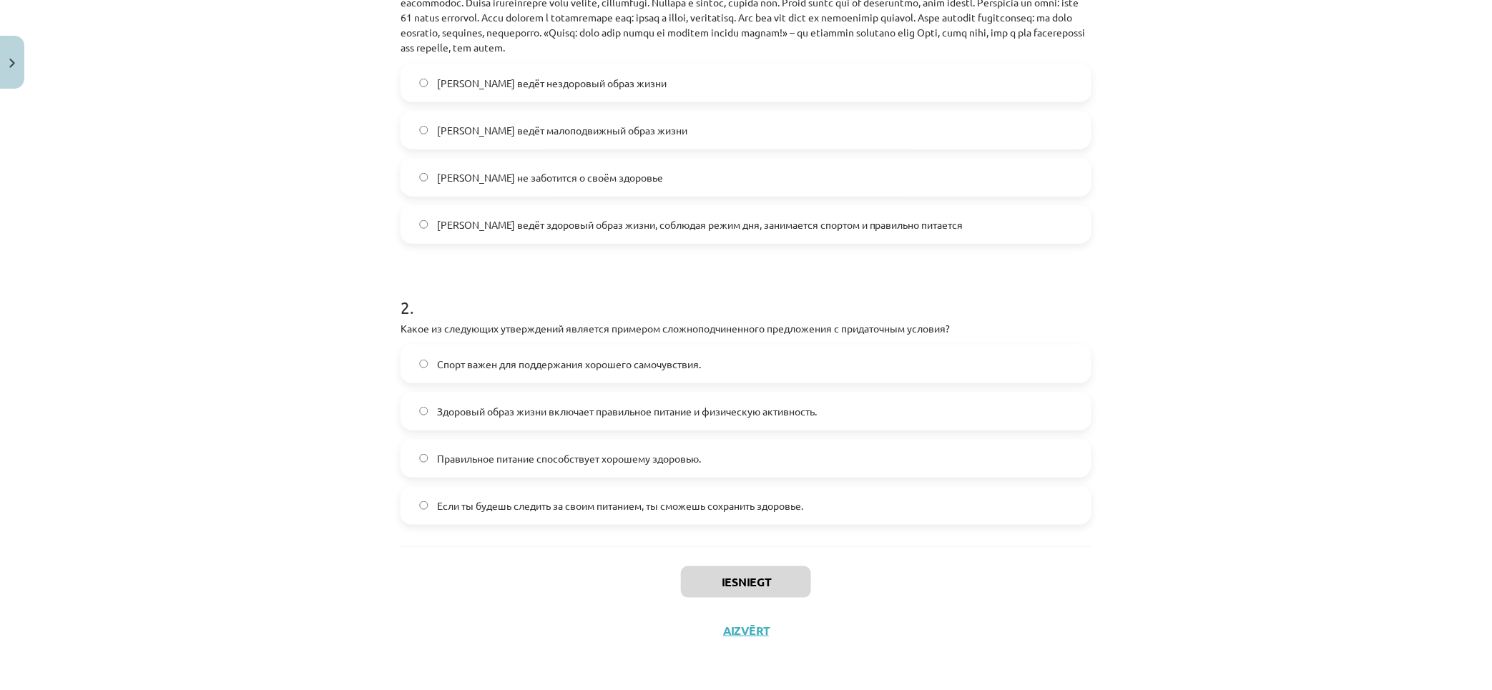
scroll to position [0, 0]
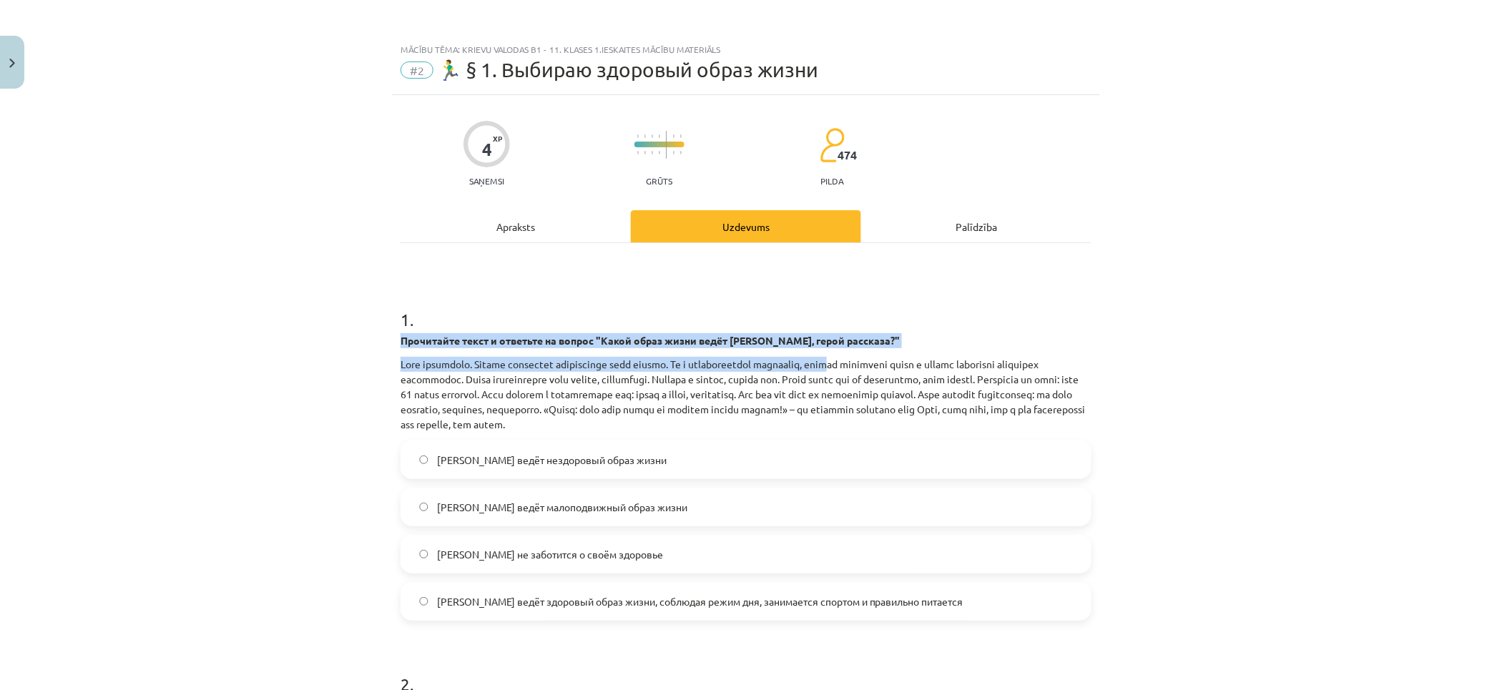
drag, startPoint x: 446, startPoint y: 334, endPoint x: 776, endPoint y: 334, distance: 330.4
click at [856, 358] on div "Mācību tēma: Krievu valodas b1 - 11. klases 1.ieskaites mācību materiāls #2 🏃‍♂…" at bounding box center [746, 345] width 1492 height 690
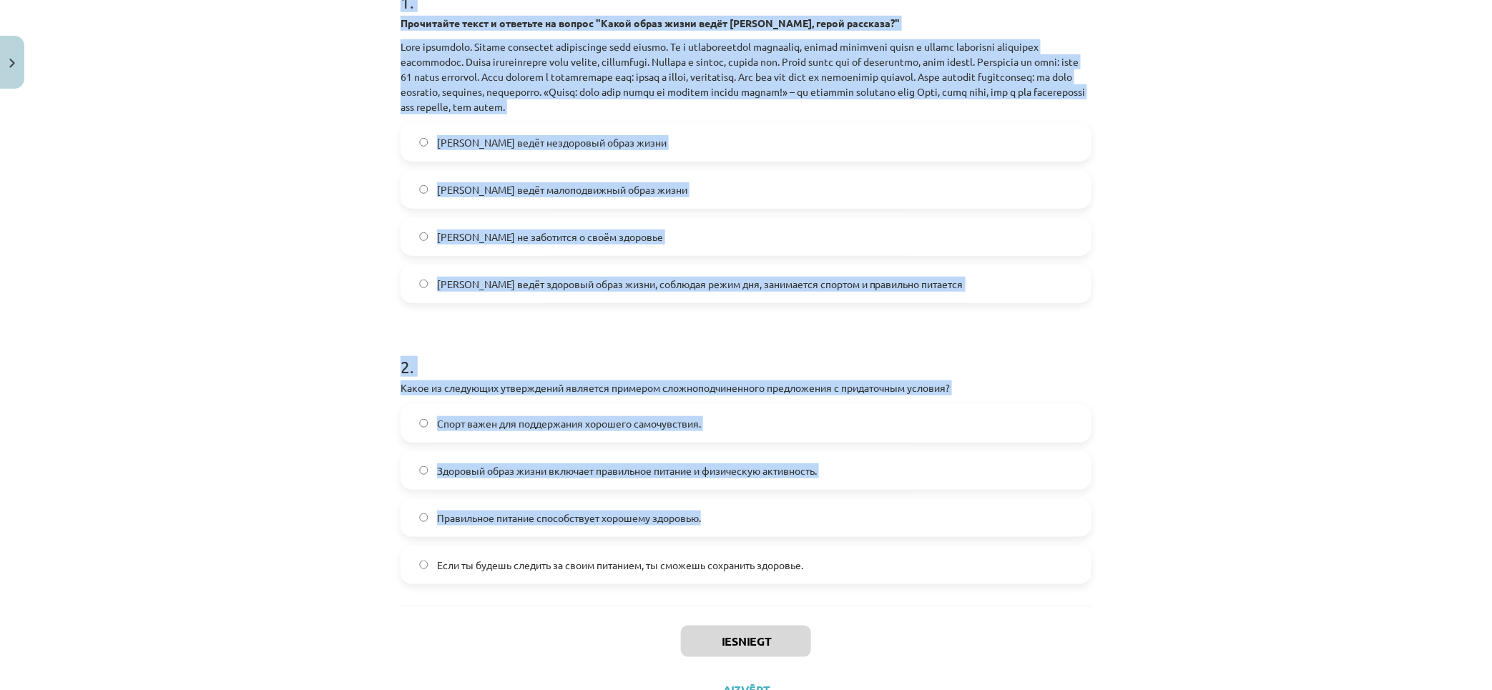
scroll to position [377, 0]
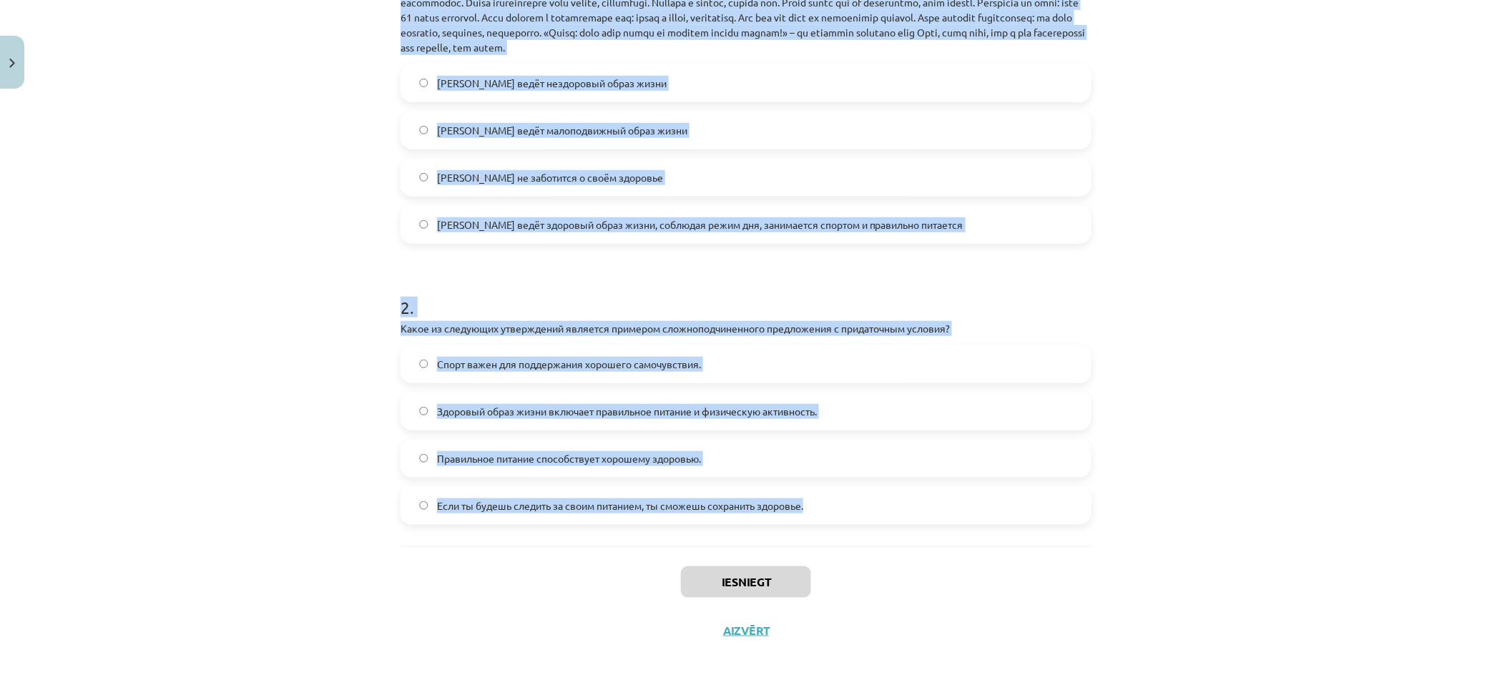
drag, startPoint x: 466, startPoint y: 318, endPoint x: 1171, endPoint y: 491, distance: 726.0
click at [1171, 491] on div "Mācību tēma: Krievu valodas b1 - 11. klases 1.ieskaites mācību materiāls #2 🏃‍♂…" at bounding box center [746, 345] width 1492 height 690
copy form "1 . Прочитайте текст и ответьте на вопрос "Какой образ жизни ведёт Олег, герой …"
click at [542, 240] on label "Олег ведёт здоровый образ жизни, соблюдая режим дня, занимается спортом и прави…" at bounding box center [746, 225] width 688 height 36
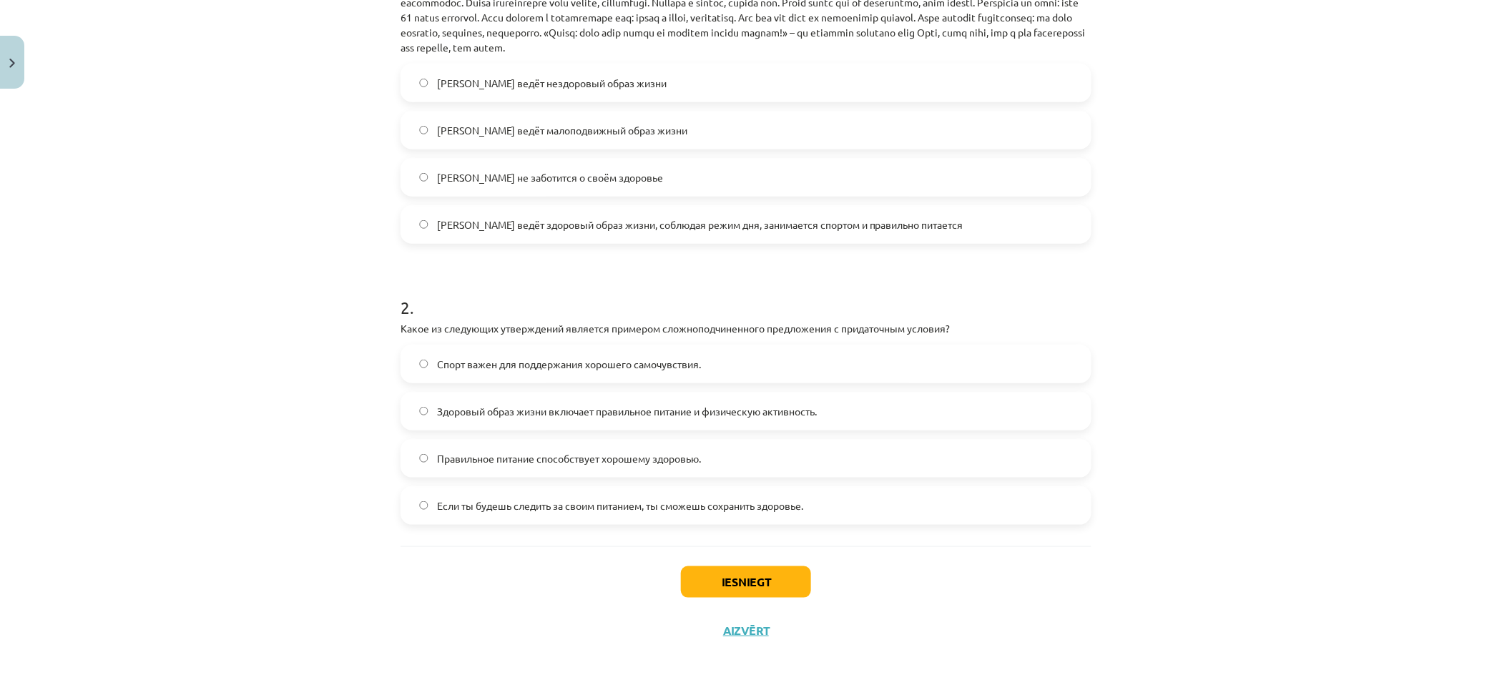
click at [619, 511] on span "Если ты будешь следить за своим питанием, ты сможешь сохранить здоровье." at bounding box center [620, 505] width 366 height 15
click at [778, 585] on button "Iesniegt" at bounding box center [746, 581] width 130 height 31
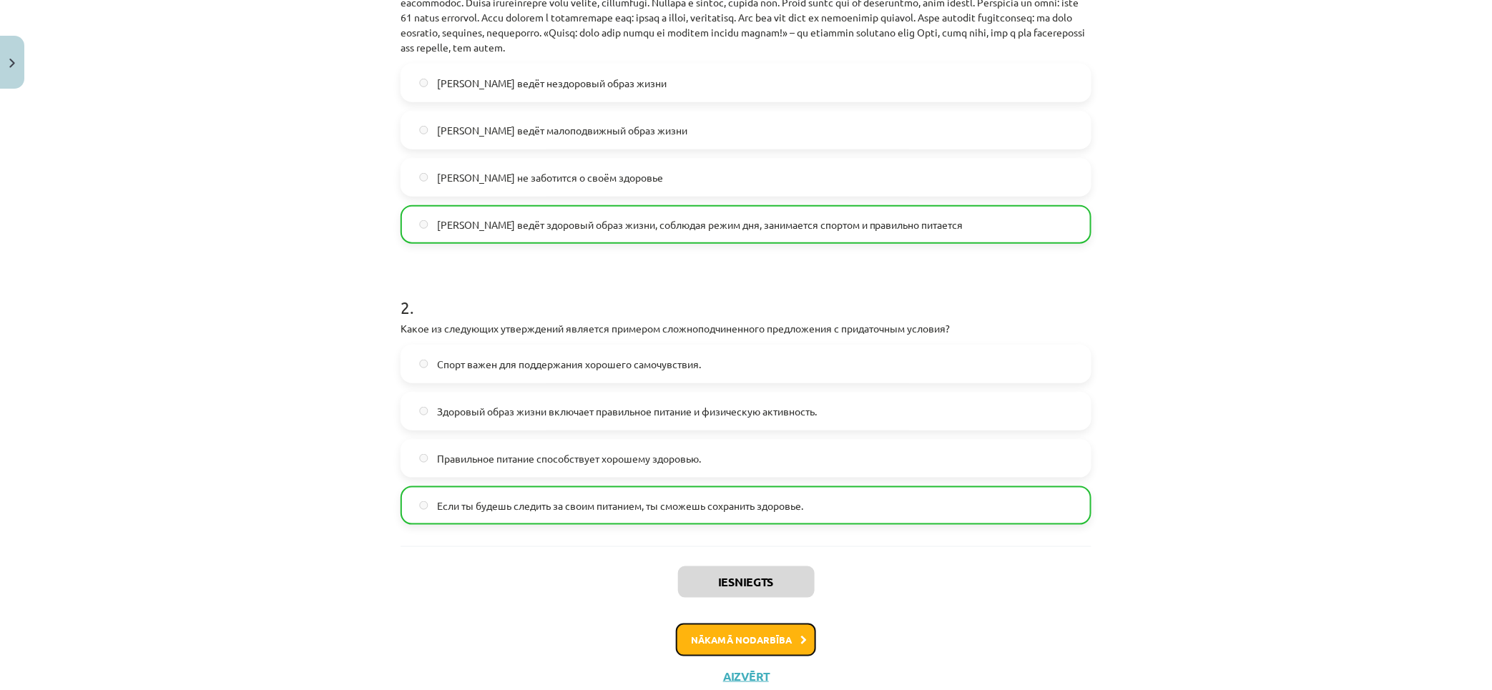
click at [714, 626] on button "Nākamā nodarbība" at bounding box center [746, 640] width 140 height 33
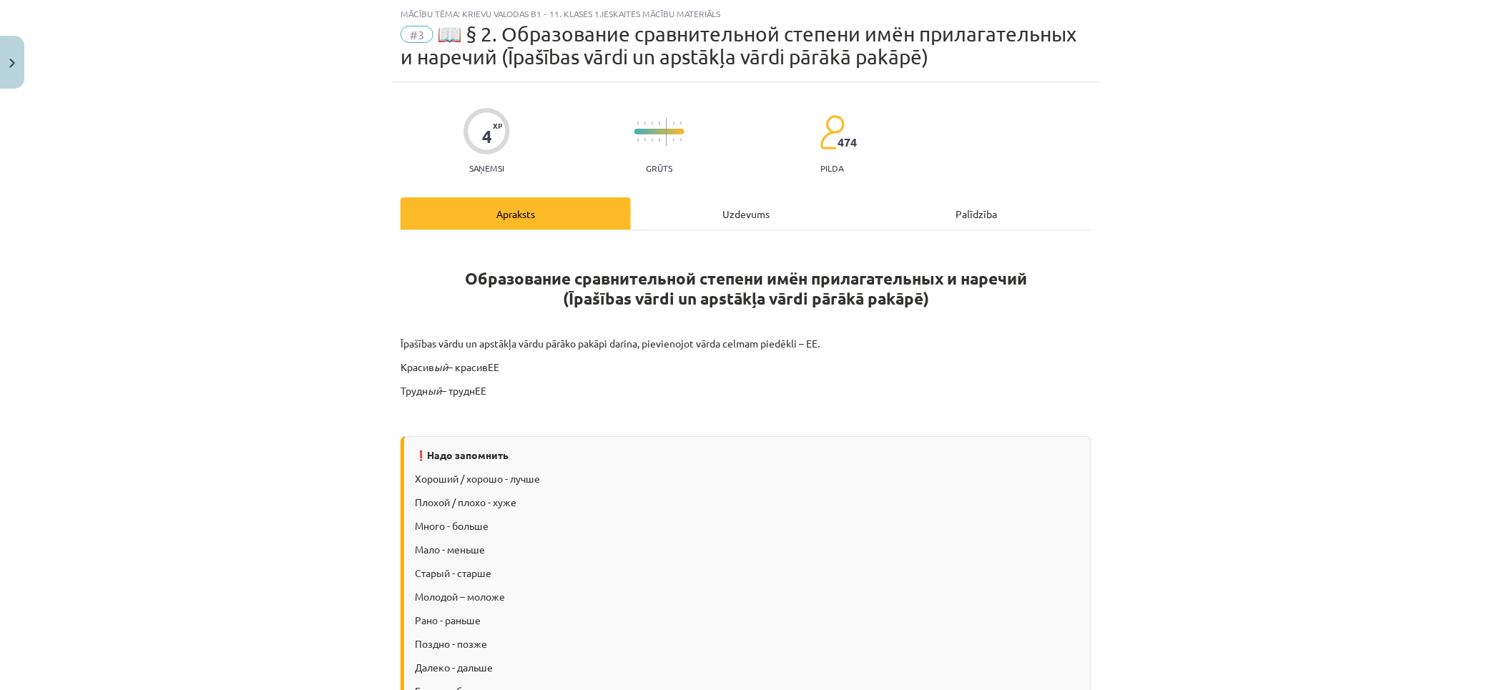
click at [708, 215] on div "Uzdevums" at bounding box center [746, 213] width 230 height 32
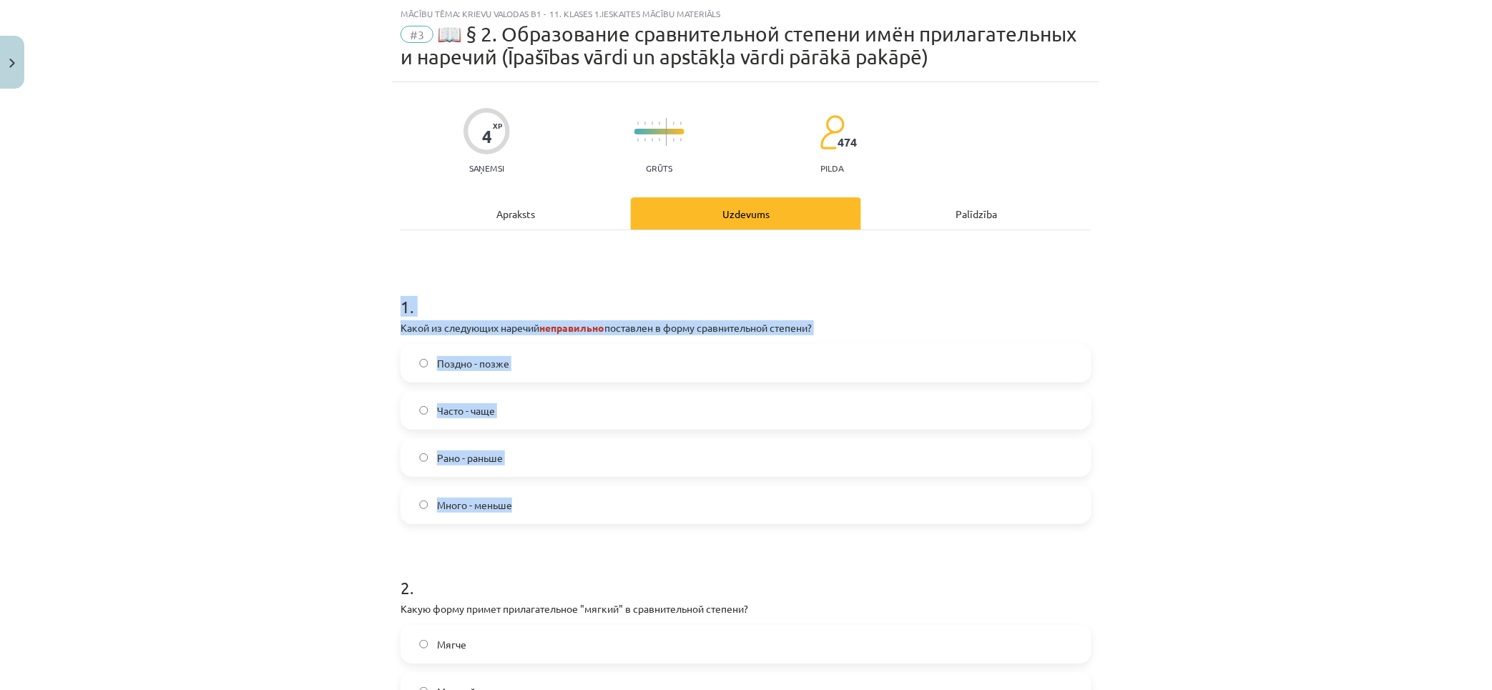
scroll to position [222, 0]
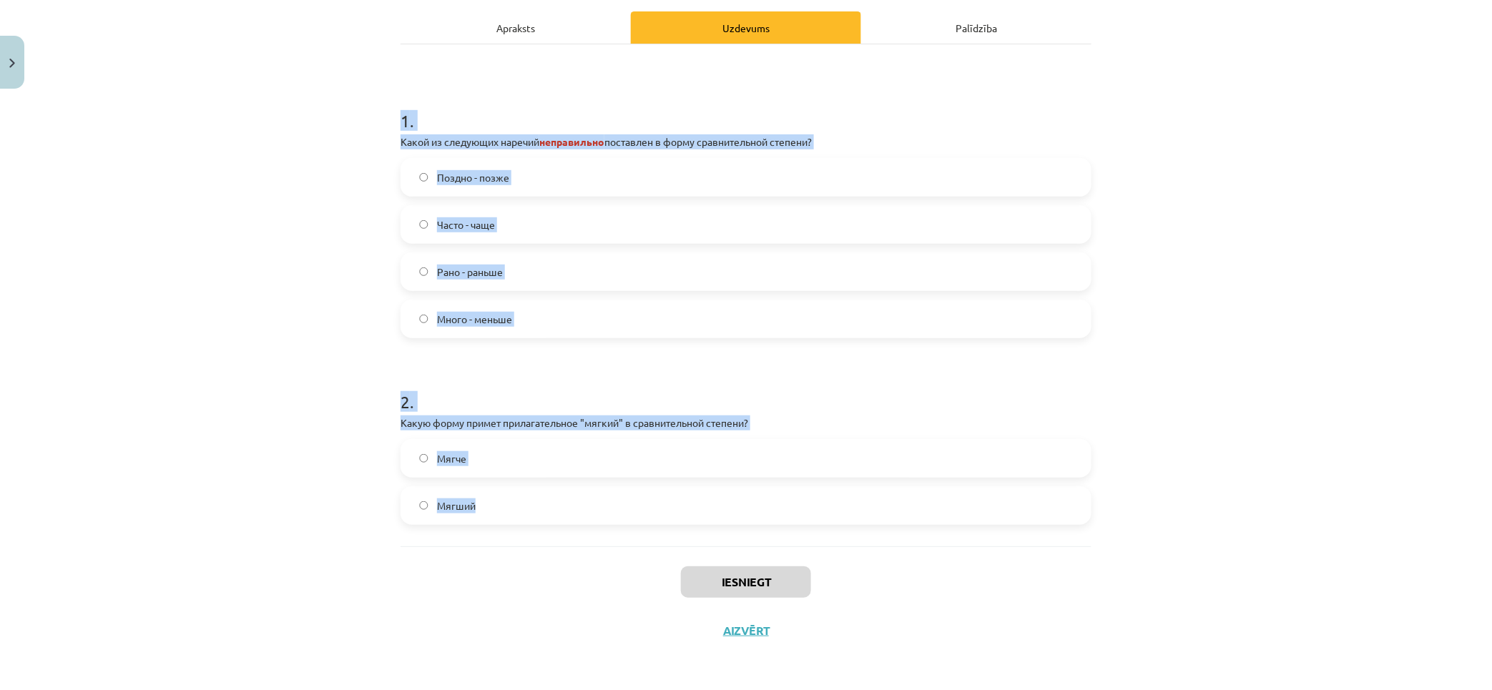
drag, startPoint x: 318, startPoint y: 277, endPoint x: 1239, endPoint y: 537, distance: 957.8
click at [1239, 537] on div "Mācību tēma: Krievu valodas b1 - 11. klases 1.ieskaites mācību materiāls #3 📖 §…" at bounding box center [746, 345] width 1492 height 690
copy form "1 . Какой из следующих наречий неправильно поставлен в форму сравнительной степ…"
click at [490, 319] on span "Много - меньше" at bounding box center [474, 319] width 75 height 15
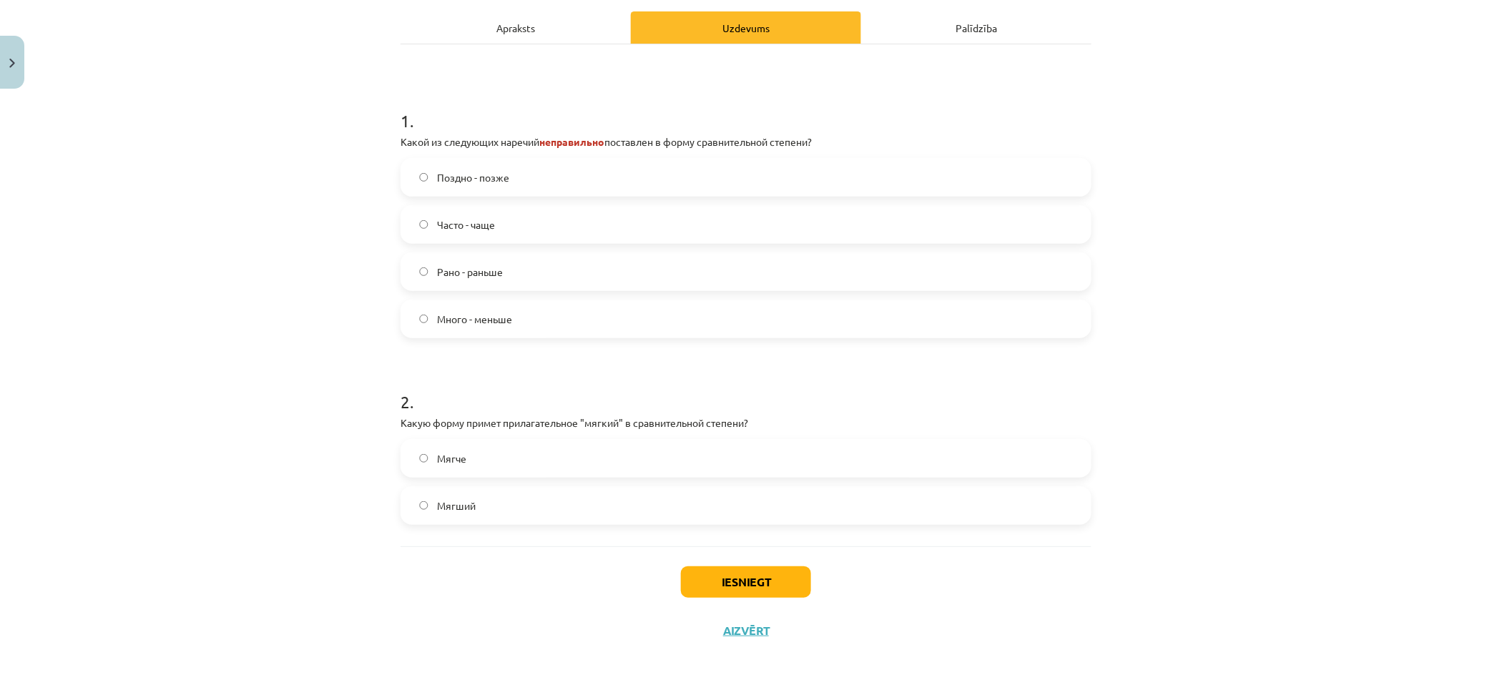
click at [533, 462] on label "Мягче" at bounding box center [746, 459] width 688 height 36
click at [732, 562] on div "Iesniegt Aizvērt" at bounding box center [745, 596] width 691 height 100
click at [735, 581] on button "Iesniegt" at bounding box center [746, 581] width 130 height 31
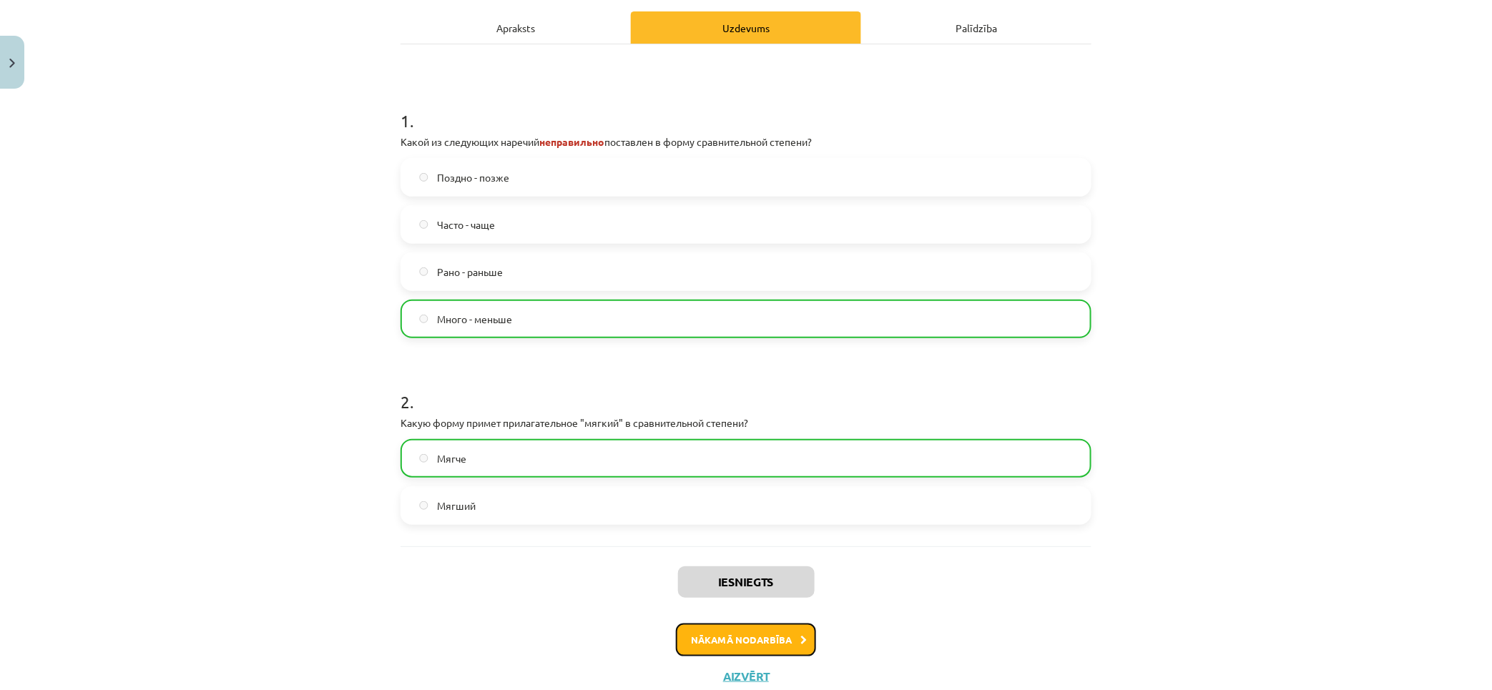
click at [735, 630] on button "Nākamā nodarbība" at bounding box center [746, 640] width 140 height 33
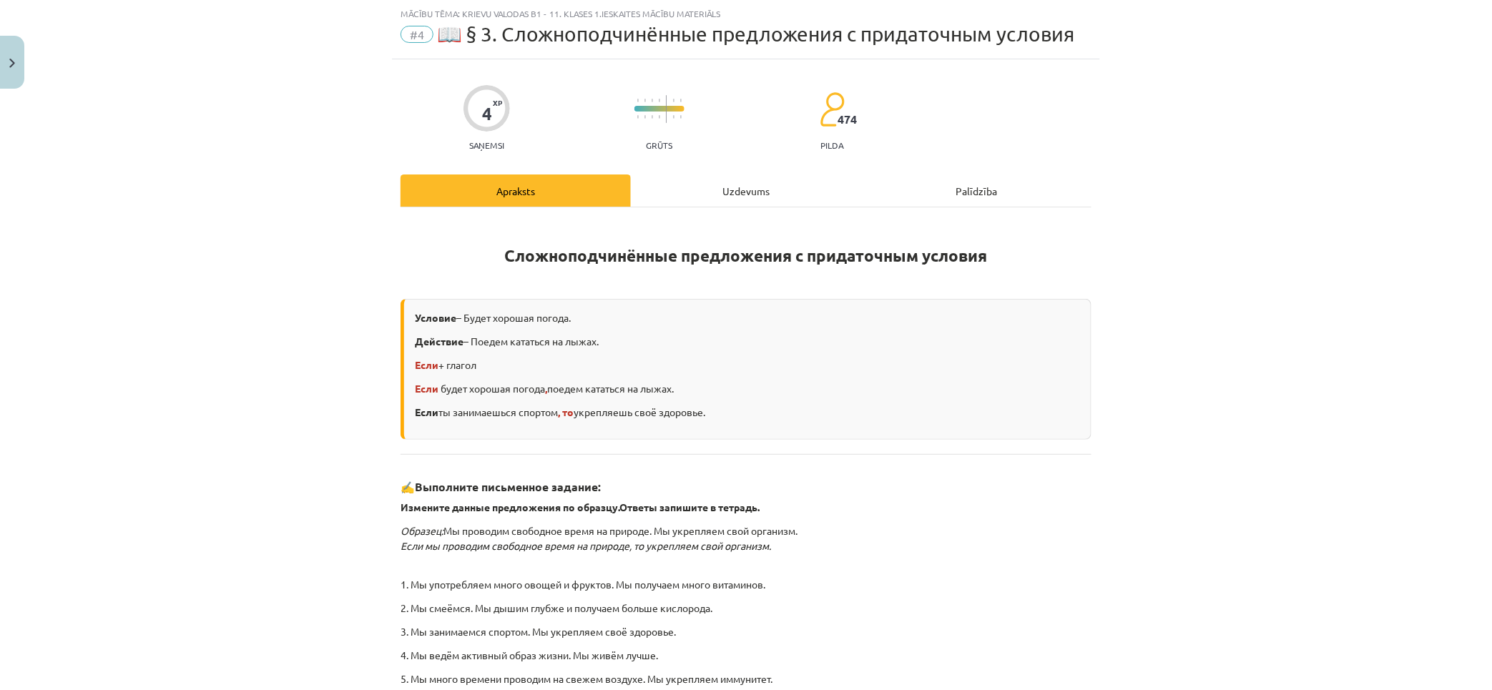
click at [717, 192] on div "Uzdevums" at bounding box center [746, 190] width 230 height 32
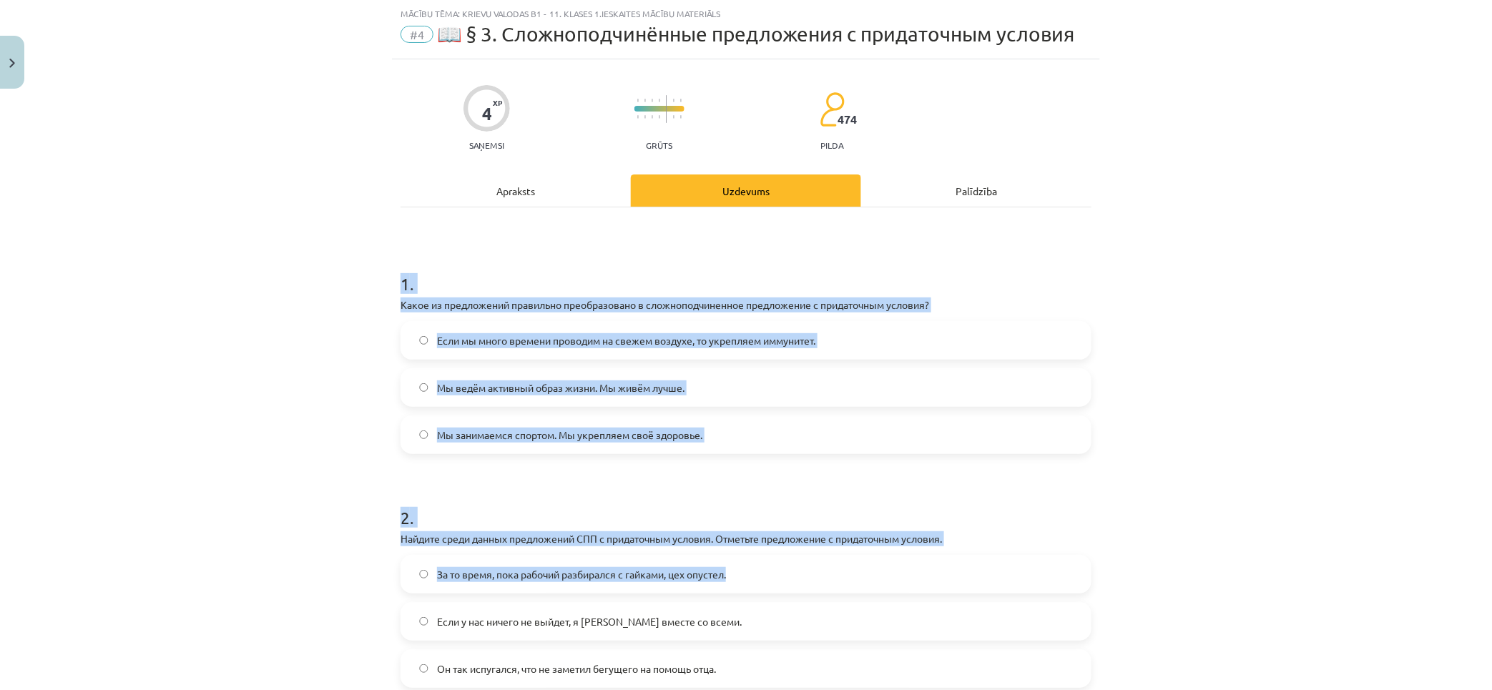
scroll to position [199, 0]
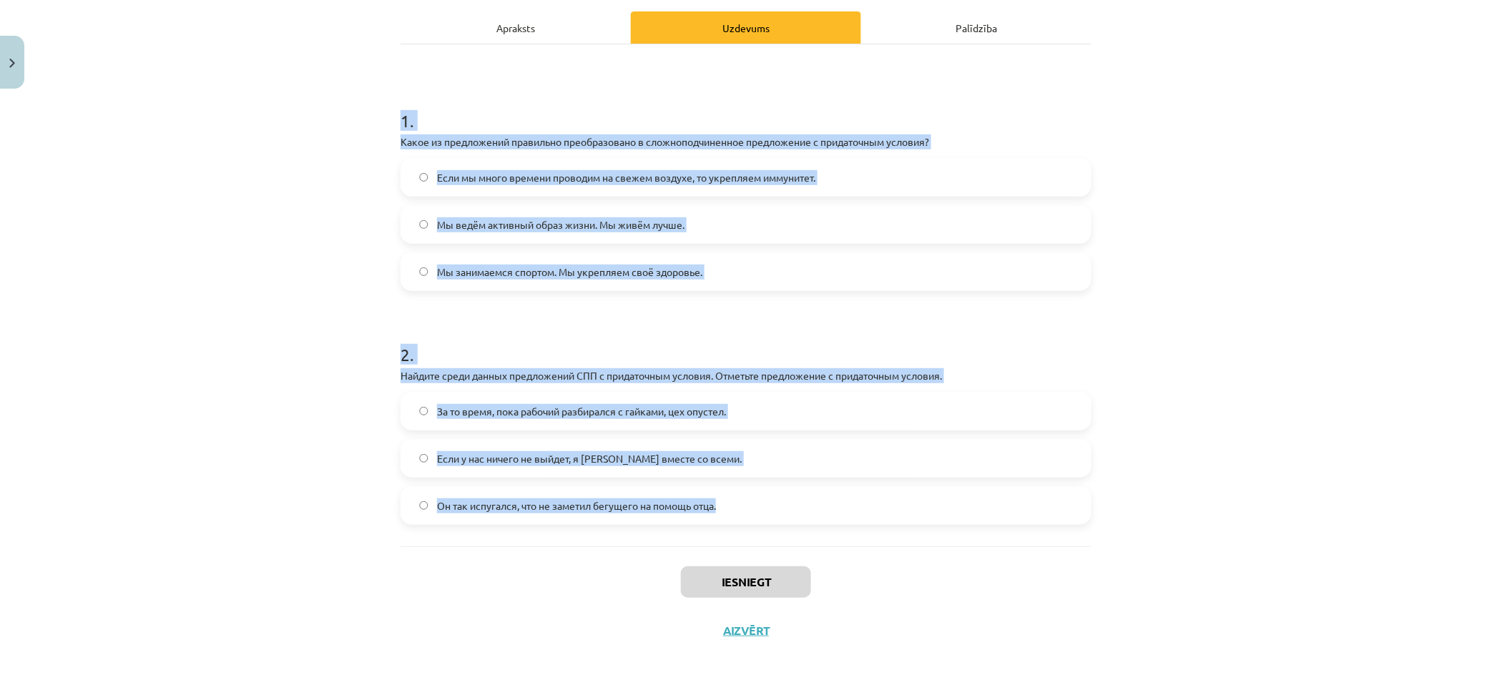
drag, startPoint x: 309, startPoint y: 276, endPoint x: 1166, endPoint y: 520, distance: 890.7
click at [1166, 520] on div "Mācību tēma: Krievu valodas b1 - 11. klases 1.ieskaites mācību materiāls #4 📖 §…" at bounding box center [746, 345] width 1492 height 690
copy form "1 . Какое из предложений правильно преобразовано в сложноподчиненное предложени…"
click at [529, 172] on span "Если мы много времени проводим на свежем воздухе, то укрепляем иммунитет." at bounding box center [626, 177] width 378 height 15
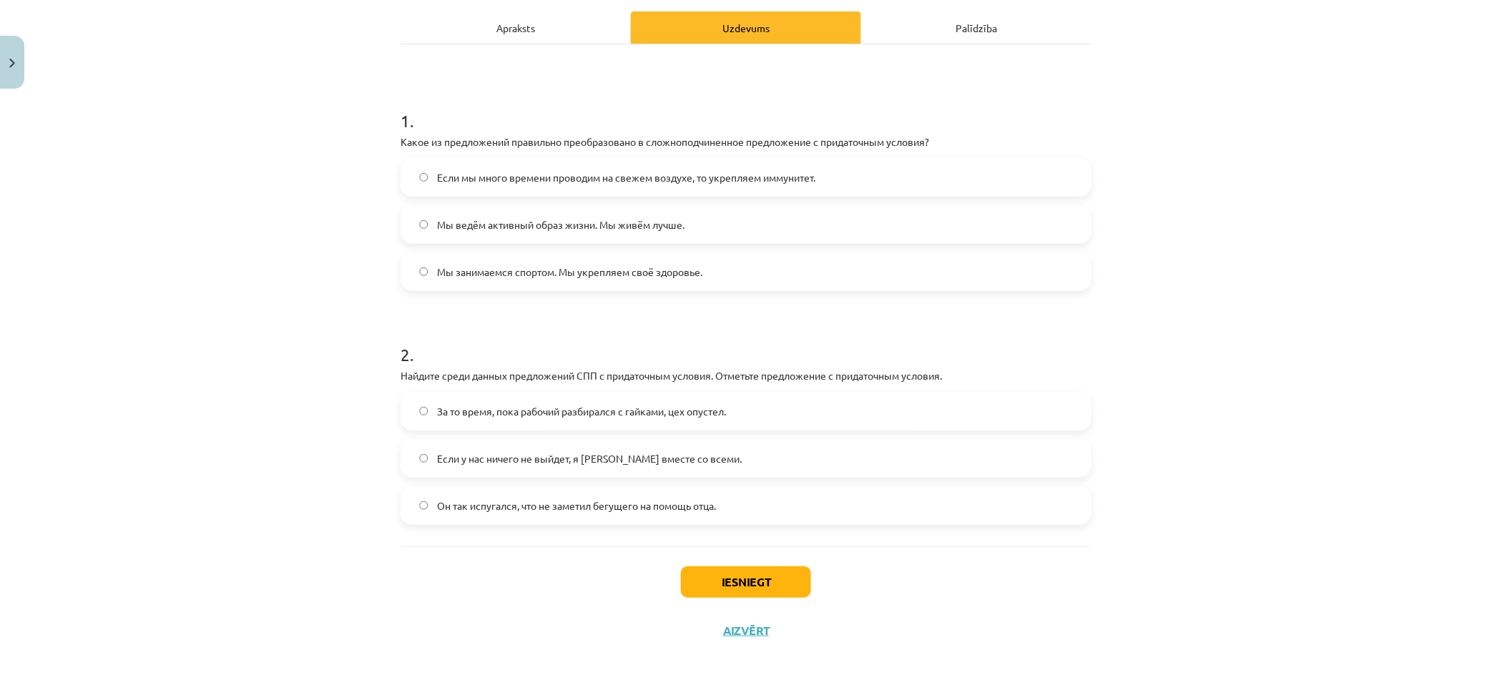
click at [568, 456] on span "Если у нас ничего не выйдет, я уеду вместе со всеми." at bounding box center [589, 458] width 305 height 15
click at [758, 589] on button "Iesniegt" at bounding box center [746, 581] width 130 height 31
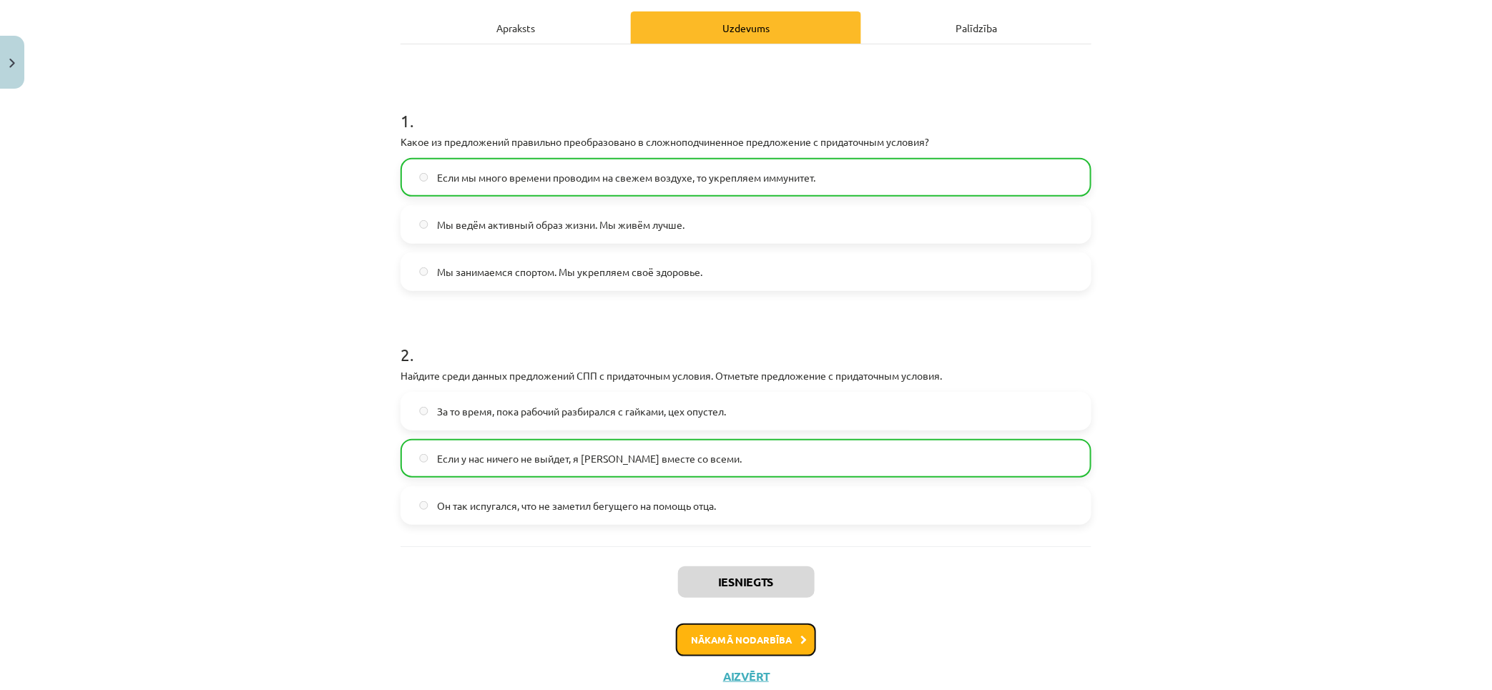
click at [765, 639] on button "Nākamā nodarbība" at bounding box center [746, 640] width 140 height 33
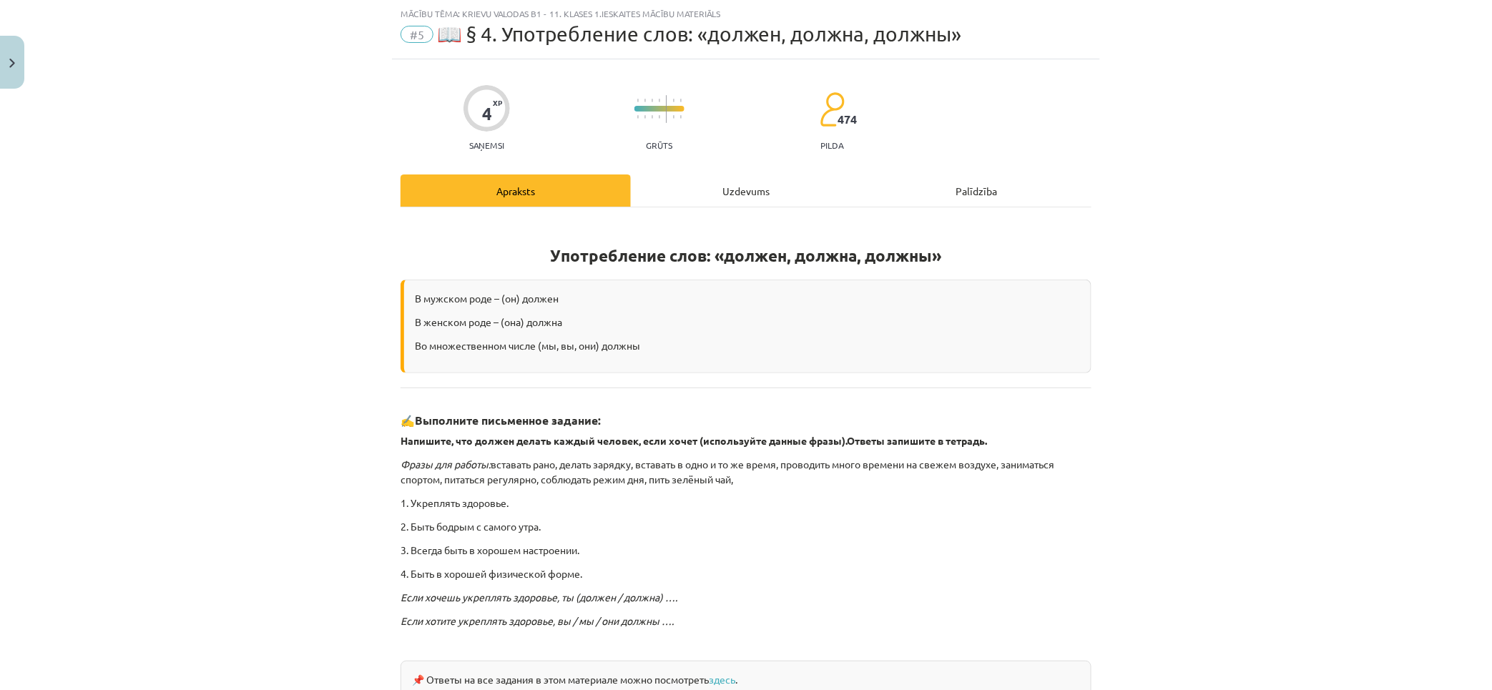
click at [737, 191] on div "Uzdevums" at bounding box center [746, 190] width 230 height 32
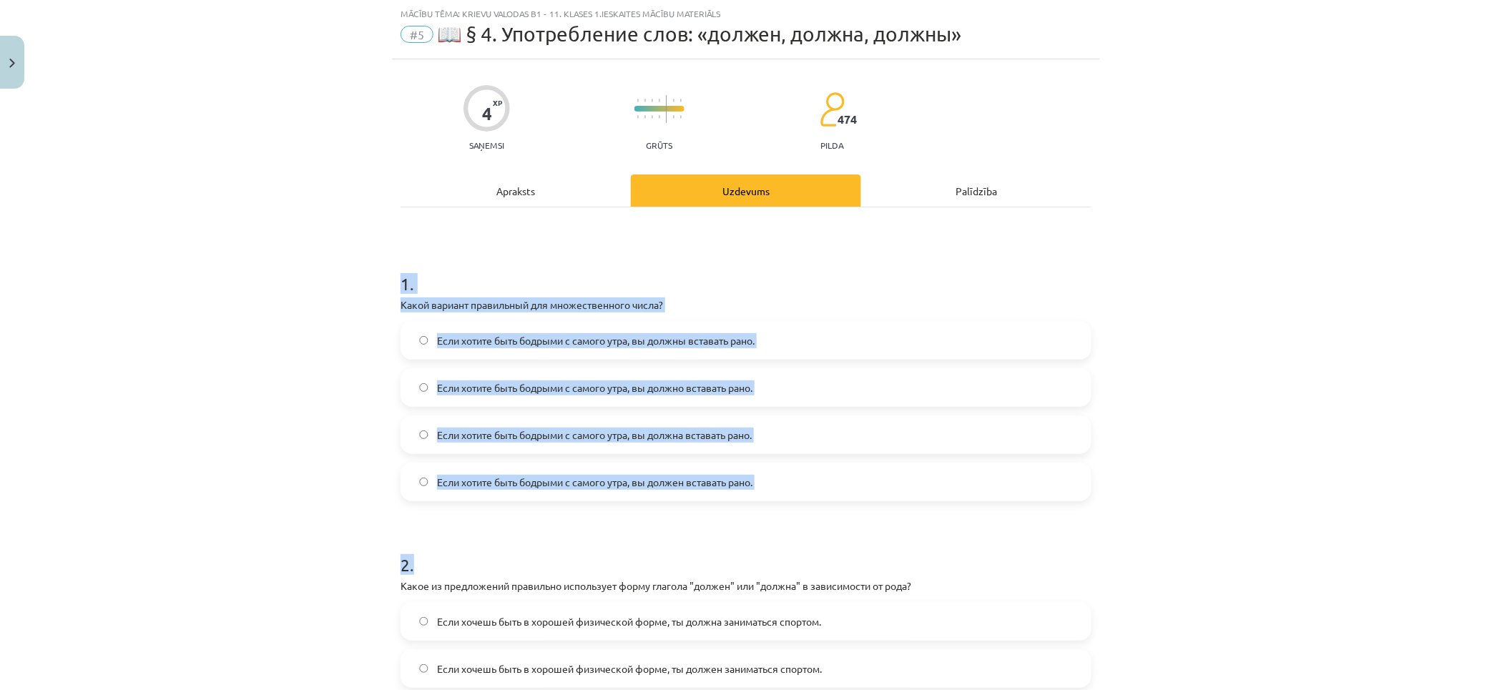
scroll to position [293, 0]
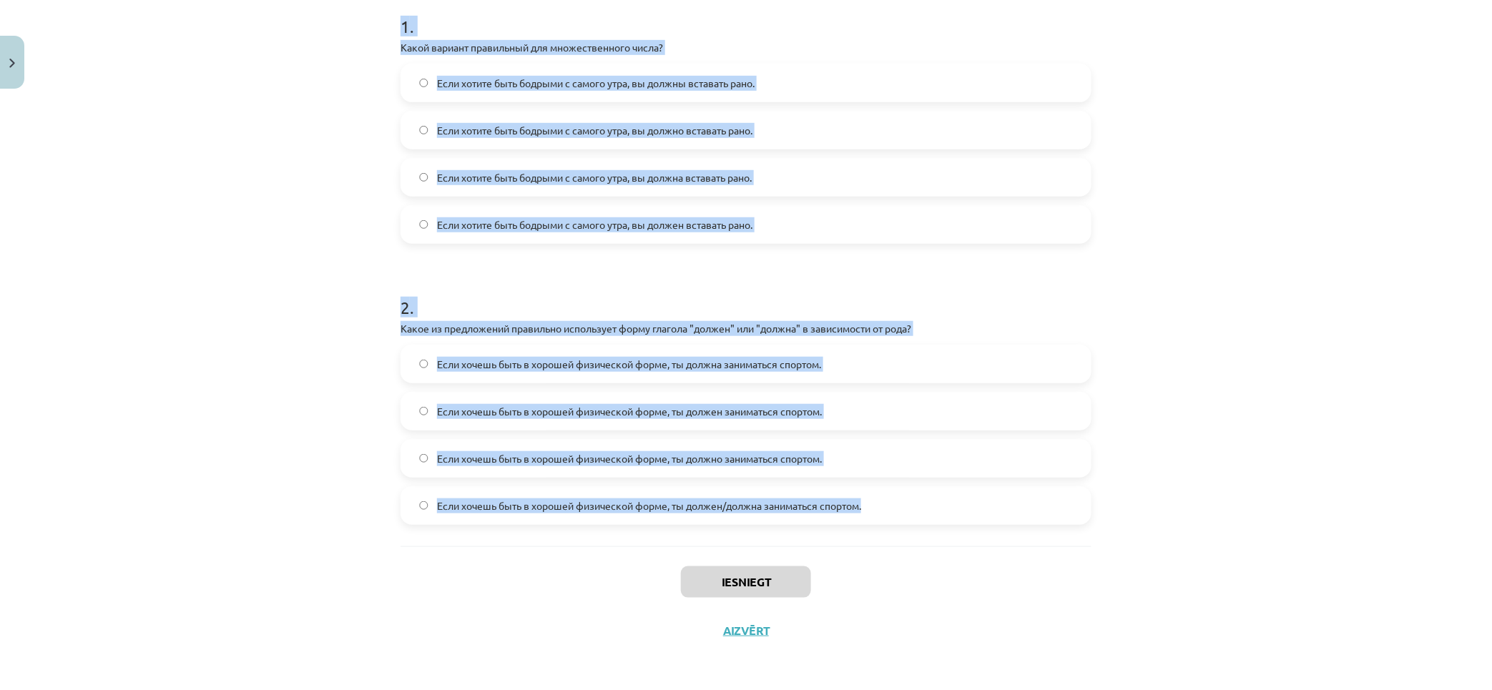
drag, startPoint x: 340, startPoint y: 280, endPoint x: 1010, endPoint y: 527, distance: 714.0
click at [1010, 527] on div "Mācību tēma: Krievu valodas b1 - 11. klases 1.ieskaites mācību materiāls #5 📖 §…" at bounding box center [746, 345] width 1492 height 690
copy form "1 . Какой вариант правильный для множественного числа? Если хотите быть бодрыми…"
click at [614, 87] on span "Если хотите быть бодрыми с самого утра, вы должны вставать рано." at bounding box center [596, 83] width 318 height 15
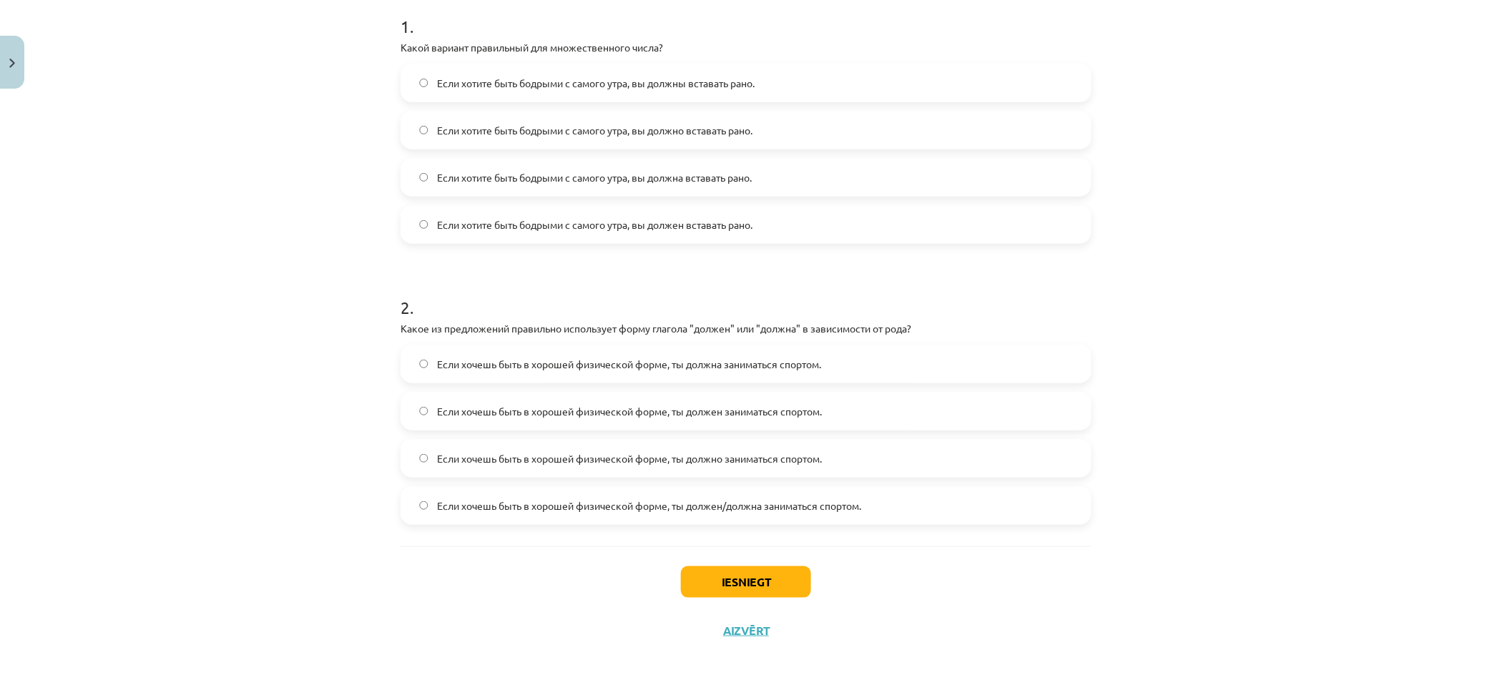
click at [697, 511] on span "Если хочешь быть в хорошей физической форме, ты должен/должна заниматься спорто…" at bounding box center [649, 505] width 424 height 15
click at [755, 578] on button "Iesniegt" at bounding box center [746, 581] width 130 height 31
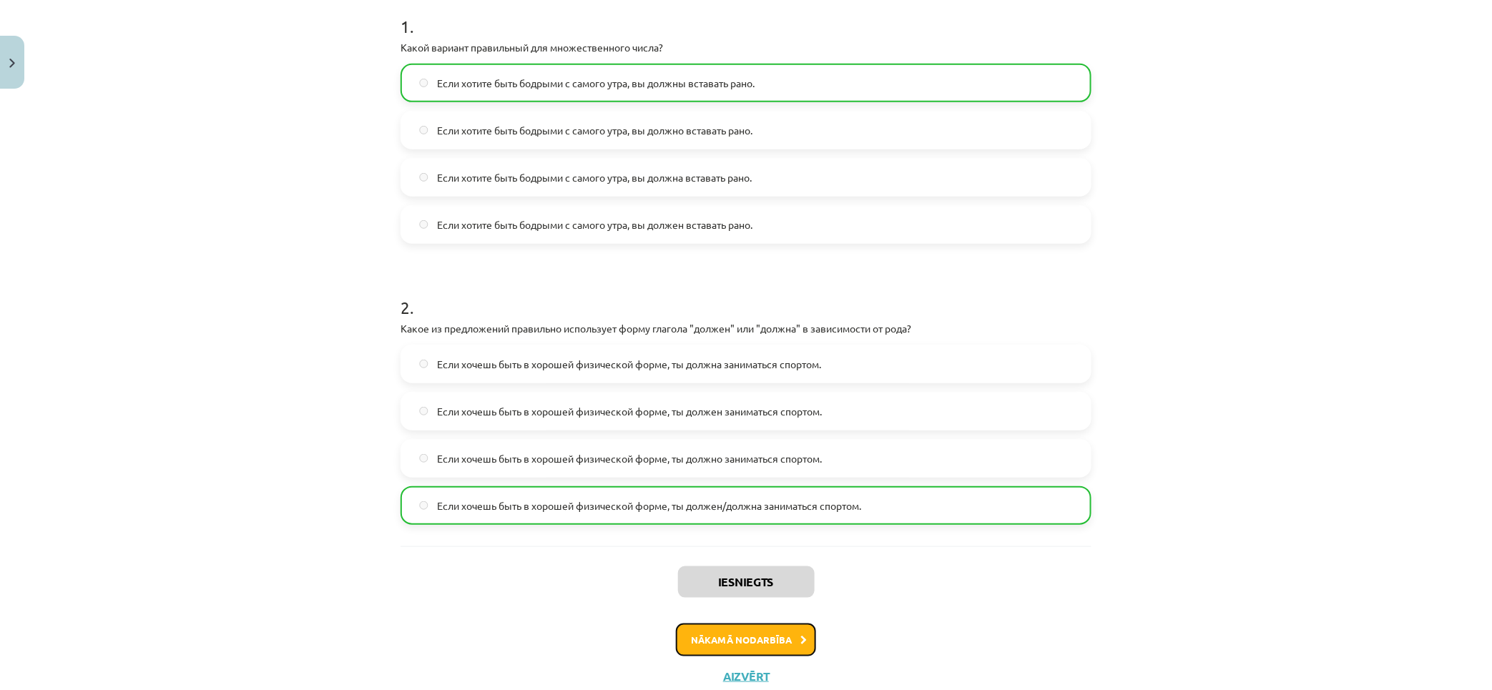
click at [746, 634] on button "Nākamā nodarbība" at bounding box center [746, 640] width 140 height 33
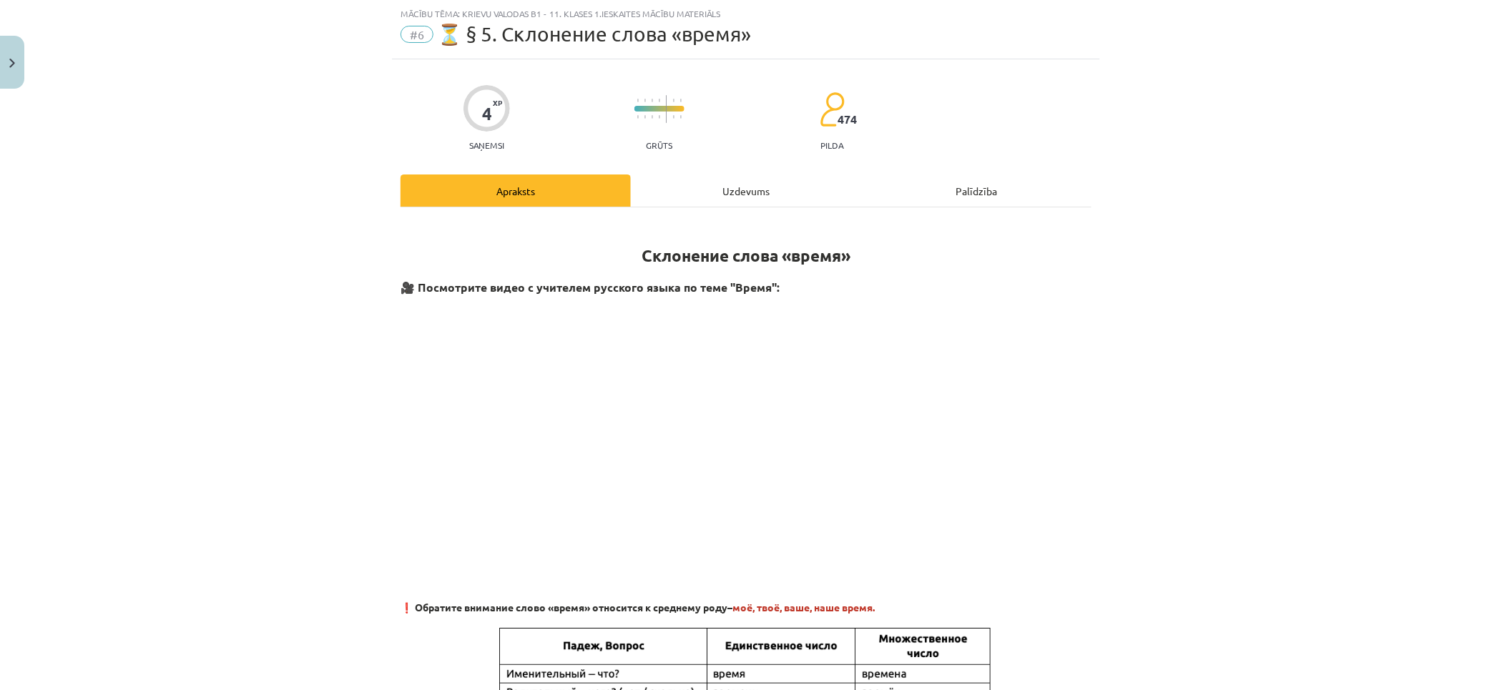
click at [748, 189] on div "Uzdevums" at bounding box center [746, 190] width 230 height 32
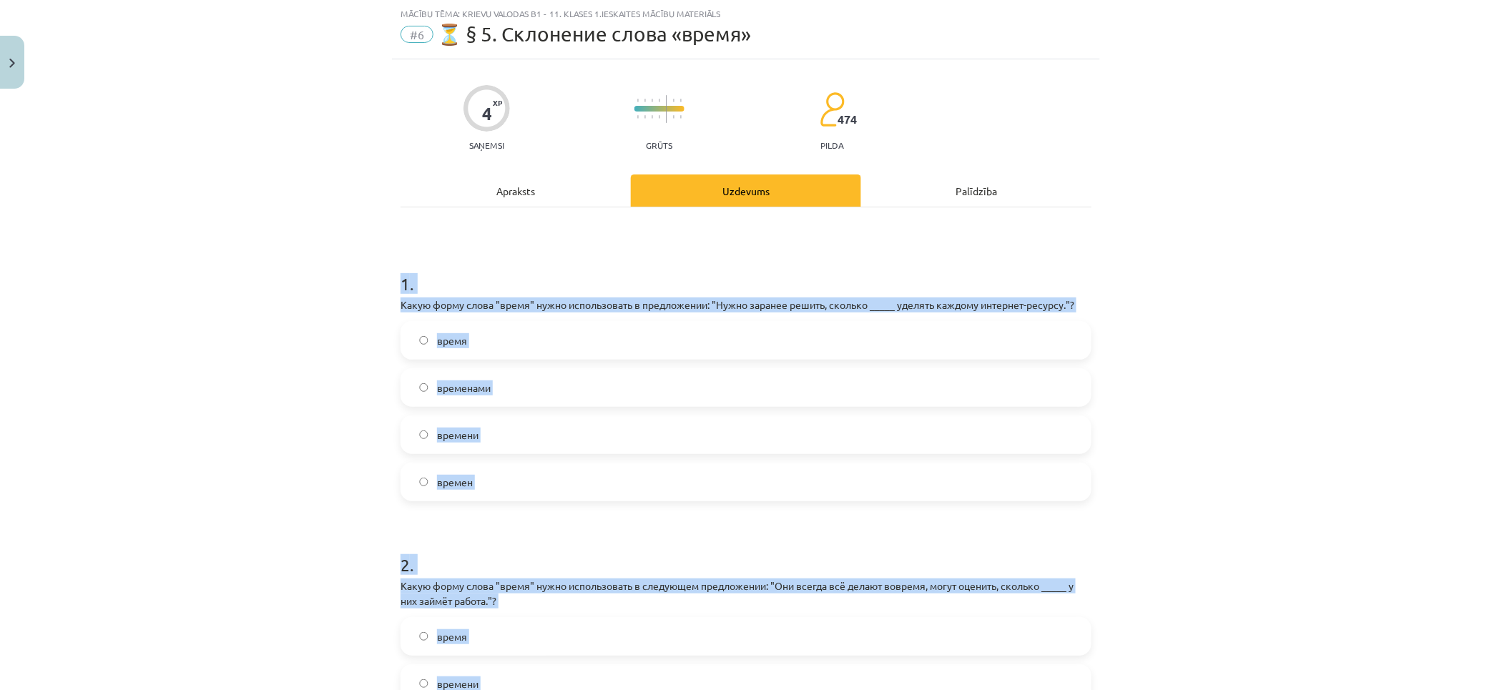
scroll to position [308, 0]
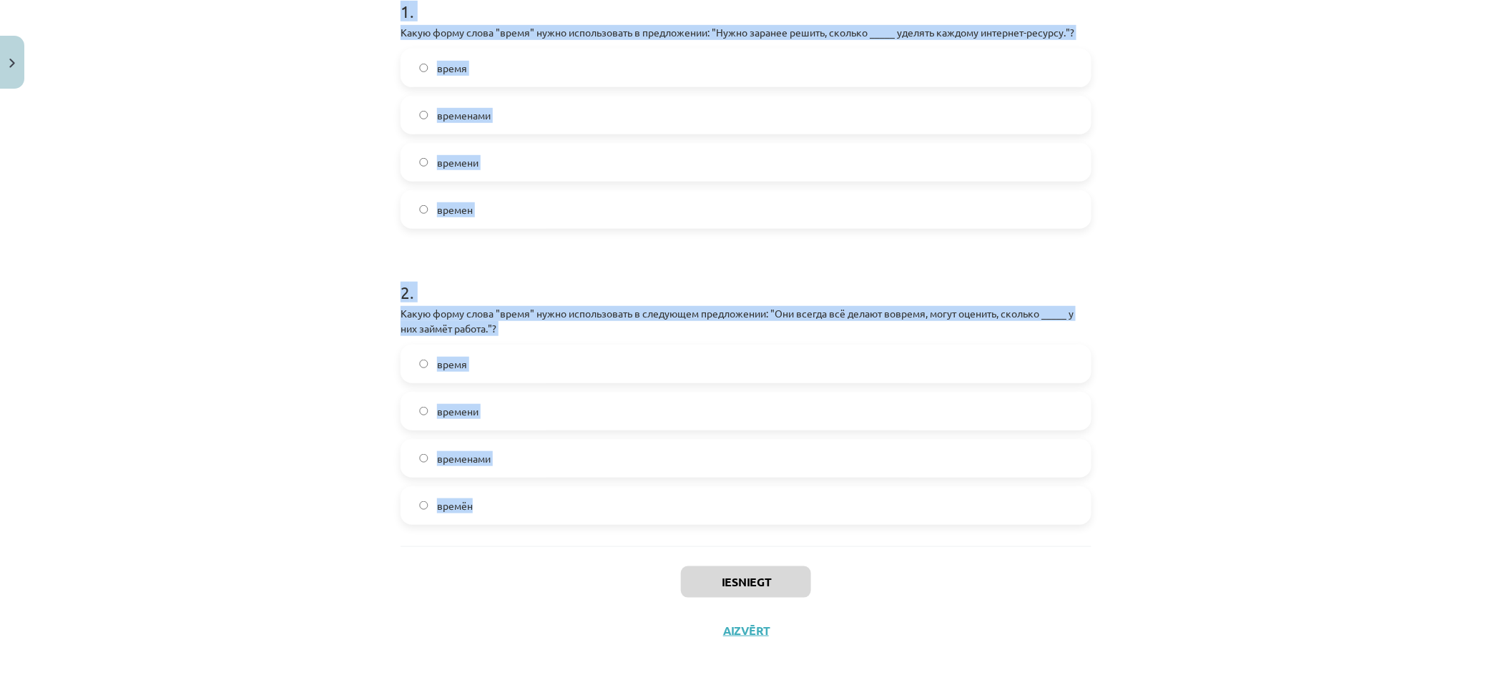
drag, startPoint x: 358, startPoint y: 287, endPoint x: 1130, endPoint y: 526, distance: 808.6
click at [1126, 530] on div "Mācību tēma: Krievu valodas b1 - 11. klases 1.ieskaites mācību materiāls #6 ⏳ §…" at bounding box center [746, 345] width 1492 height 690
copy form "1 . Какую форму слова "время" нужно использовать в предложении: "Нужно заранее …"
click at [552, 162] on label "времени" at bounding box center [746, 162] width 688 height 36
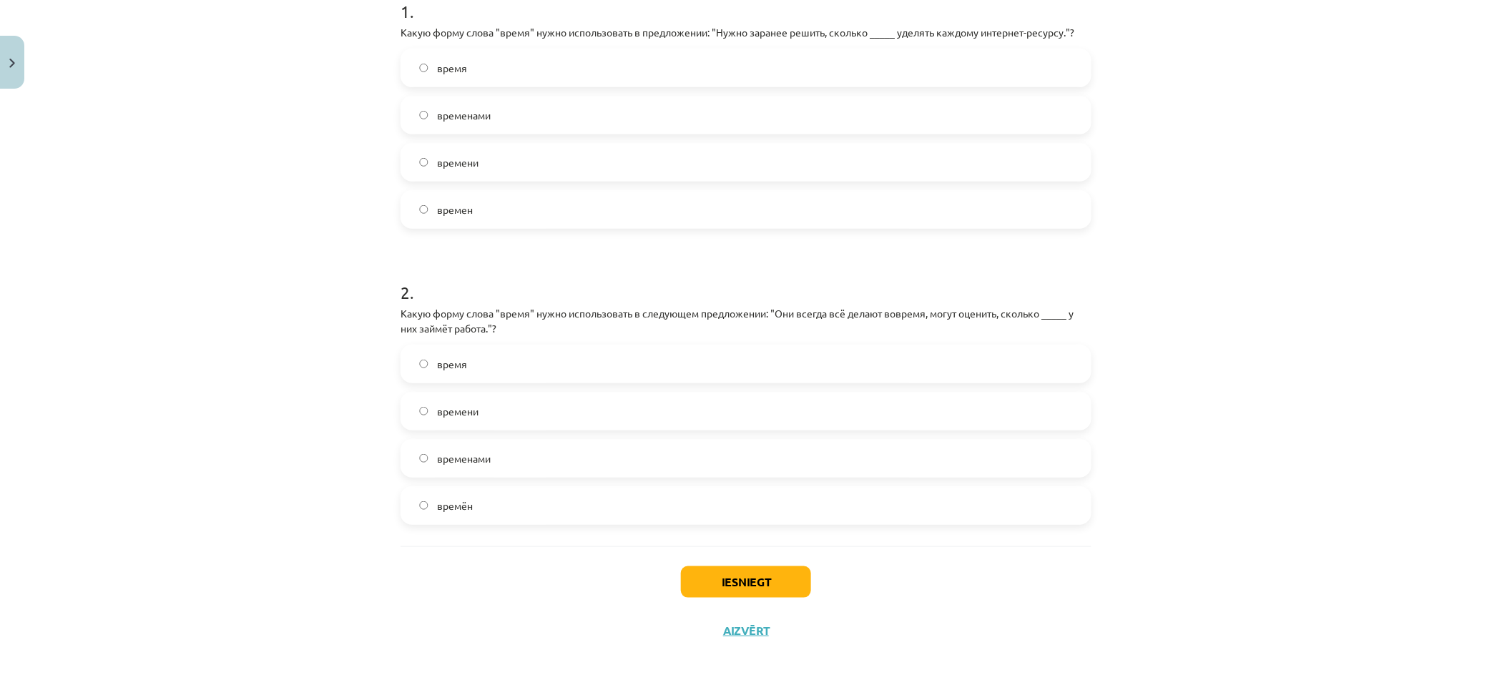
click at [594, 410] on label "времени" at bounding box center [746, 411] width 688 height 36
click at [787, 576] on button "Iesniegt" at bounding box center [746, 581] width 130 height 31
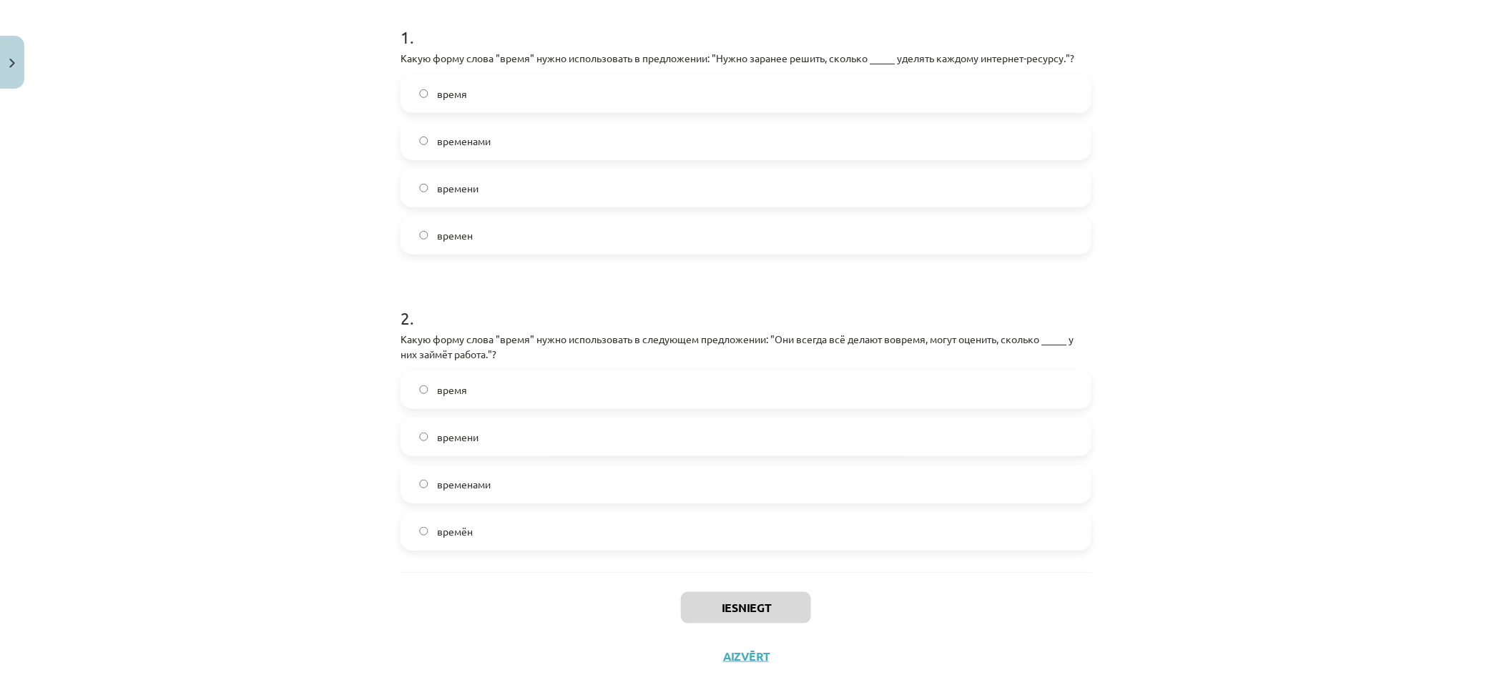
scroll to position [273, 0]
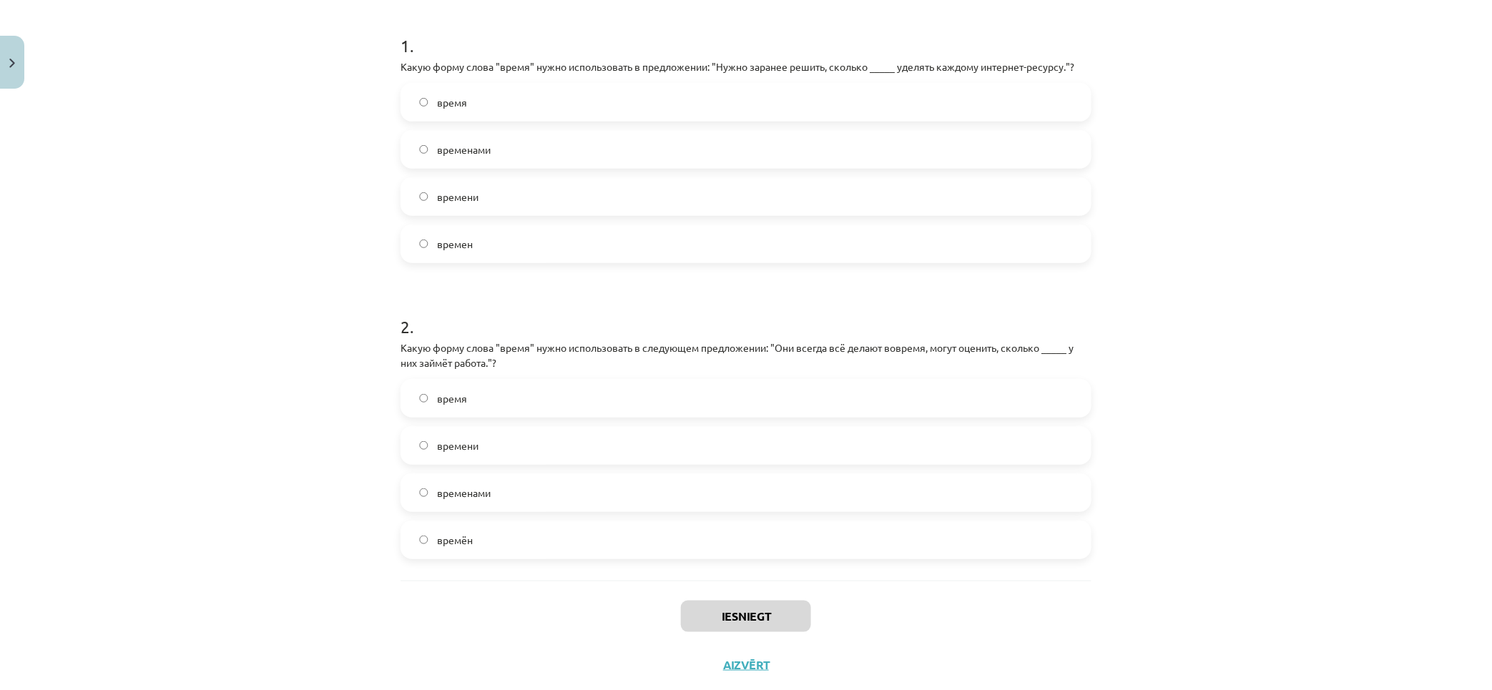
drag, startPoint x: 217, startPoint y: 499, endPoint x: 222, endPoint y: 476, distance: 23.3
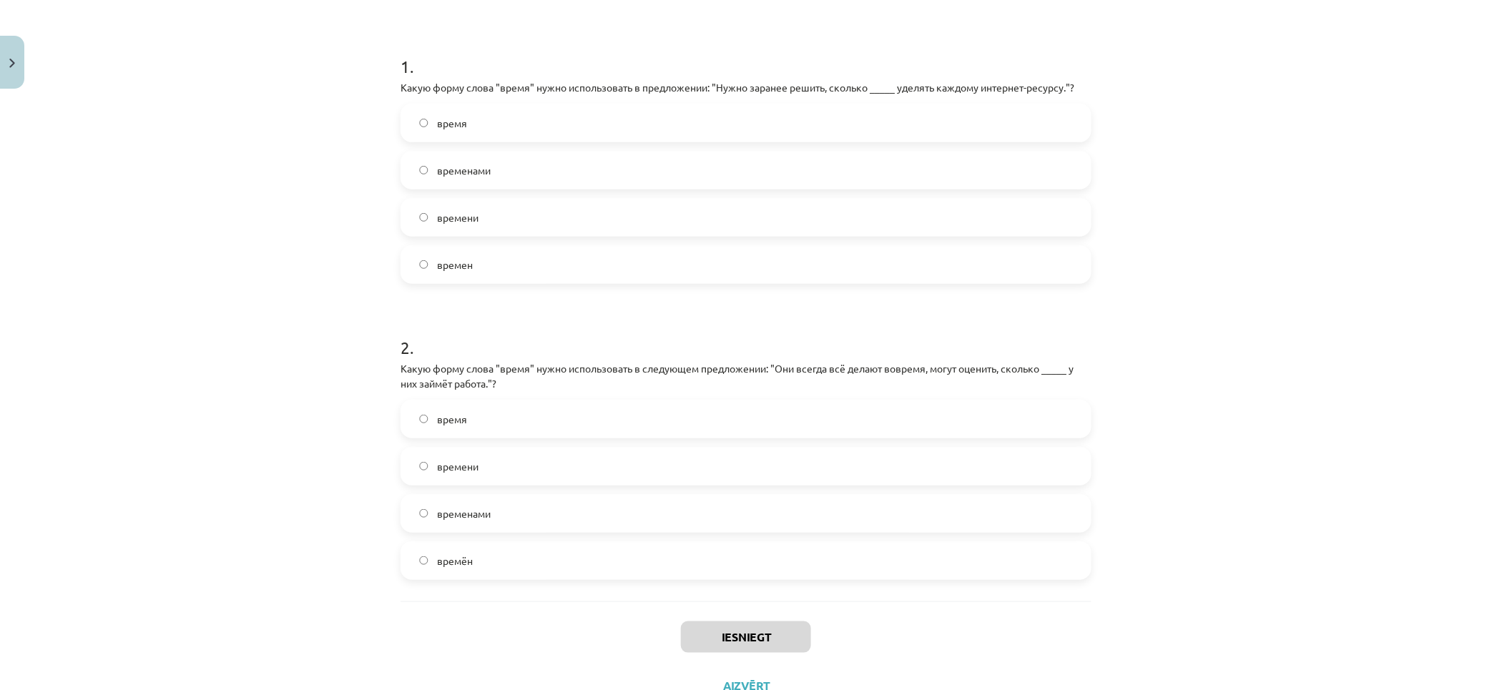
drag, startPoint x: 220, startPoint y: 478, endPoint x: 226, endPoint y: 455, distance: 23.8
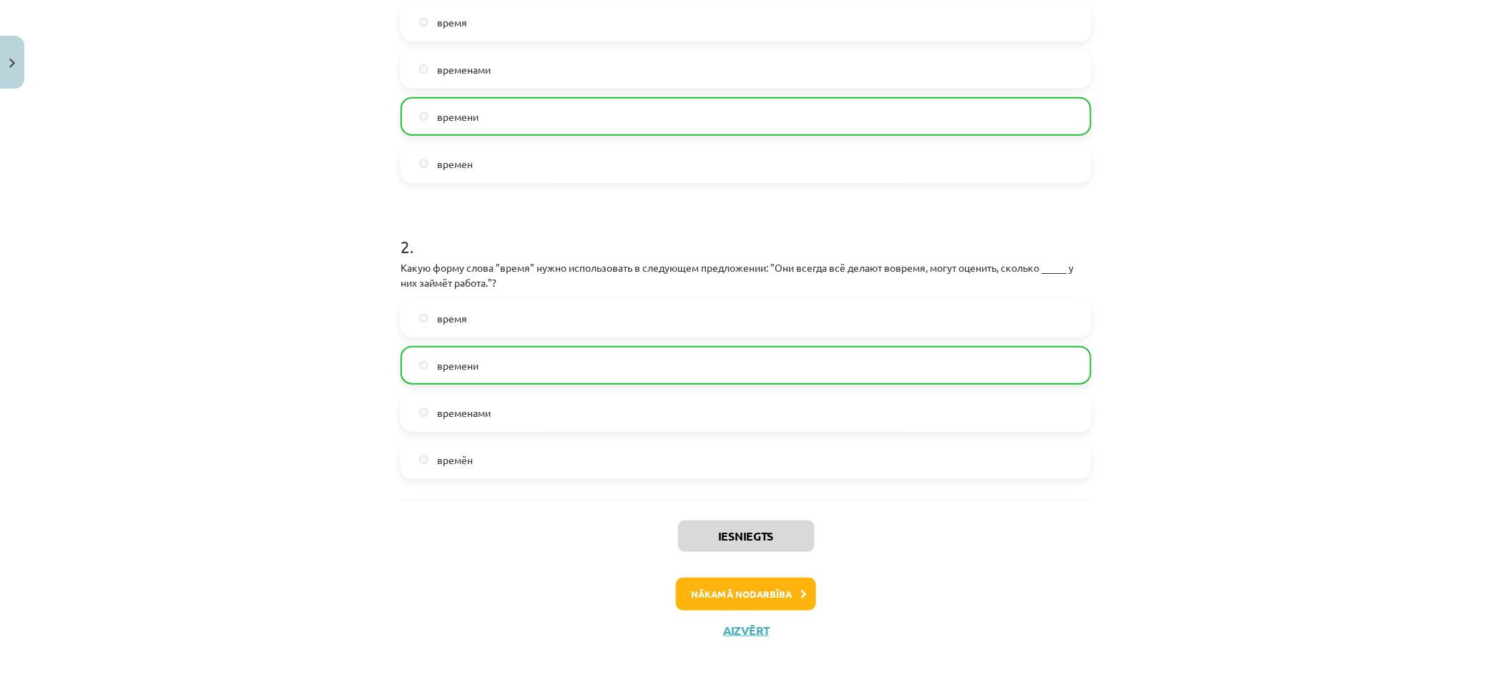
click at [785, 610] on div "Iesniegts Nākamā nodarbība Aizvērt" at bounding box center [745, 574] width 691 height 146
click at [784, 601] on button "Nākamā nodarbība" at bounding box center [746, 594] width 140 height 33
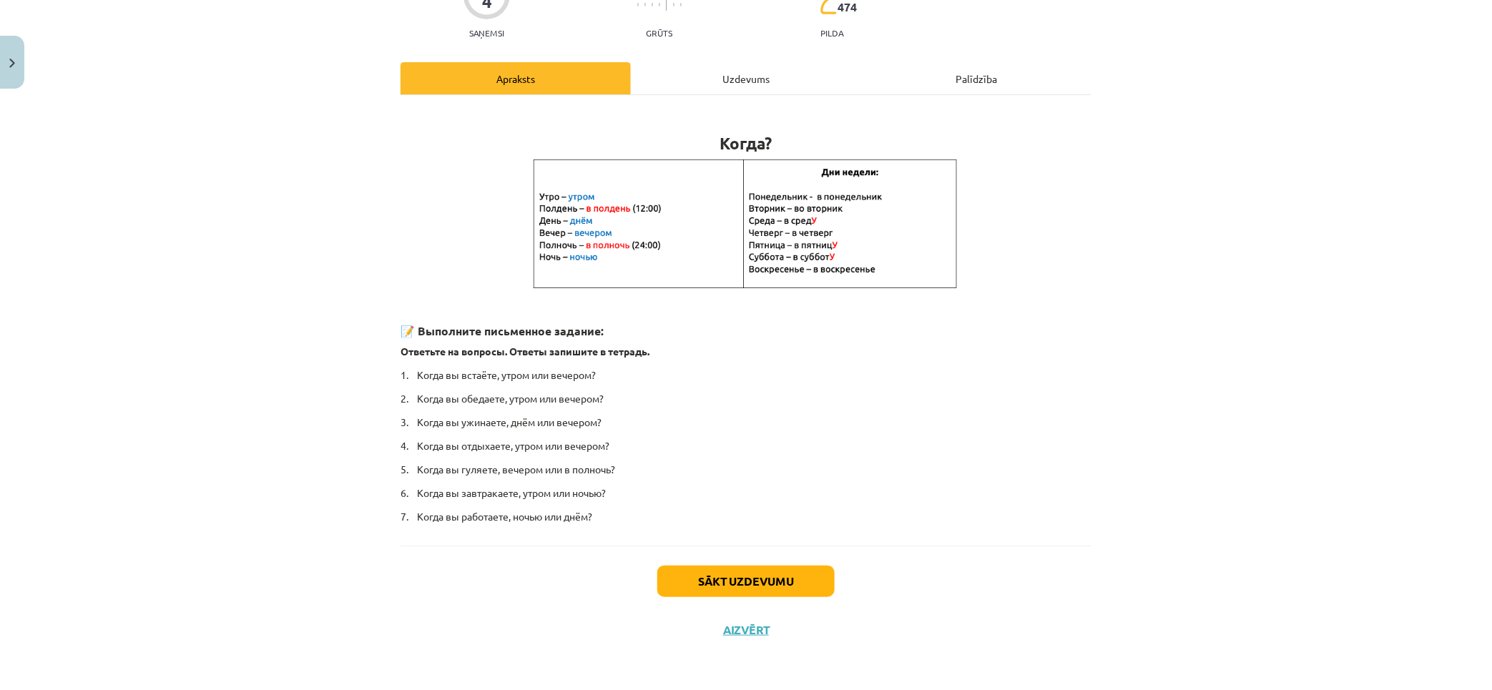
scroll to position [36, 0]
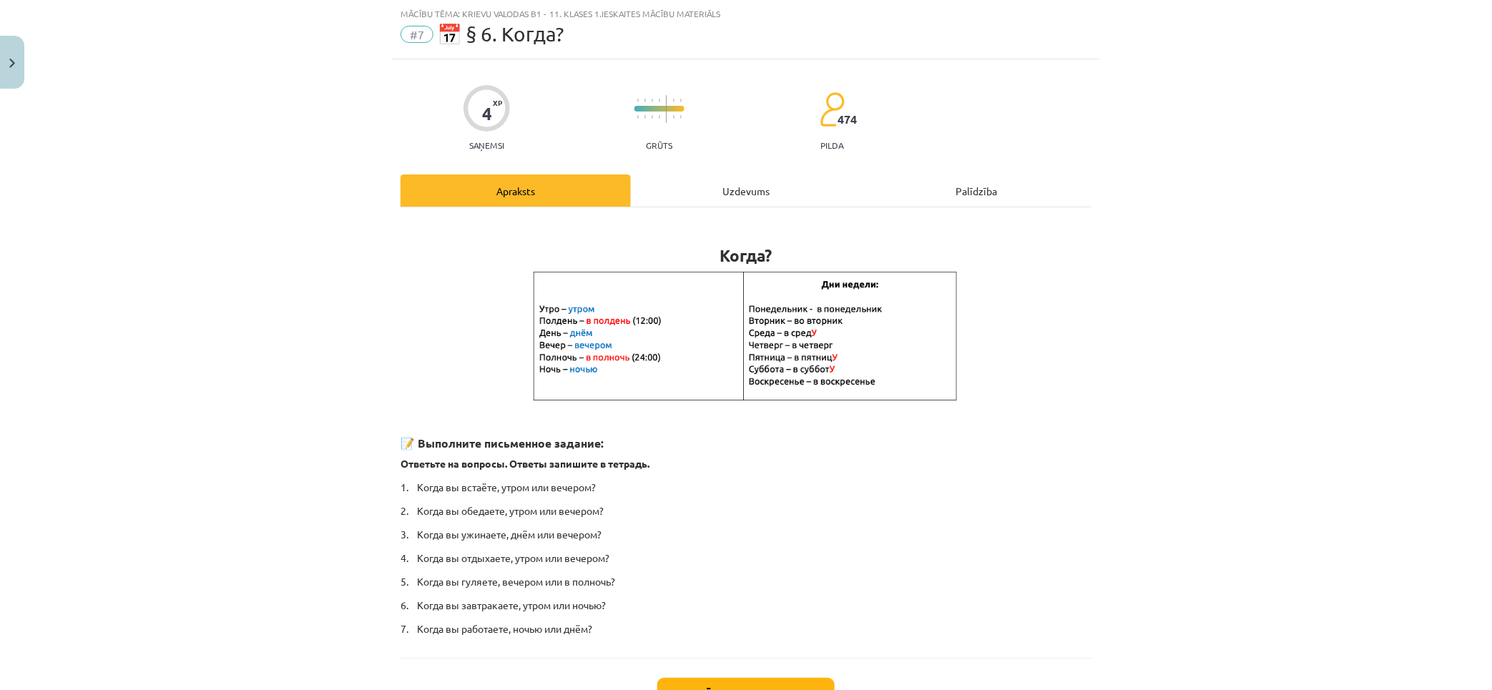
click at [774, 201] on div "Uzdevums" at bounding box center [746, 190] width 230 height 32
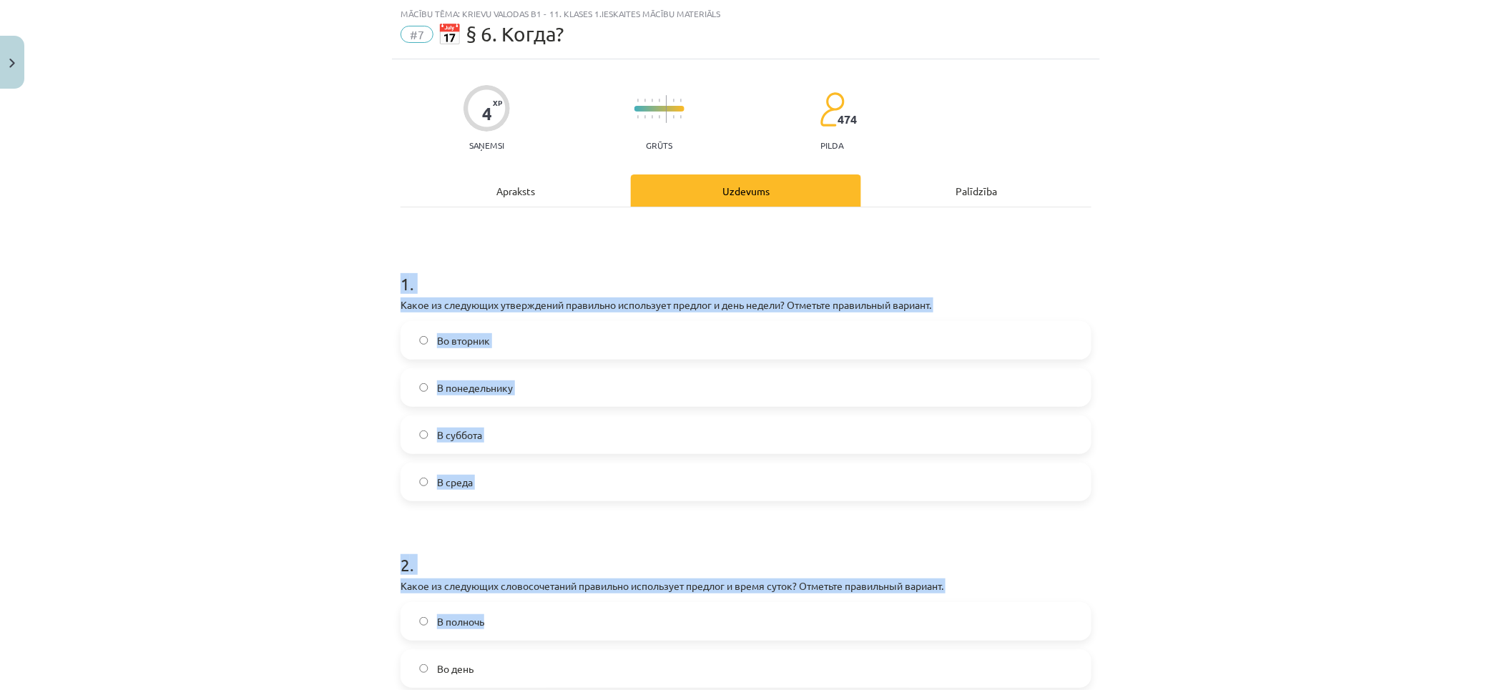
scroll to position [293, 0]
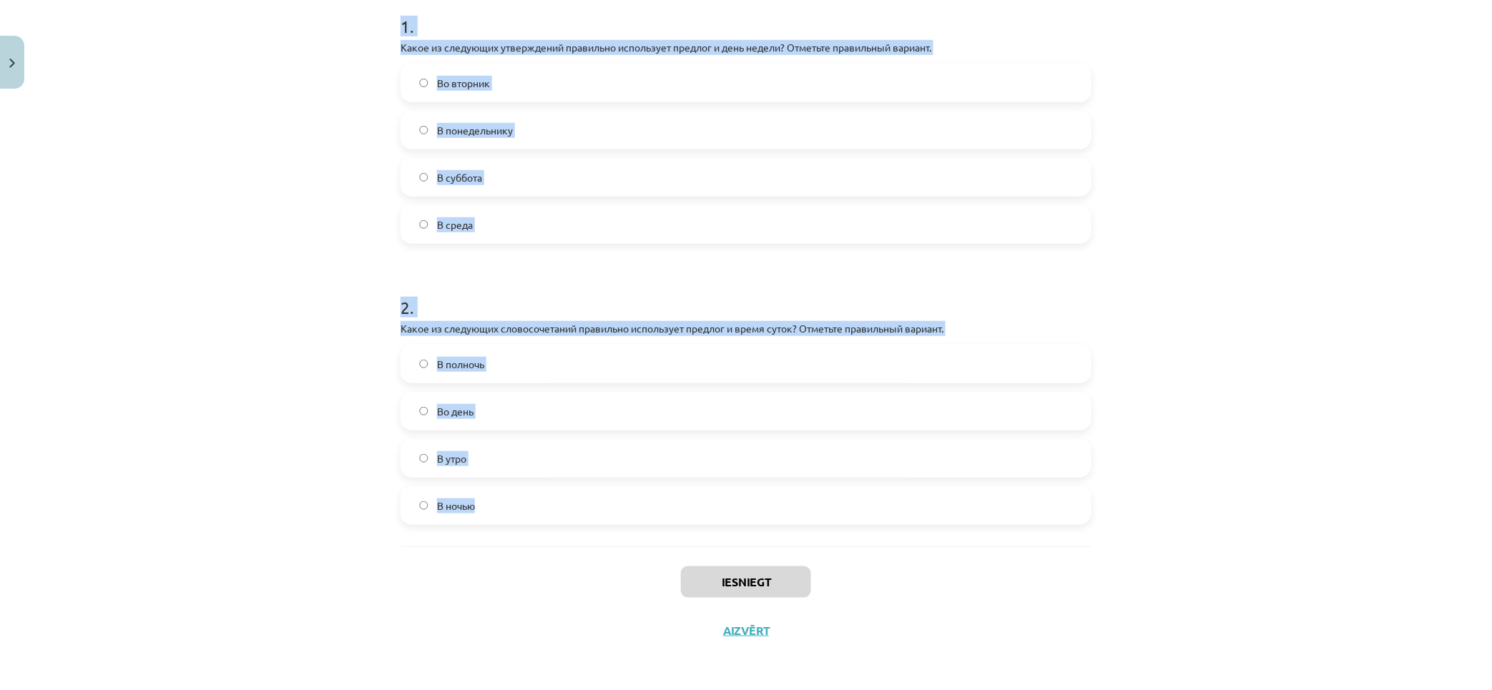
drag, startPoint x: 717, startPoint y: 399, endPoint x: 995, endPoint y: 483, distance: 290.7
click at [994, 484] on div "Mācību tēma: Krievu valodas b1 - 11. klases 1.ieskaites mācību materiāls #7 📅 §…" at bounding box center [746, 345] width 1492 height 690
copy form "1 . Какое из следующих утверждений правильно использует предлог и день недели? …"
click at [561, 67] on label "Во вторник" at bounding box center [746, 83] width 688 height 36
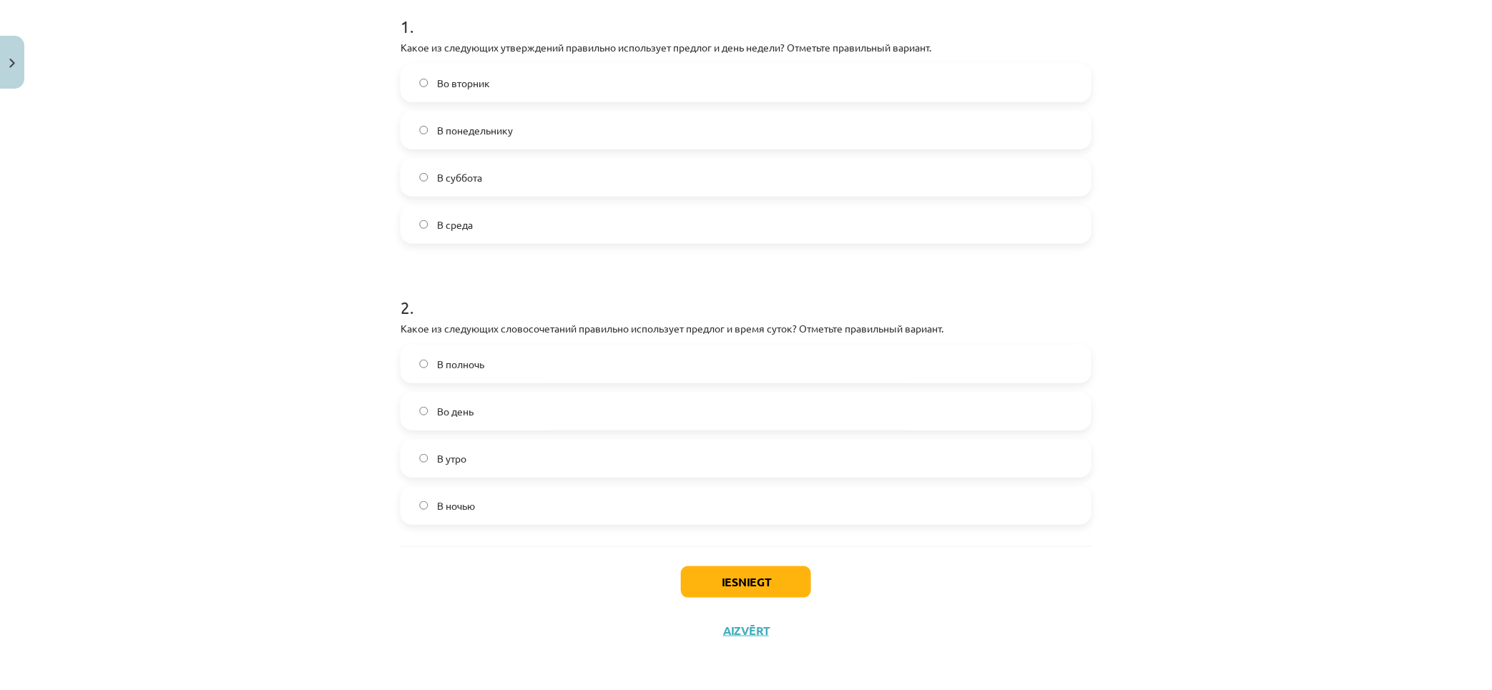
click at [627, 359] on label "В полночь" at bounding box center [746, 364] width 688 height 36
click at [772, 575] on button "Iesniegt" at bounding box center [746, 581] width 130 height 31
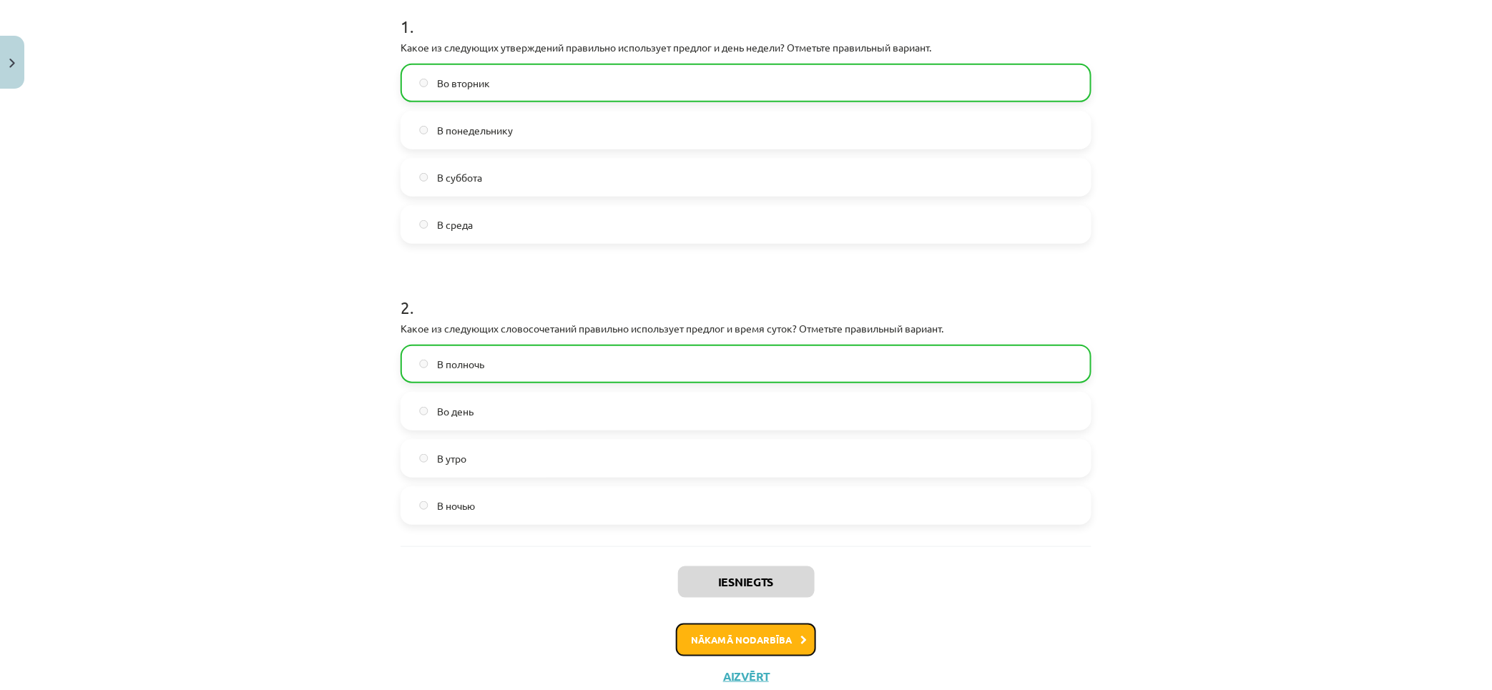
click at [724, 641] on button "Nākamā nodarbība" at bounding box center [746, 640] width 140 height 33
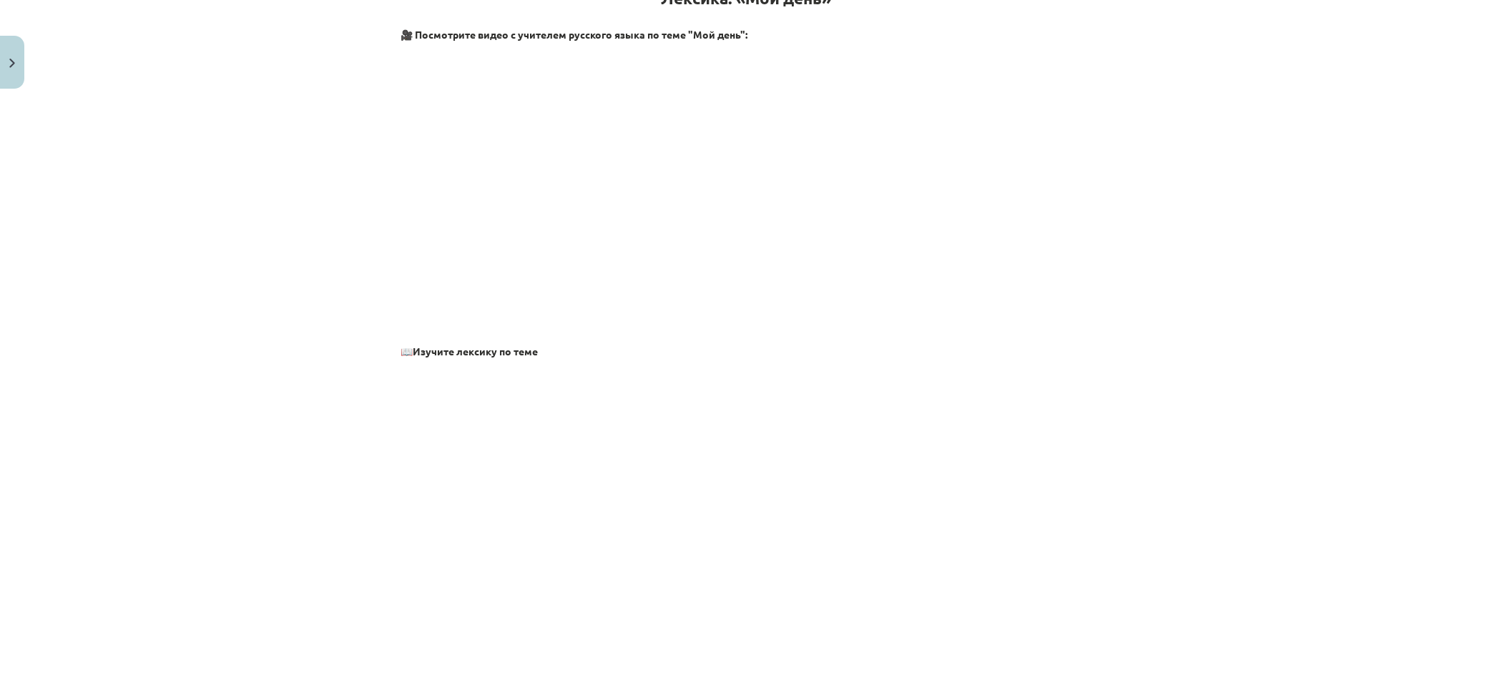
scroll to position [36, 0]
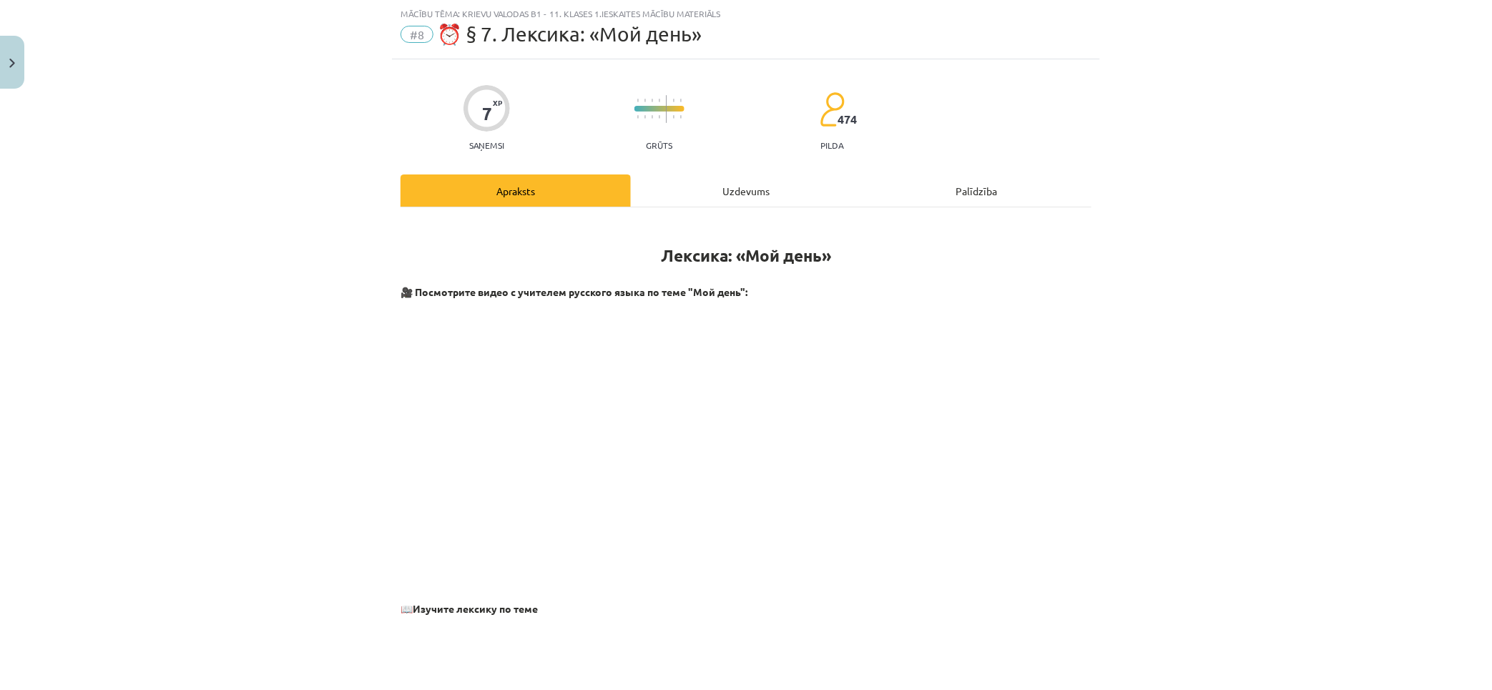
click at [737, 194] on div "Uzdevums" at bounding box center [746, 190] width 230 height 32
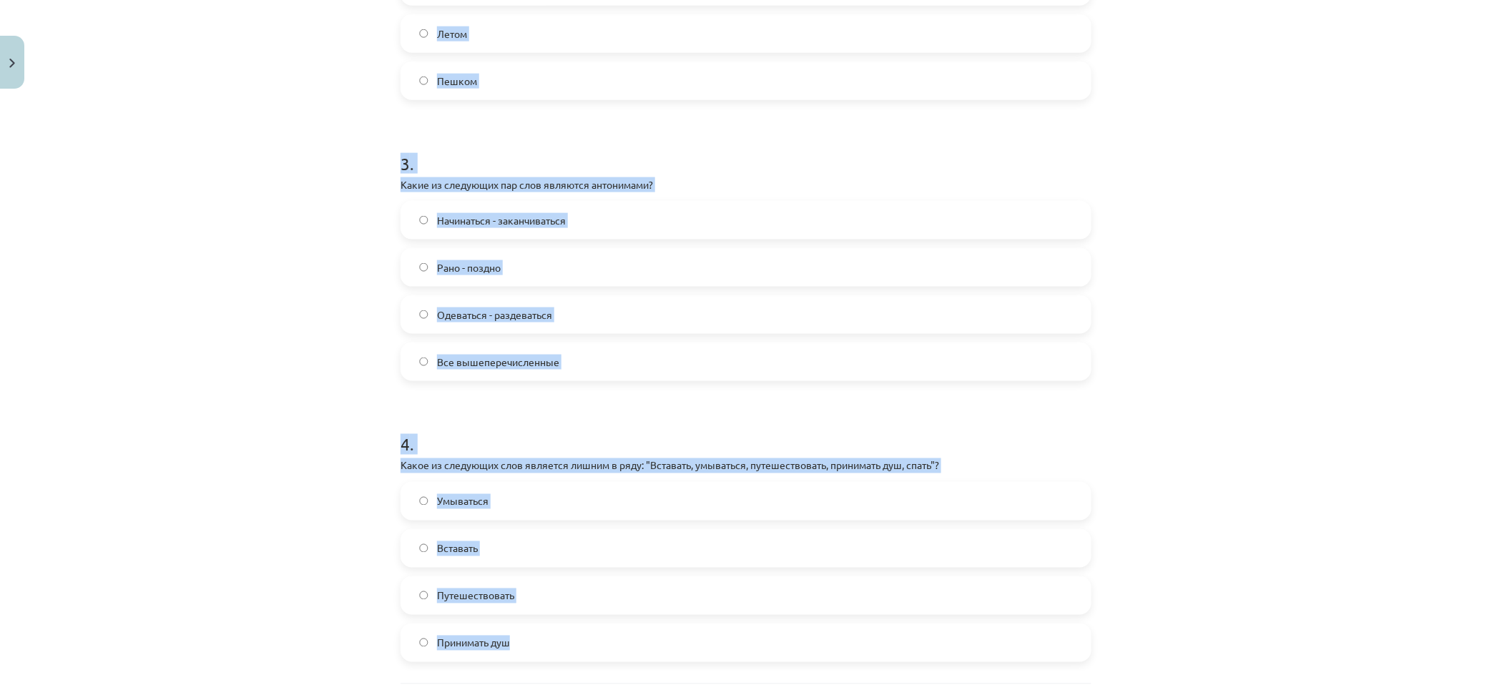
scroll to position [808, 0]
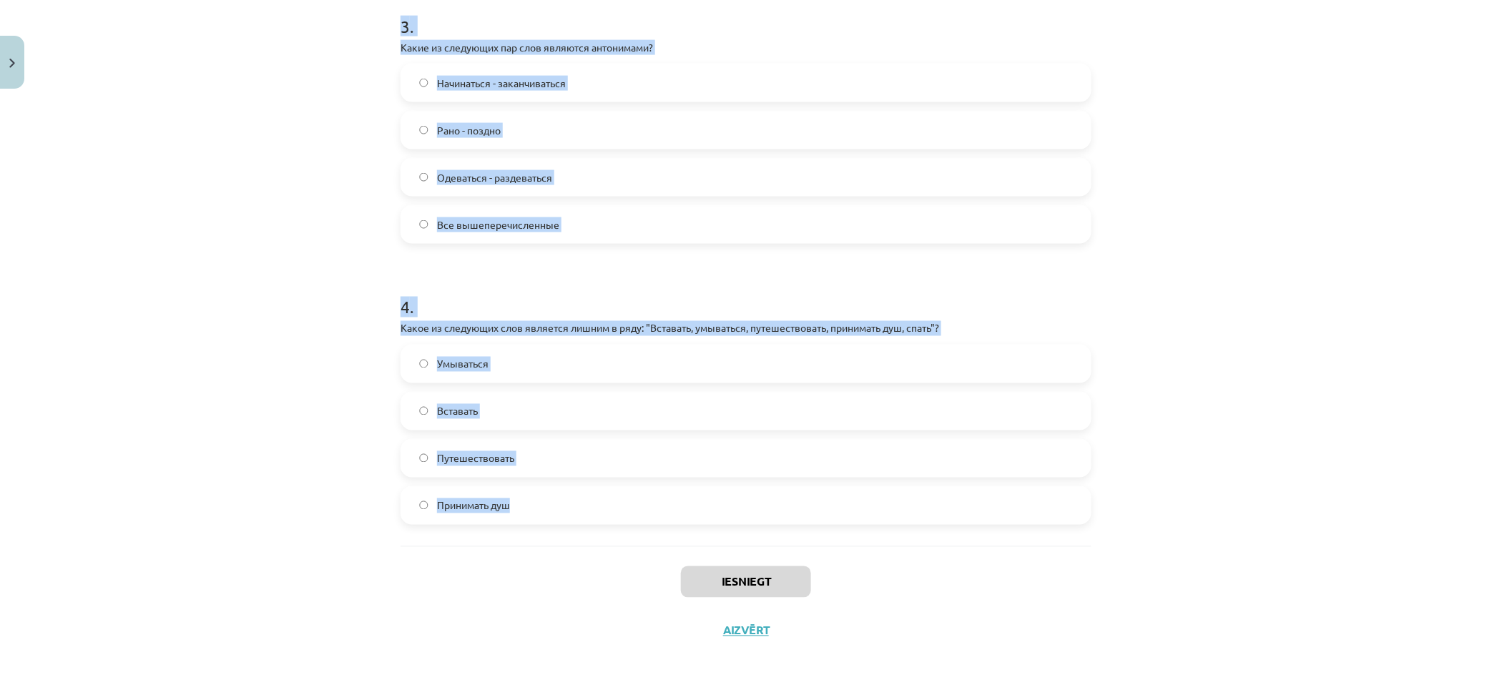
drag, startPoint x: 781, startPoint y: 333, endPoint x: 1074, endPoint y: 508, distance: 341.9
click at [1074, 510] on div "Mācību tēma: Krievu valodas b1 - 11. klases 1.ieskaites mācību materiāls #8 ⏰ §…" at bounding box center [746, 345] width 1492 height 690
copy form "1 . Какие из следующих пар слов являются синонимами? Бездельник - трудолюбивый …"
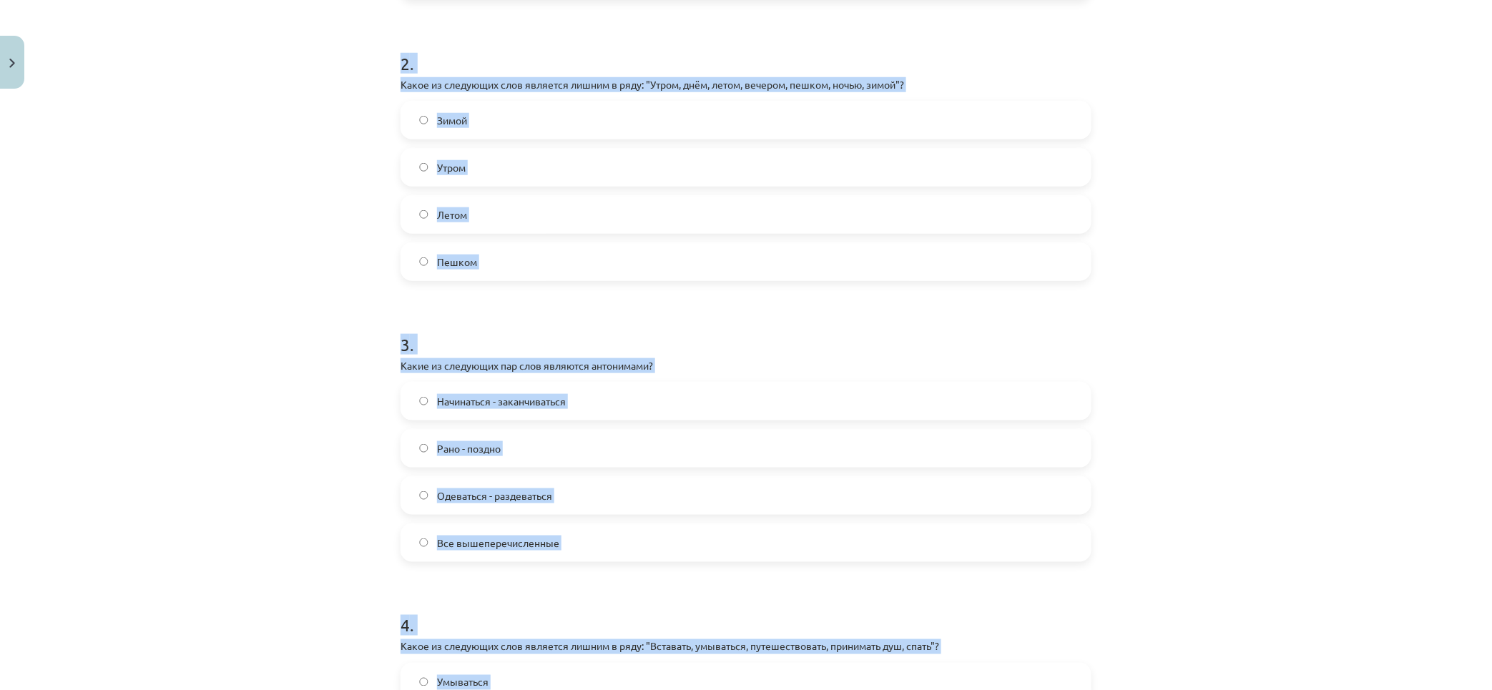
scroll to position [93, 0]
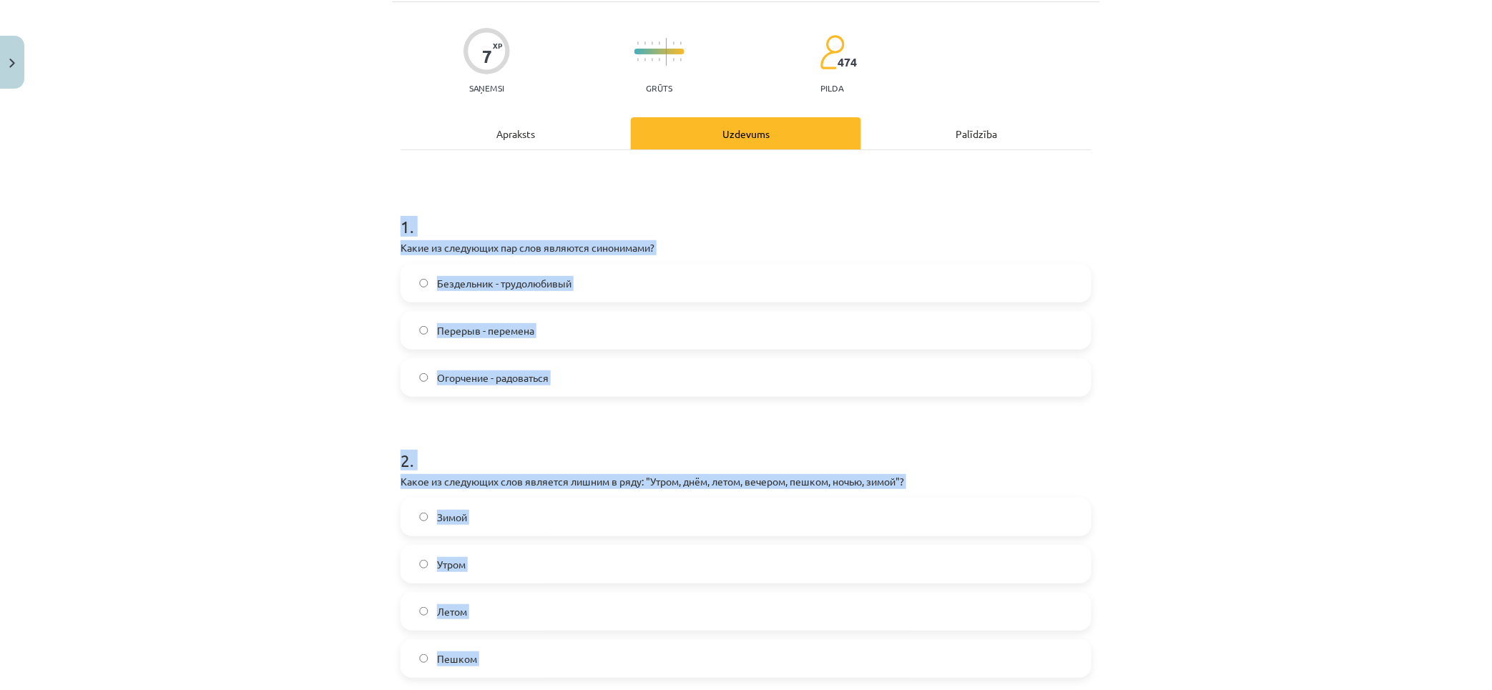
click at [538, 325] on label "Перерыв - перемена" at bounding box center [746, 331] width 688 height 36
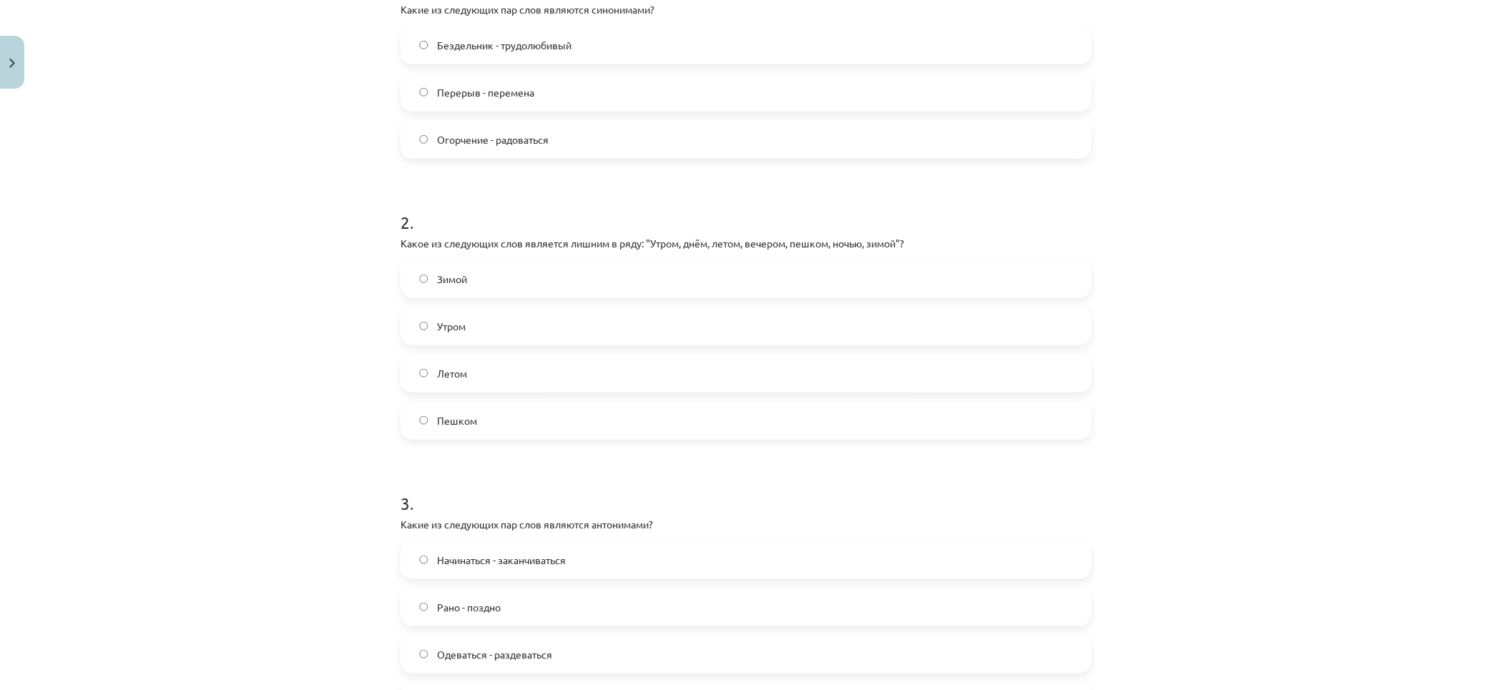
click at [508, 415] on label "Пешком" at bounding box center [746, 421] width 688 height 36
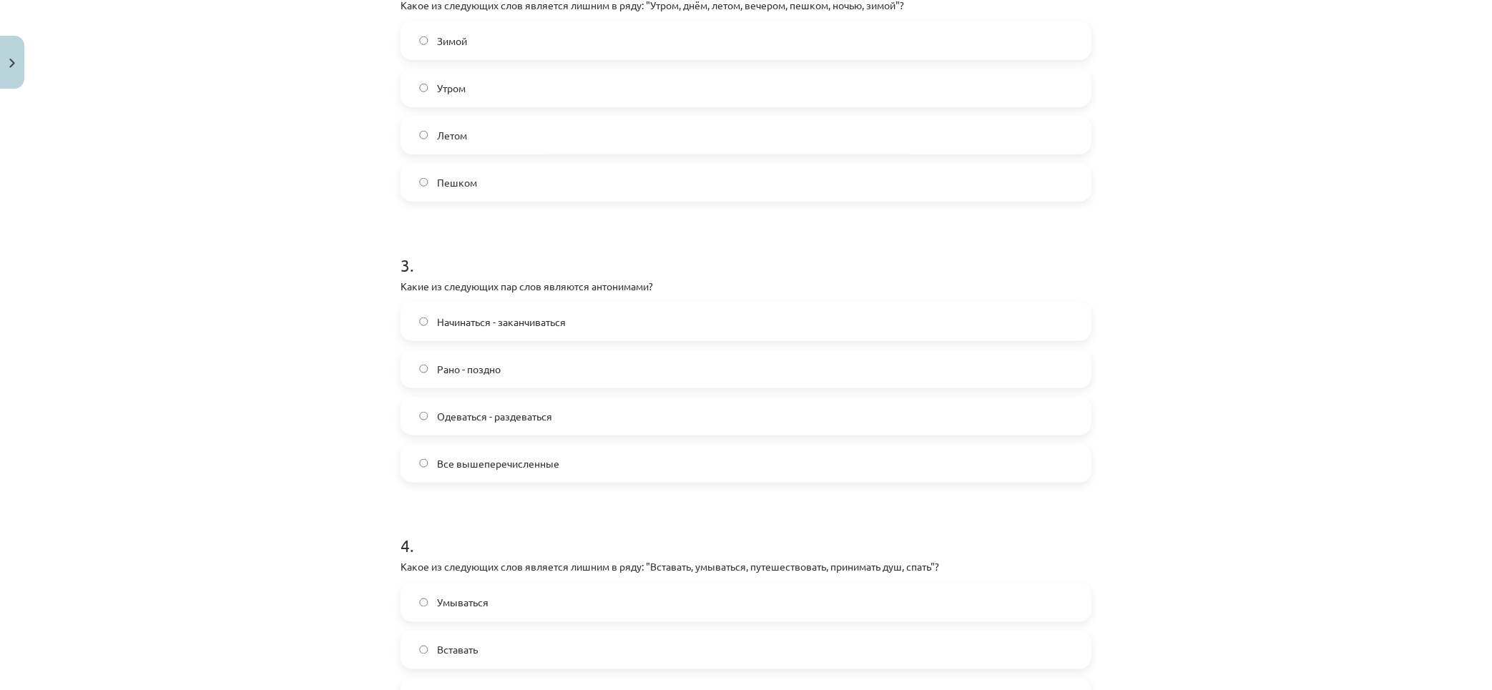
click at [490, 458] on span "Все вышеперечисленные" at bounding box center [498, 463] width 122 height 15
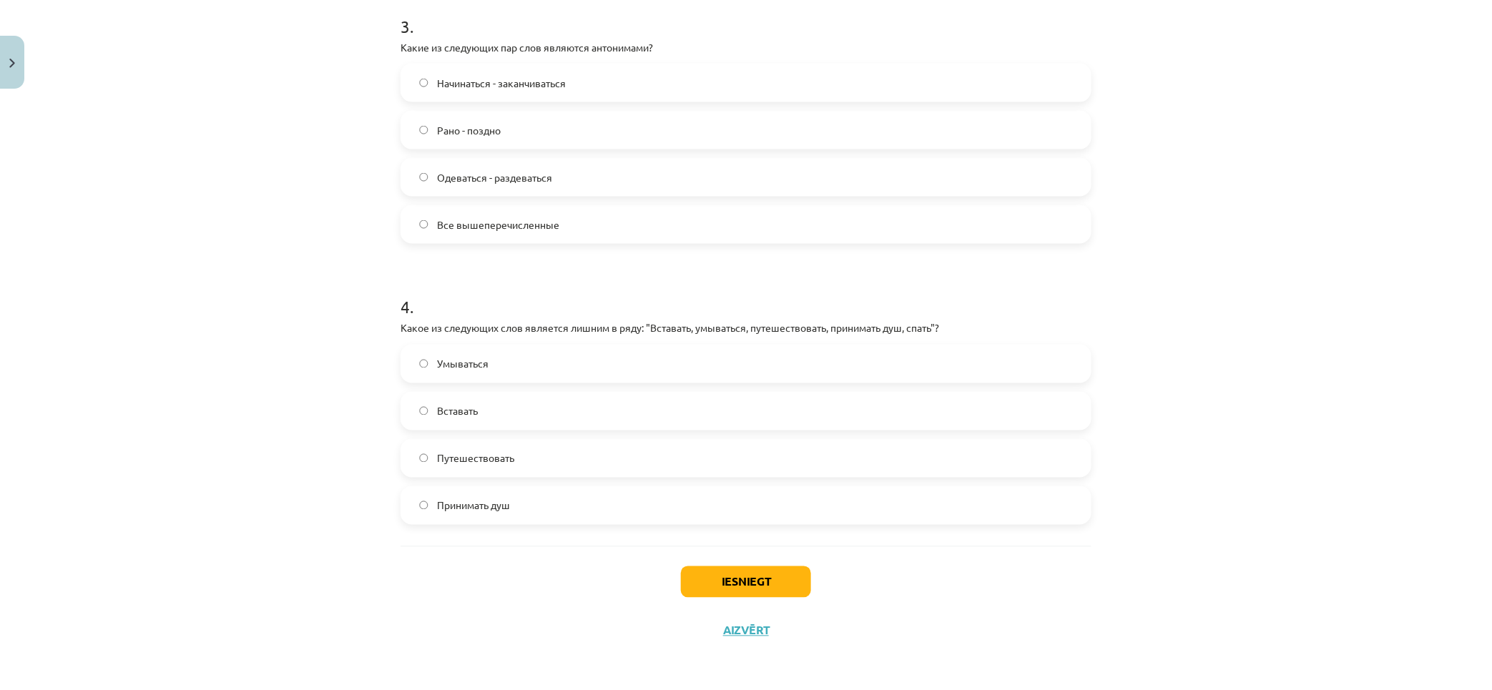
click at [498, 468] on label "Путешествовать" at bounding box center [746, 459] width 688 height 36
drag, startPoint x: 754, startPoint y: 576, endPoint x: 795, endPoint y: 572, distance: 41.0
click at [752, 576] on button "Iesniegt" at bounding box center [746, 581] width 130 height 31
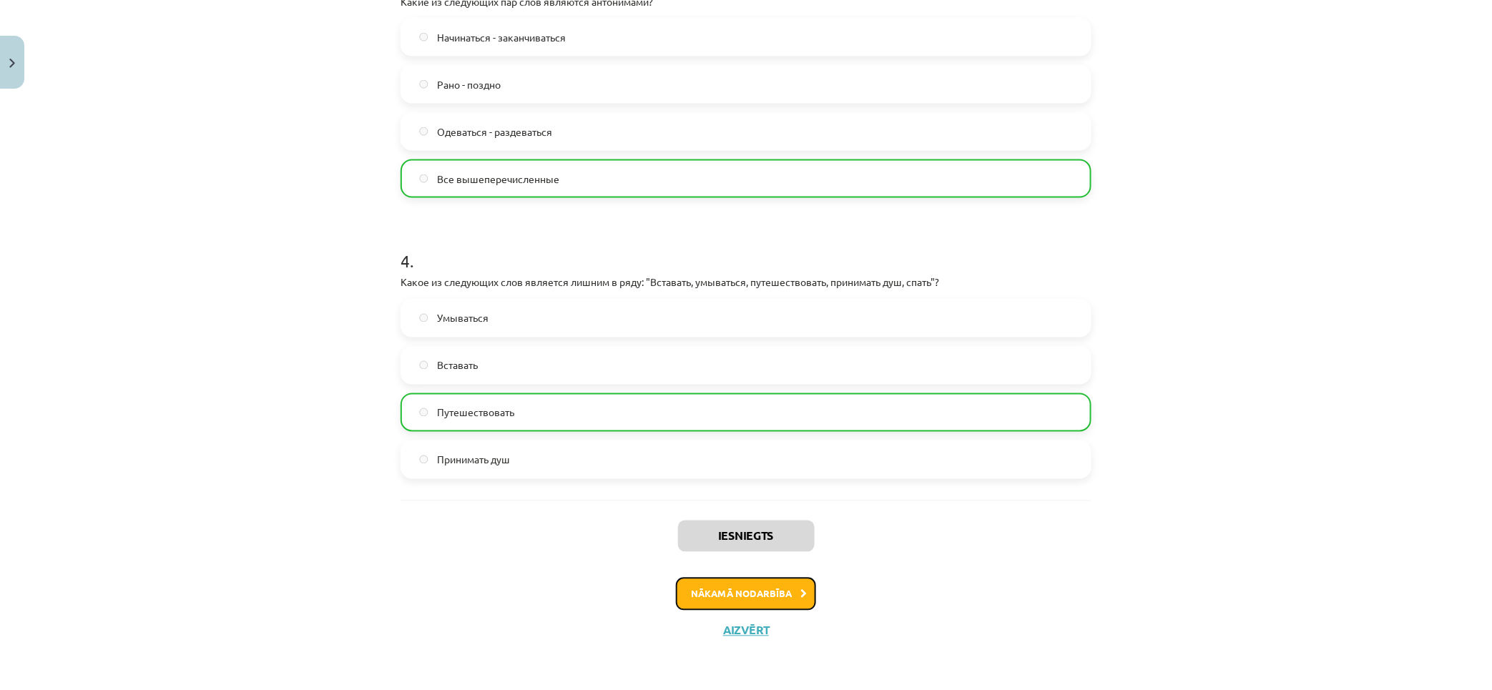
click at [780, 609] on button "Nākamā nodarbība" at bounding box center [746, 594] width 140 height 33
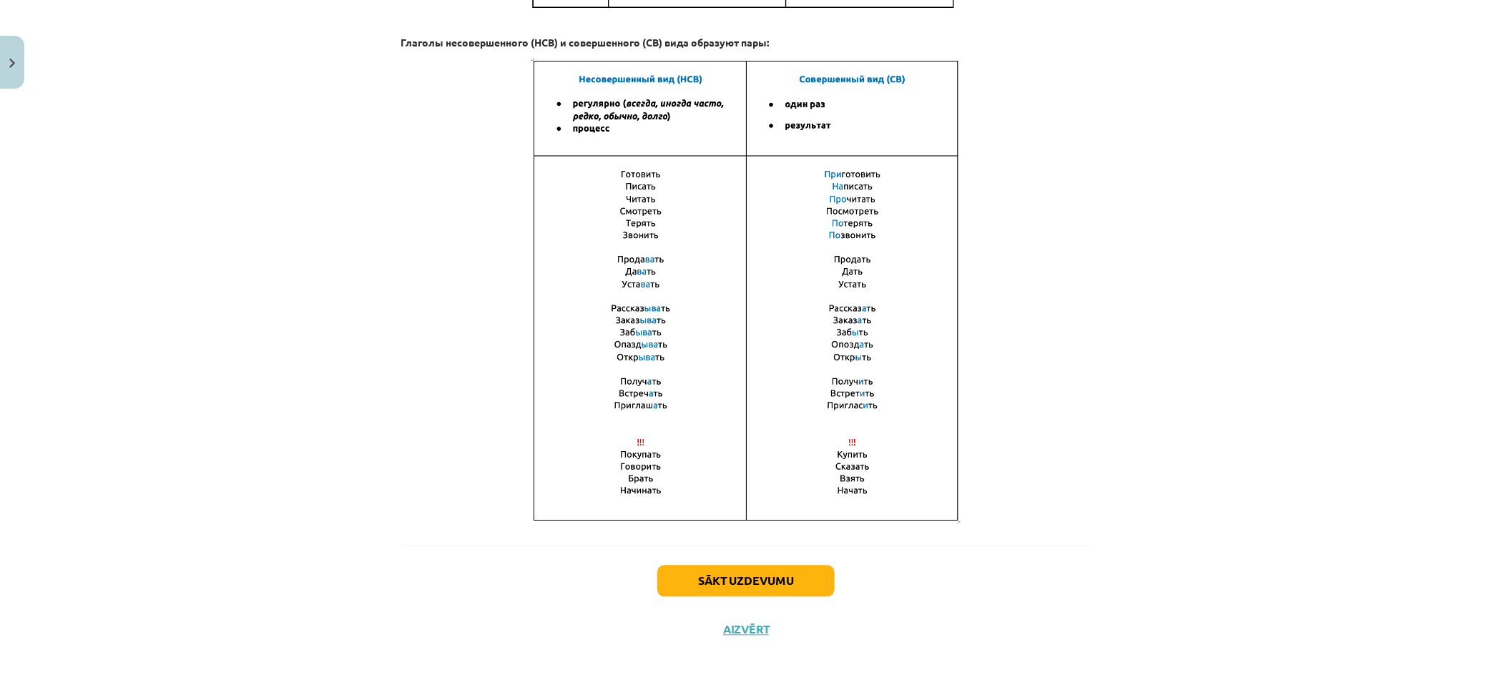
scroll to position [36, 0]
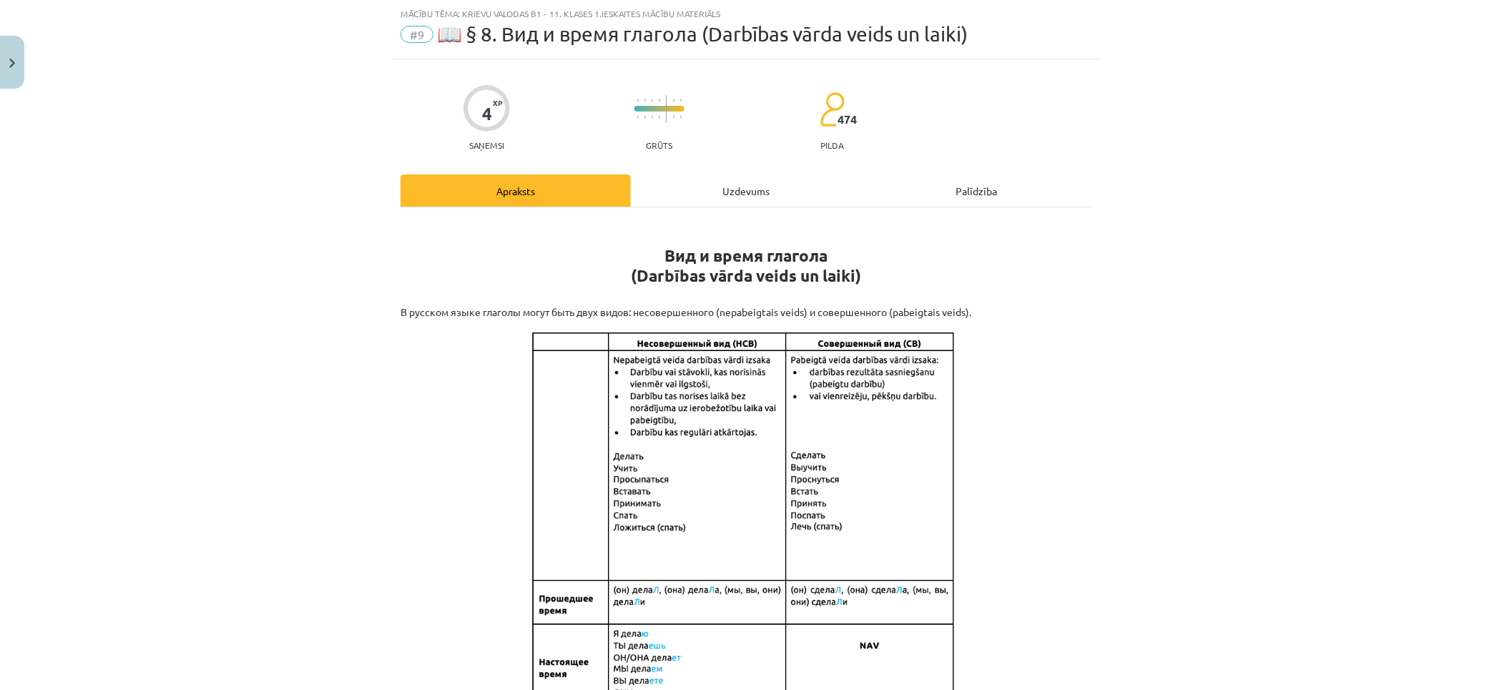
click at [709, 180] on div "Uzdevums" at bounding box center [746, 190] width 230 height 32
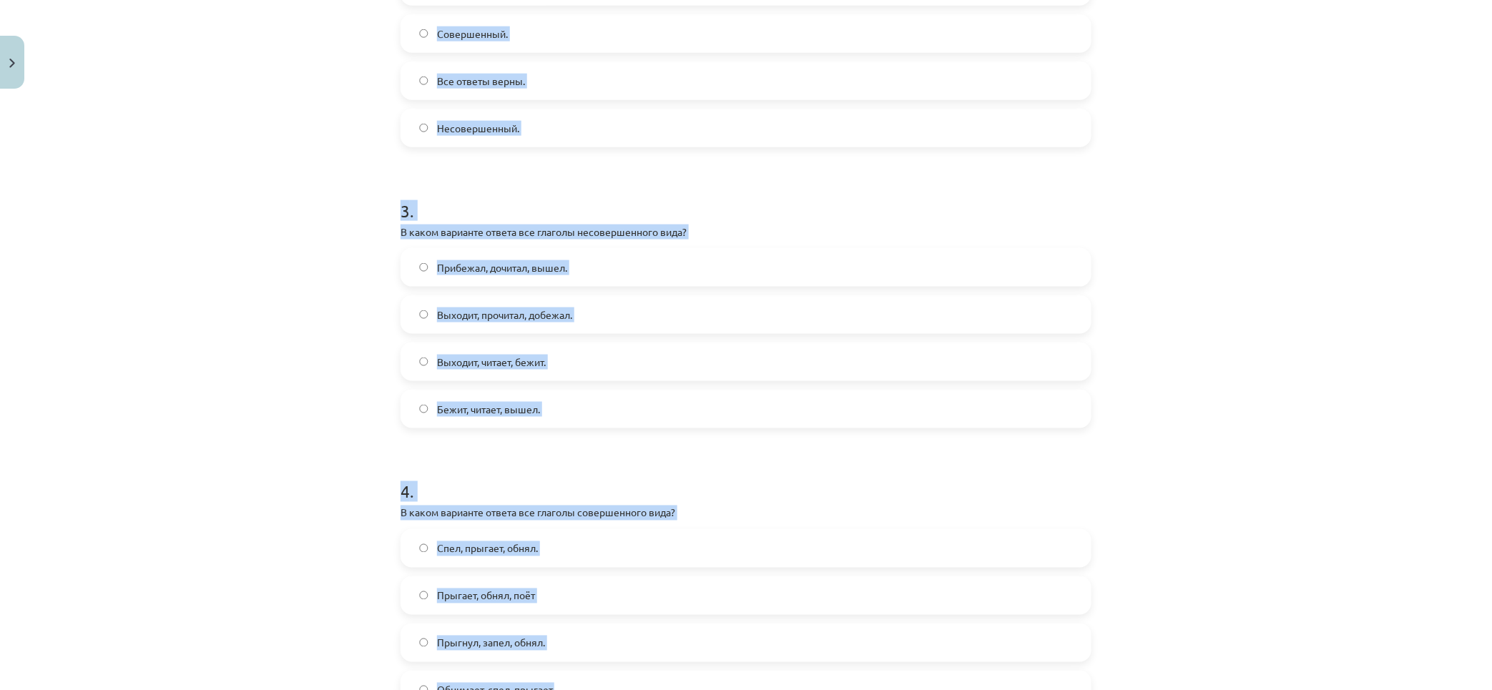
scroll to position [855, 0]
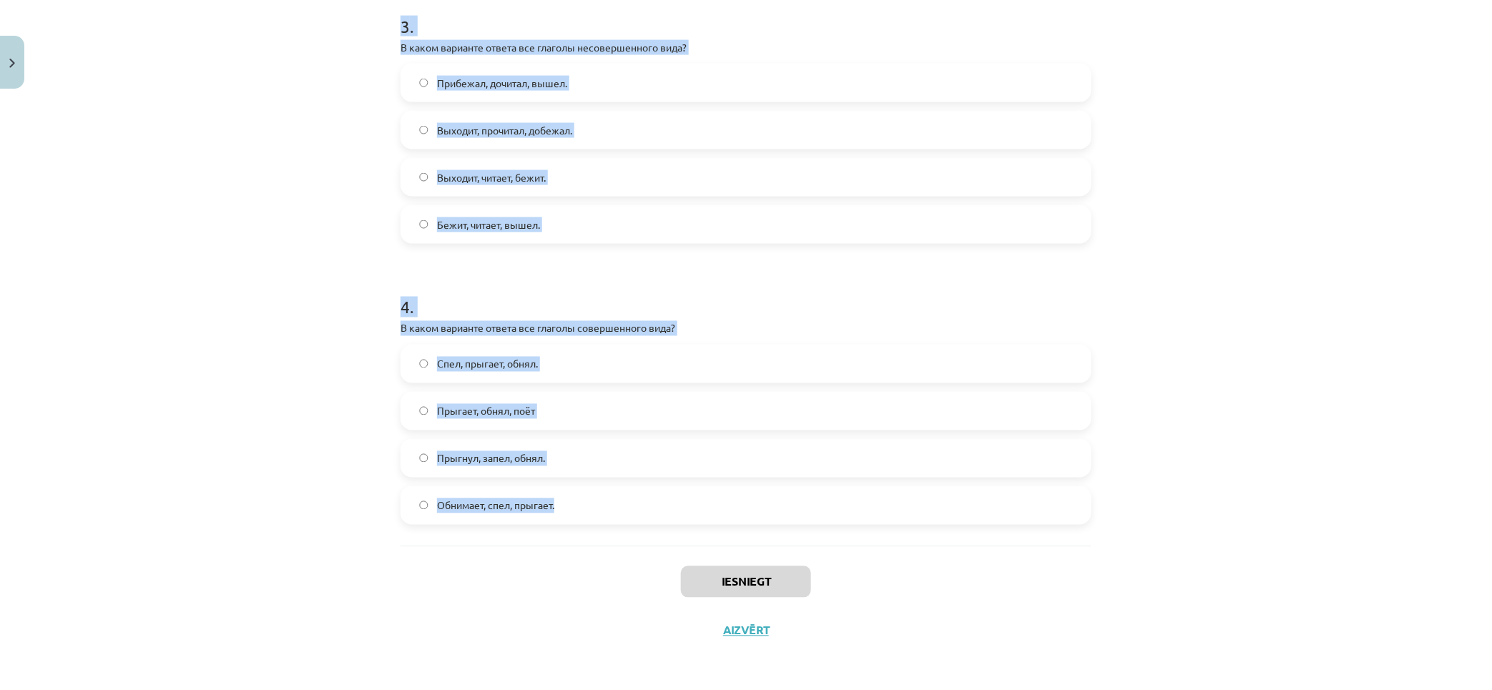
drag, startPoint x: 335, startPoint y: 273, endPoint x: 1086, endPoint y: 494, distance: 782.7
click at [1086, 494] on div "Mācību tēma: Krievu valodas b1 - 11. klases 1.ieskaites mācību materiāls #9 📖 §…" at bounding box center [746, 345] width 1492 height 690
copy form "1 . Глагол какого вида употребляется в предложении? Снег выпал только в конце д…"
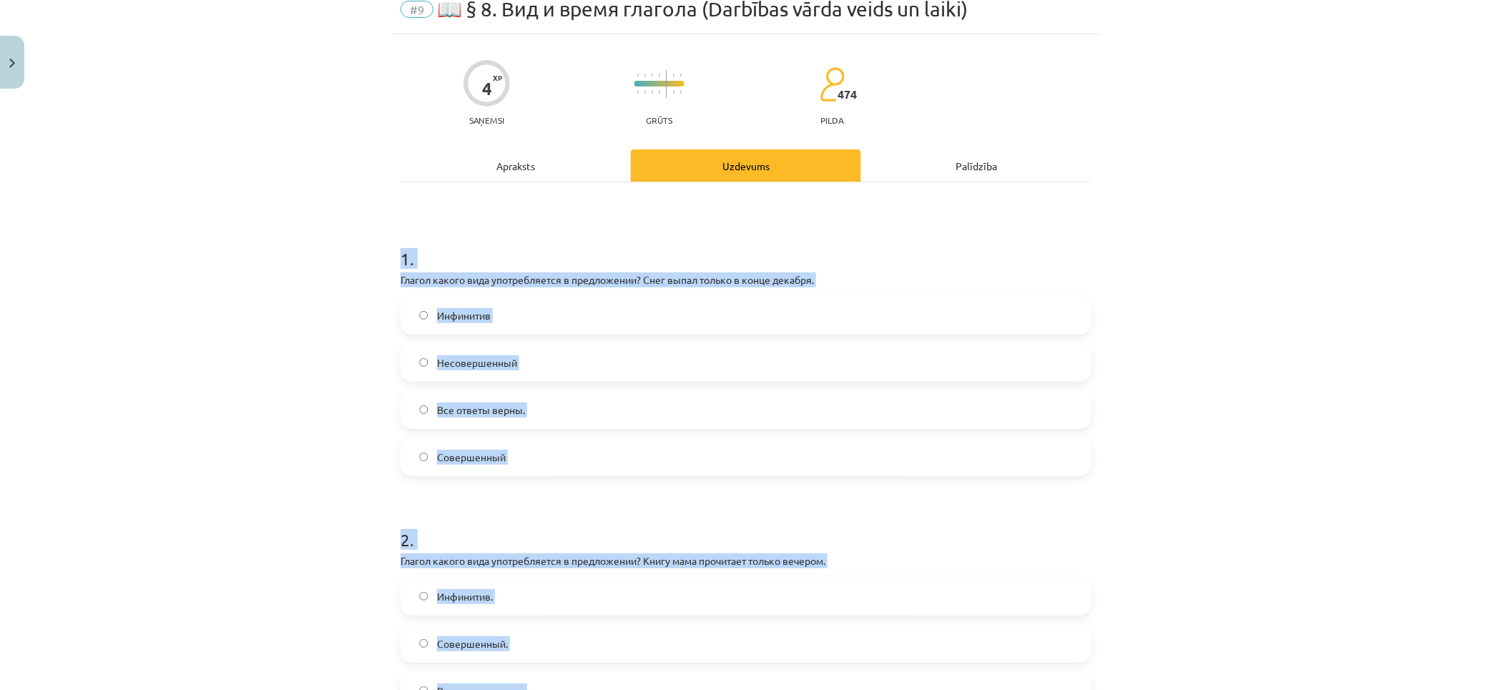
click at [549, 452] on label "Совершенный" at bounding box center [746, 457] width 688 height 36
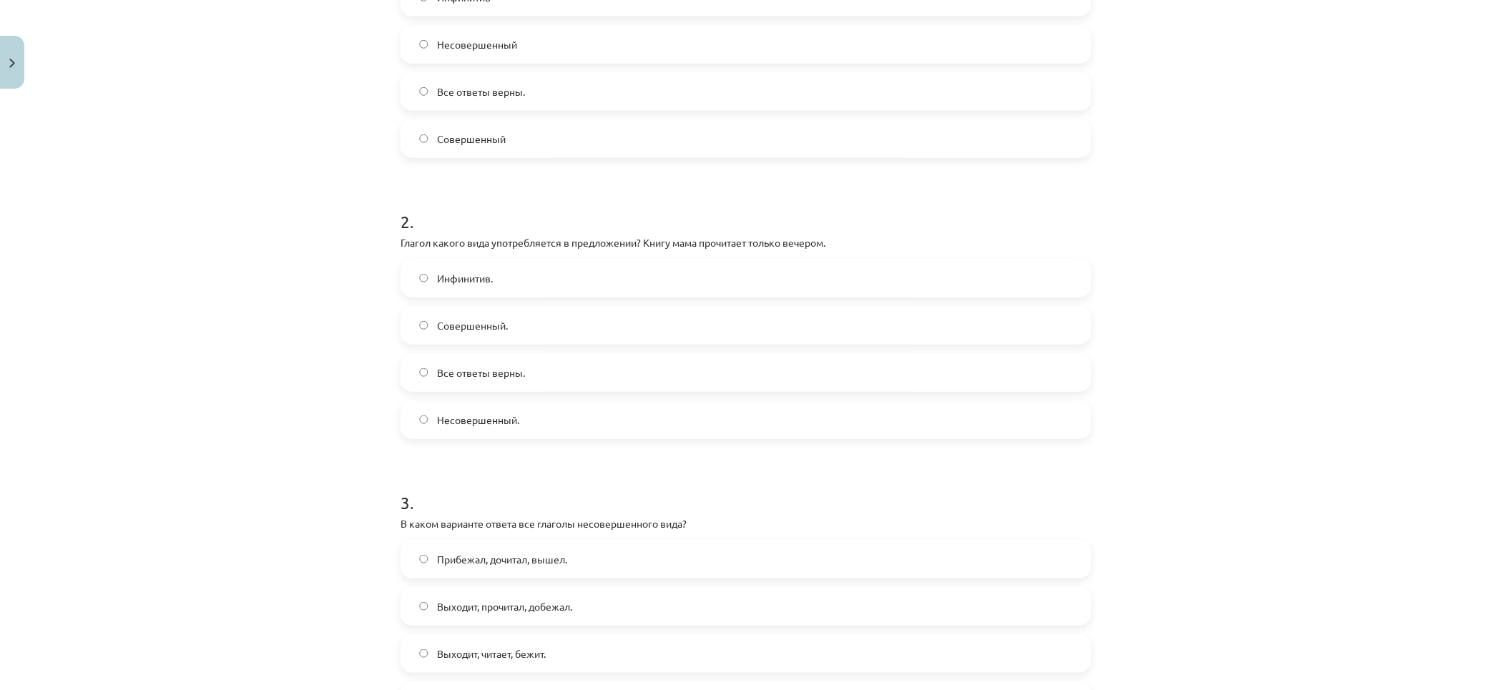
click at [510, 334] on label "Совершенный." at bounding box center [746, 325] width 688 height 36
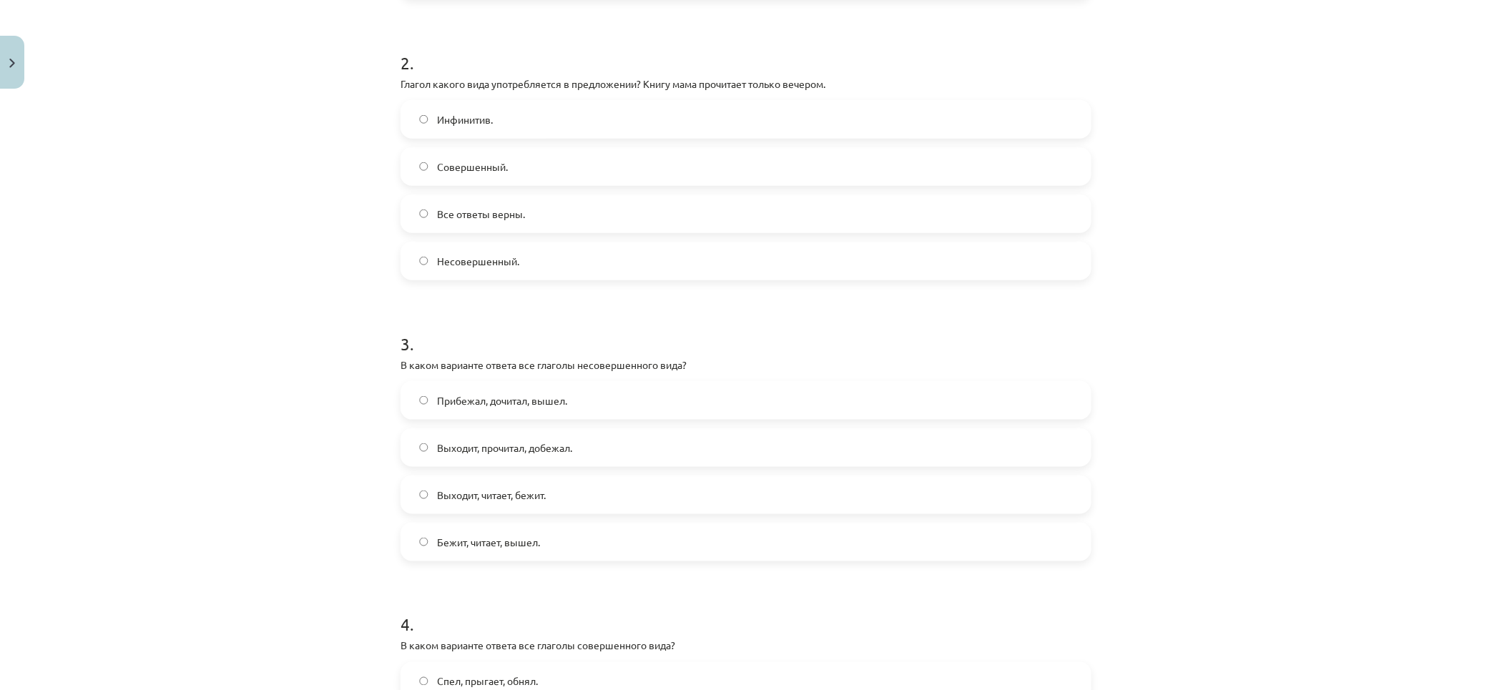
click at [503, 481] on label "Выходит, читает, бежит." at bounding box center [746, 495] width 688 height 36
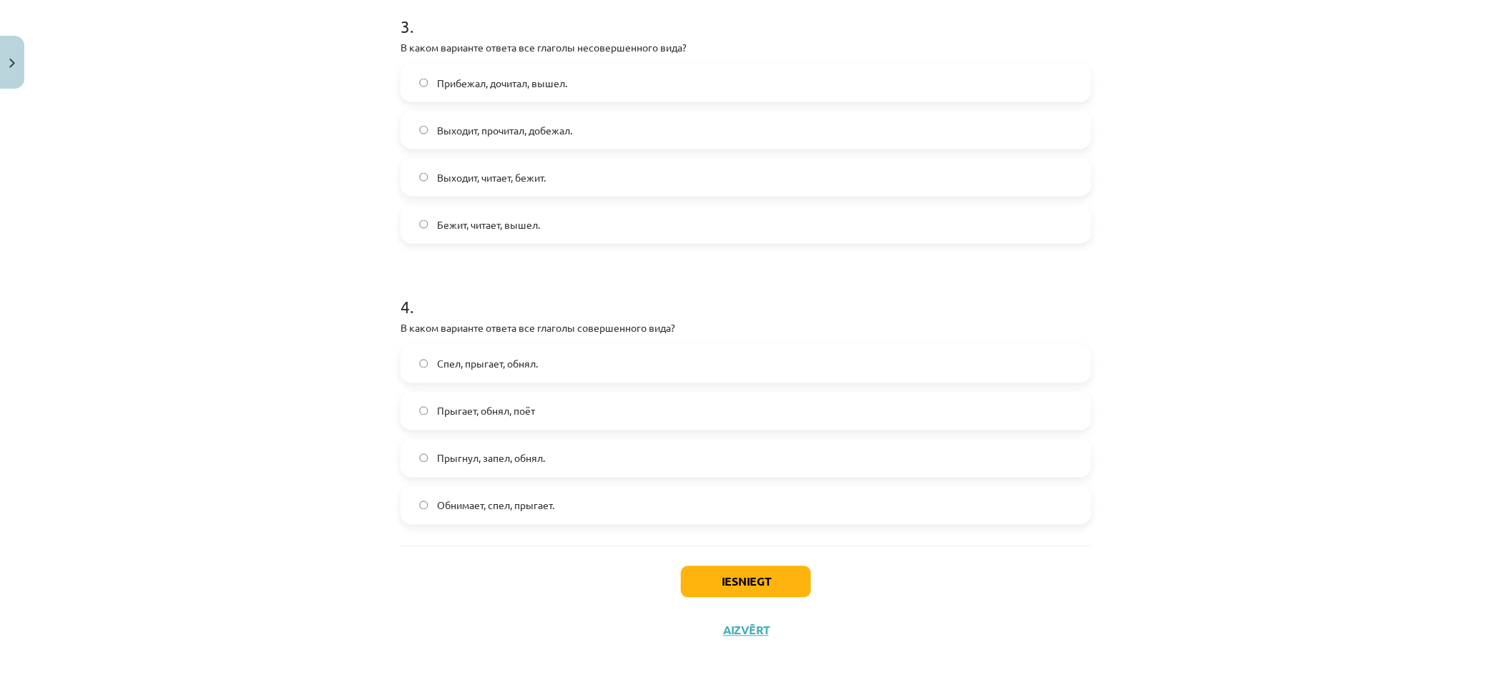
click at [499, 470] on label "Прыгнул, запел, обнял." at bounding box center [746, 459] width 688 height 36
click at [744, 578] on button "Iesniegt" at bounding box center [746, 581] width 130 height 31
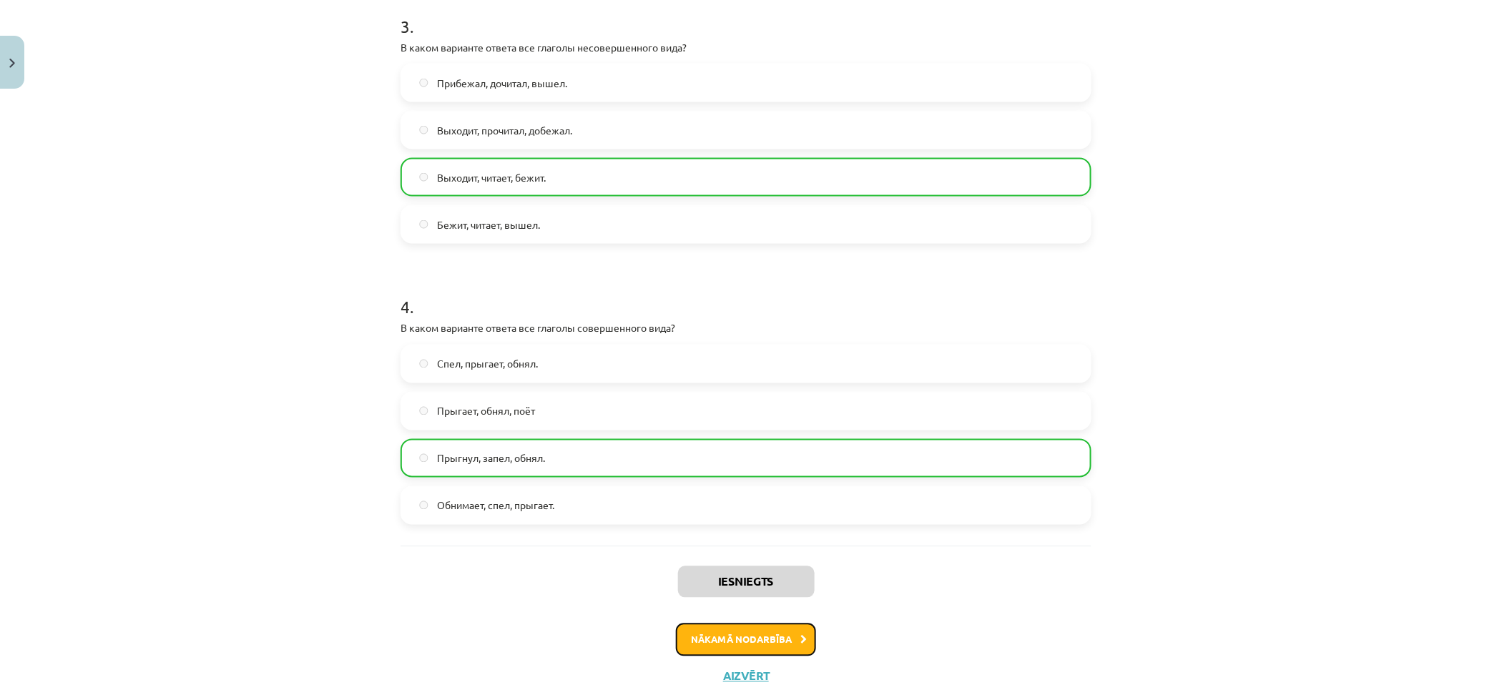
click at [783, 633] on button "Nākamā nodarbība" at bounding box center [746, 640] width 140 height 33
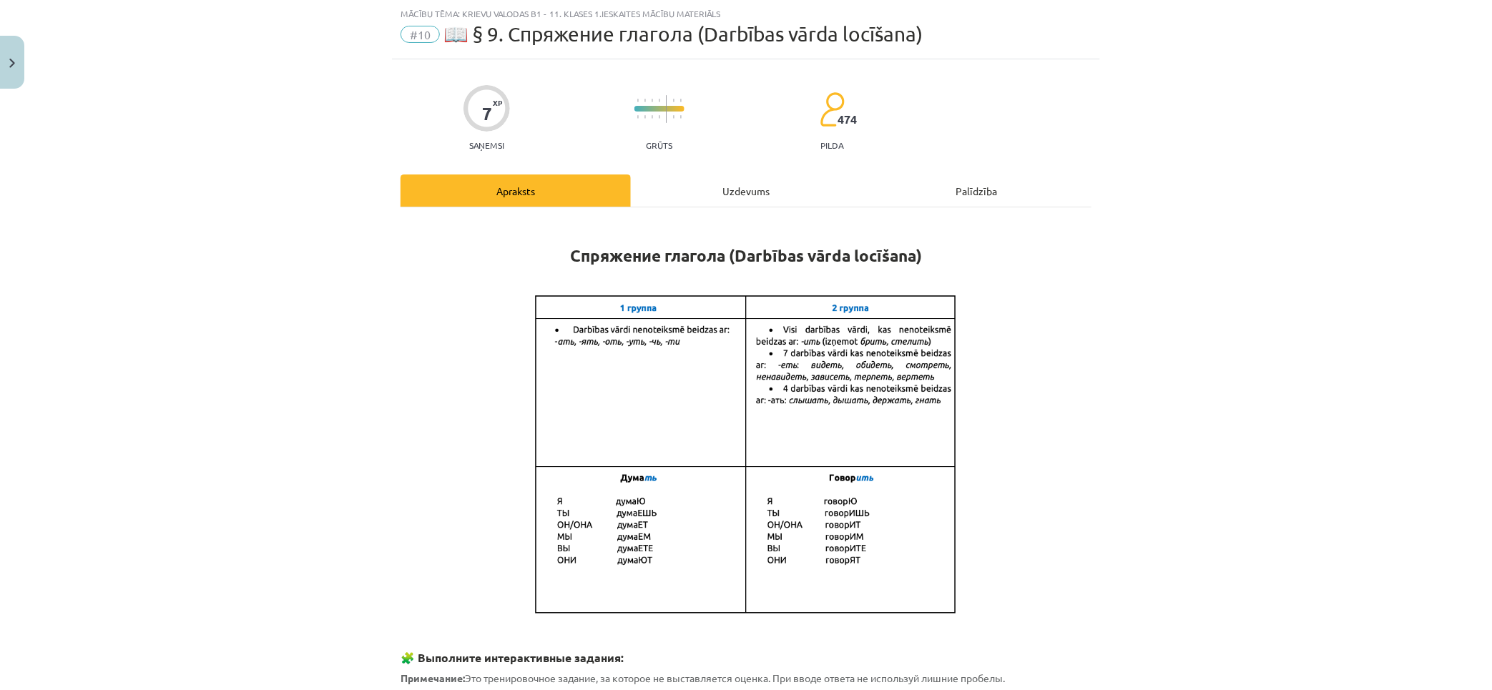
click at [752, 194] on div "Uzdevums" at bounding box center [746, 190] width 230 height 32
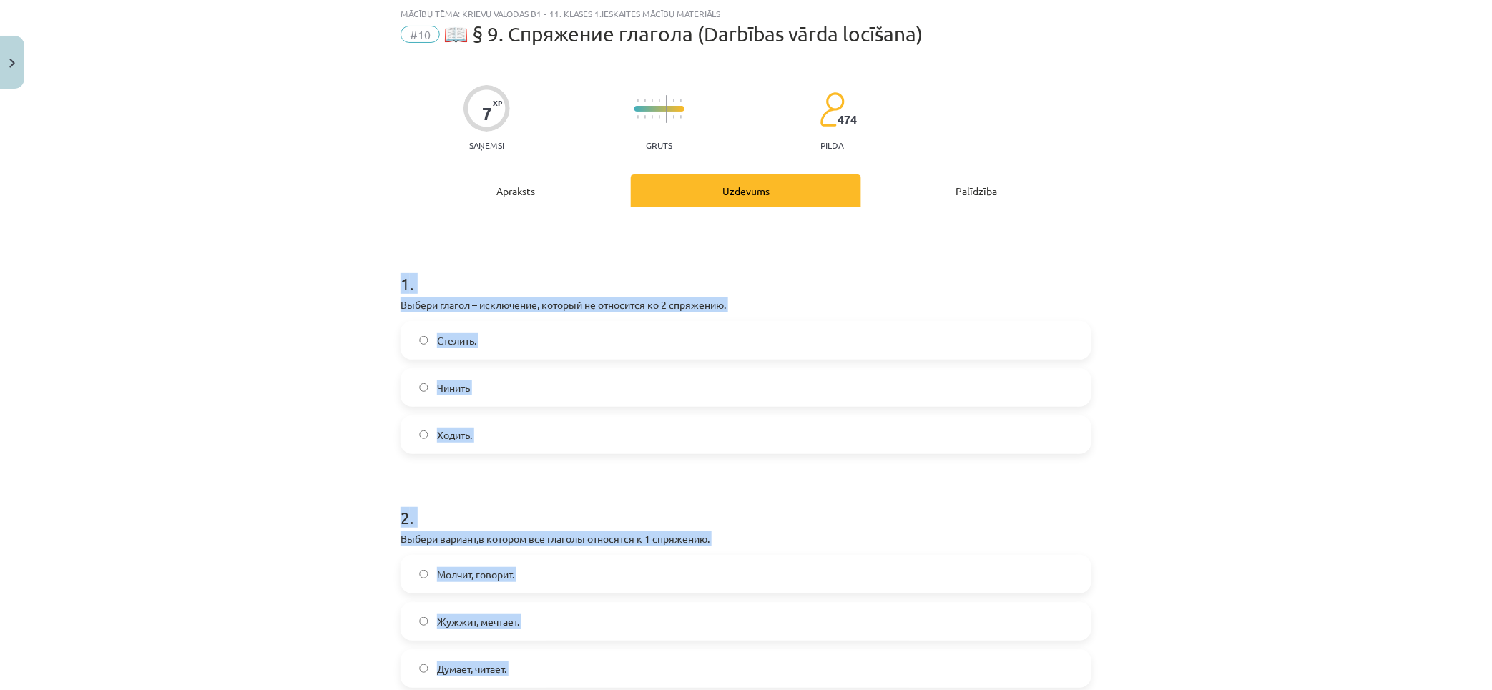
scroll to position [591, 0]
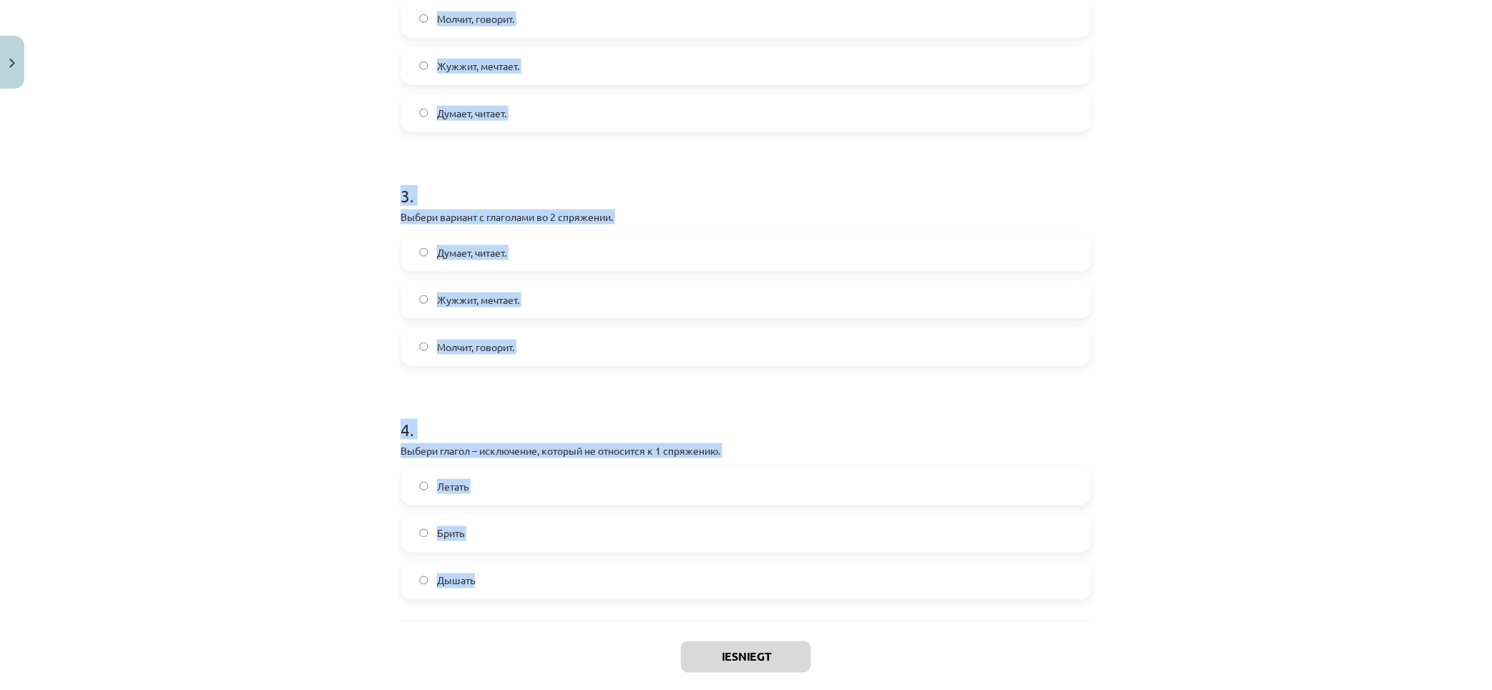
drag, startPoint x: 747, startPoint y: 375, endPoint x: 1096, endPoint y: 597, distance: 413.8
click at [1096, 597] on div "Mācību tēma: Krievu valodas b1 - 11. klases 1.ieskaites mācību materiāls #10 📖 …" at bounding box center [746, 345] width 1492 height 690
copy form "1 . Выбери глагол – исключение, который не относится ко 2 спряжению. Стелить. Ч…"
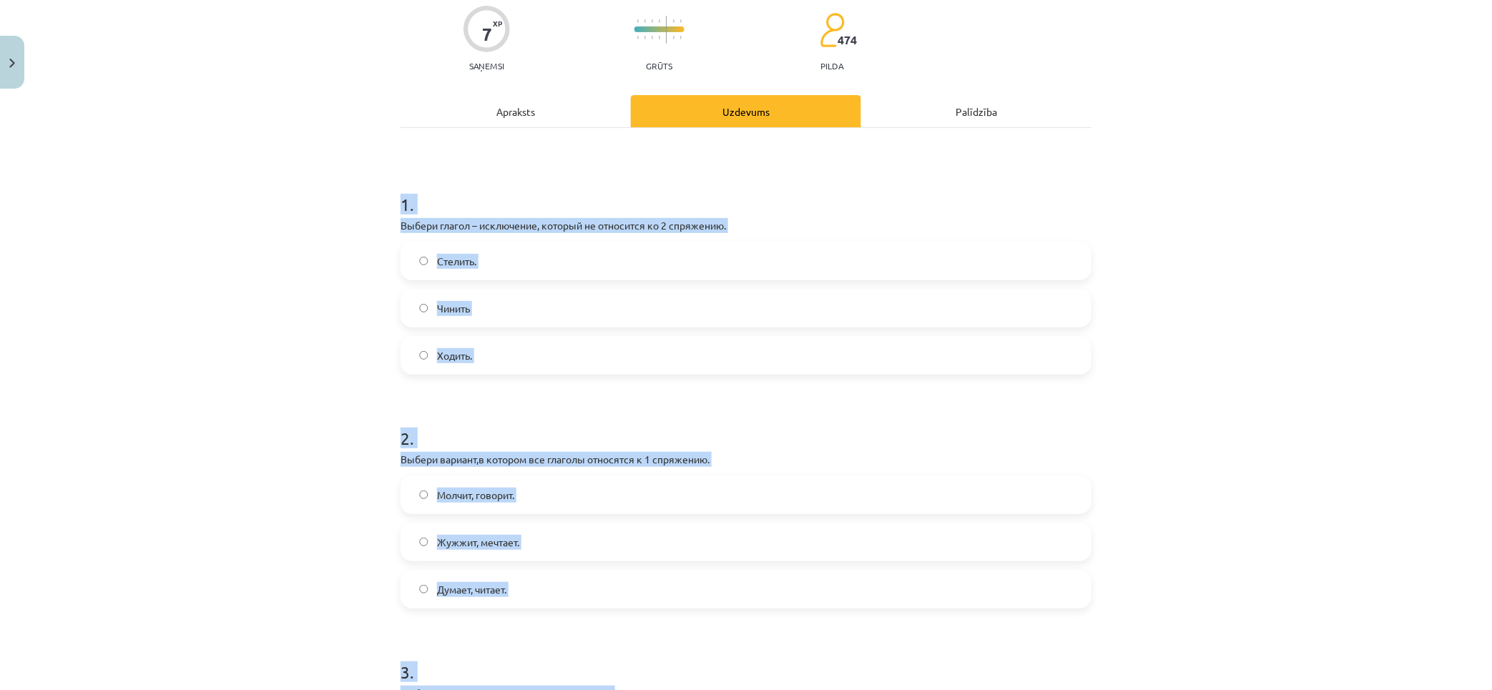
click at [466, 252] on label "Стелить." at bounding box center [746, 261] width 688 height 36
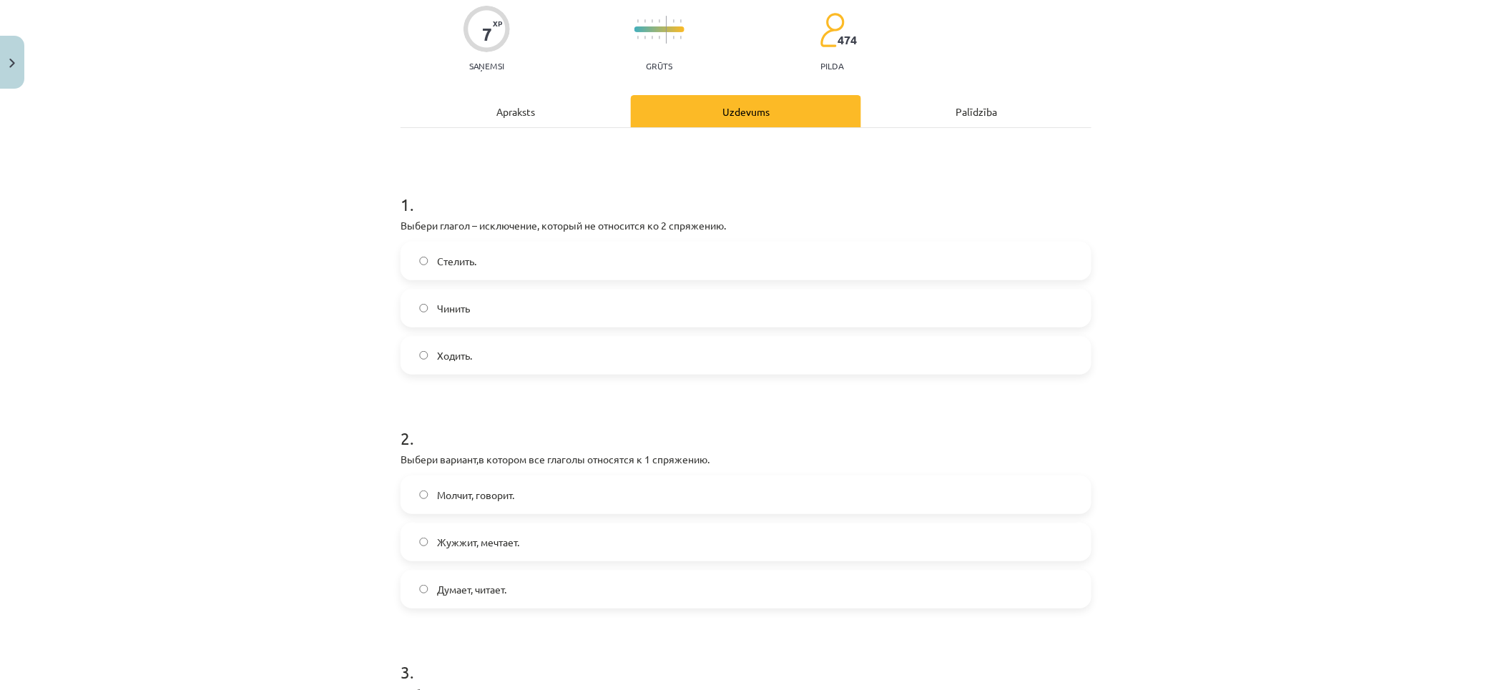
scroll to position [433, 0]
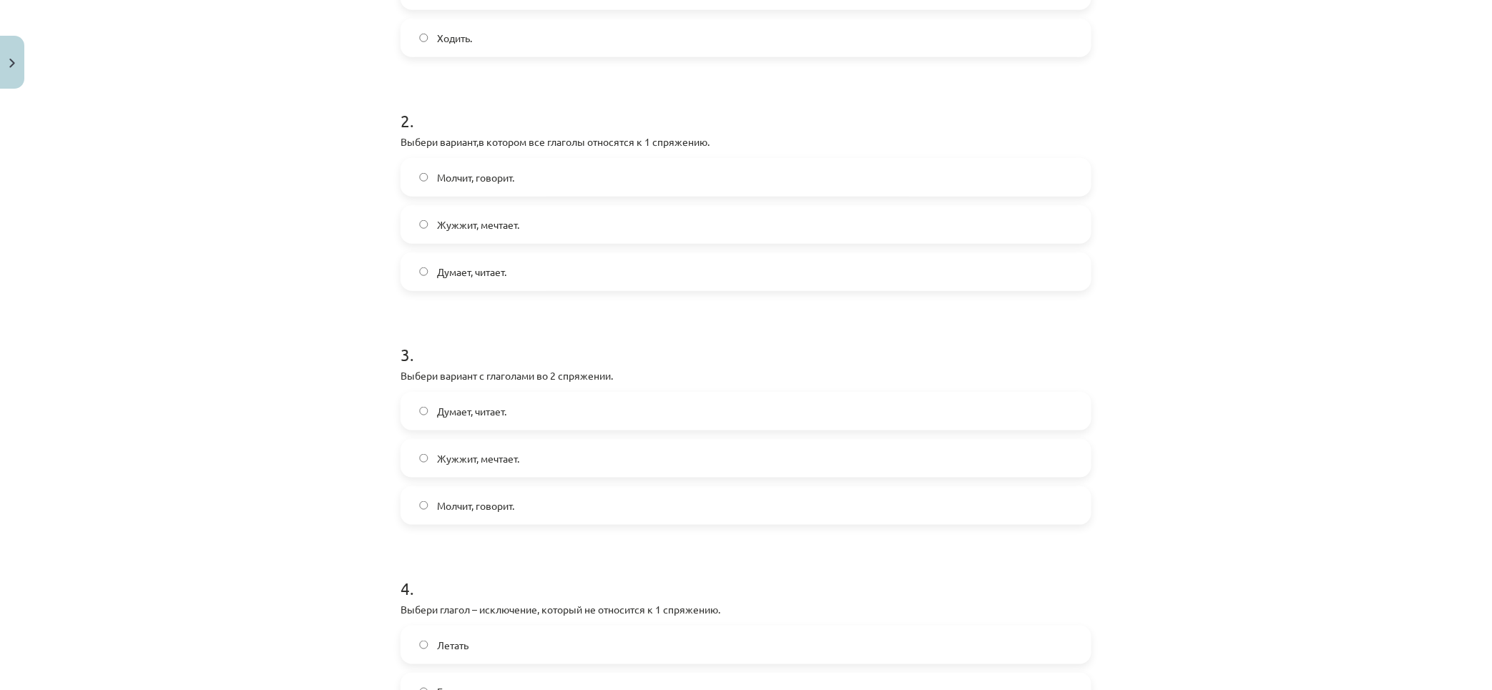
click at [513, 229] on span "Жужжит, мечтает." at bounding box center [478, 224] width 82 height 15
click at [497, 287] on label "Думает, читает." at bounding box center [746, 272] width 688 height 36
drag, startPoint x: 515, startPoint y: 498, endPoint x: 363, endPoint y: 455, distance: 157.8
click at [513, 498] on label "Молчит, говорит." at bounding box center [746, 506] width 688 height 36
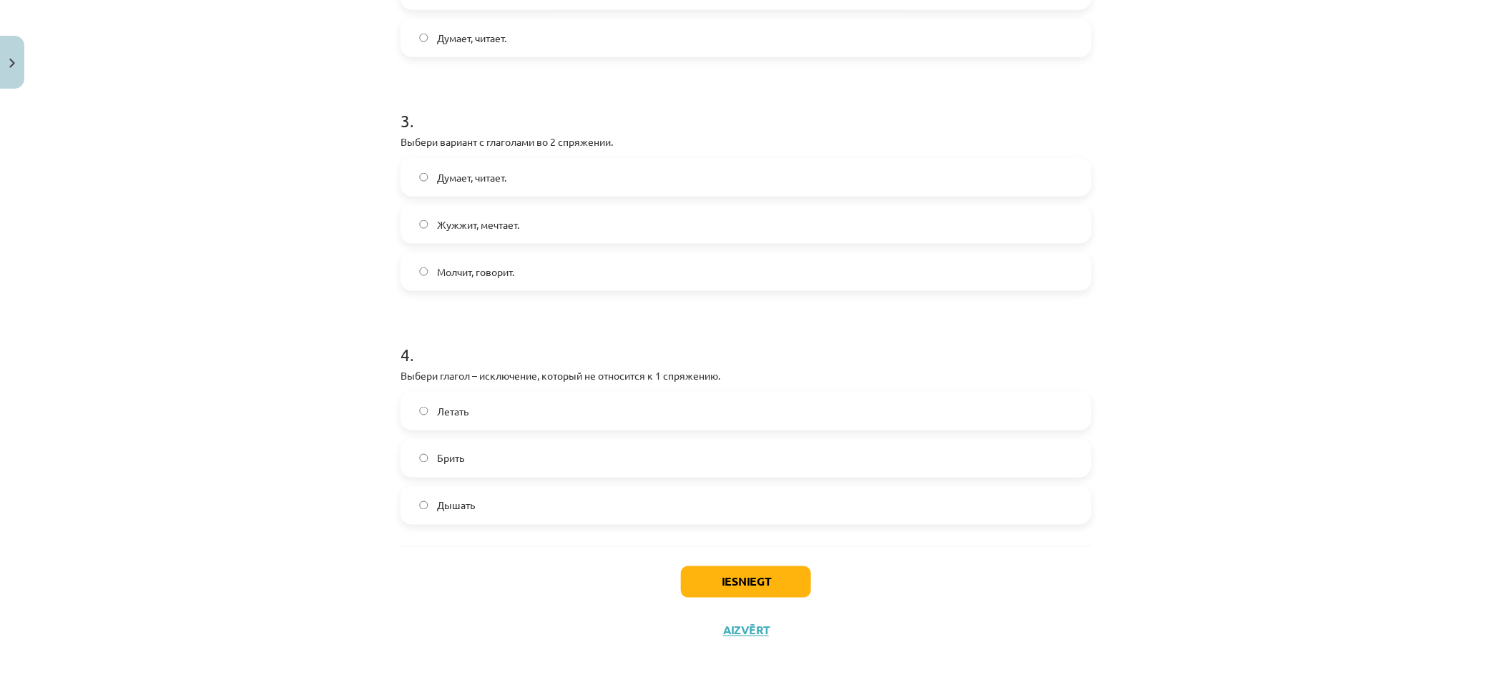
drag, startPoint x: 472, startPoint y: 451, endPoint x: 681, endPoint y: 535, distance: 225.9
click at [473, 451] on label "Брить" at bounding box center [746, 459] width 688 height 36
click at [759, 599] on div "Iesniegt Aizvērt" at bounding box center [745, 596] width 691 height 100
click at [762, 581] on button "Iesniegt" at bounding box center [746, 581] width 130 height 31
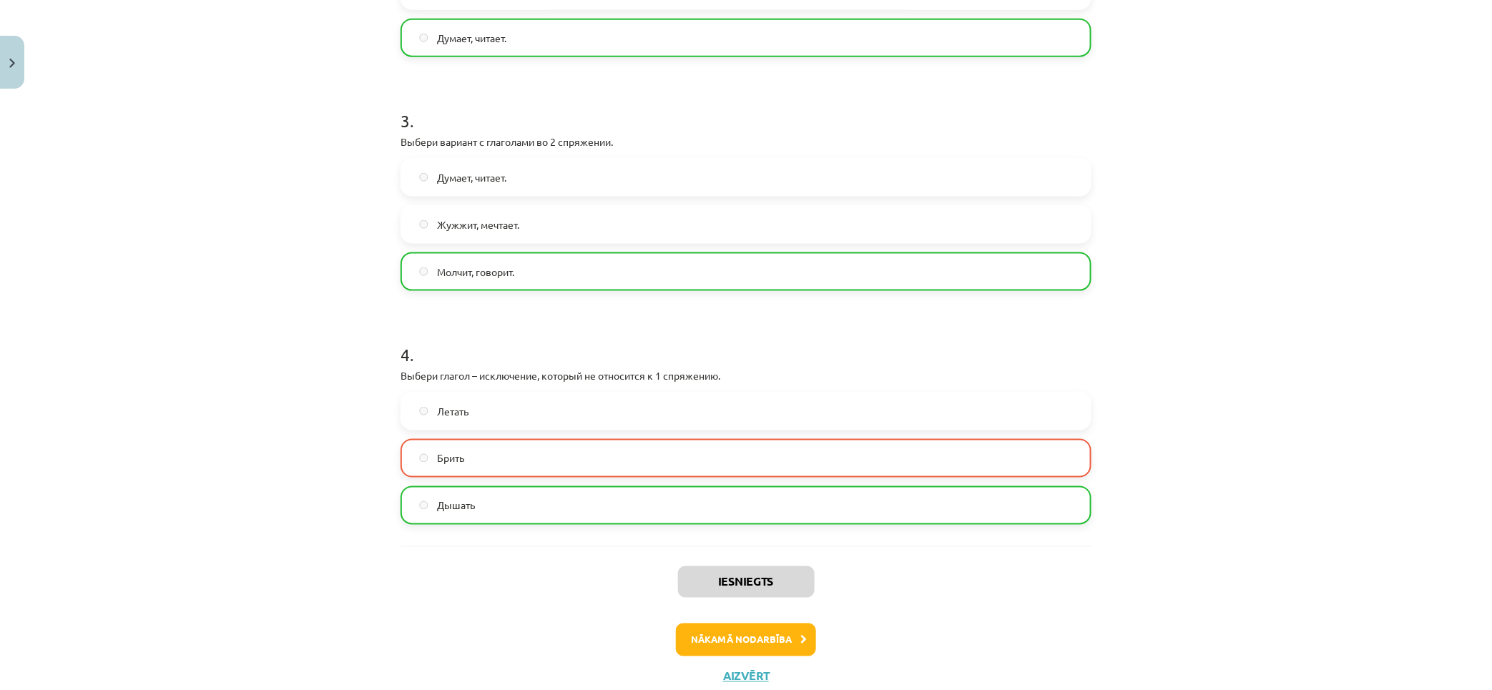
click at [315, 433] on div "Mācību tēma: Krievu valodas b1 - 11. klases 1.ieskaites mācību materiāls #10 📖 …" at bounding box center [746, 345] width 1492 height 690
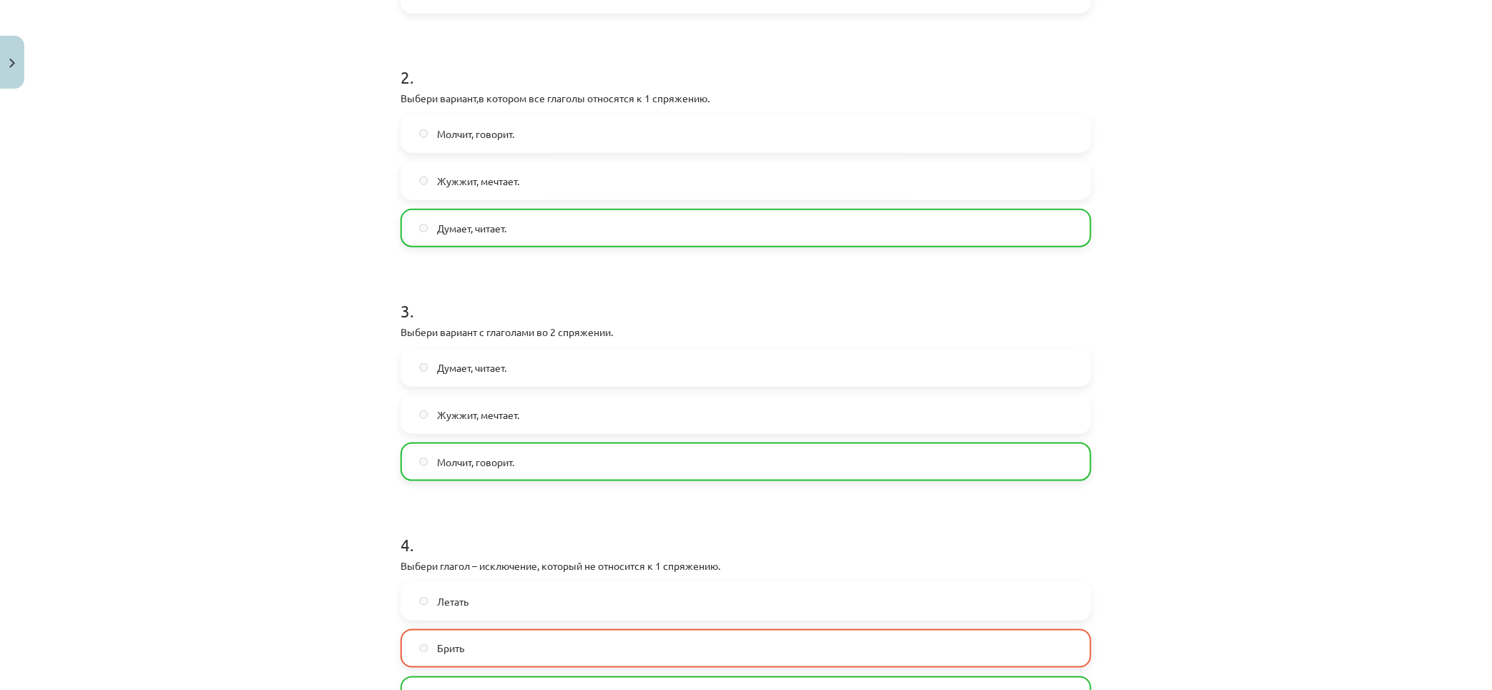
scroll to position [635, 0]
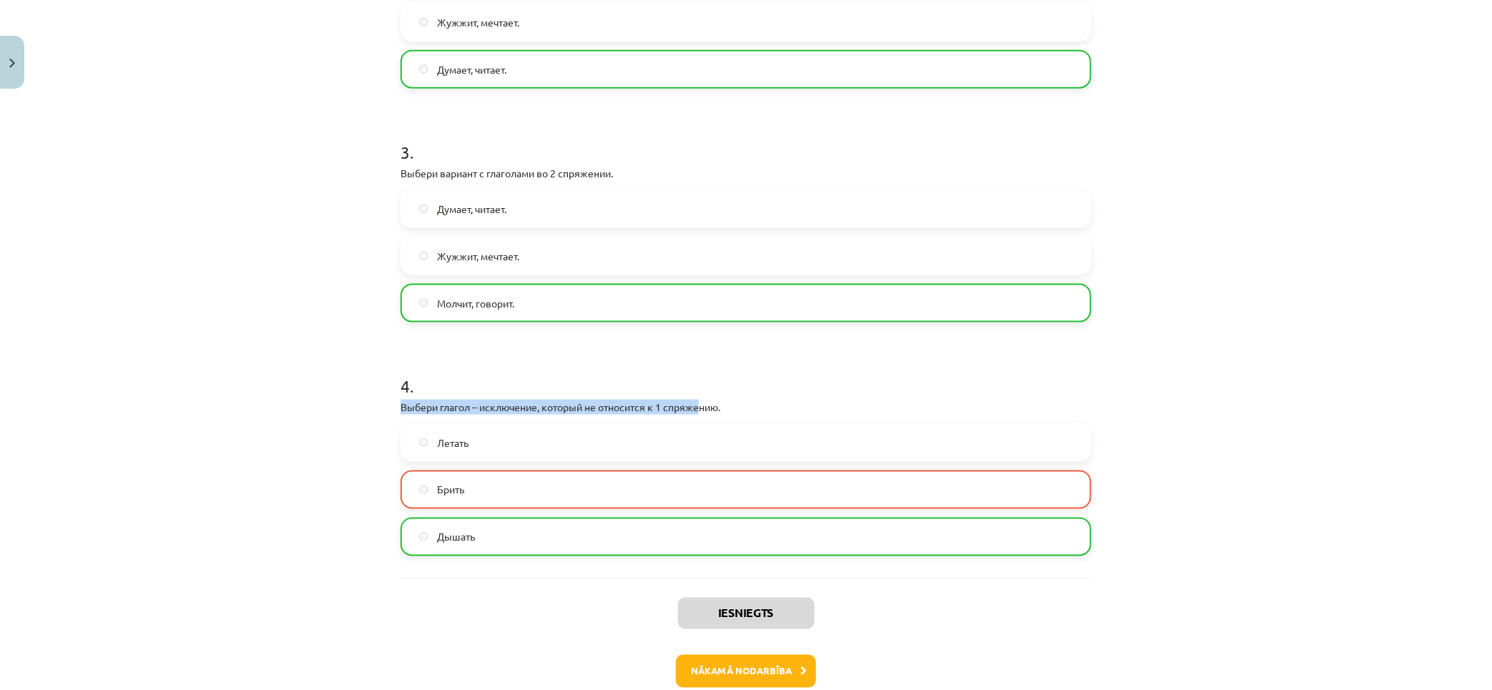
drag, startPoint x: 433, startPoint y: 396, endPoint x: 784, endPoint y: 410, distance: 350.7
click at [712, 408] on div "4 . Выбери глагол – исключение, который не относится к 1 спряжению. Летать Брит…" at bounding box center [745, 453] width 691 height 205
click at [784, 410] on p "Выбери глагол – исключение, который не относится к 1 спряжению." at bounding box center [745, 407] width 691 height 15
click at [784, 663] on button "Nākamā nodarbība" at bounding box center [746, 671] width 140 height 33
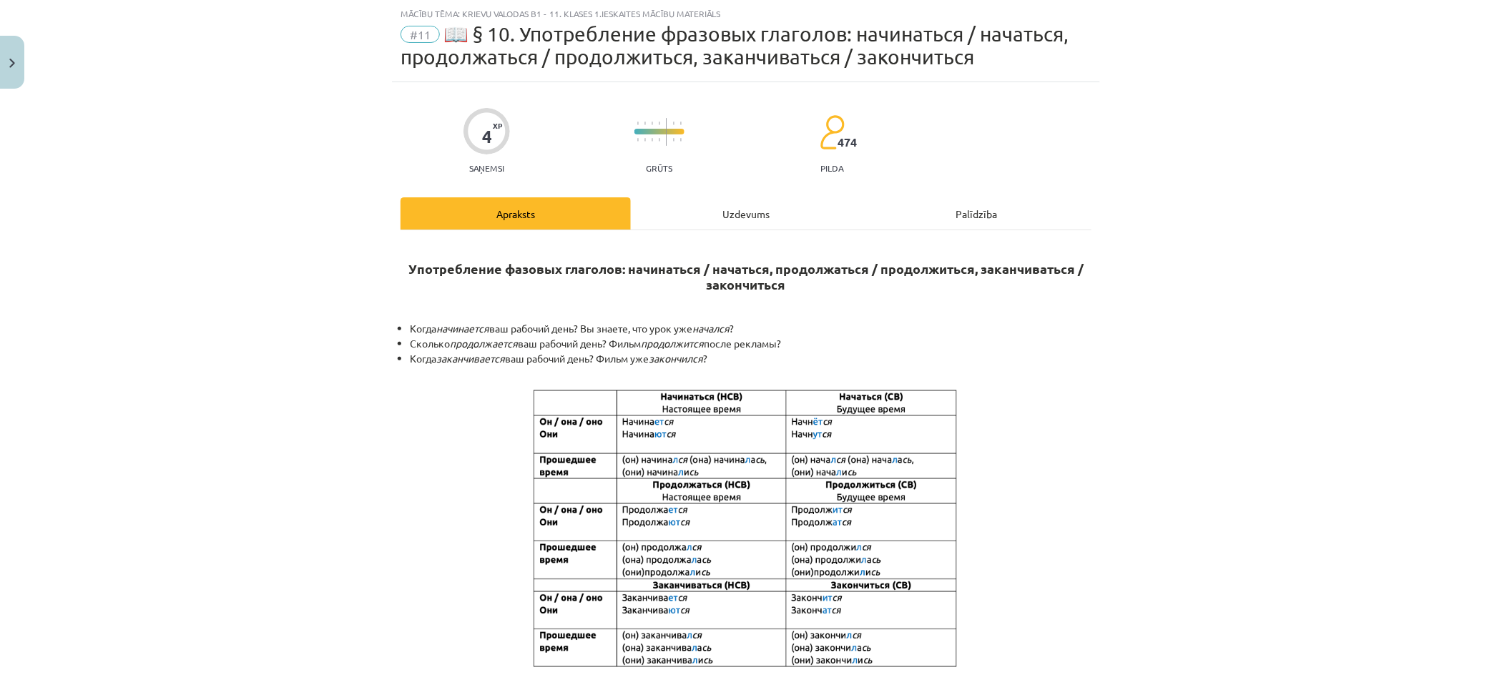
click at [719, 205] on div "Uzdevums" at bounding box center [746, 213] width 230 height 32
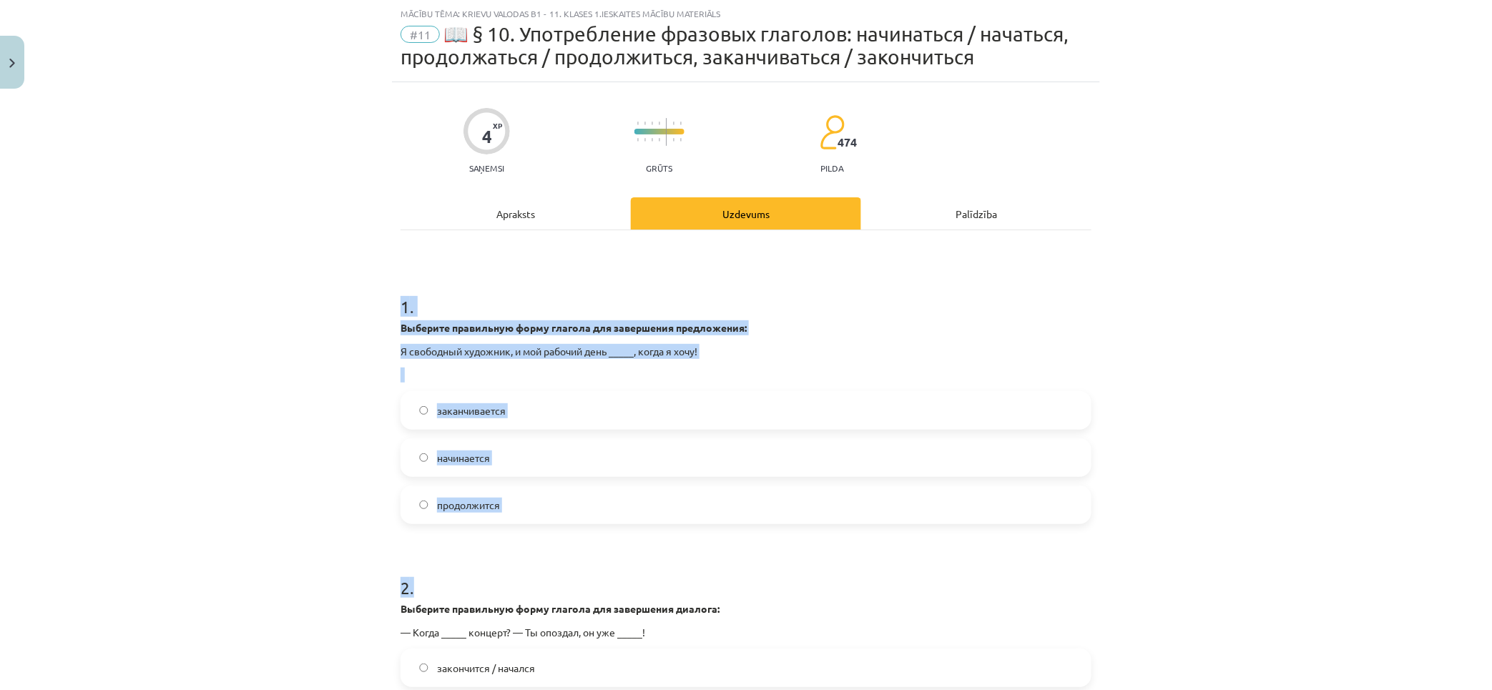
scroll to position [292, 0]
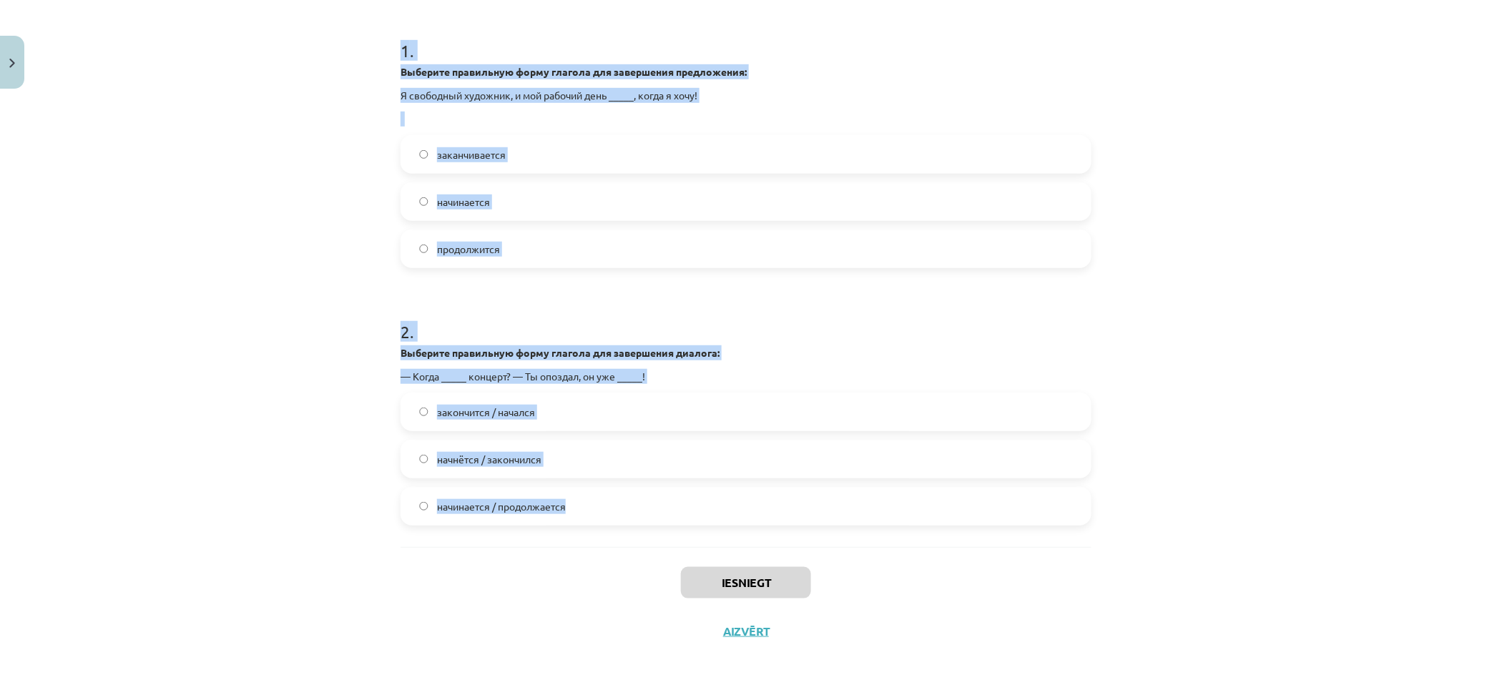
drag, startPoint x: 560, startPoint y: 363, endPoint x: 944, endPoint y: 497, distance: 406.9
click at [944, 497] on div "Mācību tēma: Krievu valodas b1 - 11. klases 1.ieskaites mācību materiāls #11 📖 …" at bounding box center [746, 345] width 1492 height 690
click at [586, 157] on label "заканчивается" at bounding box center [746, 155] width 688 height 36
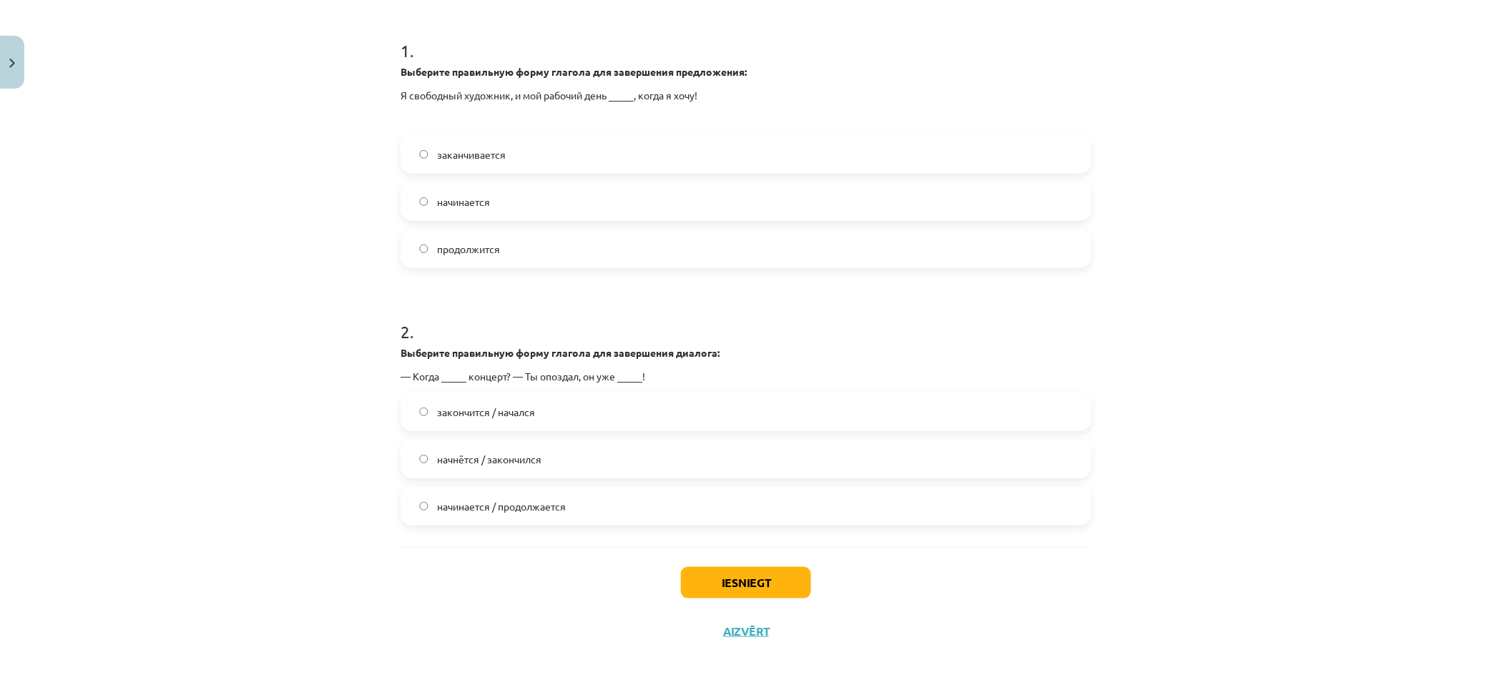
click at [556, 481] on div "закончится / начался начнётся / закончился начинается / продолжается" at bounding box center [745, 459] width 691 height 133
click at [571, 460] on label "начнётся / закончился" at bounding box center [746, 459] width 688 height 36
click at [776, 571] on button "Iesniegt" at bounding box center [746, 582] width 130 height 31
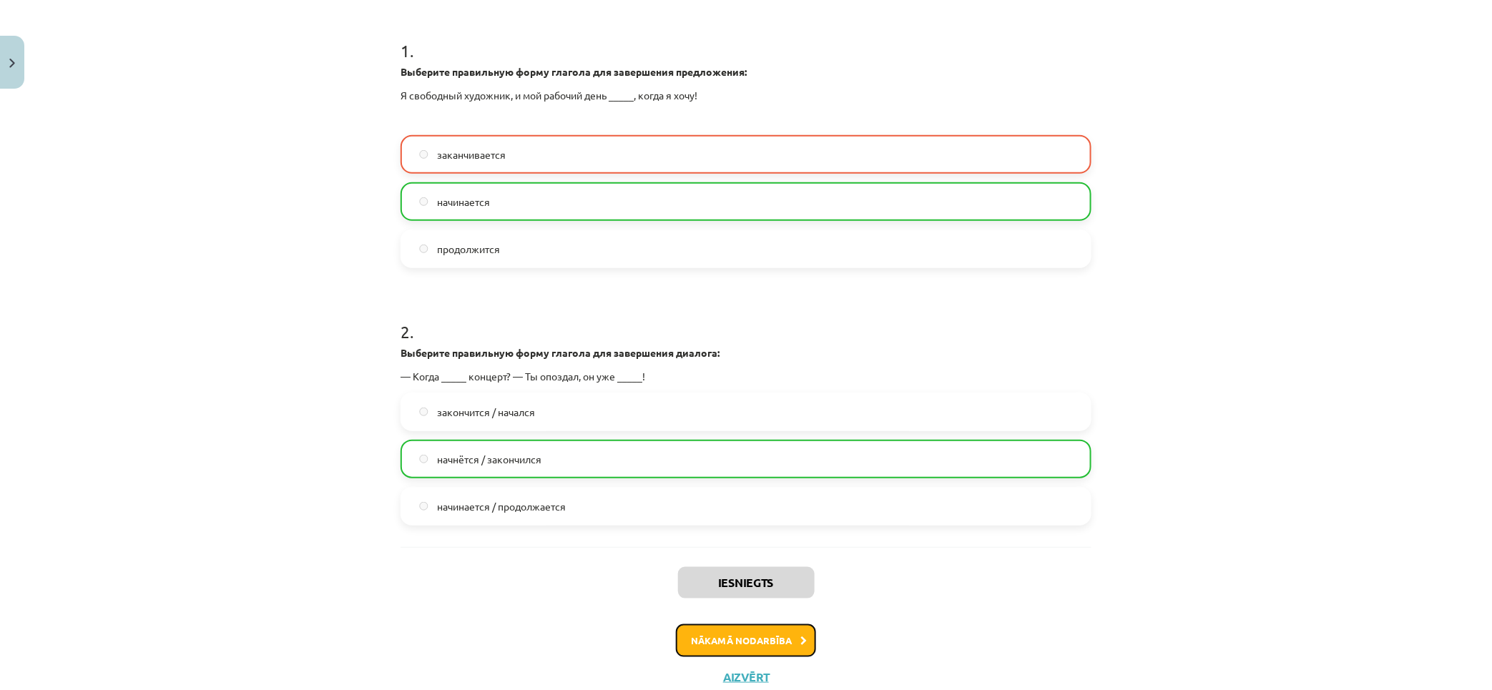
click at [759, 624] on button "Nākamā nodarbība" at bounding box center [746, 640] width 140 height 33
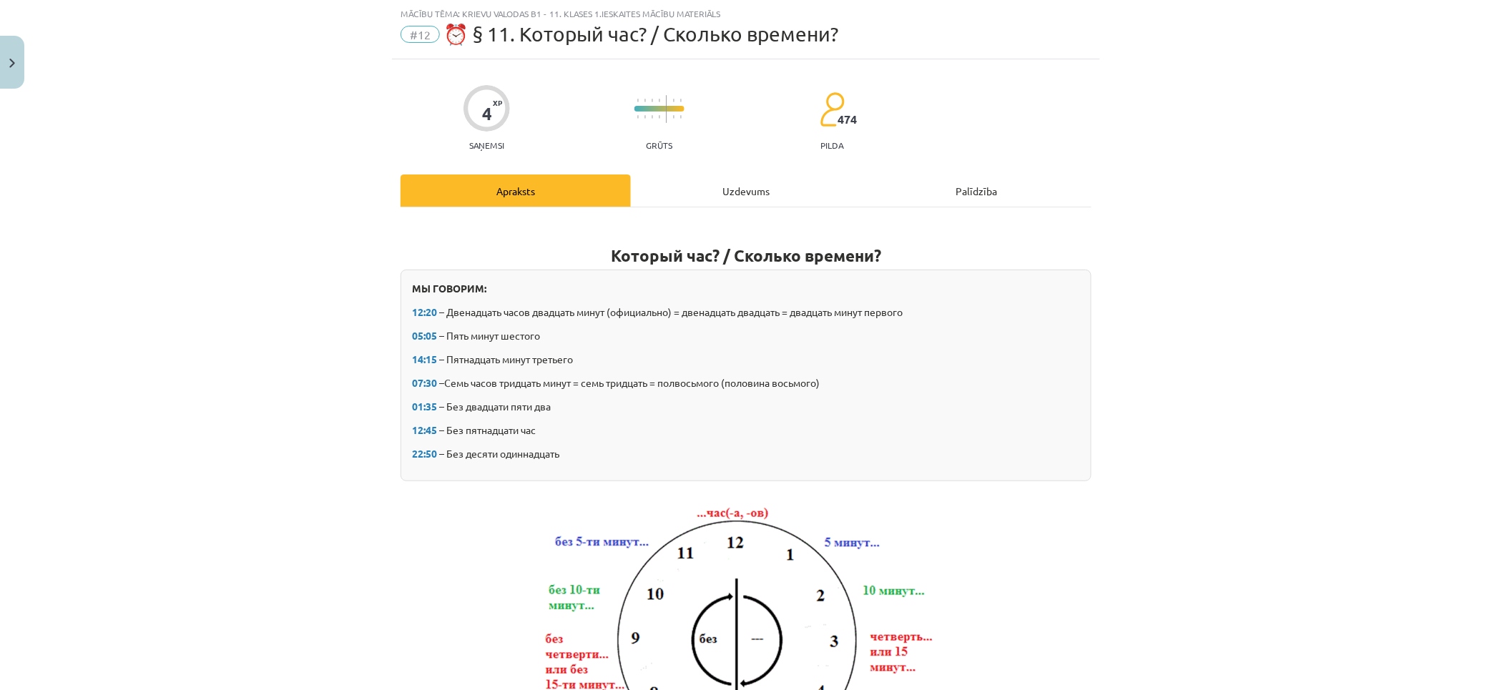
click at [726, 202] on div "Uzdevums" at bounding box center [746, 190] width 230 height 32
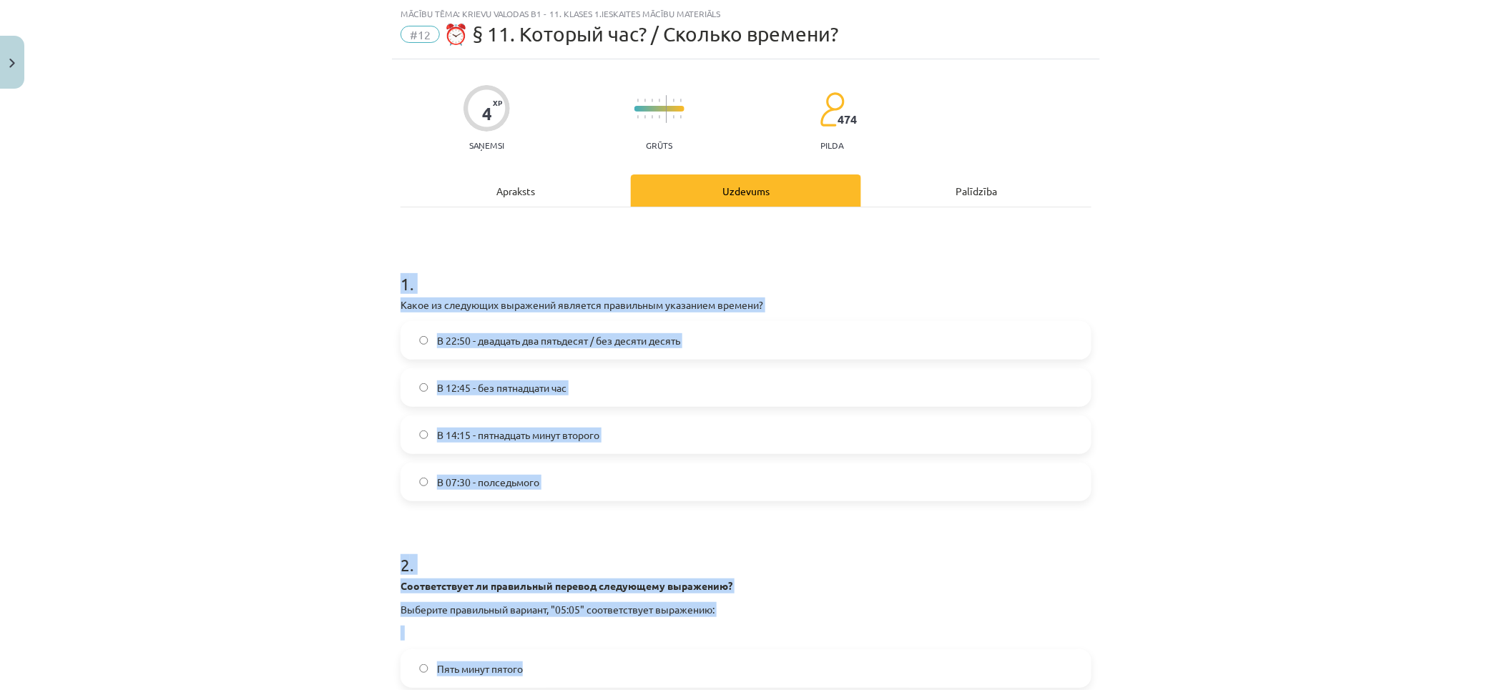
scroll to position [293, 0]
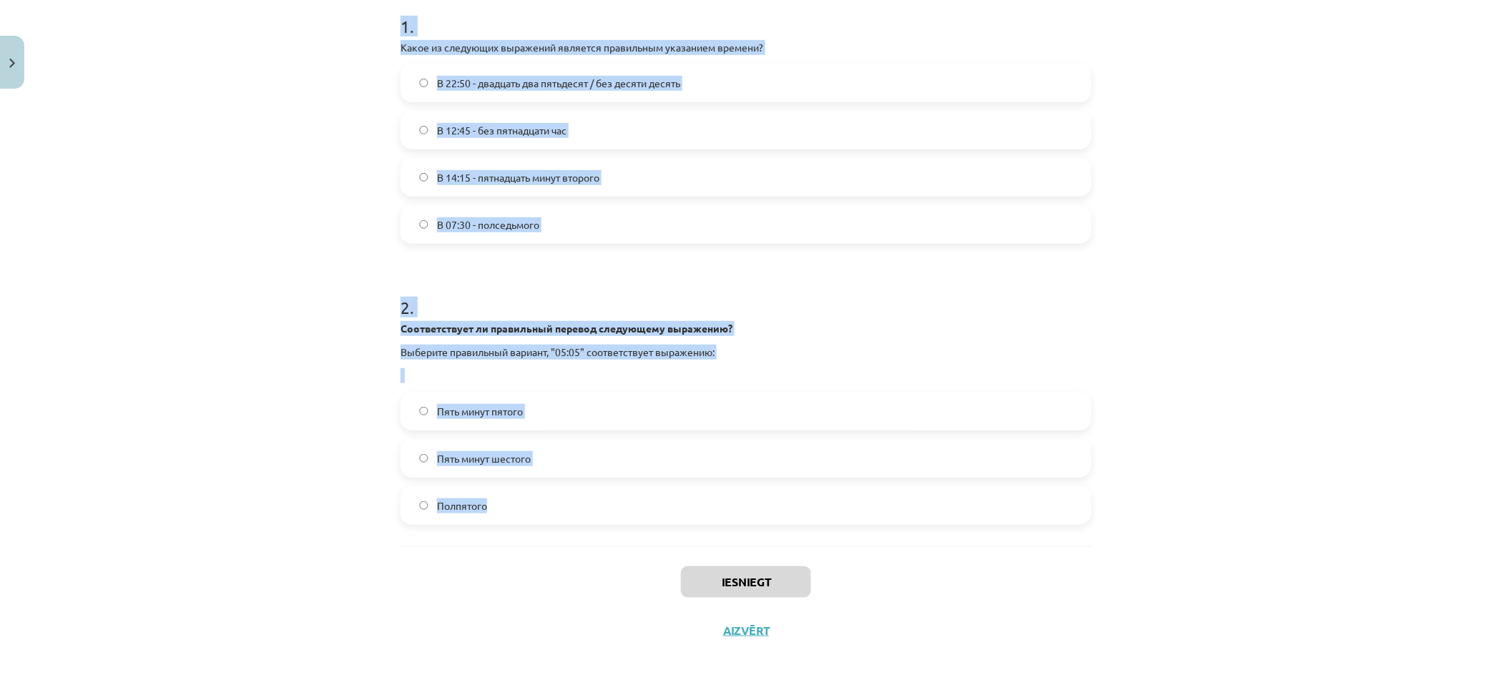
drag, startPoint x: 400, startPoint y: 305, endPoint x: 1110, endPoint y: 496, distance: 734.6
click at [1110, 496] on div "Mācību tēma: Krievu valodas b1 - 11. klases 1.ieskaites mācību materiāls #12 ⏰ …" at bounding box center [746, 345] width 1492 height 690
click at [620, 169] on label "В 14:15 - пятнадцать минут второго" at bounding box center [746, 177] width 688 height 36
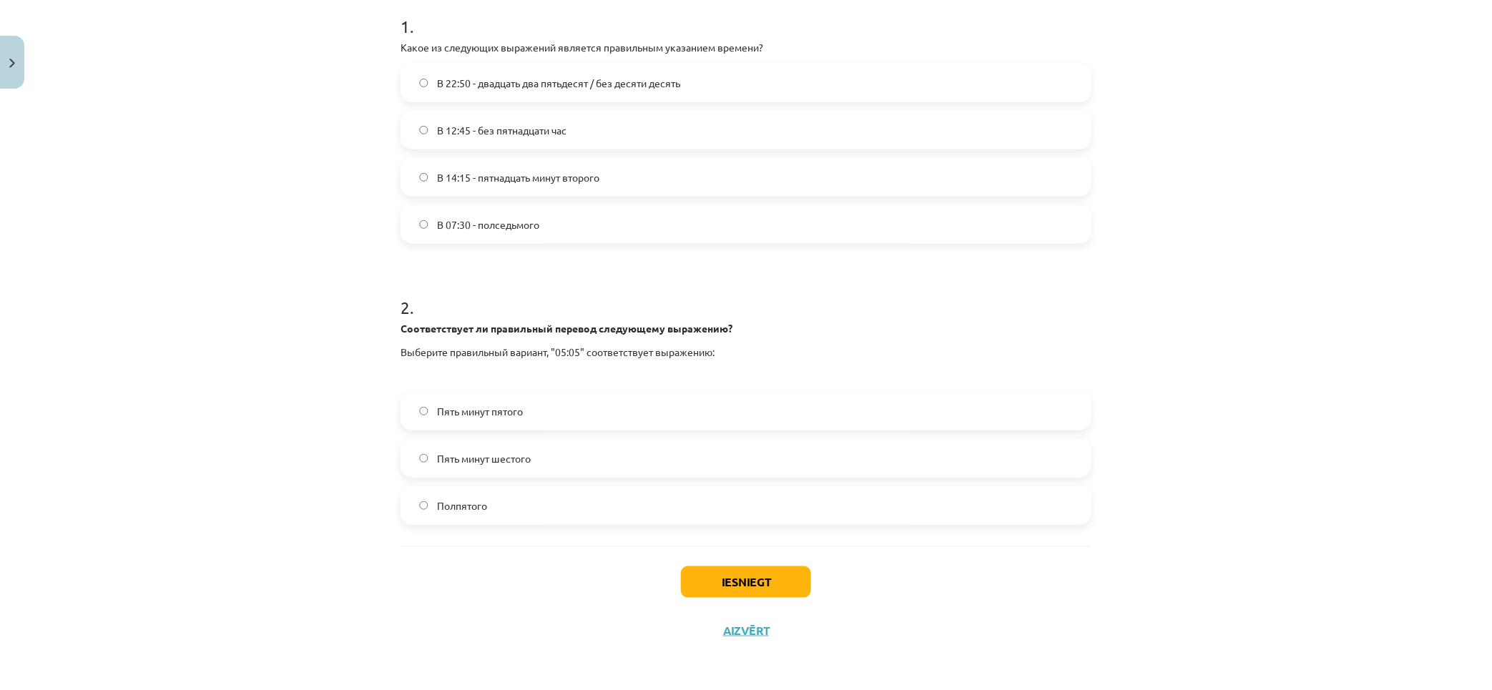
click at [471, 406] on span "Пять минут пятого" at bounding box center [480, 411] width 86 height 15
click at [737, 561] on div "Iesniegt Aizvērt" at bounding box center [745, 596] width 691 height 100
click at [773, 577] on button "Iesniegt" at bounding box center [746, 581] width 130 height 31
drag, startPoint x: 582, startPoint y: 47, endPoint x: 796, endPoint y: 41, distance: 213.9
click at [734, 44] on p "Какое из следующих выражений является правильным указанием времени?" at bounding box center [745, 47] width 691 height 15
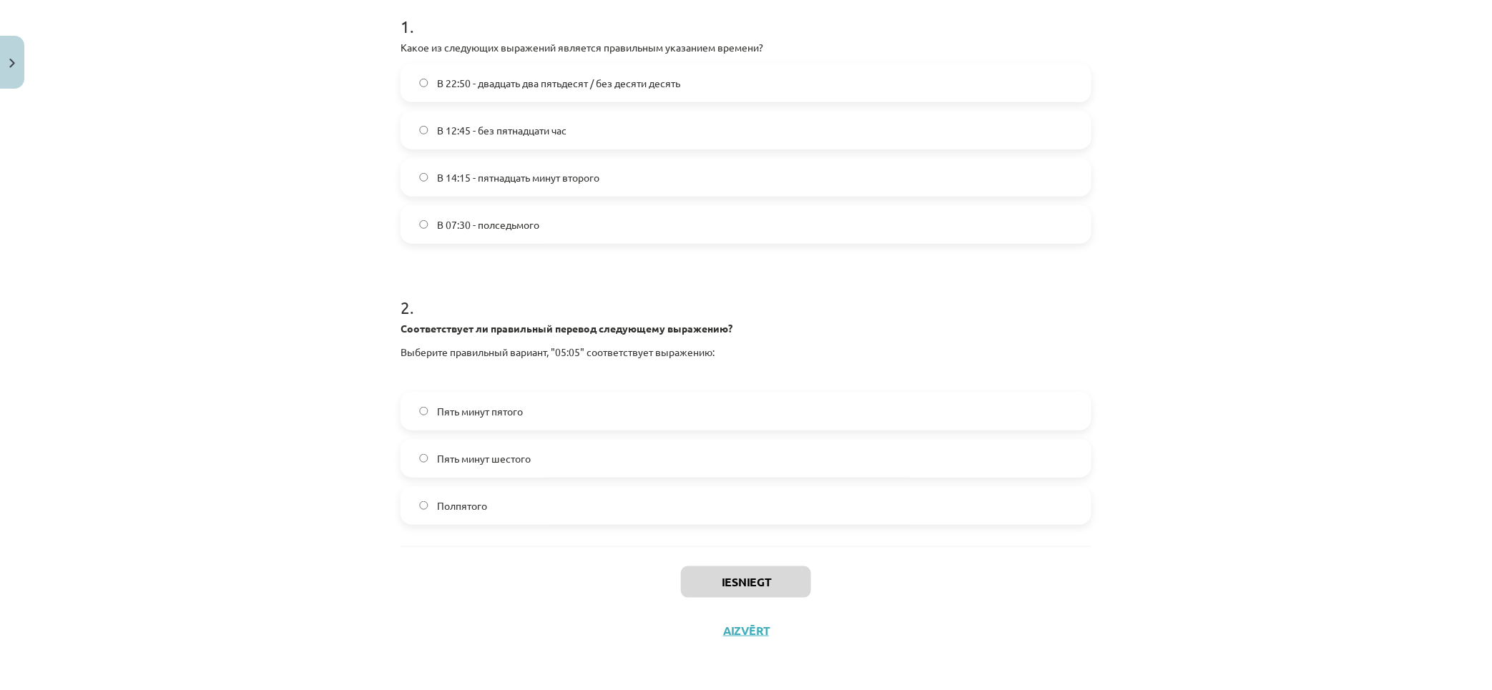
click at [807, 40] on p "Какое из следующих выражений является правильным указанием времени?" at bounding box center [745, 47] width 691 height 15
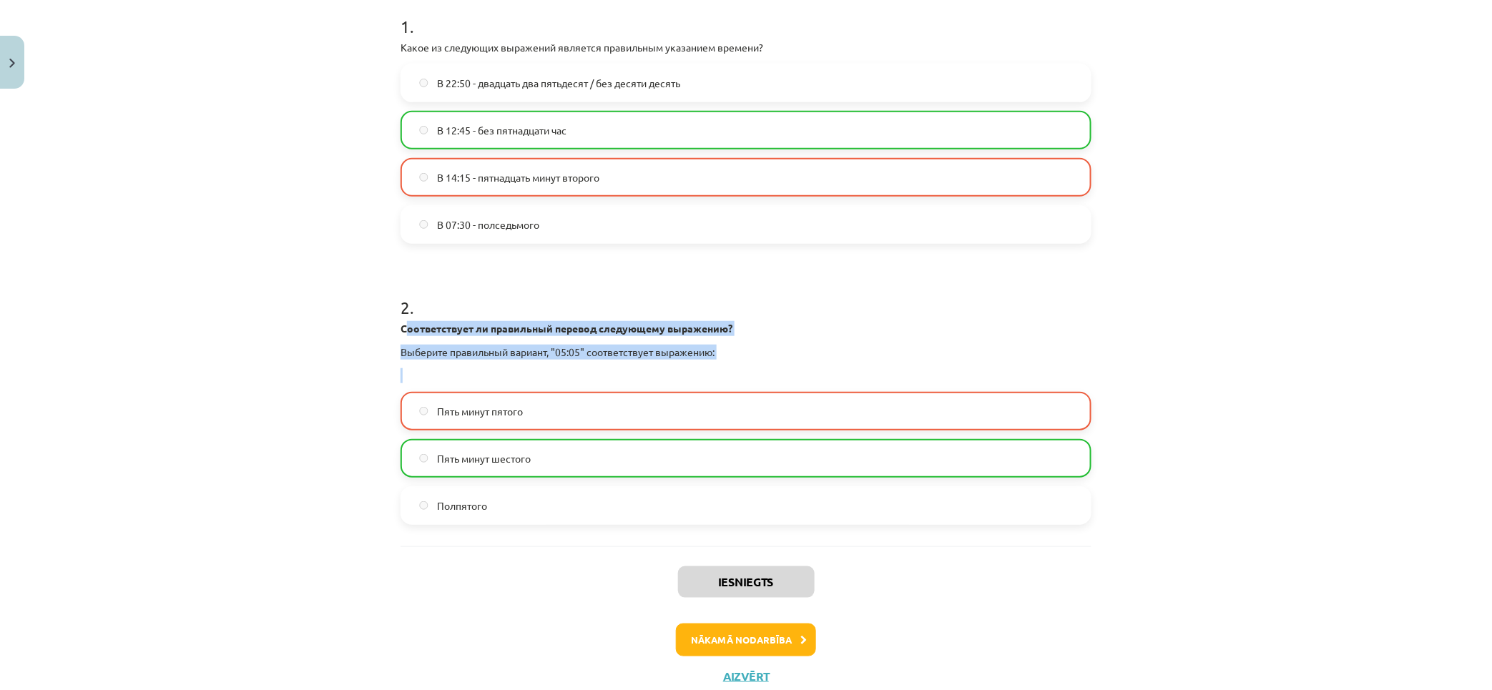
drag, startPoint x: 402, startPoint y: 320, endPoint x: 588, endPoint y: 363, distance: 191.0
click at [588, 363] on div "2 . Соответствует ли правильный перевод следующему выражению? Выберите правильн…" at bounding box center [745, 398] width 691 height 252
click at [633, 345] on p "Выберите правильный вариант, "05:05" соответствует выражению:" at bounding box center [745, 352] width 691 height 15
drag, startPoint x: 551, startPoint y: 354, endPoint x: 801, endPoint y: 345, distance: 249.7
click at [777, 348] on p "Выберите правильный вариант, "05:05" соответствует выражению:" at bounding box center [745, 352] width 691 height 15
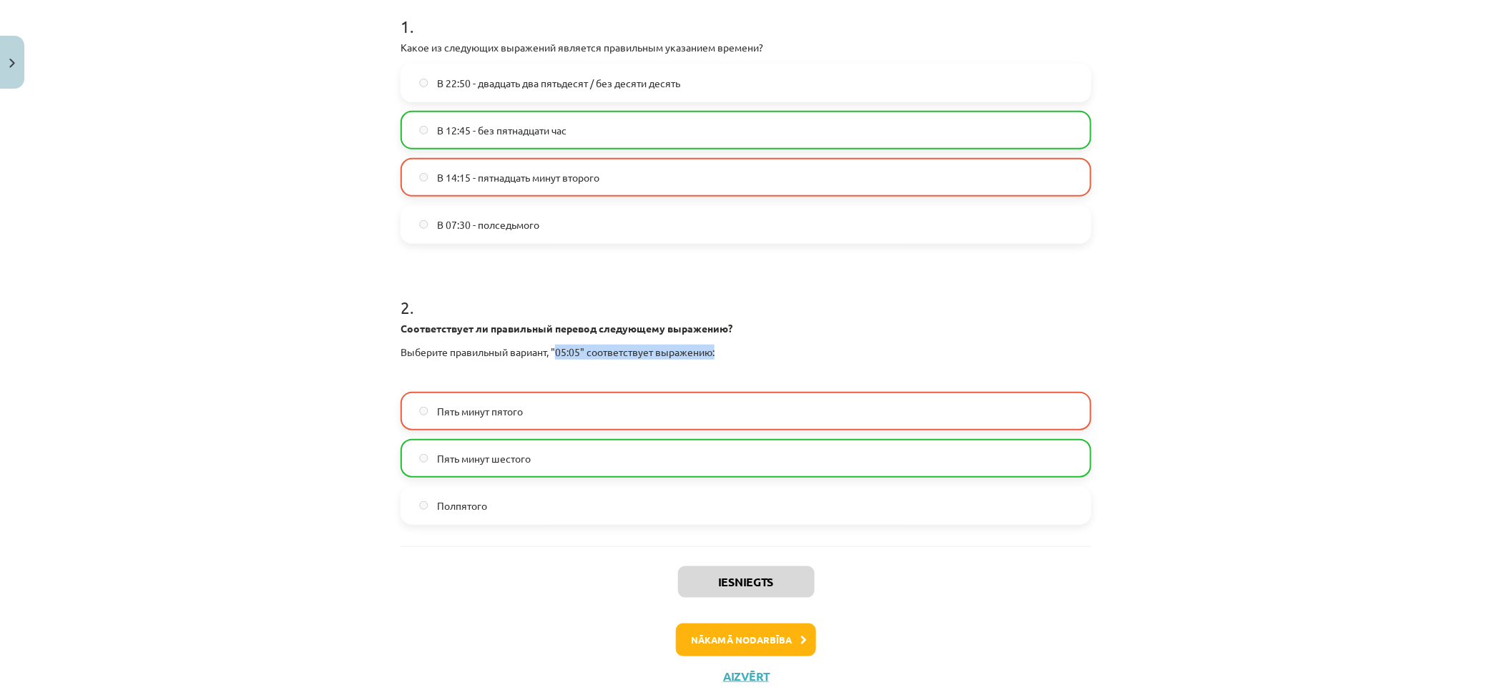
click at [805, 341] on div "Соответствует ли правильный перевод следующему выражению? Выберите правильный в…" at bounding box center [745, 352] width 691 height 62
click at [623, 463] on label "Пять минут шестого" at bounding box center [746, 459] width 688 height 36
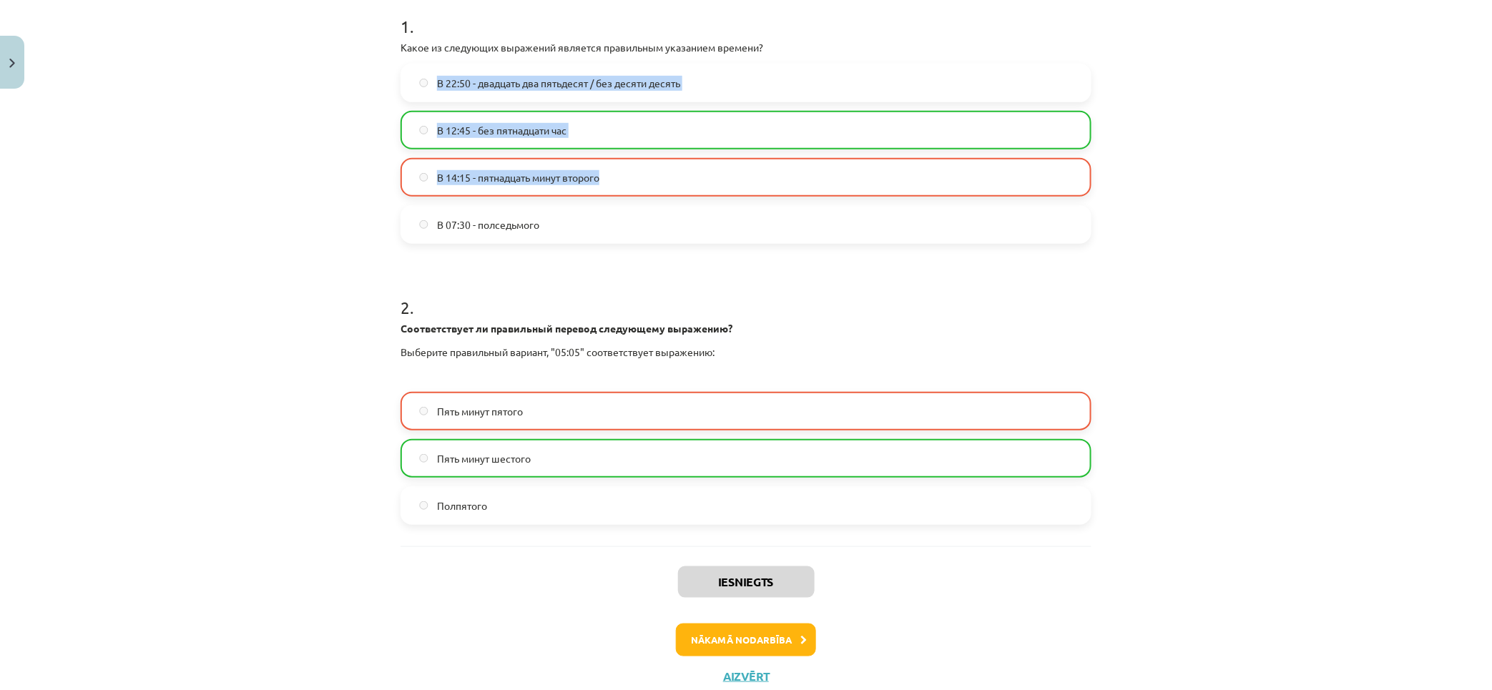
drag, startPoint x: 342, startPoint y: 112, endPoint x: 288, endPoint y: 153, distance: 67.8
click at [287, 96] on div "Mācību tēma: Krievu valodas b1 - 11. klases 1.ieskaites mācību materiāls #12 ⏰ …" at bounding box center [746, 345] width 1492 height 690
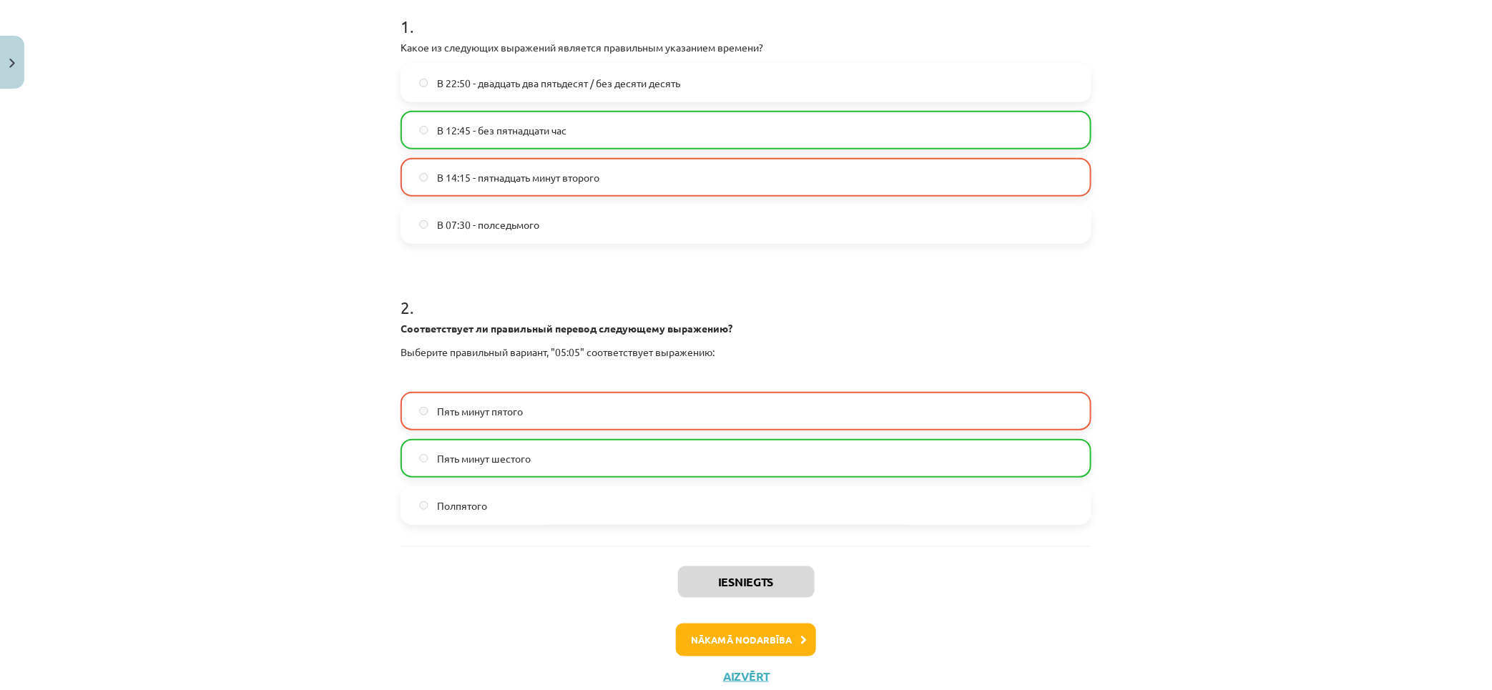
drag, startPoint x: 282, startPoint y: 255, endPoint x: 397, endPoint y: 302, distance: 123.5
click at [282, 255] on div "Mācību tēma: Krievu valodas b1 - 11. klases 1.ieskaites mācību materiāls #12 ⏰ …" at bounding box center [746, 345] width 1492 height 690
click at [762, 626] on button "Nākamā nodarbība" at bounding box center [746, 640] width 140 height 33
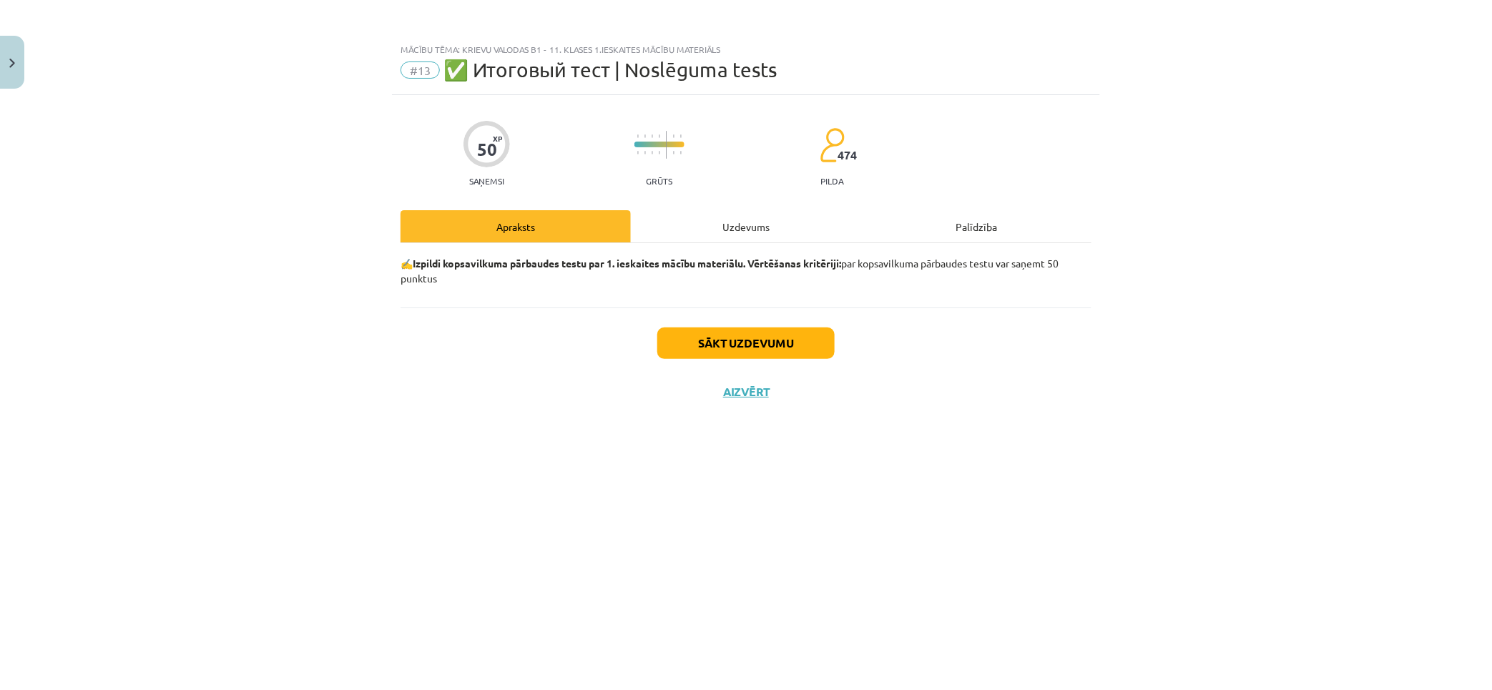
scroll to position [0, 0]
click at [747, 227] on div "Uzdevums" at bounding box center [746, 226] width 230 height 32
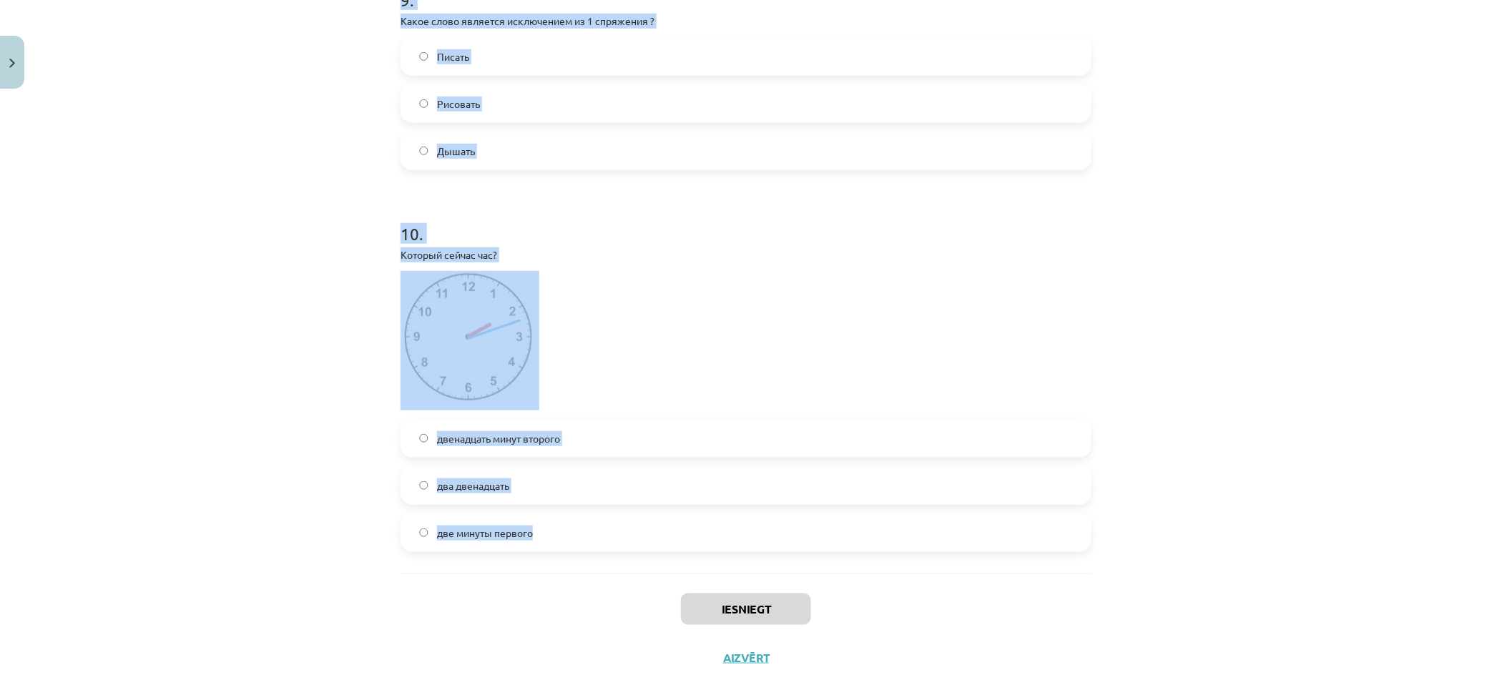
scroll to position [2663, 0]
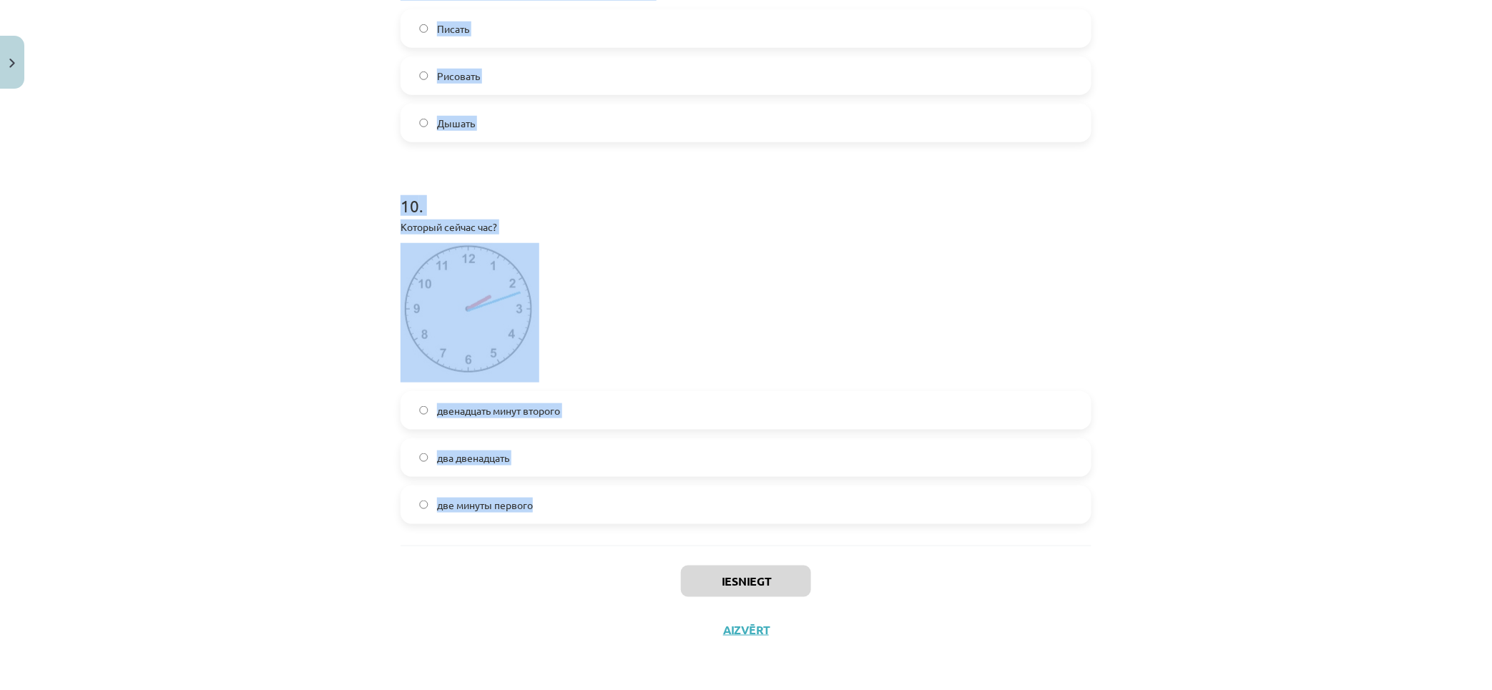
drag, startPoint x: 664, startPoint y: 413, endPoint x: 963, endPoint y: 518, distance: 317.1
click at [963, 518] on div "Mācību tēma: Krievu valodas b1 - 11. klases 1.ieskaites mācību materiāls #13 ✅ …" at bounding box center [746, 345] width 1492 height 690
click at [240, 308] on div "Mācību tēma: Krievu valodas b1 - 11. klases 1.ieskaites mācību materiāls #13 ✅ …" at bounding box center [746, 345] width 1492 height 690
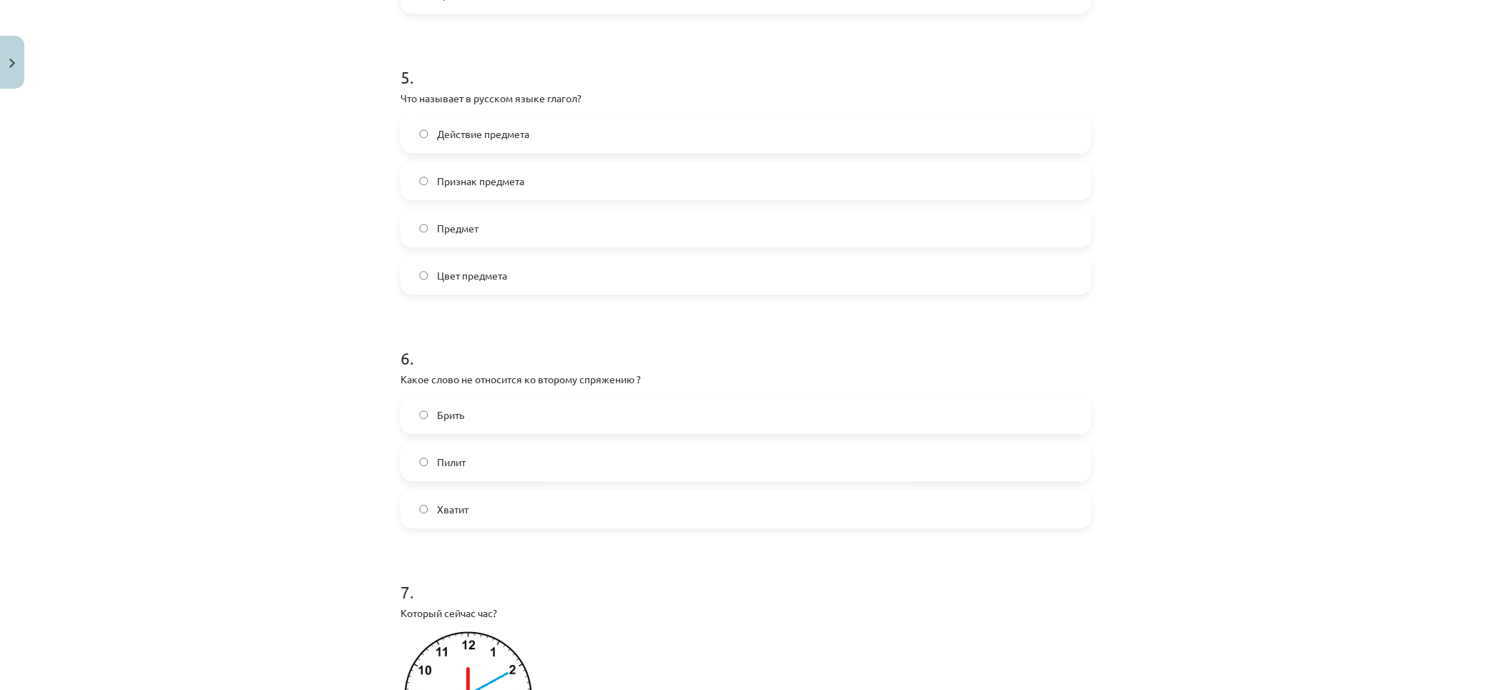
drag, startPoint x: 290, startPoint y: 396, endPoint x: 268, endPoint y: 238, distance: 159.5
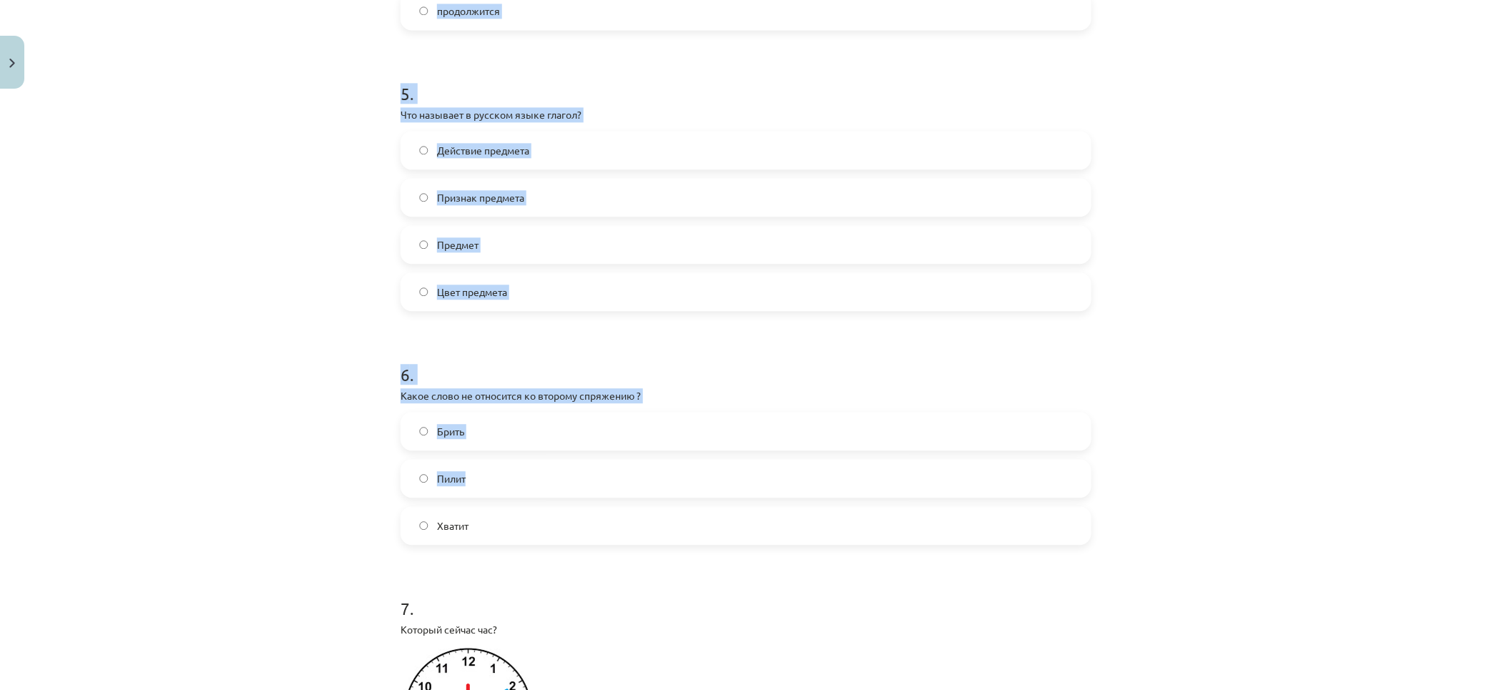
scroll to position [1510, 0]
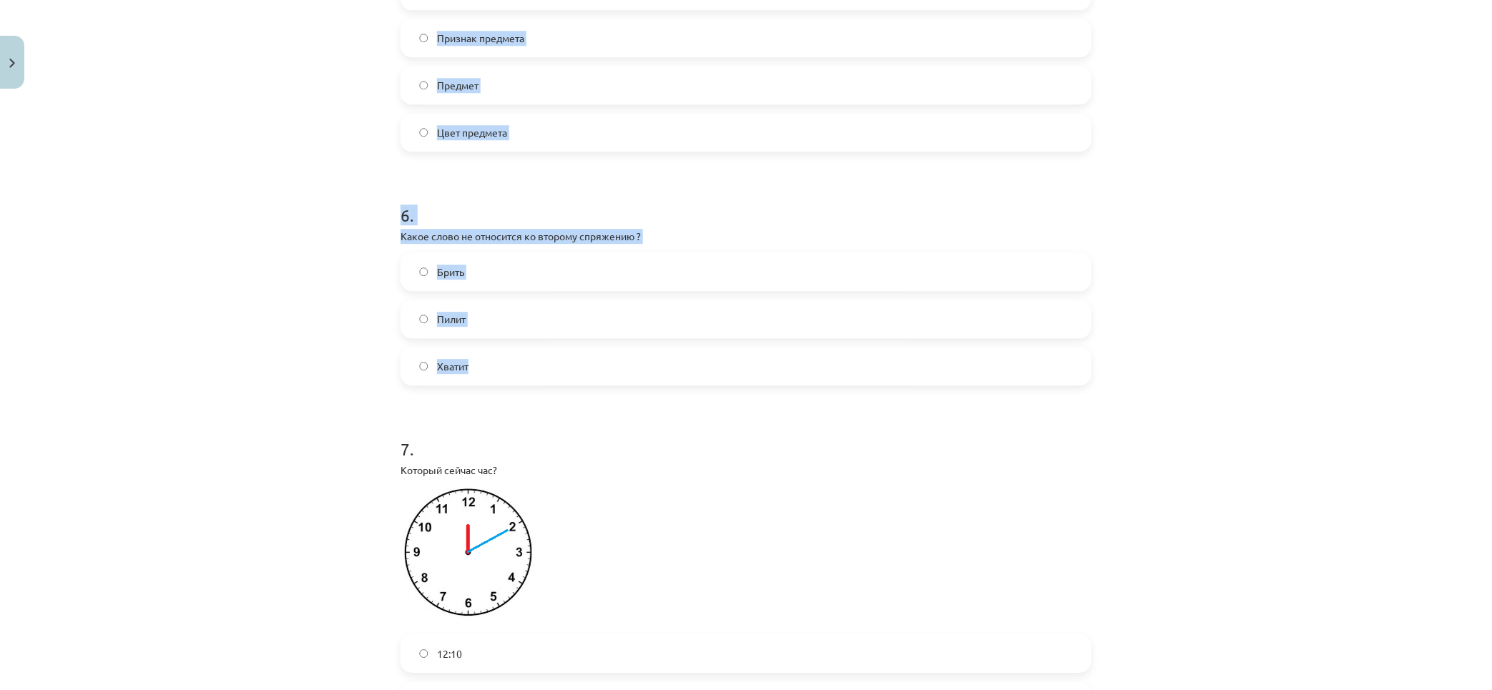
drag, startPoint x: 368, startPoint y: 302, endPoint x: 953, endPoint y: 398, distance: 593.3
click at [953, 398] on div "Mācību tēma: Krievu valodas b1 - 11. klases 1.ieskaites mācību materiāls #13 ✅ …" at bounding box center [746, 345] width 1492 height 690
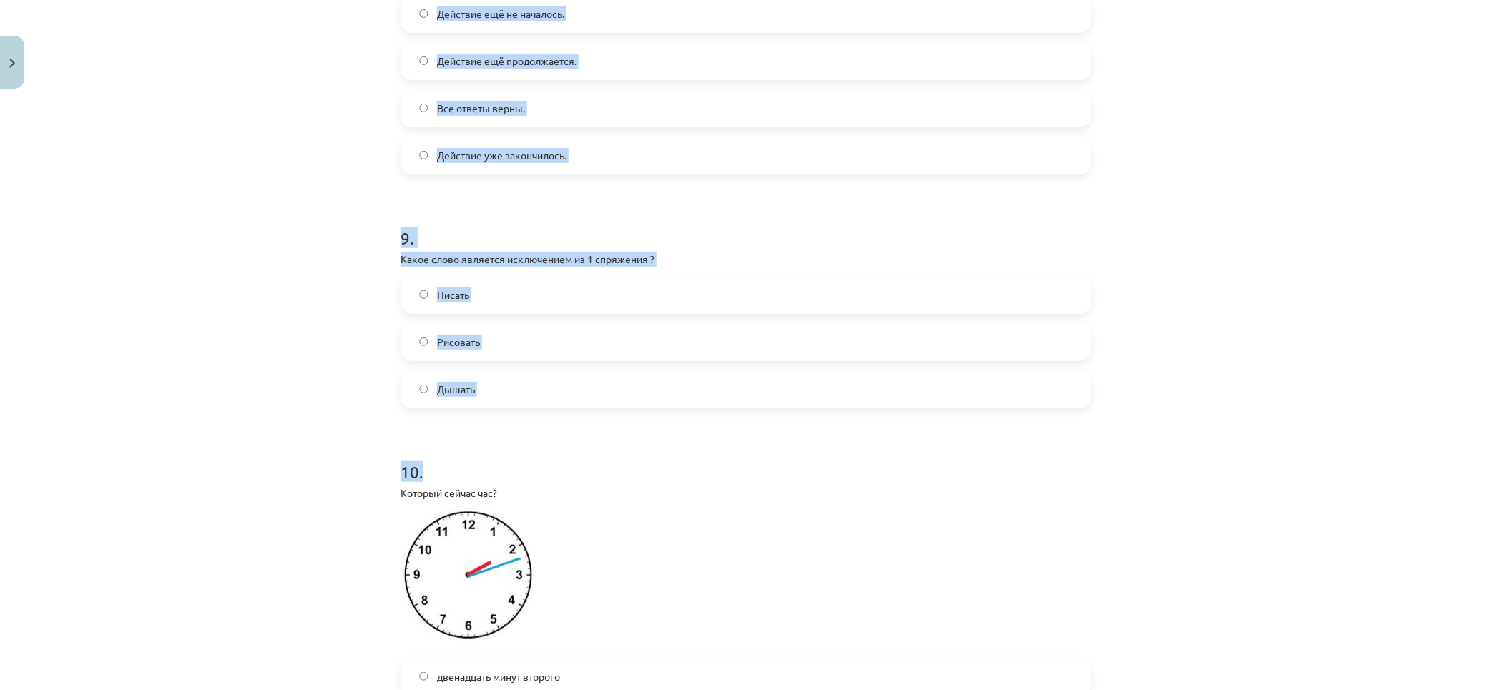
scroll to position [2463, 0]
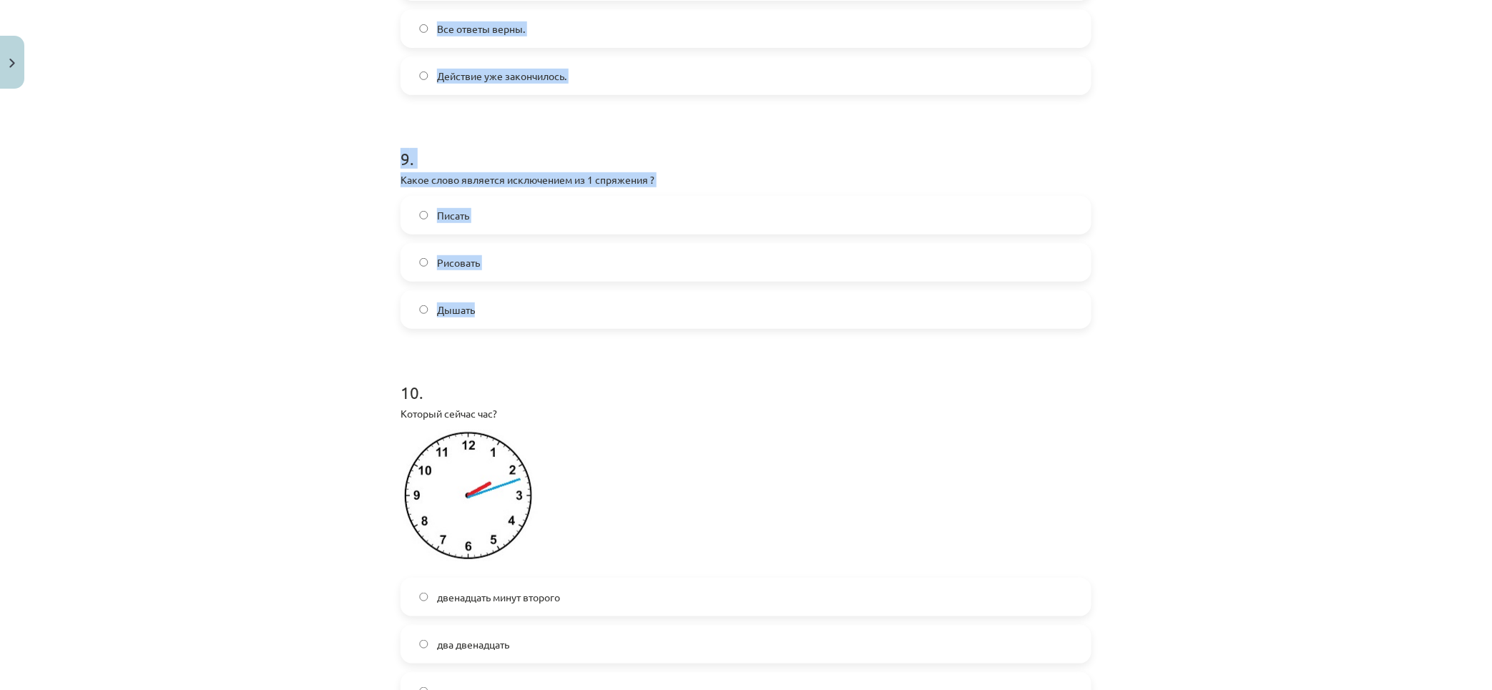
drag, startPoint x: 667, startPoint y: 363, endPoint x: 739, endPoint y: 324, distance: 81.6
click at [739, 324] on div "Mācību tēma: Krievu valodas b1 - 11. klases 1.ieskaites mācību materiāls #13 ✅ …" at bounding box center [746, 345] width 1492 height 690
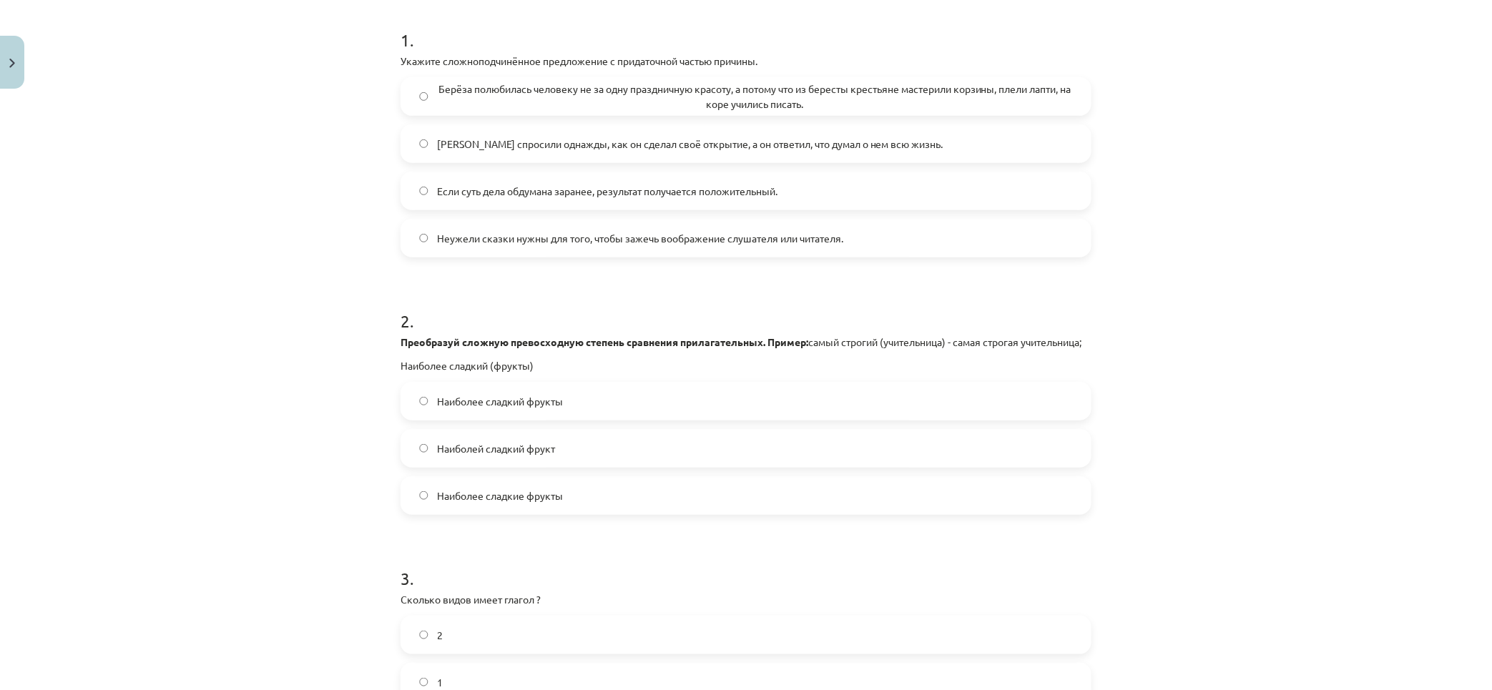
scroll to position [0, 0]
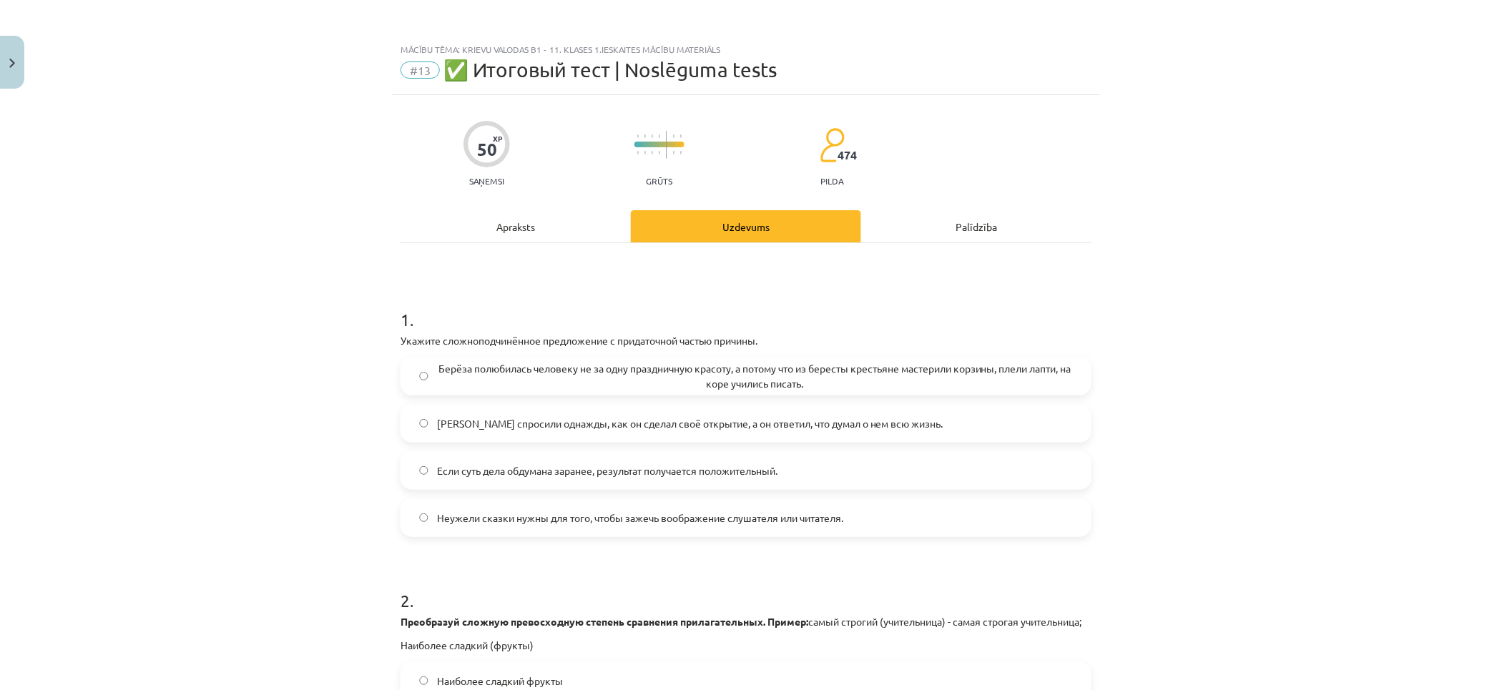
click at [509, 370] on span "Берёза полюбилась человеку не за одну праздничную красоту, а потому что из бере…" at bounding box center [755, 376] width 636 height 30
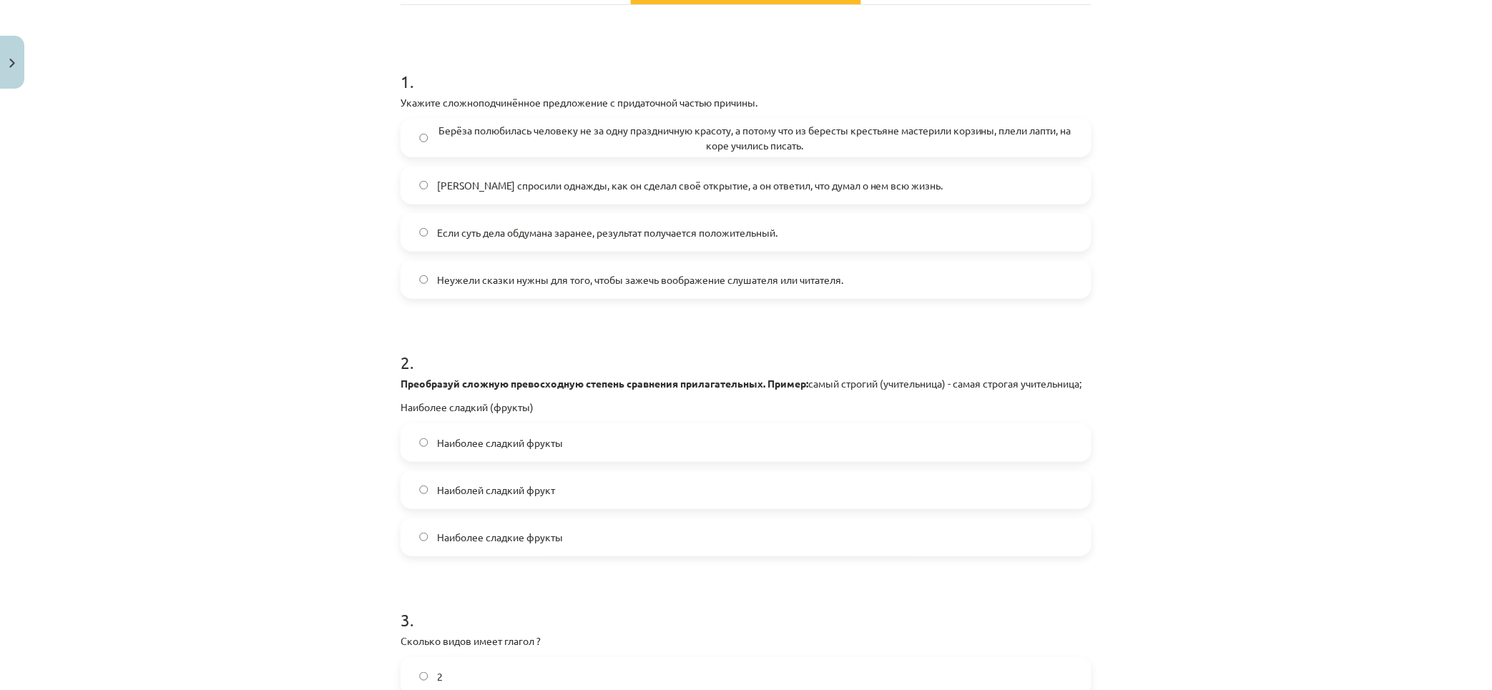
click at [525, 542] on label "Наиболее сладкие фрукты" at bounding box center [746, 537] width 688 height 36
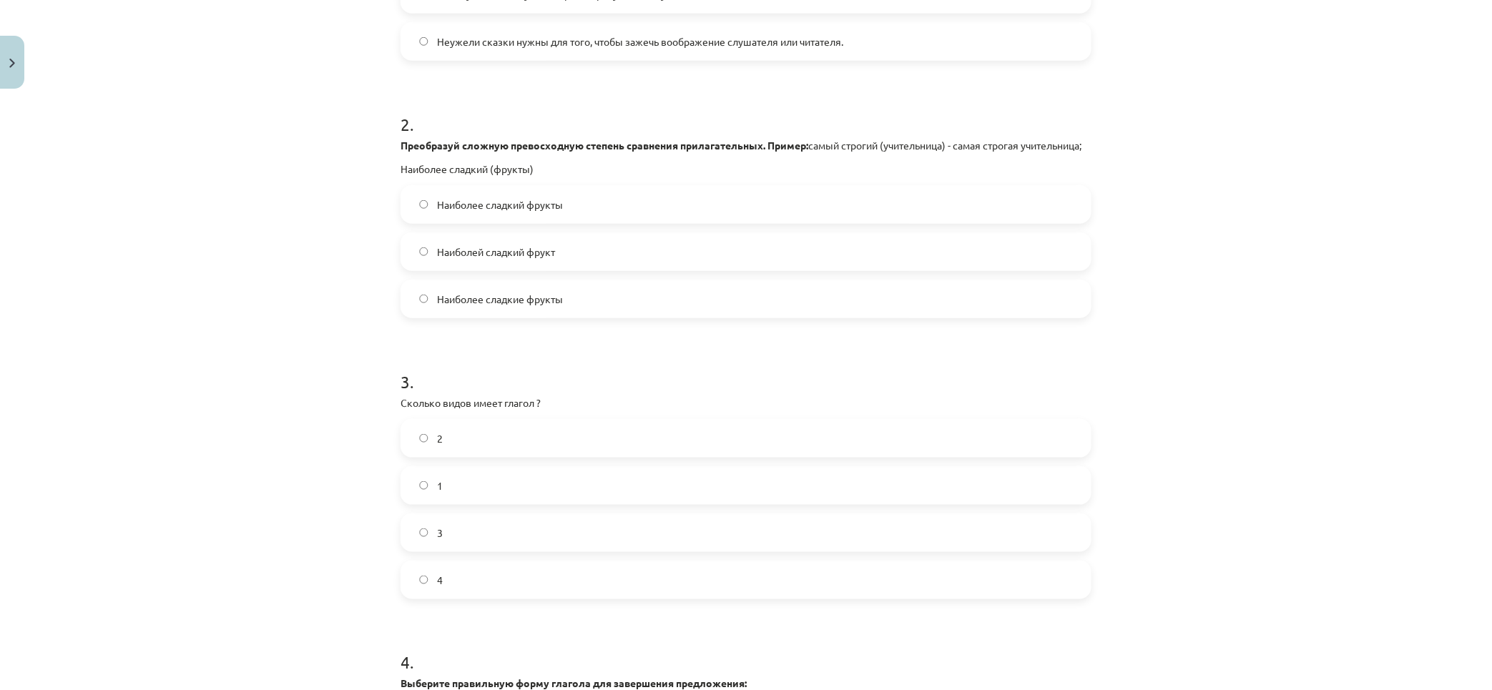
scroll to position [556, 0]
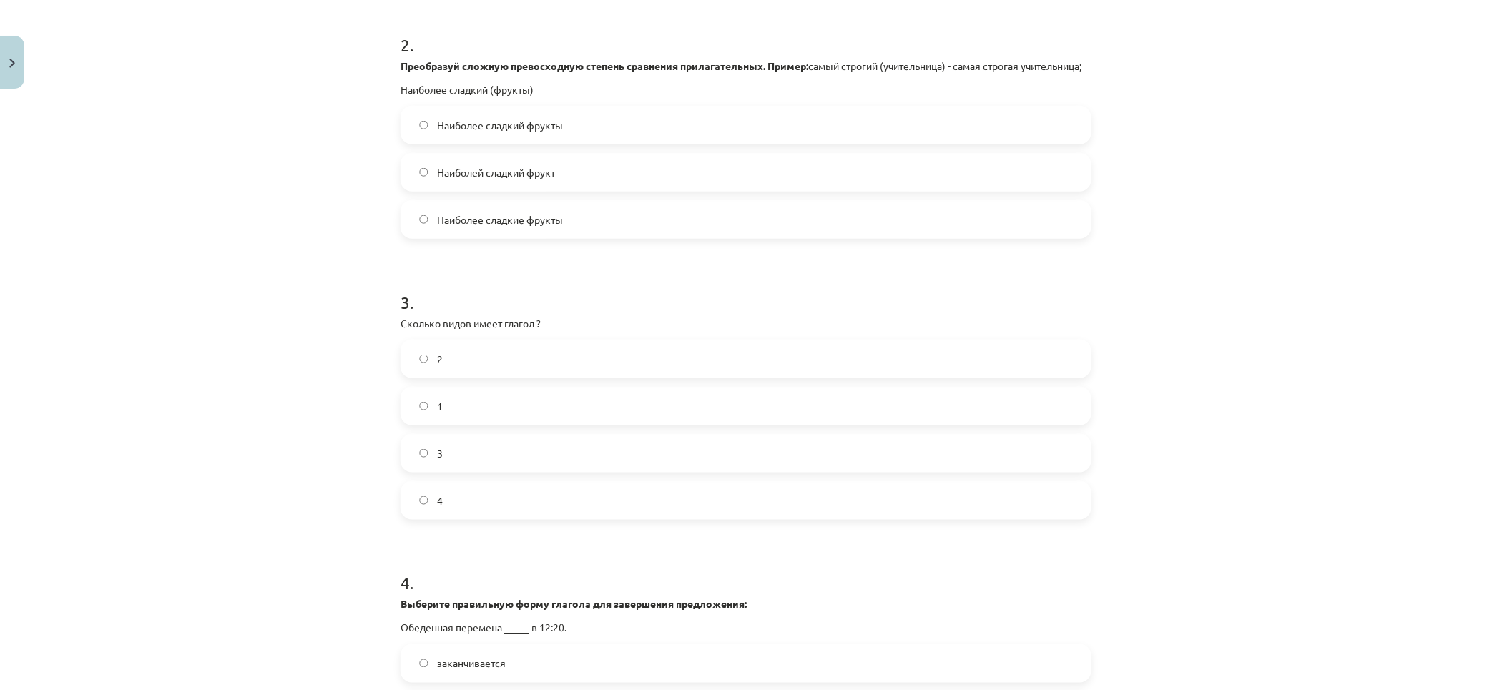
click at [479, 373] on label "2" at bounding box center [746, 359] width 688 height 36
click at [495, 471] on label "3" at bounding box center [746, 454] width 688 height 36
drag, startPoint x: 397, startPoint y: 345, endPoint x: 685, endPoint y: 342, distance: 288.2
click at [631, 341] on div "3 . Сколько видов имеет глагол ? 2 1 3 4" at bounding box center [745, 393] width 691 height 252
click at [703, 331] on p "Сколько видов имеет глагол ?" at bounding box center [745, 323] width 691 height 15
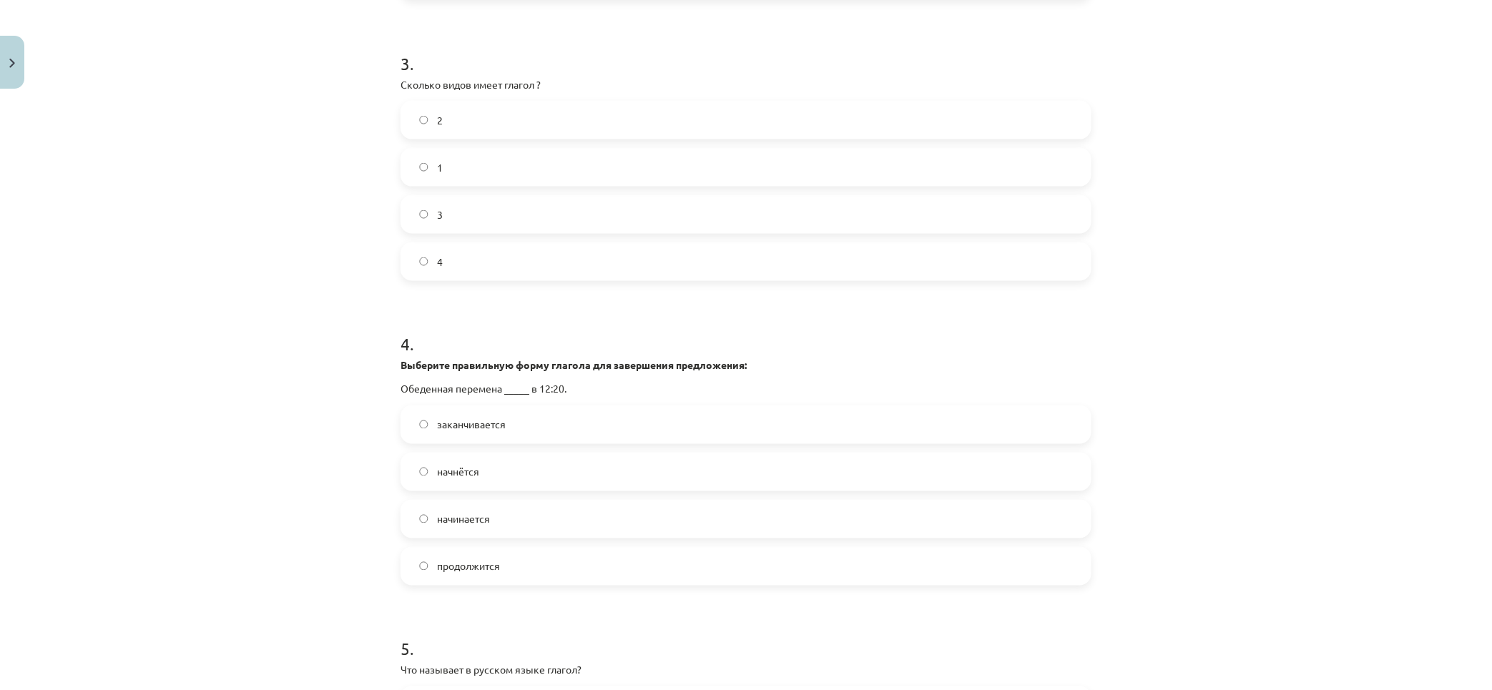
click at [566, 443] on label "заканчивается" at bounding box center [746, 425] width 688 height 36
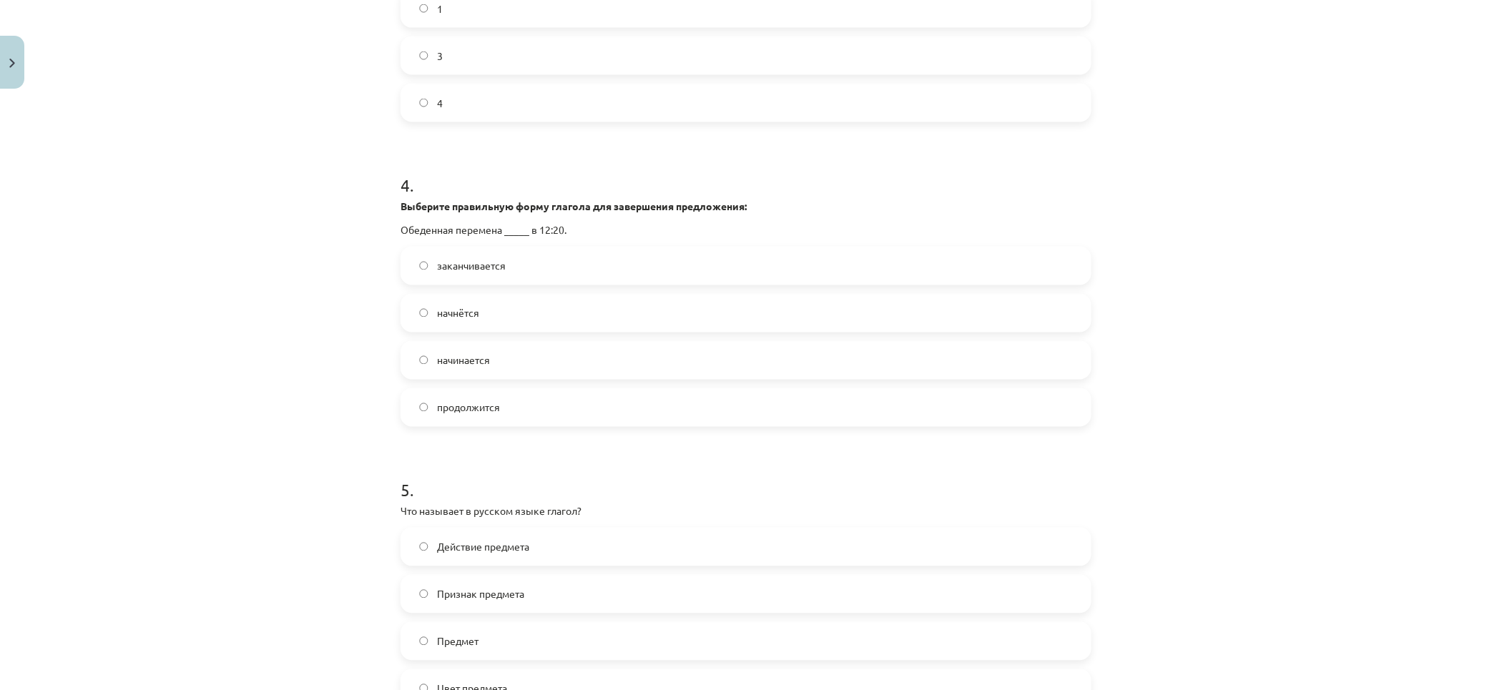
click at [523, 554] on span "Действие предмета" at bounding box center [483, 547] width 92 height 15
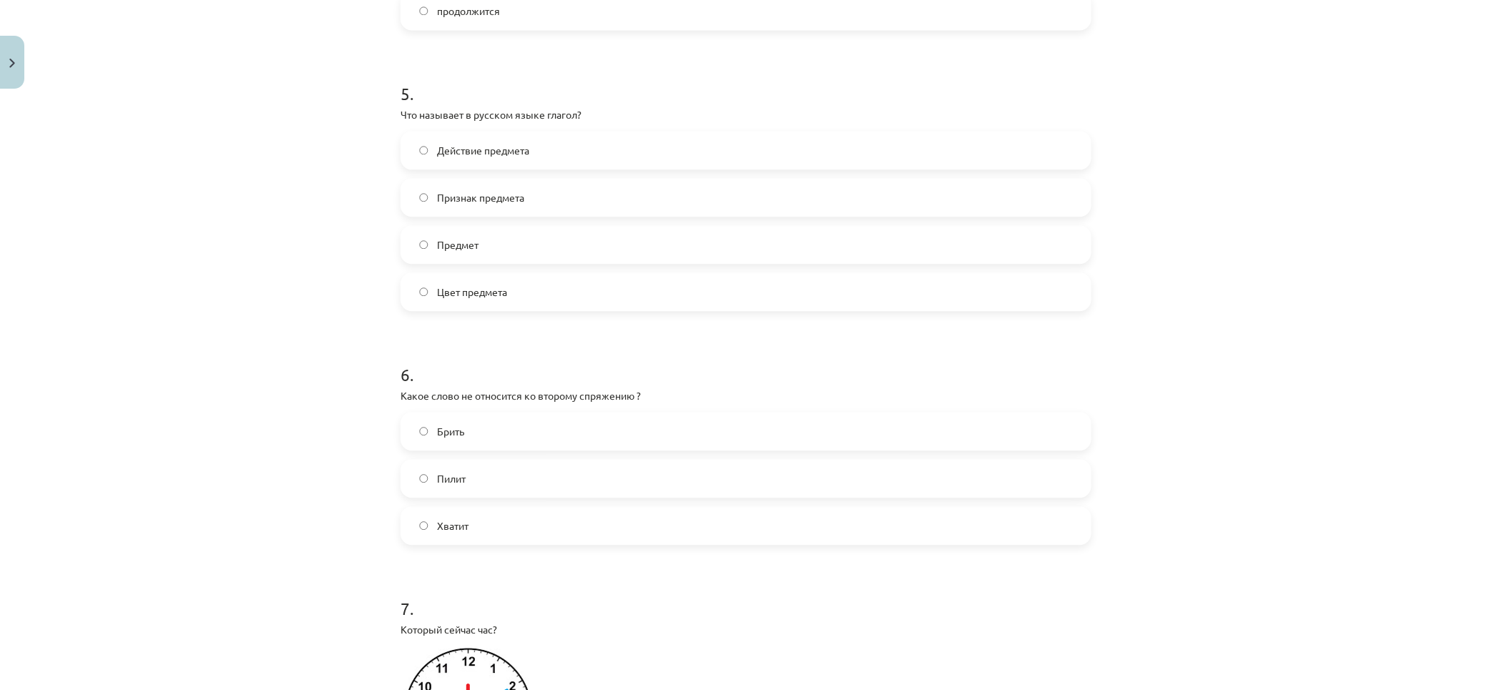
click at [492, 427] on label "Брить" at bounding box center [746, 431] width 688 height 36
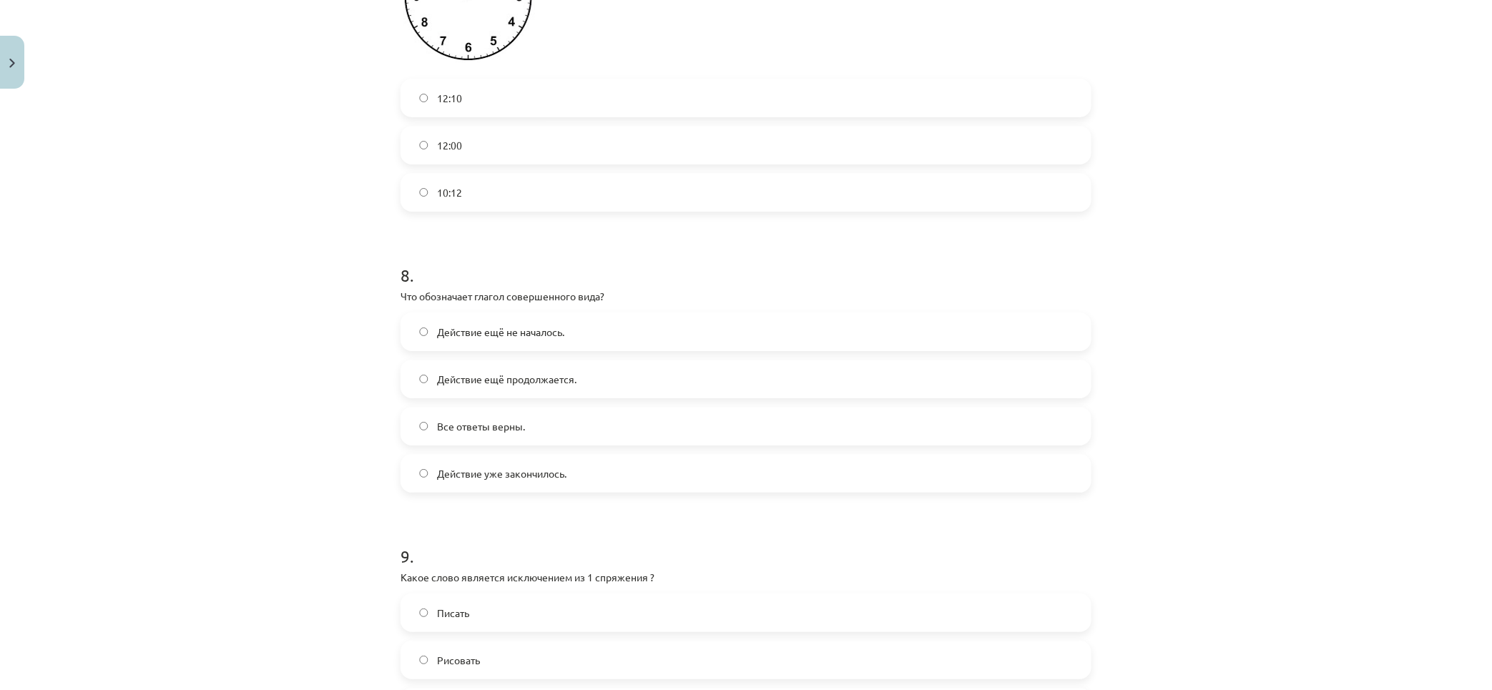
scroll to position [2145, 0]
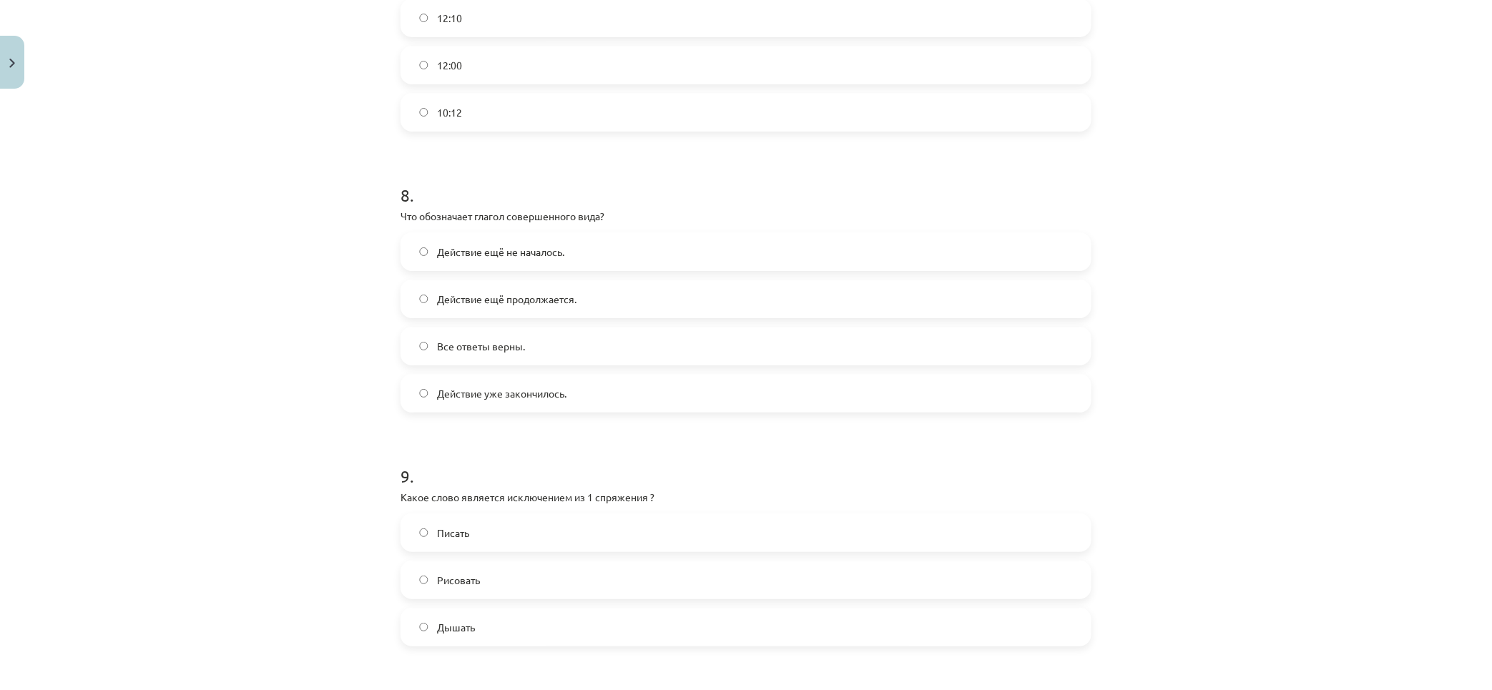
click at [533, 401] on span "Действие уже закончилось." at bounding box center [501, 393] width 129 height 15
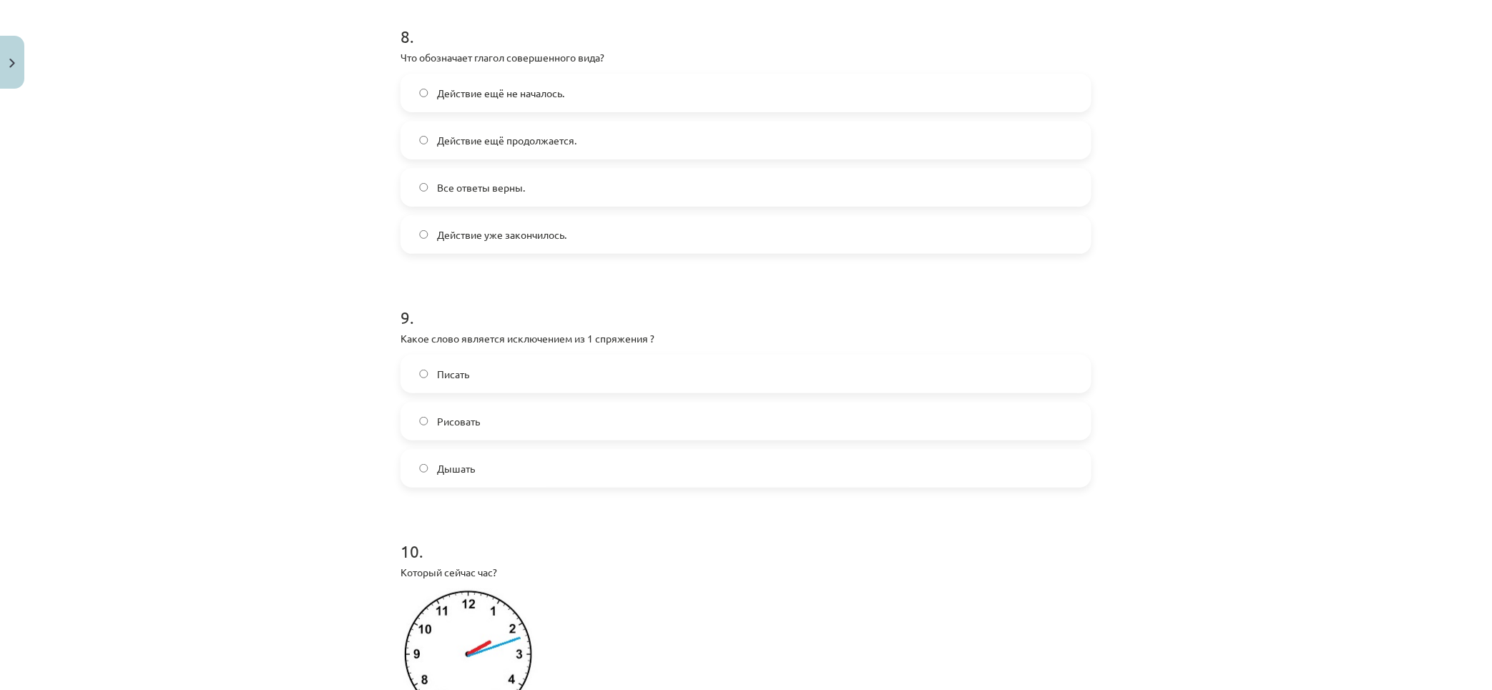
click at [483, 471] on label "Дышать" at bounding box center [746, 469] width 688 height 36
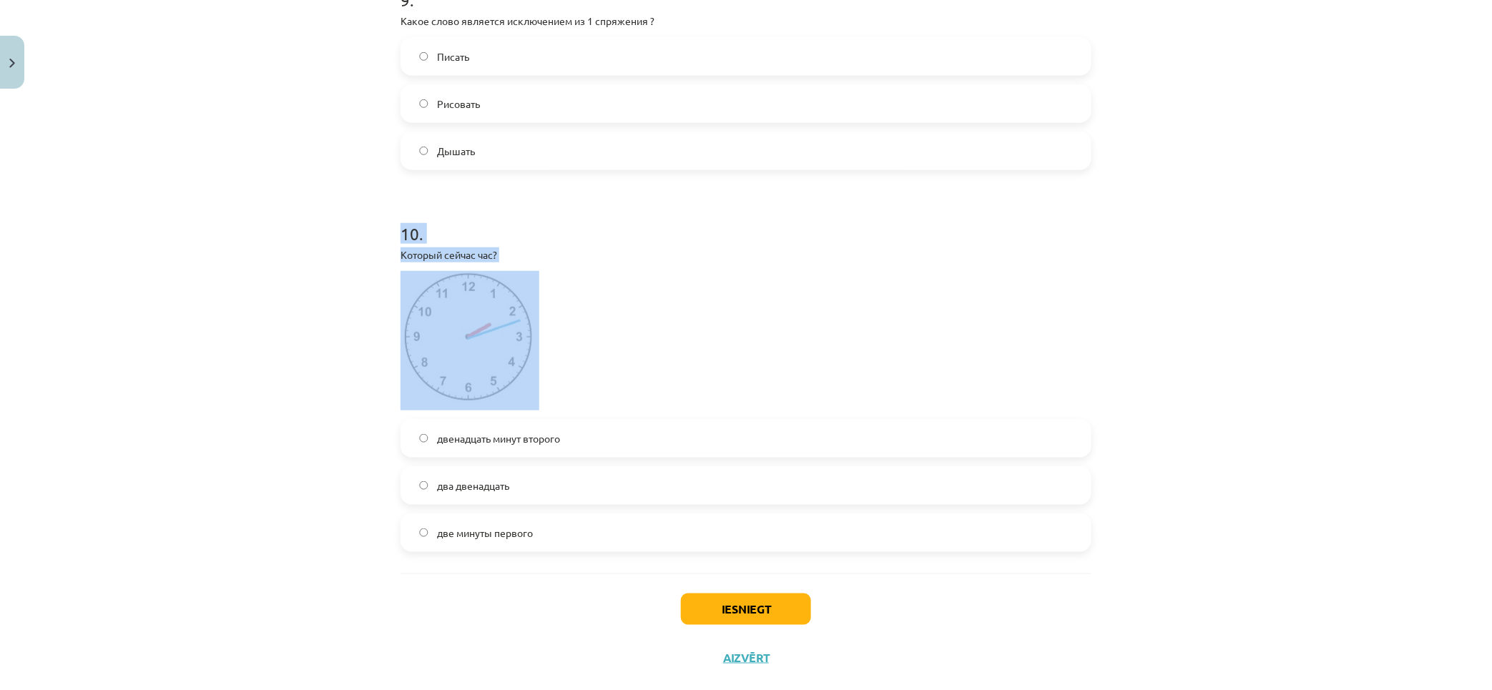
drag, startPoint x: 400, startPoint y: 248, endPoint x: 669, endPoint y: 361, distance: 291.7
click at [669, 361] on div "Mācību tēma: Krievu valodas b1 - 11. klases 1.ieskaites mācību materiāls #13 ✅ …" at bounding box center [746, 345] width 1492 height 690
click at [669, 361] on p at bounding box center [745, 340] width 691 height 139
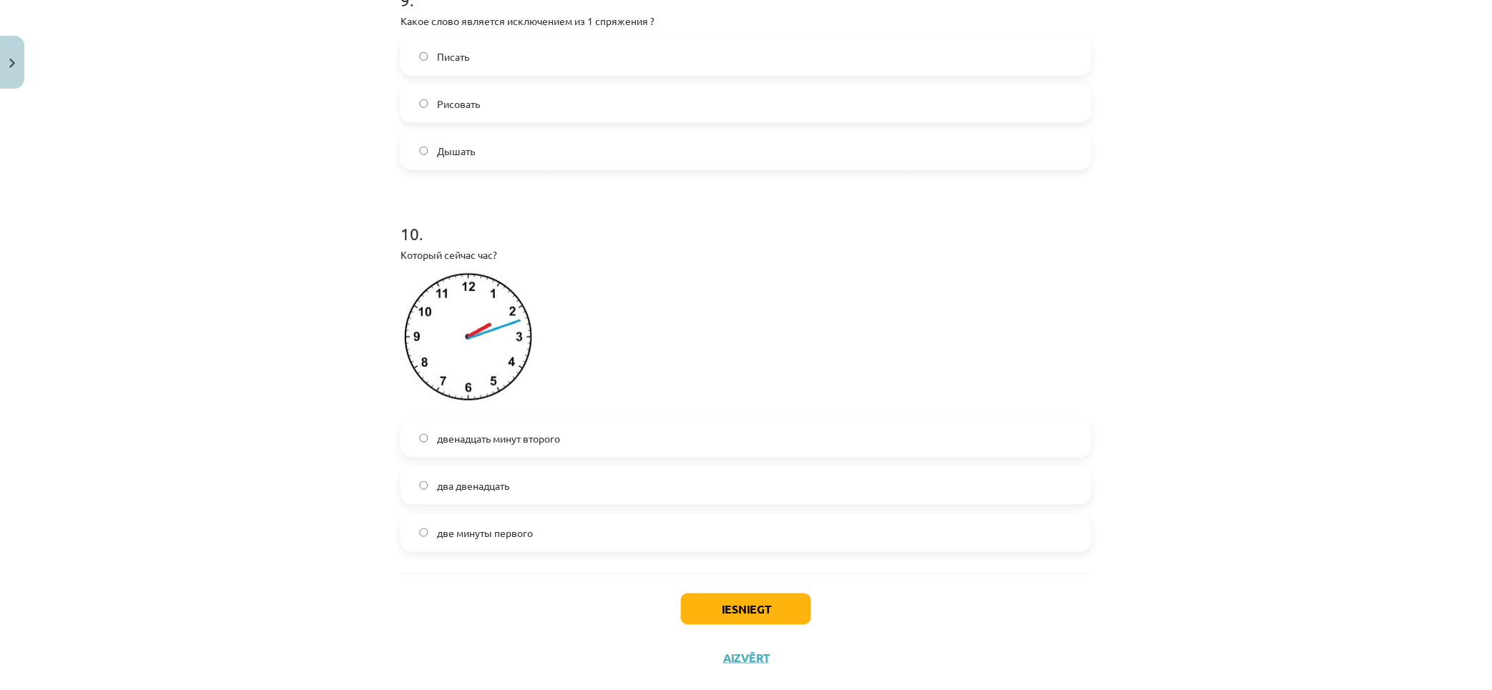
drag, startPoint x: 473, startPoint y: 333, endPoint x: 698, endPoint y: 300, distance: 227.5
click at [698, 300] on p at bounding box center [745, 340] width 691 height 139
drag, startPoint x: 492, startPoint y: 344, endPoint x: 309, endPoint y: 408, distance: 194.1
click at [309, 408] on div "Mācību tēma: Krievu valodas b1 - 11. klases 1.ieskaites mācību materiāls #13 ✅ …" at bounding box center [746, 345] width 1492 height 690
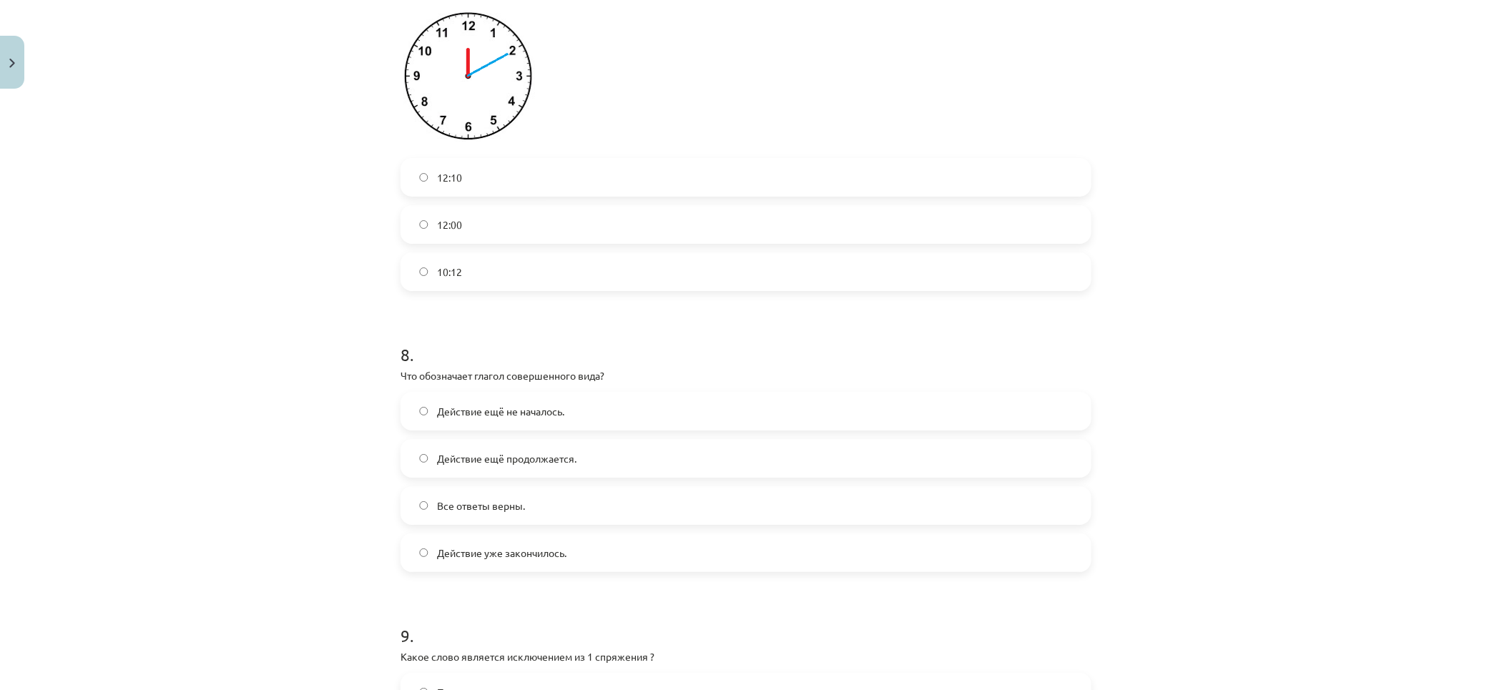
scroll to position [1668, 0]
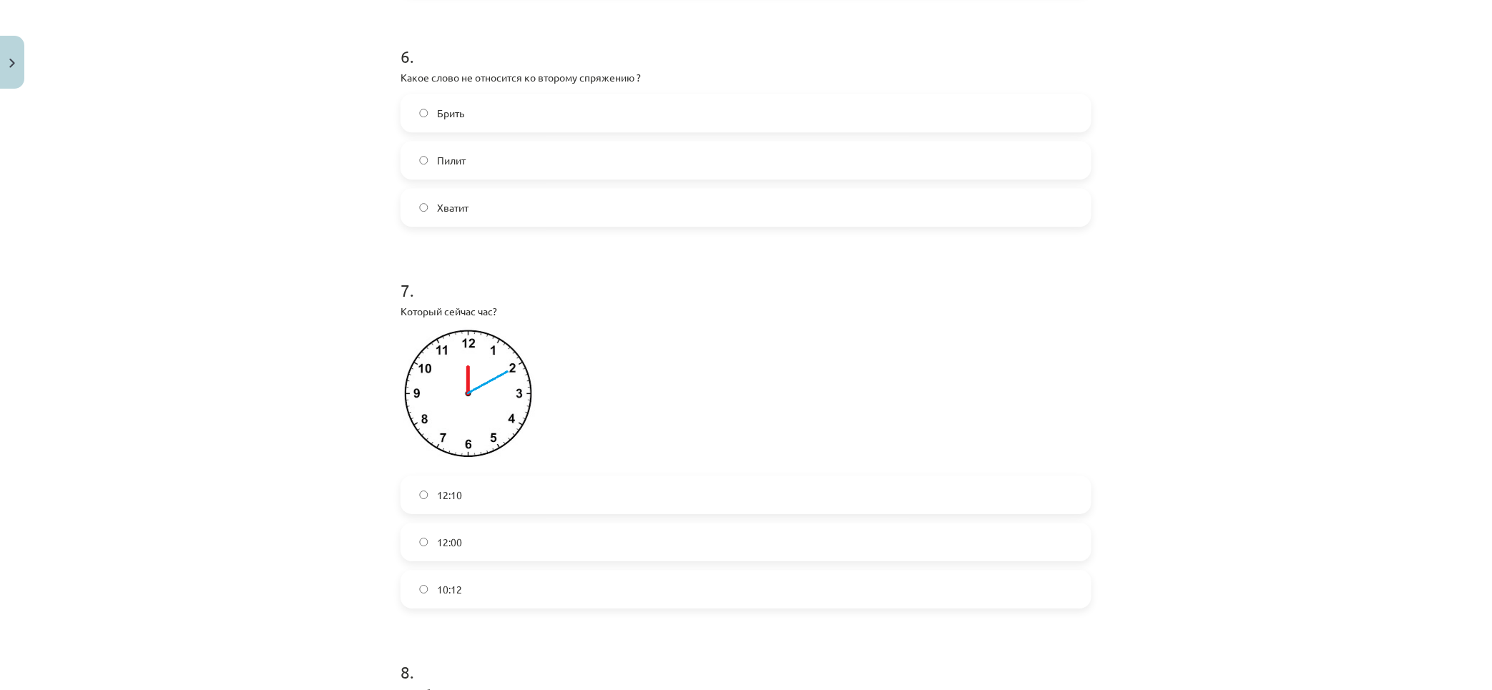
click at [511, 513] on label "12:10" at bounding box center [746, 495] width 688 height 36
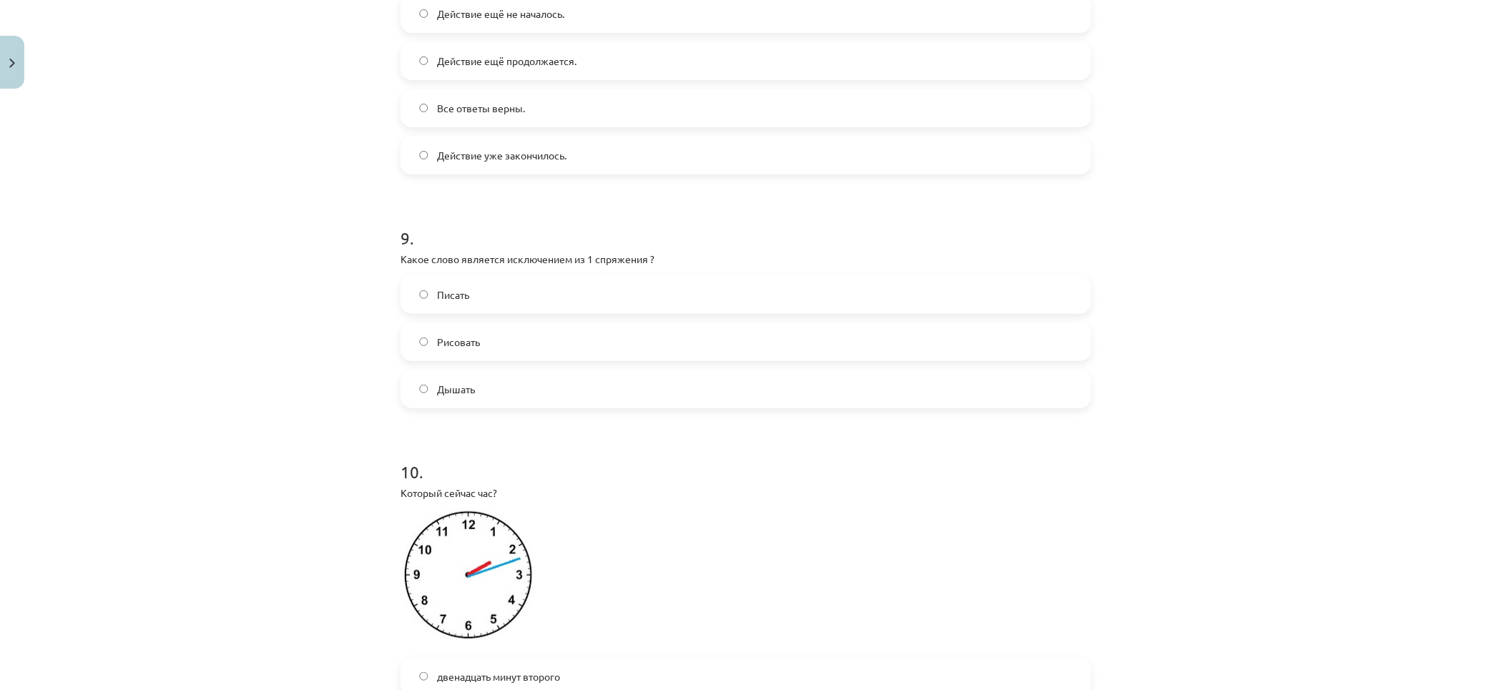
scroll to position [2663, 0]
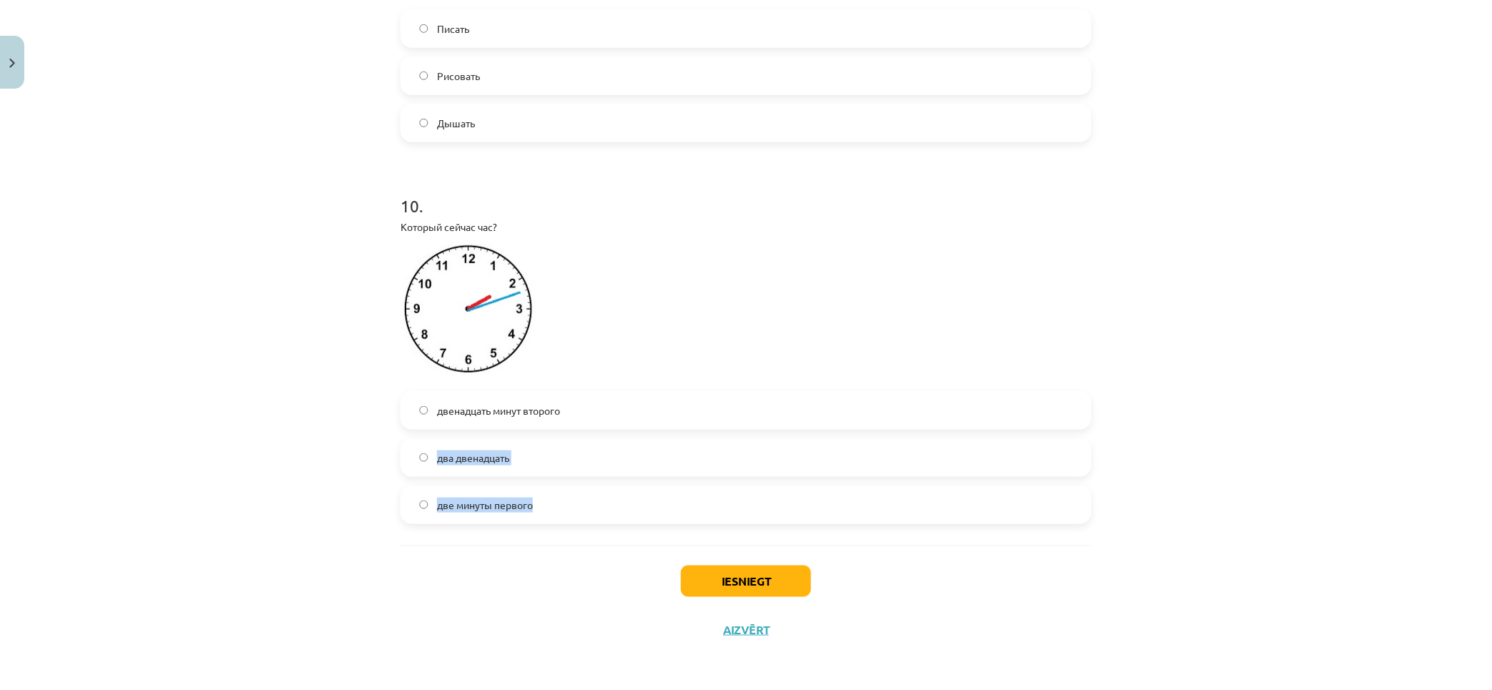
drag, startPoint x: 355, startPoint y: 461, endPoint x: 587, endPoint y: 511, distance: 237.6
click at [596, 506] on div "Mācību tēma: Krievu valodas b1 - 11. klases 1.ieskaites mācību materiāls #13 ✅ …" at bounding box center [746, 345] width 1492 height 690
click at [375, 484] on div "Mācību tēma: Krievu valodas b1 - 11. klases 1.ieskaites mācību materiāls #13 ✅ …" at bounding box center [746, 345] width 1492 height 690
click at [591, 408] on label "двенадцать минут второго" at bounding box center [746, 411] width 688 height 36
click at [758, 616] on div "Iesniegt Aizvērt" at bounding box center [745, 596] width 691 height 100
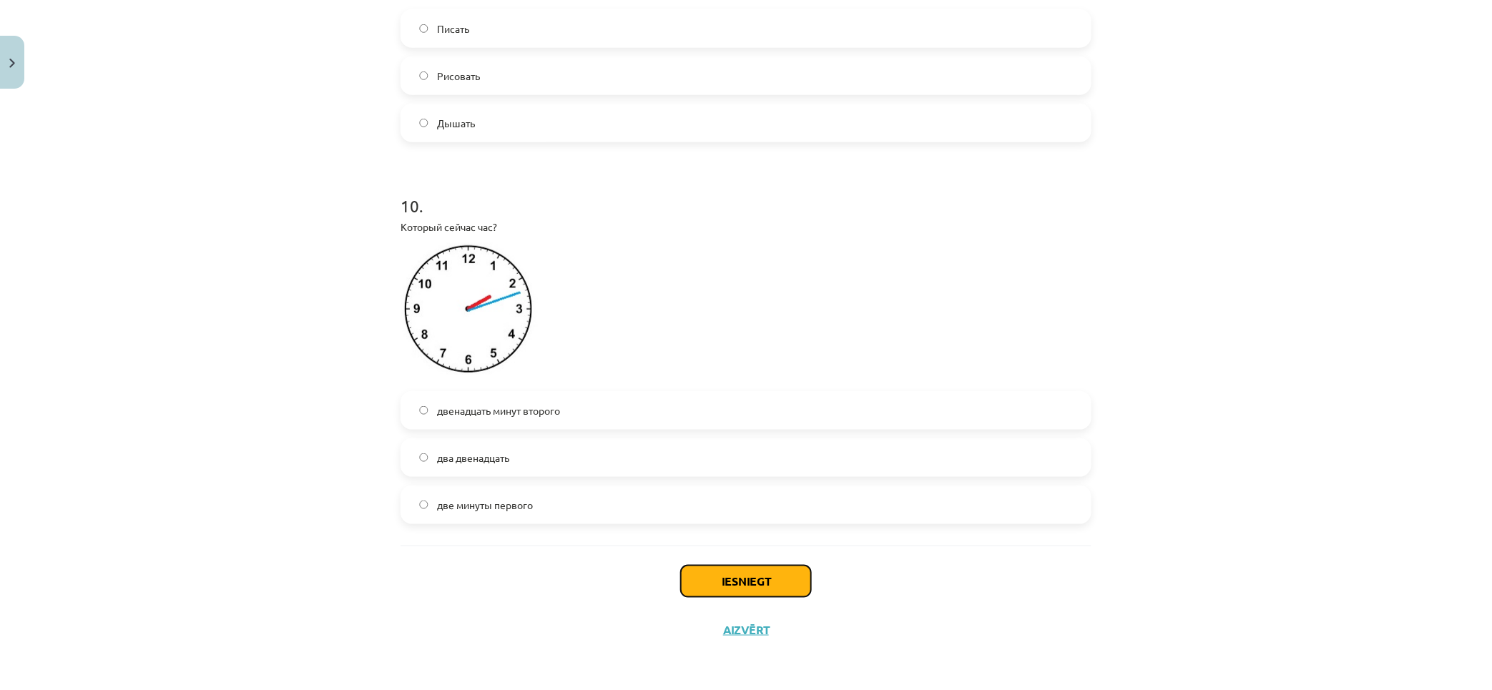
click at [769, 596] on button "Iesniegt" at bounding box center [746, 581] width 130 height 31
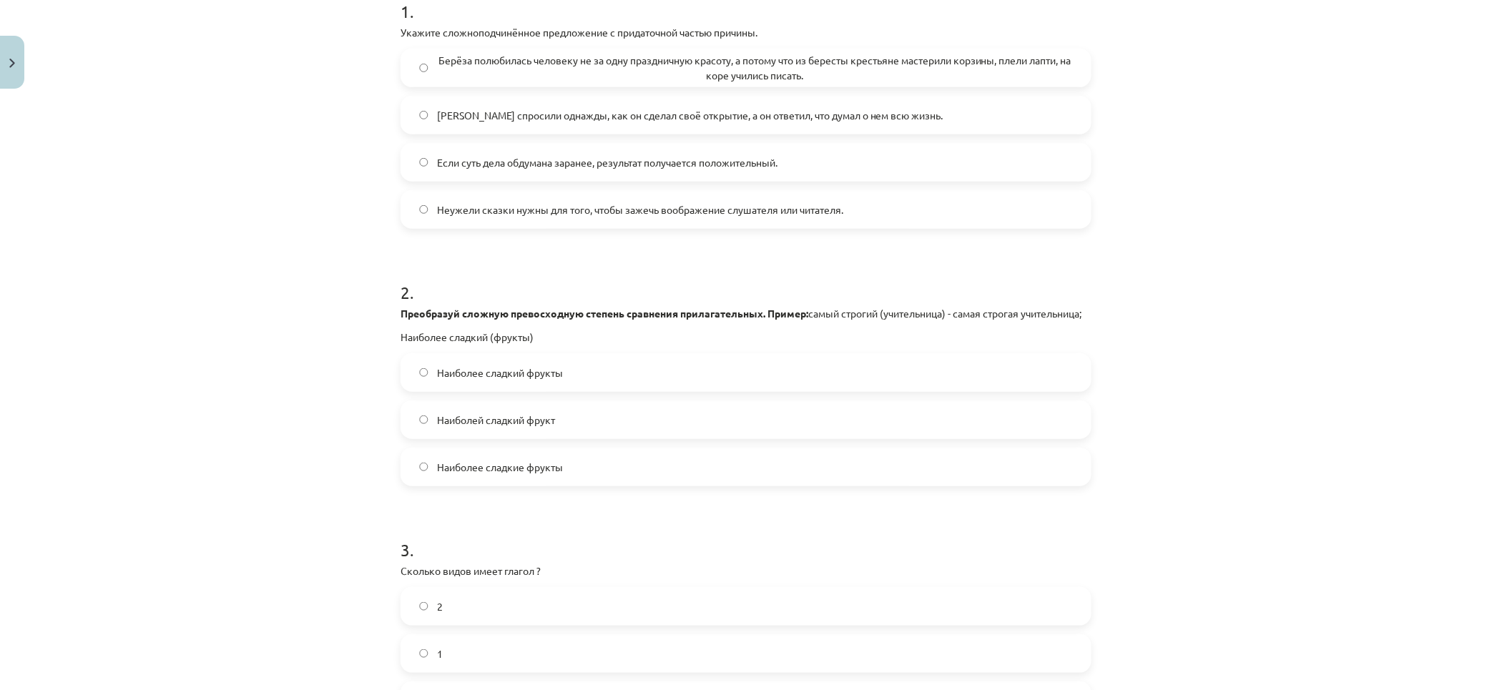
scroll to position [0, 0]
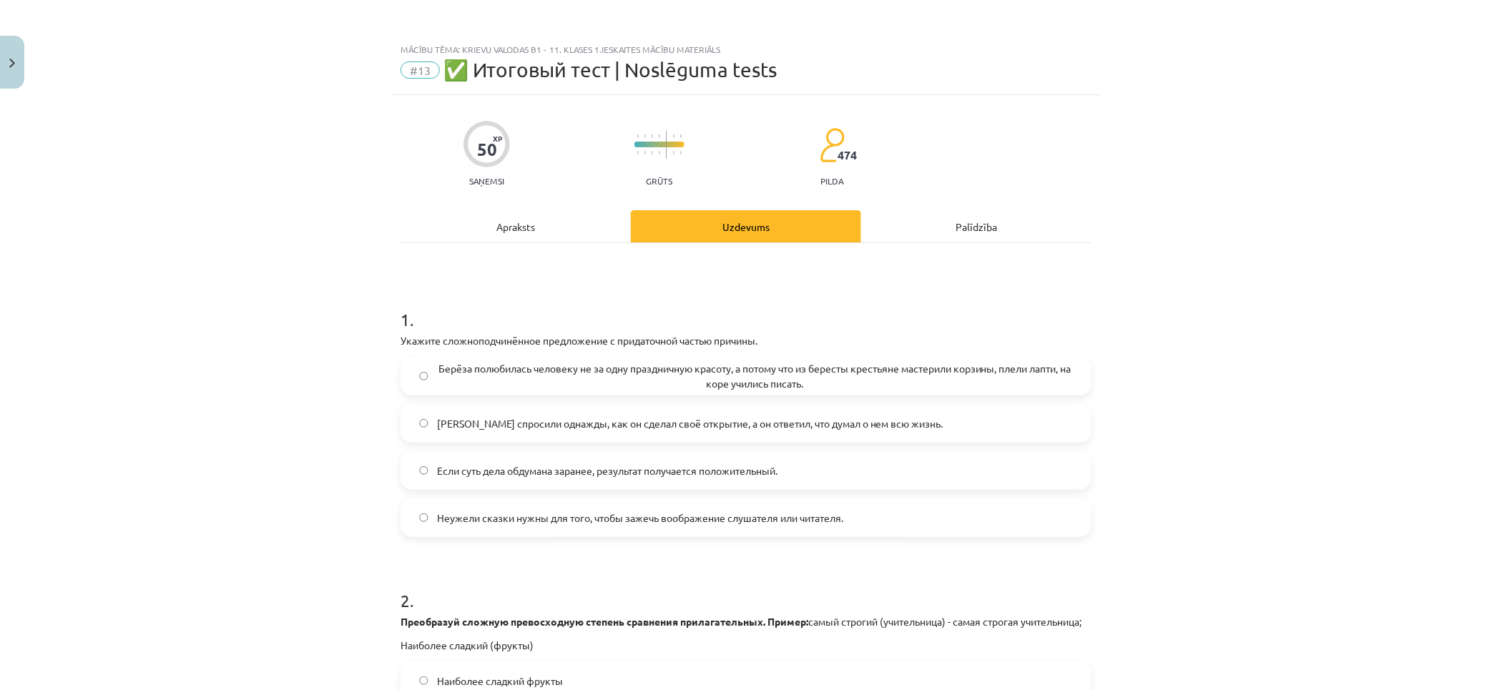
drag, startPoint x: 275, startPoint y: 167, endPoint x: 290, endPoint y: -54, distance: 222.1
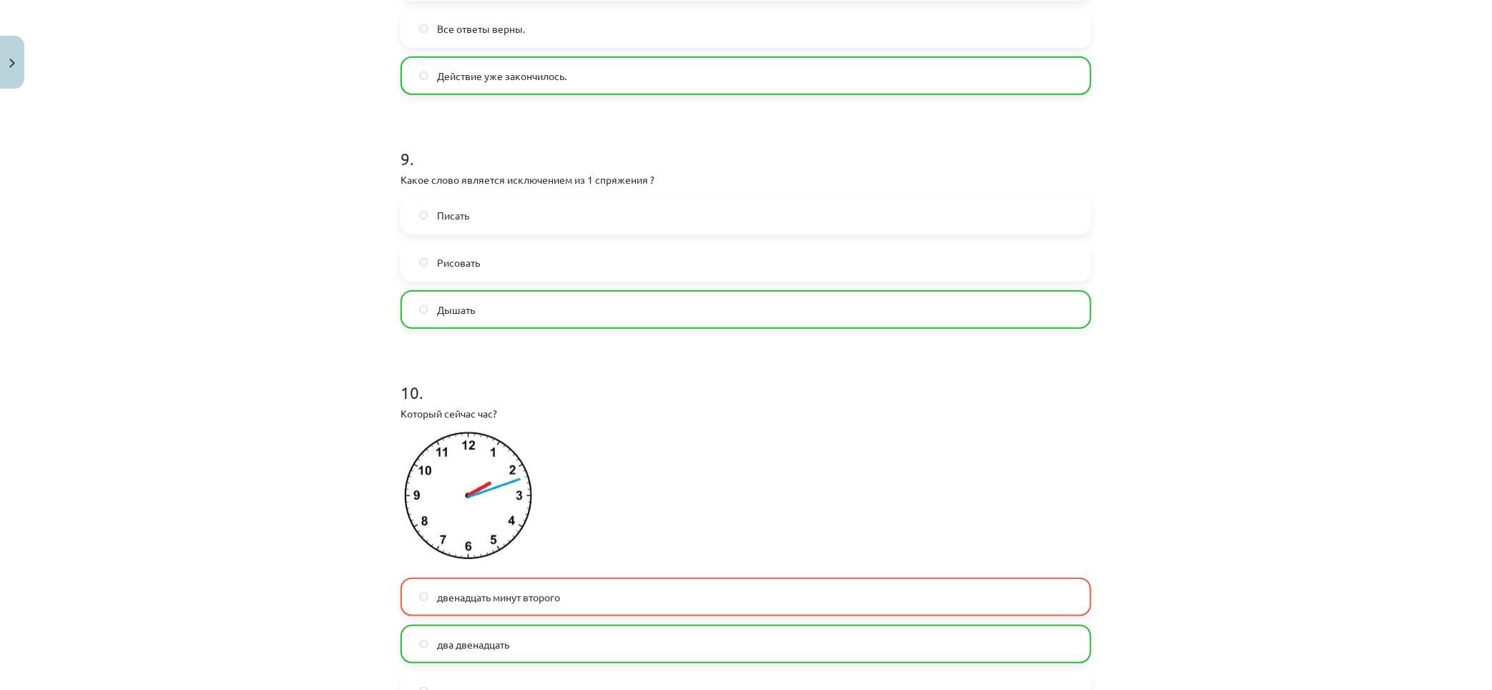
scroll to position [2709, 0]
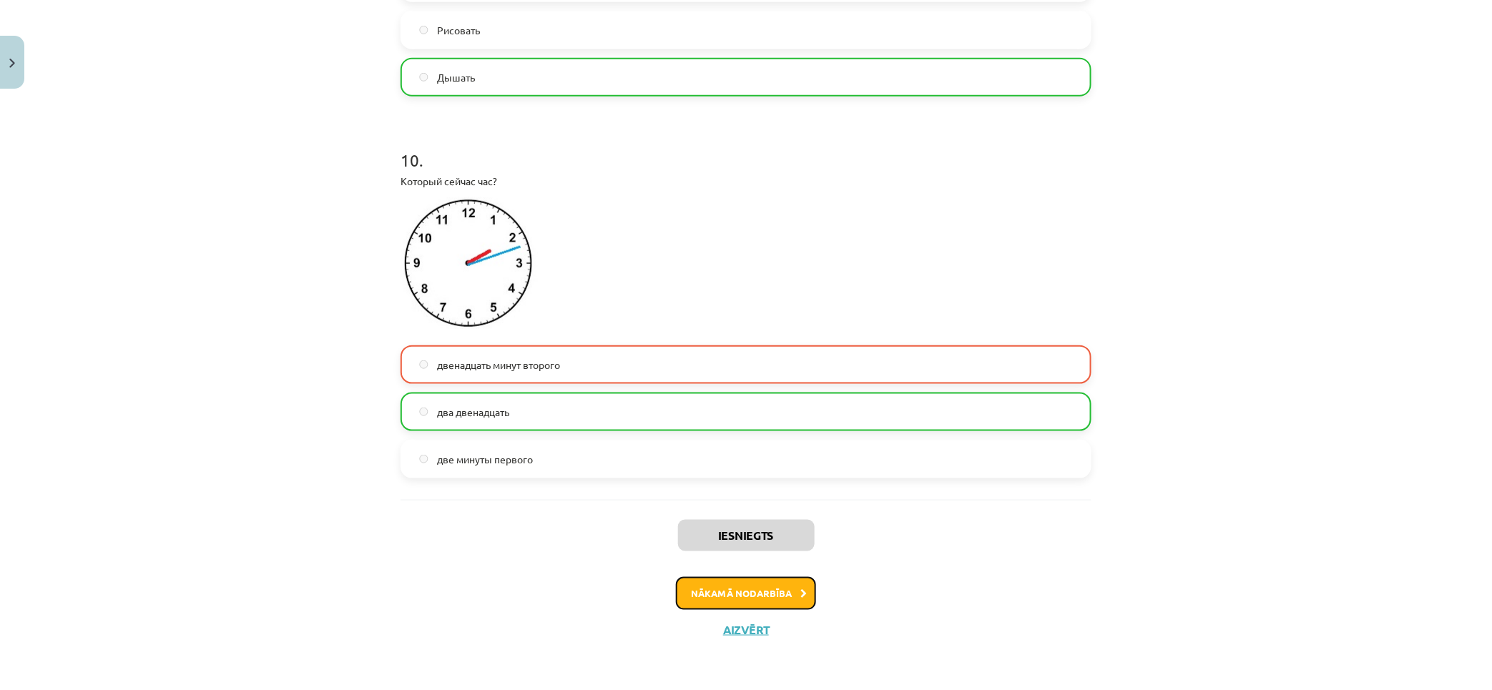
click at [737, 581] on button "Nākamā nodarbība" at bounding box center [746, 593] width 140 height 33
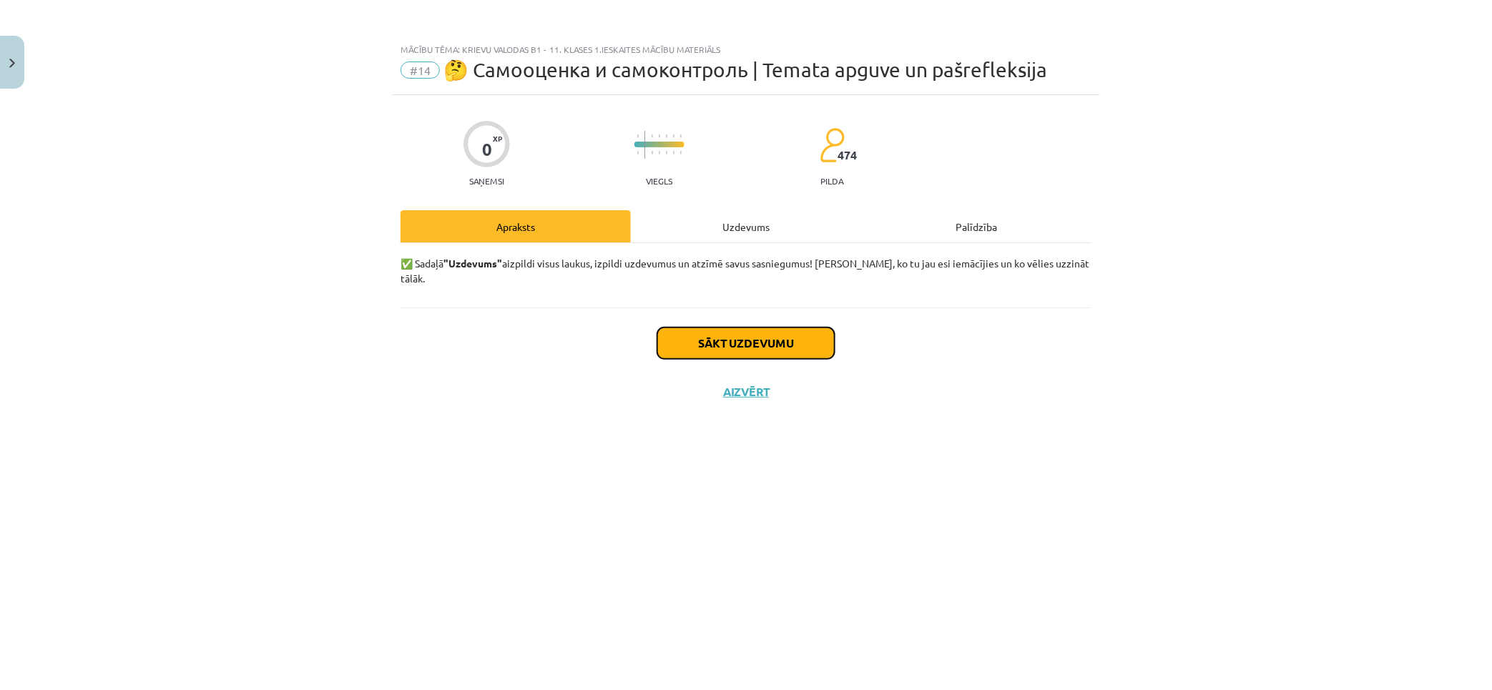
click at [769, 328] on button "Sākt uzdevumu" at bounding box center [745, 343] width 177 height 31
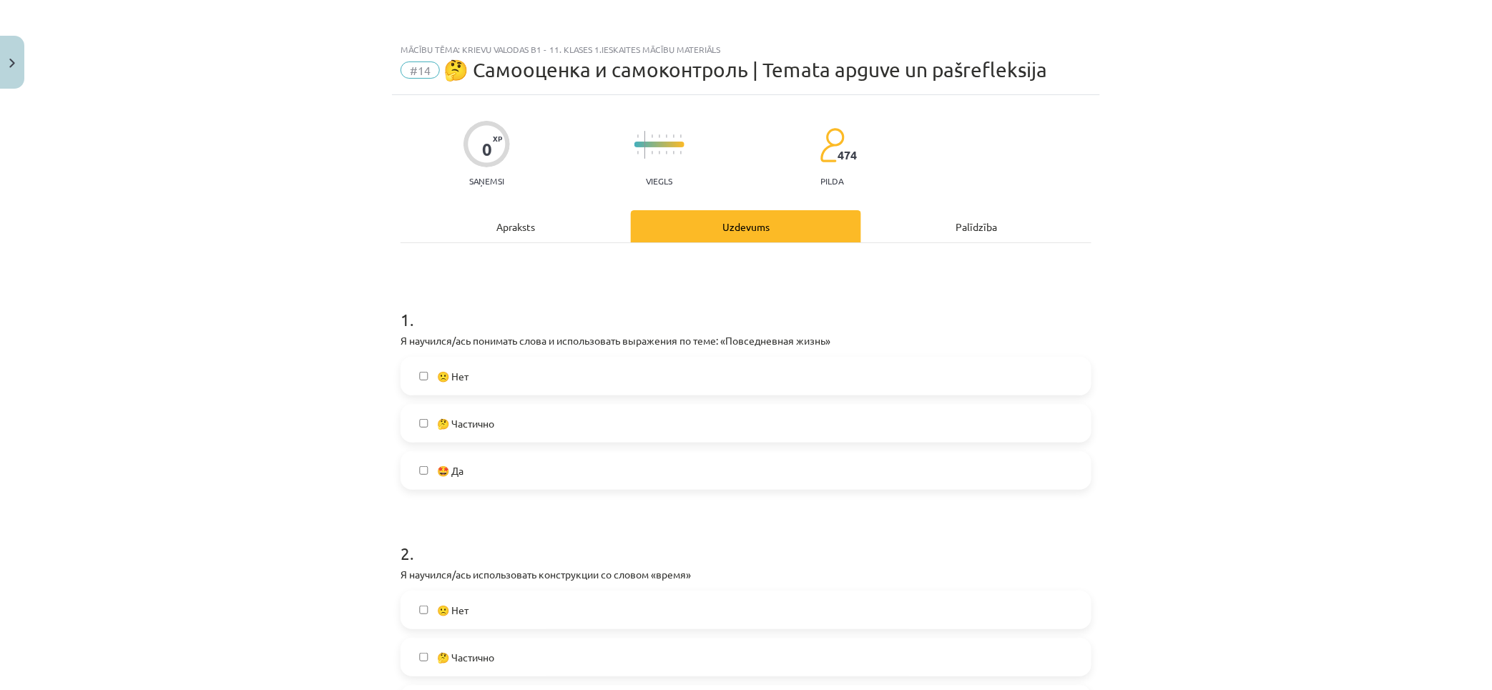
click at [531, 433] on label "🤔 Частично" at bounding box center [746, 423] width 688 height 36
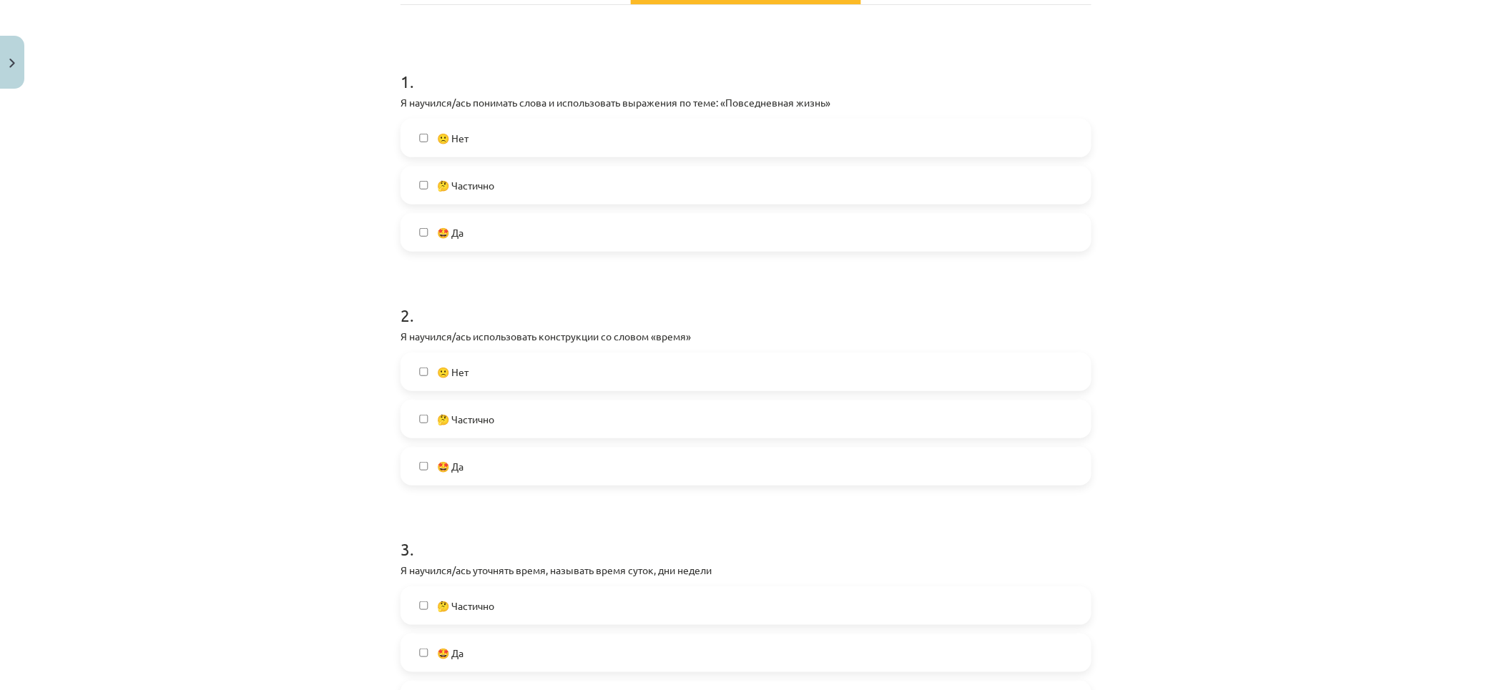
click at [497, 195] on label "🤔 Частично" at bounding box center [746, 185] width 688 height 36
click at [497, 145] on label "🙁 Нет" at bounding box center [746, 138] width 688 height 36
drag, startPoint x: 499, startPoint y: 181, endPoint x: 503, endPoint y: 227, distance: 45.9
click at [499, 183] on label "🤔 Частично" at bounding box center [746, 185] width 688 height 36
drag, startPoint x: 503, startPoint y: 227, endPoint x: 512, endPoint y: 262, distance: 36.3
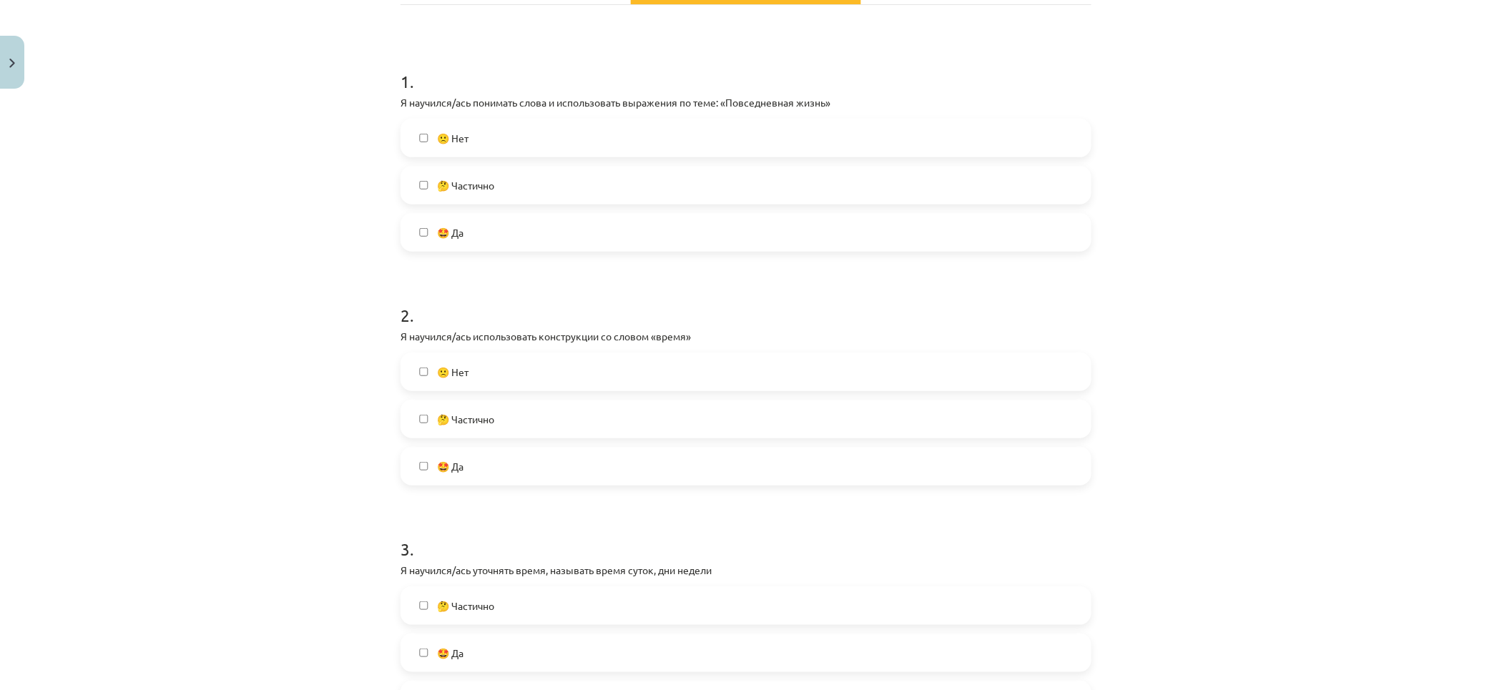
click at [503, 230] on label "🤩 Да" at bounding box center [746, 233] width 688 height 36
click at [498, 225] on label "🤩 Да" at bounding box center [746, 233] width 688 height 36
click at [504, 193] on label "🤔 Частично" at bounding box center [746, 185] width 688 height 36
click at [518, 138] on label "🙁 Нет" at bounding box center [746, 138] width 688 height 36
click at [510, 230] on label "🤩 Да" at bounding box center [746, 233] width 688 height 36
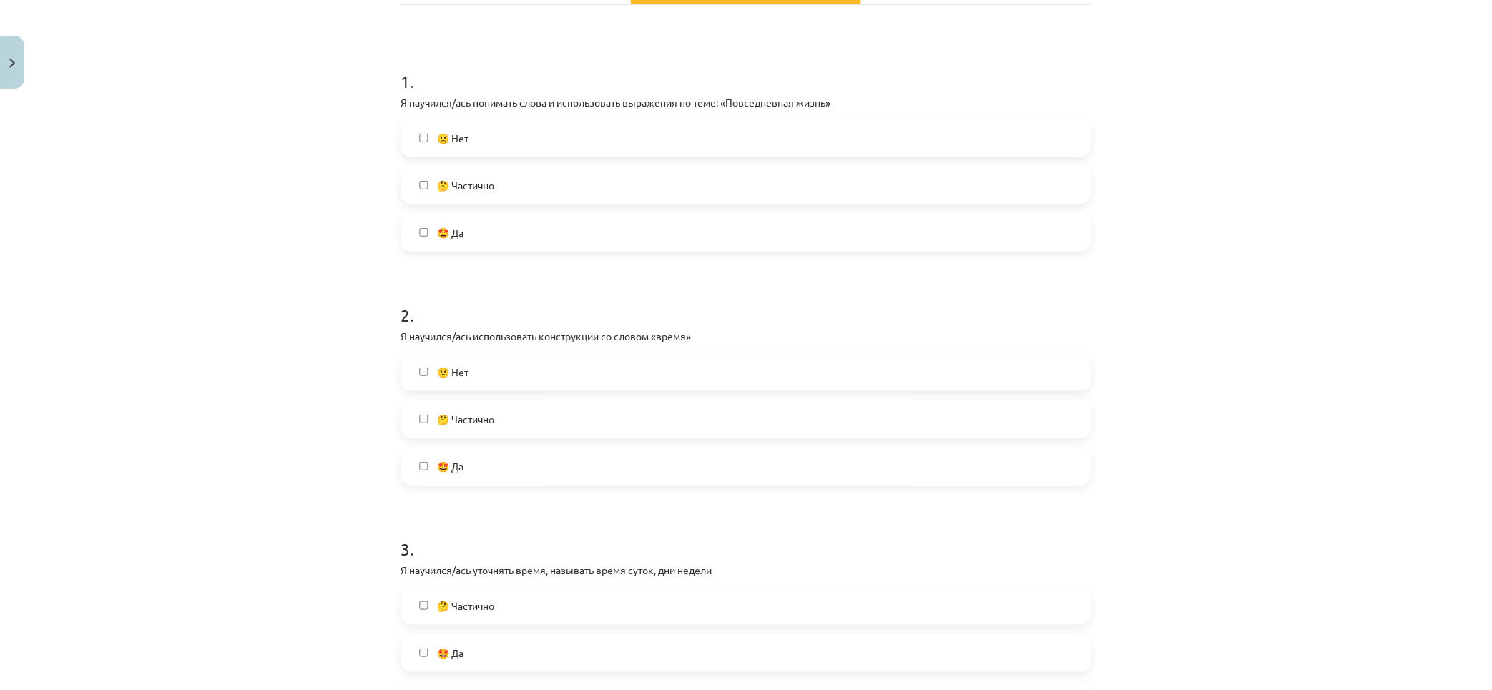
scroll to position [397, 0]
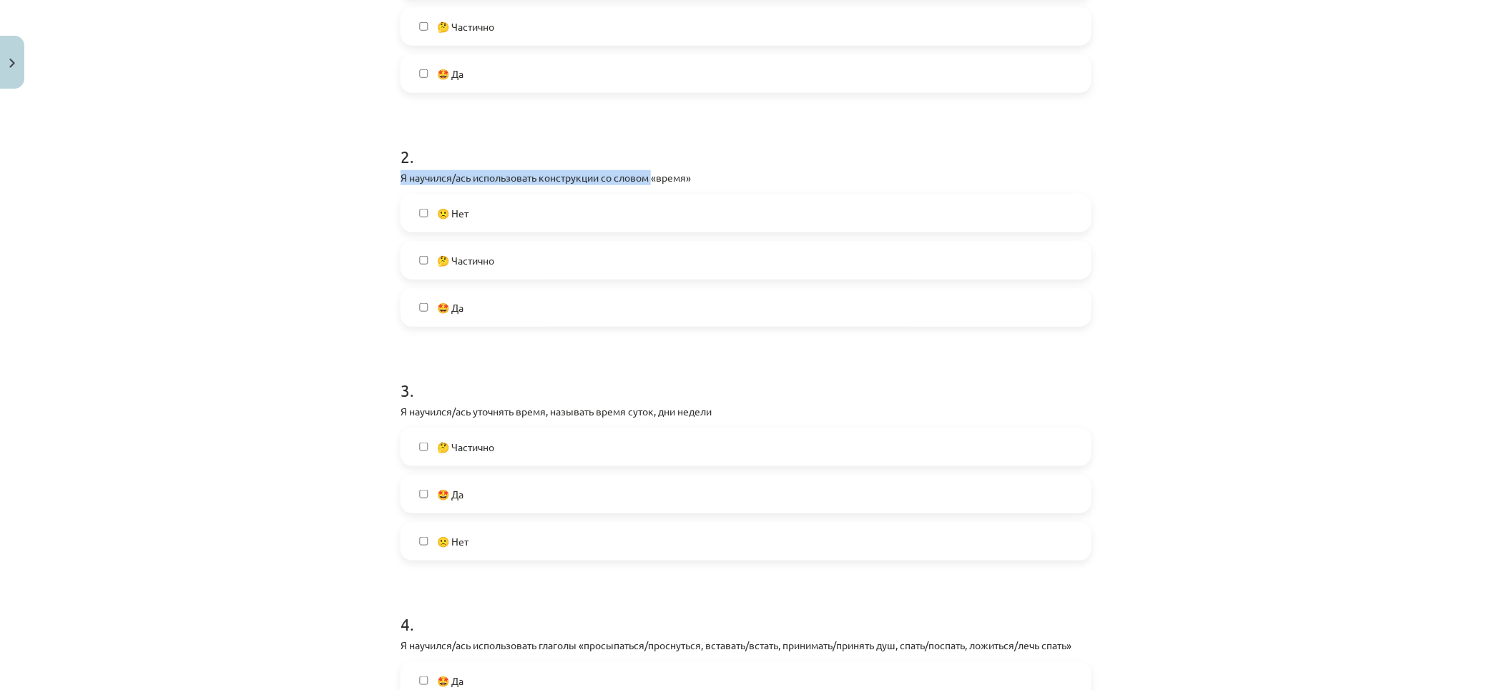
drag, startPoint x: 397, startPoint y: 176, endPoint x: 705, endPoint y: 176, distance: 308.2
click at [647, 174] on p "Я научился/ась использовать конструкции со словом «время»" at bounding box center [745, 177] width 691 height 15
drag, startPoint x: 760, startPoint y: 170, endPoint x: 752, endPoint y: 169, distance: 8.7
click at [760, 170] on p "Я научился/ась использовать конструкции со словом «время»" at bounding box center [745, 177] width 691 height 15
drag, startPoint x: 719, startPoint y: 172, endPoint x: 478, endPoint y: 179, distance: 241.1
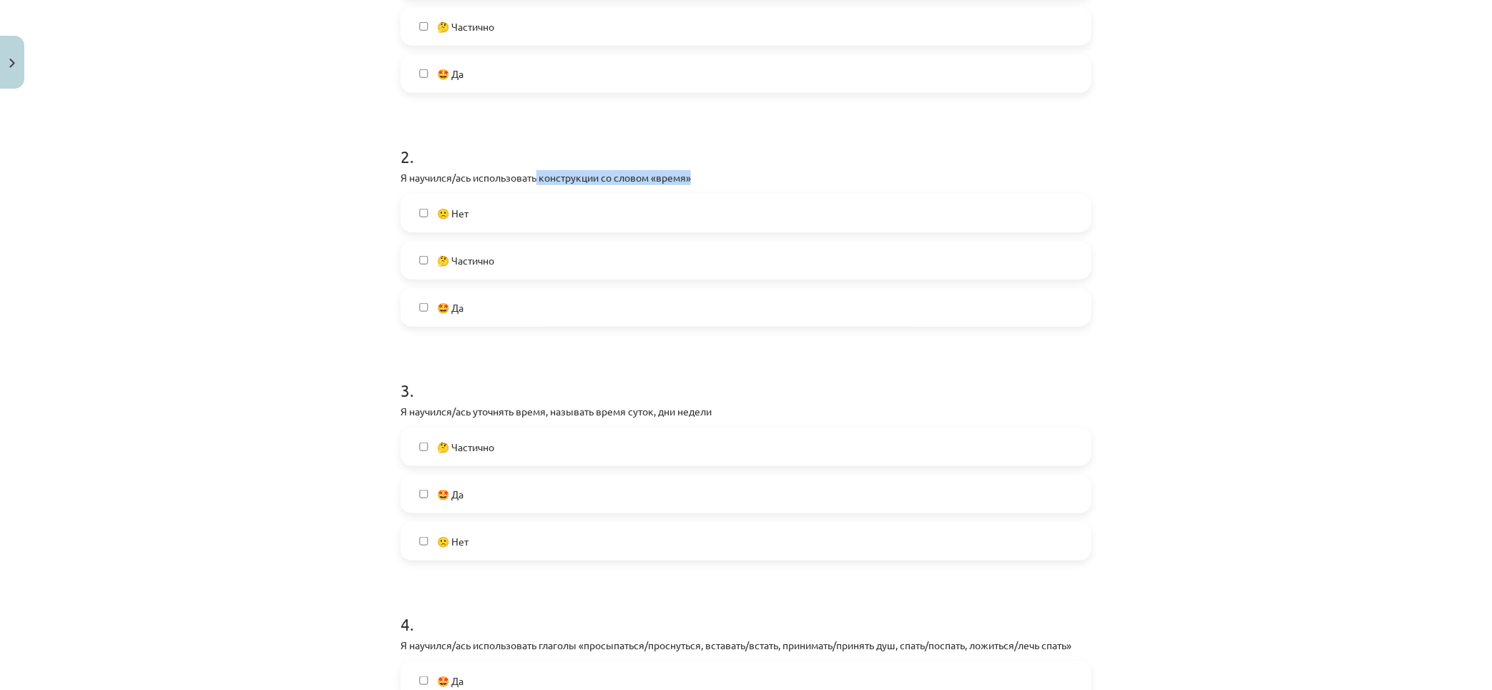
click at [523, 172] on p "Я научился/ась использовать конструкции со словом «время»" at bounding box center [745, 177] width 691 height 15
click at [317, 265] on div "Mācību tēma: Krievu valodas b1 - 11. klases 1.ieskaites mācību materiāls #14 🤔 …" at bounding box center [746, 345] width 1492 height 690
drag, startPoint x: 508, startPoint y: 315, endPoint x: 255, endPoint y: 281, distance: 254.7
click at [508, 315] on label "🤩 Да" at bounding box center [746, 308] width 688 height 36
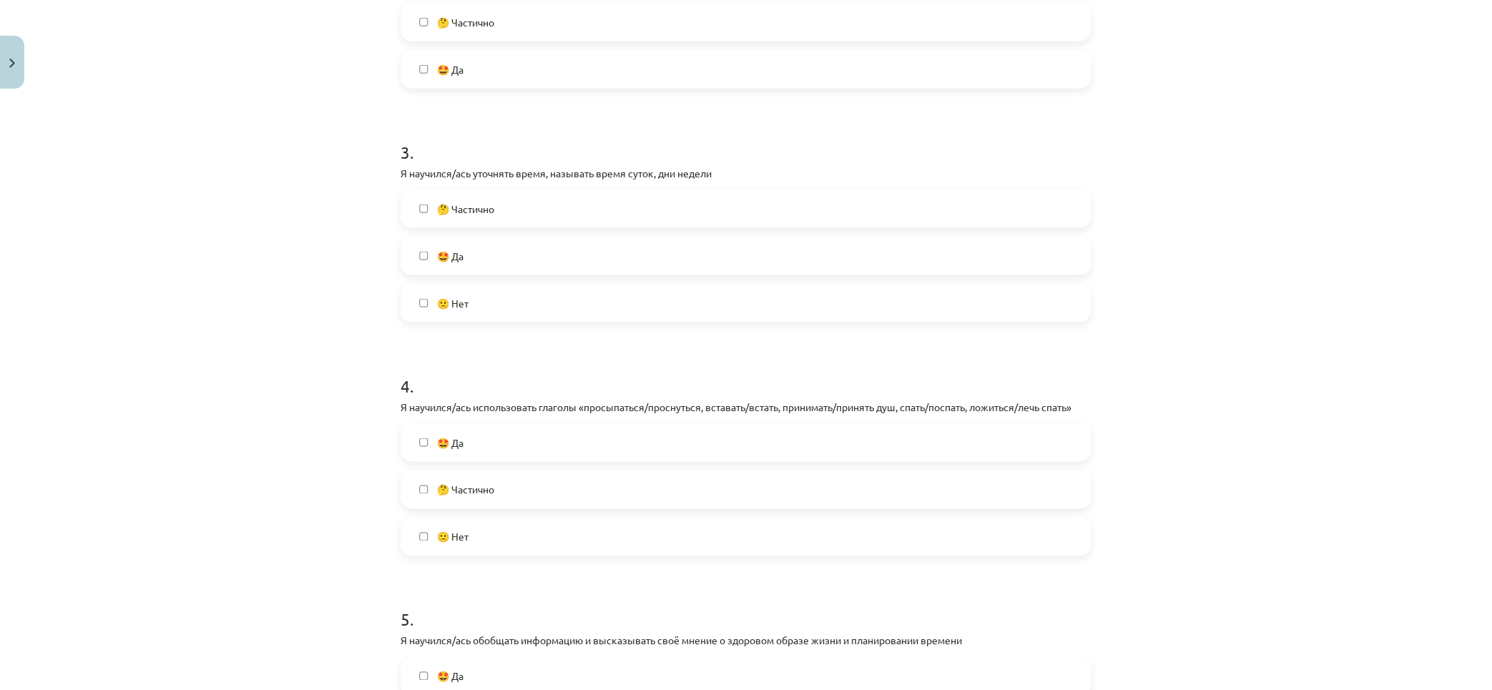
scroll to position [556, 0]
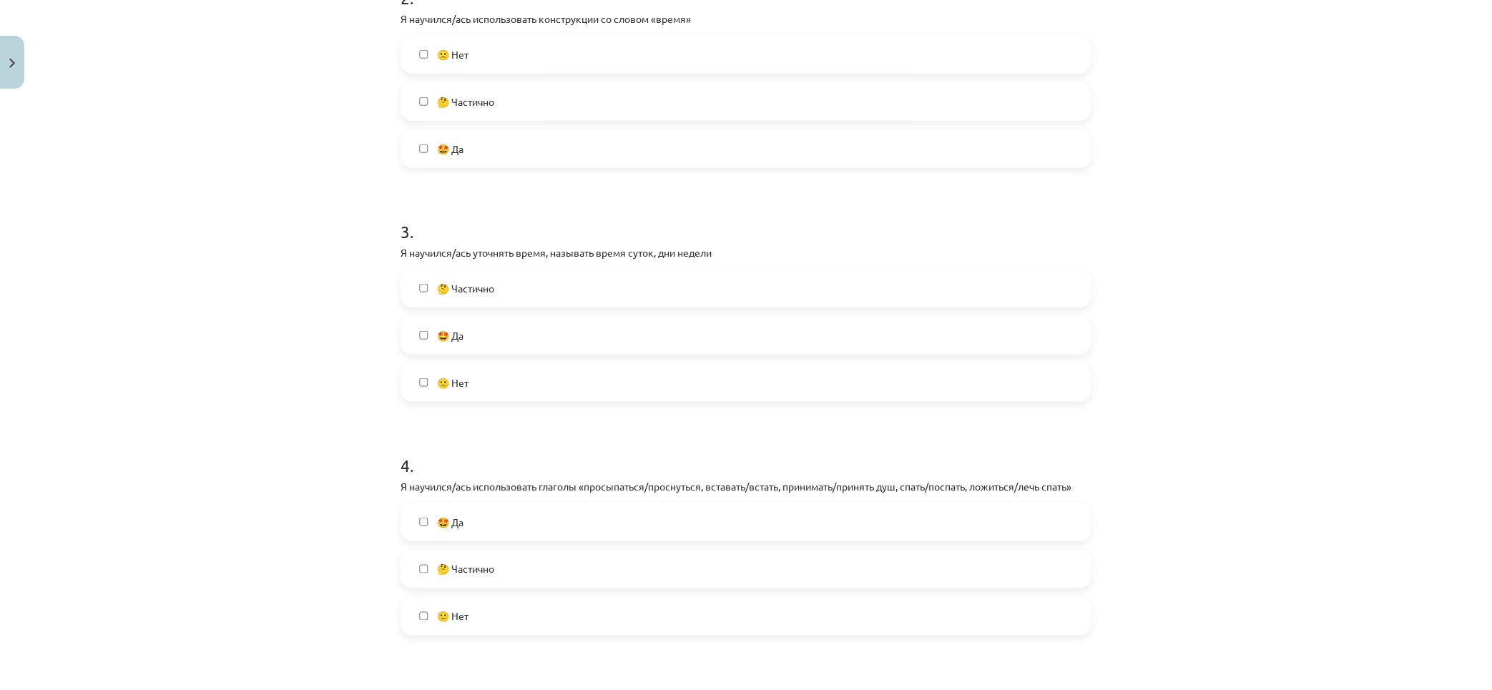
click at [512, 111] on label "🤔 Частично" at bounding box center [746, 102] width 688 height 36
click at [466, 151] on label "🤩 Да" at bounding box center [746, 149] width 688 height 36
click at [454, 136] on label "🤩 Да" at bounding box center [746, 149] width 688 height 36
drag, startPoint x: 413, startPoint y: 245, endPoint x: 814, endPoint y: 236, distance: 400.6
click at [687, 230] on div "3 . Я научился/ась уточнять время, называть время суток, дни недели 🤔 Частично …" at bounding box center [745, 299] width 691 height 205
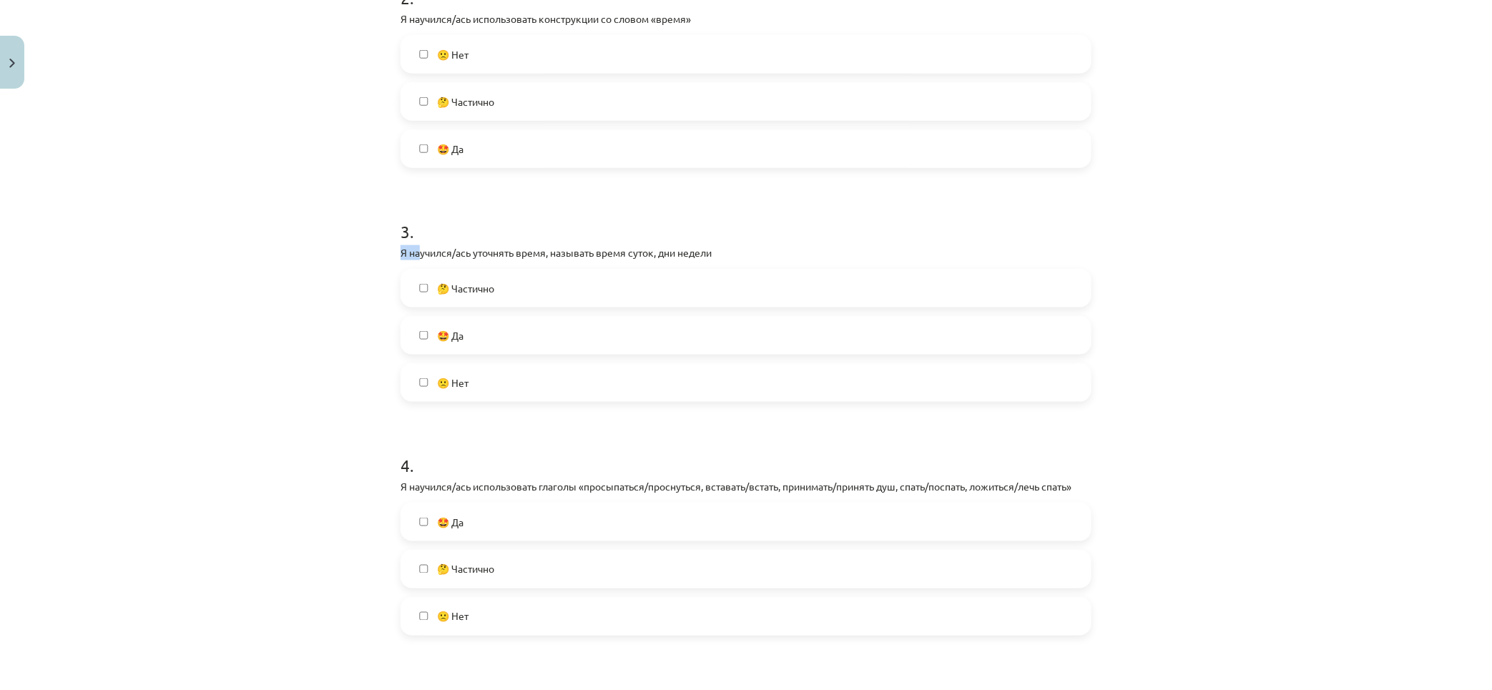
click at [822, 237] on h1 "3 ." at bounding box center [745, 219] width 691 height 44
drag, startPoint x: 707, startPoint y: 252, endPoint x: 449, endPoint y: 241, distance: 257.7
click at [449, 241] on div "3 . Я научился/ась уточнять время, называть время суток, дни недели 🤔 Частично …" at bounding box center [745, 299] width 691 height 205
click at [252, 265] on div "Mācību tēma: Krievu valodas b1 - 11. klases 1.ieskaites mācību materiāls #14 🤔 …" at bounding box center [746, 345] width 1492 height 690
click at [499, 329] on label "🤩 Да" at bounding box center [746, 336] width 688 height 36
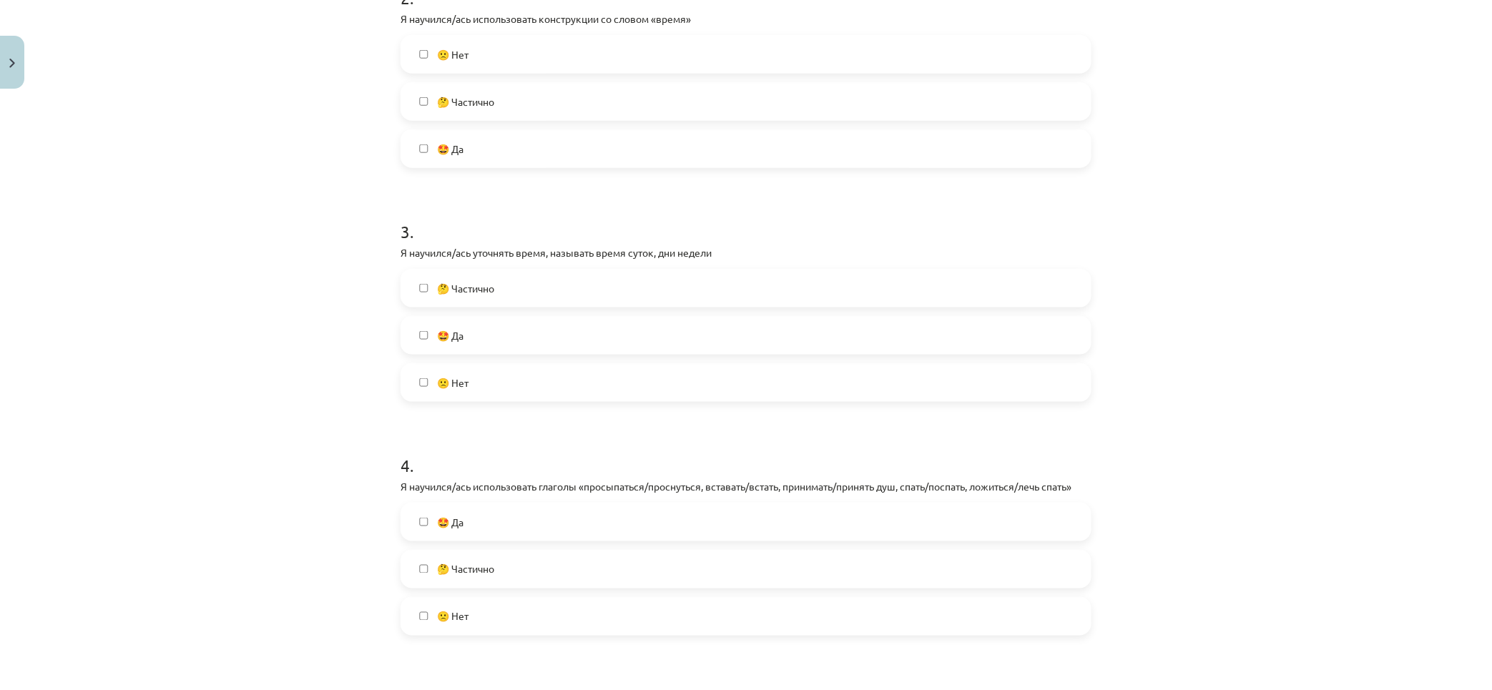
scroll to position [794, 0]
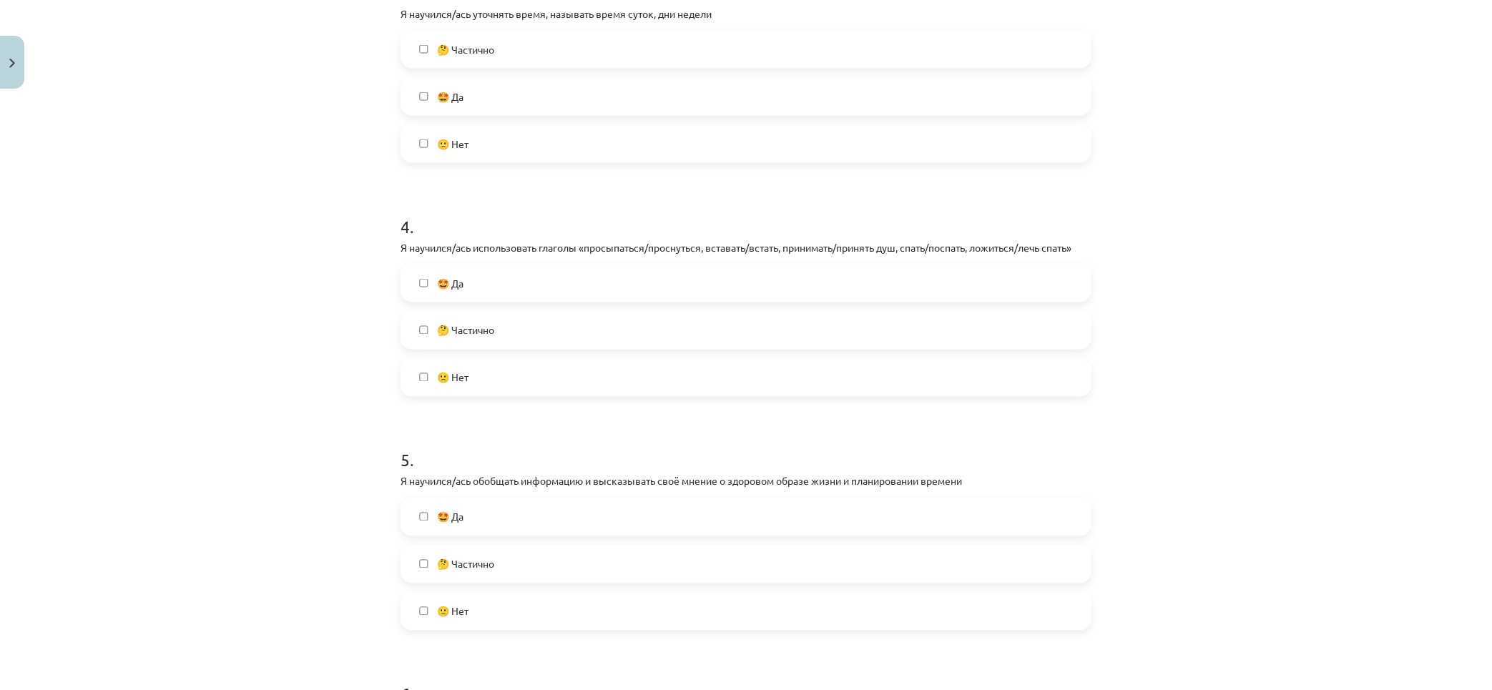
click at [521, 287] on label "🤩 Да" at bounding box center [746, 283] width 688 height 36
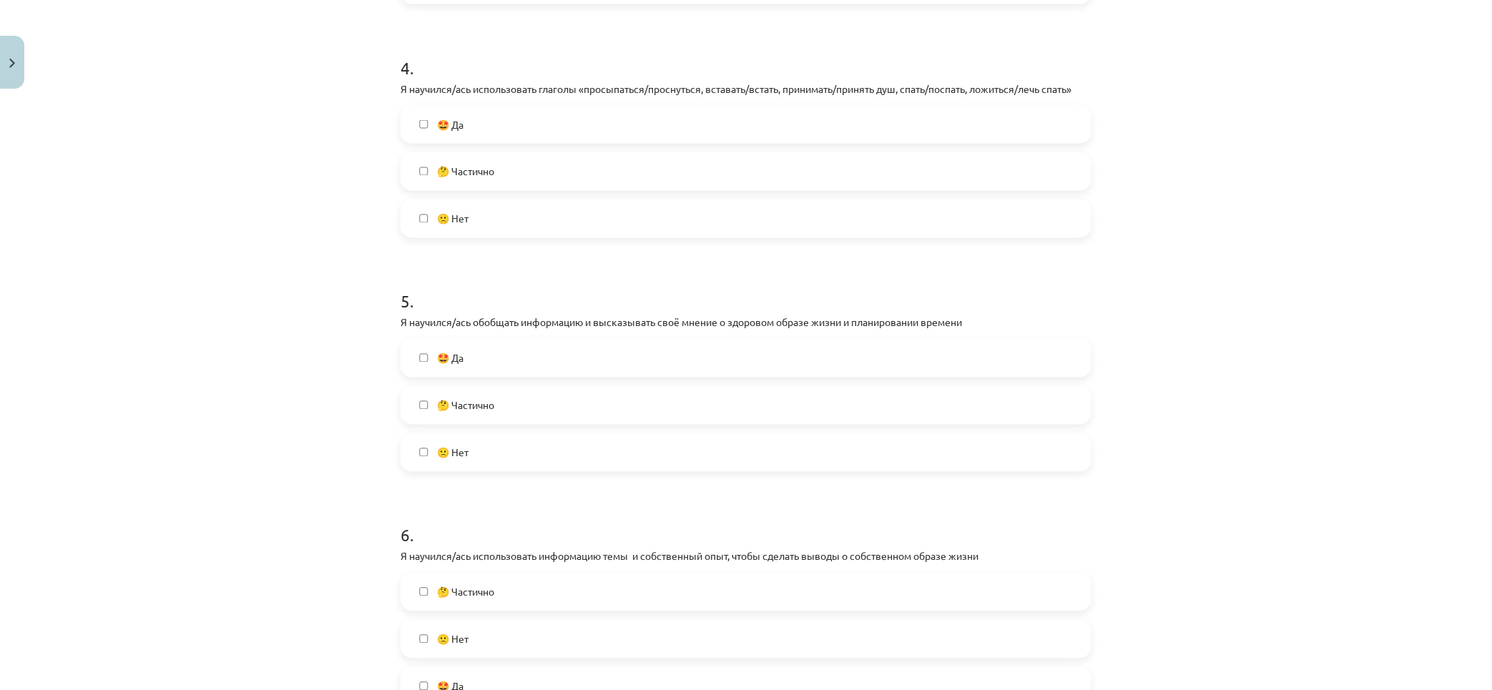
click at [491, 363] on label "🤩 Да" at bounding box center [746, 358] width 688 height 36
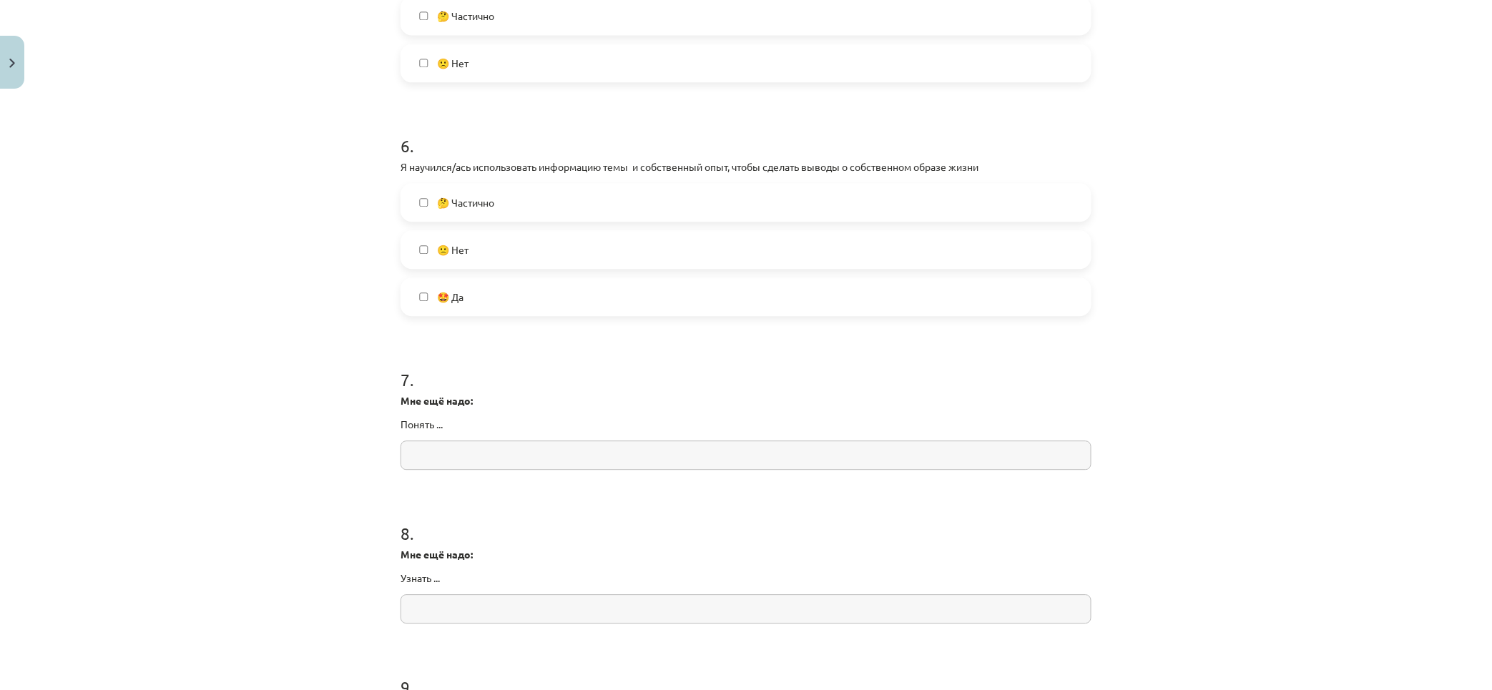
scroll to position [1184, 0]
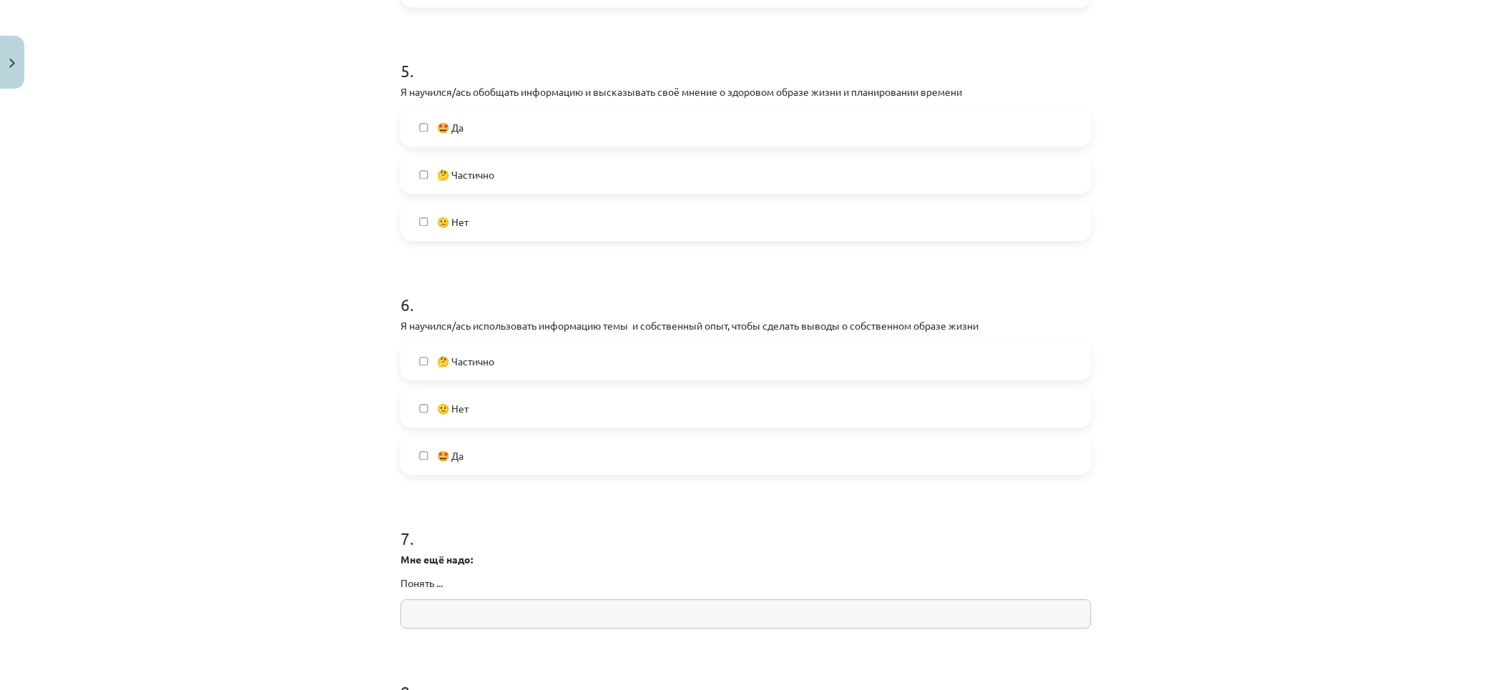
click at [484, 460] on label "🤩 Да" at bounding box center [746, 456] width 688 height 36
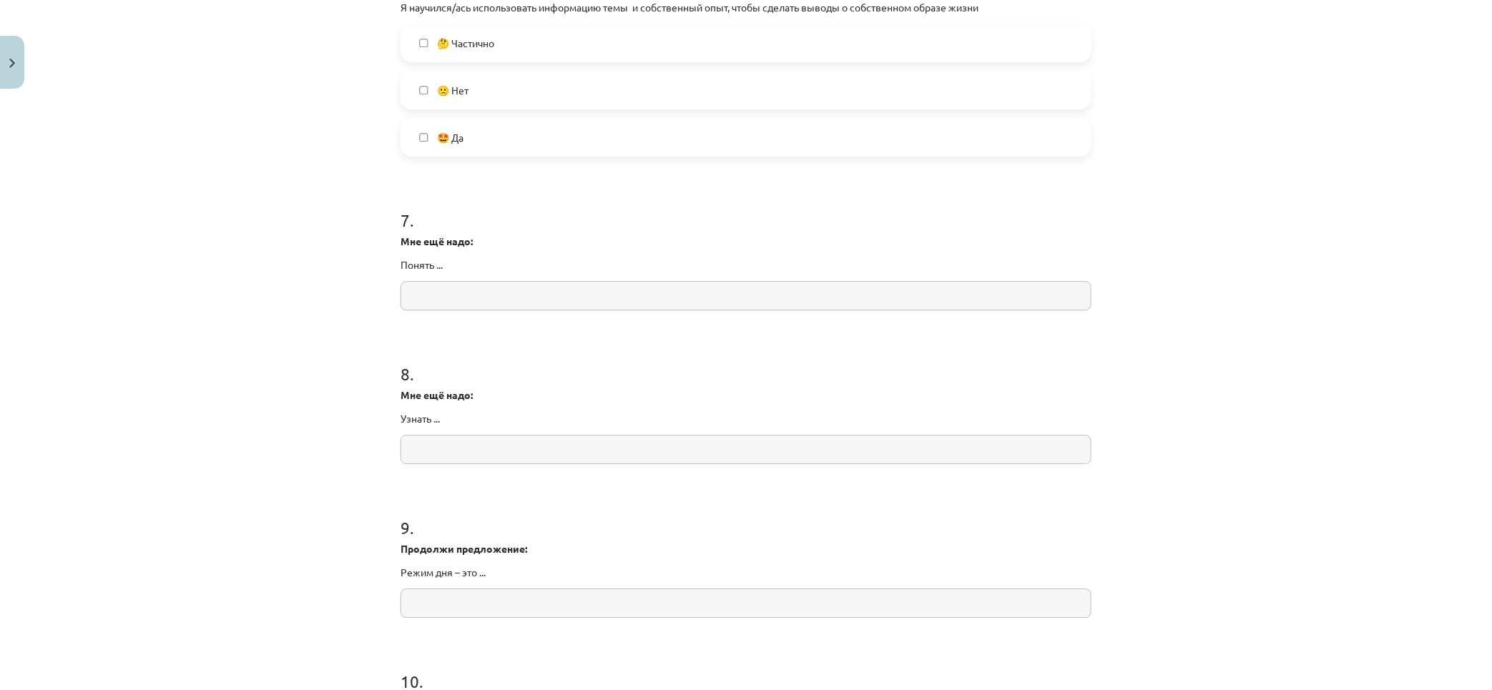
scroll to position [1741, 0]
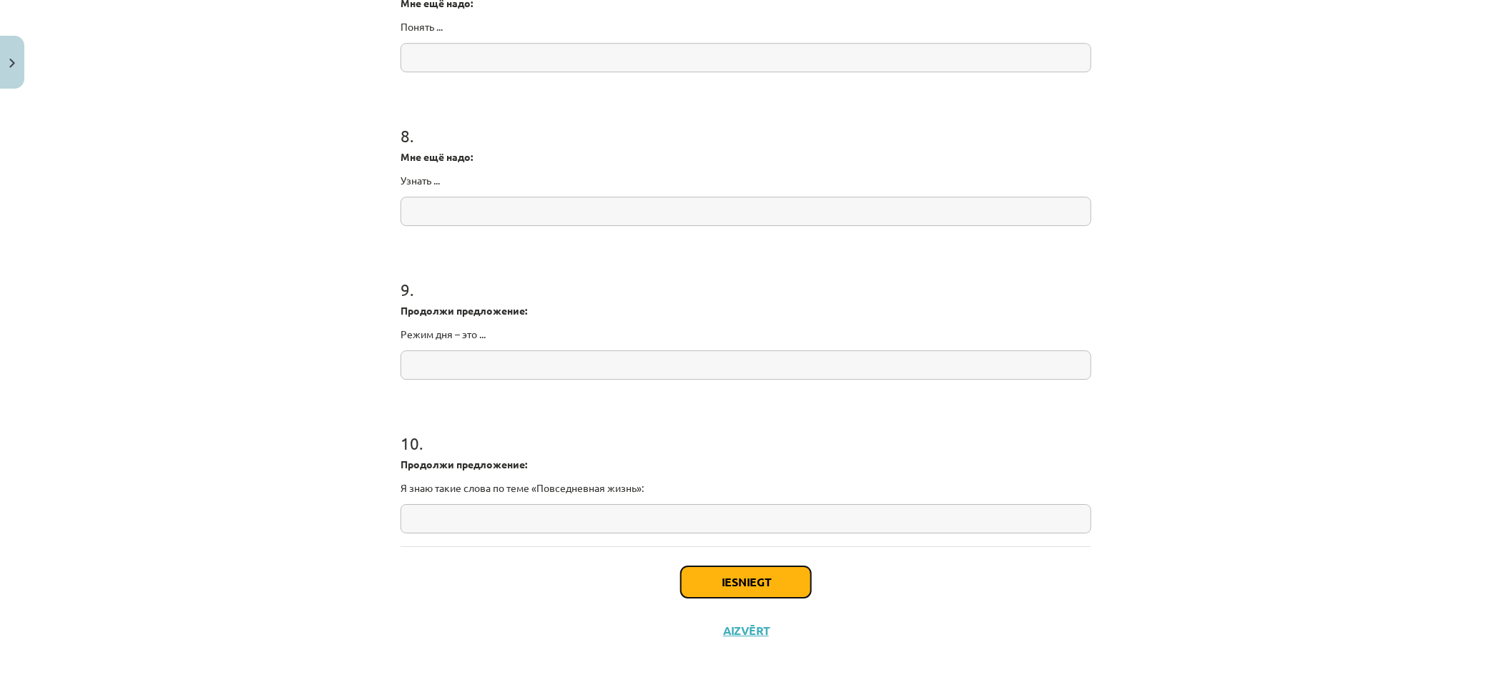
click at [734, 587] on button "Iesniegt" at bounding box center [746, 581] width 130 height 31
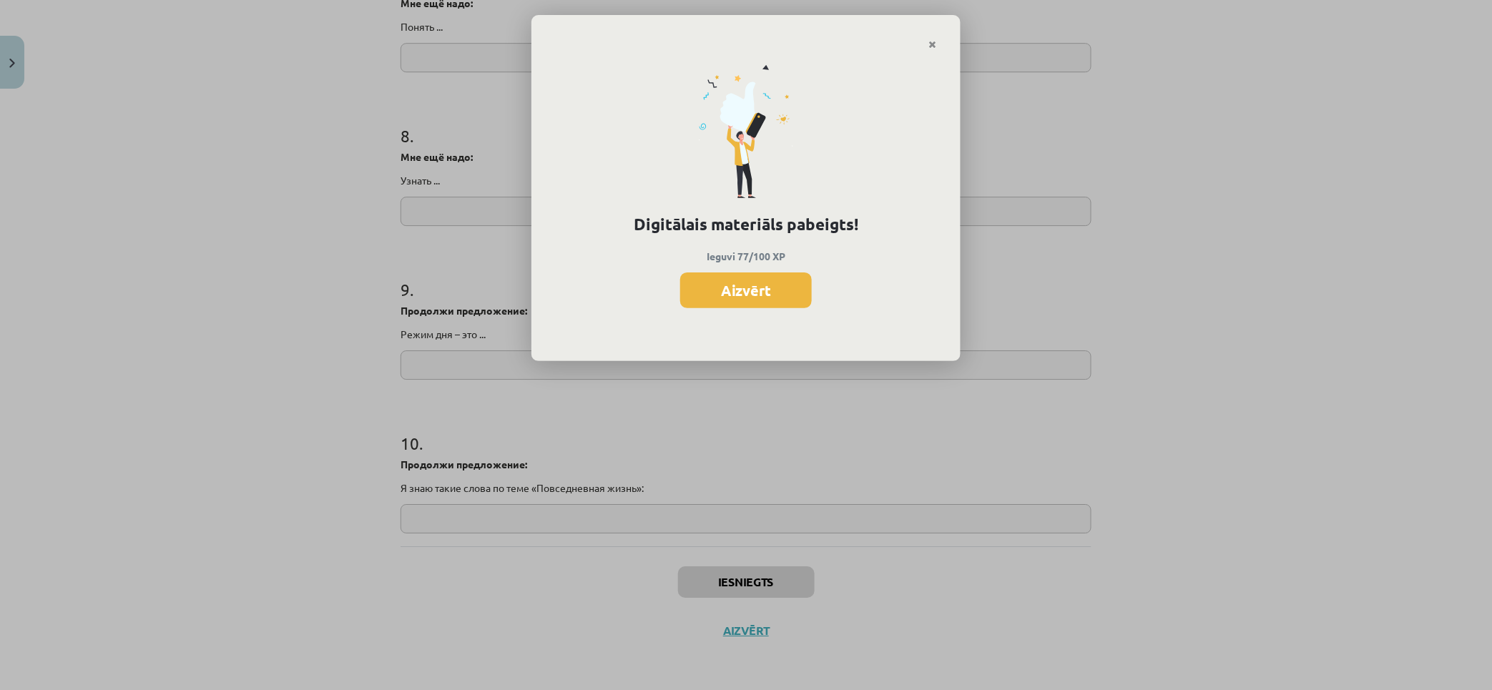
click at [922, 45] on link "Close" at bounding box center [932, 45] width 25 height 28
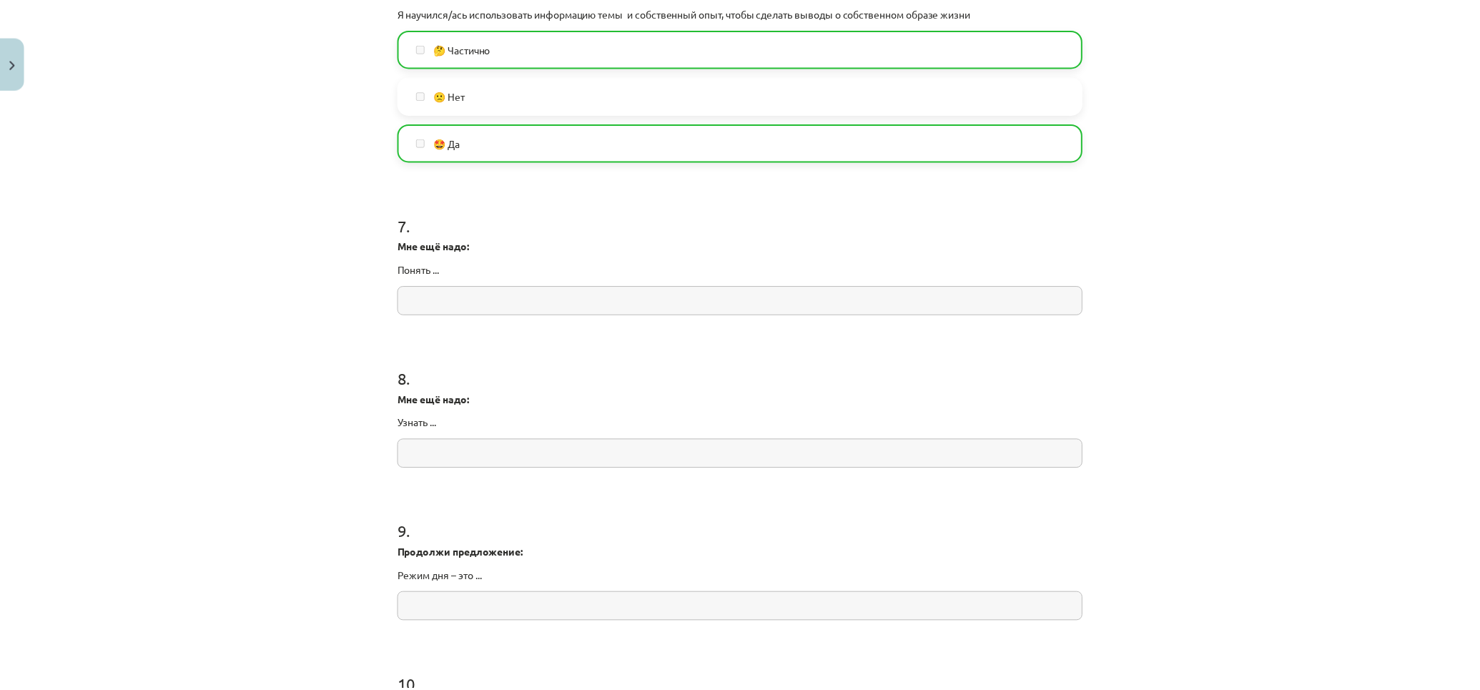
scroll to position [0, 0]
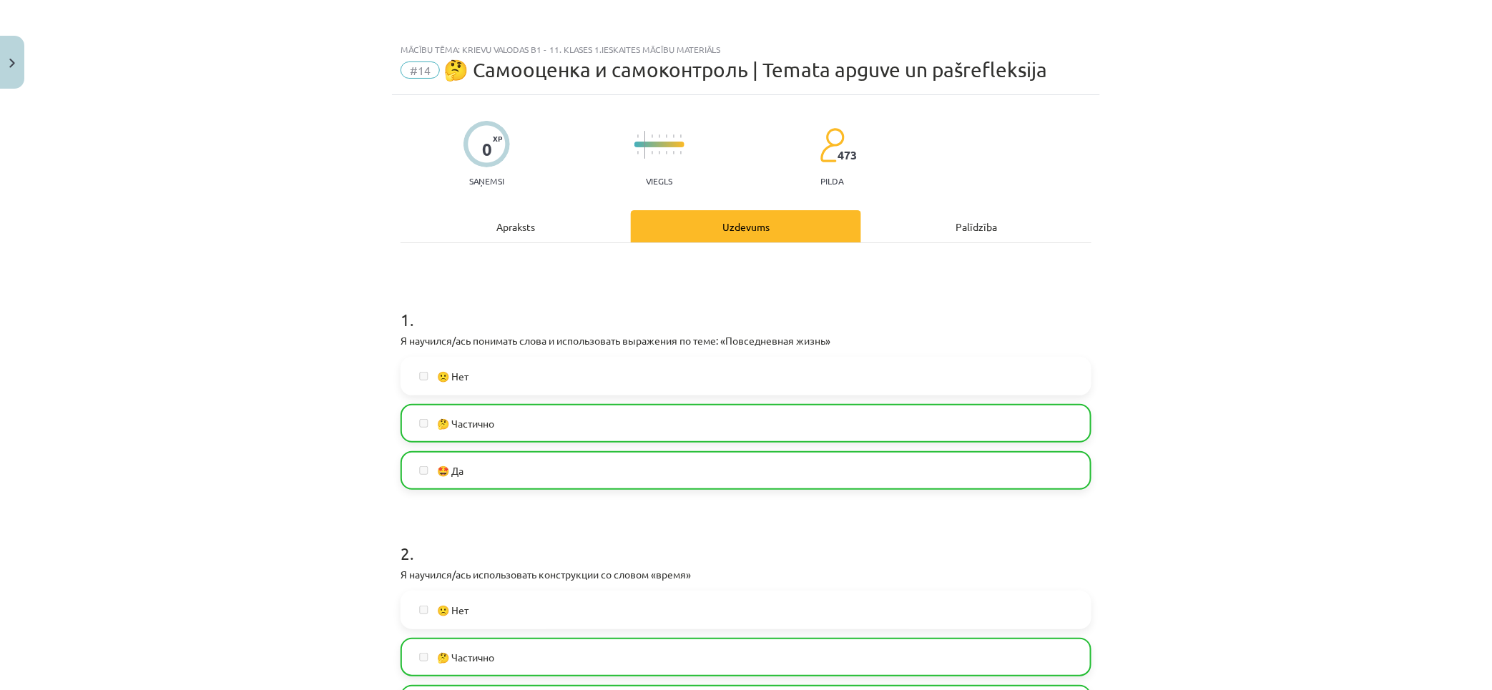
drag, startPoint x: 340, startPoint y: 497, endPoint x: 213, endPoint y: 147, distance: 371.9
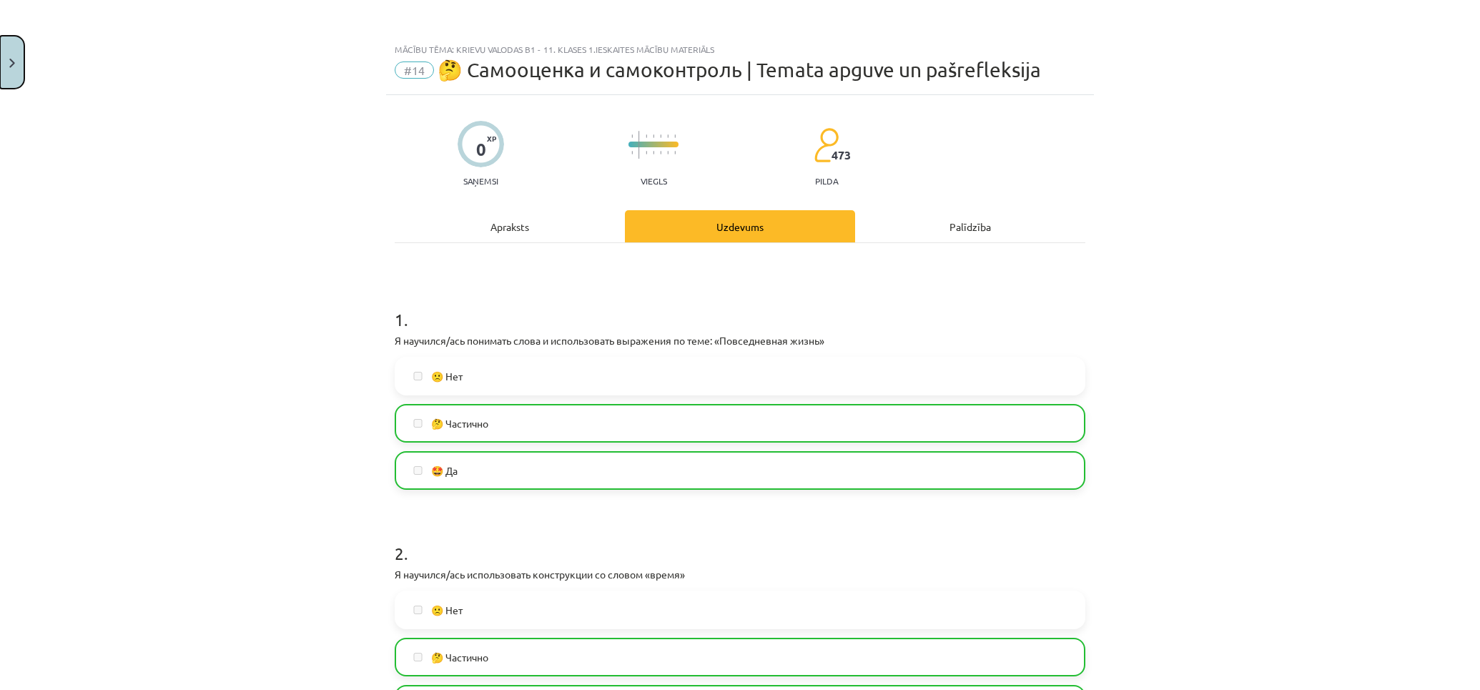
click at [1, 51] on button "Close" at bounding box center [12, 62] width 24 height 53
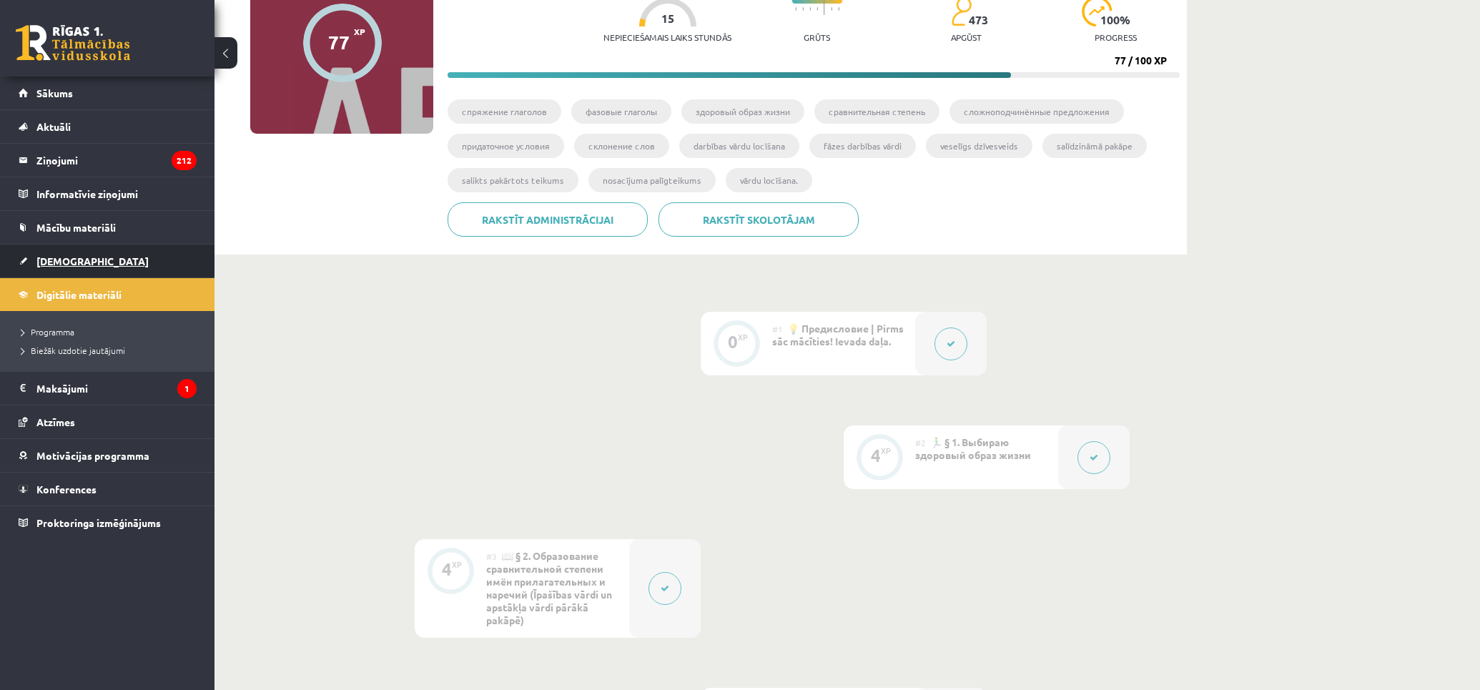
click at [77, 267] on link "[DEMOGRAPHIC_DATA]" at bounding box center [108, 261] width 178 height 33
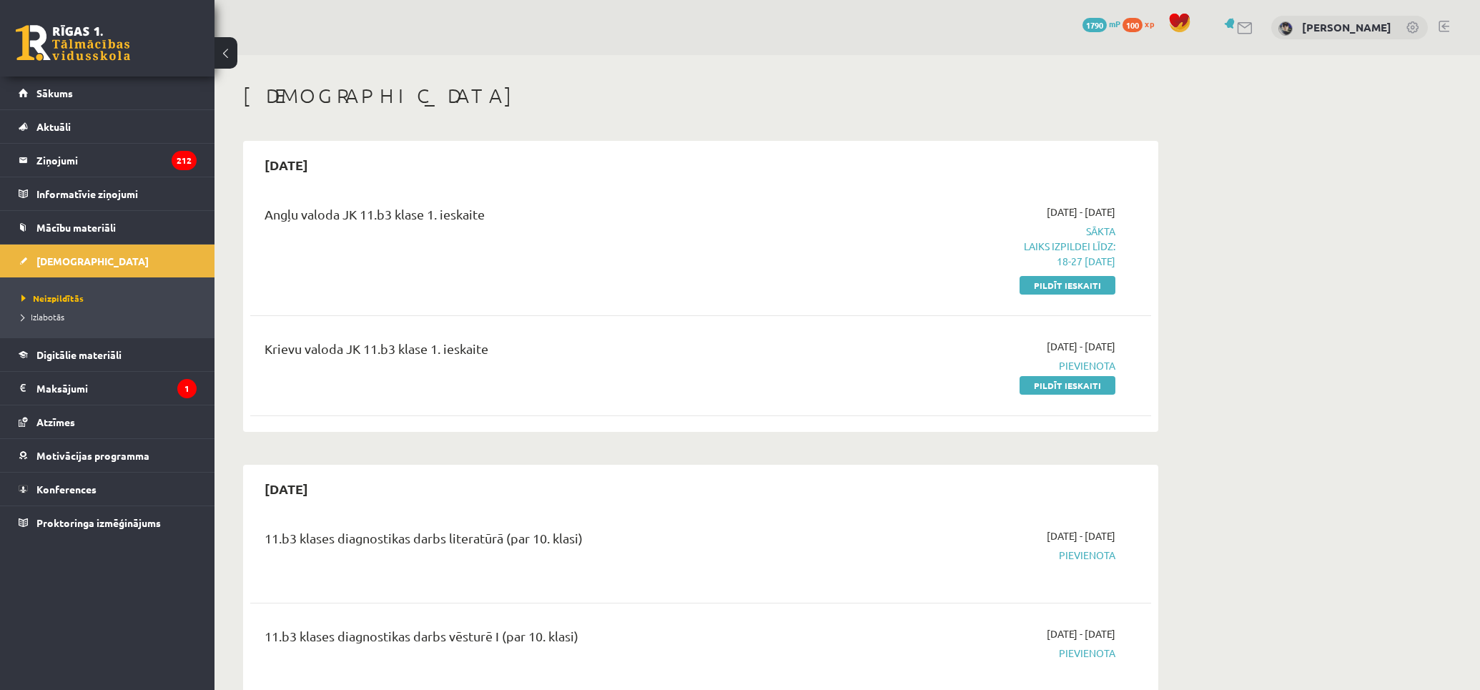
drag, startPoint x: 538, startPoint y: 349, endPoint x: 436, endPoint y: 338, distance: 102.1
click at [347, 316] on div "Angļu valoda JK 11.b3 klase 1. ieskaite 2025-09-01 - 2025-09-15 Sākta Laiks izp…" at bounding box center [700, 307] width 901 height 235
click at [626, 377] on div "Krievu valoda JK 11.b3 klase 1. ieskaite" at bounding box center [544, 366] width 581 height 54
click at [1098, 388] on link "Pildīt ieskaiti" at bounding box center [1068, 385] width 96 height 19
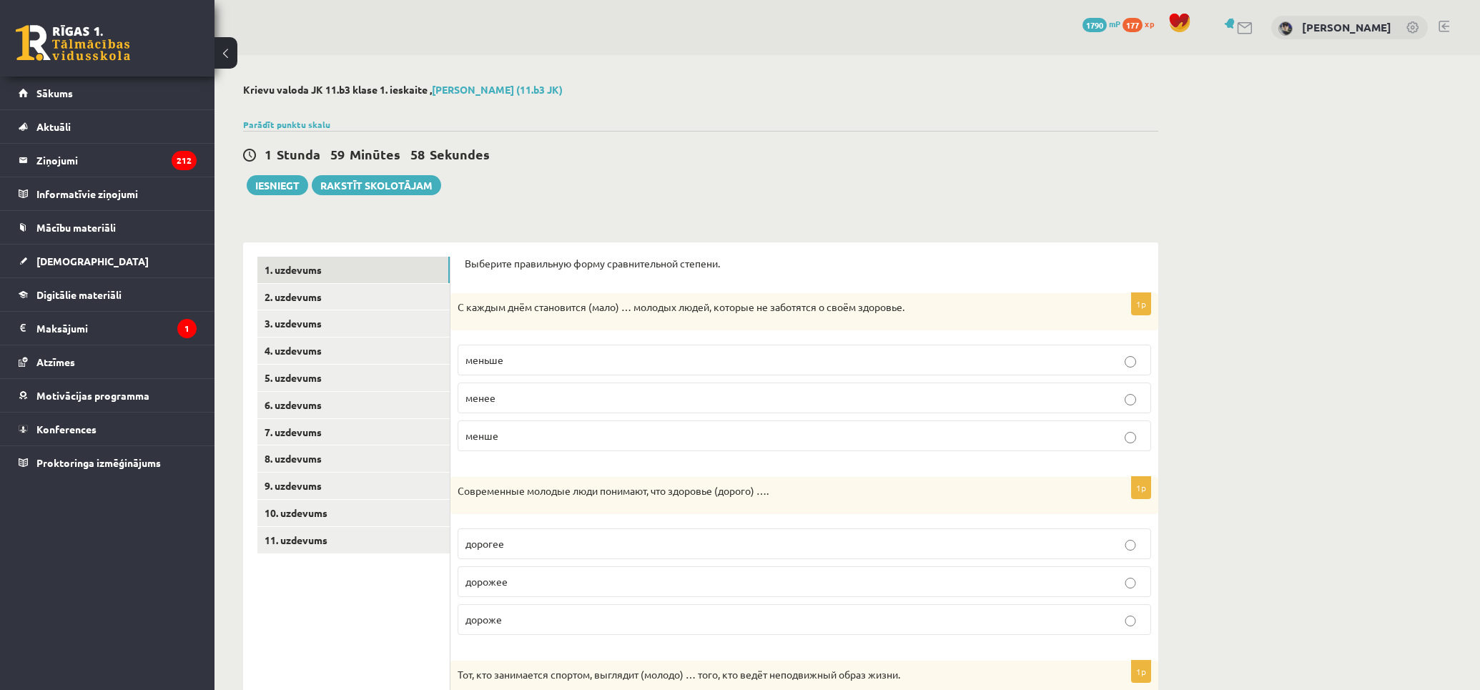
drag, startPoint x: 356, startPoint y: 333, endPoint x: 313, endPoint y: 159, distance: 178.3
click at [366, 302] on link "2. uzdevums" at bounding box center [353, 297] width 192 height 26
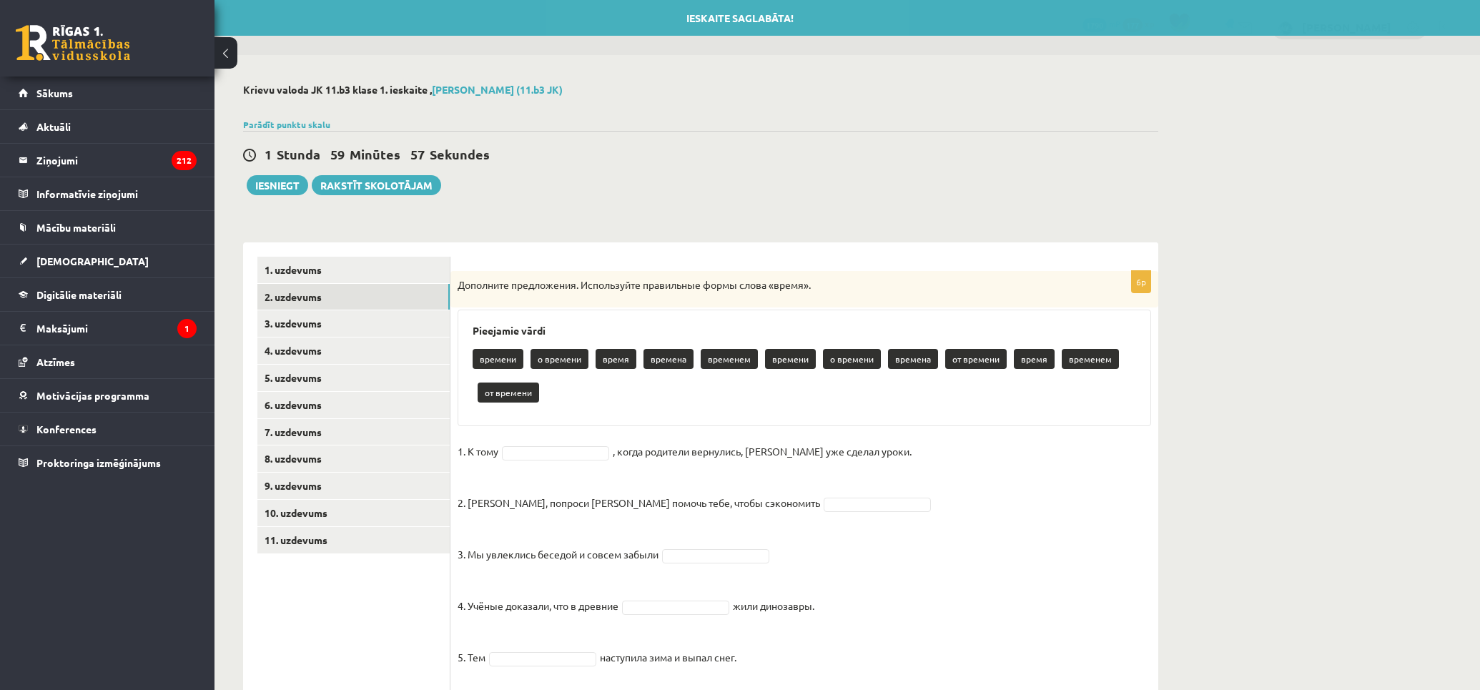
scroll to position [88, 0]
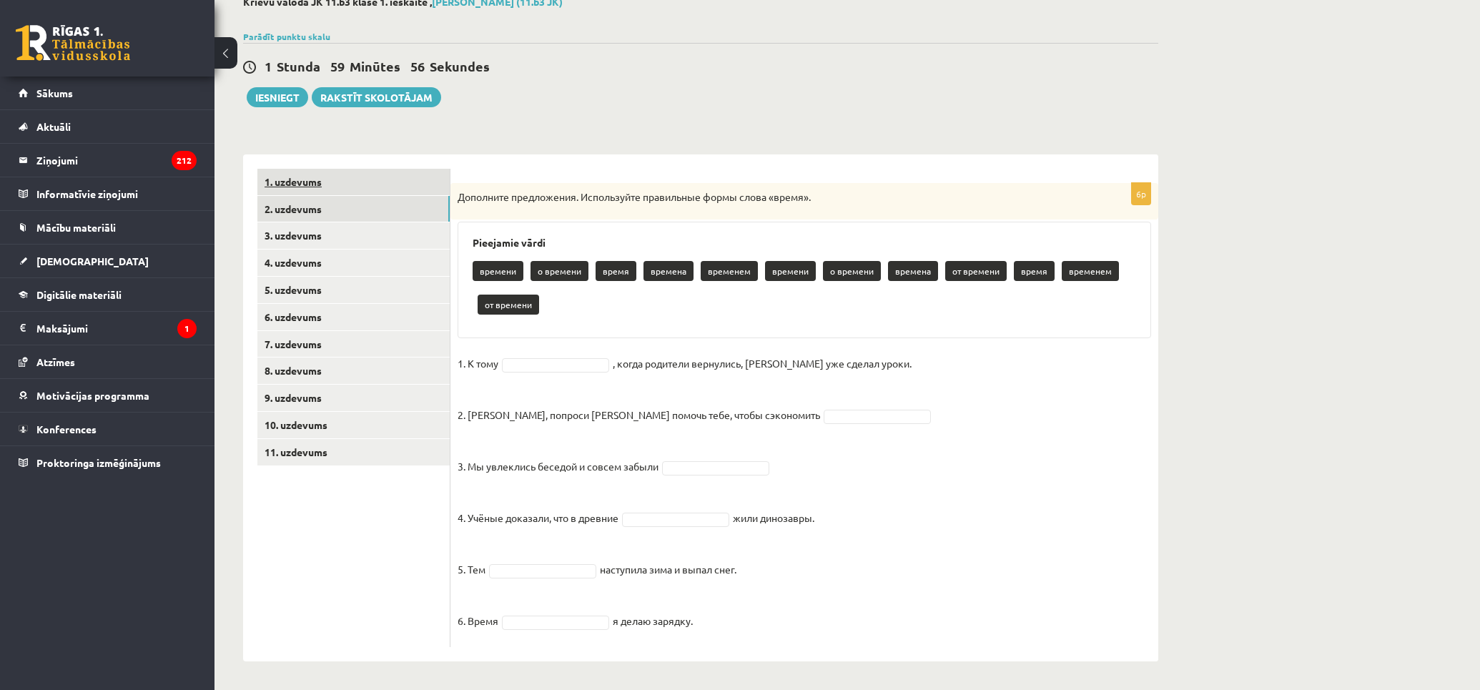
click at [313, 177] on link "1. uzdevums" at bounding box center [353, 182] width 192 height 26
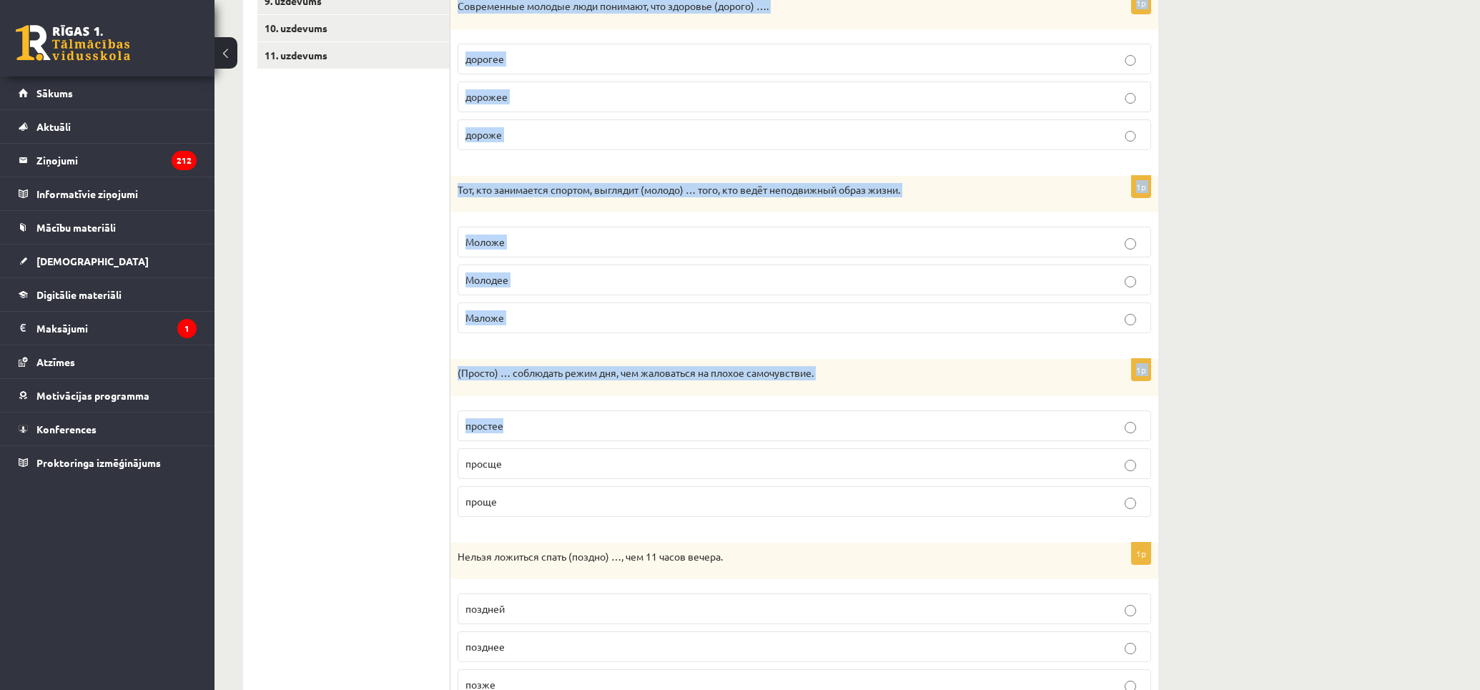
scroll to position [551, 0]
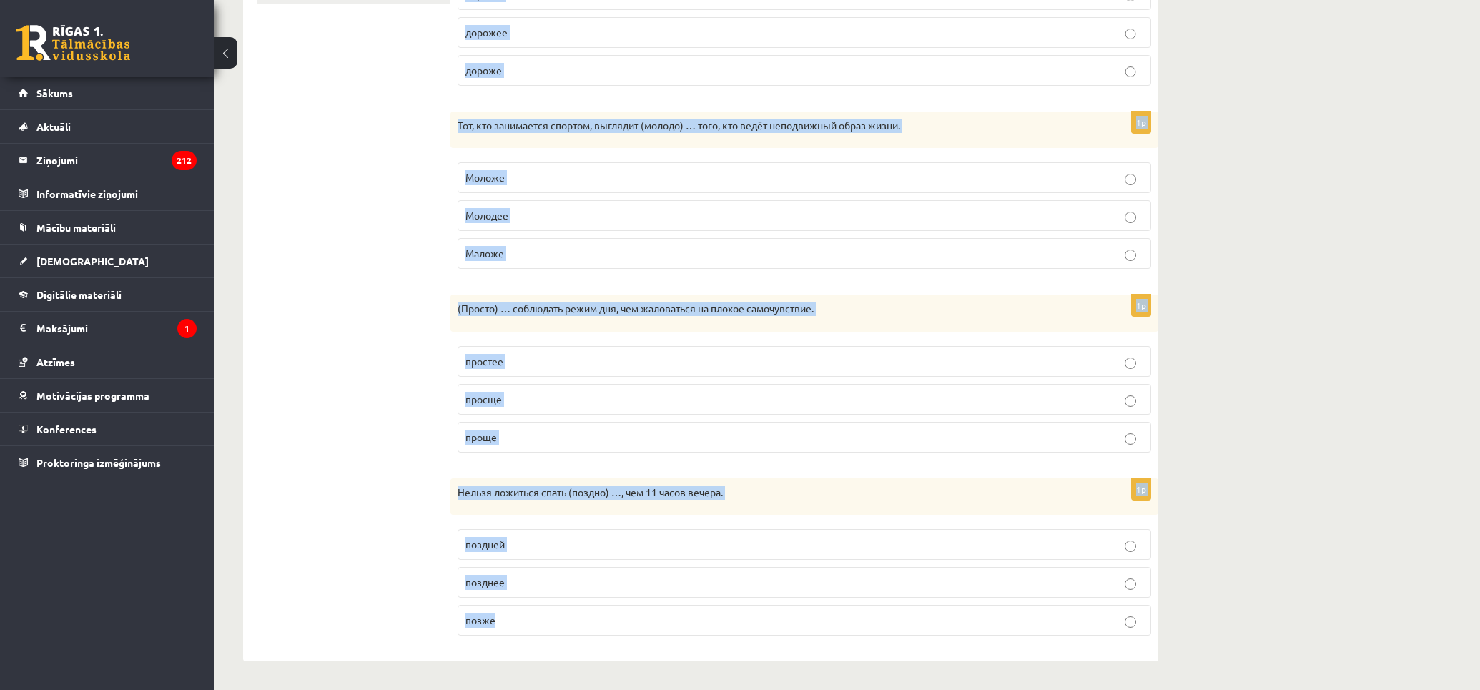
drag, startPoint x: 467, startPoint y: 169, endPoint x: 1307, endPoint y: 655, distance: 970.5
click at [1307, 655] on div "Krievu valoda JK 11.b3 klase 1. ieskaite , [PERSON_NAME] (11.b3 JK) Parādīt pun…" at bounding box center [848, 98] width 1266 height 1184
copy form "Loremips dolorsitam conse adipiscingeli seddoei. 5t I utlabo etdo magnaaliqu (e…"
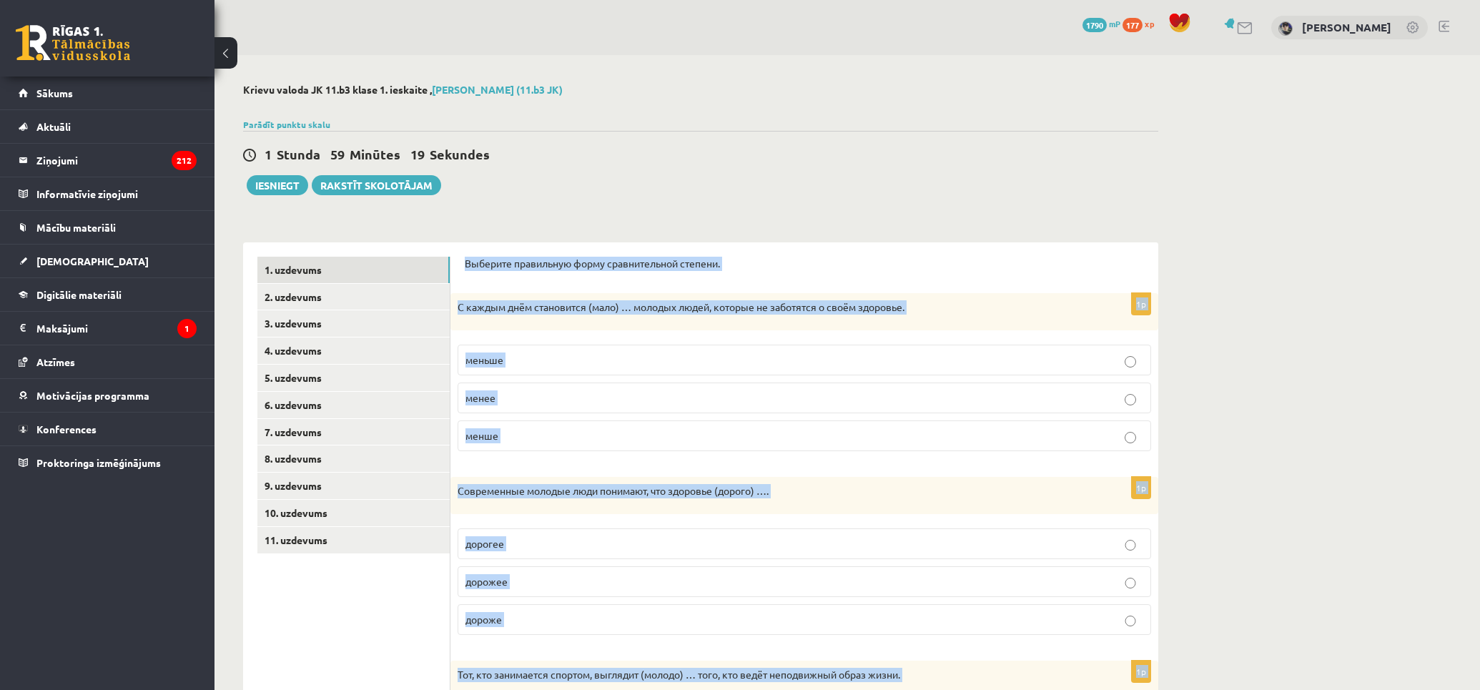
click at [561, 350] on label "меньше" at bounding box center [805, 360] width 694 height 31
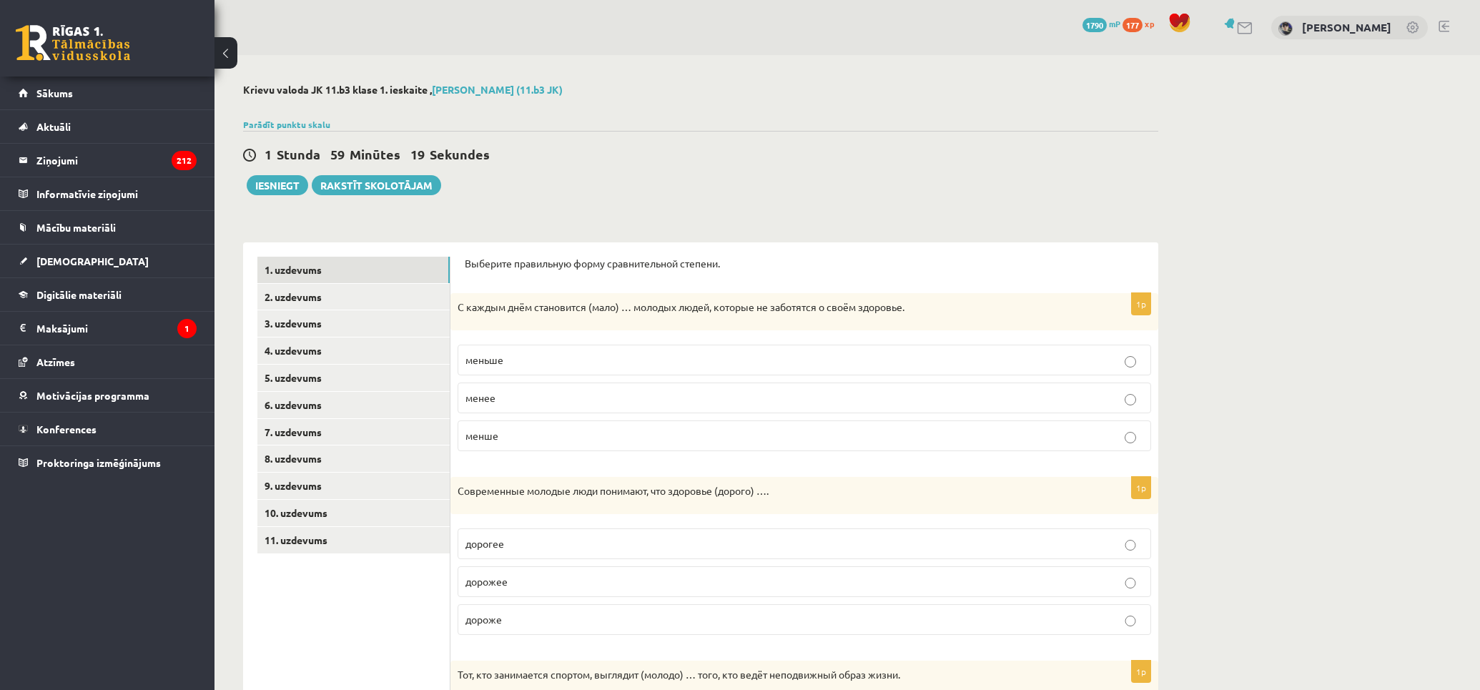
scroll to position [159, 0]
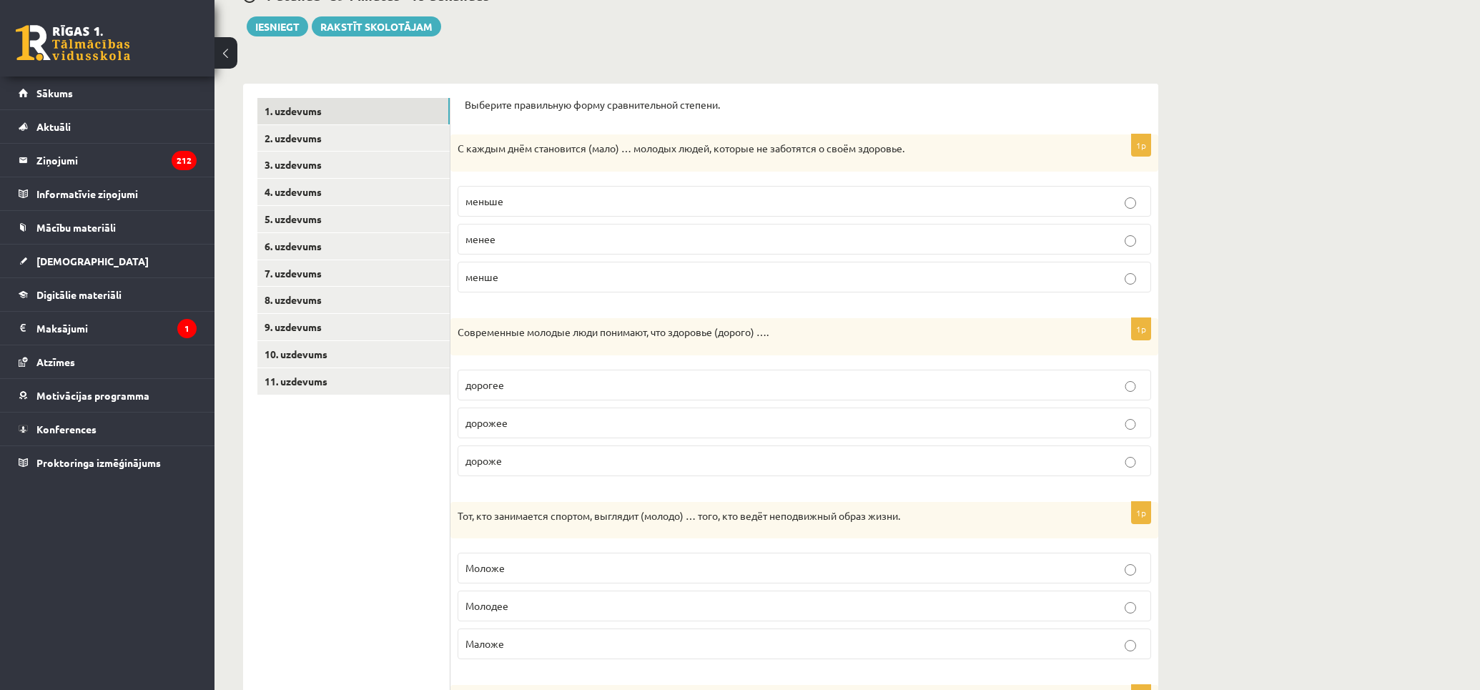
click at [538, 463] on p "дороже" at bounding box center [805, 460] width 678 height 15
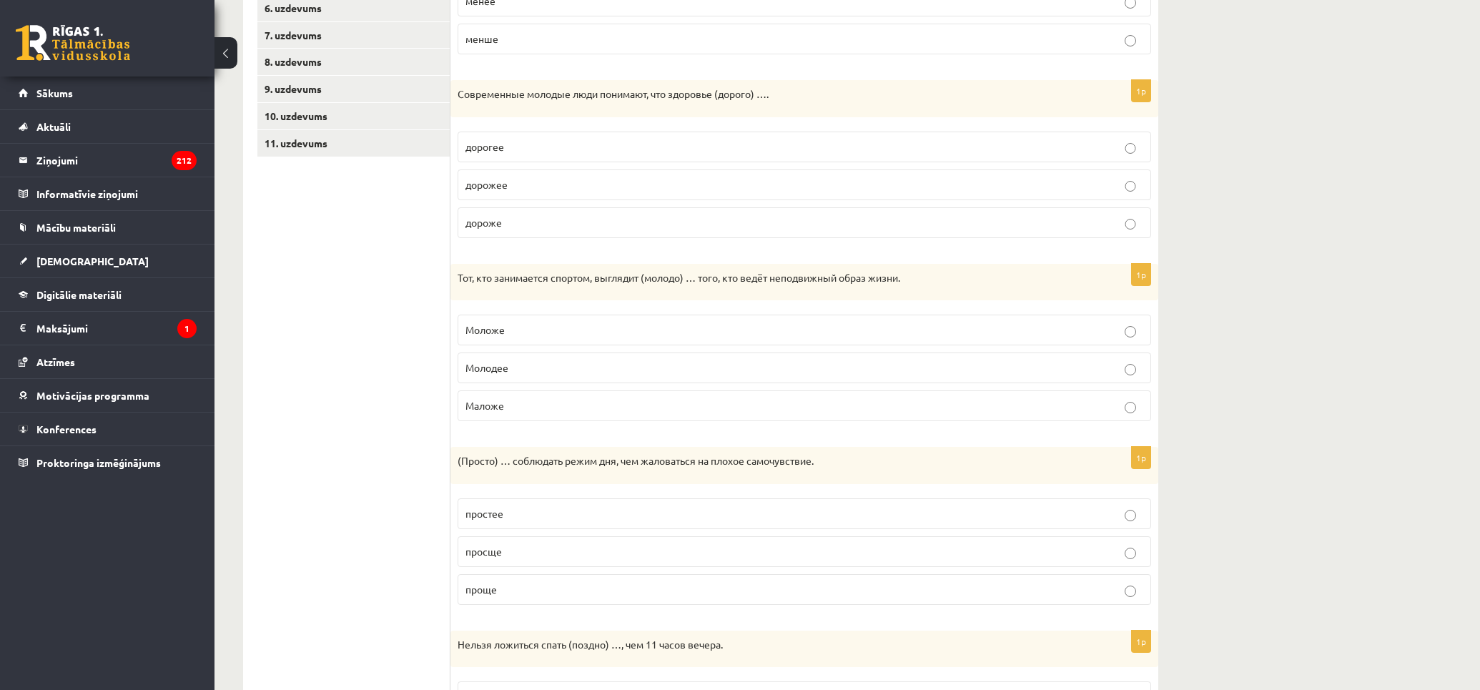
click at [547, 330] on p "Моложе" at bounding box center [805, 330] width 678 height 15
drag, startPoint x: 599, startPoint y: 589, endPoint x: 516, endPoint y: 543, distance: 94.4
click at [599, 587] on p "проще" at bounding box center [805, 589] width 678 height 15
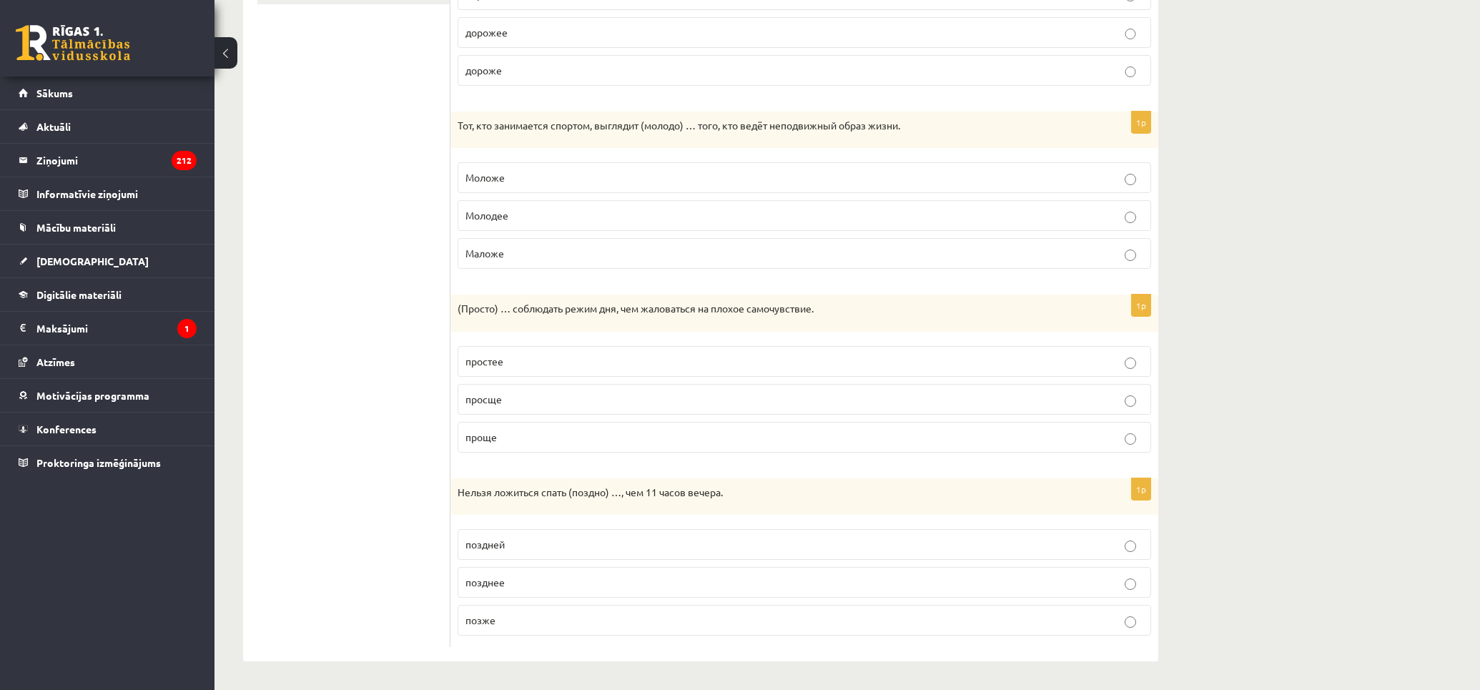
click at [549, 611] on label "позже" at bounding box center [805, 620] width 694 height 31
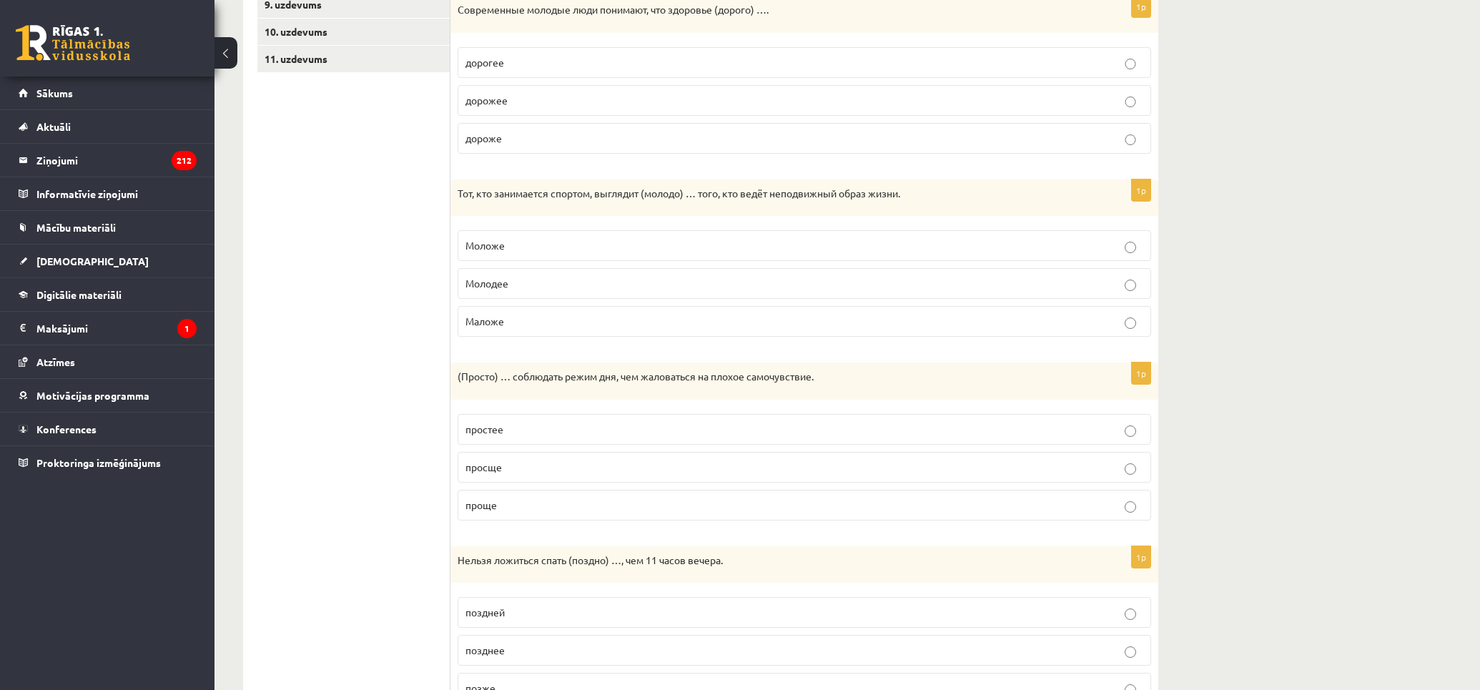
scroll to position [0, 0]
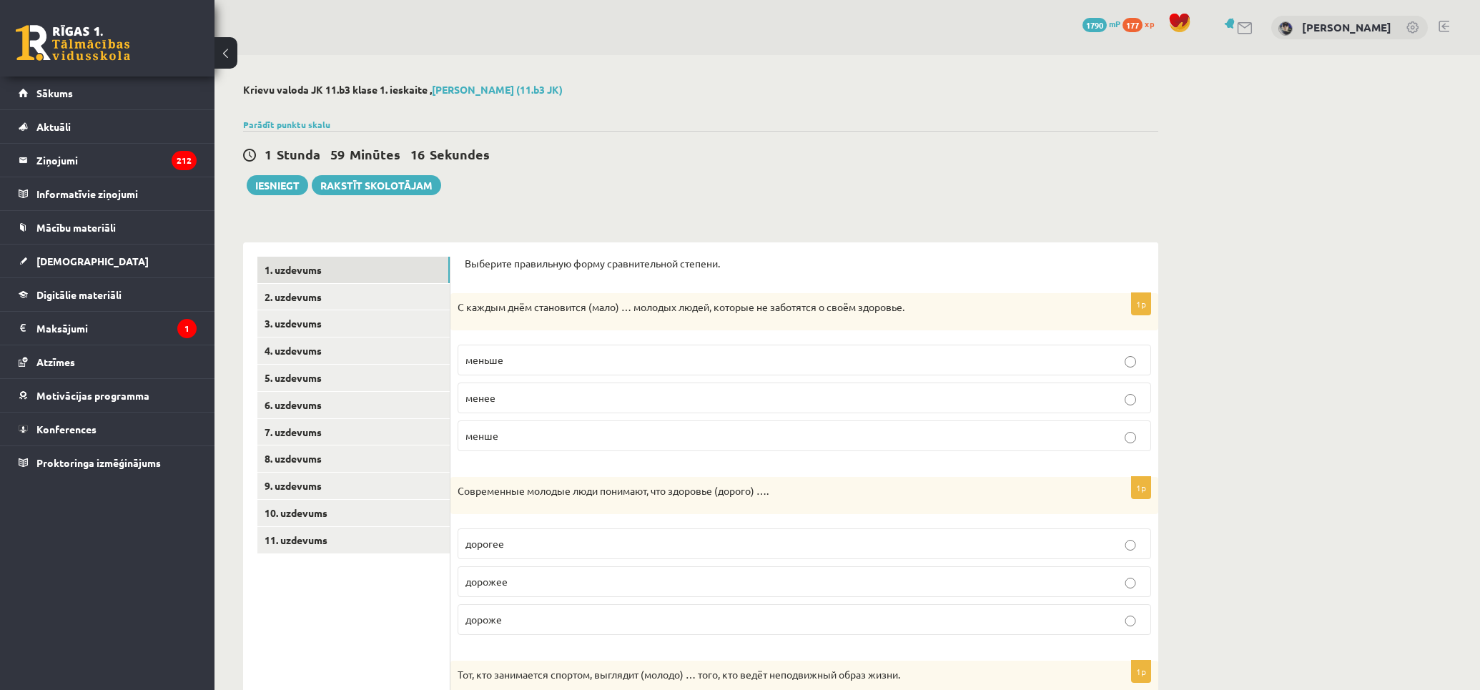
drag, startPoint x: 383, startPoint y: 301, endPoint x: 383, endPoint y: 282, distance: 19.3
click at [347, 296] on link "2. uzdevums" at bounding box center [353, 297] width 192 height 26
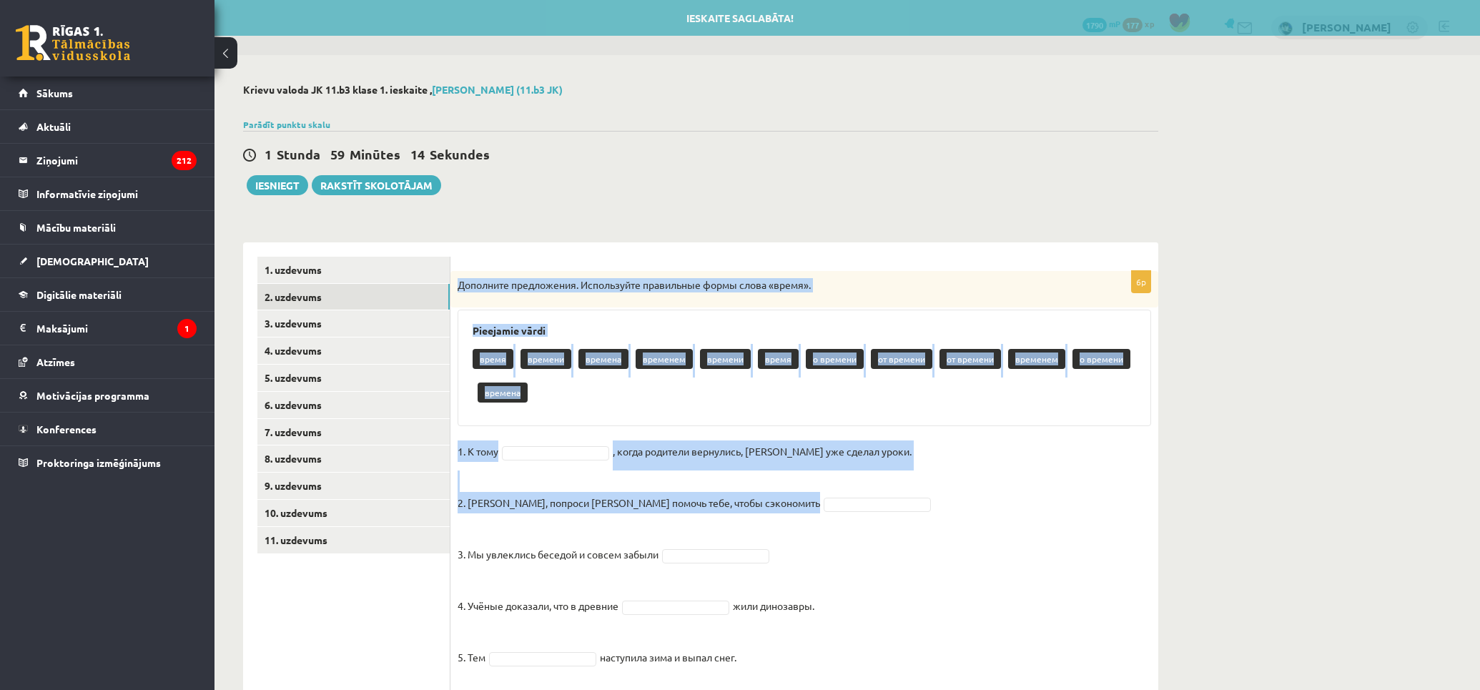
scroll to position [88, 0]
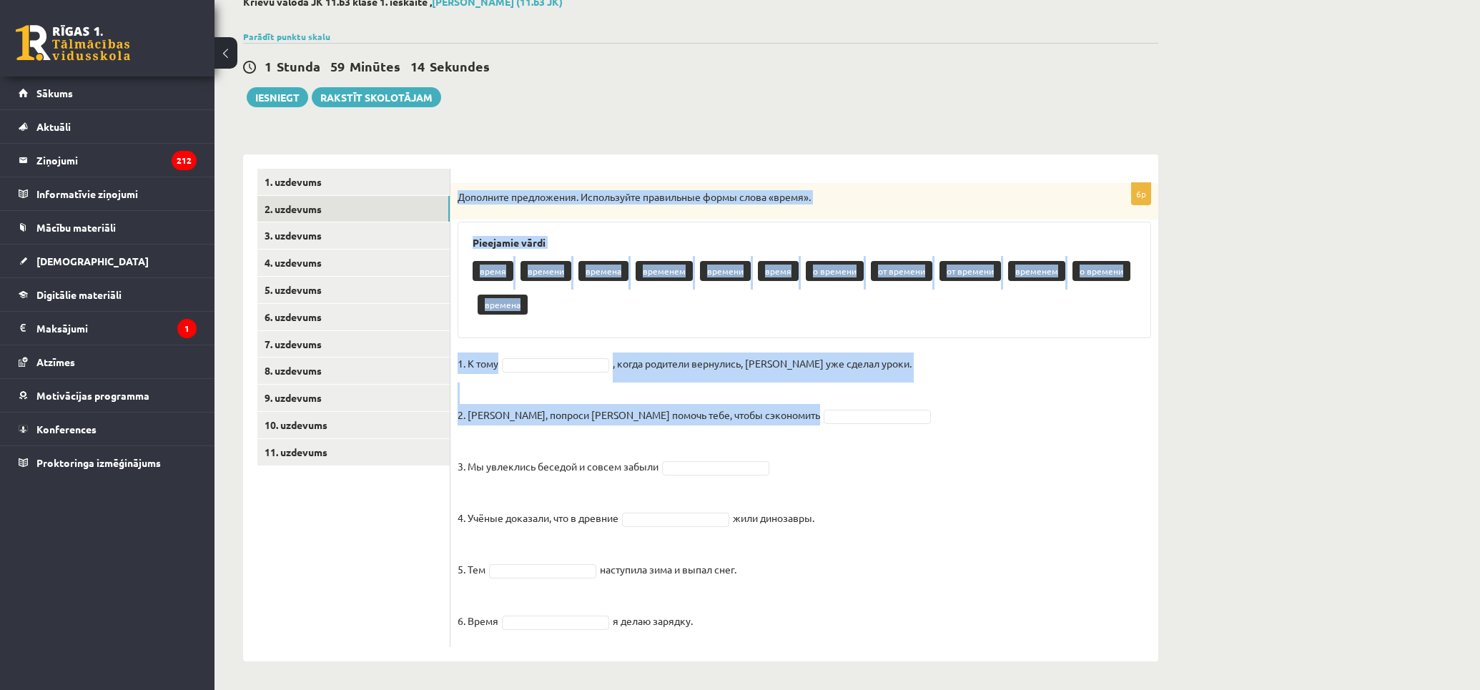
drag, startPoint x: 453, startPoint y: 284, endPoint x: 1234, endPoint y: 599, distance: 842.2
click at [1234, 599] on div "Krievu valoda JK 11.b3 klase 1. ieskaite , [PERSON_NAME] (11.b3 JK) Parādīt pun…" at bounding box center [848, 328] width 1266 height 723
copy div "Loremipsu dolorsitame. Consectetur adipiscing elits doeiu «tempo». Incididun ut…"
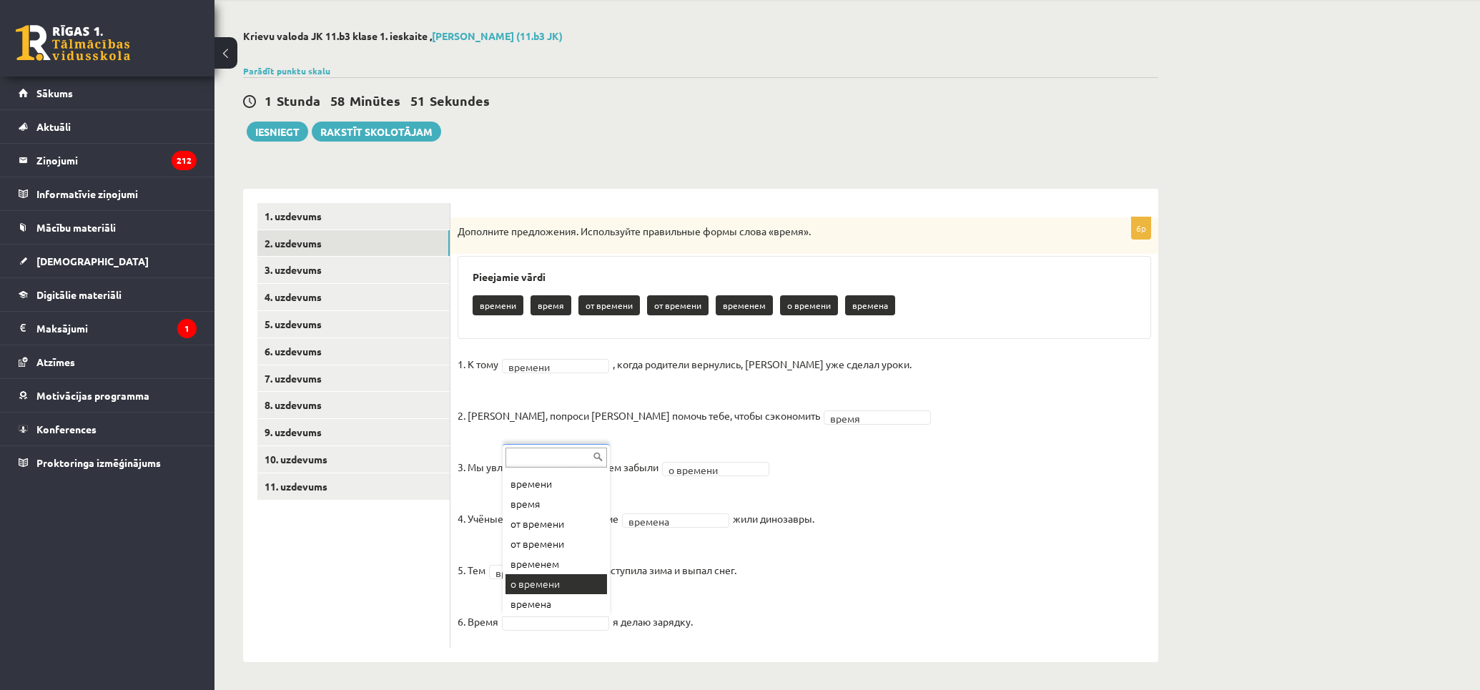
scroll to position [0, 0]
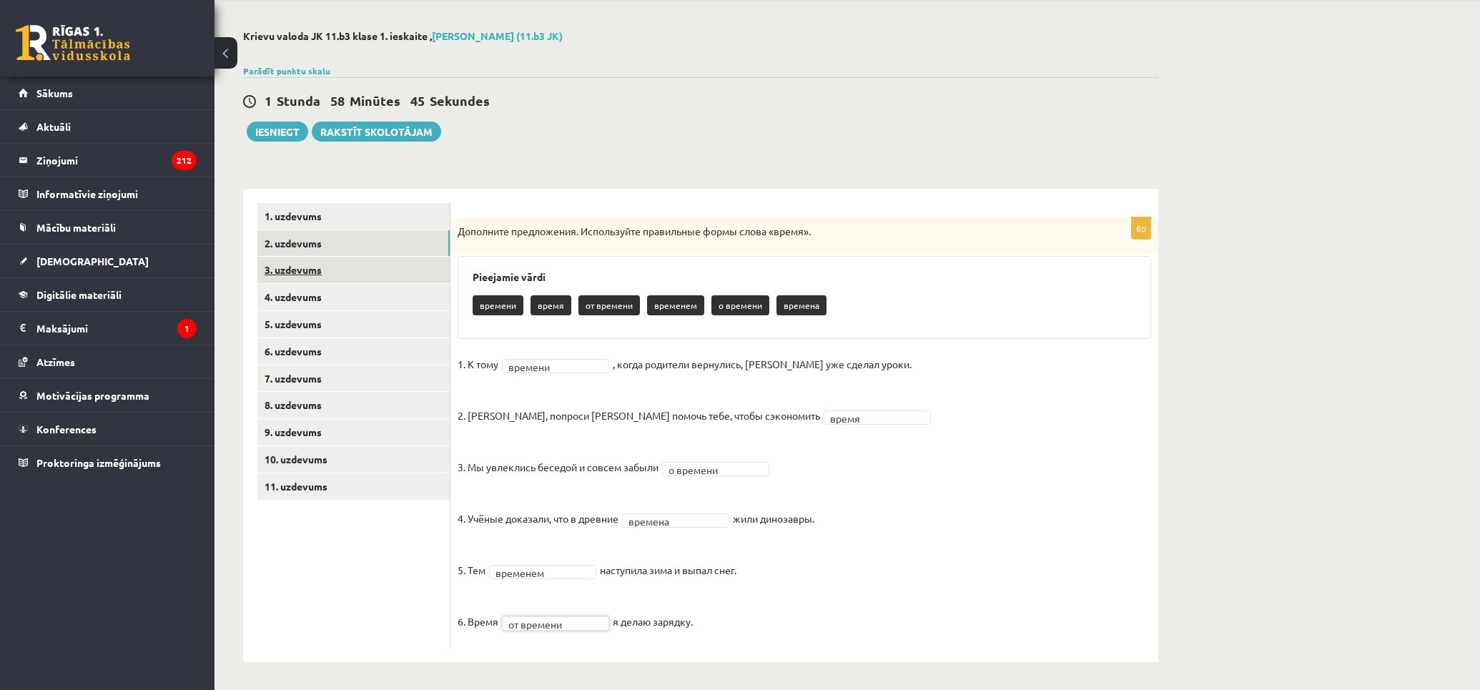
click at [358, 263] on link "3. uzdevums" at bounding box center [353, 270] width 192 height 26
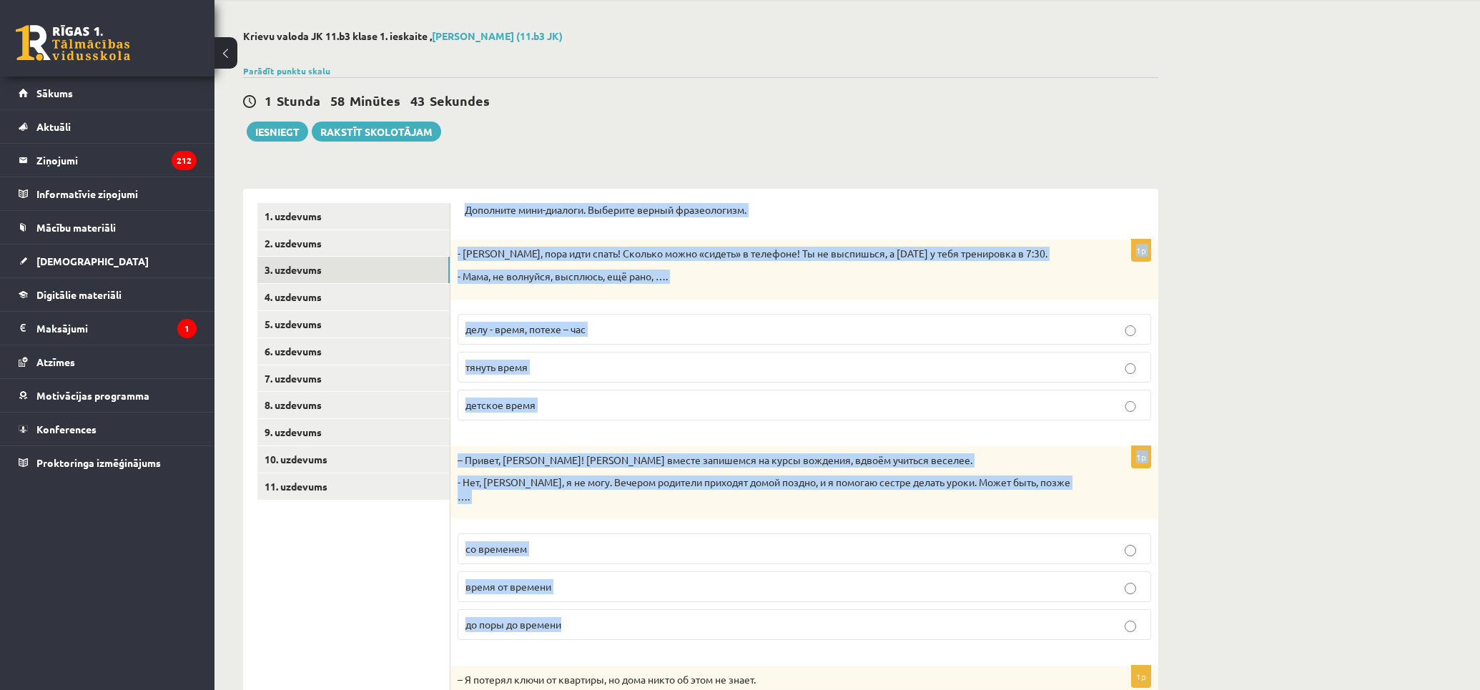
scroll to position [458, 0]
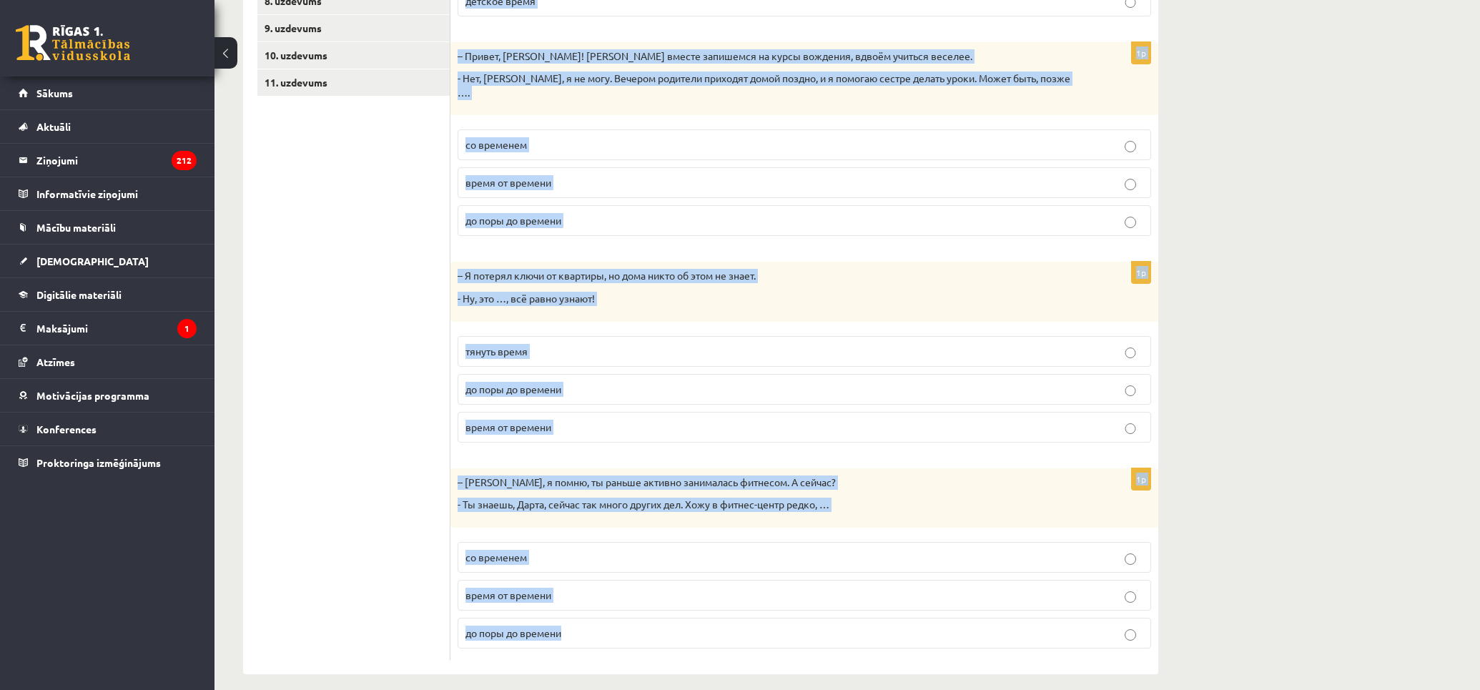
drag, startPoint x: 466, startPoint y: 205, endPoint x: 1096, endPoint y: 658, distance: 776.2
click at [1096, 662] on div "Krievu valoda JK 11.b3 klase 1. ieskaite , [PERSON_NAME] (11.b3 JK) Parādīt pun…" at bounding box center [701, 150] width 973 height 1106
copy form "Loremipsu dolo-sitamet. Consecte adipis elitseddoeiu. 8t - Incid, utla etdo mag…"
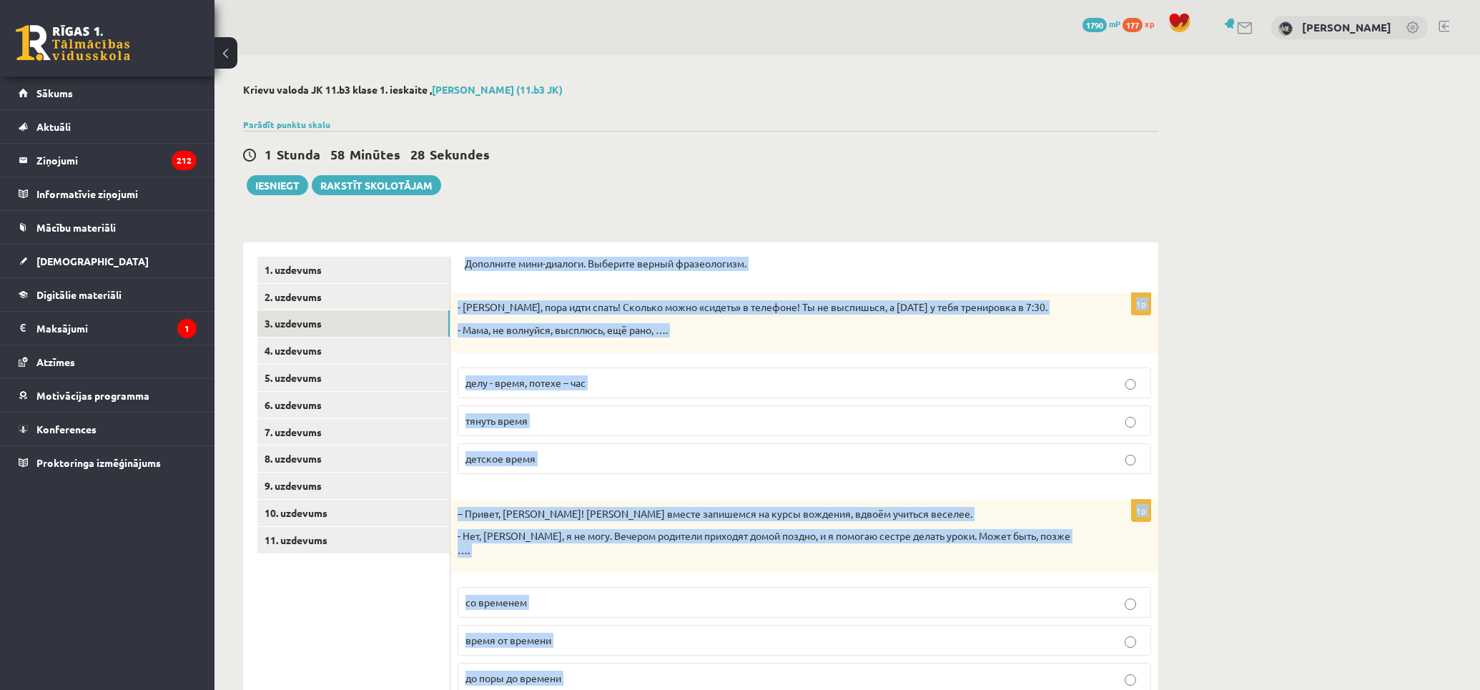
scroll to position [79, 0]
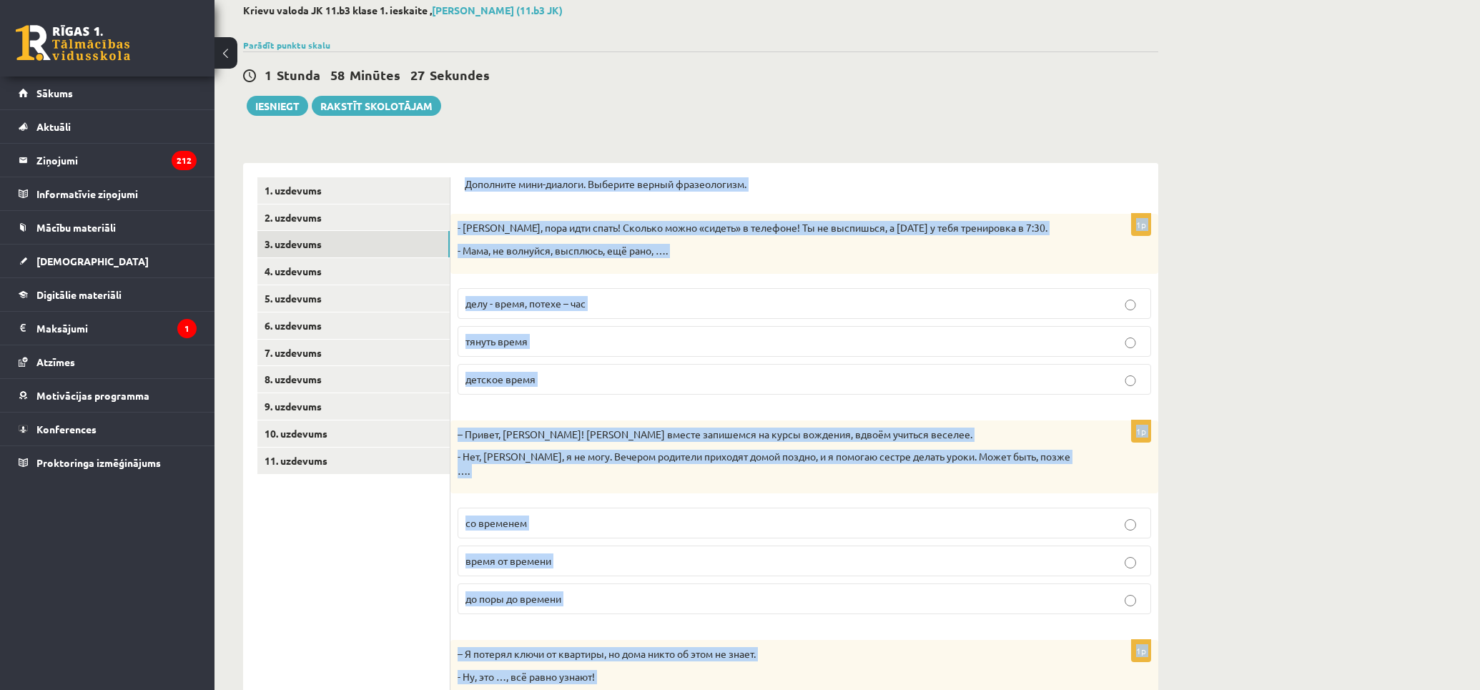
click at [677, 348] on p "тянуть время" at bounding box center [805, 341] width 678 height 15
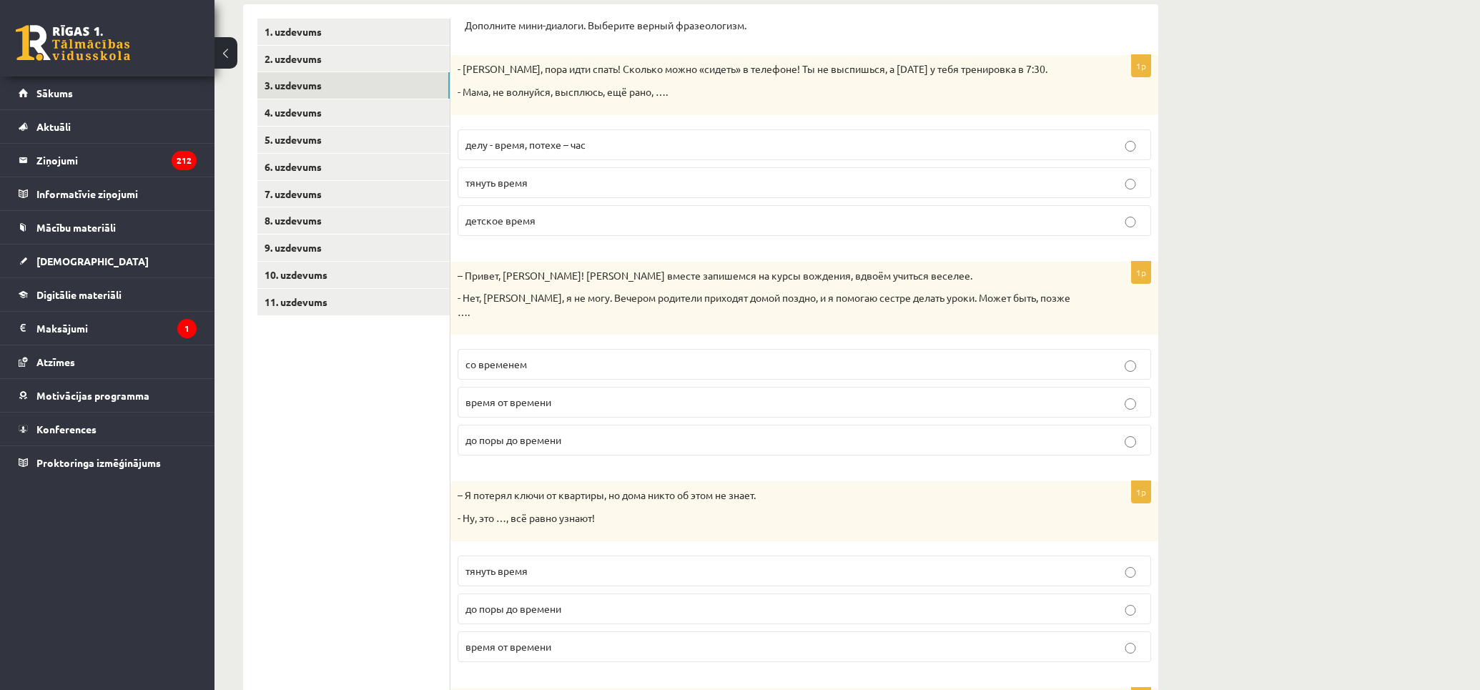
click at [683, 435] on label "до поры до времени" at bounding box center [805, 440] width 694 height 31
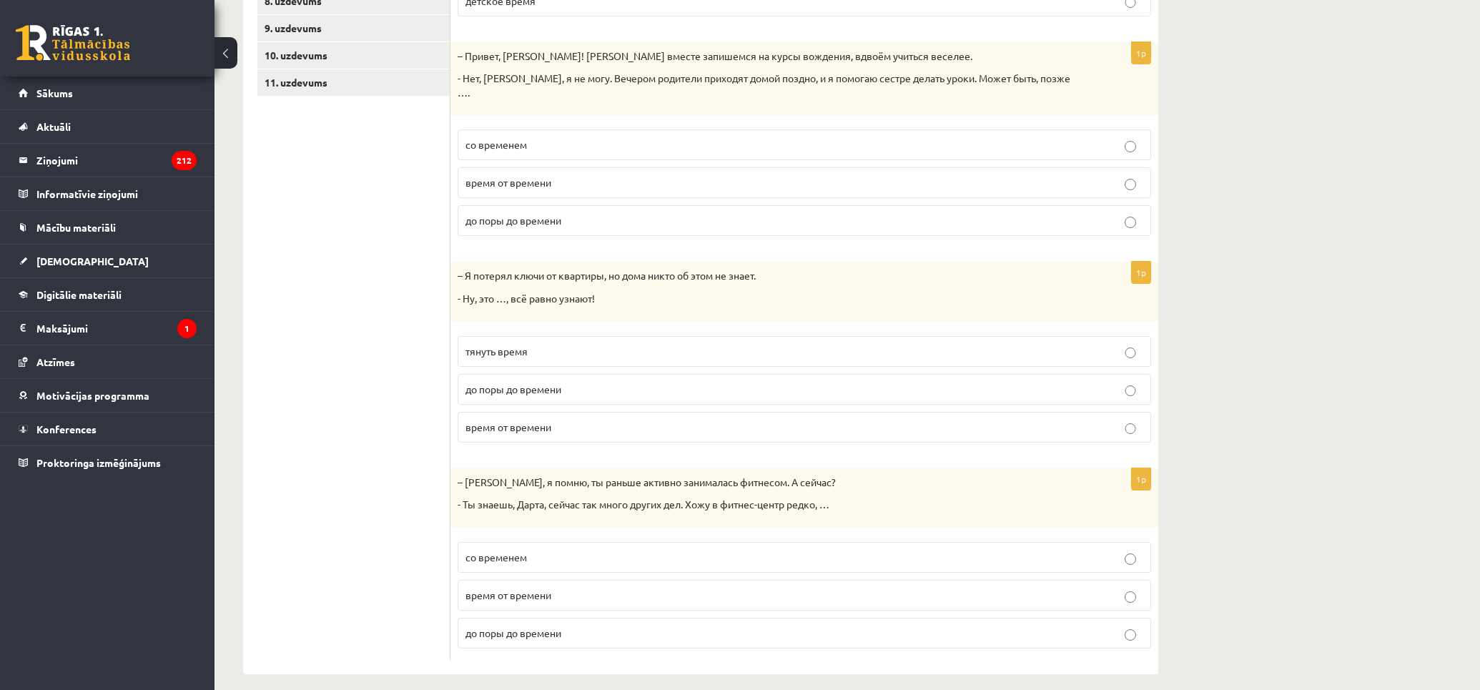
click at [762, 388] on label "до поры до времени" at bounding box center [805, 389] width 694 height 31
click at [809, 564] on fieldset "со временем время от времени до поры до времени" at bounding box center [805, 594] width 694 height 118
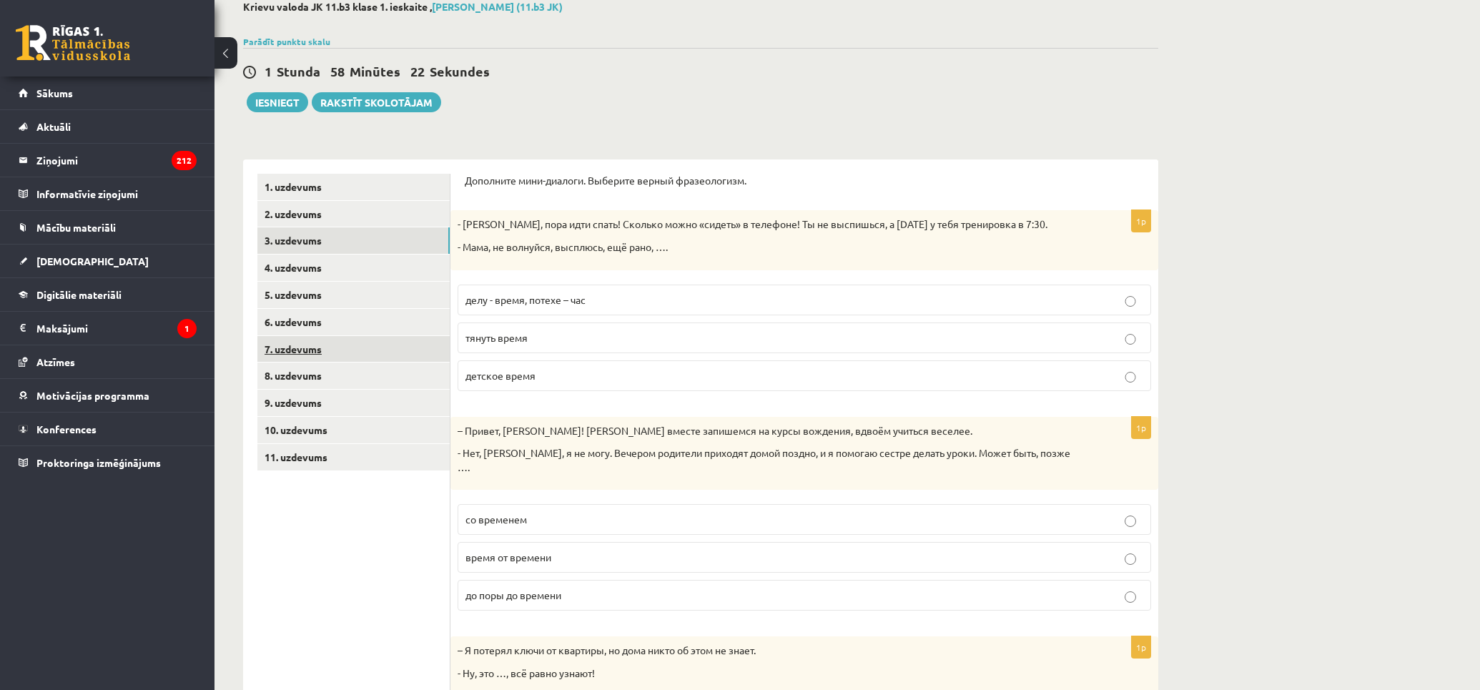
scroll to position [0, 0]
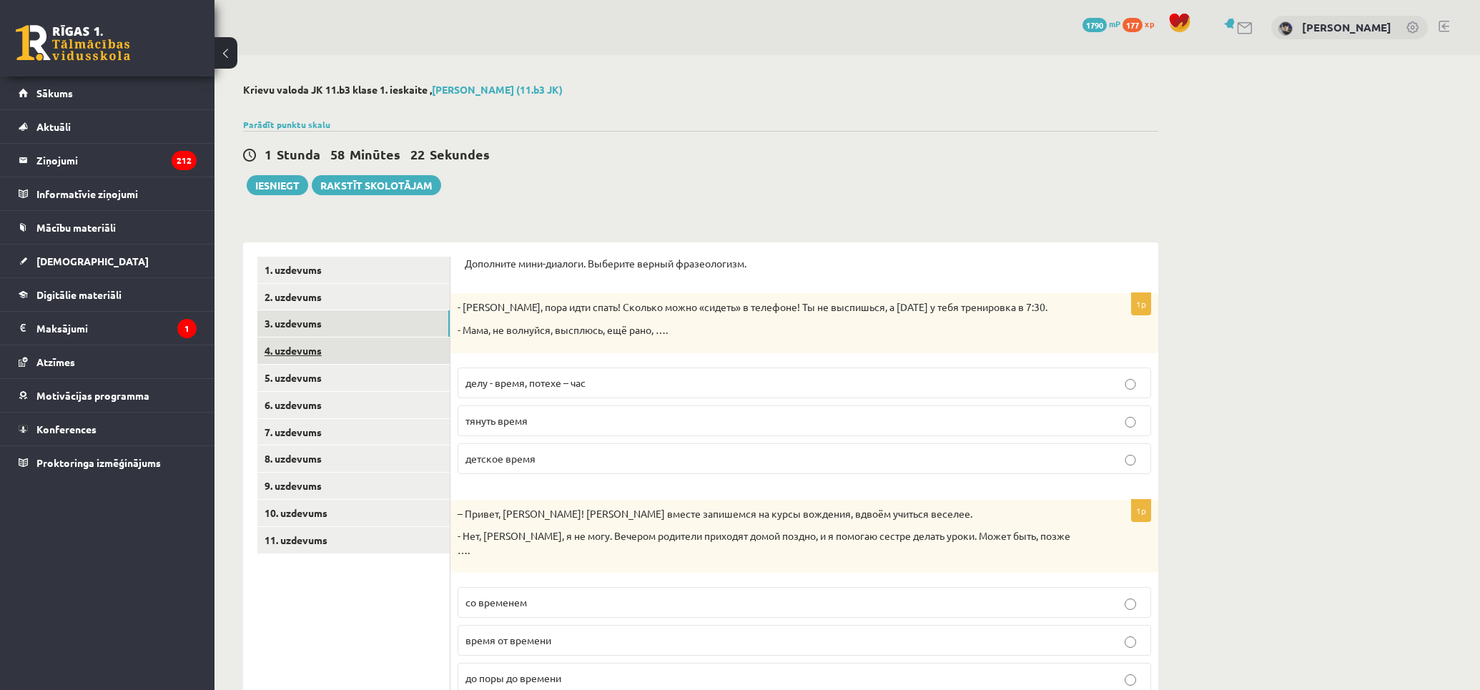
click at [342, 355] on link "4. uzdevums" at bounding box center [353, 351] width 192 height 26
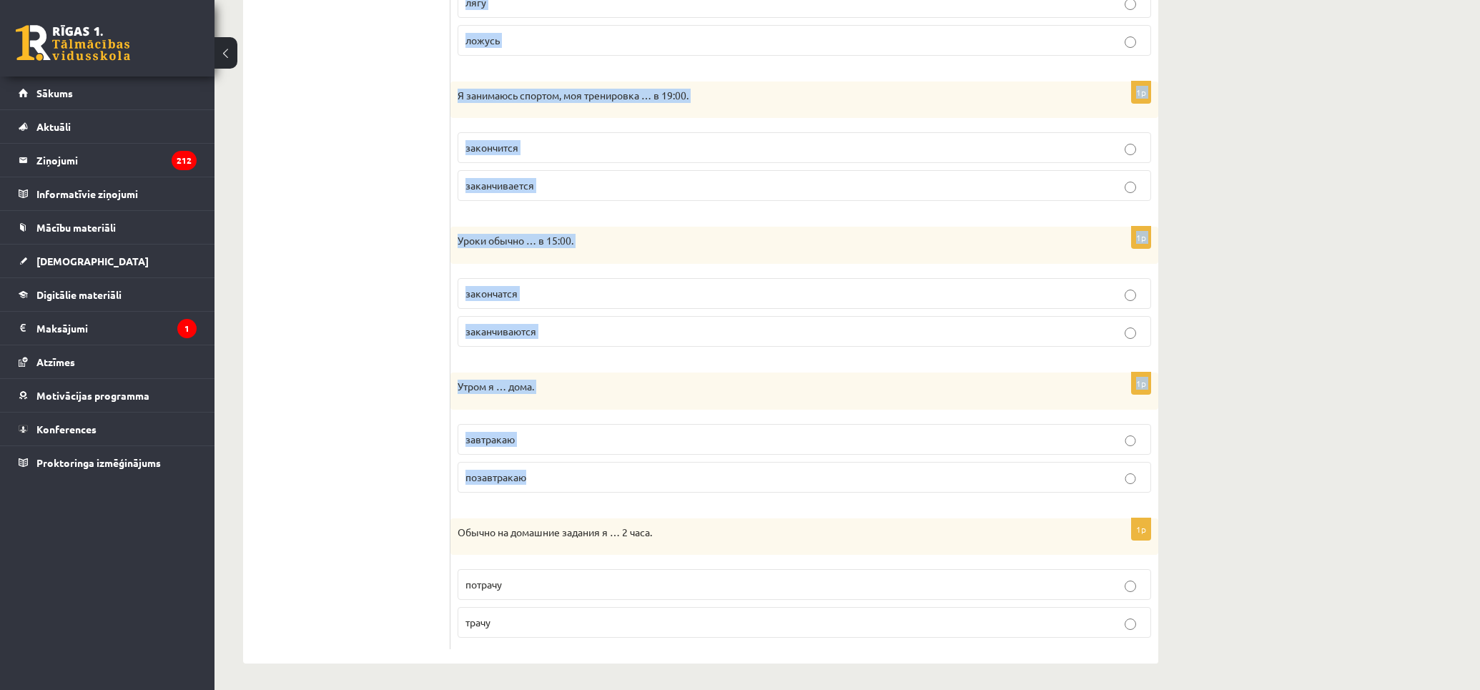
scroll to position [798, 0]
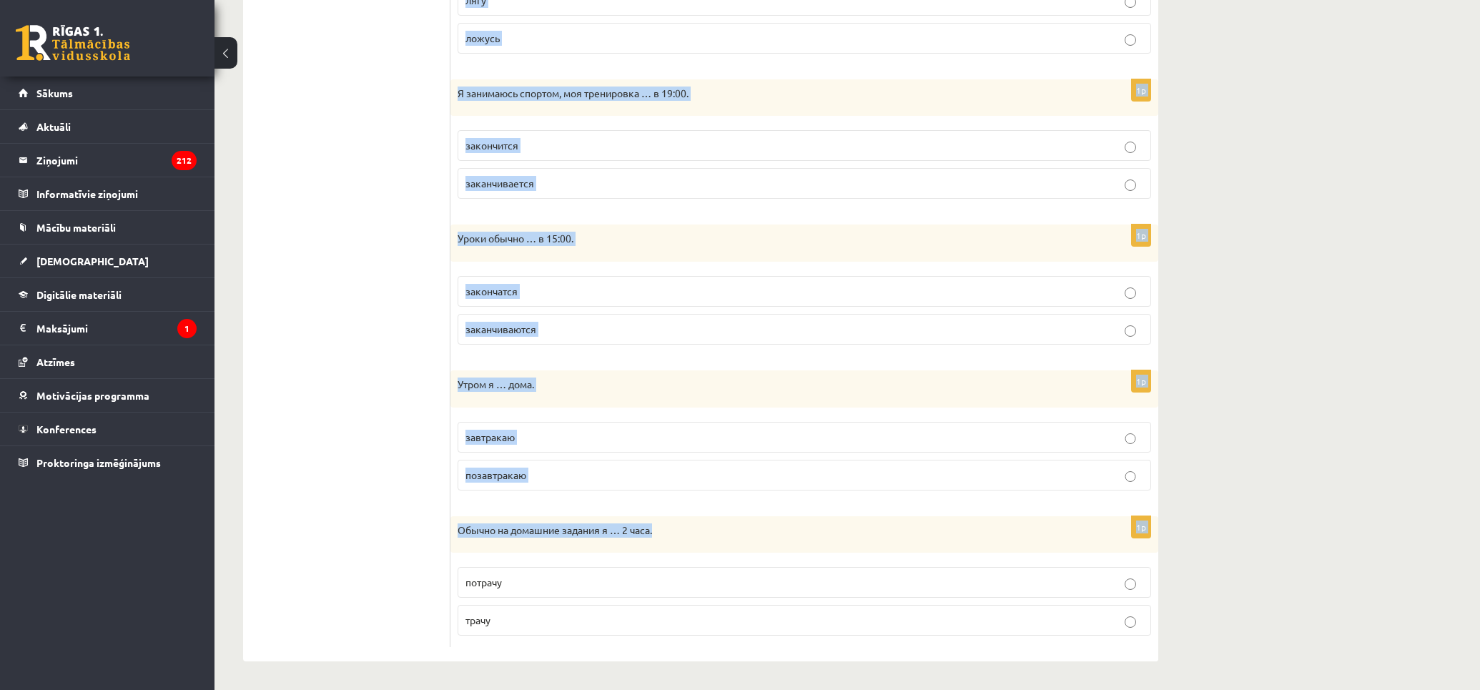
drag, startPoint x: 465, startPoint y: 262, endPoint x: 1200, endPoint y: 533, distance: 783.7
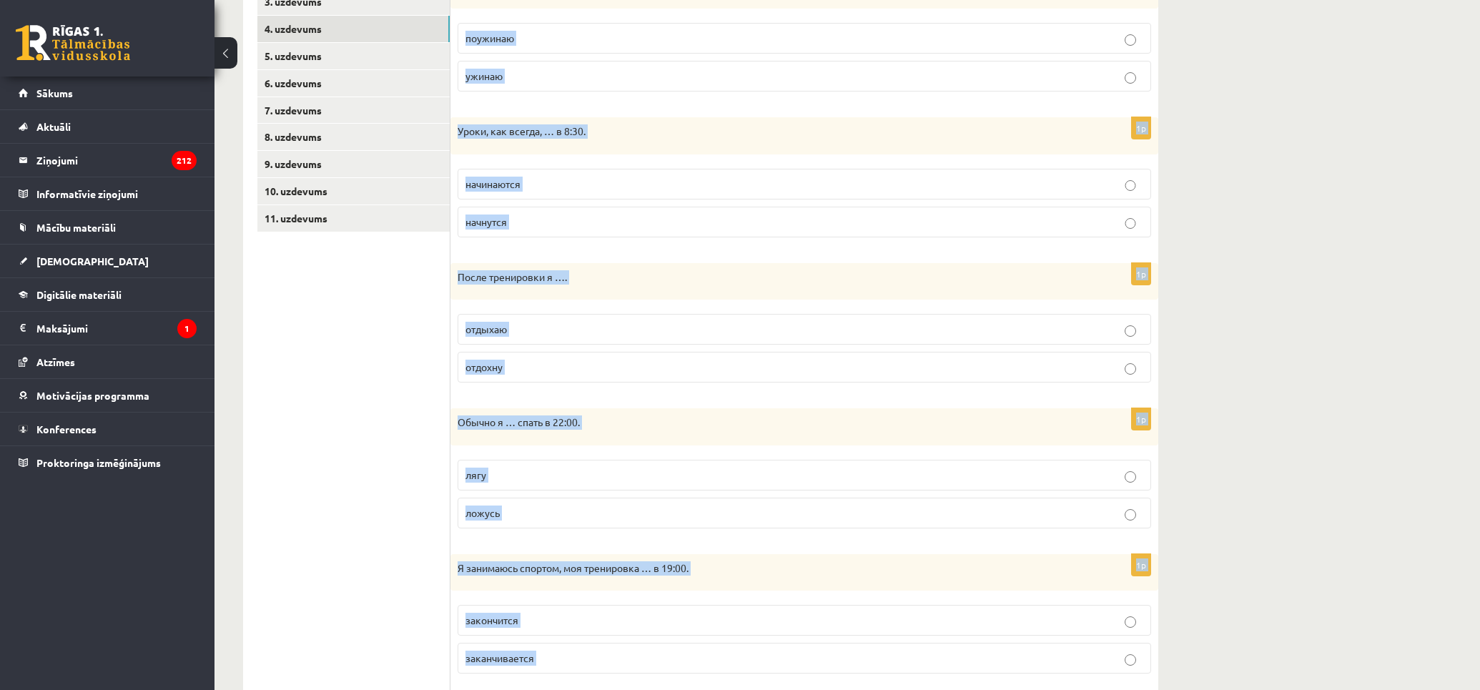
scroll to position [0, 0]
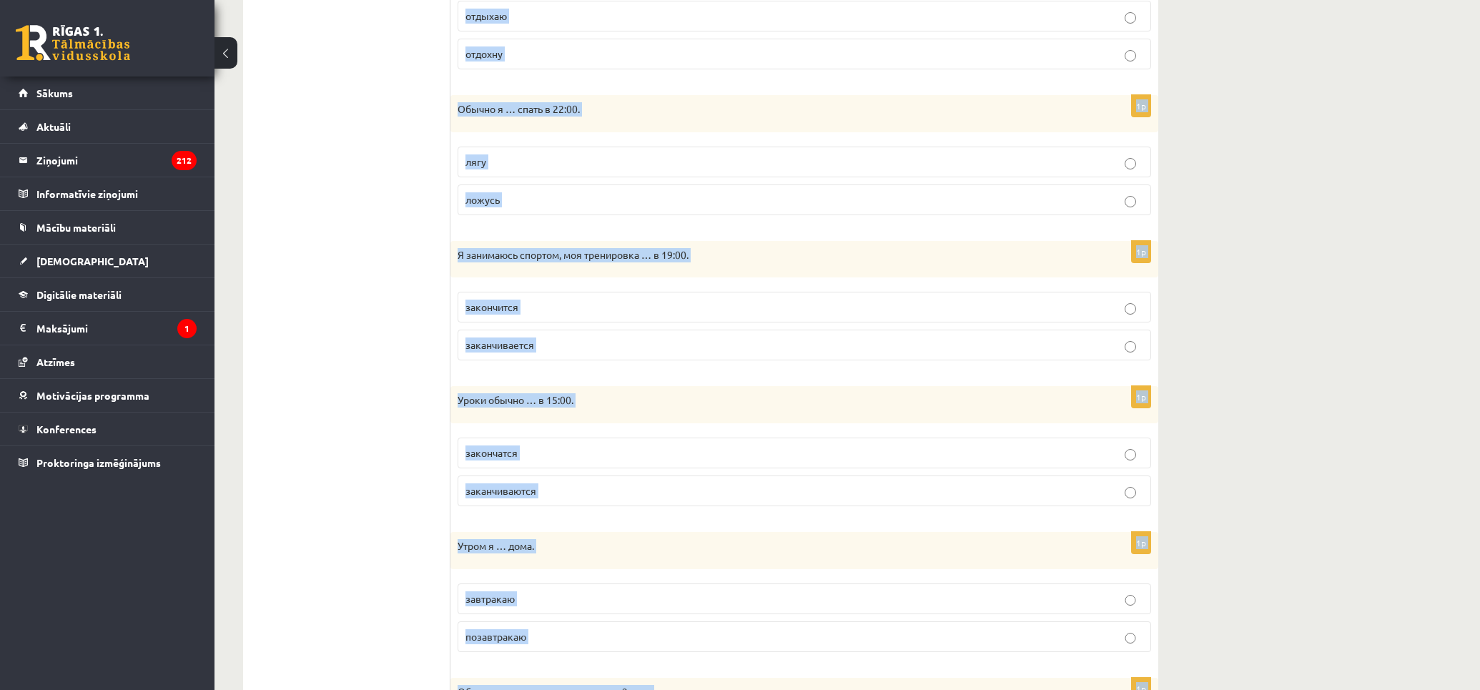
scroll to position [798, 0]
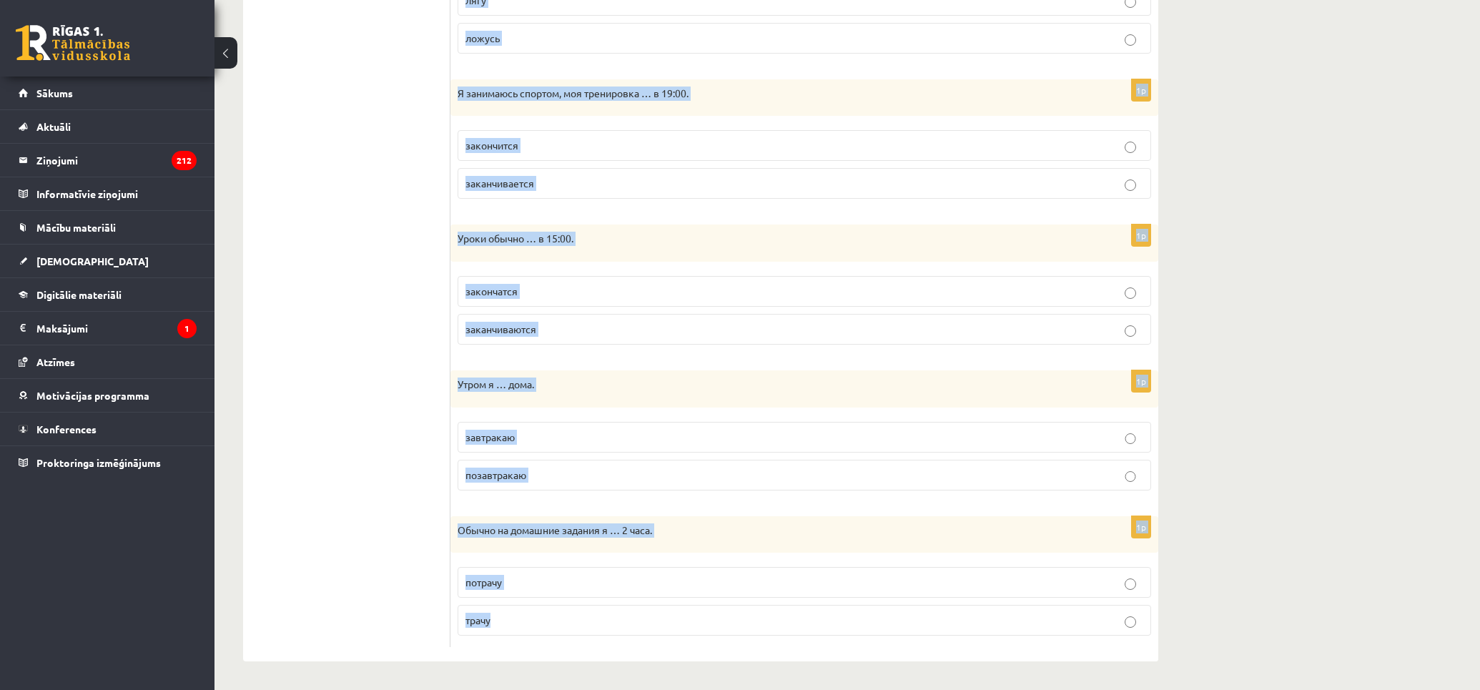
drag, startPoint x: 465, startPoint y: 257, endPoint x: 1189, endPoint y: 644, distance: 821.2
copy form "Loremips dolorsitam conse adipisc (ELI / SE). 6d Eiusmod t …. incididu utlabo 2…"
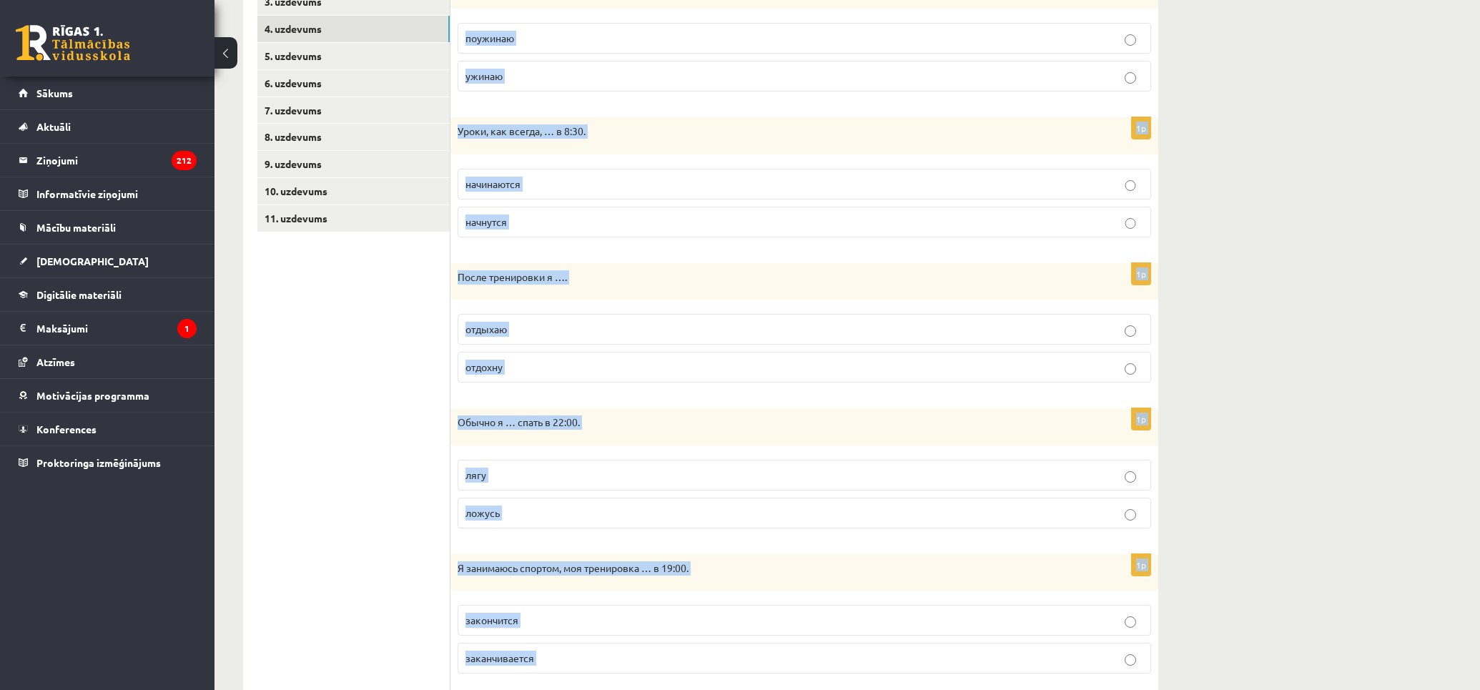
scroll to position [0, 0]
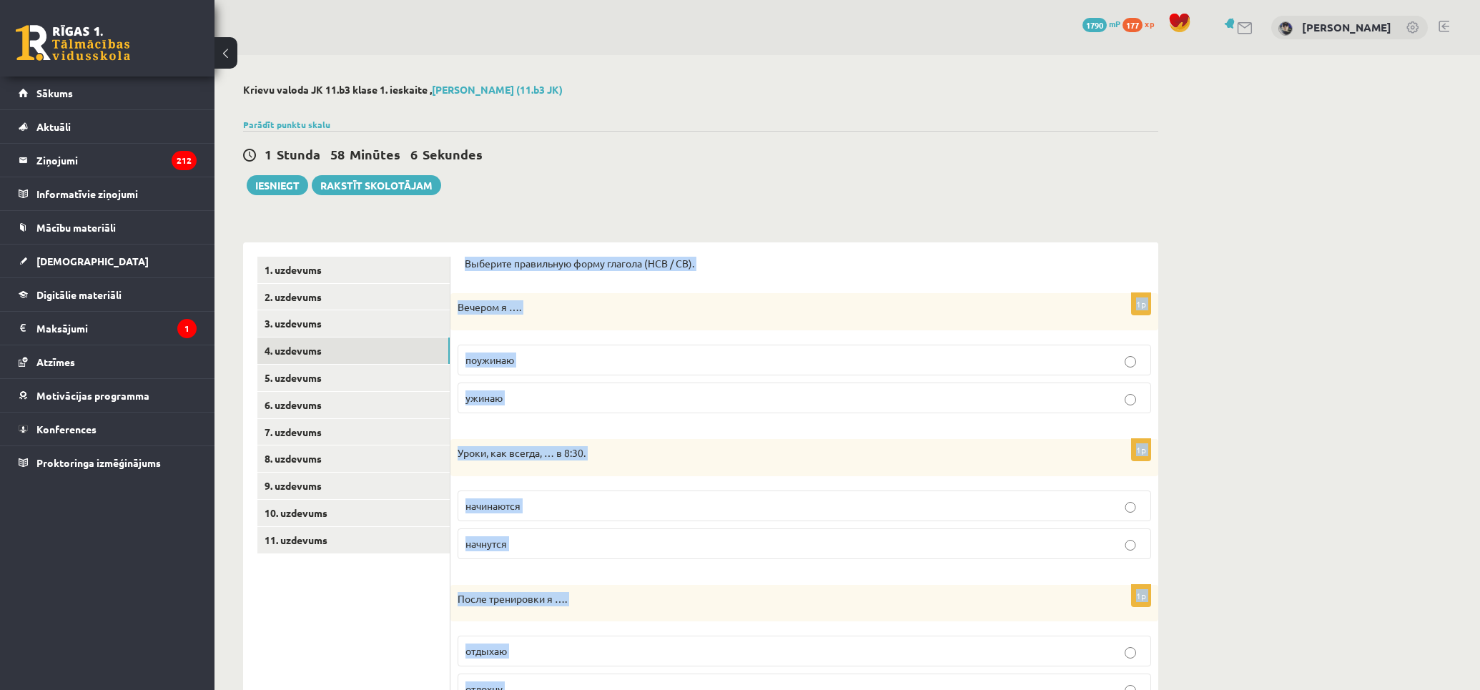
click at [549, 339] on fieldset "поужинаю ужинаю" at bounding box center [805, 378] width 694 height 80
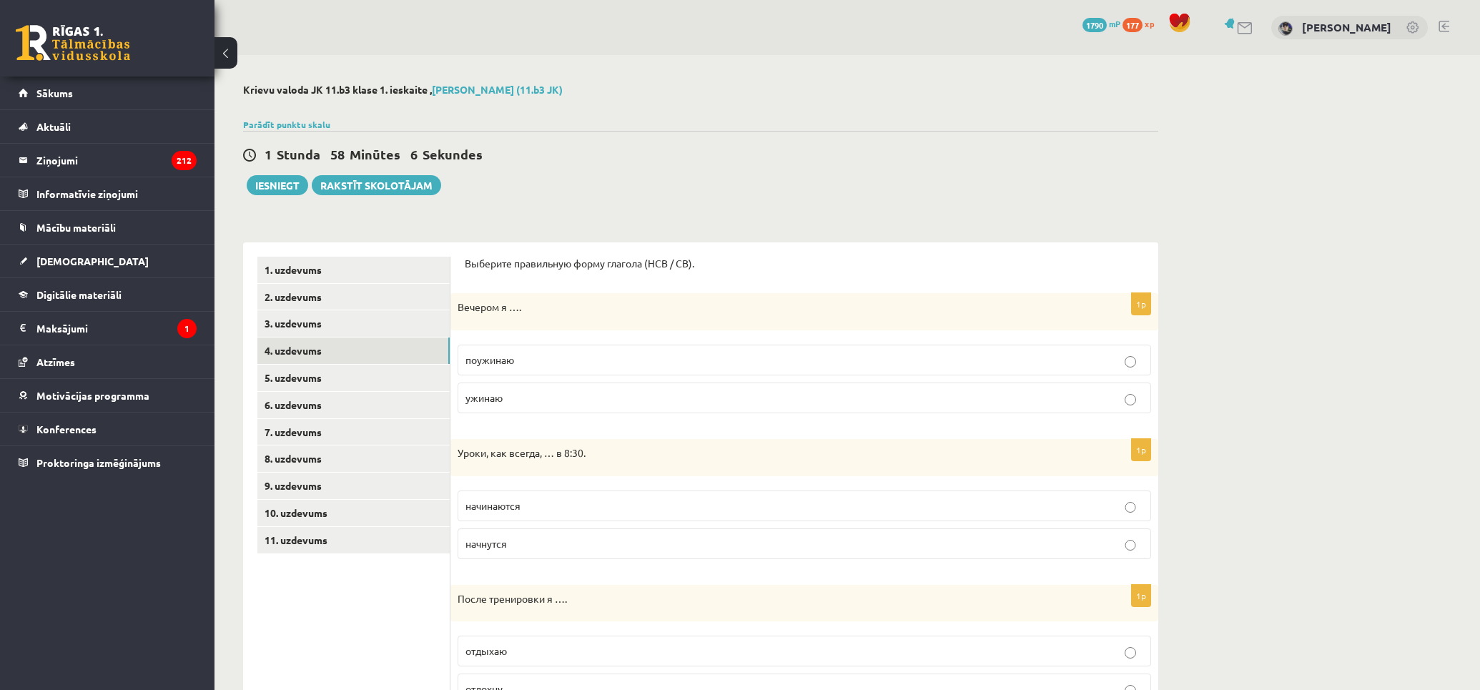
click at [554, 346] on label "поужинаю" at bounding box center [805, 360] width 694 height 31
click at [581, 511] on p "начинаются" at bounding box center [805, 505] width 678 height 15
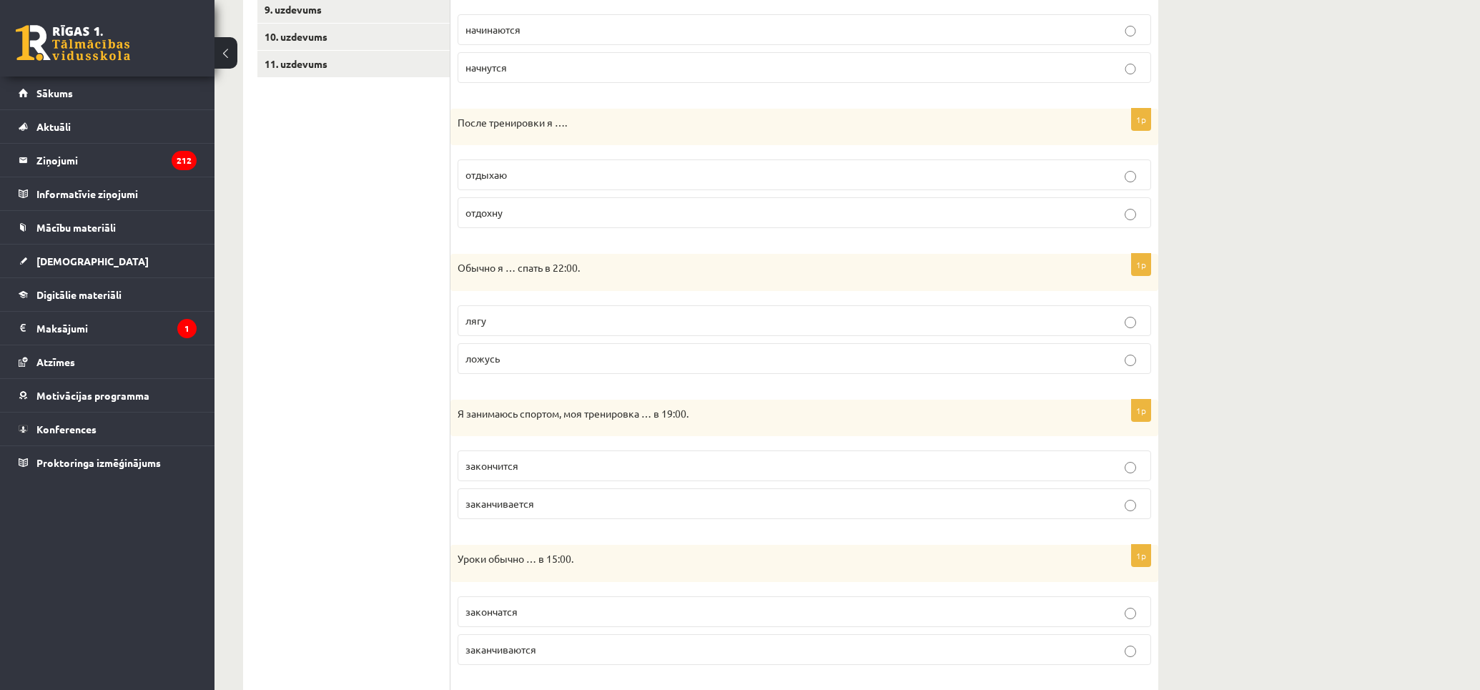
scroll to position [798, 0]
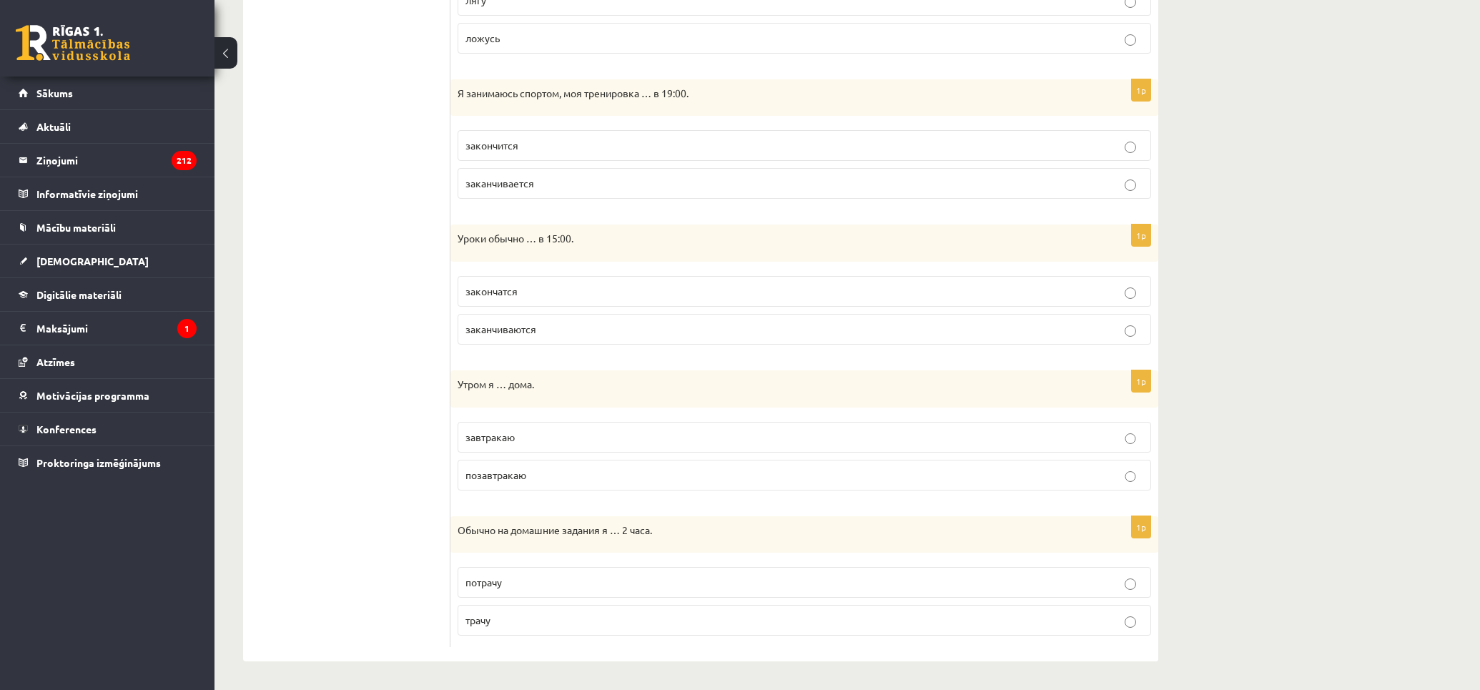
click at [787, 422] on label "завтракаю" at bounding box center [805, 437] width 694 height 31
click at [917, 613] on p "трачу" at bounding box center [805, 620] width 678 height 15
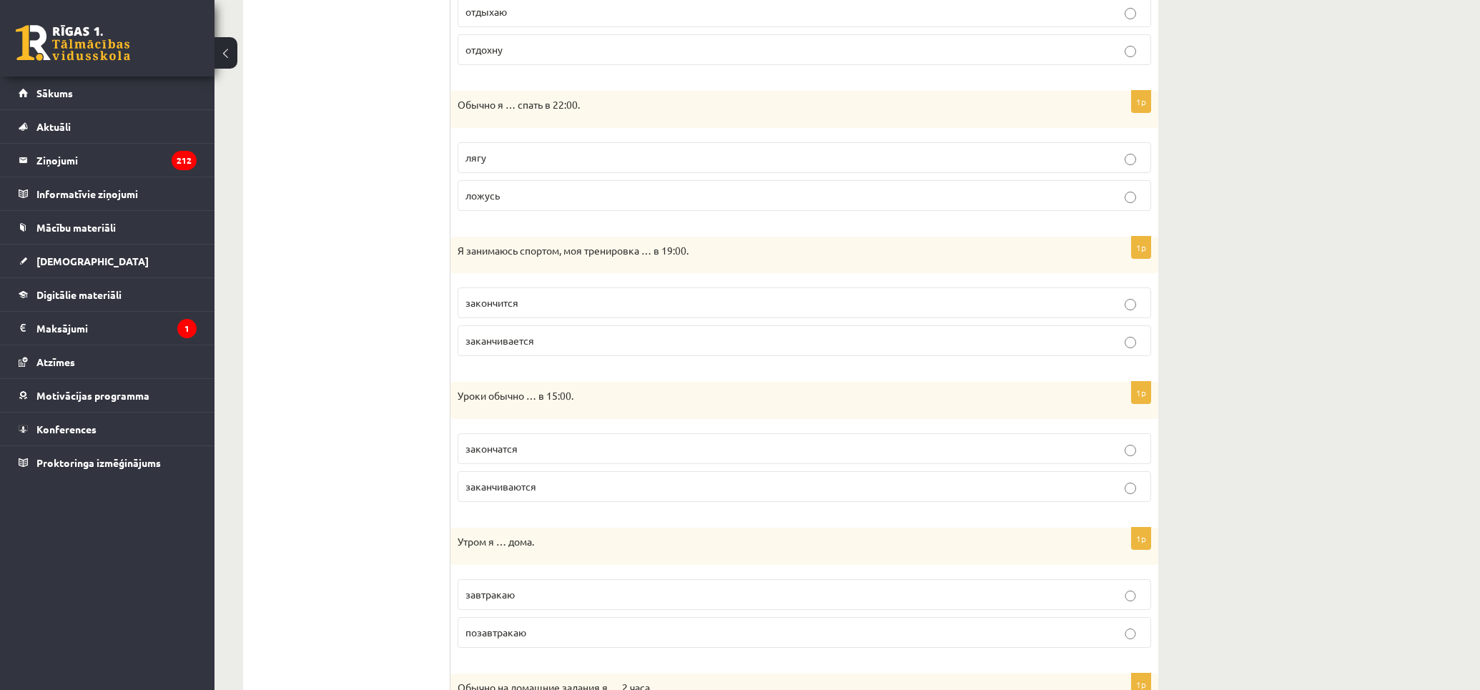
click at [794, 498] on label "заканчиваются" at bounding box center [805, 486] width 694 height 31
click at [902, 365] on div "1p Я занимаюсь спортом, моя тренировка … в 19:00. закончится заканчивается" at bounding box center [805, 303] width 708 height 132
click at [899, 332] on label "заканчивается" at bounding box center [805, 340] width 694 height 31
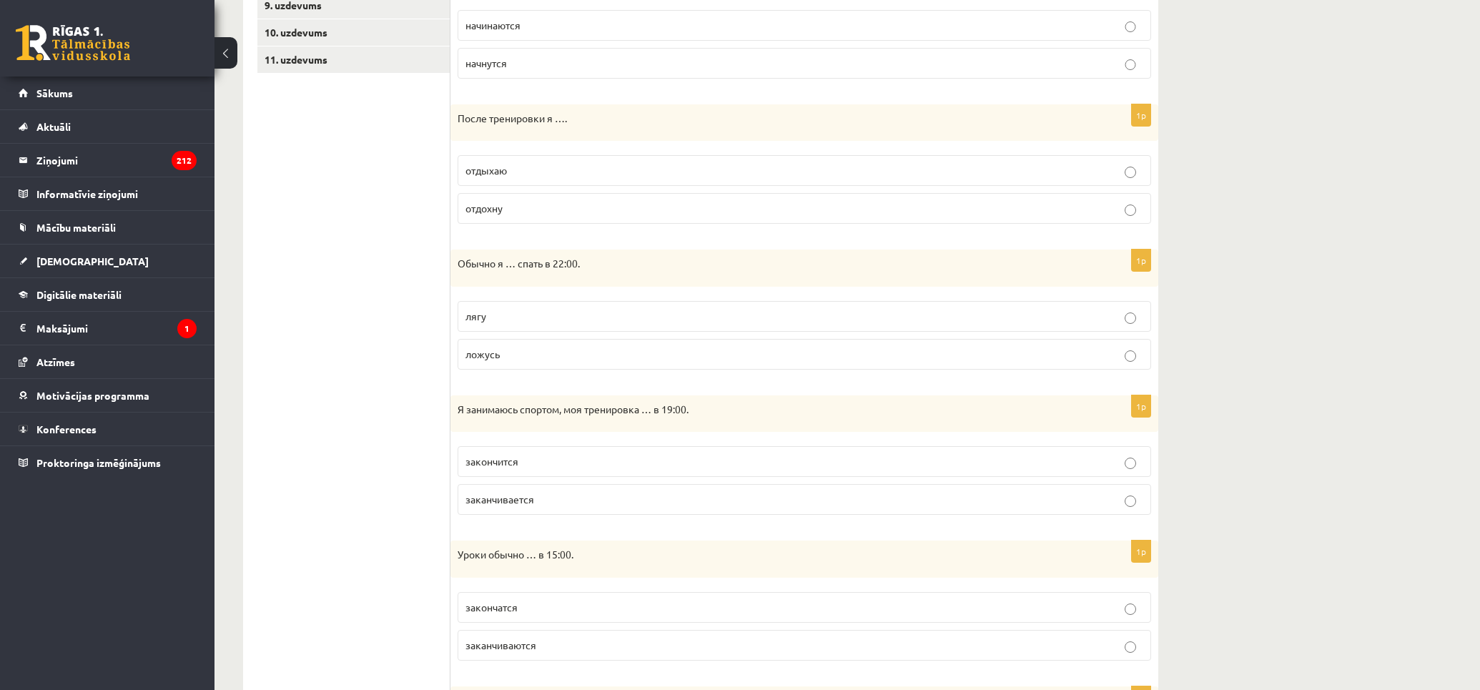
click at [984, 368] on label "ложусь" at bounding box center [805, 354] width 694 height 31
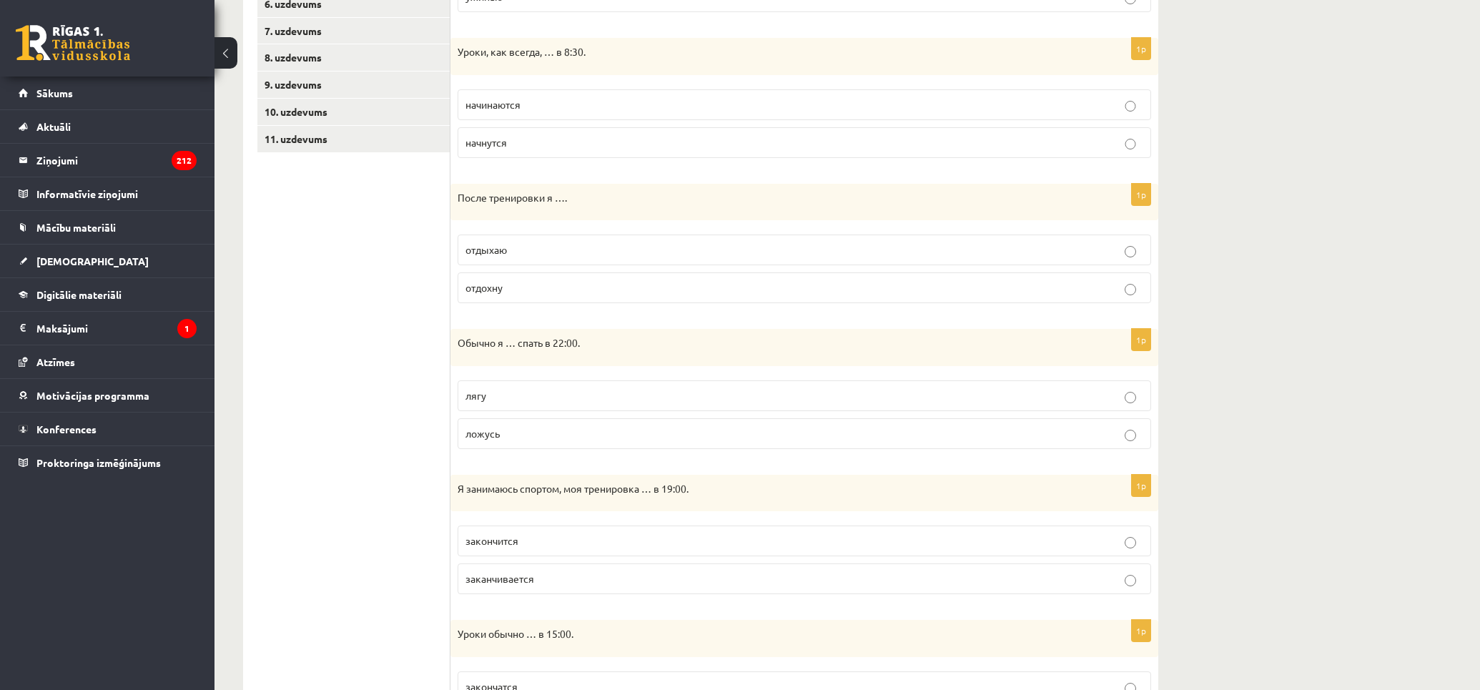
click at [1005, 296] on label "отдохну" at bounding box center [805, 287] width 694 height 31
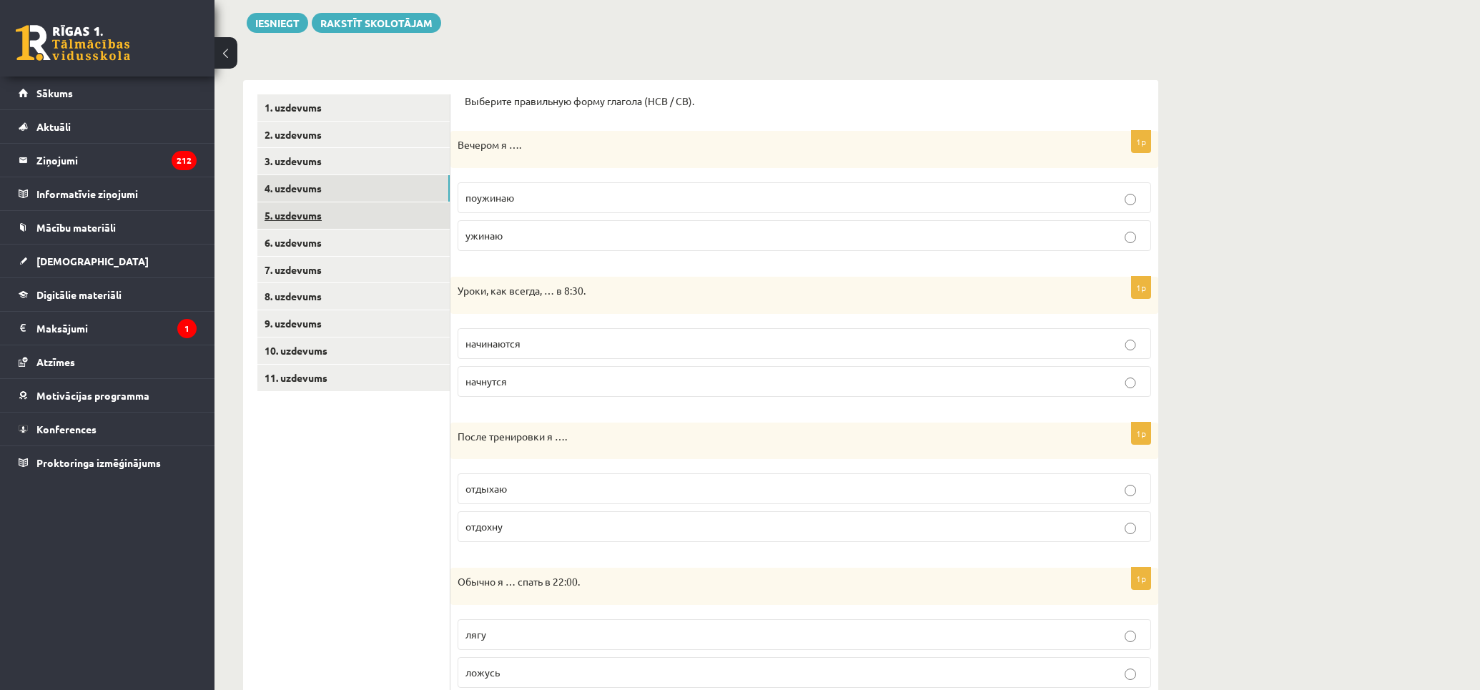
click at [301, 205] on link "5. uzdevums" at bounding box center [353, 215] width 192 height 26
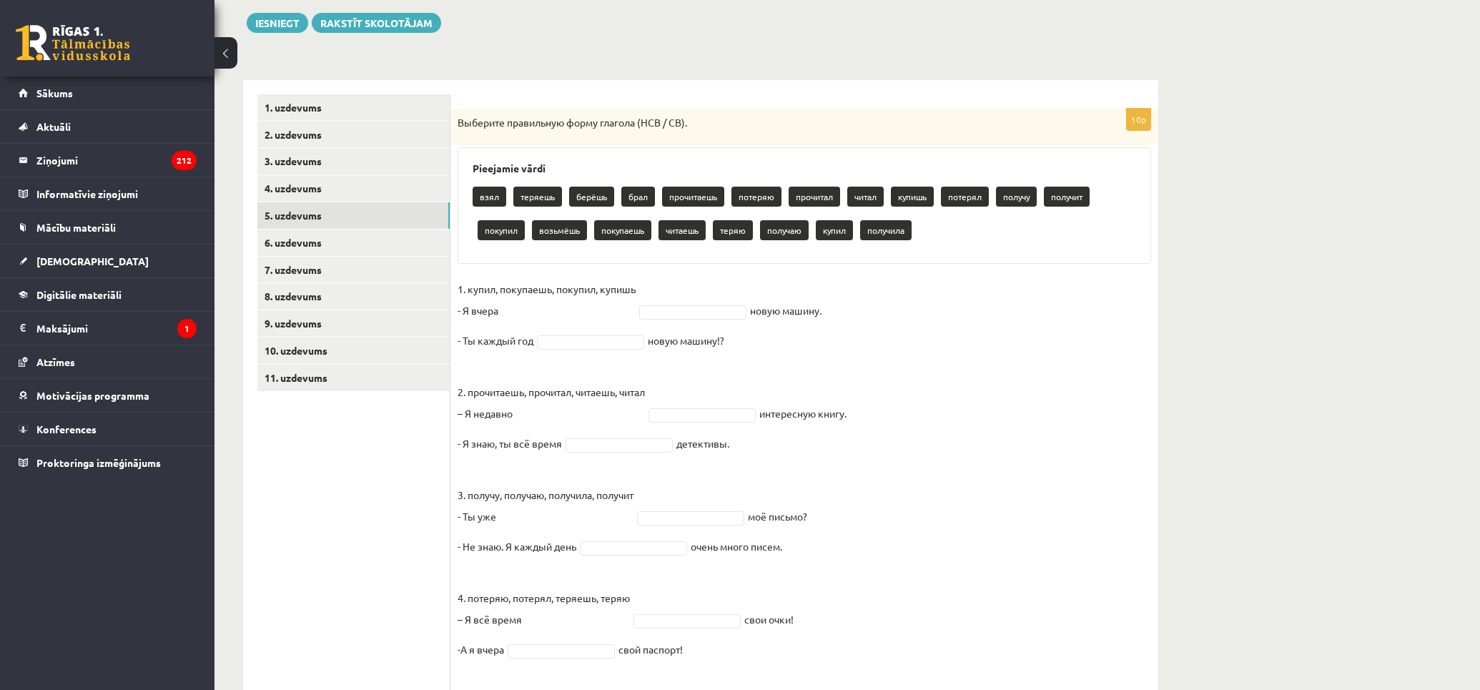
scroll to position [294, 0]
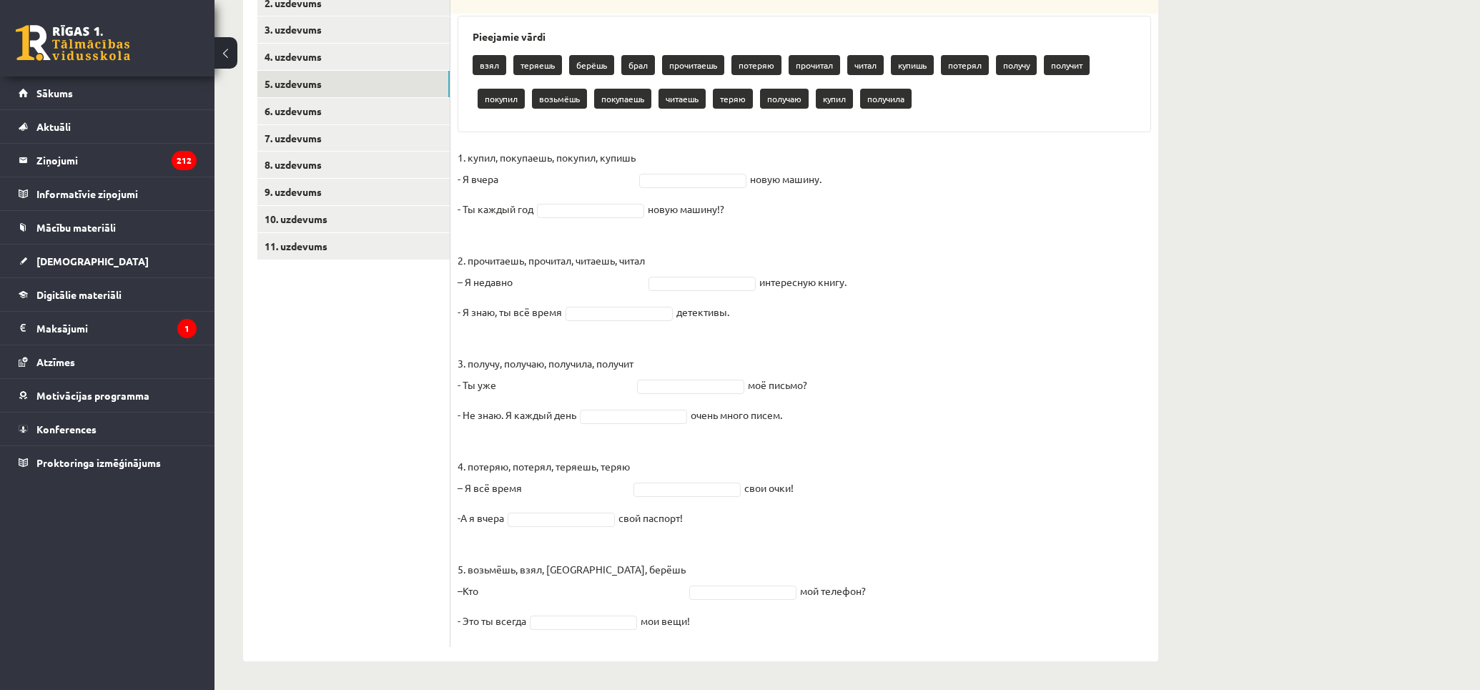
drag, startPoint x: 456, startPoint y: 119, endPoint x: 1071, endPoint y: 618, distance: 792.6
click at [1071, 618] on div "10p Выберите правильную форму глагола (НСВ / СВ). Pieejamie vārdi взял теряешь …" at bounding box center [805, 312] width 708 height 670
copy div "Loremips dolorsitam conse adipisc (ELI / SE). Doeiusmod tempo inci utlabor etdo…"
click at [699, 157] on fieldset "1. купил, покупаешь, покупил, купишь - Я вчера новую машину. - Ты каждый год но…" at bounding box center [805, 393] width 694 height 493
drag, startPoint x: 523, startPoint y: 150, endPoint x: 708, endPoint y: 150, distance: 185.2
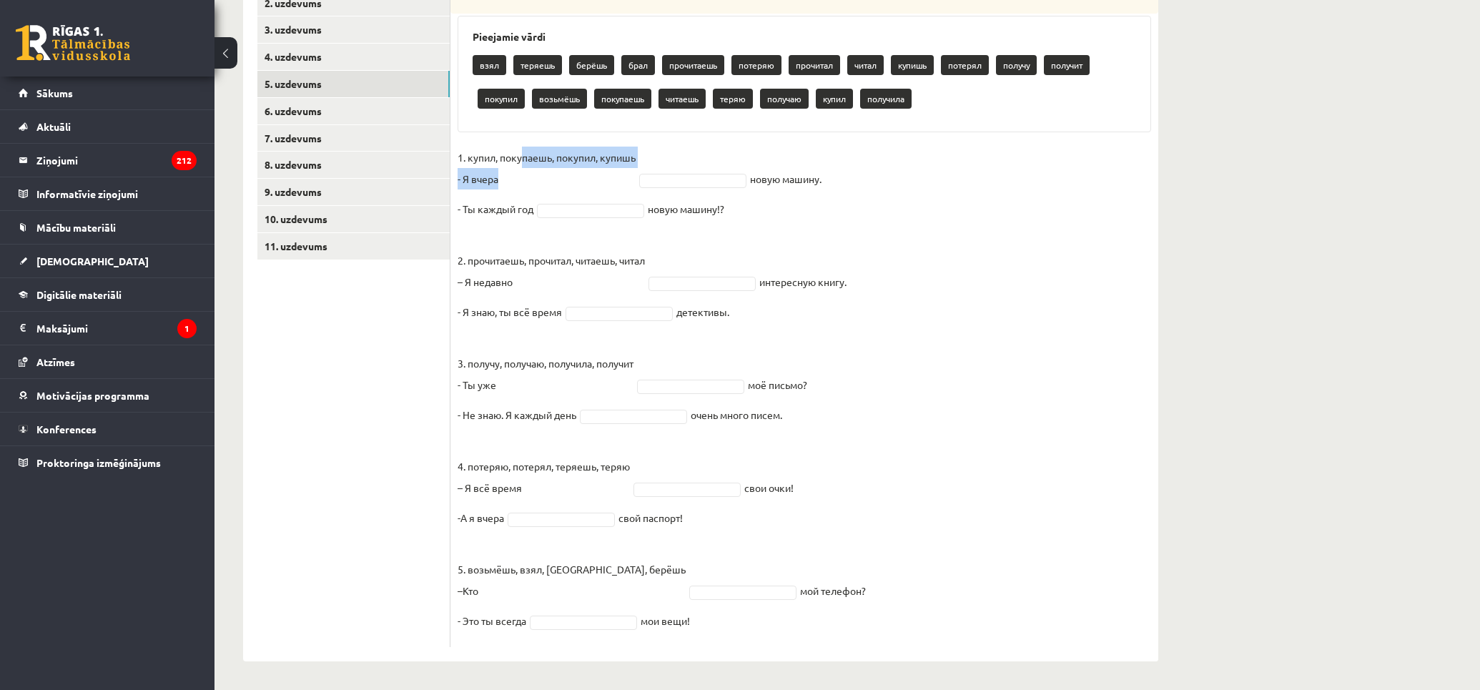
click at [683, 150] on fieldset "1. купил, покупаешь, покупил, купишь - Я вчера новую машину. - Ты каждый год но…" at bounding box center [805, 393] width 694 height 493
click at [717, 150] on fieldset "1. купил, покупаешь, покупил, купишь - Я вчера новую машину. - Ты каждый год но…" at bounding box center [805, 393] width 694 height 493
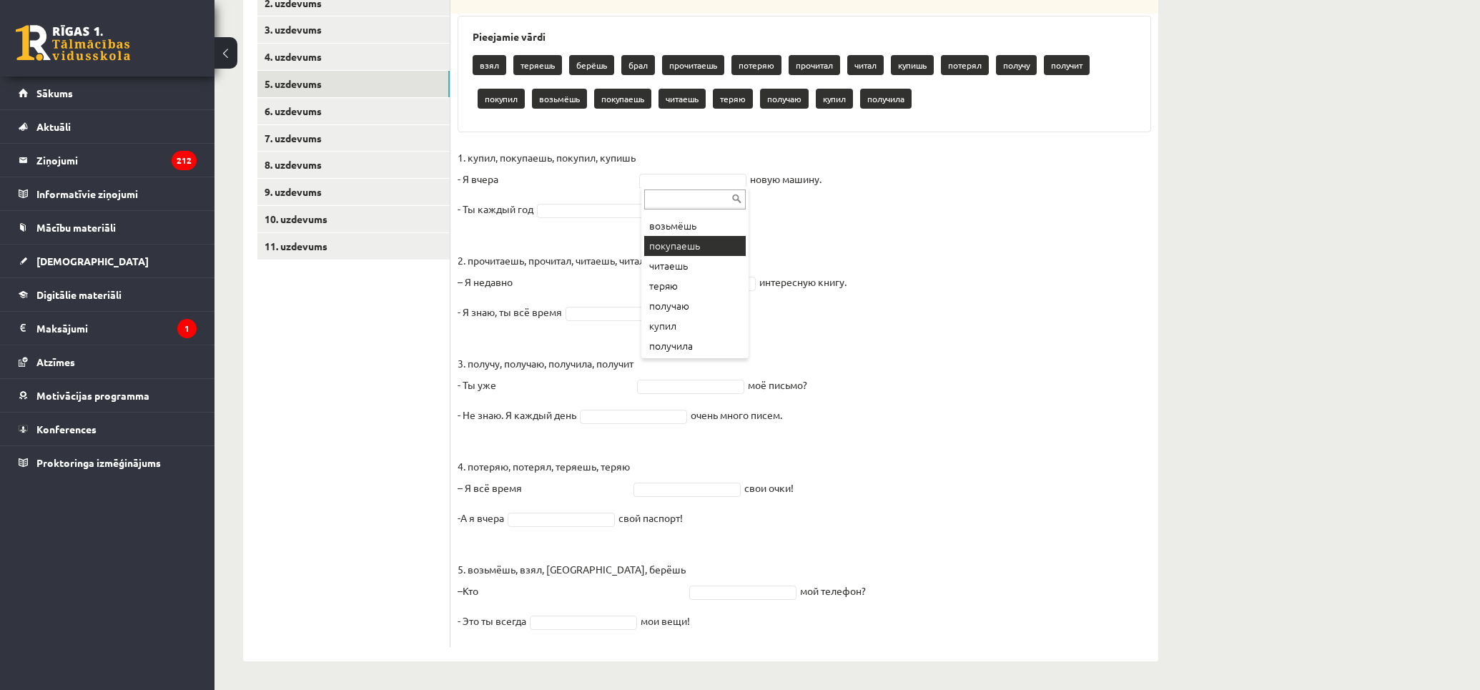
scroll to position [0, 0]
click at [699, 170] on fieldset "1. купил, покупаешь, покупил, купишь - Я [DATE] новую машину. - Ты каждый год н…" at bounding box center [805, 393] width 694 height 493
type input "**"
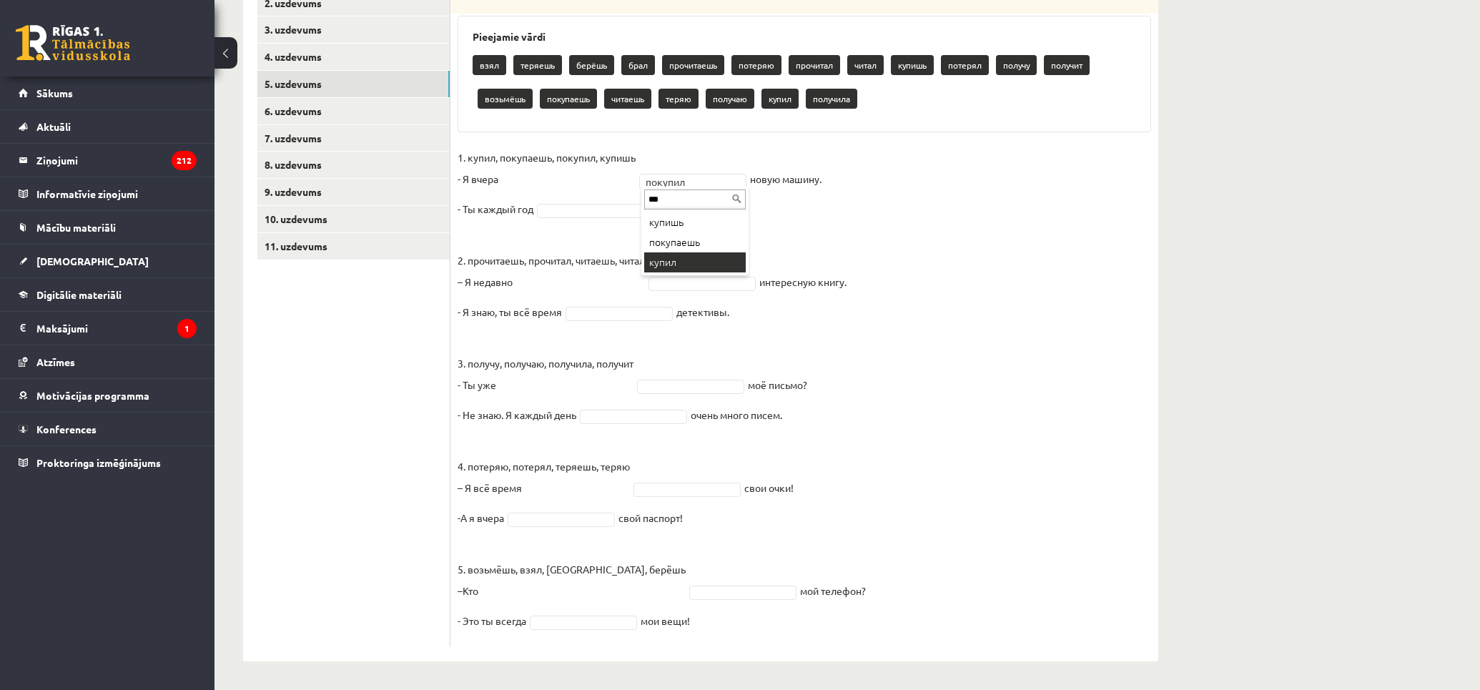
type input "***"
type input "****"
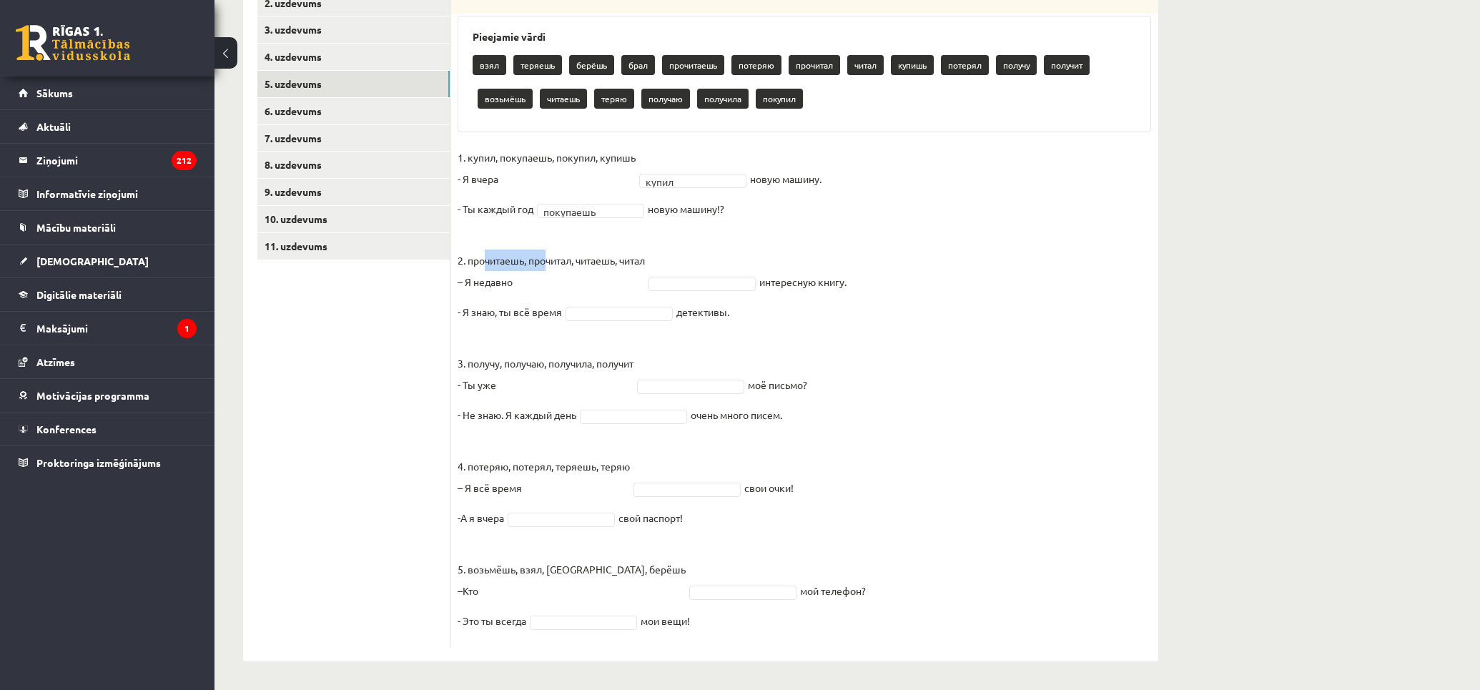
drag, startPoint x: 531, startPoint y: 254, endPoint x: 611, endPoint y: 277, distance: 84.0
click at [562, 255] on p "2. прочитаешь, прочитал, читаешь, читал – Я недавно" at bounding box center [551, 260] width 187 height 64
drag, startPoint x: 619, startPoint y: 277, endPoint x: 628, endPoint y: 274, distance: 9.0
click at [619, 277] on p "2. прочитаешь, прочитал, читаешь, читал – Я недавно" at bounding box center [551, 260] width 187 height 64
type input "****"
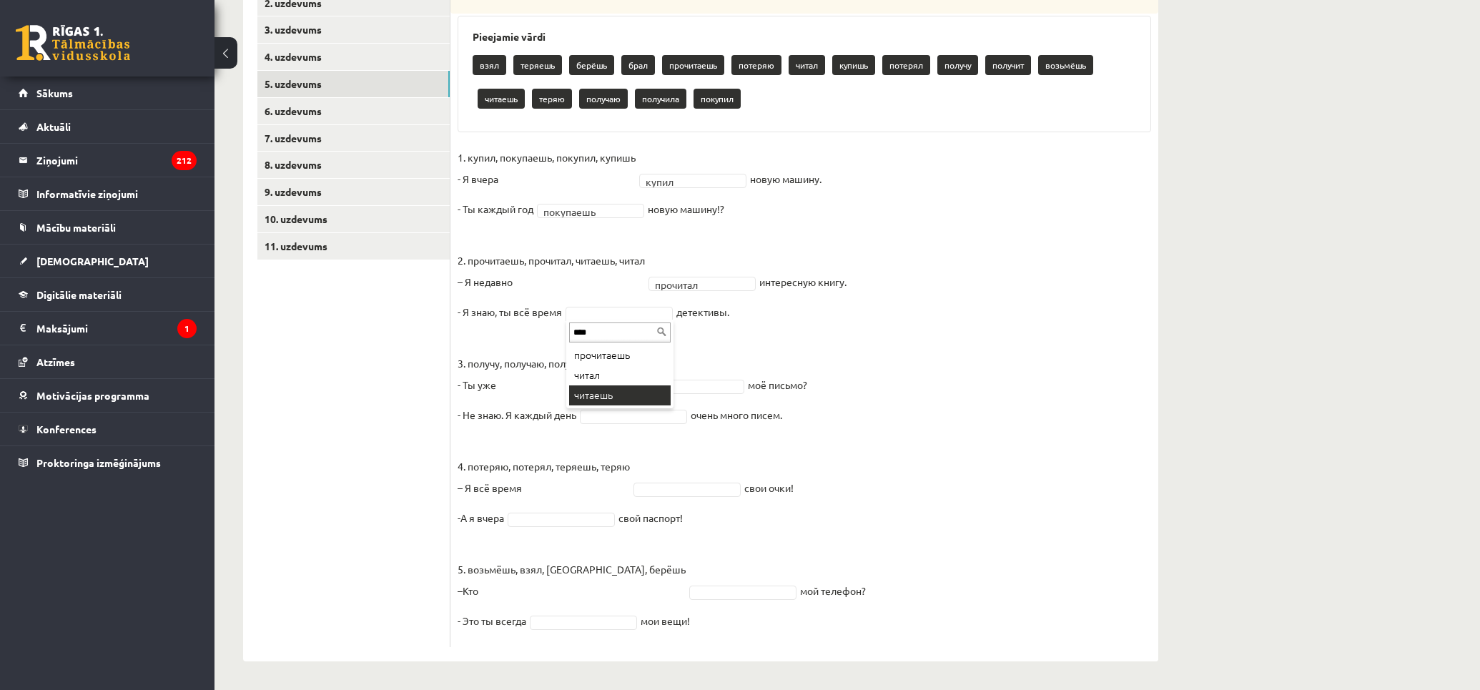
type input "****"
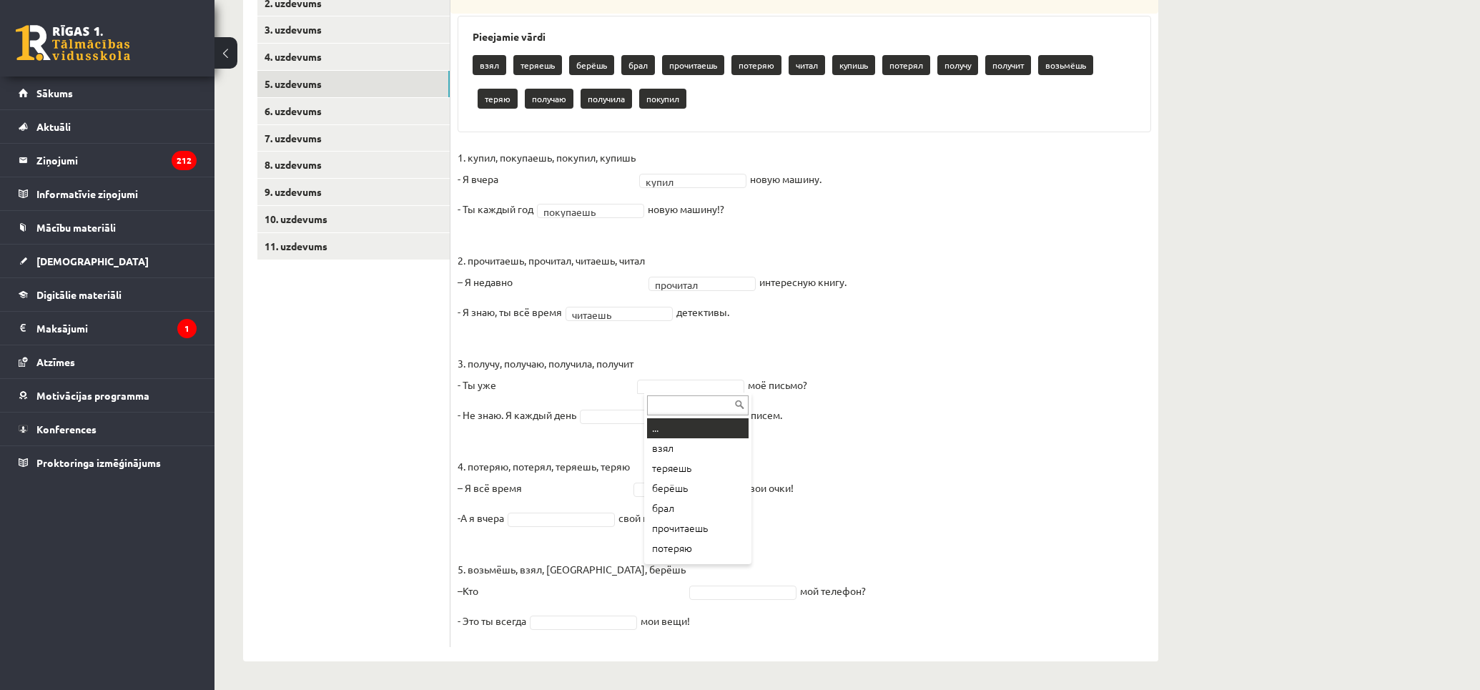
type input "*"
type input "******"
drag, startPoint x: 527, startPoint y: 409, endPoint x: 628, endPoint y: 432, distance: 103.4
click at [576, 415] on p "- Не знаю. Я каждый день" at bounding box center [517, 414] width 119 height 21
click at [676, 445] on fieldset "1. купил, покупаешь, покупил, купишь - Я [DATE] купил ***** новую машину. - Ты …" at bounding box center [805, 393] width 694 height 493
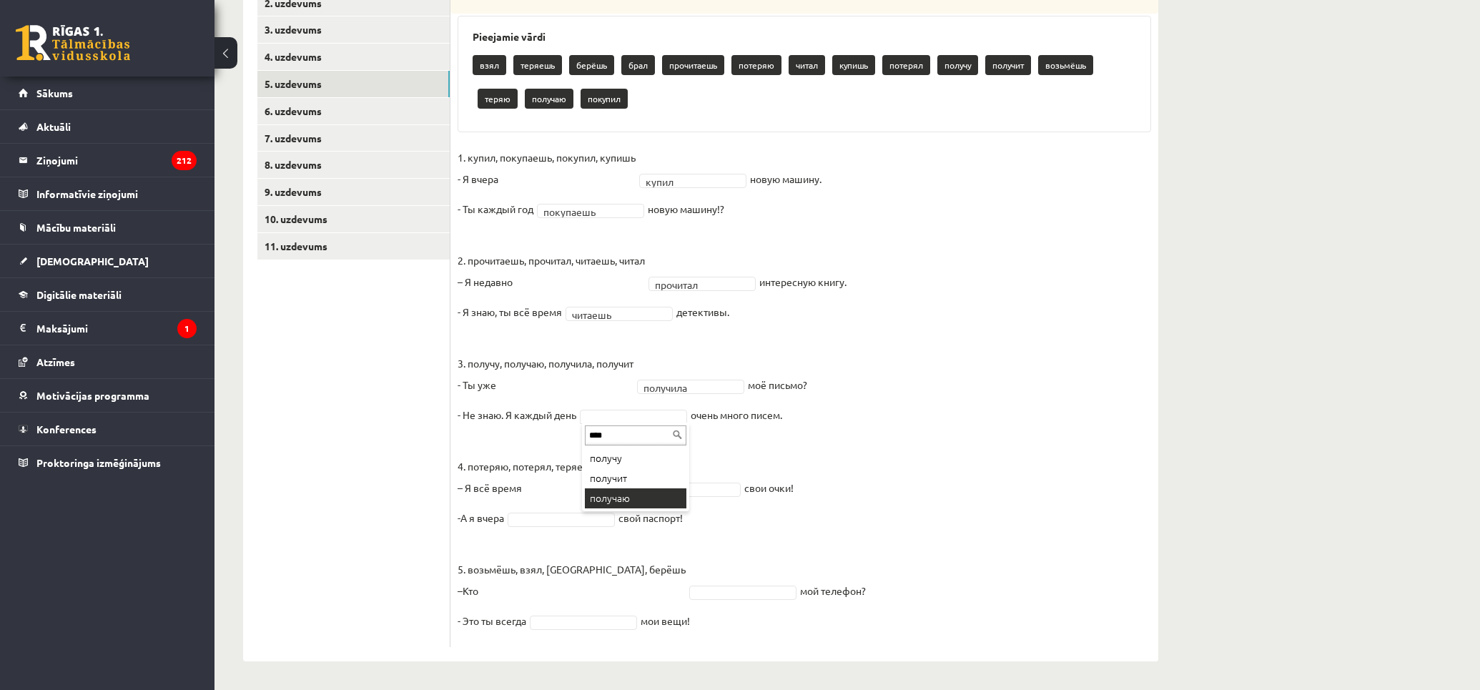
type input "****"
click at [692, 497] on fieldset "1. купил, покупаешь, покупил, купишь - Я [DATE] купил ***** новую машину. - Ты …" at bounding box center [805, 393] width 694 height 493
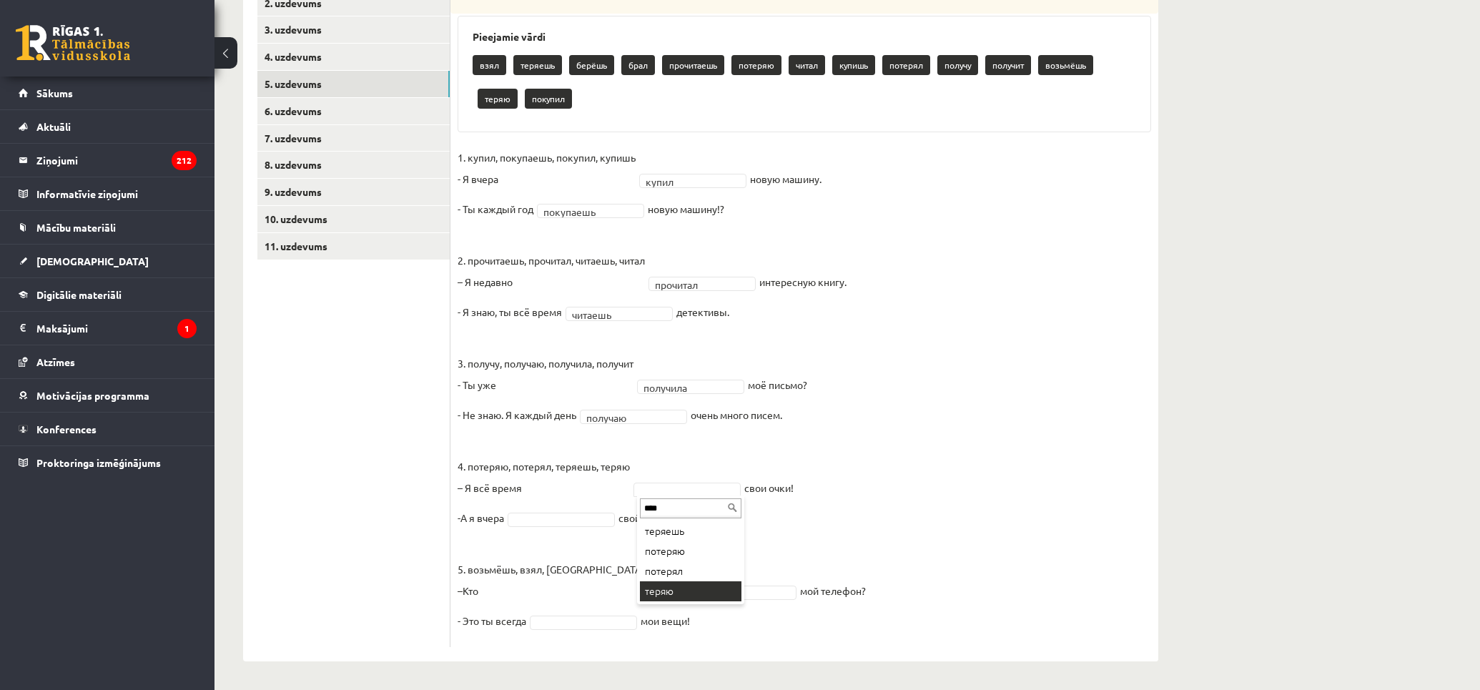
type input "****"
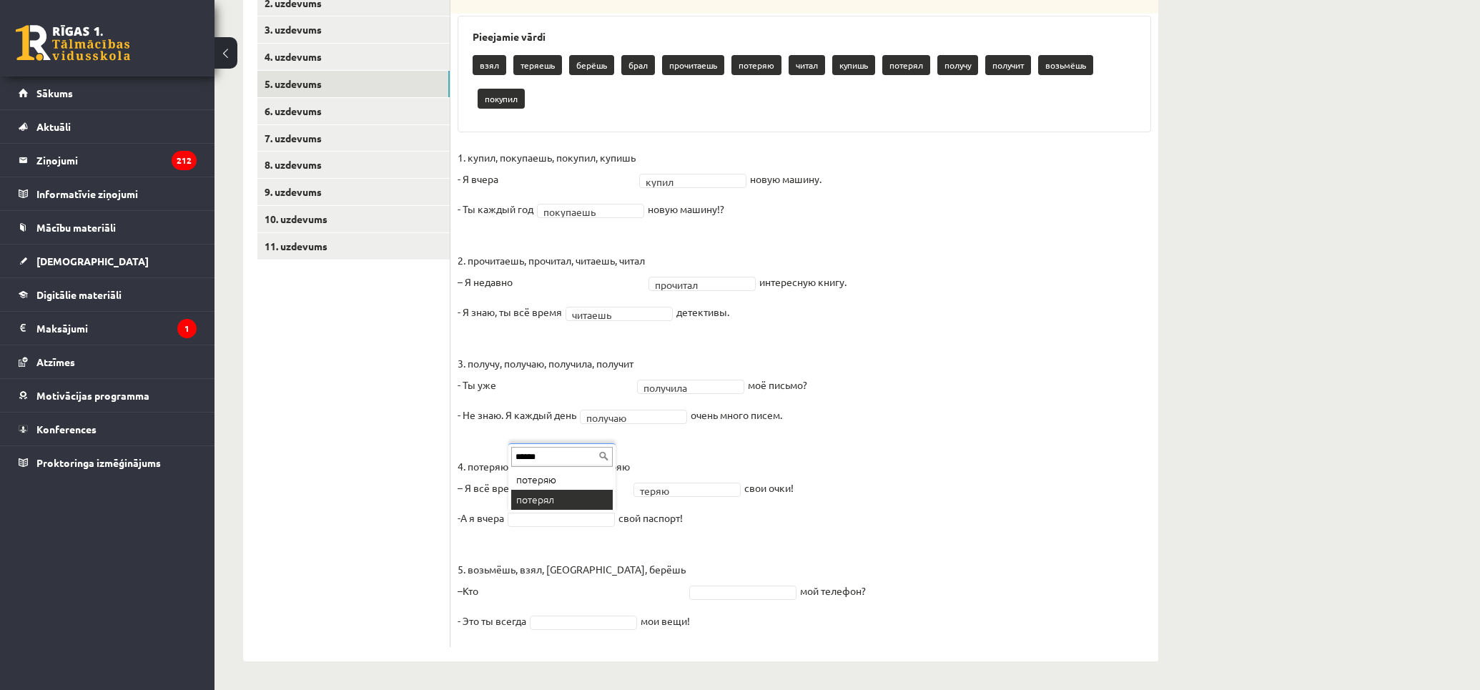
type input "******"
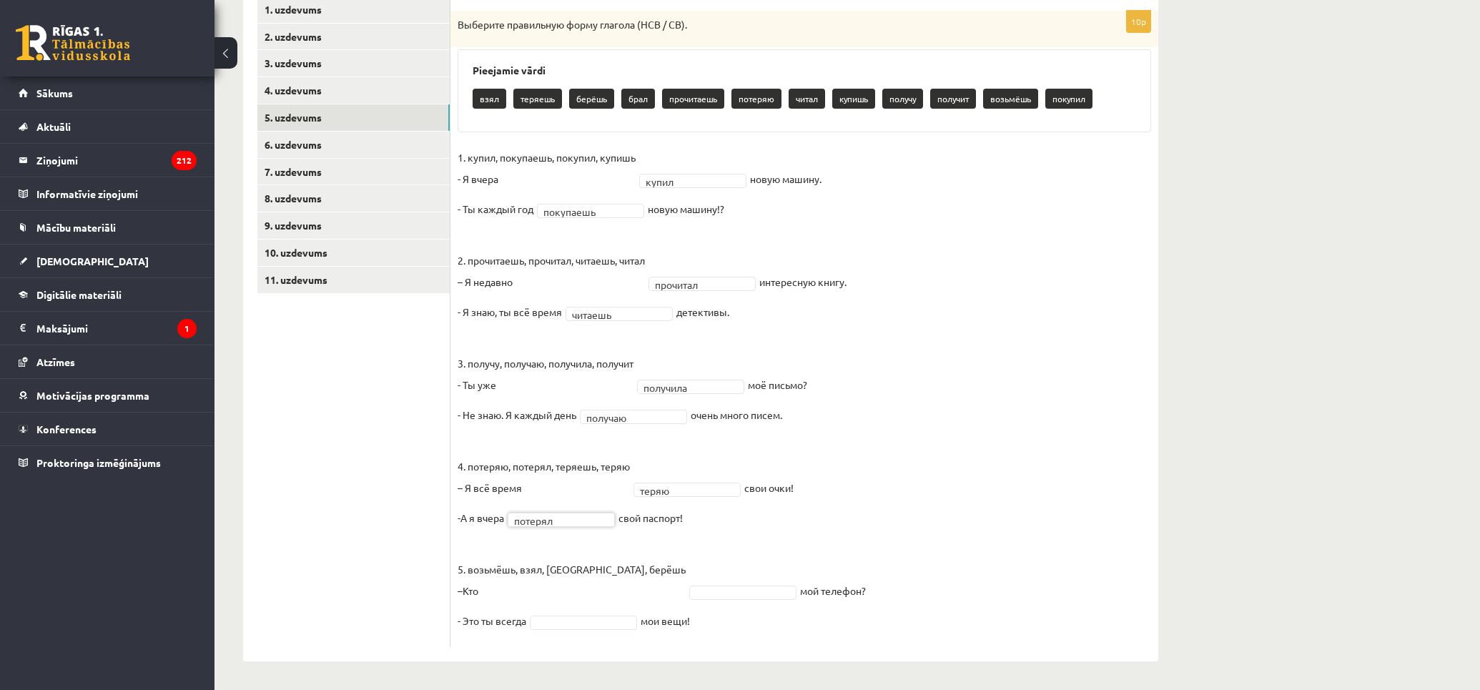
scroll to position [260, 0]
drag, startPoint x: 520, startPoint y: 571, endPoint x: 576, endPoint y: 567, distance: 56.6
click at [576, 567] on p "5. возьмёшь, взял, брал, [GEOGRAPHIC_DATA] –Кто" at bounding box center [572, 569] width 228 height 64
click at [699, 566] on fieldset "1. купил, покупаешь, покупил, купишь - Я [DATE] купил ***** новую машину. - Ты …" at bounding box center [805, 393] width 694 height 493
type input "****"
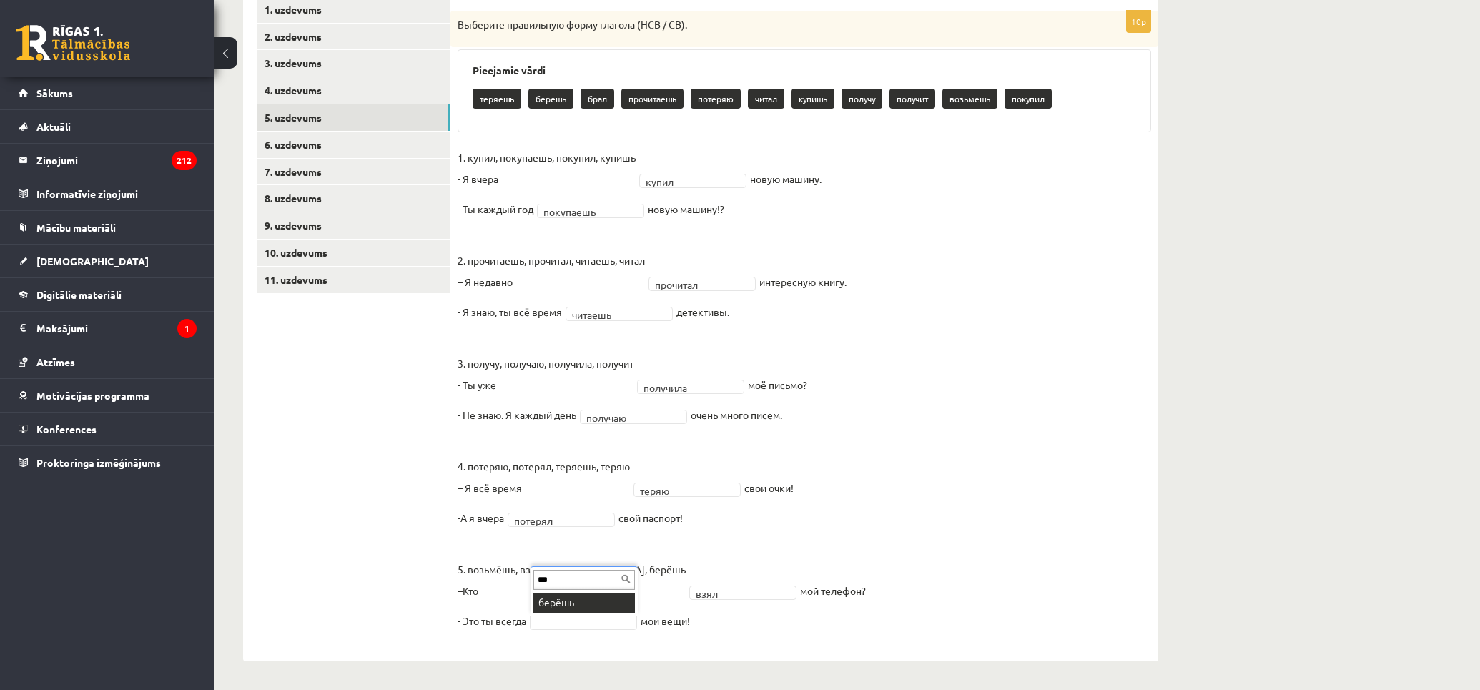
type input "***"
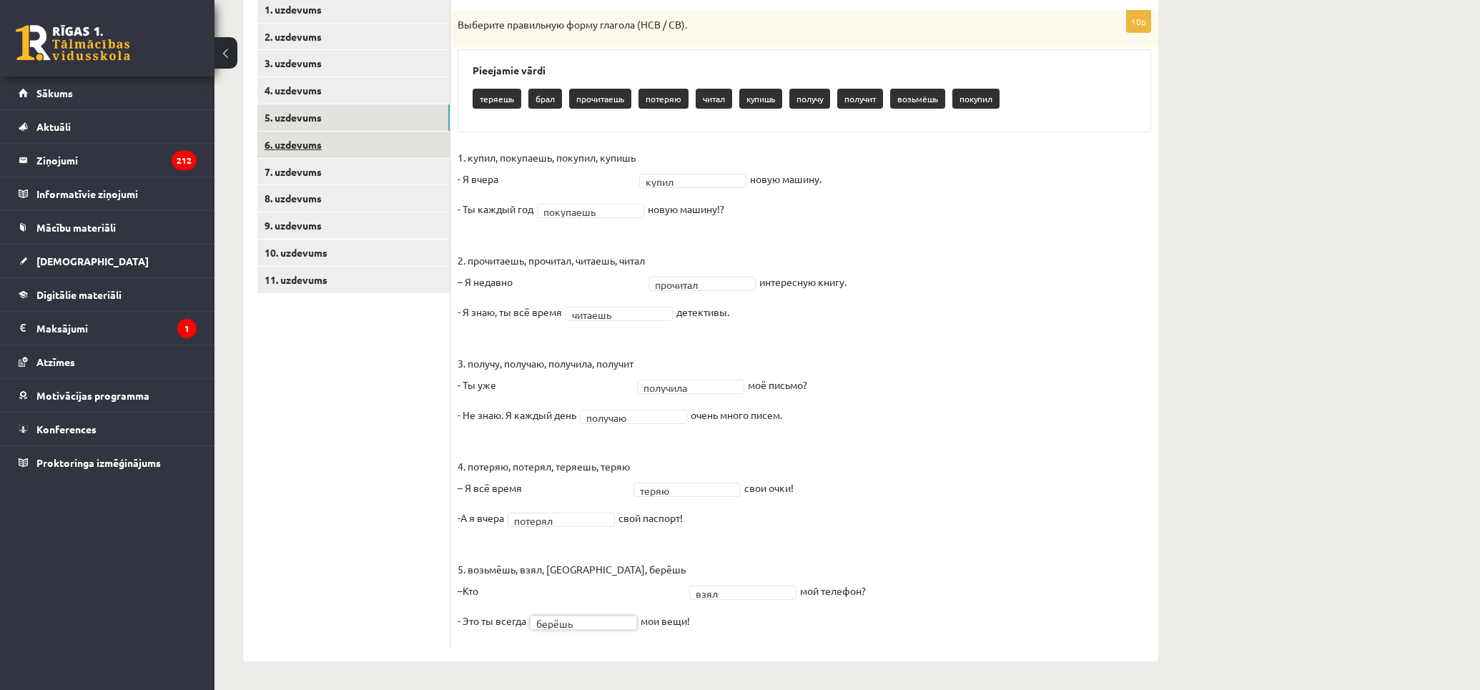
click at [348, 142] on link "6. uzdevums" at bounding box center [353, 145] width 192 height 26
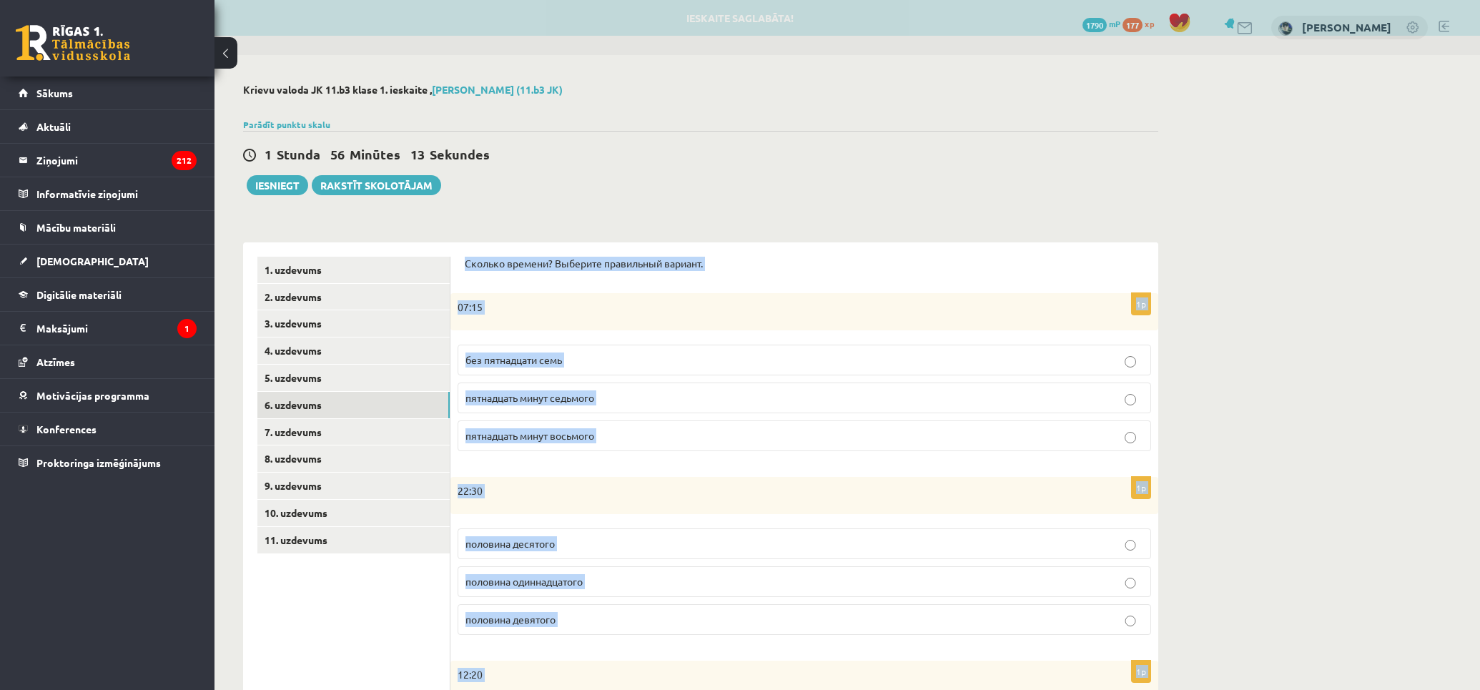
scroll to position [551, 0]
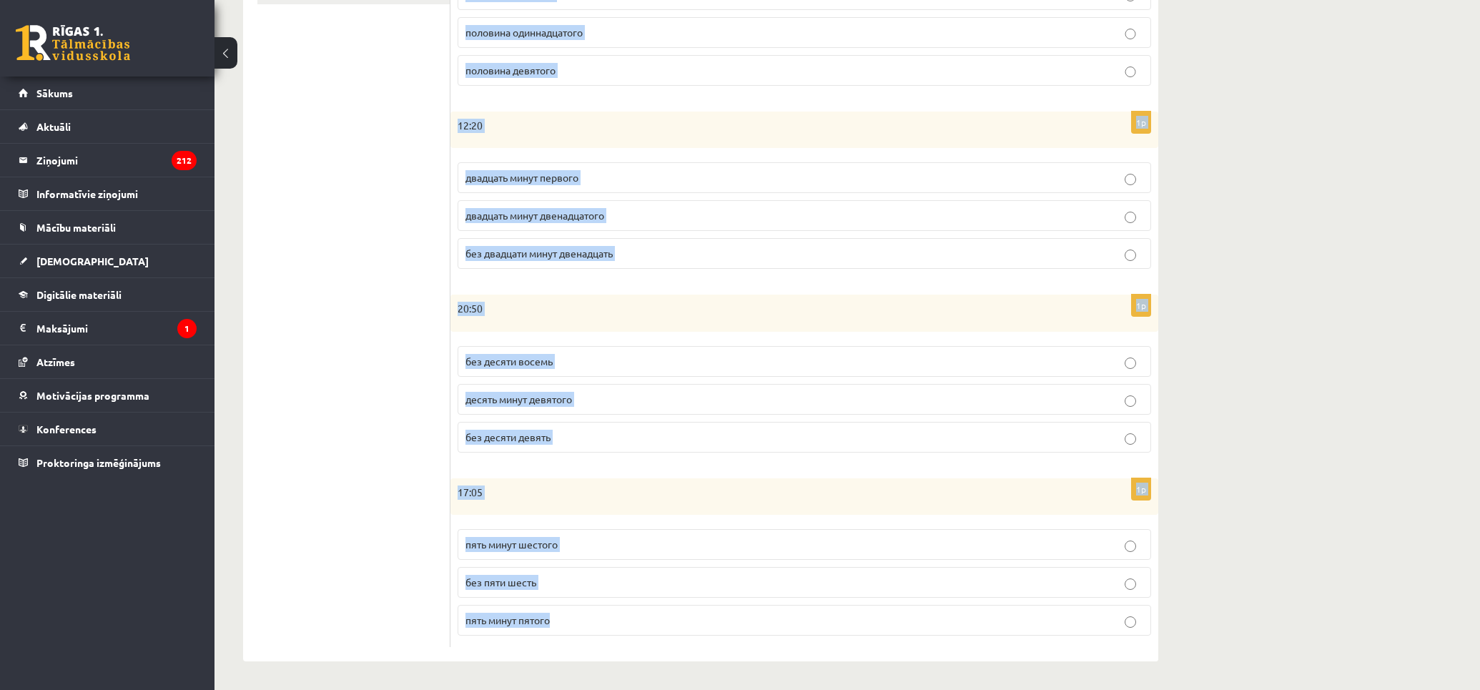
drag, startPoint x: 463, startPoint y: 256, endPoint x: 1271, endPoint y: 613, distance: 883.4
click at [1271, 613] on div "Krievu valoda JK 11.b3 klase 1. ieskaite , [PERSON_NAME] (11.b3 JK) Parādīt pun…" at bounding box center [848, 98] width 1266 height 1184
copy form "Loremip dolorsi? Ametcons adipiscing elitsed. 2d 05:04 eiu temporinci utla etdo…"
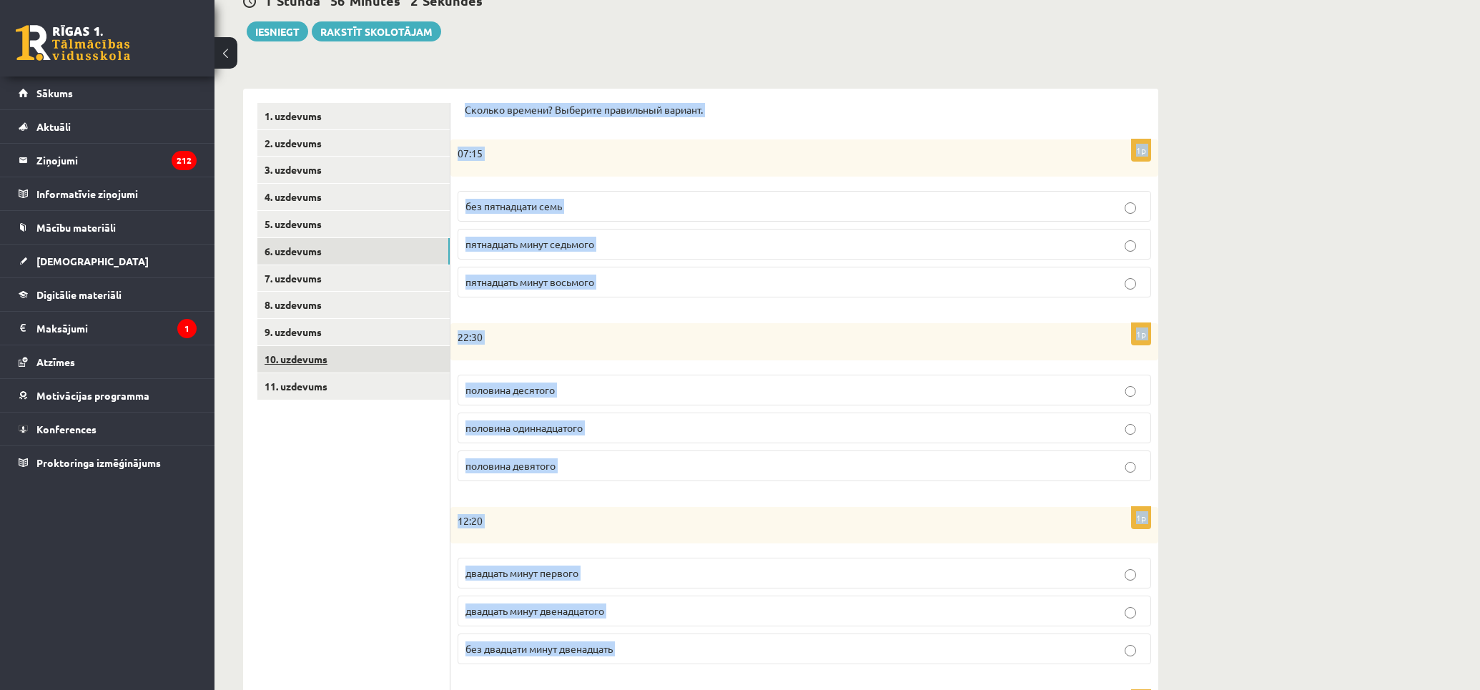
scroll to position [0, 0]
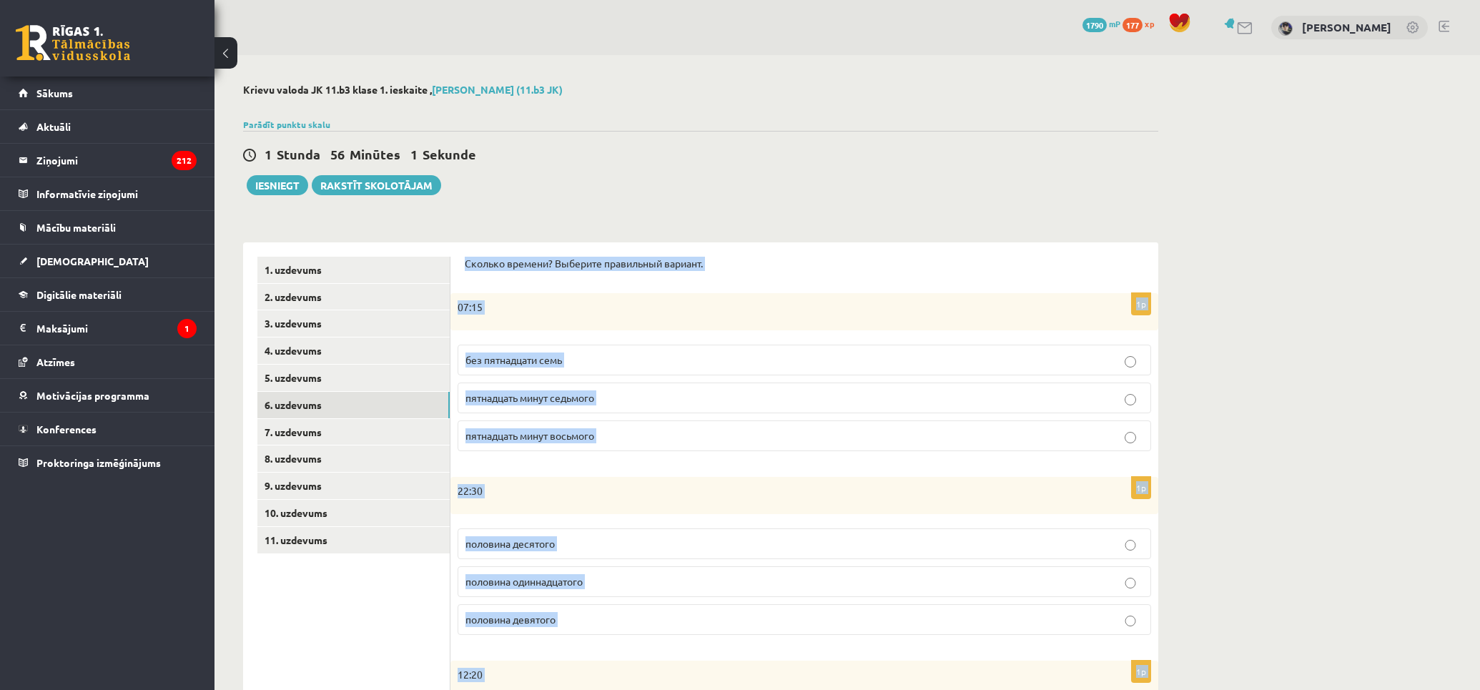
click at [628, 431] on p "пятнадцать минут восьмого" at bounding box center [805, 435] width 678 height 15
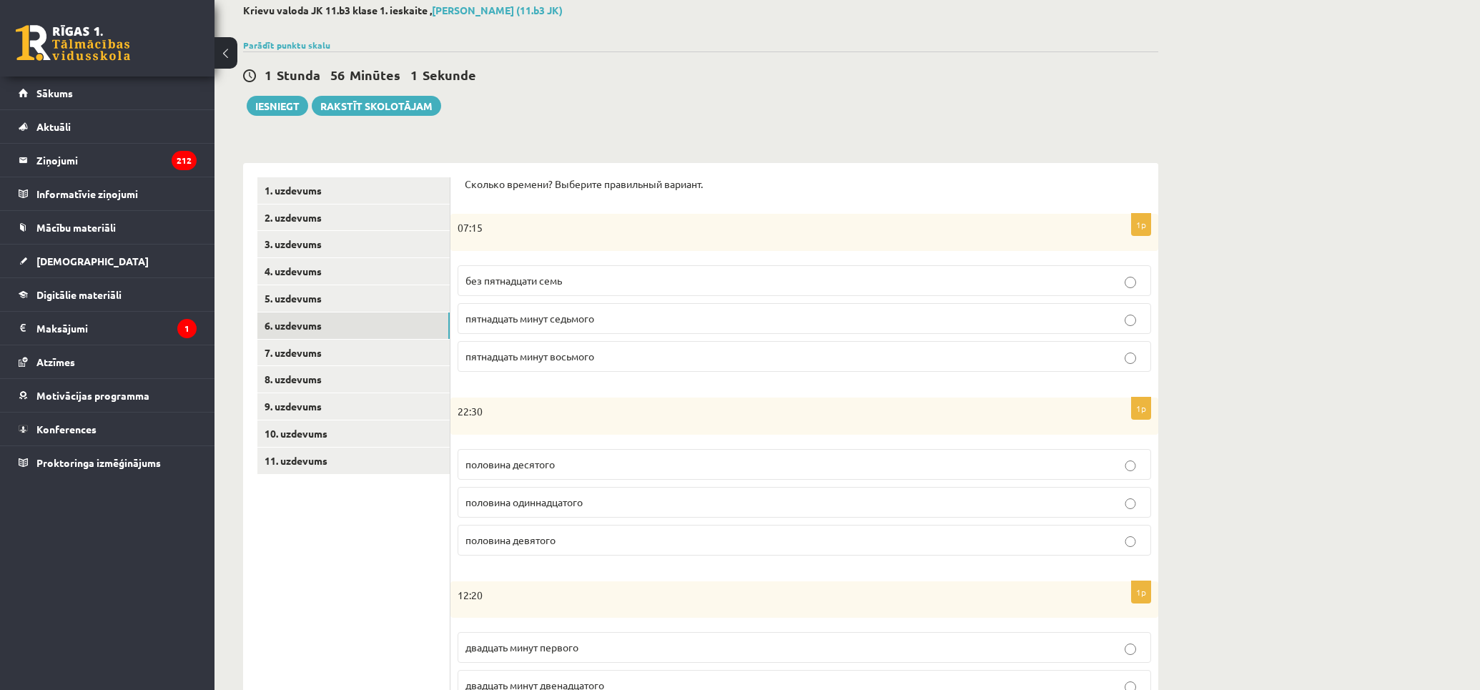
scroll to position [159, 0]
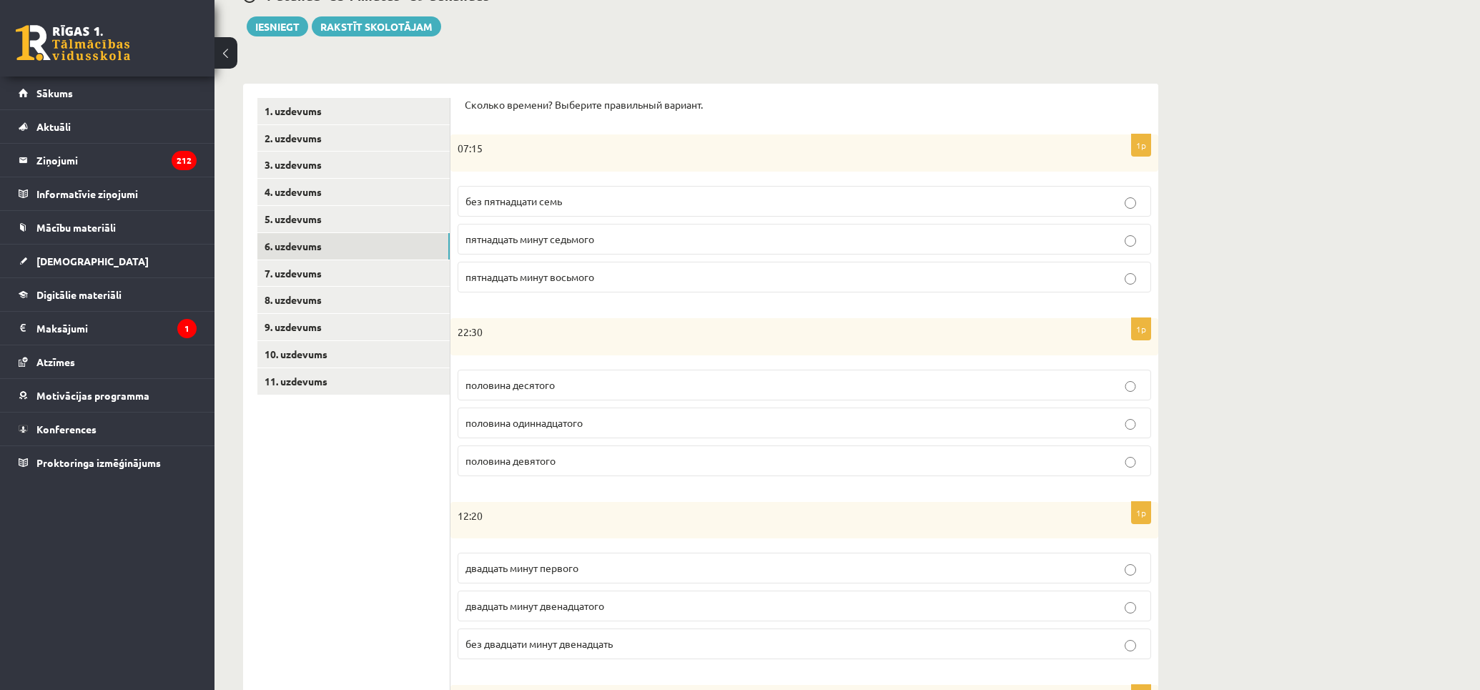
click at [792, 419] on p "половина одиннадцатого" at bounding box center [805, 422] width 678 height 15
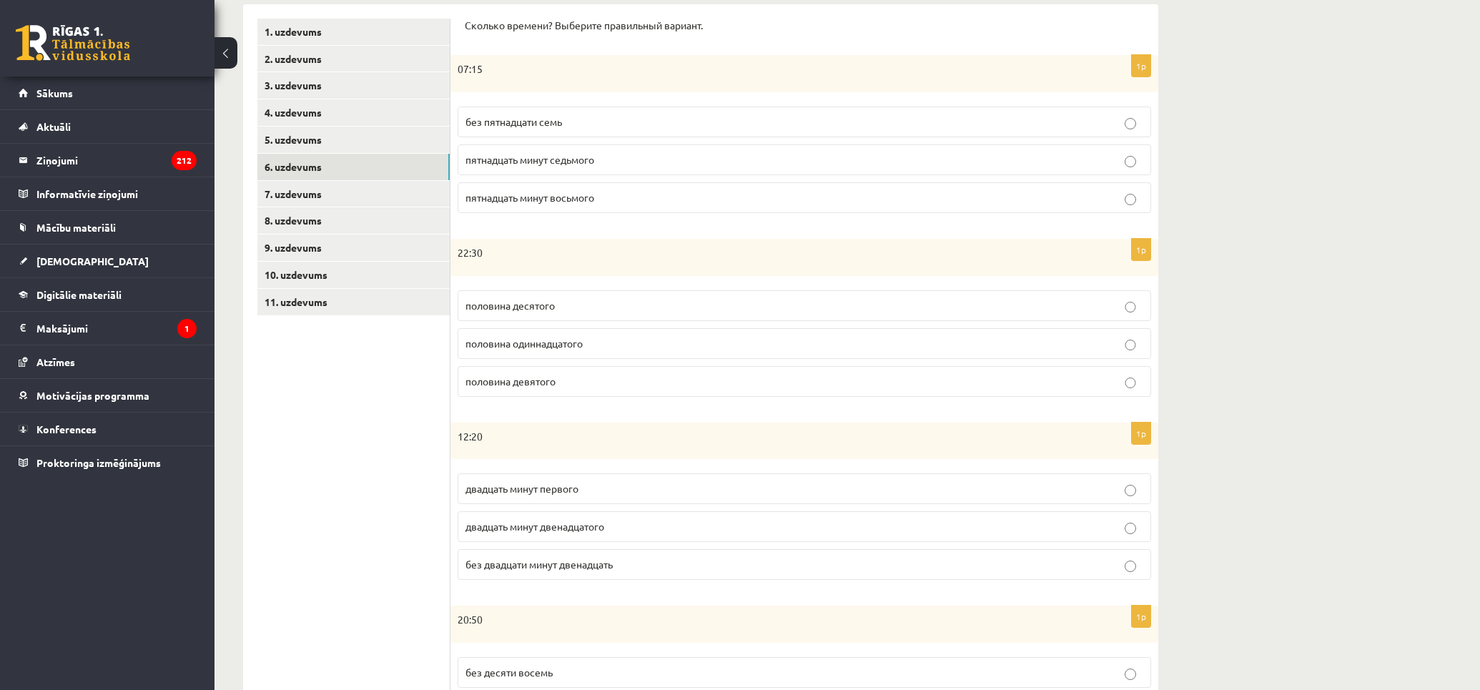
click at [774, 477] on label "двадцать минут первого" at bounding box center [805, 488] width 694 height 31
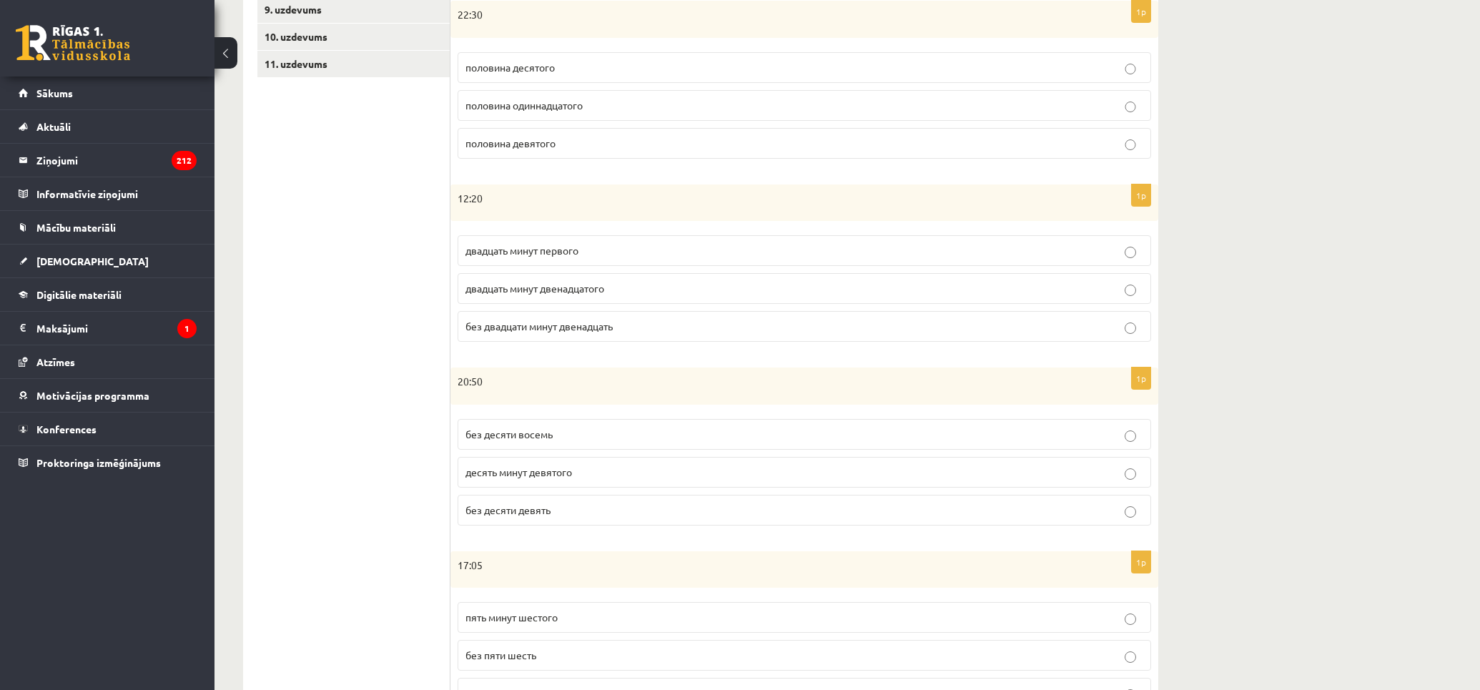
click at [759, 512] on p "без десяти девять" at bounding box center [805, 510] width 678 height 15
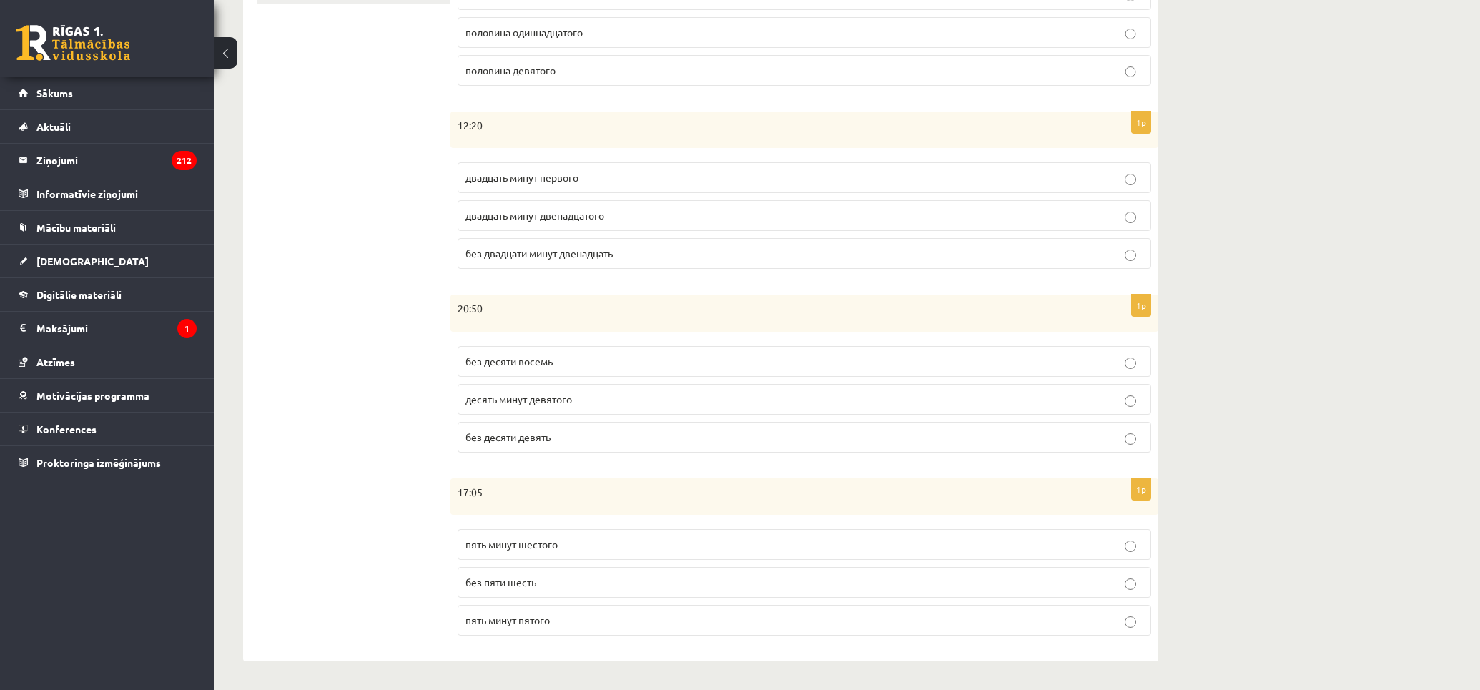
drag, startPoint x: 883, startPoint y: 537, endPoint x: 487, endPoint y: 492, distance: 398.7
click at [888, 537] on p "пять минут шестого" at bounding box center [805, 544] width 678 height 15
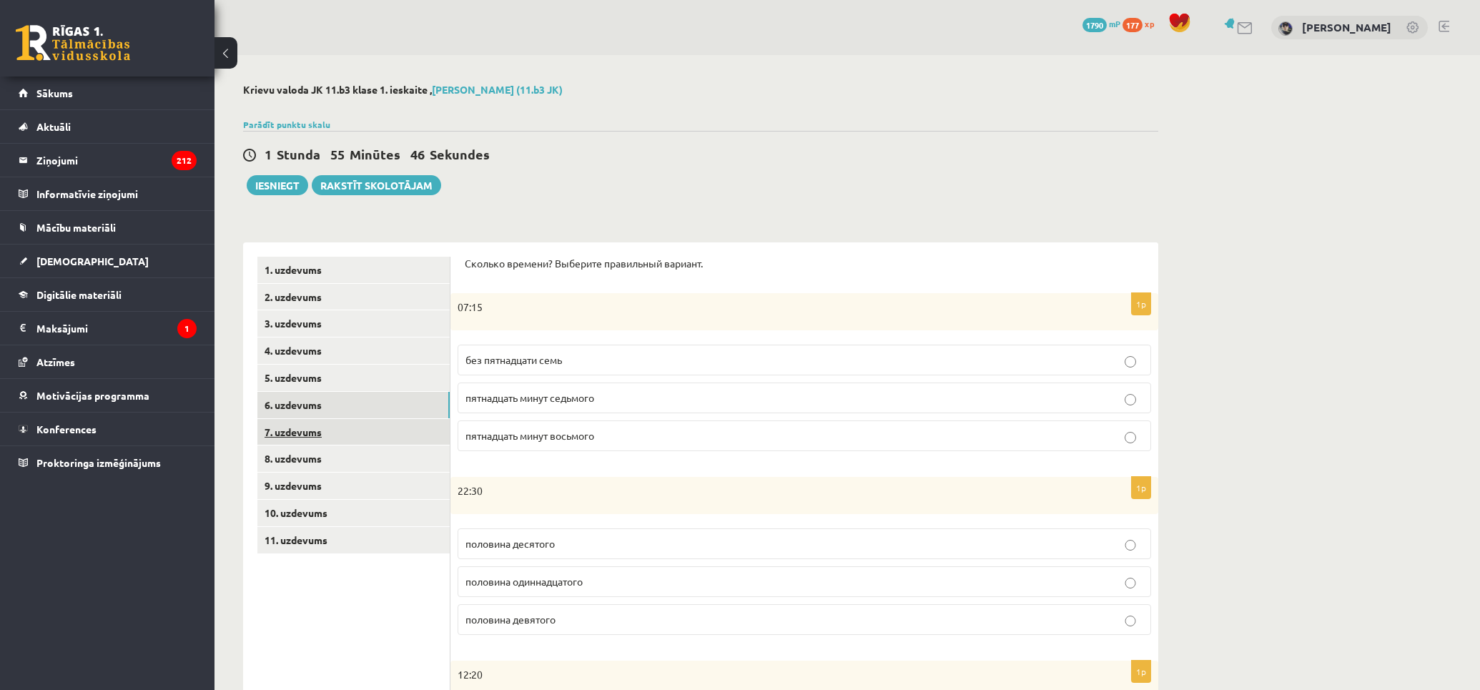
click at [335, 420] on link "7. uzdevums" at bounding box center [353, 432] width 192 height 26
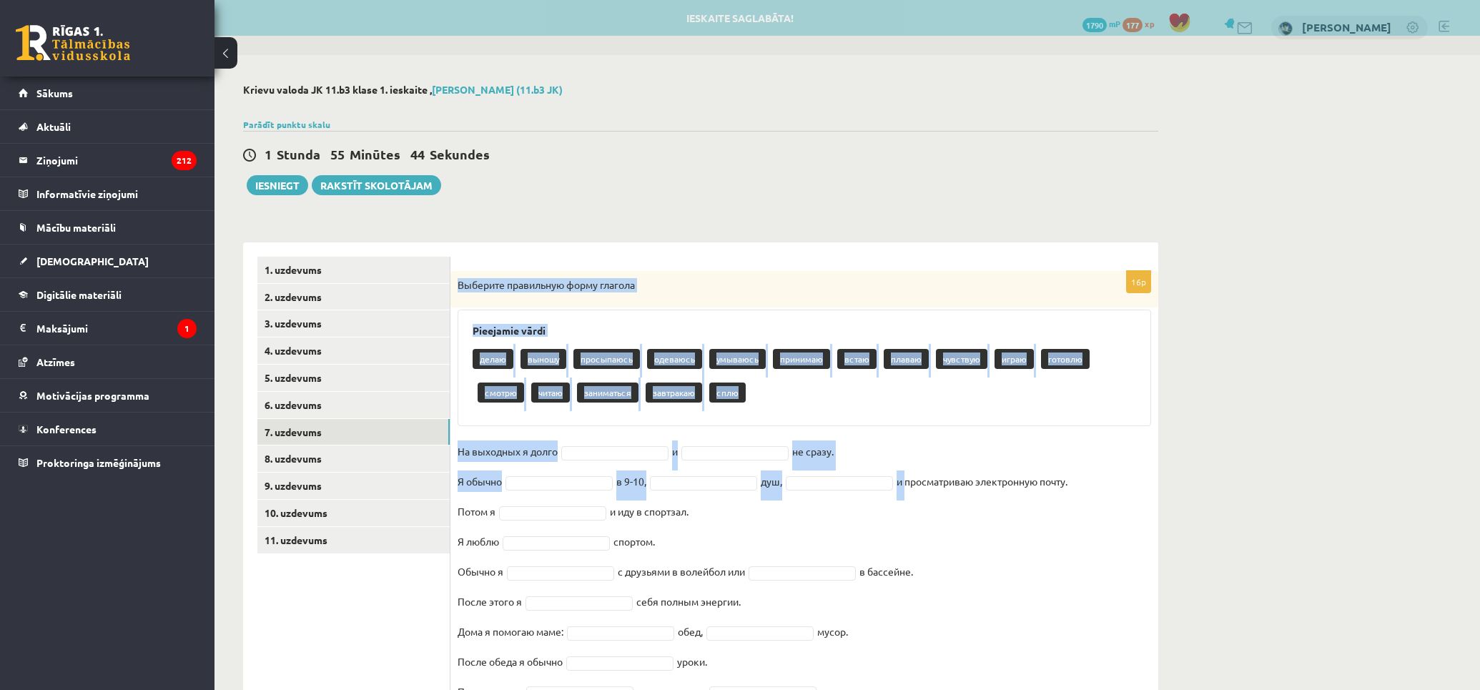
scroll to position [101, 0]
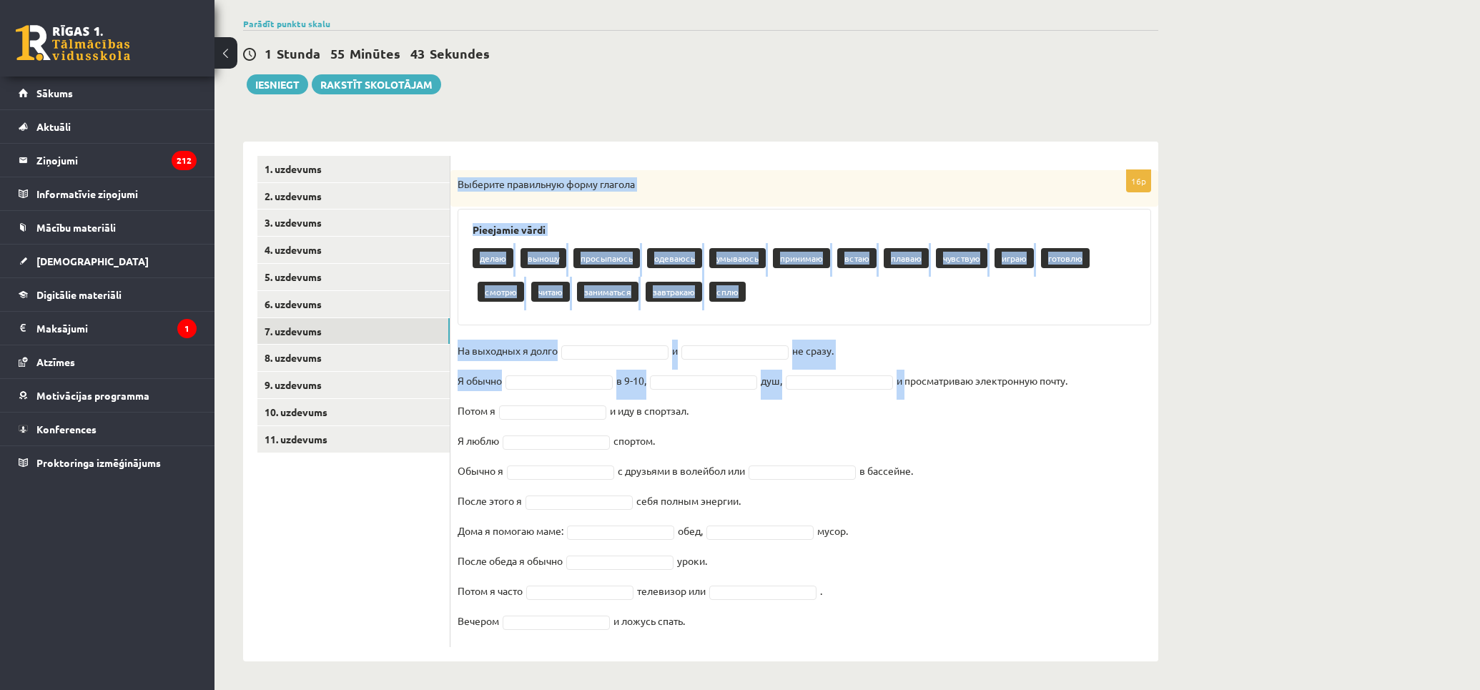
drag, startPoint x: 456, startPoint y: 280, endPoint x: 1062, endPoint y: 631, distance: 700.7
click at [1062, 631] on div "16p Выберите правильную форму глагола Pieejamie vārdi делаю выношу просыпаюсь о…" at bounding box center [805, 408] width 708 height 477
copy div "Loremips dolorsitam conse adipisc Elitseddo eiusm tempo incidi utlaboreet dolor…"
click at [595, 340] on fieldset "На выходных я долго и не сразу. Я обычно в 9-10, душ, и просматриваю электронну…" at bounding box center [805, 490] width 694 height 300
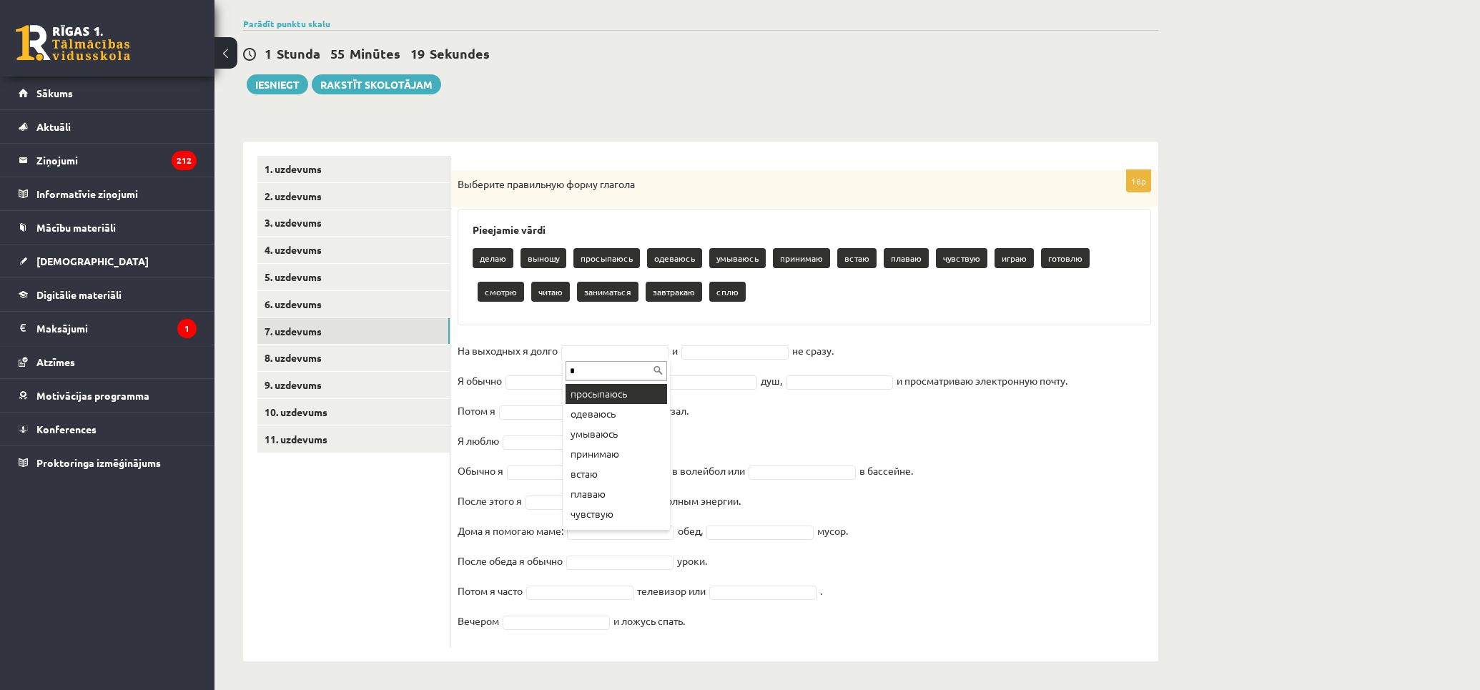
scroll to position [0, 0]
type input "***"
click at [626, 383] on div "*** сплю" at bounding box center [616, 382] width 107 height 49
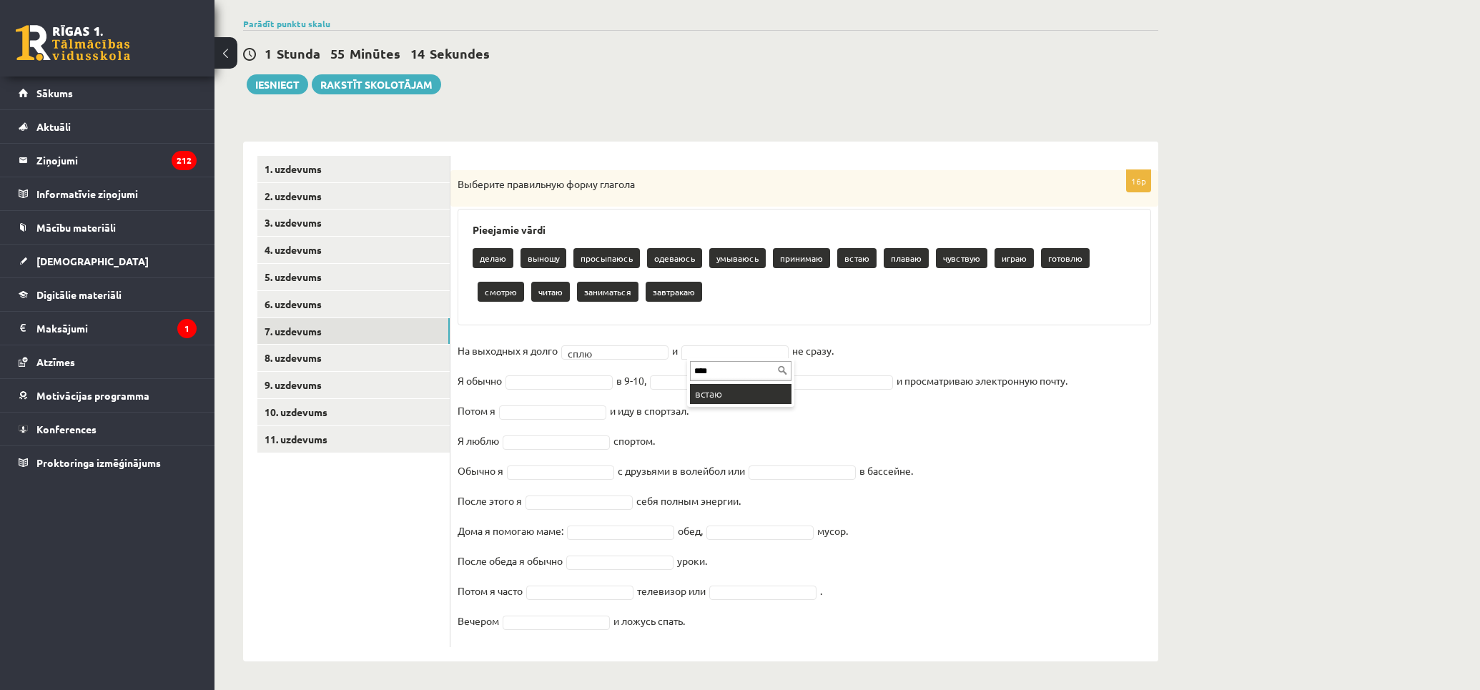
type input "****"
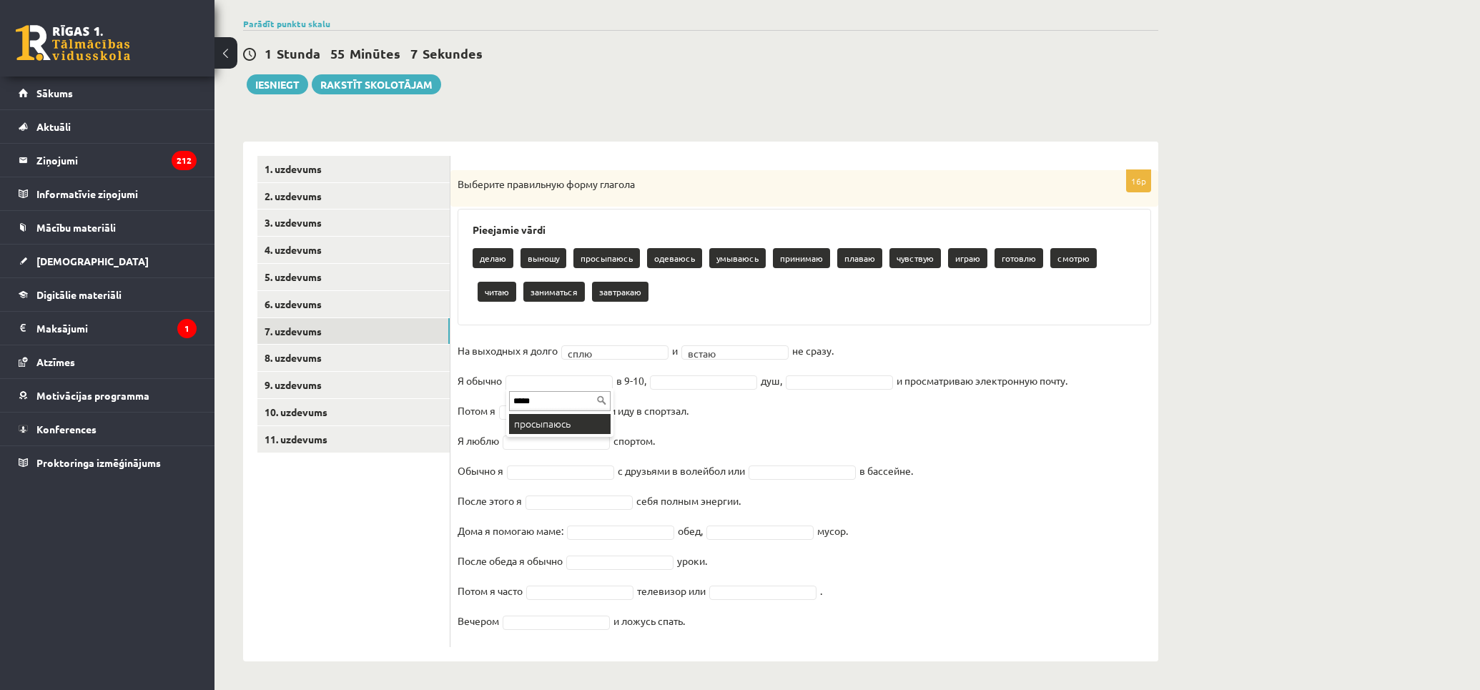
type input "*****"
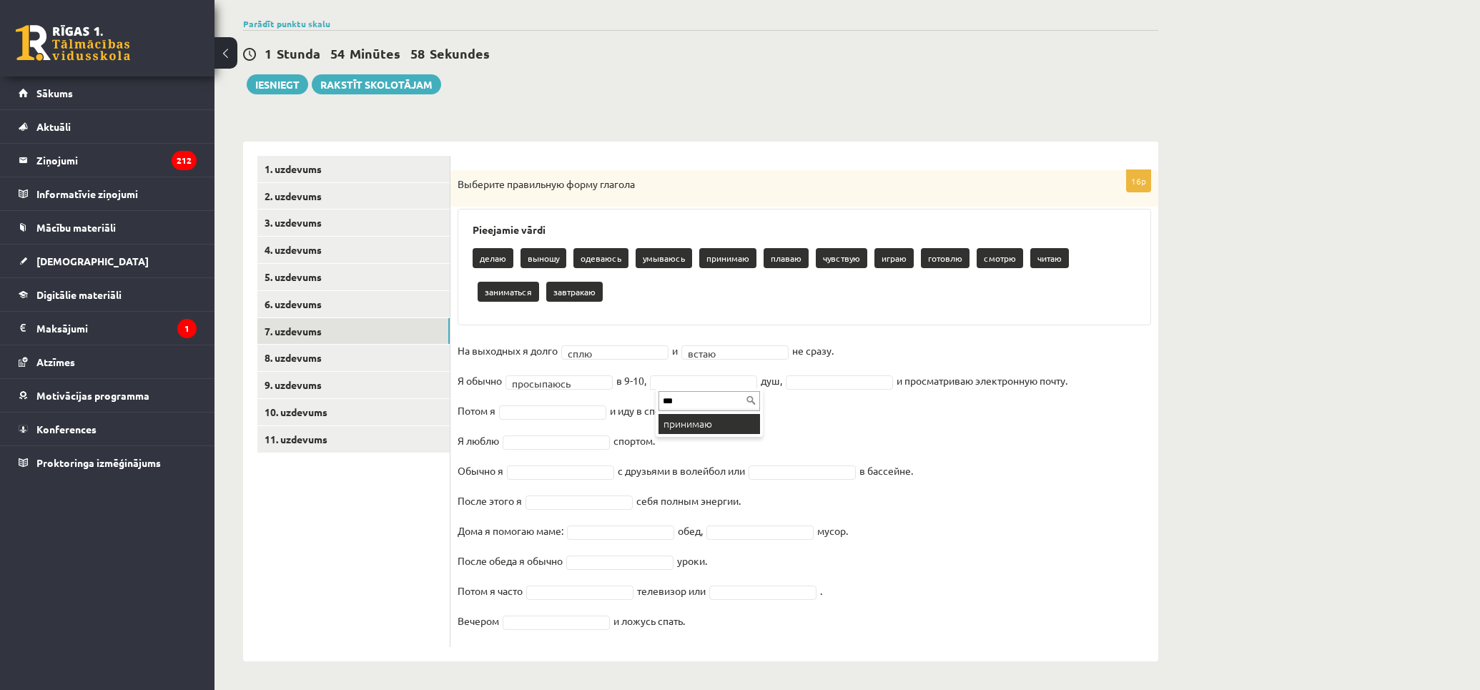
type input "***"
click at [690, 435] on div "*** принимаю" at bounding box center [709, 412] width 107 height 49
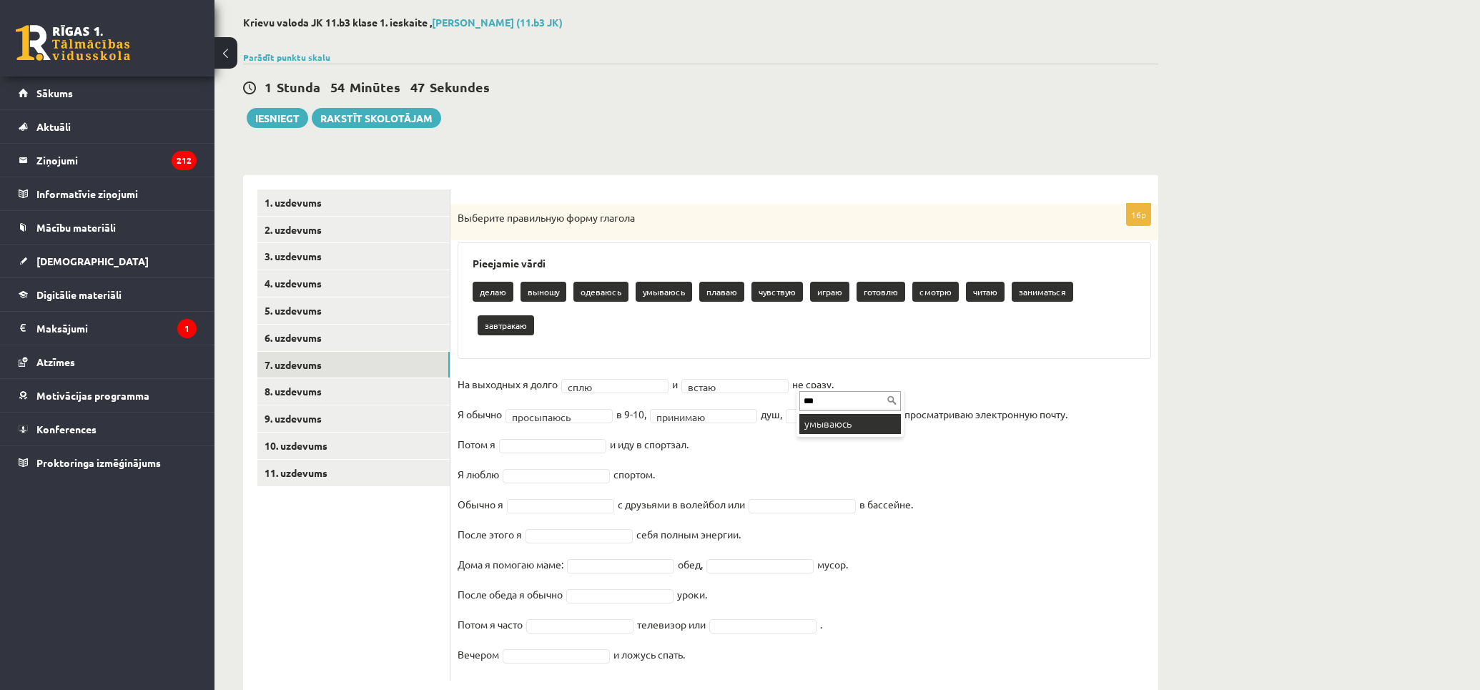
type input "***"
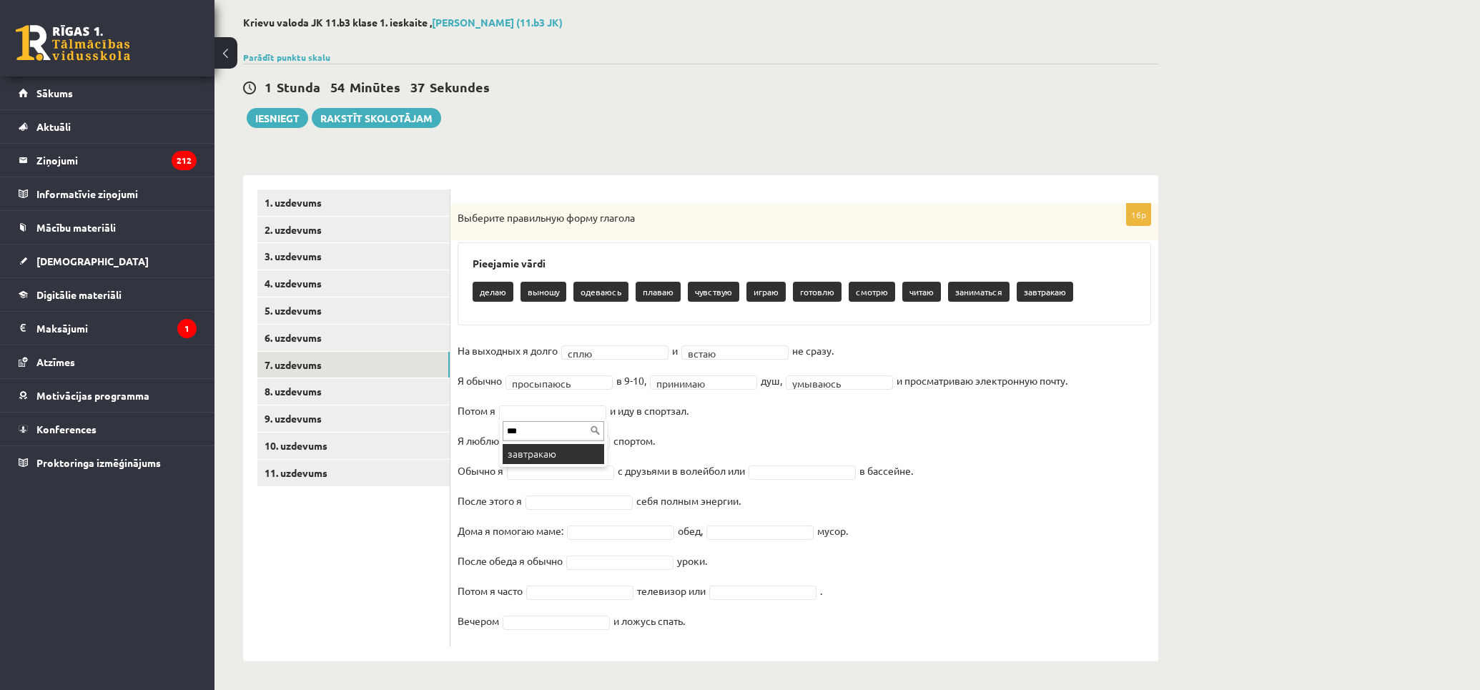
type input "***"
type input "**"
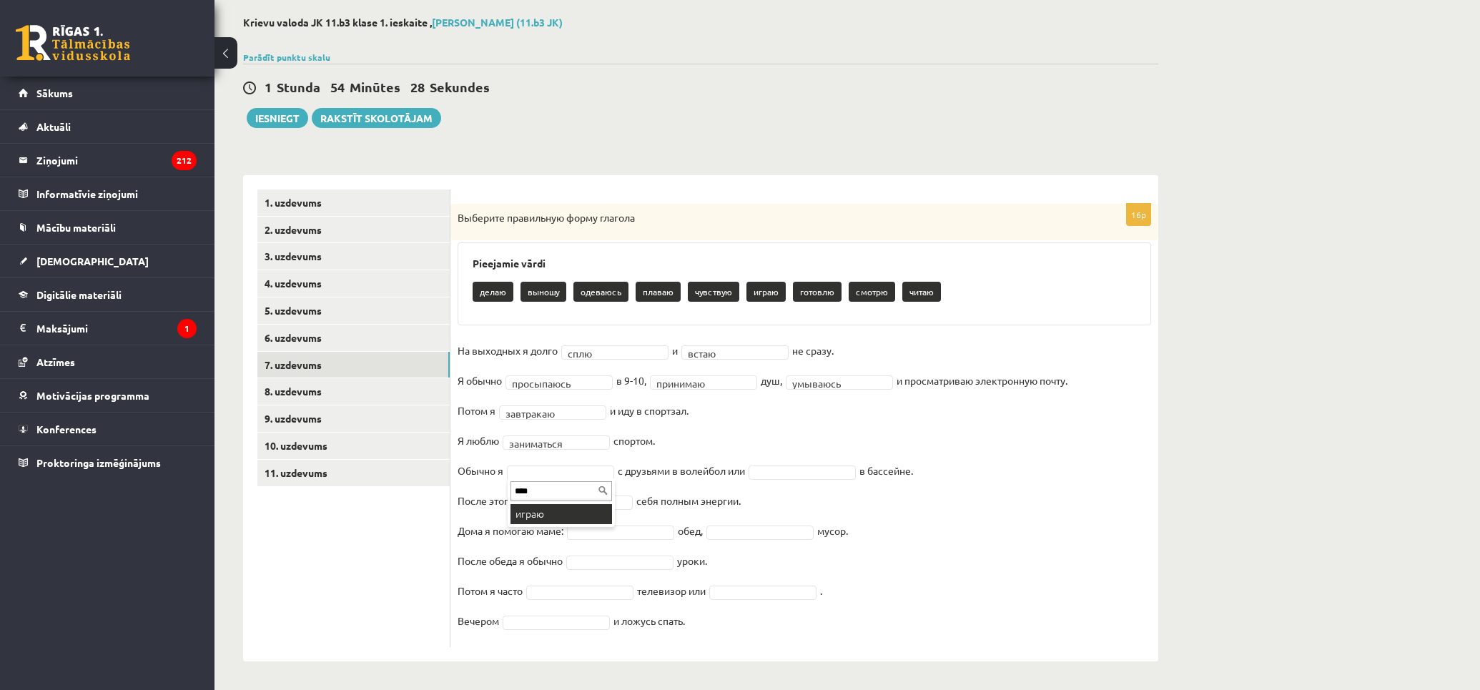
type input "****"
type input "*"
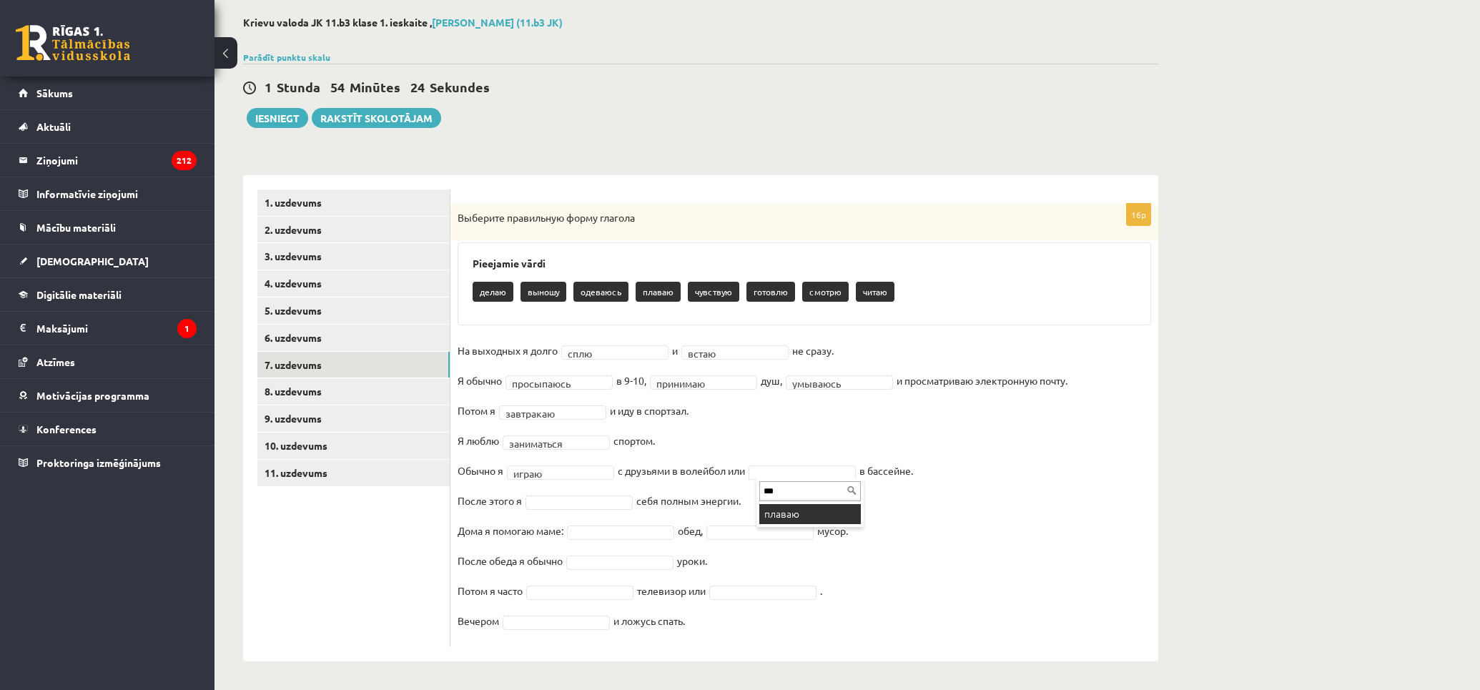
type input "***"
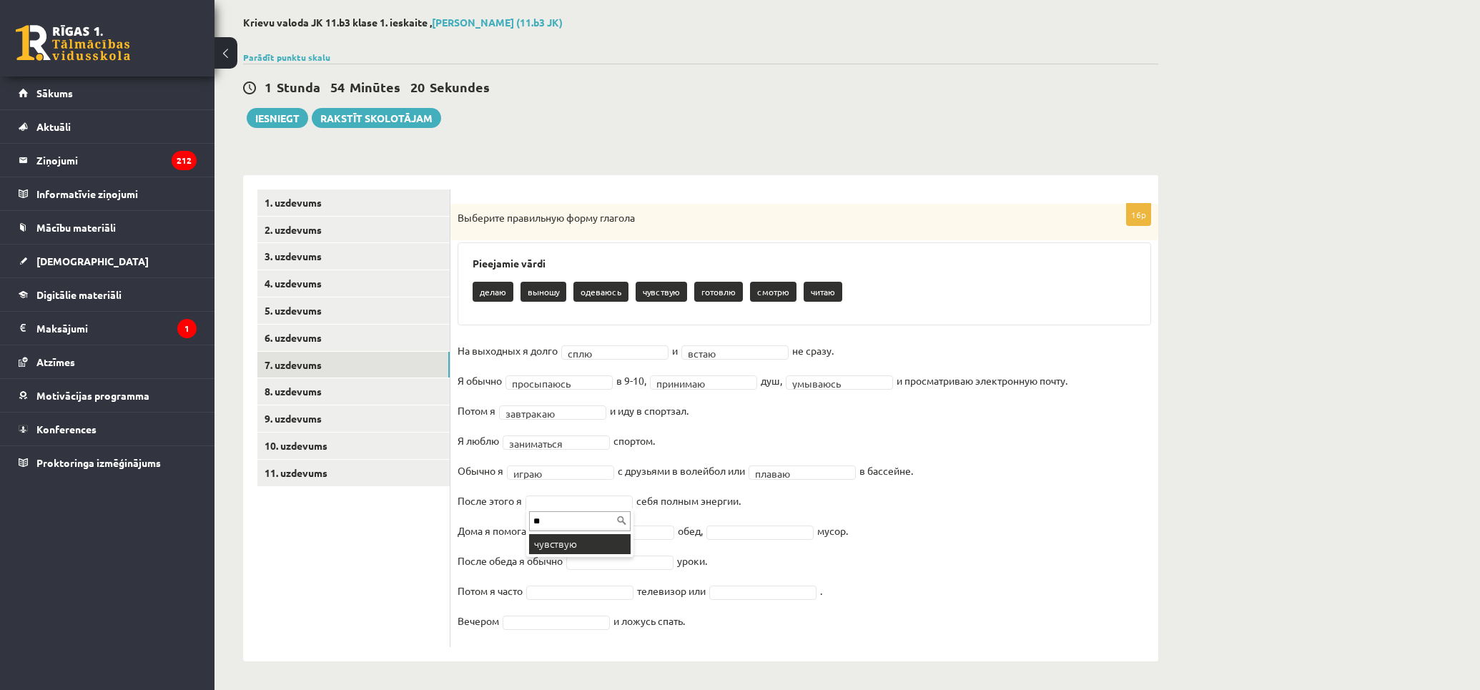
type input "**"
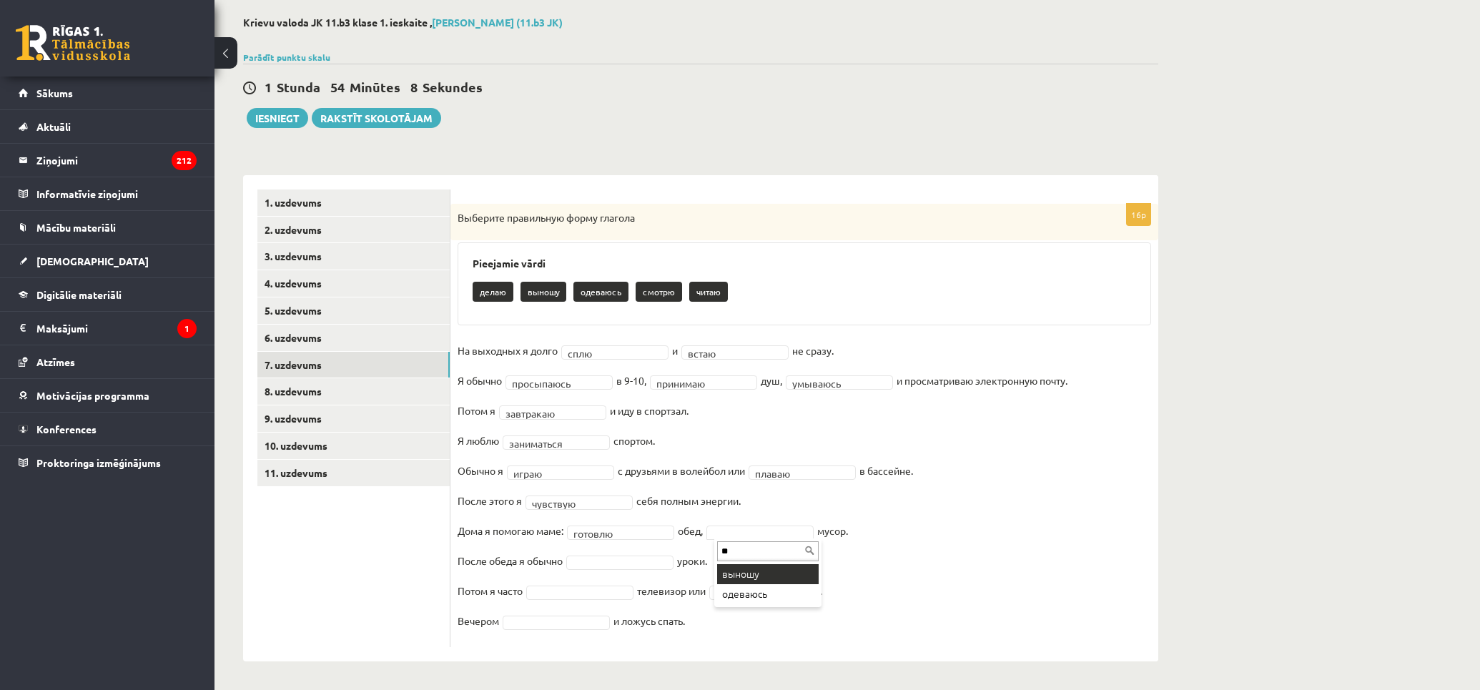
type input "***"
drag, startPoint x: 624, startPoint y: 549, endPoint x: 635, endPoint y: 555, distance: 12.8
click at [624, 549] on fieldset "**********" at bounding box center [805, 490] width 694 height 300
type input "*"
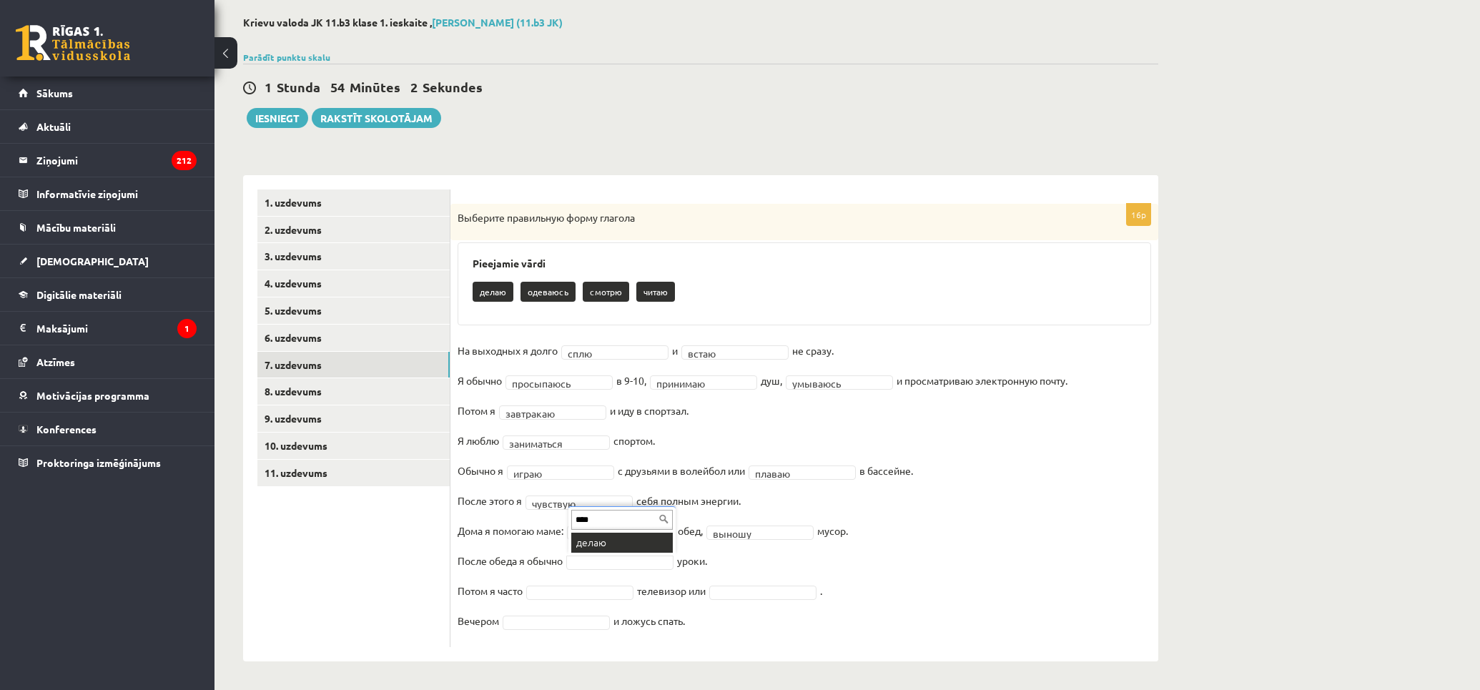
type input "****"
type input "***"
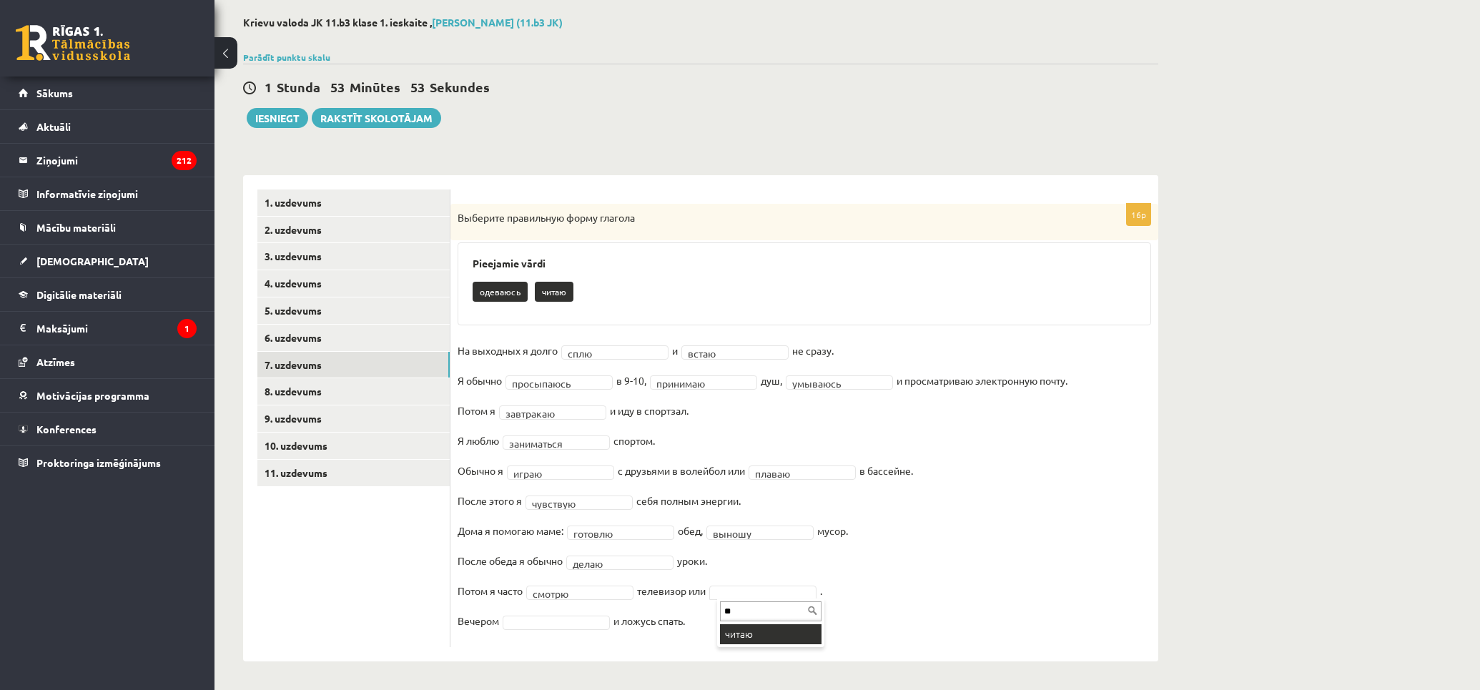
type input "**"
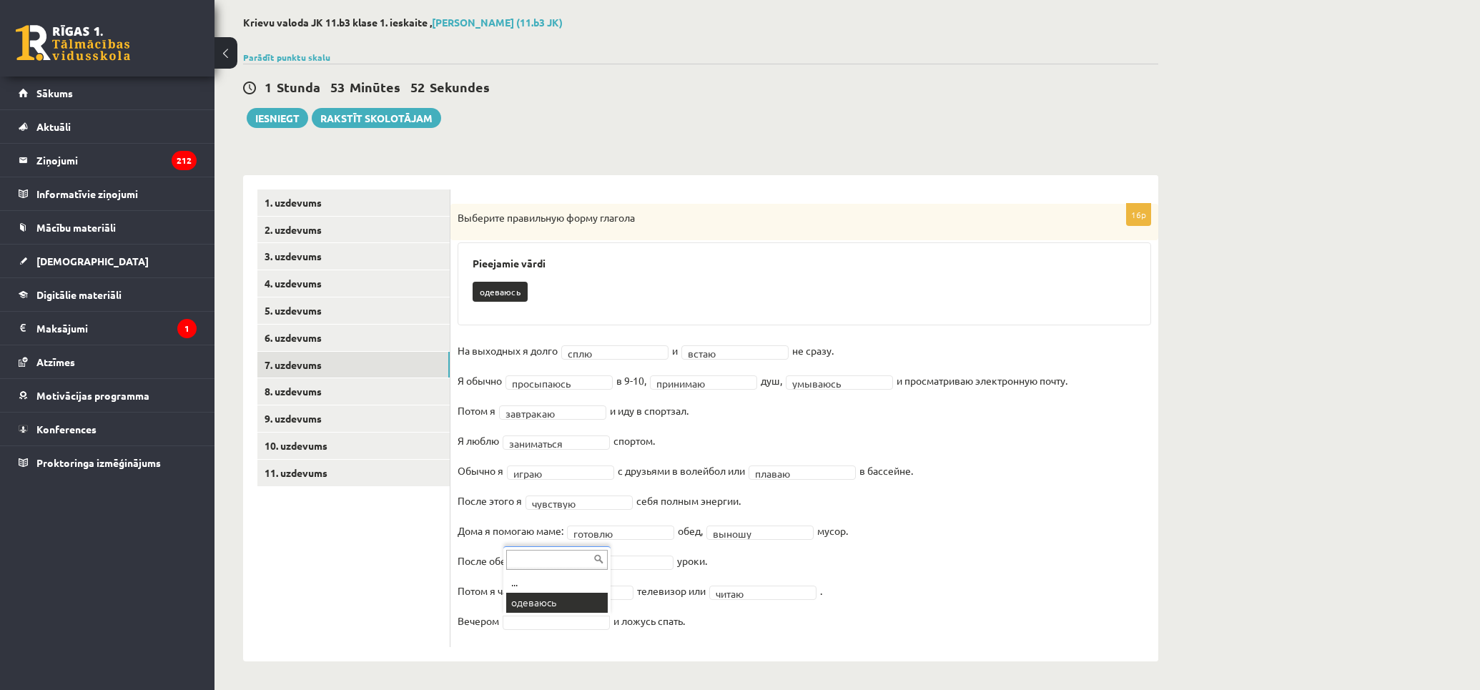
scroll to position [33, 0]
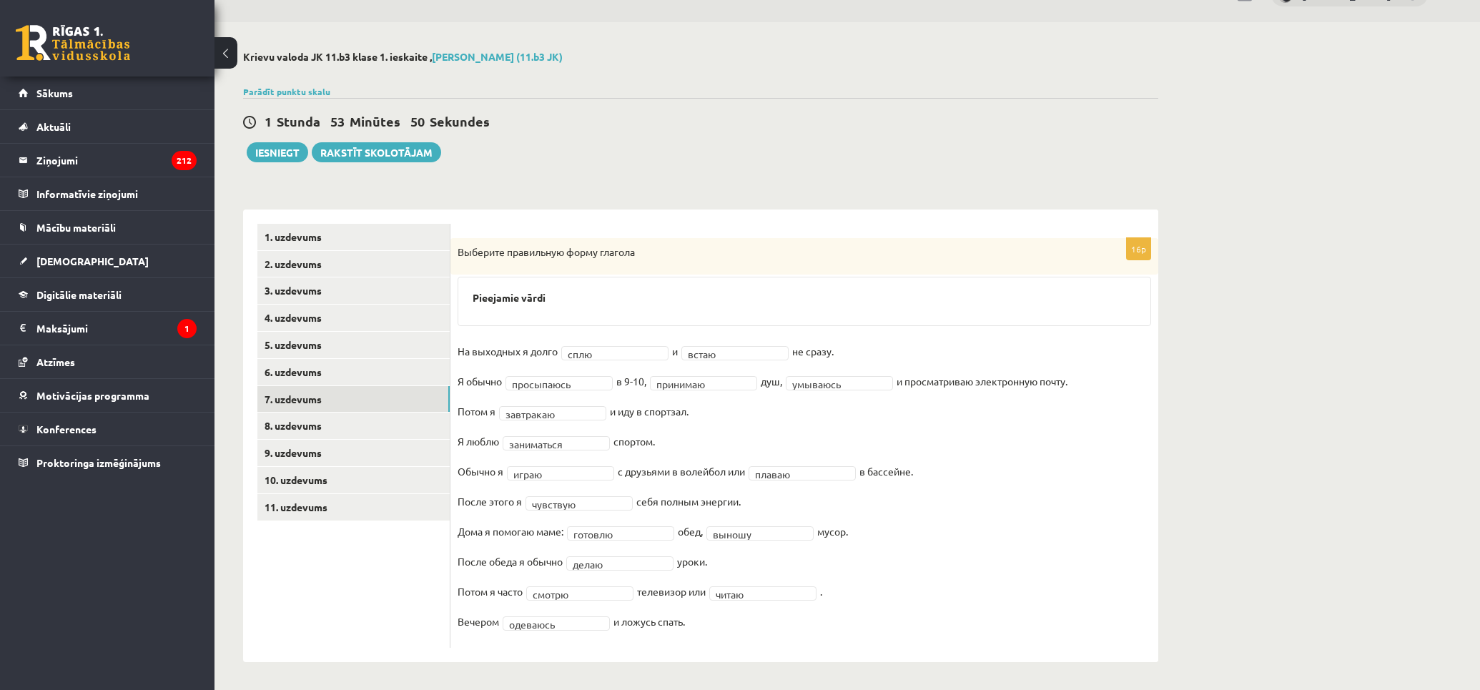
drag, startPoint x: 649, startPoint y: 623, endPoint x: 449, endPoint y: 624, distance: 199.5
click at [449, 624] on div "**********" at bounding box center [700, 436] width 915 height 453
click at [1050, 597] on fieldset "**********" at bounding box center [805, 490] width 694 height 300
drag, startPoint x: 598, startPoint y: 617, endPoint x: 591, endPoint y: 626, distance: 11.3
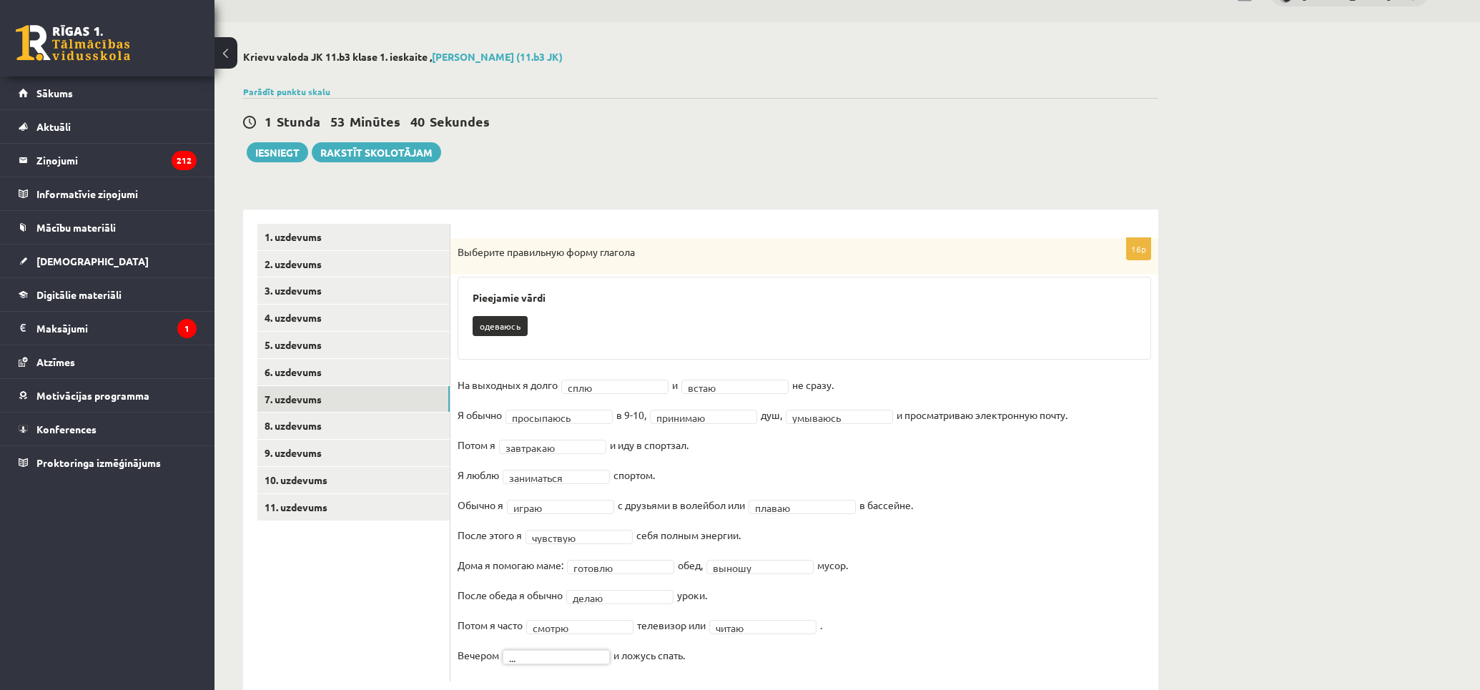
click at [864, 425] on fieldset "**********" at bounding box center [805, 524] width 694 height 300
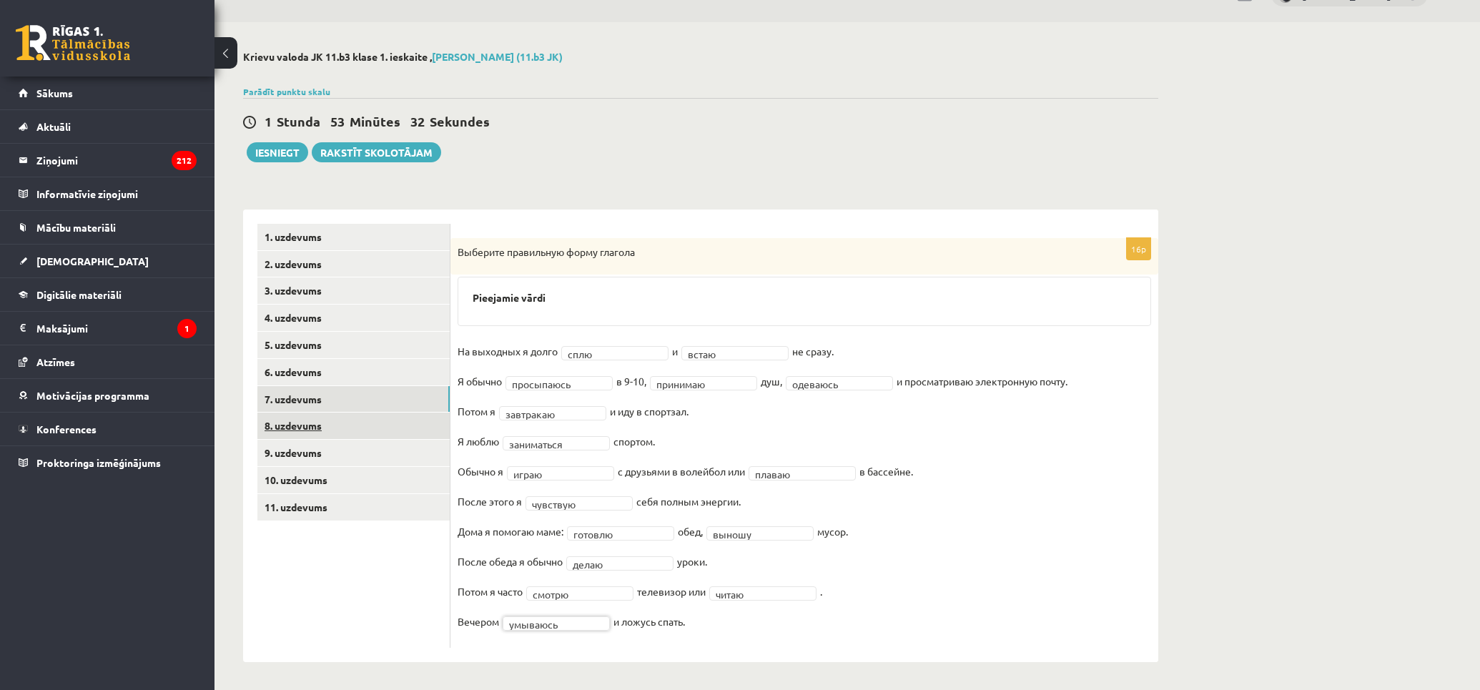
click at [354, 422] on link "8. uzdevums" at bounding box center [353, 426] width 192 height 26
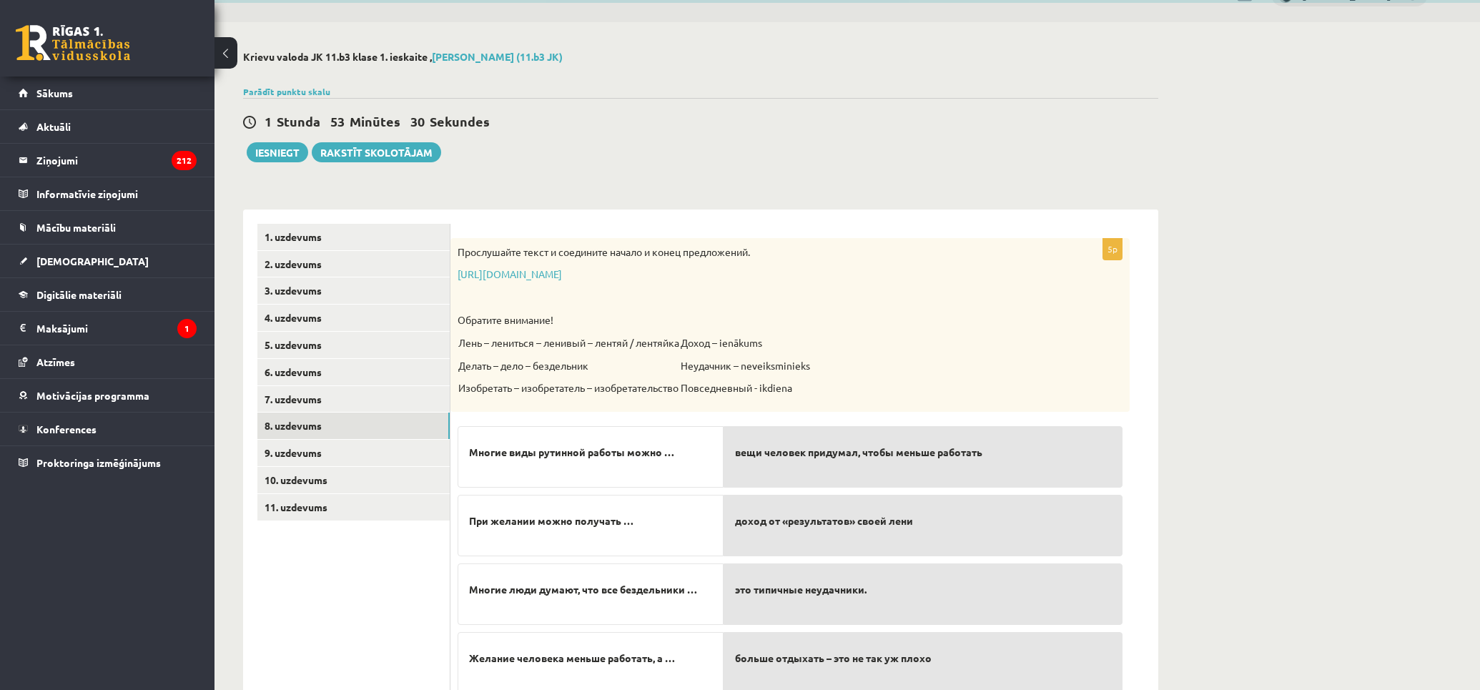
drag, startPoint x: 463, startPoint y: 250, endPoint x: 812, endPoint y: 254, distance: 349.0
click at [777, 254] on p "Прослушайте текст и соедините начало и конец предложений." at bounding box center [755, 252] width 594 height 14
click at [860, 255] on p "Прослушайте текст и соедините начало и конец предложений." at bounding box center [755, 252] width 594 height 14
drag, startPoint x: 523, startPoint y: 250, endPoint x: 841, endPoint y: 253, distance: 318.2
click at [781, 250] on p "Прослушайте текст и соедините начало и конец предложений." at bounding box center [755, 252] width 594 height 14
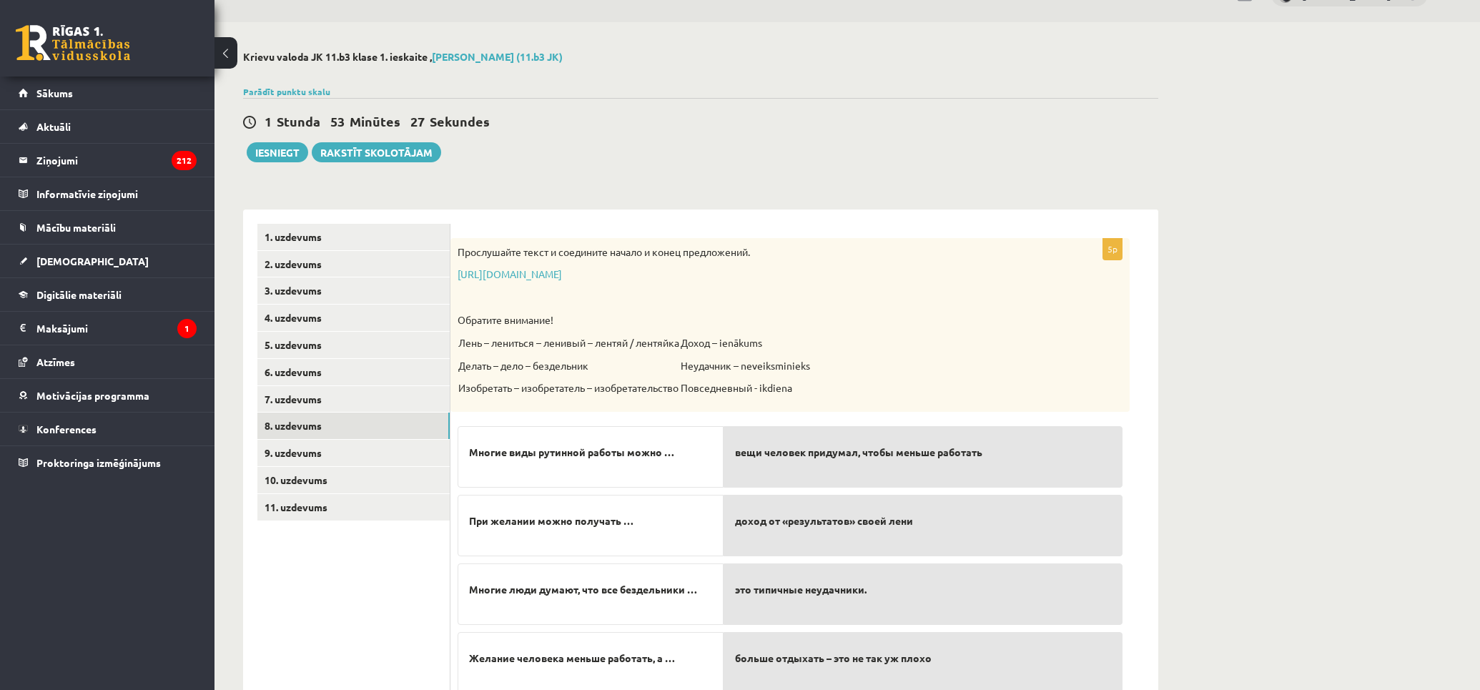
click at [895, 257] on p "Прослушайте текст и соедините начало и конец предложений." at bounding box center [755, 252] width 594 height 14
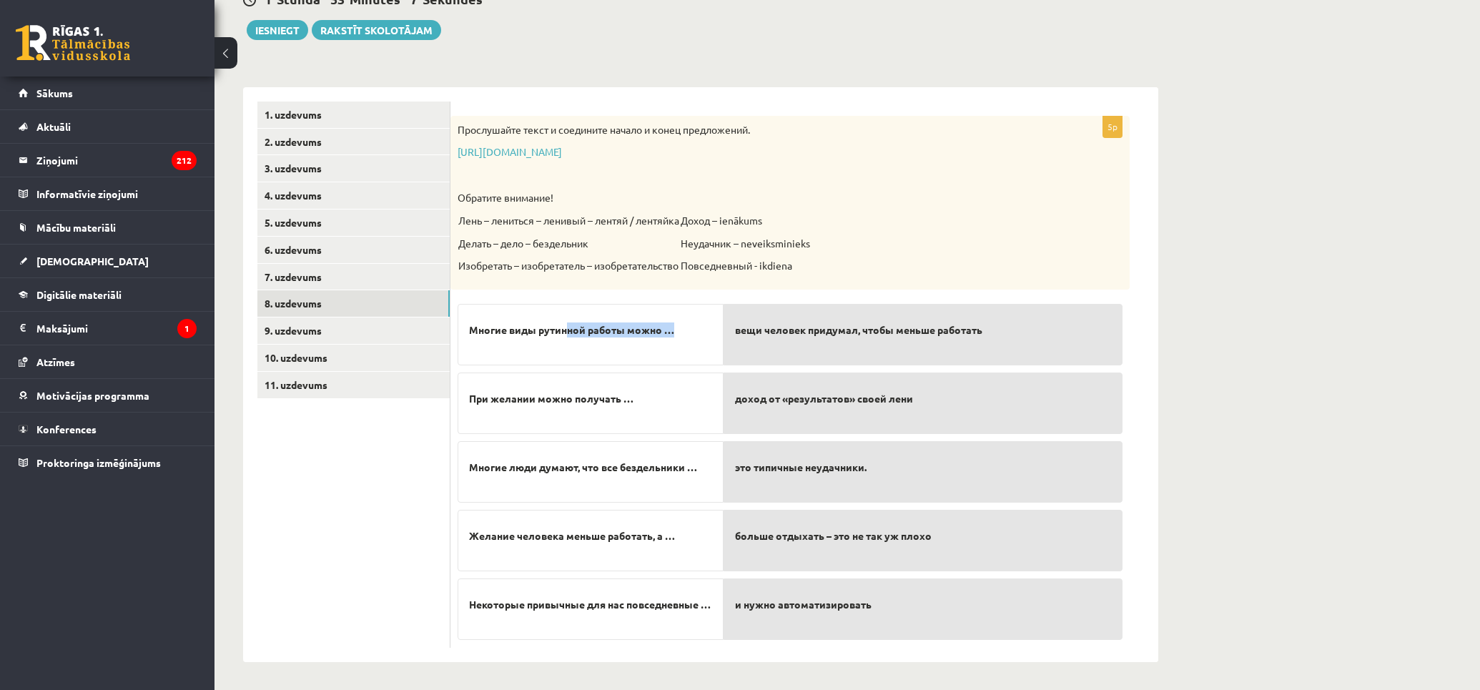
drag, startPoint x: 566, startPoint y: 312, endPoint x: 679, endPoint y: 333, distance: 114.9
click at [679, 333] on div "Многие виды рутинной работы можно …" at bounding box center [591, 334] width 266 height 61
click at [1241, 434] on div "Krievu valoda JK 11.b3 klase 1. ieskaite , [PERSON_NAME] (11.b3 JK) Parādīt pun…" at bounding box center [848, 295] width 1266 height 791
drag, startPoint x: 488, startPoint y: 396, endPoint x: 629, endPoint y: 405, distance: 141.2
click at [629, 405] on span "При желании можно получать …" at bounding box center [551, 398] width 164 height 15
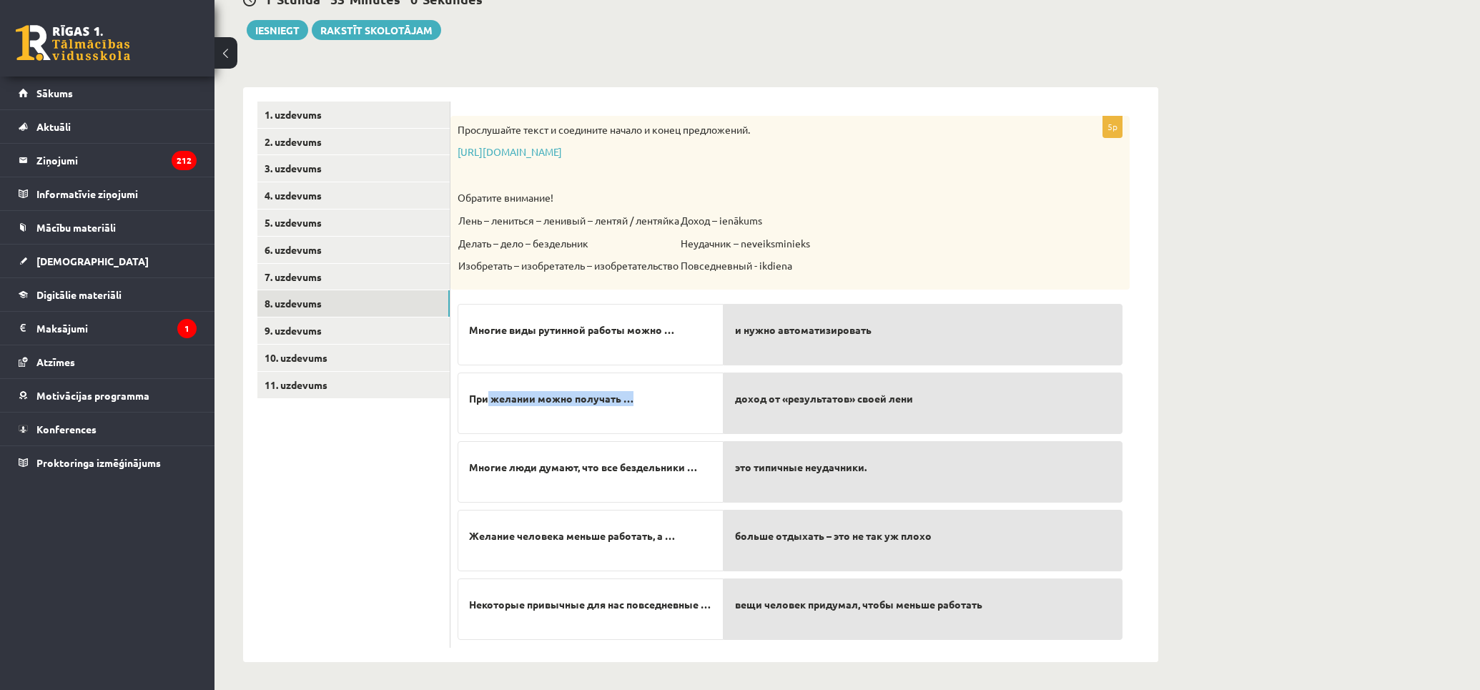
click at [672, 398] on p "При желании можно получать …" at bounding box center [590, 399] width 243 height 30
drag, startPoint x: 474, startPoint y: 466, endPoint x: 696, endPoint y: 478, distance: 222.0
click at [696, 478] on p "Многие люди думают, что все бездельники …" at bounding box center [590, 468] width 243 height 30
click at [704, 483] on div "Многие люди думают, что все бездельники …" at bounding box center [591, 471] width 266 height 61
drag, startPoint x: 602, startPoint y: 529, endPoint x: 688, endPoint y: 539, distance: 86.4
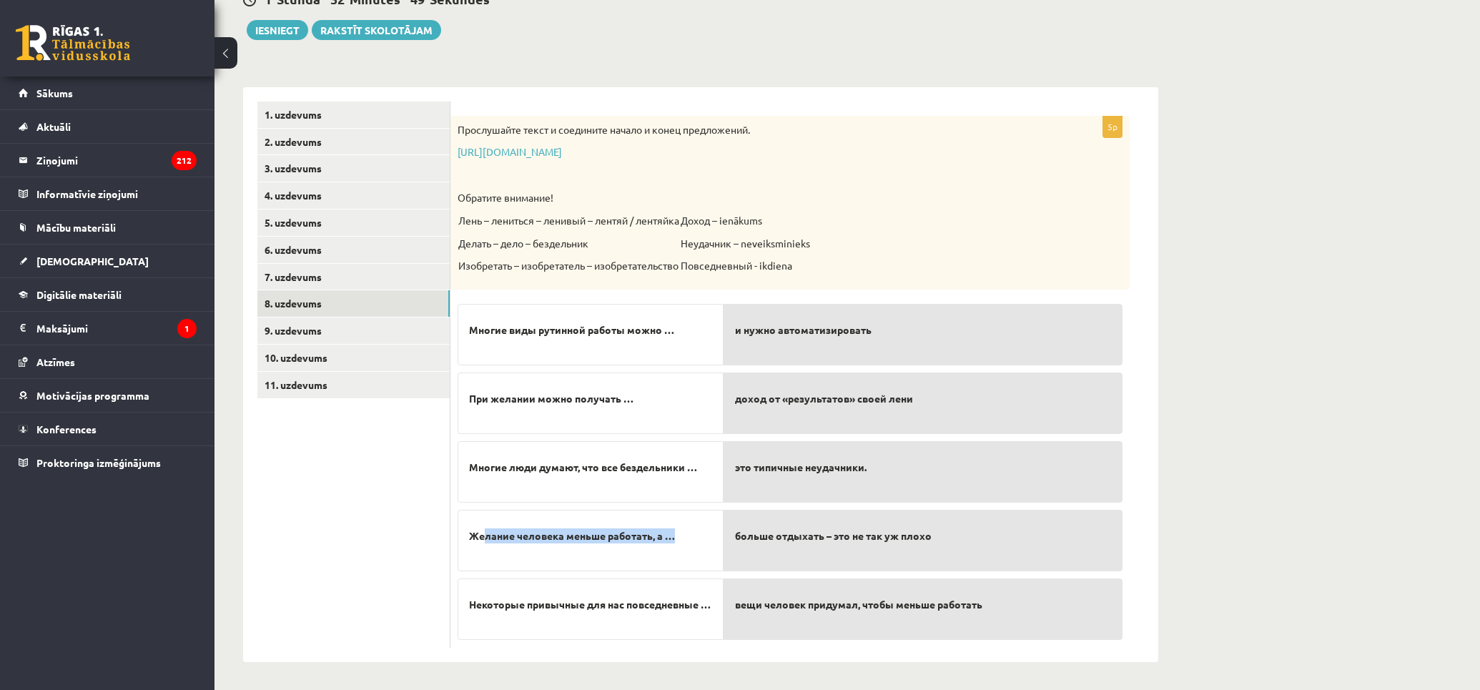
click at [688, 539] on p "Желание человека меньше работать, а …" at bounding box center [590, 536] width 243 height 30
click at [705, 541] on p "Желание человека меньше работать, а …" at bounding box center [590, 536] width 243 height 30
drag, startPoint x: 490, startPoint y: 594, endPoint x: 688, endPoint y: 611, distance: 198.8
click at [694, 597] on span "Некоторые привычные для нас повседневные …" at bounding box center [590, 604] width 242 height 15
click at [687, 612] on span "Некоторые привычные для нас повседневные …" at bounding box center [590, 604] width 242 height 15
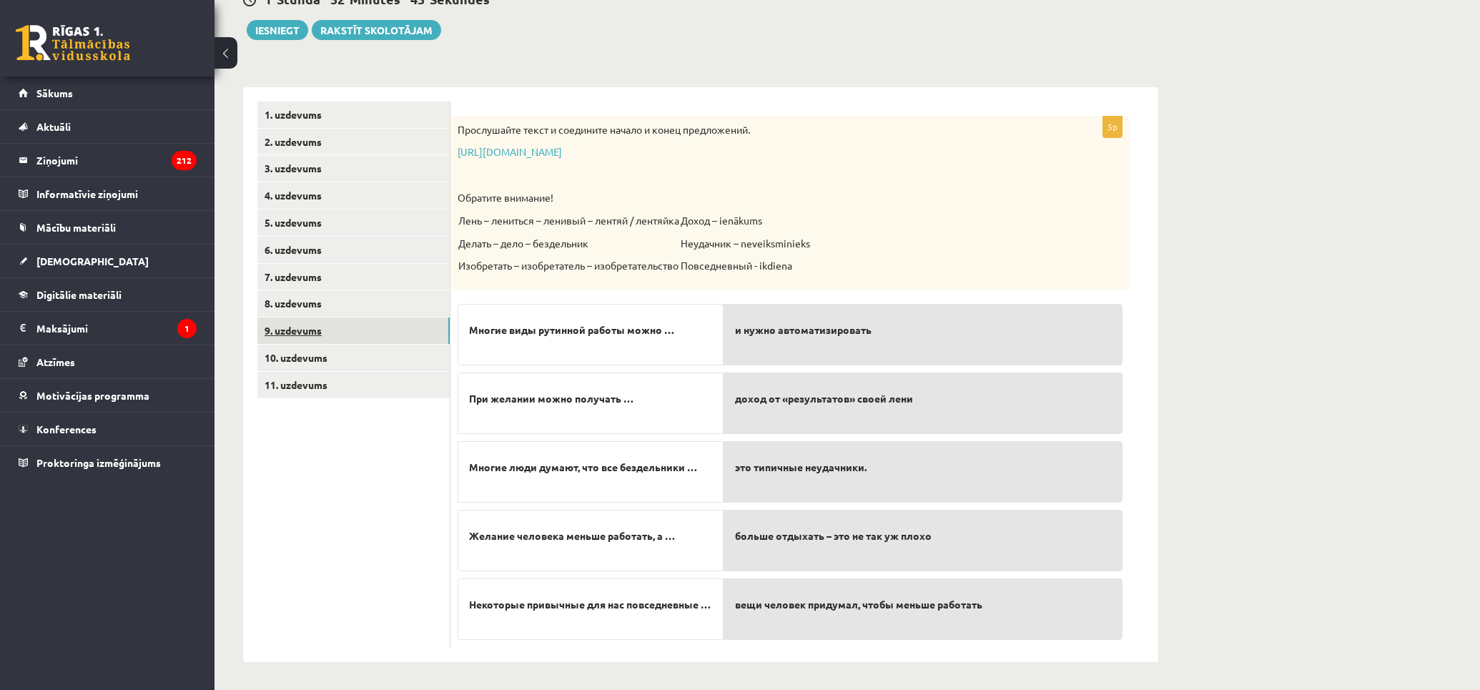
click at [360, 334] on link "9. uzdevums" at bounding box center [353, 331] width 192 height 26
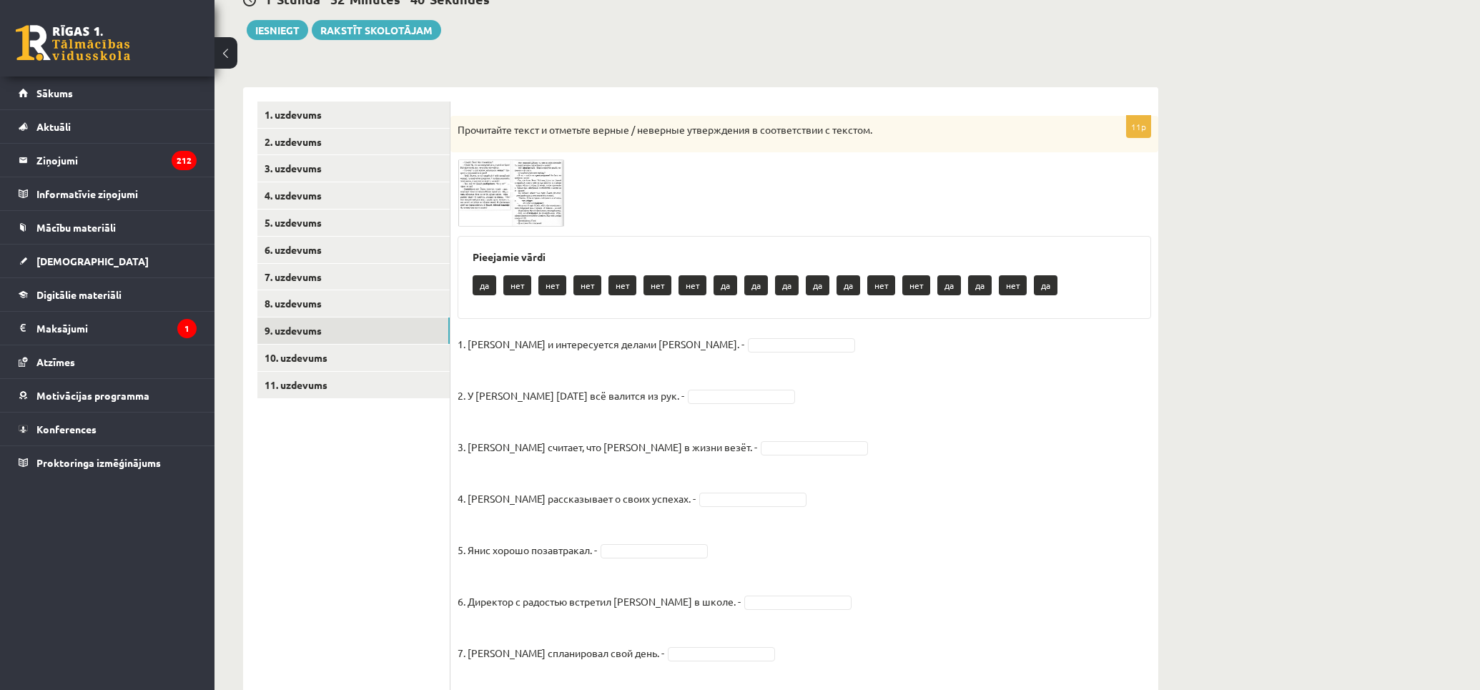
click at [526, 198] on img at bounding box center [511, 192] width 107 height 67
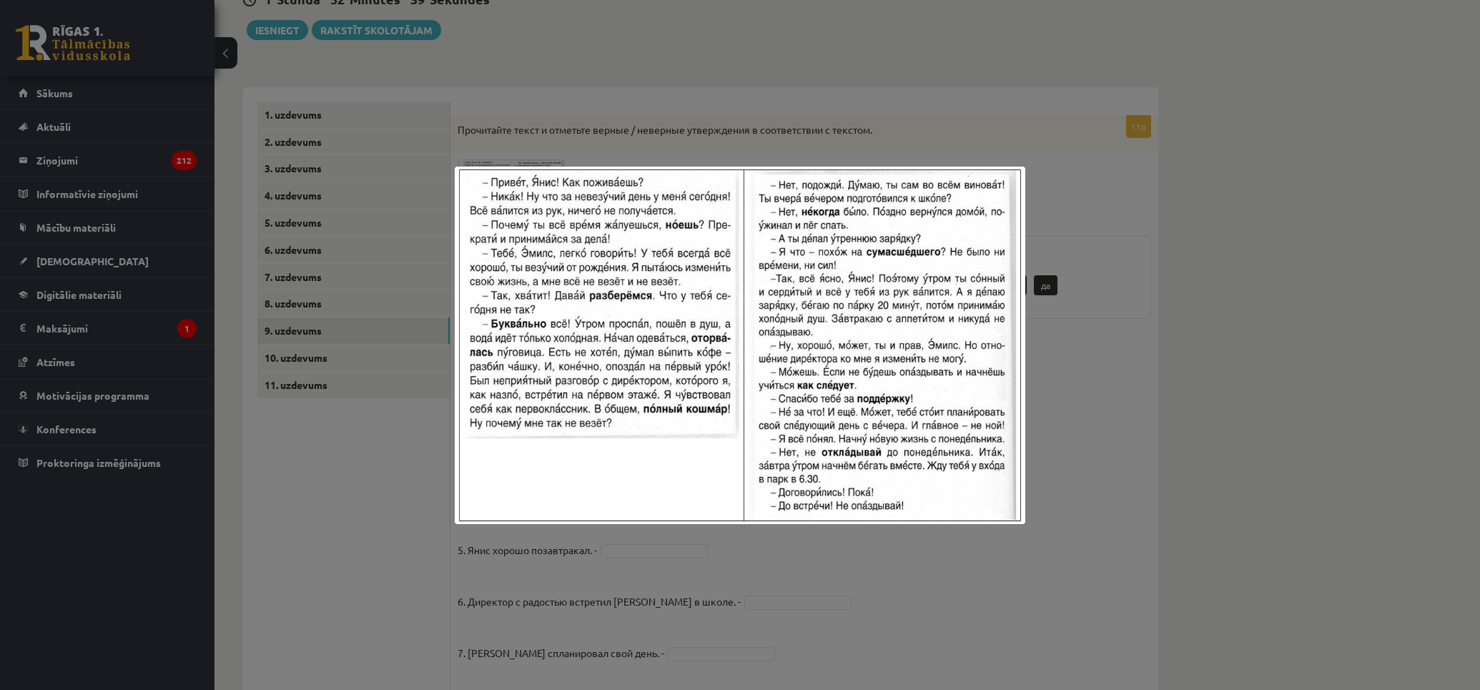
click at [1146, 296] on div at bounding box center [740, 345] width 1480 height 690
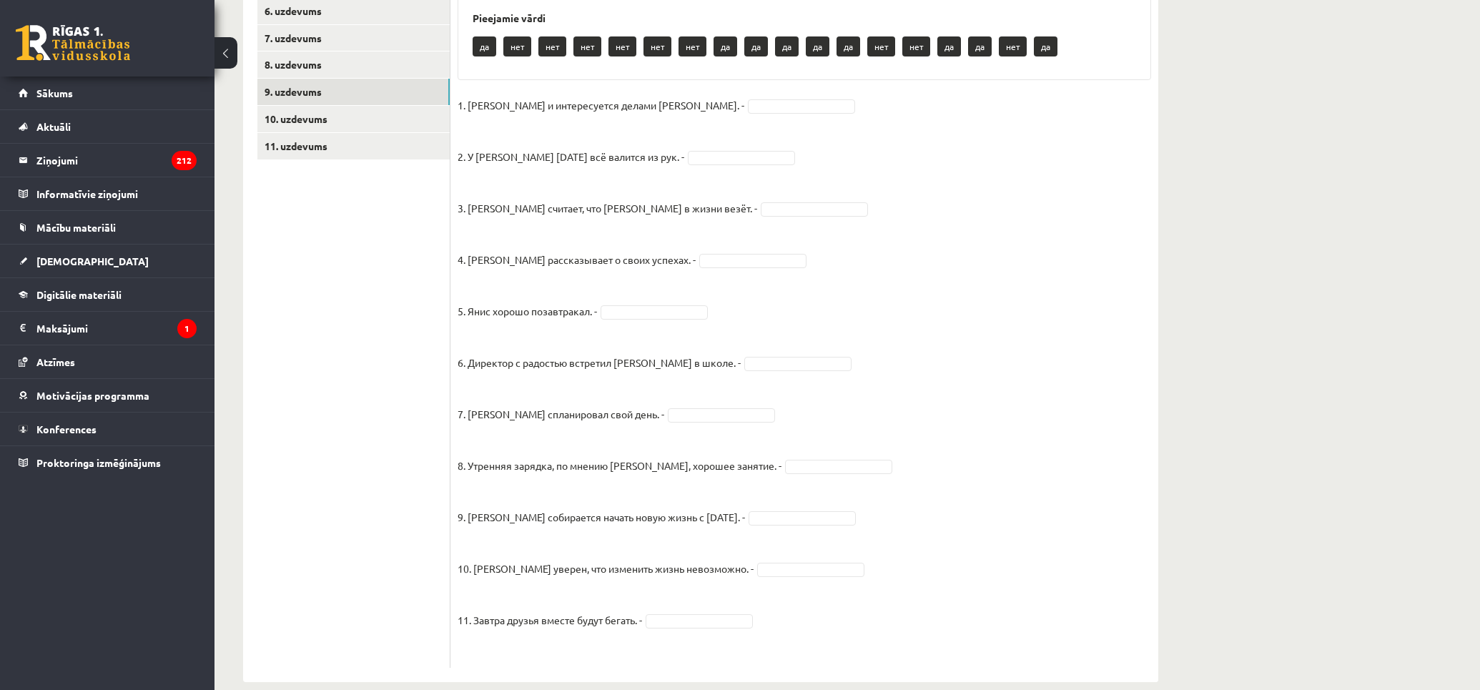
scroll to position [0, 0]
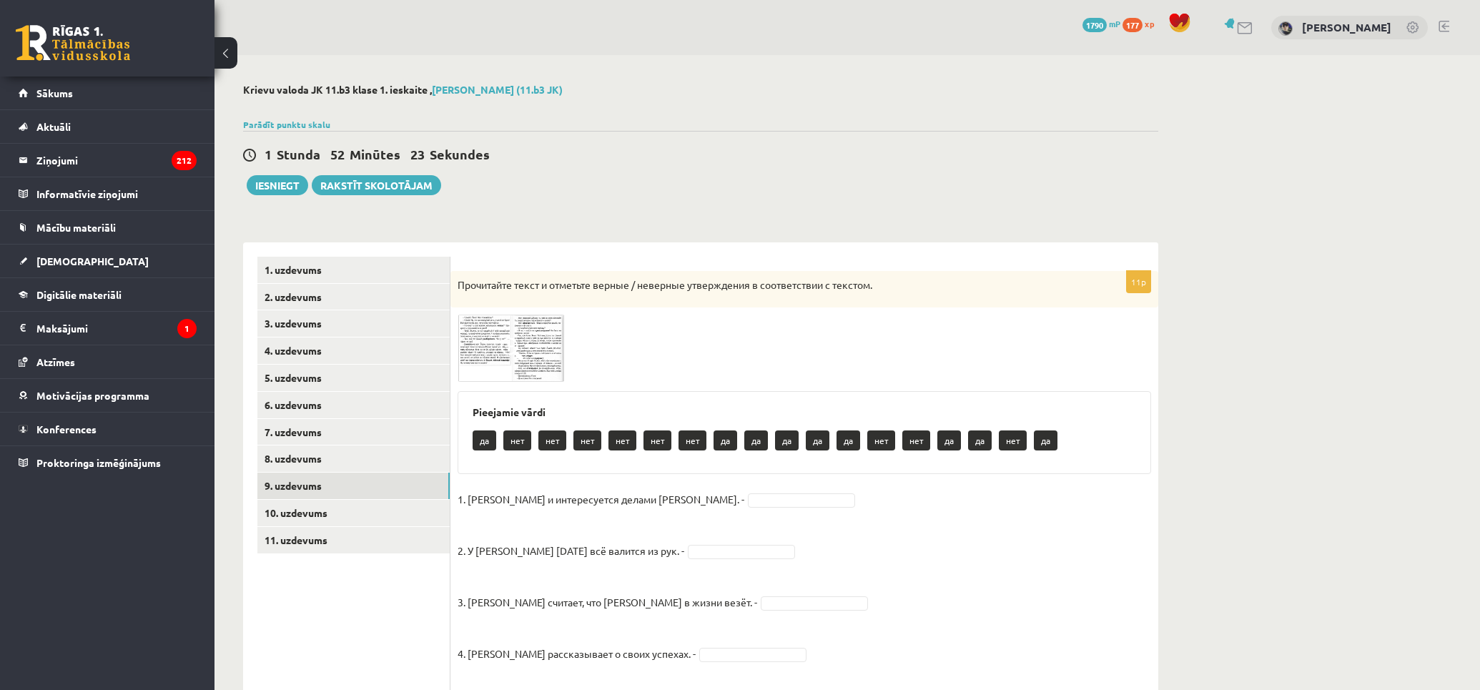
drag, startPoint x: 516, startPoint y: 343, endPoint x: 506, endPoint y: 340, distance: 11.3
click at [506, 340] on span at bounding box center [512, 349] width 23 height 23
click at [506, 340] on img at bounding box center [740, 346] width 571 height 358
drag, startPoint x: 708, startPoint y: 365, endPoint x: 498, endPoint y: 348, distance: 210.2
click at [498, 348] on img at bounding box center [511, 348] width 107 height 67
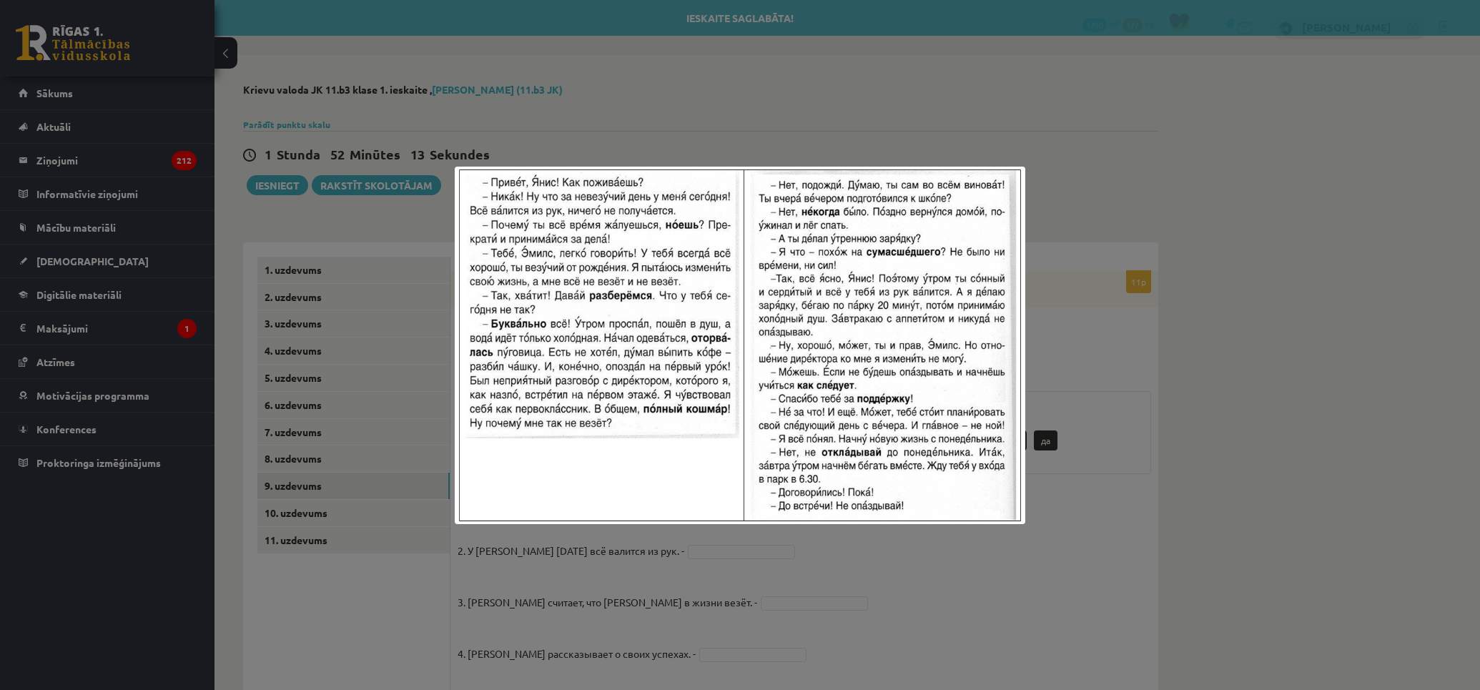
click at [973, 101] on div at bounding box center [740, 345] width 1480 height 690
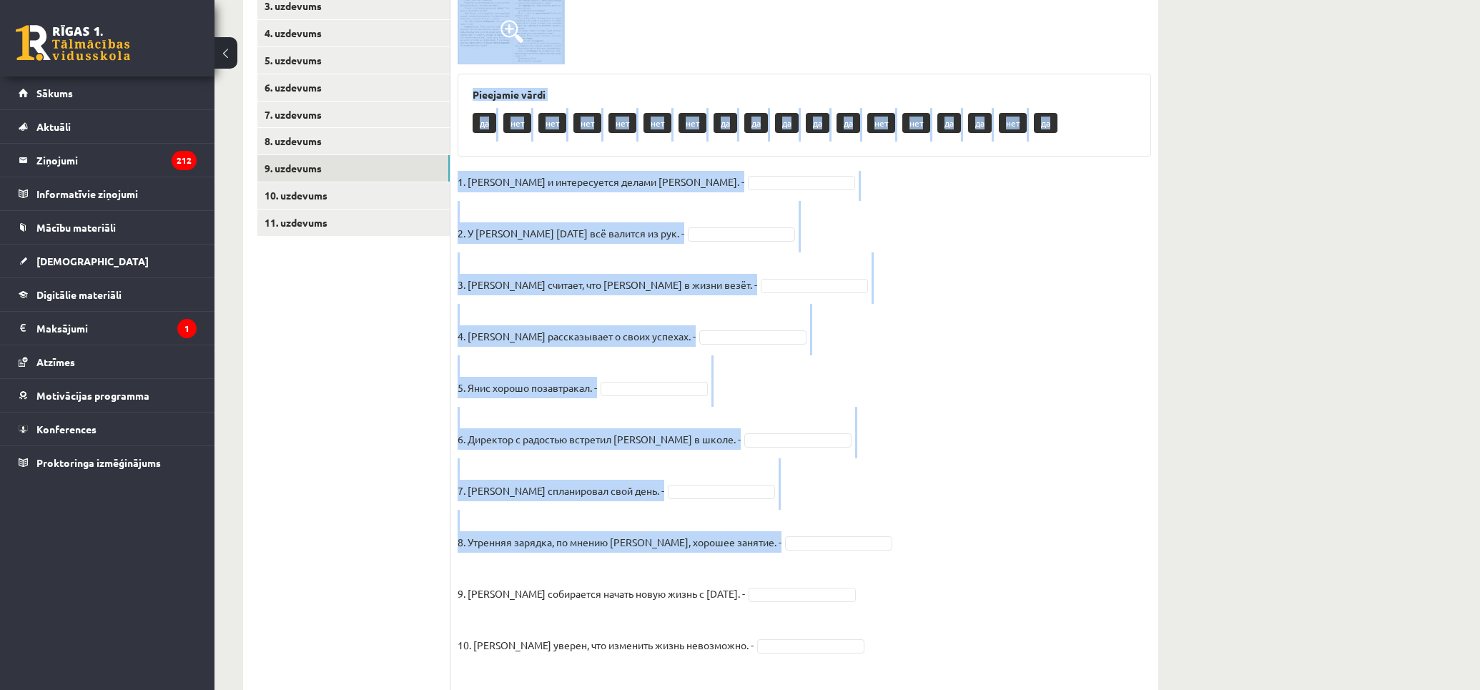
scroll to position [415, 0]
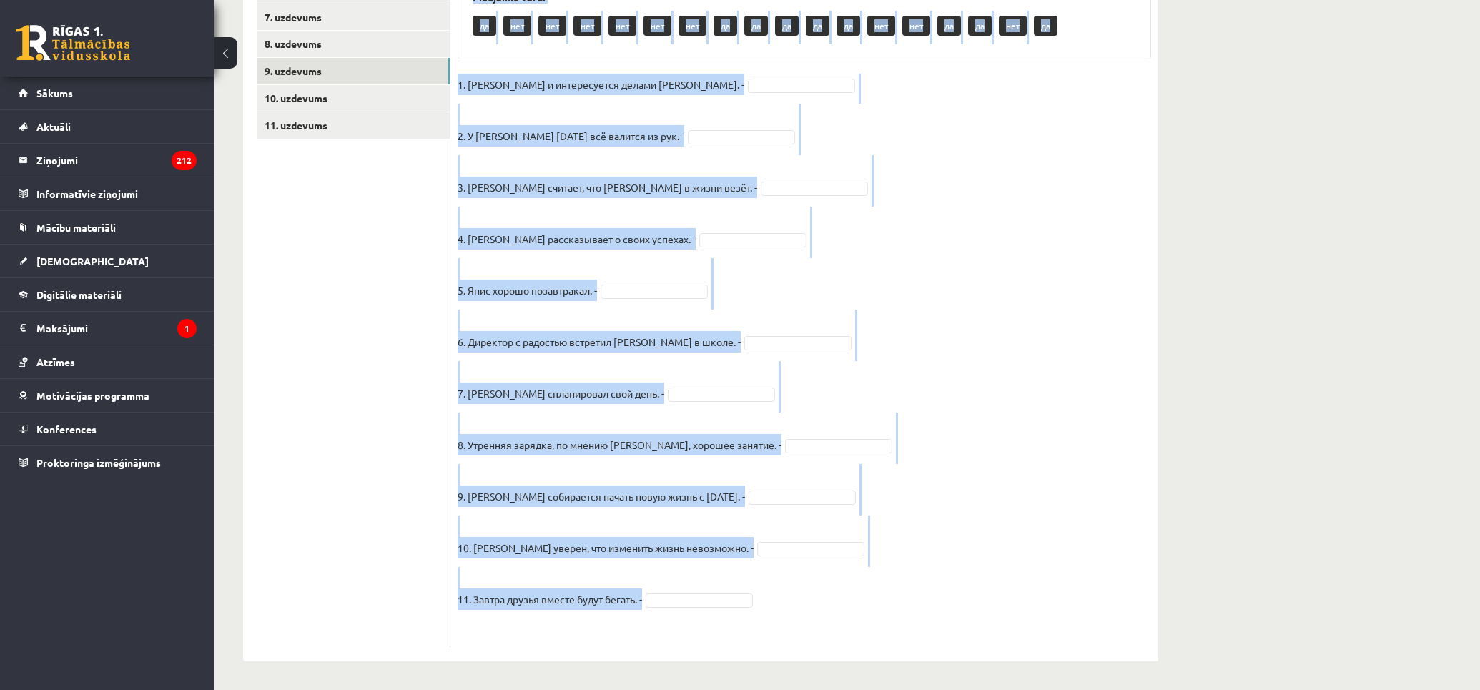
drag, startPoint x: 453, startPoint y: 277, endPoint x: 1138, endPoint y: 605, distance: 759.6
click at [1132, 606] on div "11p Прочитайте текст и отметьте верные / неверные утверждения в соответствии с …" at bounding box center [805, 251] width 708 height 791
copy div "Loremipsum dolor s ametcons adipis / elitsedd eiusmodtemp i utlaboreetdo m aliq…"
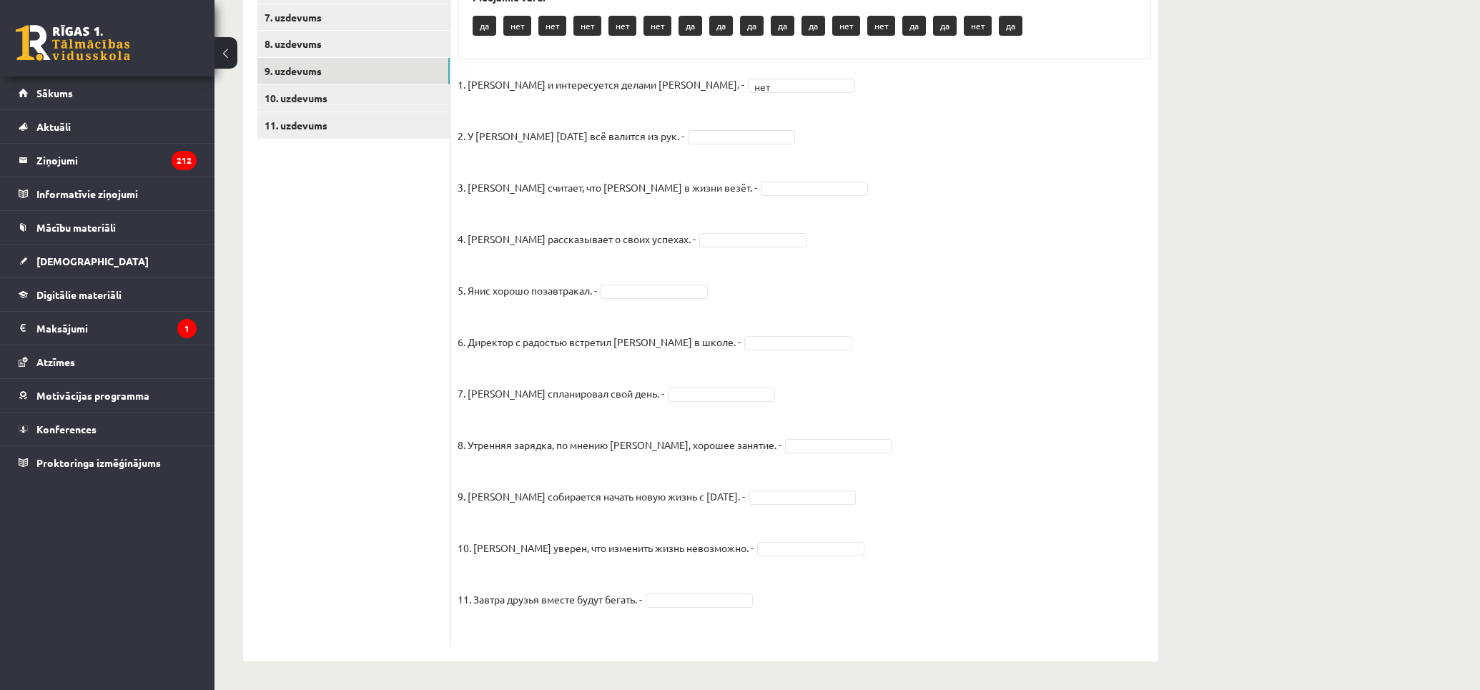
click at [695, 93] on fieldset "1. [PERSON_NAME] и интересуется делами [PERSON_NAME]. - нет *** 2. У [PERSON_NA…" at bounding box center [805, 357] width 694 height 566
drag, startPoint x: 706, startPoint y: 346, endPoint x: 695, endPoint y: 315, distance: 33.2
drag, startPoint x: 670, startPoint y: 395, endPoint x: 674, endPoint y: 405, distance: 10.6
drag, startPoint x: 777, startPoint y: 454, endPoint x: 787, endPoint y: 455, distance: 10.0
click at [778, 456] on fieldset "1. [PERSON_NAME] и интересуется делами [PERSON_NAME]. - да ** 2. У [PERSON_NAME…" at bounding box center [805, 357] width 694 height 566
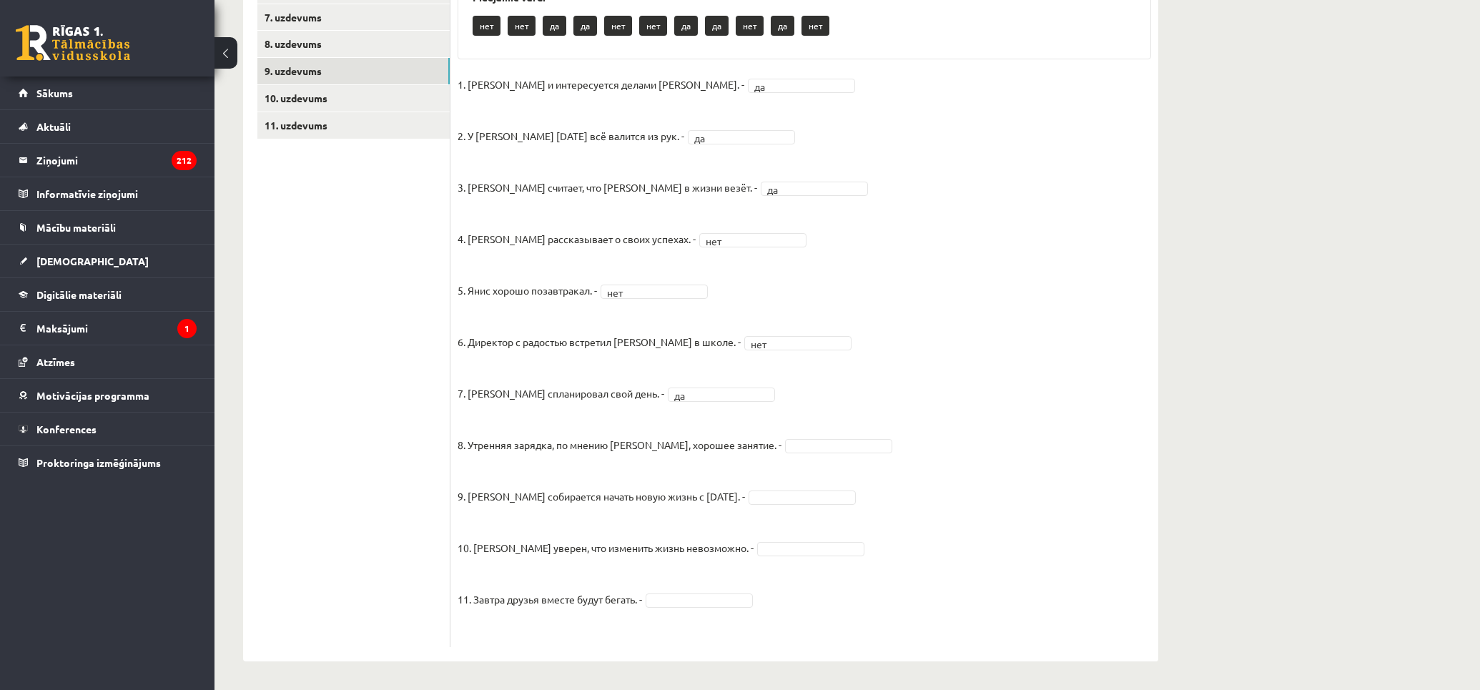
click at [787, 455] on fieldset "1. [PERSON_NAME] и интересуется делами [PERSON_NAME]. - да ** 2. У [PERSON_NAME…" at bounding box center [805, 357] width 694 height 566
drag, startPoint x: 784, startPoint y: 489, endPoint x: 784, endPoint y: 497, distance: 7.9
click at [784, 490] on fieldset "1. [PERSON_NAME] и интересуется делами [PERSON_NAME]. - да ** 2. У [PERSON_NAME…" at bounding box center [805, 357] width 694 height 566
drag, startPoint x: 785, startPoint y: 525, endPoint x: 777, endPoint y: 549, distance: 25.6
click at [785, 526] on fieldset "1. [PERSON_NAME] и интересуется делами [PERSON_NAME]. - да ** 2. У [PERSON_NAME…" at bounding box center [805, 357] width 694 height 566
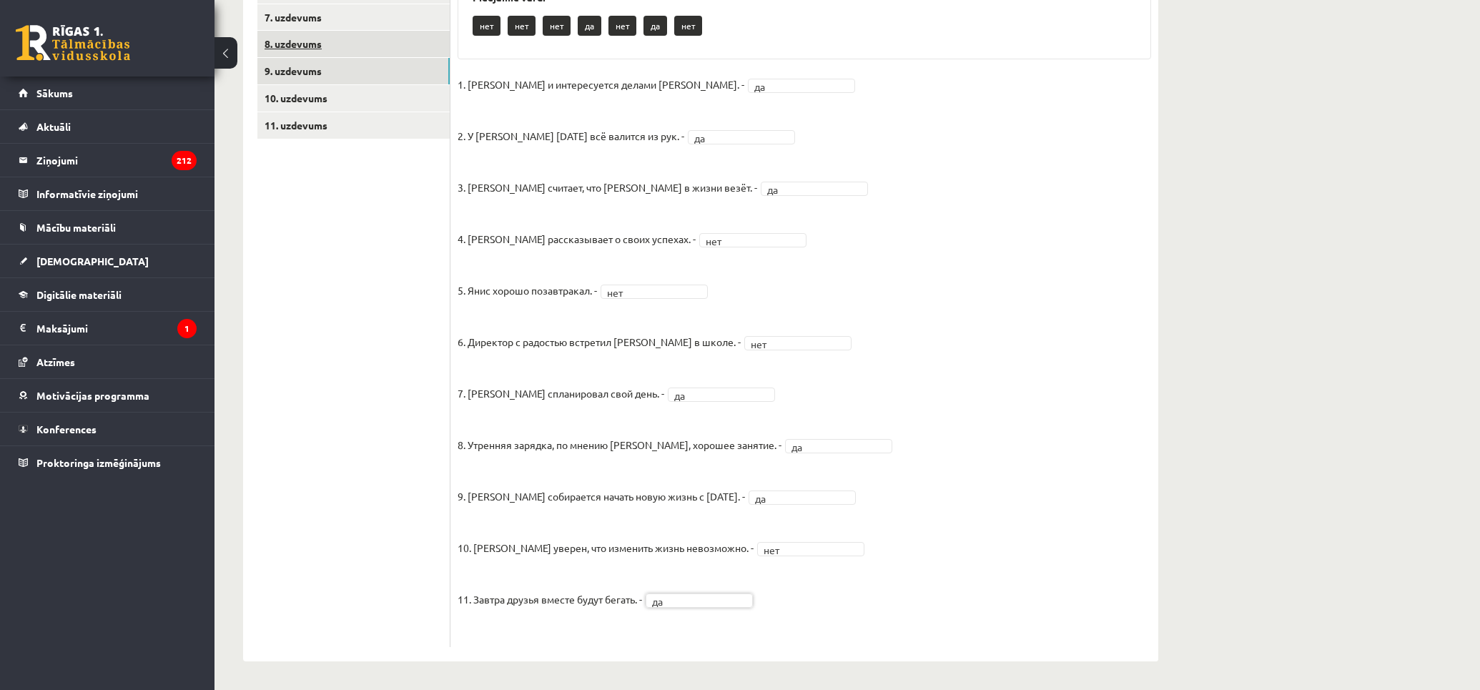
scroll to position [176, 0]
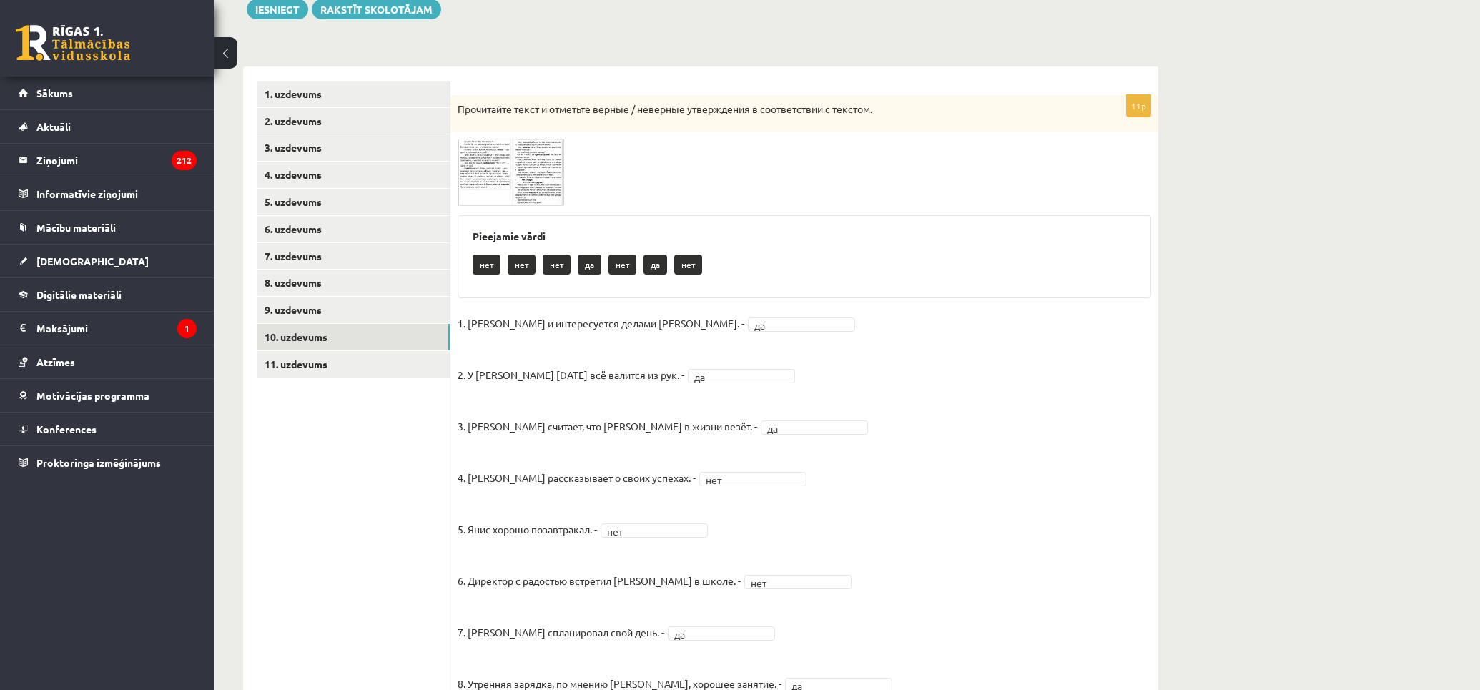
click at [335, 332] on link "10. uzdevums" at bounding box center [353, 337] width 192 height 26
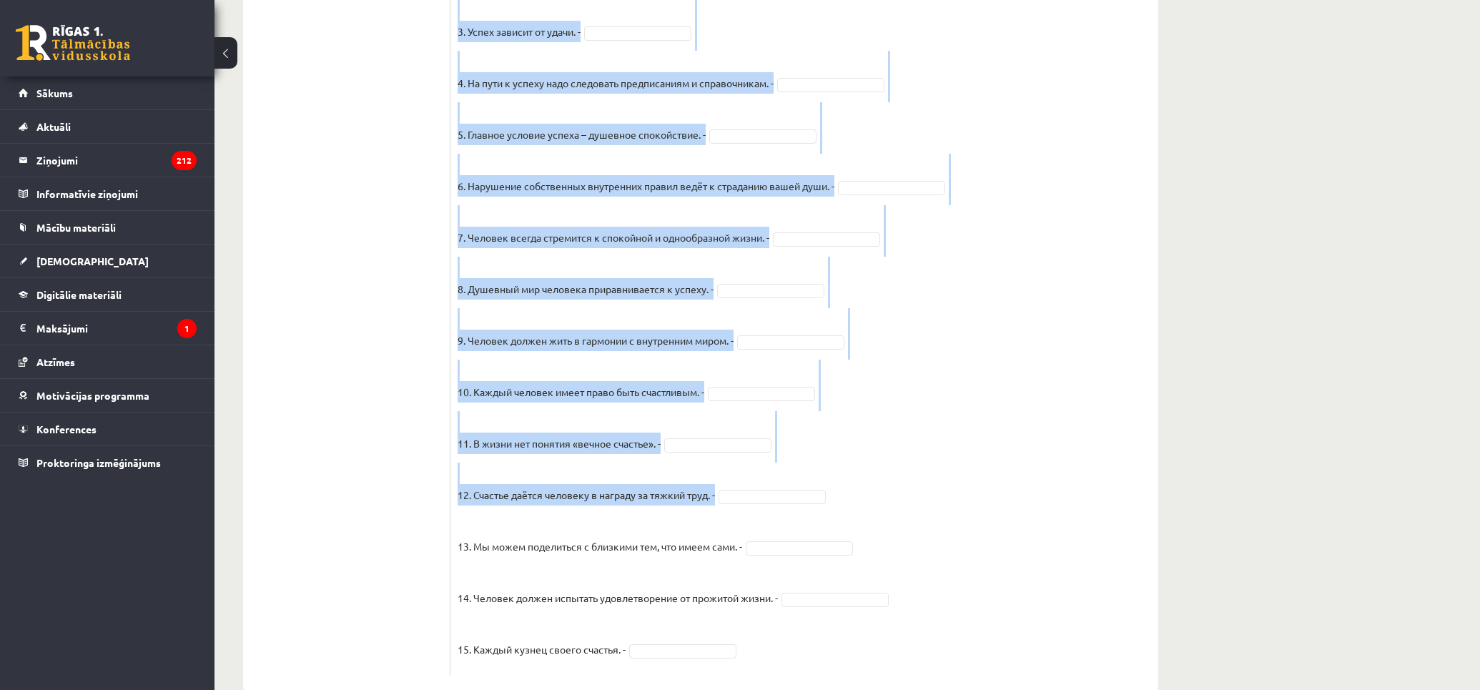
scroll to position [1013, 0]
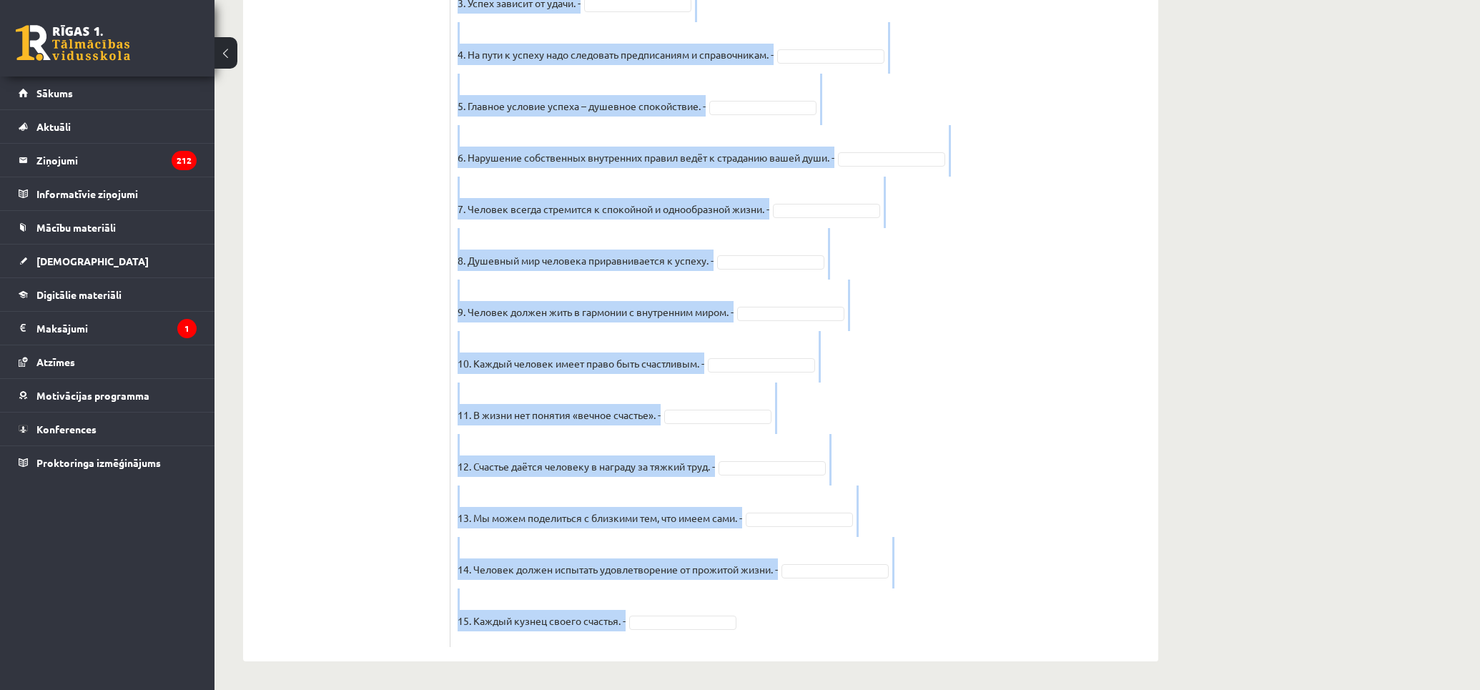
drag, startPoint x: 459, startPoint y: 101, endPoint x: 1100, endPoint y: 614, distance: 820.6
copy div "Loremipsum dolor s ametcons adipis / elitsedd eiusmodtemp i utlaboreetdo m aliq…"
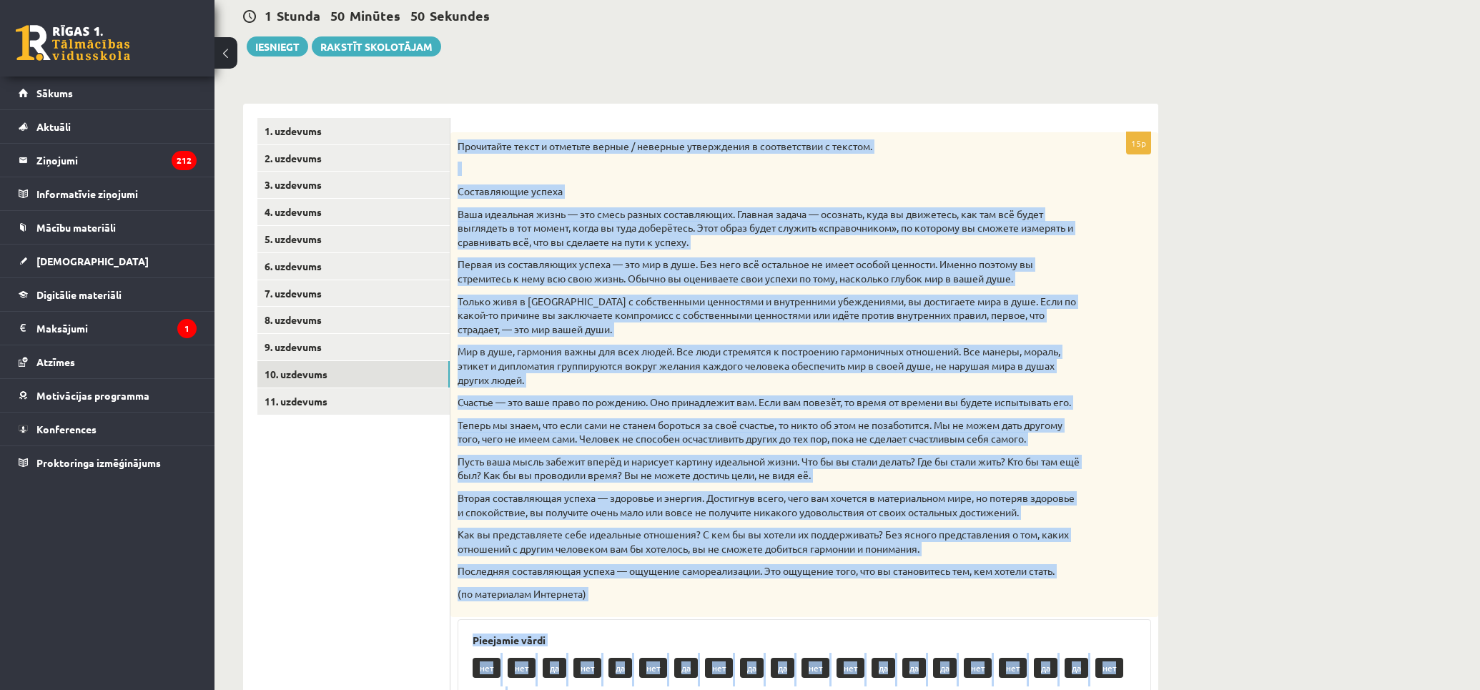
scroll to position [616, 0]
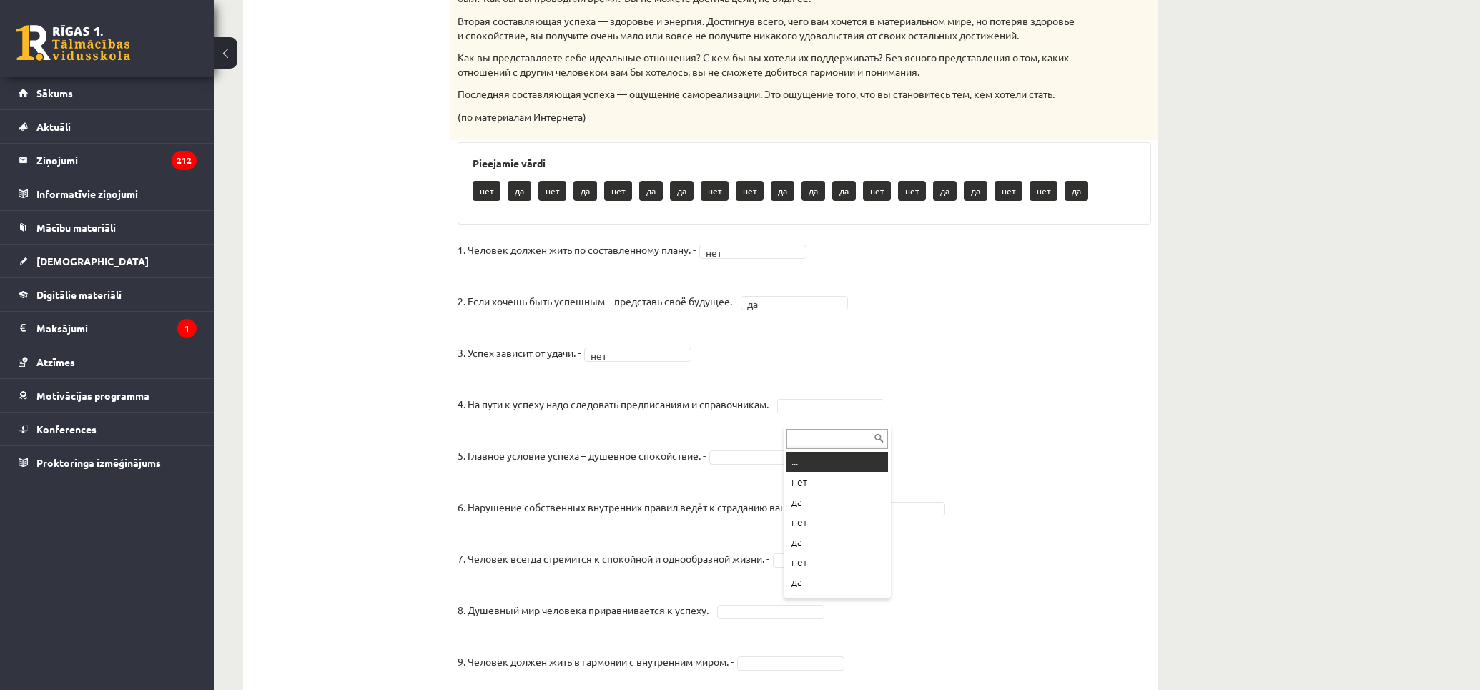
drag, startPoint x: 828, startPoint y: 424, endPoint x: 817, endPoint y: 435, distance: 15.7
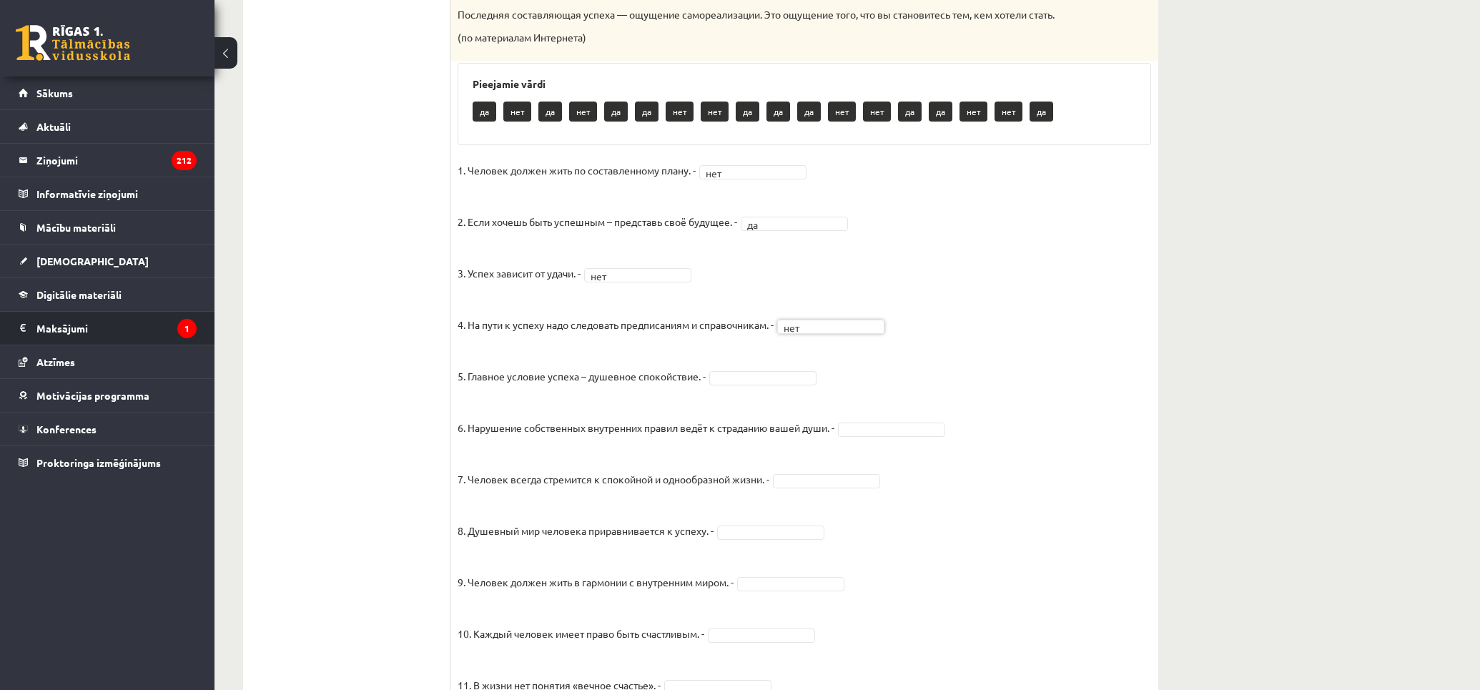
type input "*"
type input "***"
drag, startPoint x: 762, startPoint y: 453, endPoint x: 805, endPoint y: 455, distance: 42.9
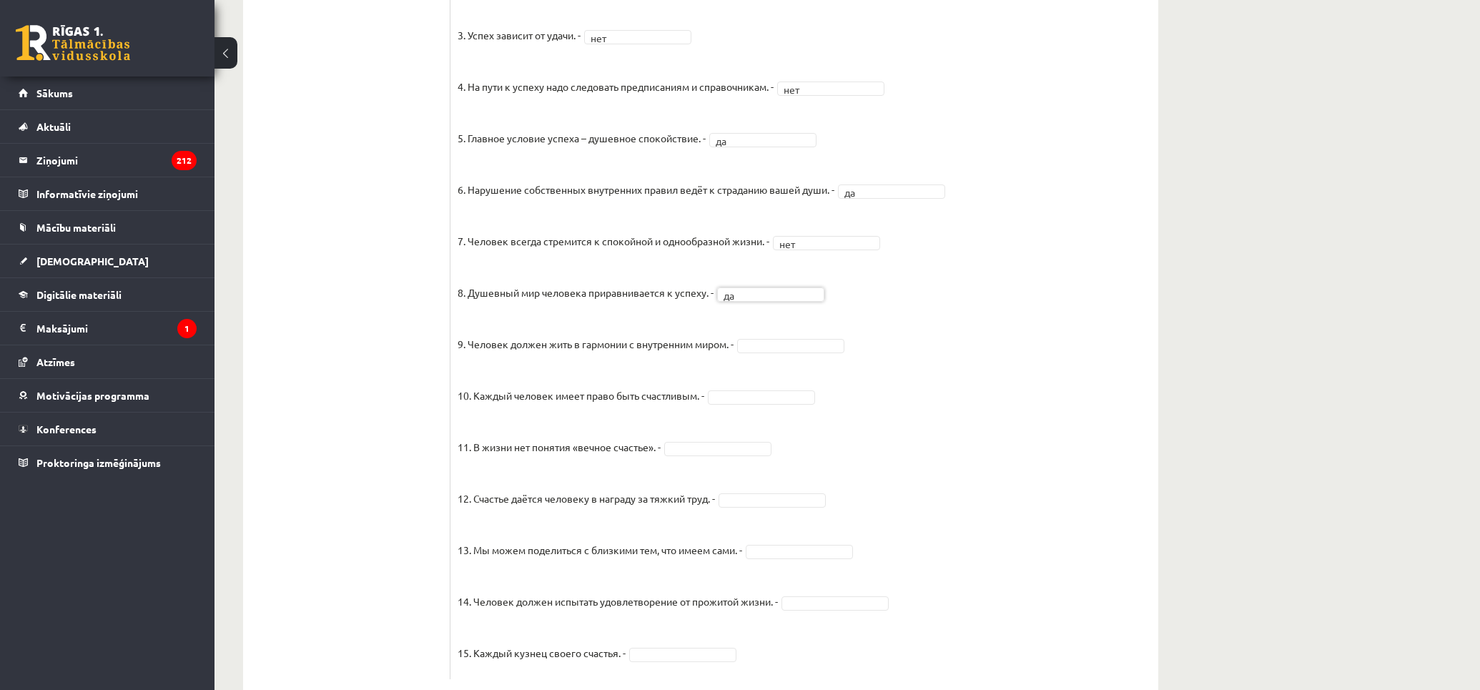
scroll to position [980, 0]
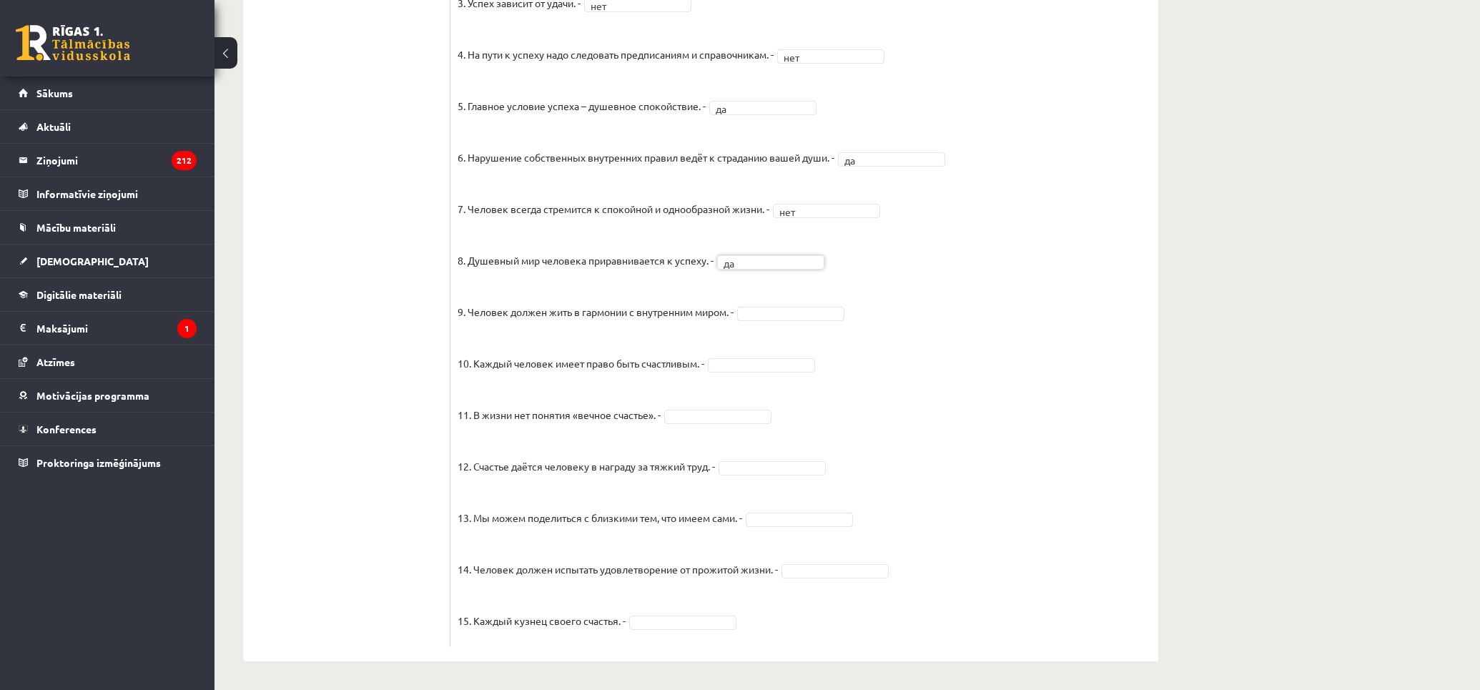
click at [744, 304] on fieldset "1. Человек должен жить по составленному плану. - нет *** 2. Если хочешь быть ус…" at bounding box center [805, 264] width 694 height 751
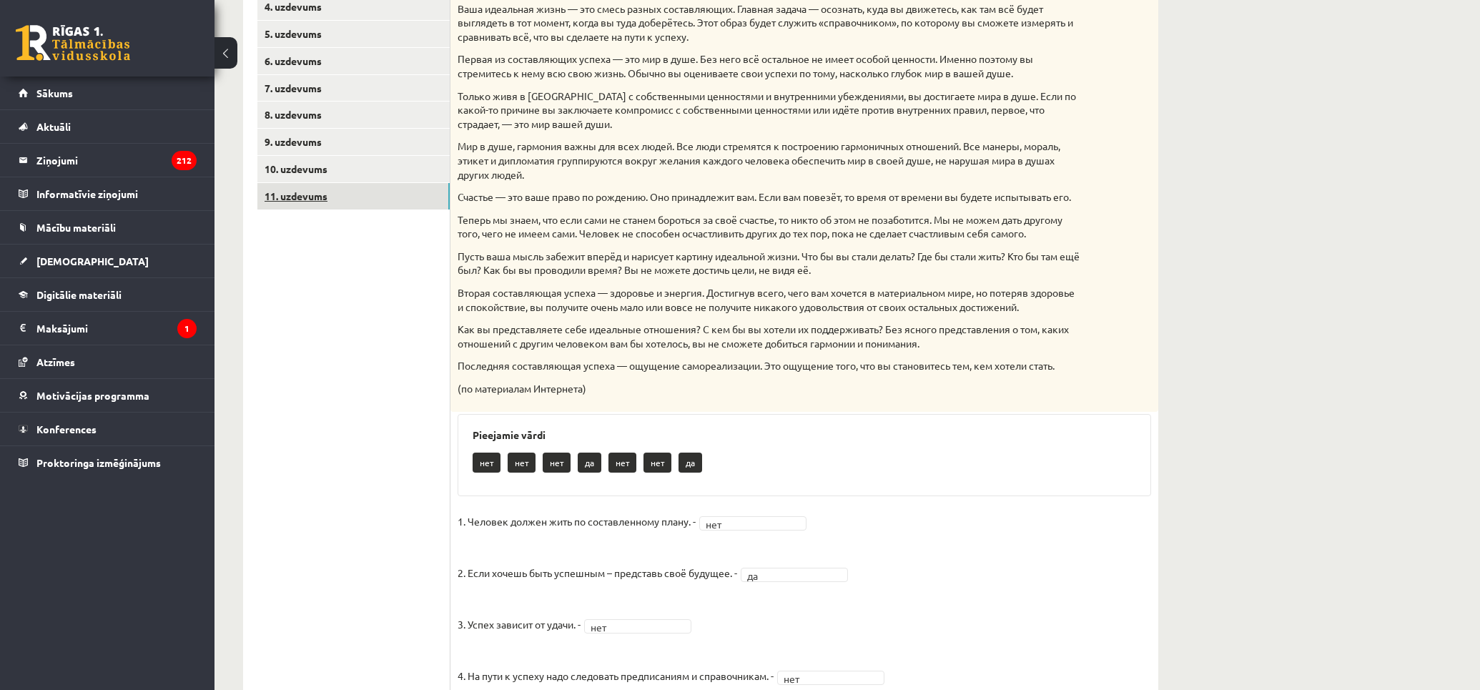
click at [313, 199] on link "11. uzdevums" at bounding box center [353, 196] width 192 height 26
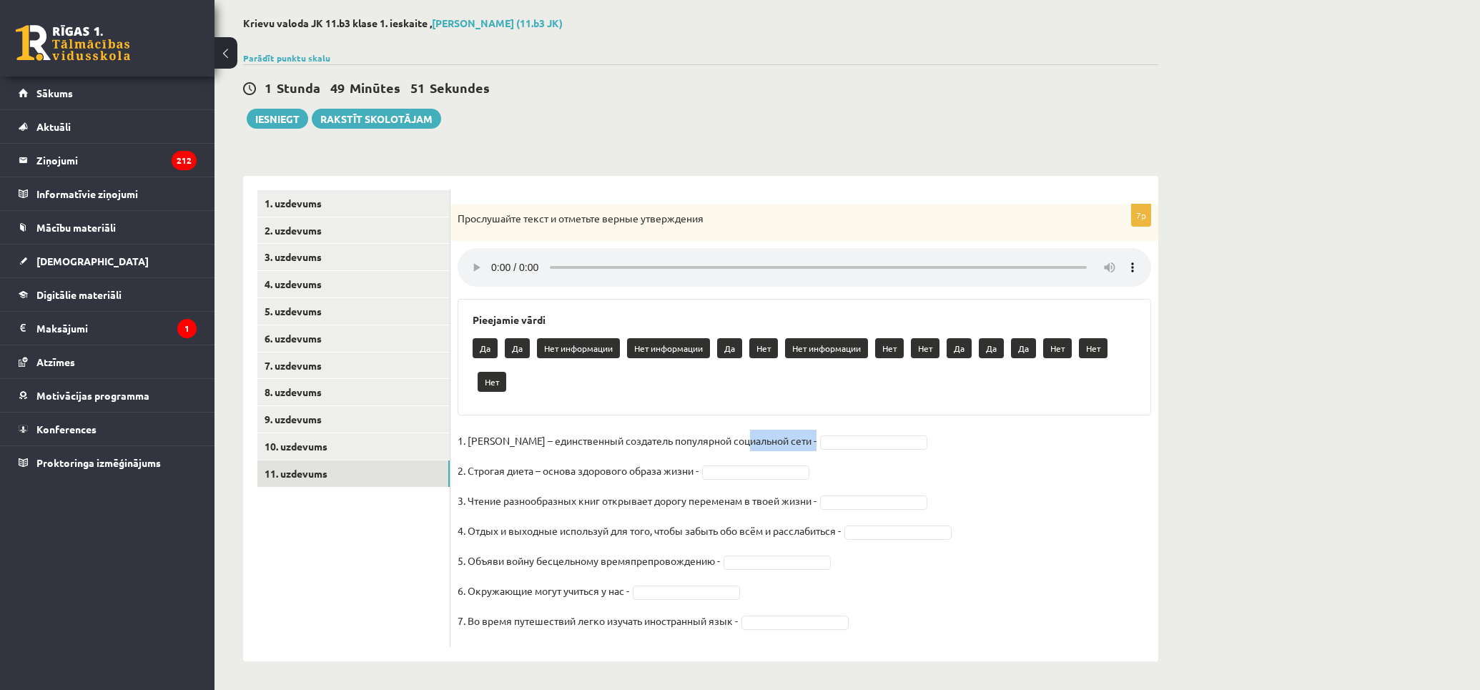
drag, startPoint x: 835, startPoint y: 434, endPoint x: 1006, endPoint y: 426, distance: 171.8
click at [988, 430] on fieldset "1. [PERSON_NAME] – единственный создатель популярной социальной сети - 2. Строг…" at bounding box center [805, 535] width 694 height 210
click at [1006, 426] on div "7p Прослушайте текст и отметьте верные утверждения Pieejamie vārdi Да Да Нет ин…" at bounding box center [805, 426] width 708 height 443
drag, startPoint x: 576, startPoint y: 212, endPoint x: 734, endPoint y: 208, distance: 157.4
click at [734, 208] on div "Прослушайте текст и отметьте верные утверждения" at bounding box center [805, 223] width 708 height 37
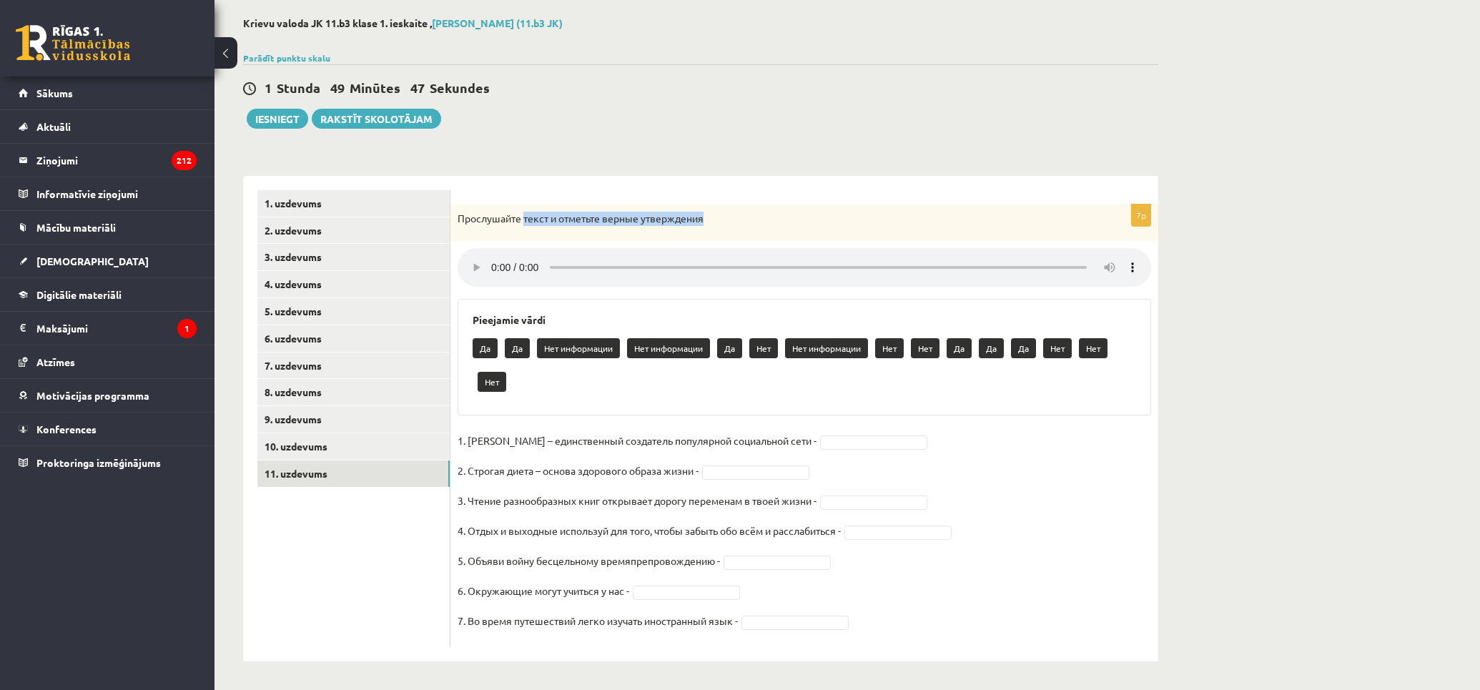
click at [791, 208] on div "Прослушайте текст и отметьте верные утверждения" at bounding box center [805, 223] width 708 height 37
drag, startPoint x: 584, startPoint y: 215, endPoint x: 558, endPoint y: 213, distance: 25.8
click at [558, 213] on p "Прослушайте текст и отметьте верные утверждения" at bounding box center [769, 219] width 622 height 14
click at [820, 230] on div "Прослушайте текст и отметьте верные утверждения" at bounding box center [805, 223] width 708 height 37
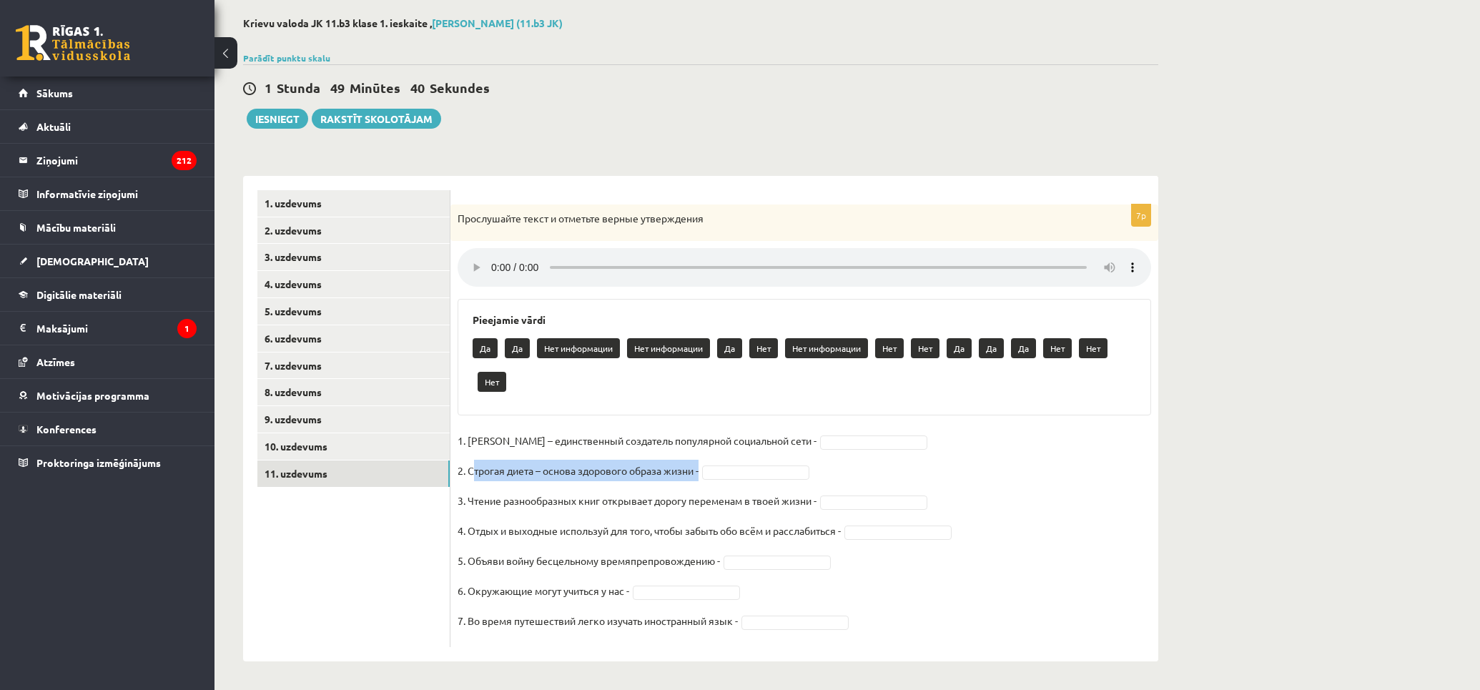
drag, startPoint x: 603, startPoint y: 486, endPoint x: 710, endPoint y: 467, distance: 109.0
click at [710, 467] on fieldset "1. [PERSON_NAME] – единственный создатель популярной социальной сети - 2. Строг…" at bounding box center [805, 535] width 694 height 210
click at [913, 482] on fieldset "1. [PERSON_NAME] – единственный создатель популярной социальной сети - 2. Строг…" at bounding box center [805, 535] width 694 height 210
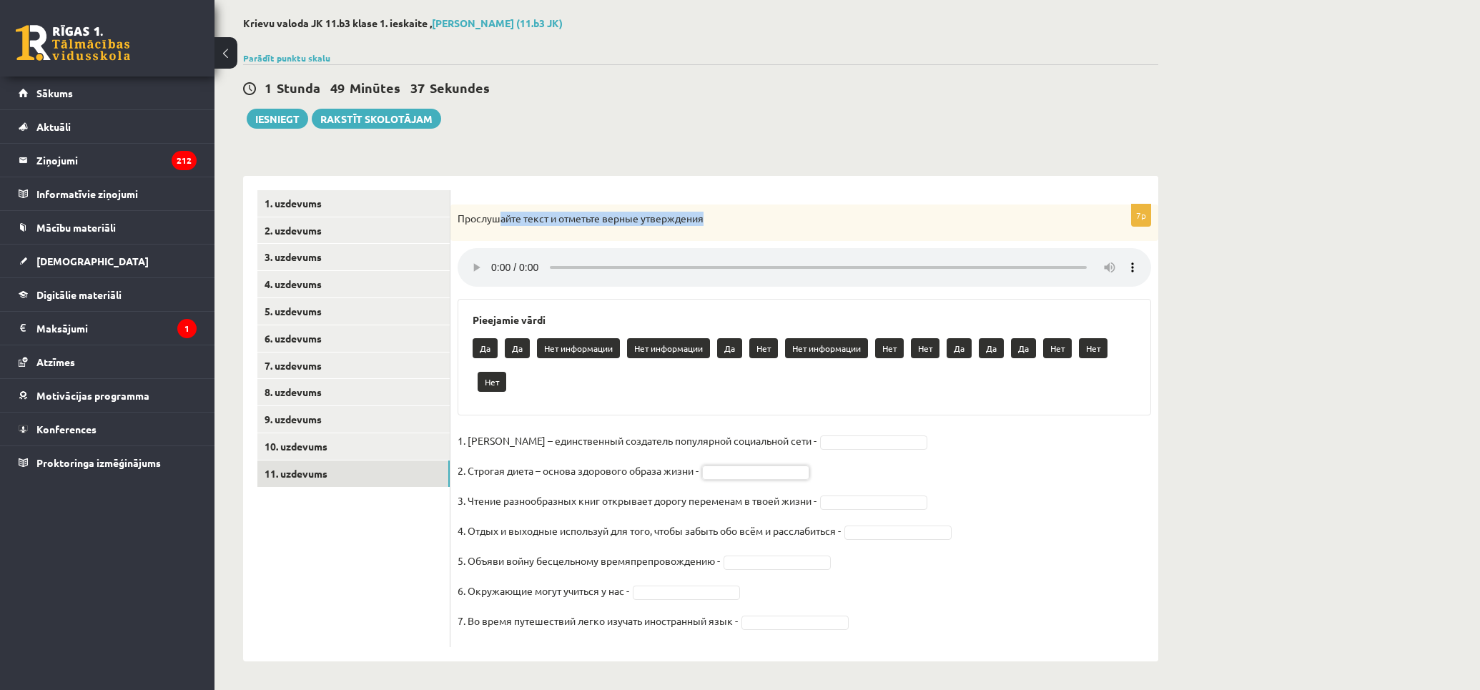
drag, startPoint x: 499, startPoint y: 211, endPoint x: 779, endPoint y: 202, distance: 280.5
click at [762, 206] on div "Прослушайте текст и отметьте верные утверждения" at bounding box center [805, 223] width 708 height 37
click at [794, 200] on form "7p Прослушайте текст и отметьте верные утверждения Pieejamie vārdi Да Да Нет ин…" at bounding box center [804, 418] width 679 height 457
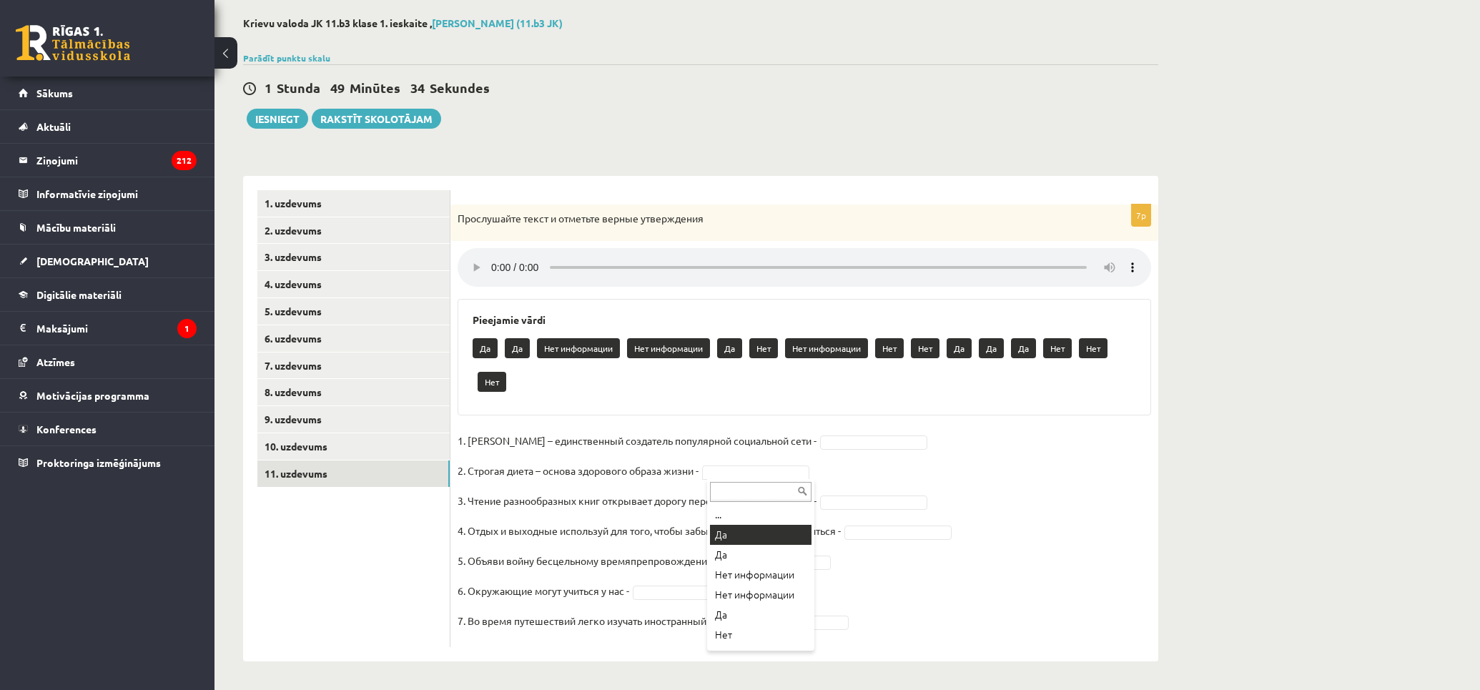
scroll to position [33, 0]
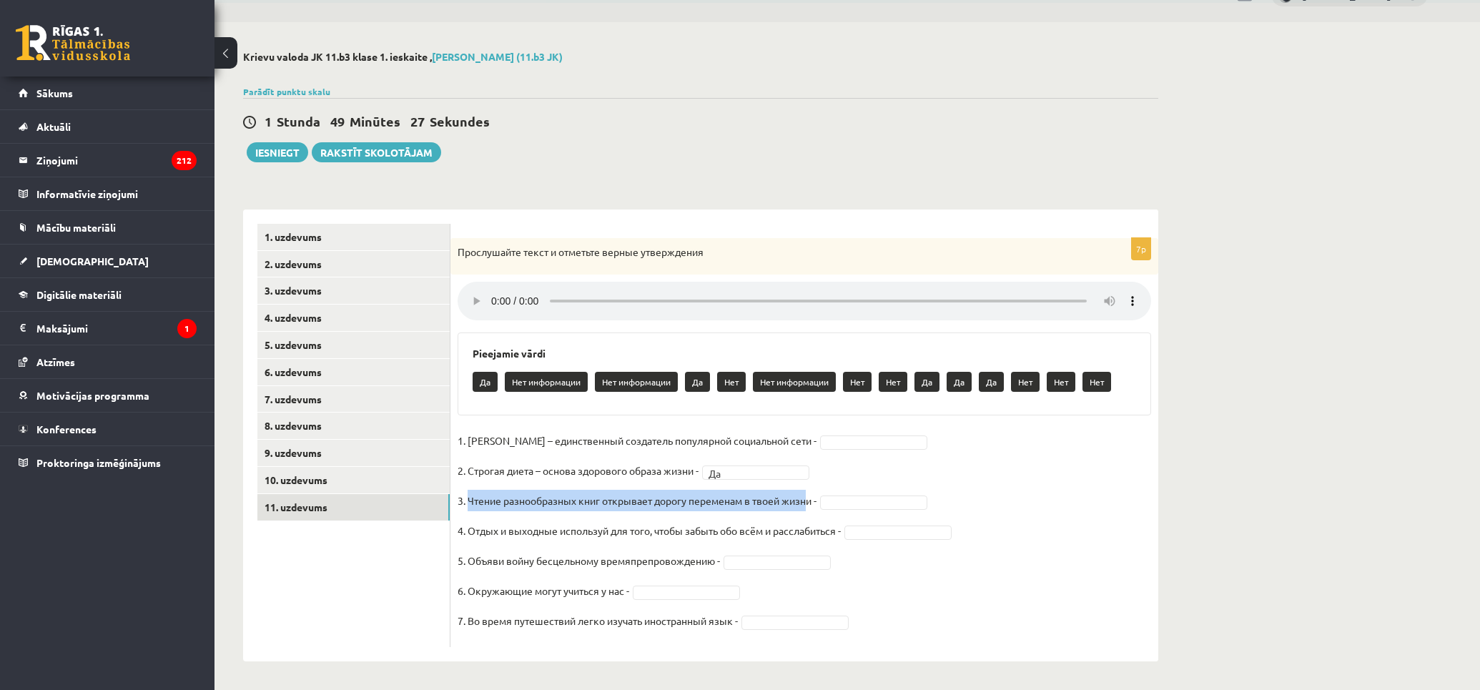
drag, startPoint x: 471, startPoint y: 501, endPoint x: 844, endPoint y: 496, distance: 373.3
click at [817, 502] on p "3. Чтение разнообразных книг открывает дорогу переменам в твоей жизни -" at bounding box center [637, 500] width 359 height 21
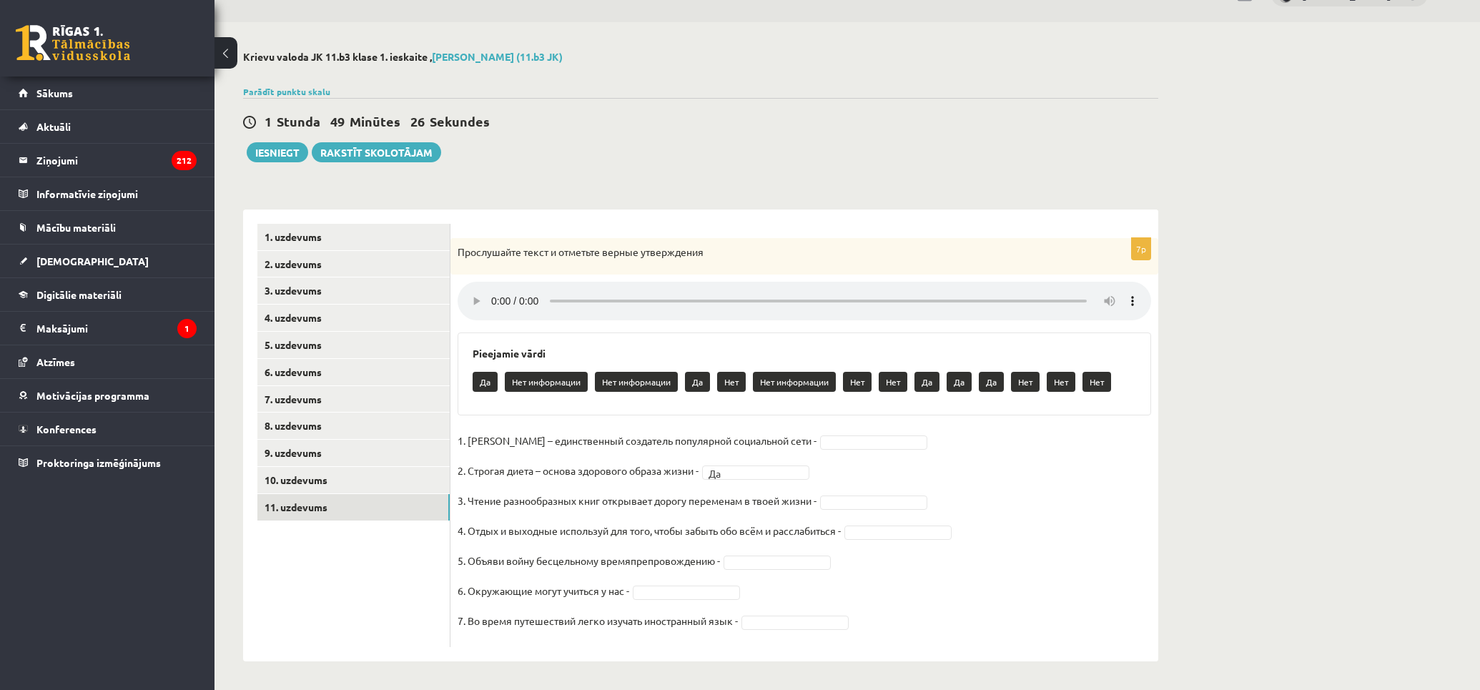
click at [898, 469] on fieldset "1. [PERSON_NAME] – единственный создатель популярной социальной сети - 2. Строг…" at bounding box center [805, 535] width 694 height 210
click at [1069, 534] on fieldset "1. [PERSON_NAME] – единственный создатель популярной социальной сети - 2. Строг…" at bounding box center [805, 535] width 694 height 210
click at [825, 433] on fieldset "1. [PERSON_NAME] – единственный создатель популярной социальной сети - 2. Строг…" at bounding box center [805, 535] width 694 height 210
drag, startPoint x: 516, startPoint y: 496, endPoint x: 526, endPoint y: 498, distance: 10.9
click at [526, 498] on p "3. Чтение разнообразных книг открывает дорогу переменам в твоей жизни -" at bounding box center [637, 500] width 359 height 21
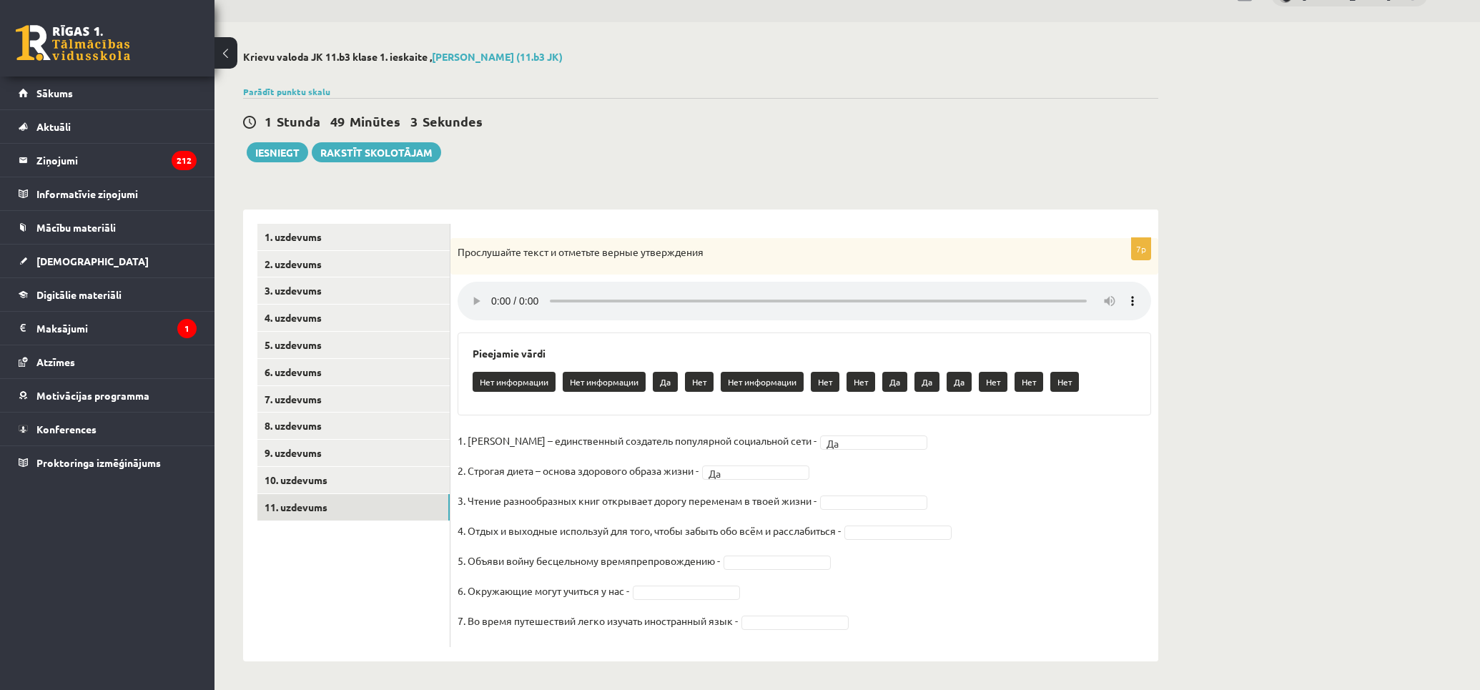
click at [634, 508] on p "3. Чтение разнообразных книг открывает дорогу переменам в твоей жизни -" at bounding box center [637, 500] width 359 height 21
drag, startPoint x: 483, startPoint y: 468, endPoint x: 696, endPoint y: 486, distance: 213.9
click at [687, 477] on p "2. Строгая диета – основа здорового образа жизни -" at bounding box center [578, 470] width 241 height 21
click at [717, 508] on p "3. Чтение разнообразных книг открывает дорогу переменам в твоей жизни -" at bounding box center [637, 500] width 359 height 21
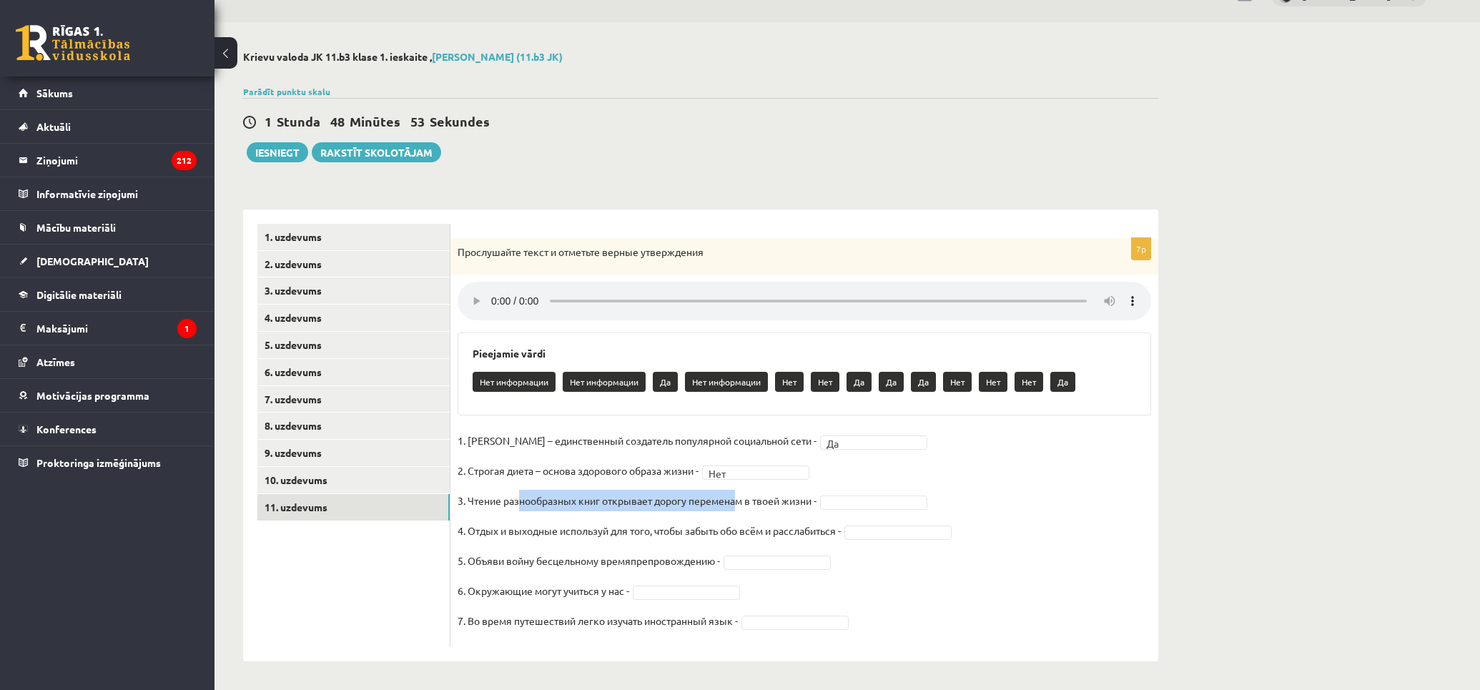
drag, startPoint x: 521, startPoint y: 506, endPoint x: 741, endPoint y: 498, distance: 220.4
click at [741, 498] on p "3. Чтение разнообразных книг открывает дорогу переменам в твоей жизни -" at bounding box center [637, 500] width 359 height 21
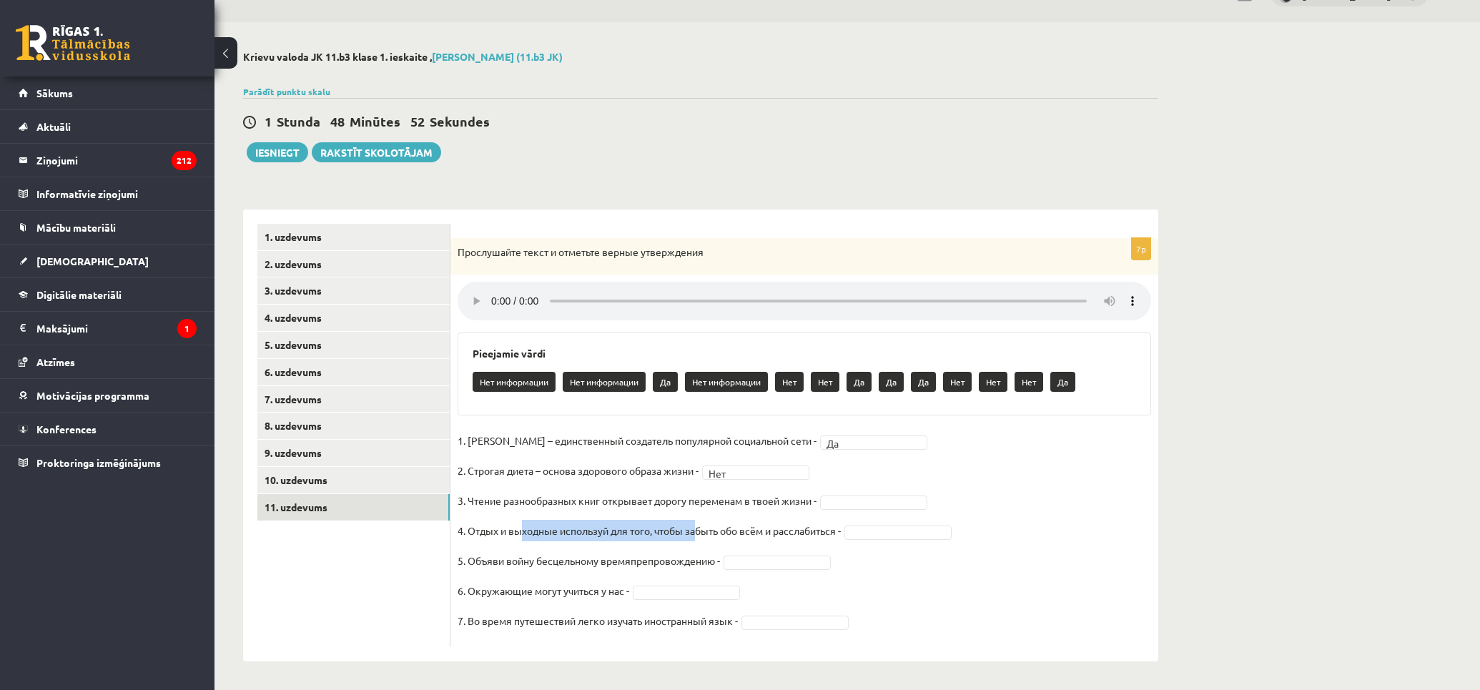
drag, startPoint x: 611, startPoint y: 526, endPoint x: 709, endPoint y: 526, distance: 98.0
click at [701, 527] on p "4. Отдых и выходные используй для того, чтобы забыть обо всём и расслабиться -" at bounding box center [649, 530] width 383 height 21
drag, startPoint x: 763, startPoint y: 533, endPoint x: 811, endPoint y: 534, distance: 47.9
click at [806, 534] on p "4. Отдых и выходные используй для того, чтобы забыть обо всём и расслабиться -" at bounding box center [649, 530] width 383 height 21
drag, startPoint x: 617, startPoint y: 523, endPoint x: 767, endPoint y: 532, distance: 150.5
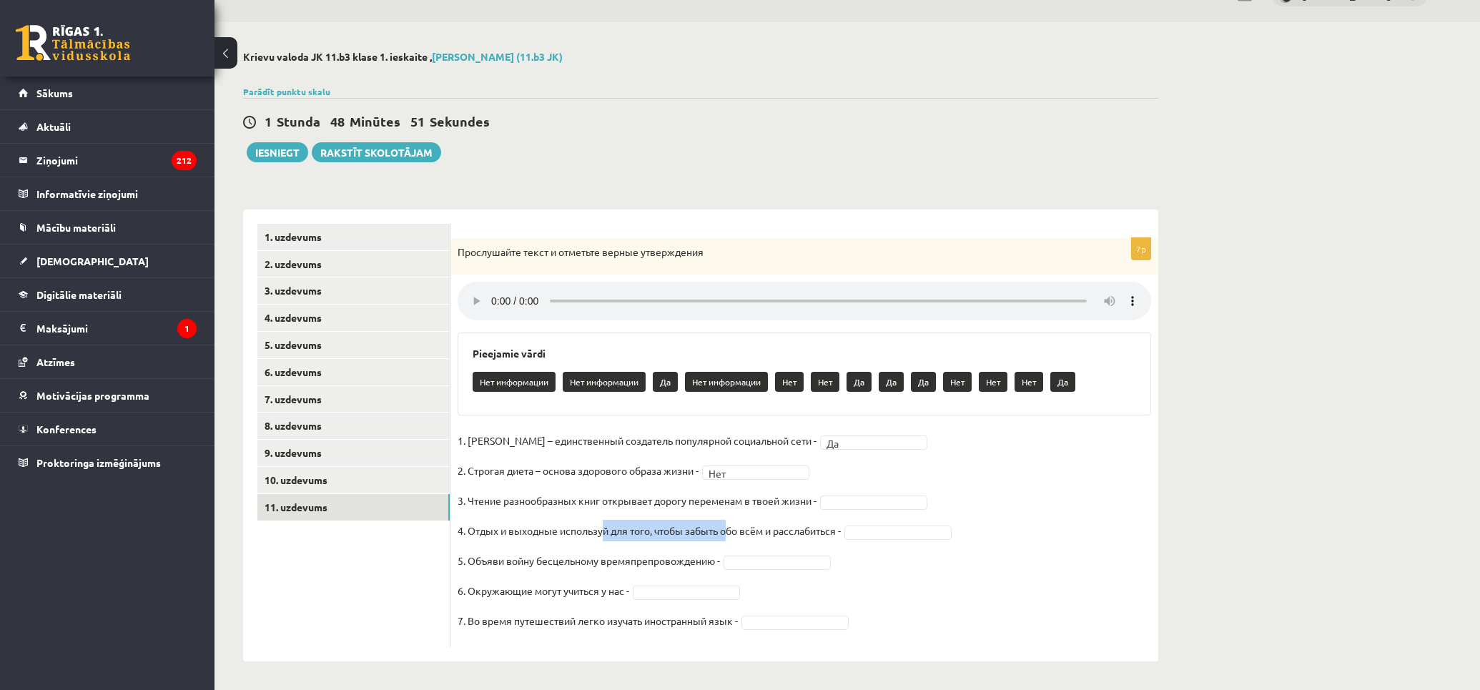
click at [742, 531] on p "4. Отдых и выходные используй для того, чтобы забыть обо всём и расслабиться -" at bounding box center [649, 530] width 383 height 21
drag, startPoint x: 780, startPoint y: 532, endPoint x: 696, endPoint y: 461, distance: 110.1
click at [780, 531] on p "4. Отдых и выходные используй для того, чтобы забыть обо всём и расслабиться -" at bounding box center [649, 530] width 383 height 21
drag, startPoint x: 591, startPoint y: 497, endPoint x: 761, endPoint y: 501, distance: 169.5
click at [761, 501] on p "3. Чтение разнообразных книг открывает дорогу переменам в твоей жизни -" at bounding box center [637, 500] width 359 height 21
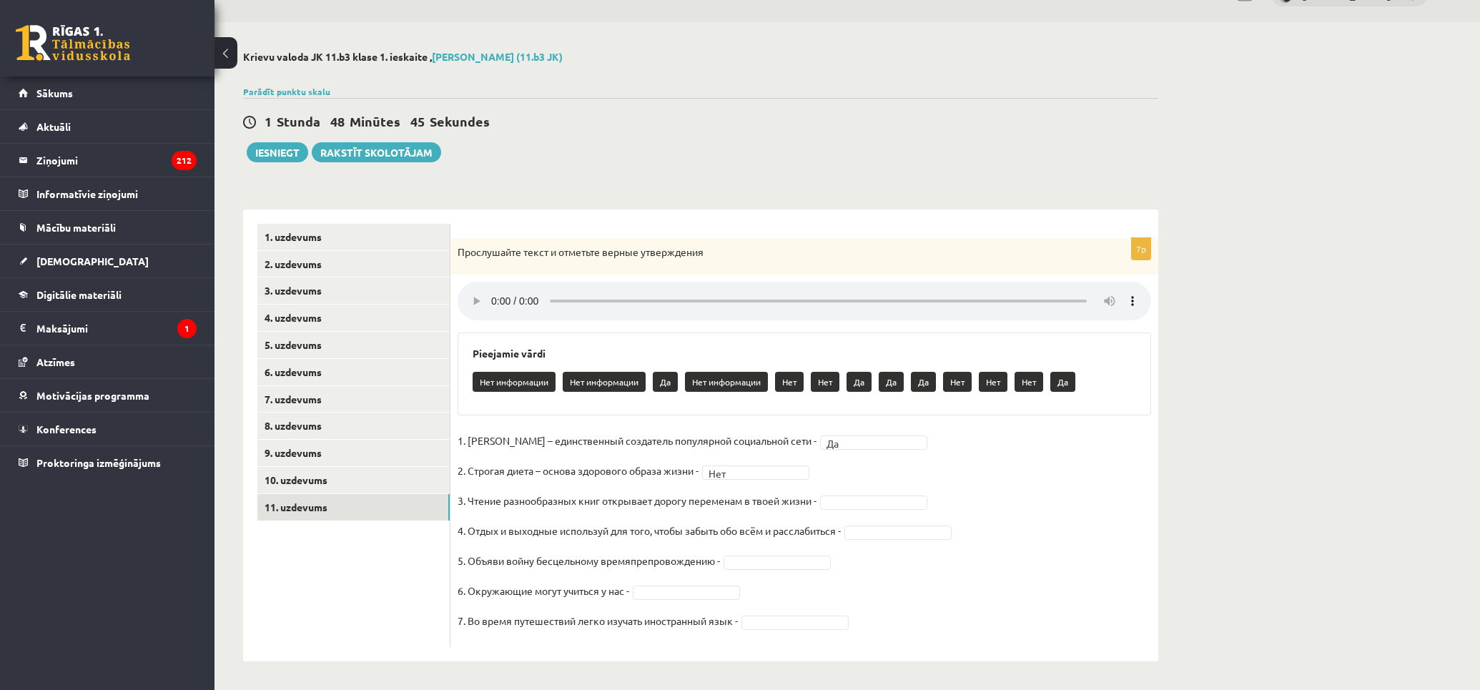
drag, startPoint x: 787, startPoint y: 499, endPoint x: 797, endPoint y: 499, distance: 9.3
click at [787, 499] on p "3. Чтение разнообразных книг открывает дорогу переменам в твоей жизни -" at bounding box center [637, 500] width 359 height 21
drag, startPoint x: 698, startPoint y: 496, endPoint x: 796, endPoint y: 495, distance: 98.0
click at [787, 495] on p "3. Чтение разнообразных книг открывает дорогу переменам в твоей жизни -" at bounding box center [637, 500] width 359 height 21
click at [803, 496] on p "3. Чтение разнообразных книг открывает дорогу переменам в твоей жизни -" at bounding box center [637, 500] width 359 height 21
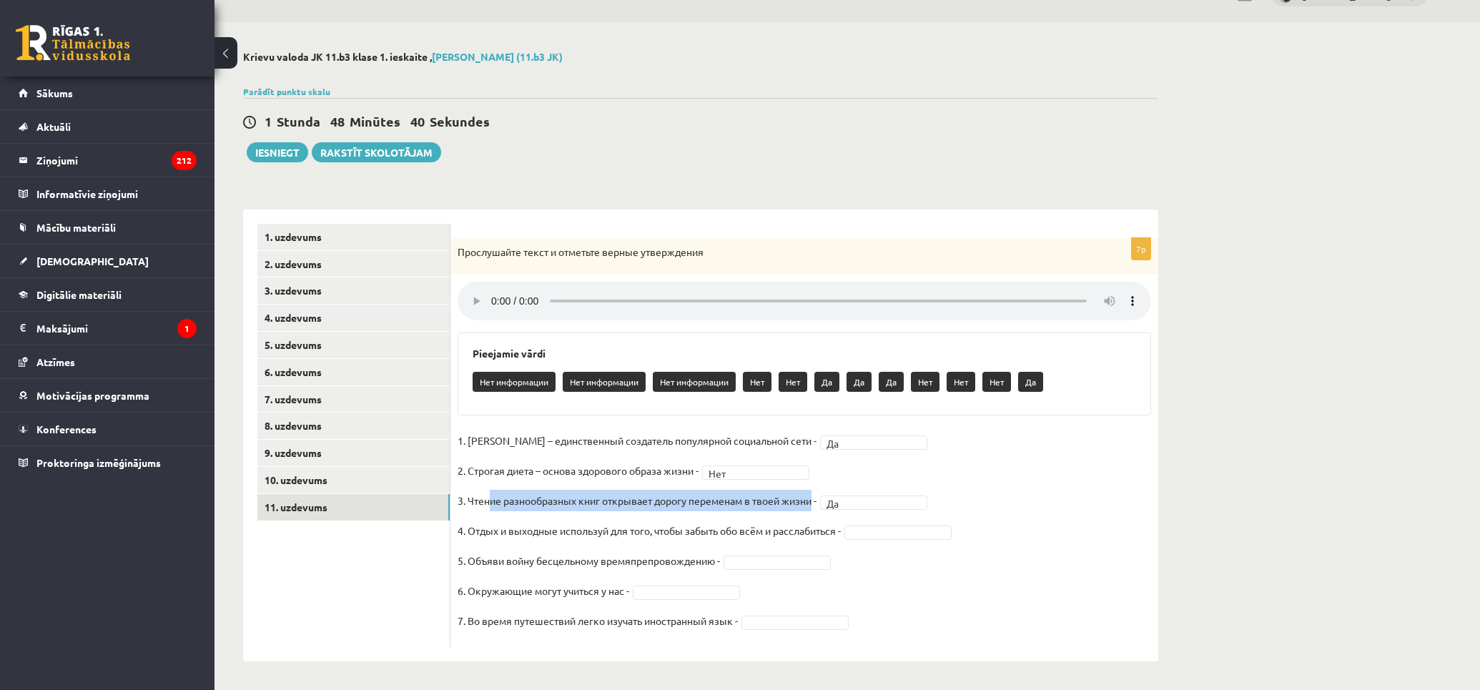
drag, startPoint x: 815, startPoint y: 498, endPoint x: 493, endPoint y: 498, distance: 321.8
click at [493, 498] on p "3. Чтение разнообразных книг открывает дорогу переменам в твоей жизни -" at bounding box center [637, 500] width 359 height 21
click at [539, 513] on fieldset "1. [PERSON_NAME] – единственный создатель популярной социальной сети - Да ** 2.…" at bounding box center [805, 535] width 694 height 210
drag, startPoint x: 558, startPoint y: 501, endPoint x: 823, endPoint y: 508, distance: 265.4
click at [823, 508] on fieldset "1. [PERSON_NAME] – единственный создатель популярной социальной сети - Да ** 2.…" at bounding box center [805, 535] width 694 height 210
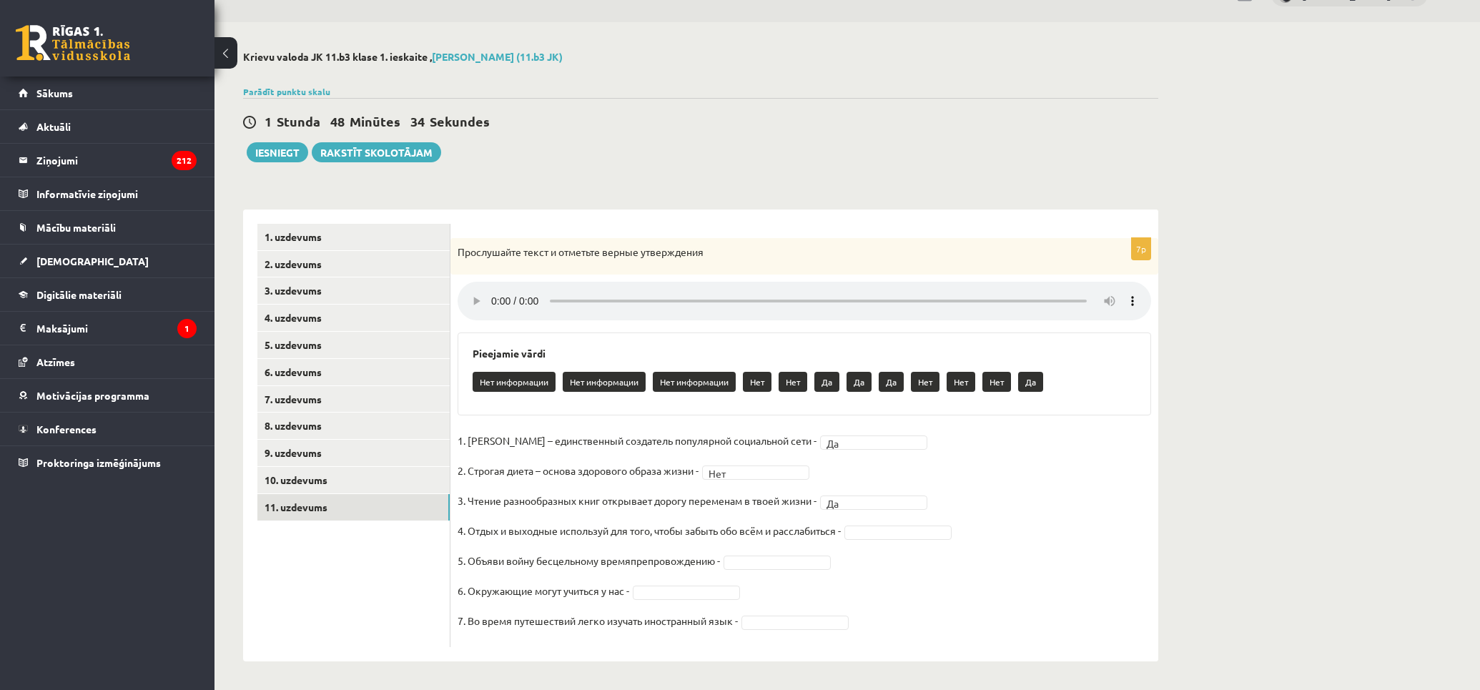
click at [511, 535] on p "4. Отдых и выходные используй для того, чтобы забыть обо всём и расслабиться -" at bounding box center [649, 530] width 383 height 21
drag, startPoint x: 579, startPoint y: 529, endPoint x: 799, endPoint y: 532, distance: 219.6
click at [791, 531] on p "4. Отдых и выходные используй для того, чтобы забыть обо всём и расслабиться -" at bounding box center [649, 530] width 383 height 21
click at [806, 532] on p "4. Отдых и выходные используй для того, чтобы забыть обо всём и расслабиться -" at bounding box center [649, 530] width 383 height 21
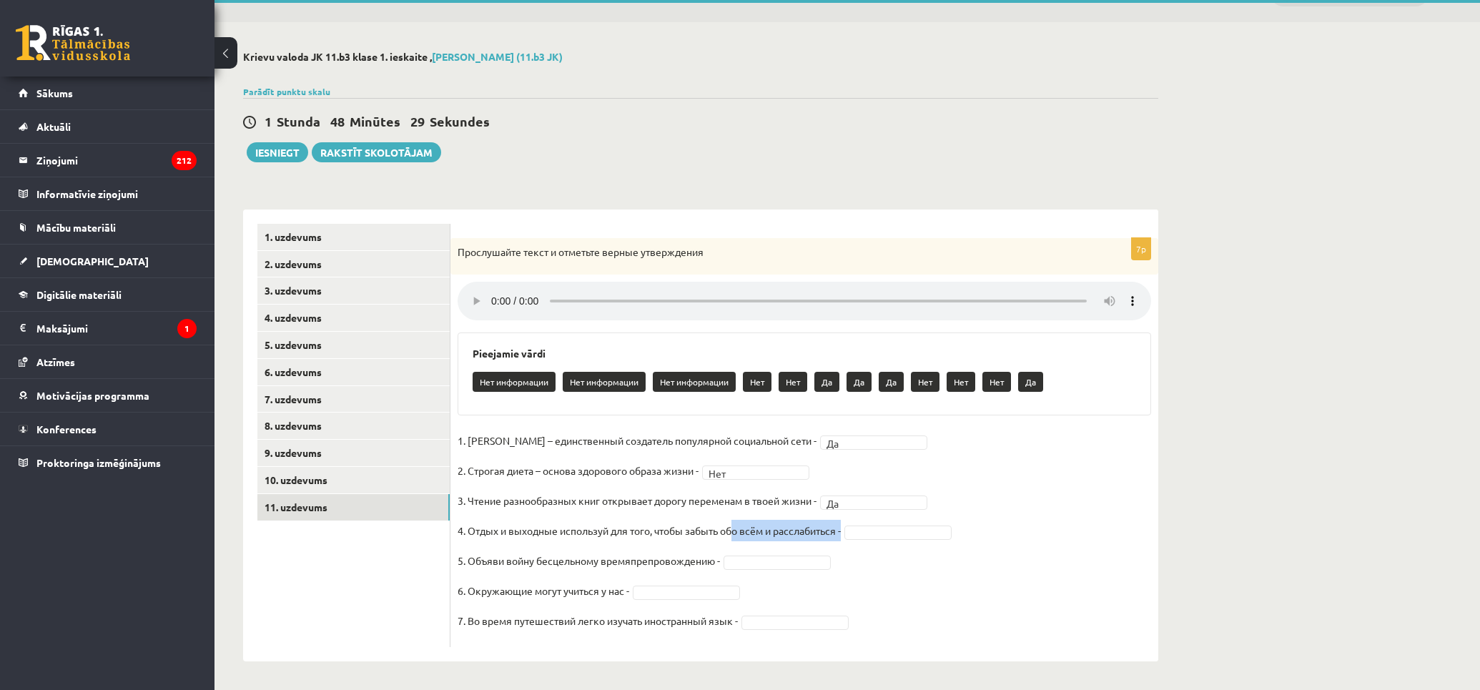
drag, startPoint x: 848, startPoint y: 531, endPoint x: 738, endPoint y: 524, distance: 110.4
click at [738, 524] on fieldset "1. [PERSON_NAME] – единственный создатель популярной социальной сети - Да ** 2.…" at bounding box center [805, 535] width 694 height 210
click at [908, 574] on fieldset "1. [PERSON_NAME] – единственный создатель популярной социальной сети - Да ** 2.…" at bounding box center [805, 535] width 694 height 210
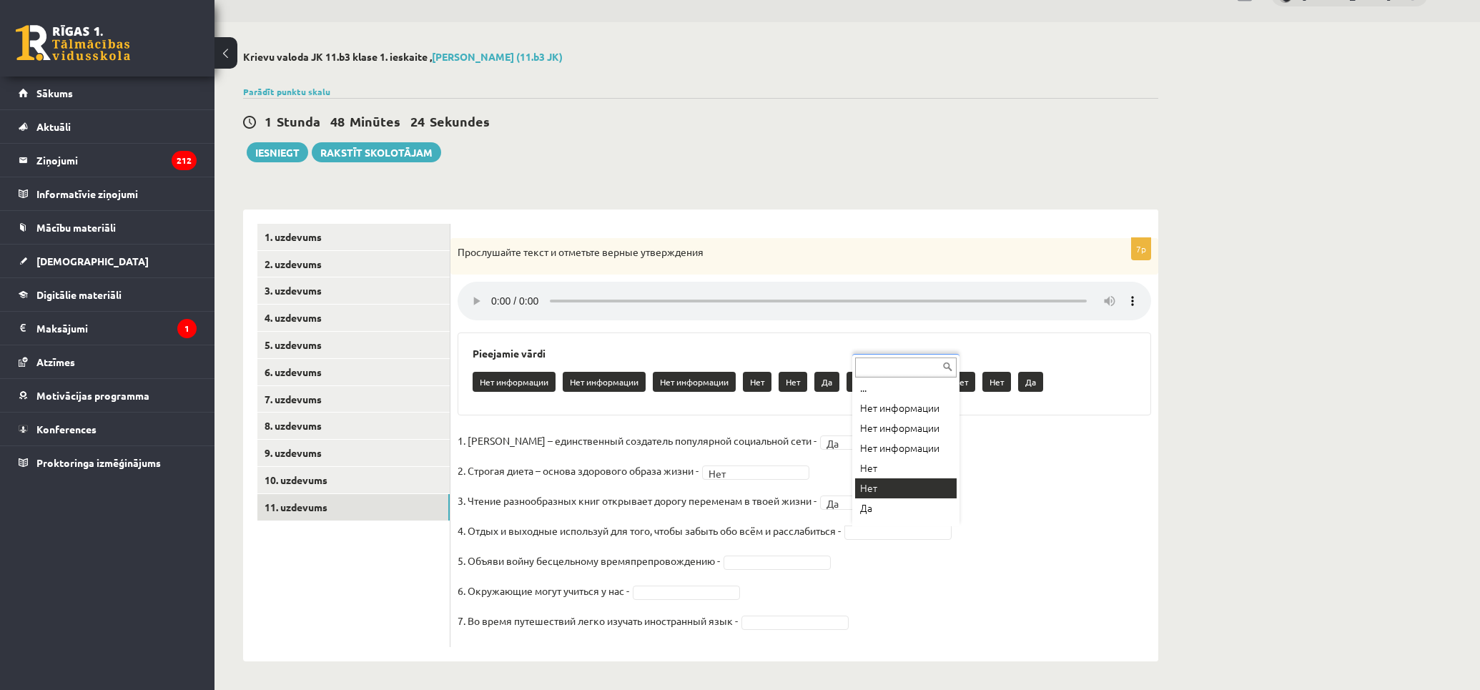
scroll to position [22, 0]
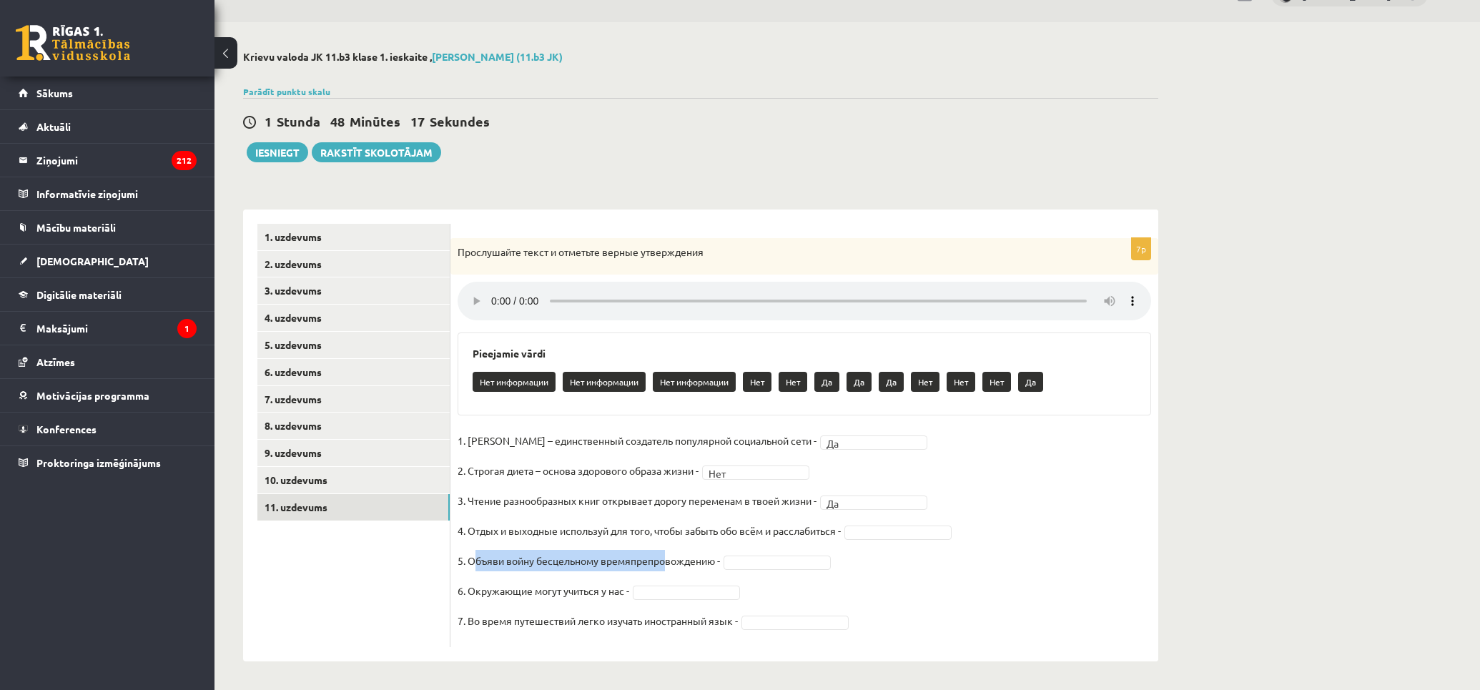
drag, startPoint x: 503, startPoint y: 562, endPoint x: 666, endPoint y: 562, distance: 163.0
click at [666, 562] on p "5. Объяви войну бесцельному времяпрепровождению -" at bounding box center [589, 560] width 262 height 21
click at [582, 561] on p "5. Объяви войну бесцельному времяпрепровождению -" at bounding box center [589, 560] width 262 height 21
click at [551, 555] on p "5. Объяви войну бесцельному времяпрепровождению -" at bounding box center [589, 560] width 262 height 21
drag, startPoint x: 484, startPoint y: 594, endPoint x: 576, endPoint y: 612, distance: 94.1
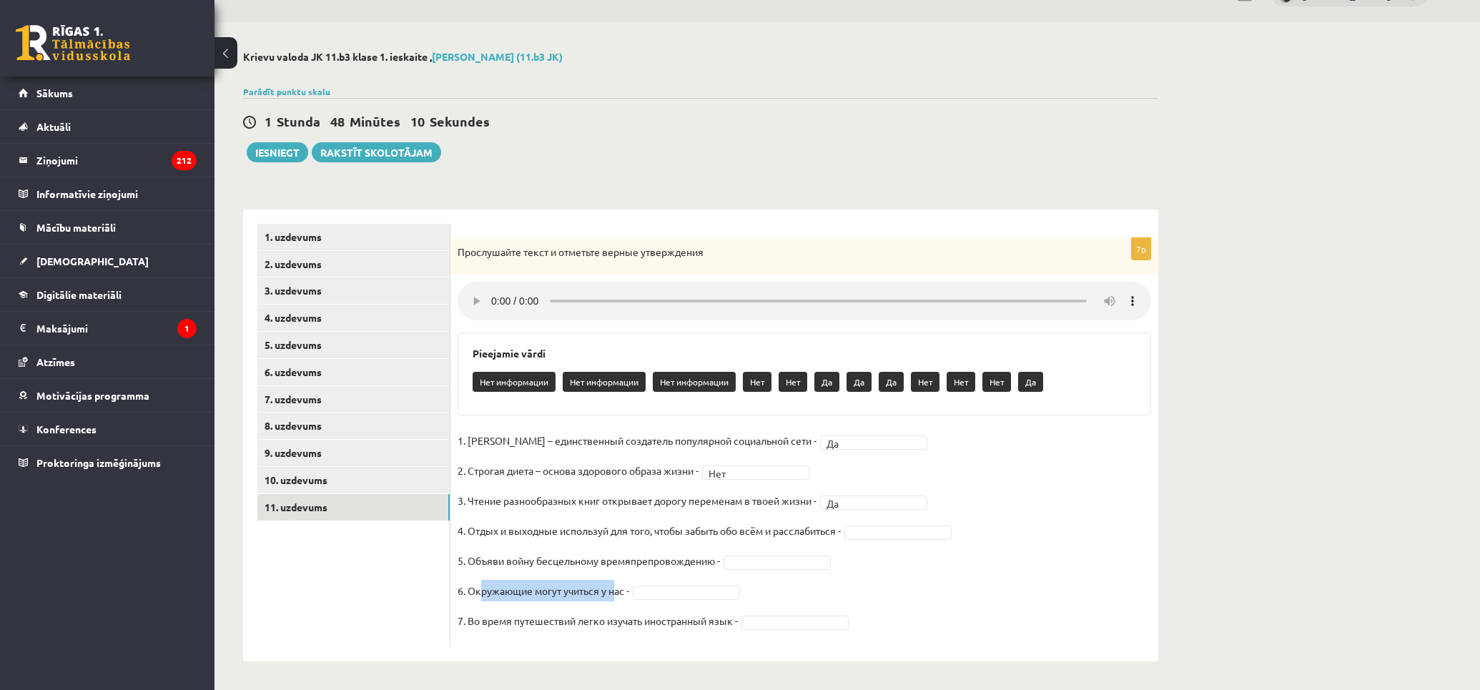
click at [610, 594] on p "6. Окружающие могут учиться у нас -" at bounding box center [544, 590] width 172 height 21
drag, startPoint x: 598, startPoint y: 629, endPoint x: 773, endPoint y: 615, distance: 175.8
click at [732, 629] on p "7. Во время путешествий легко изучать иностранный язык -" at bounding box center [598, 620] width 280 height 21
click at [906, 576] on fieldset "1. [PERSON_NAME] – единственный создатель популярной социальной сети - Да ** 2.…" at bounding box center [805, 535] width 694 height 210
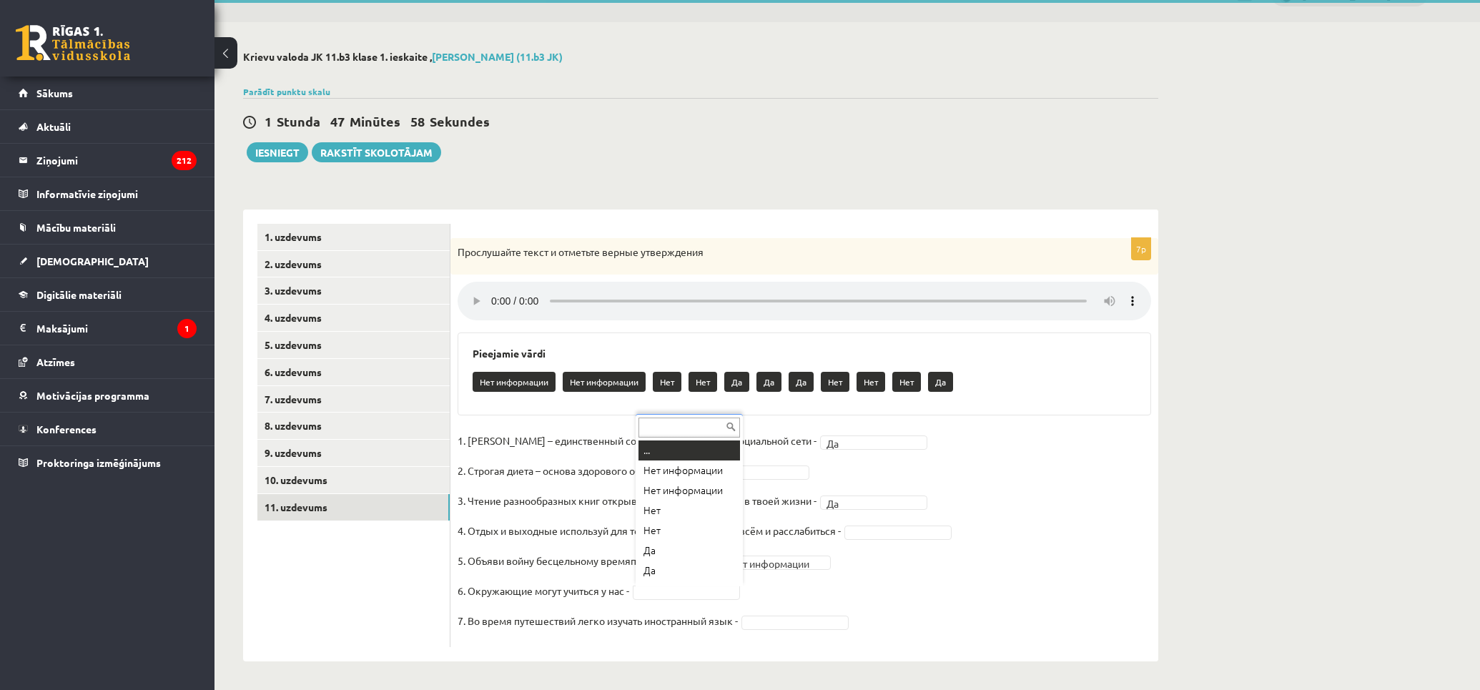
scroll to position [7, 0]
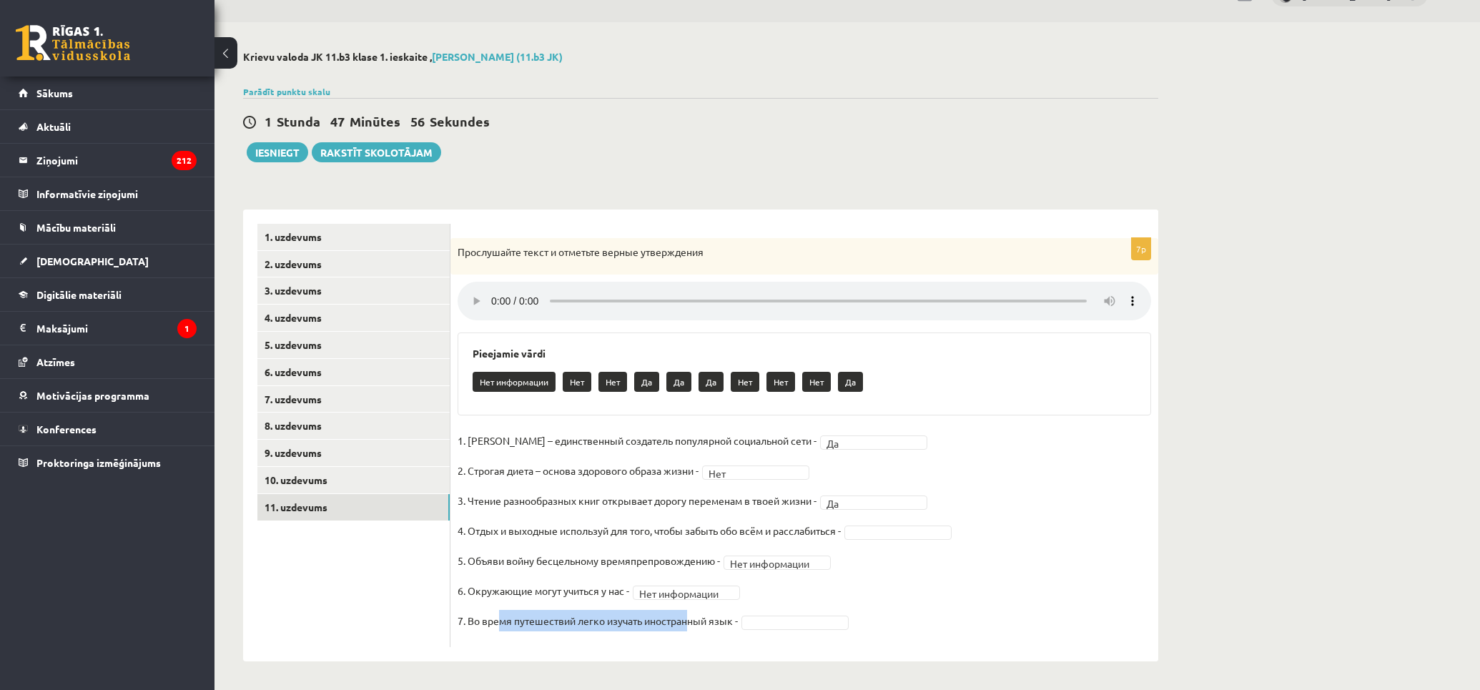
drag, startPoint x: 510, startPoint y: 616, endPoint x: 711, endPoint y: 622, distance: 201.0
click at [696, 624] on p "7. Во время путешествий легко изучать иностранный язык -" at bounding box center [598, 620] width 280 height 21
click at [711, 622] on p "7. Во время путешествий легко изучать иностранный язык -" at bounding box center [598, 620] width 280 height 21
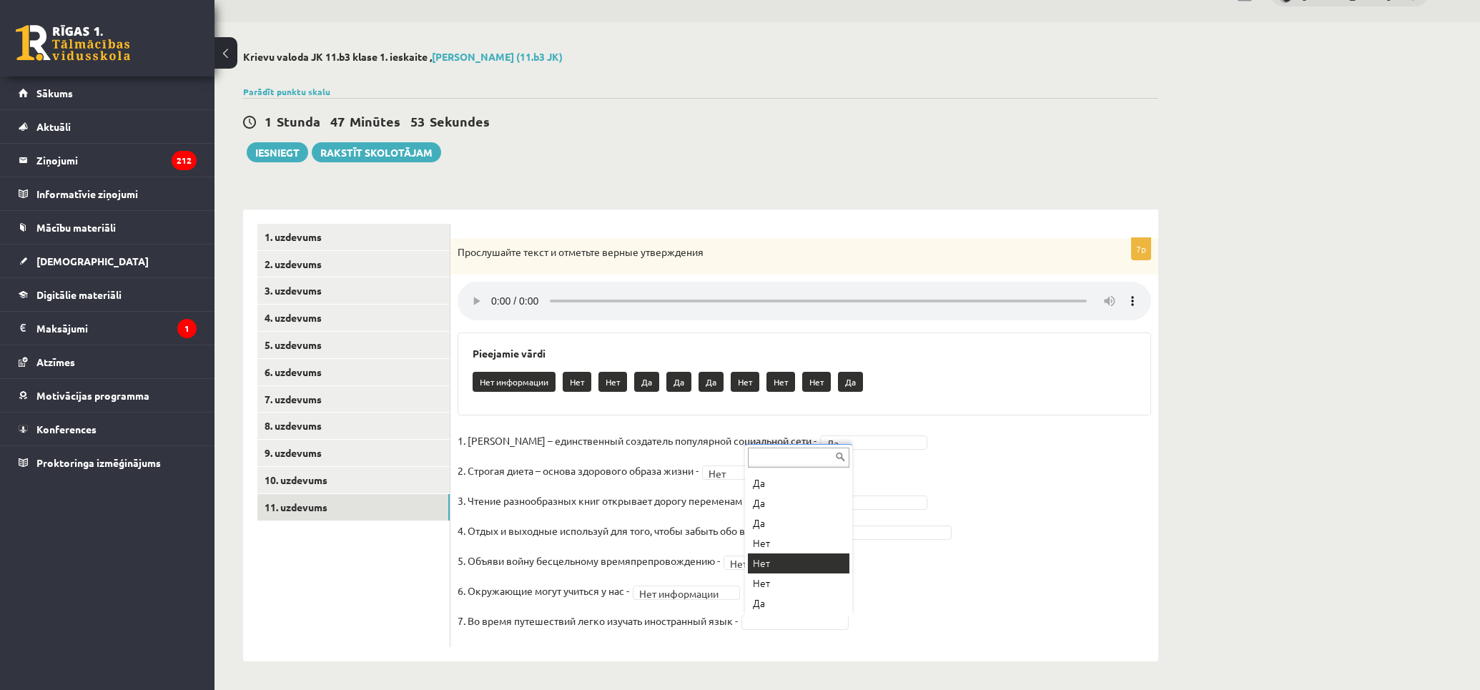
scroll to position [0, 0]
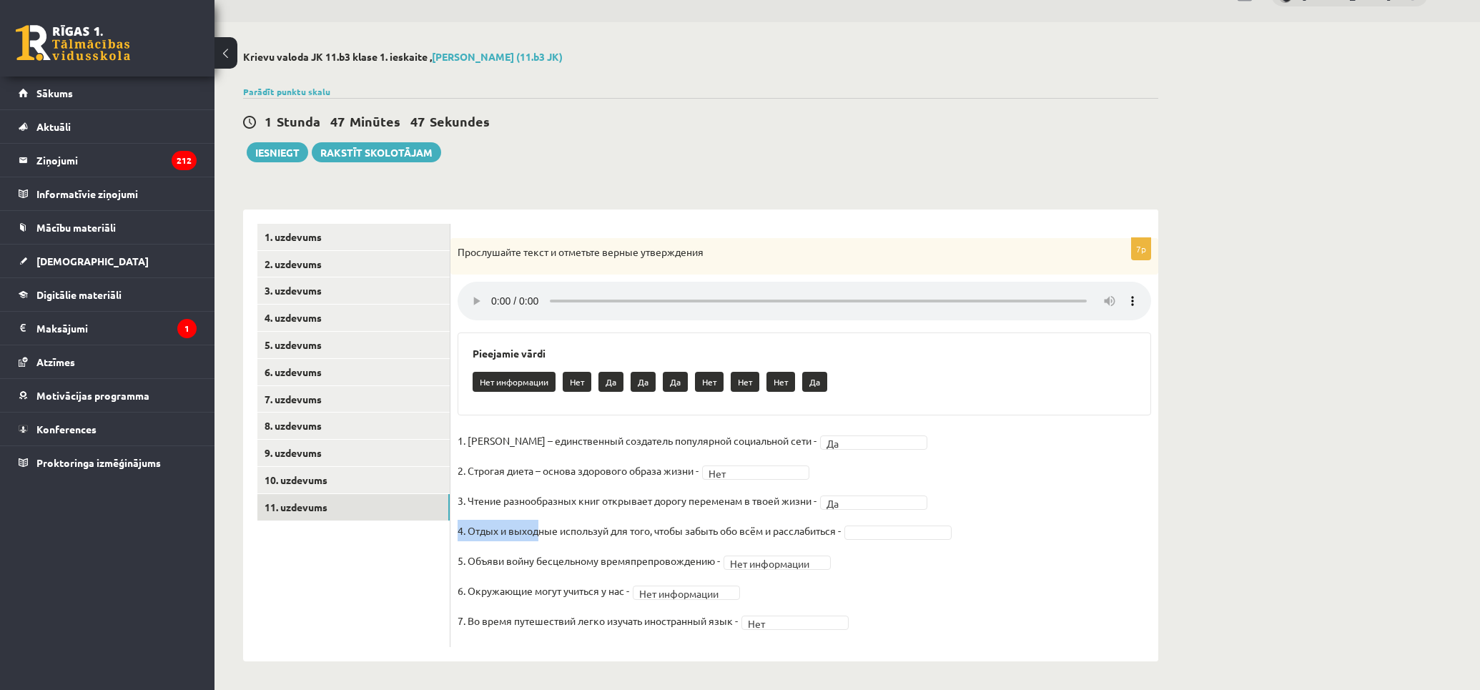
drag, startPoint x: 540, startPoint y: 536, endPoint x: 460, endPoint y: 538, distance: 80.1
click at [460, 538] on p "4. Отдых и выходные используй для того, чтобы забыть обо всём и расслабиться -" at bounding box center [649, 530] width 383 height 21
click at [537, 531] on p "4. Отдых и выходные используй для того, чтобы забыть обо всём и расслабиться -" at bounding box center [649, 530] width 383 height 21
drag, startPoint x: 485, startPoint y: 531, endPoint x: 813, endPoint y: 538, distance: 328.3
click at [813, 538] on p "4. Отдых и выходные используй для того, чтобы забыть обо всём и расслабиться -" at bounding box center [649, 530] width 383 height 21
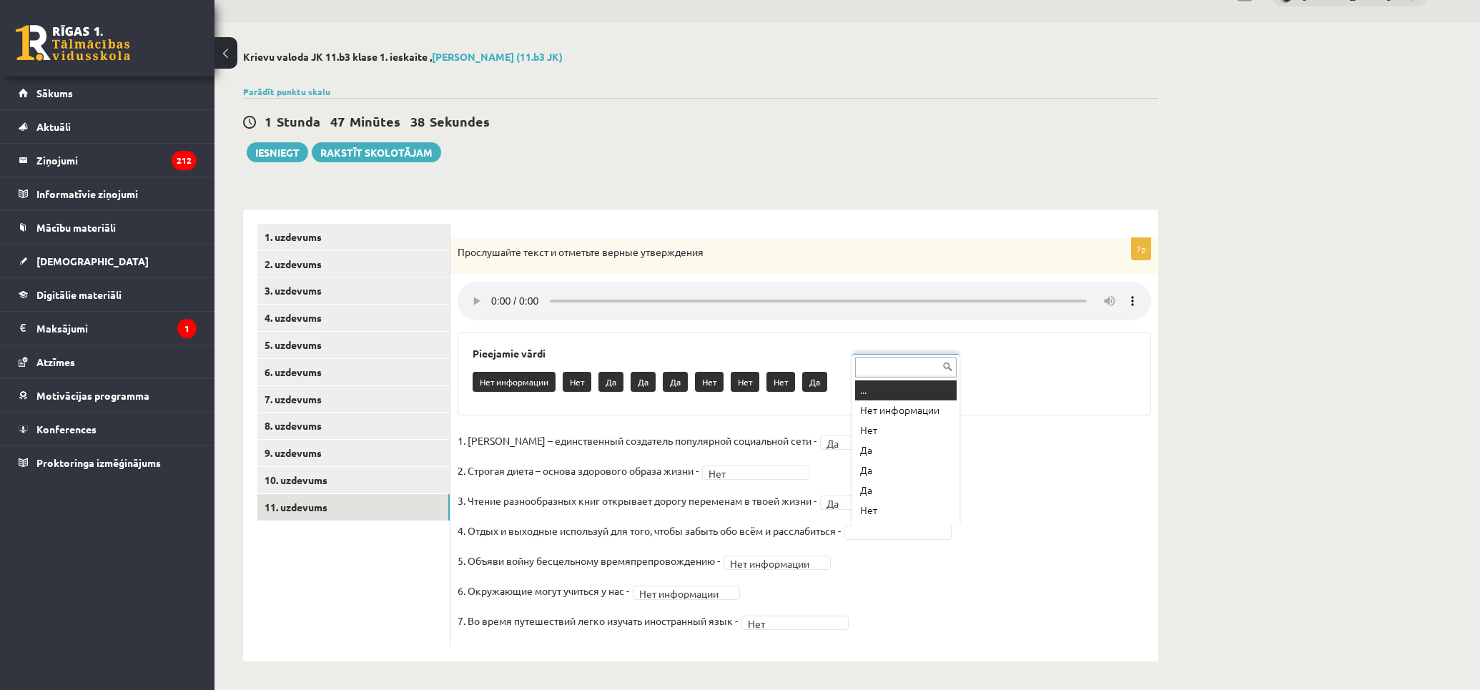
scroll to position [11, 0]
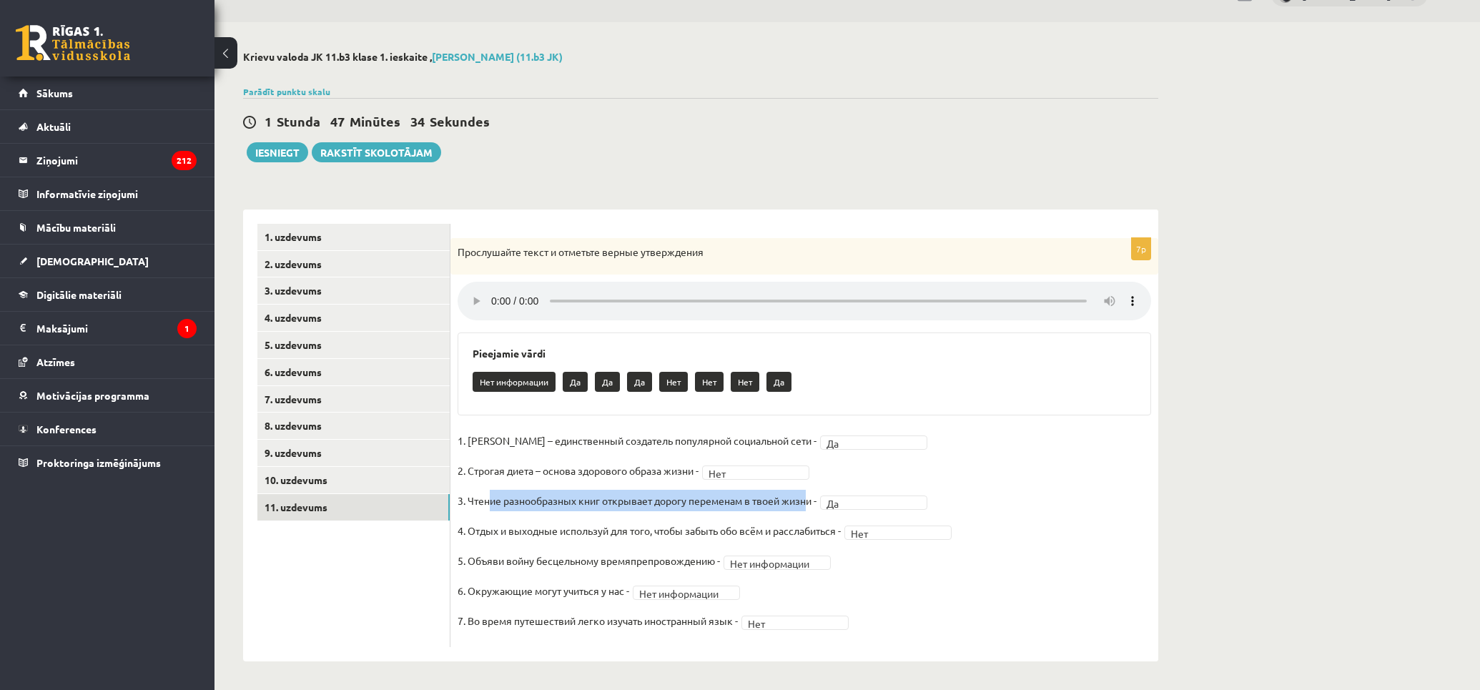
drag, startPoint x: 538, startPoint y: 501, endPoint x: 863, endPoint y: 511, distance: 324.8
click at [812, 501] on p "3. Чтение разнообразных книг открывает дорогу переменам в твоей жизни -" at bounding box center [637, 500] width 359 height 21
click at [870, 513] on fieldset "**********" at bounding box center [805, 535] width 694 height 210
click at [875, 510] on fieldset "**********" at bounding box center [805, 535] width 694 height 210
